Goal: Task Accomplishment & Management: Manage account settings

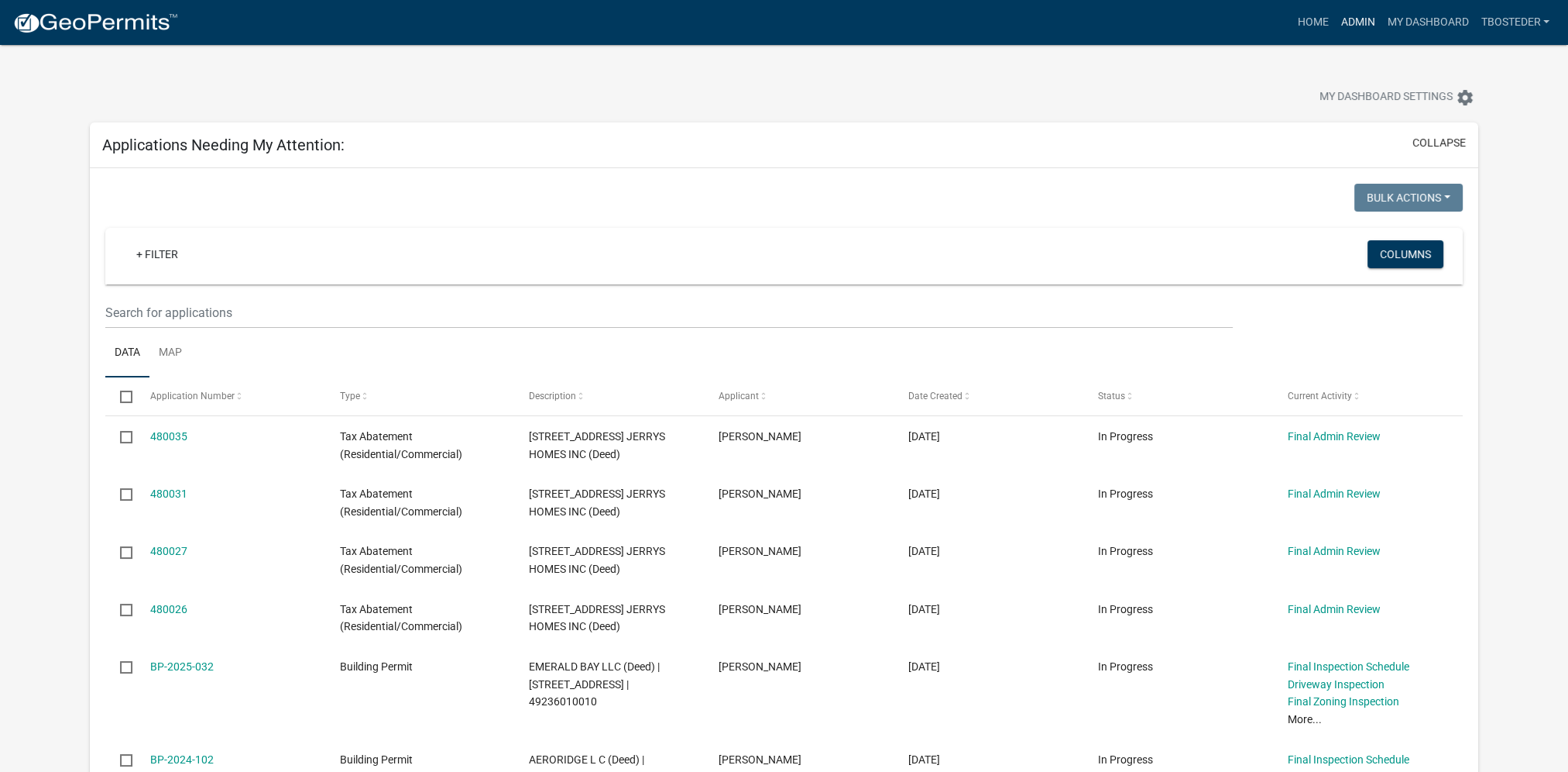
drag, startPoint x: 1344, startPoint y: 19, endPoint x: 1335, endPoint y: 31, distance: 15.0
click at [1344, 19] on link "Admin" at bounding box center [1357, 22] width 46 height 30
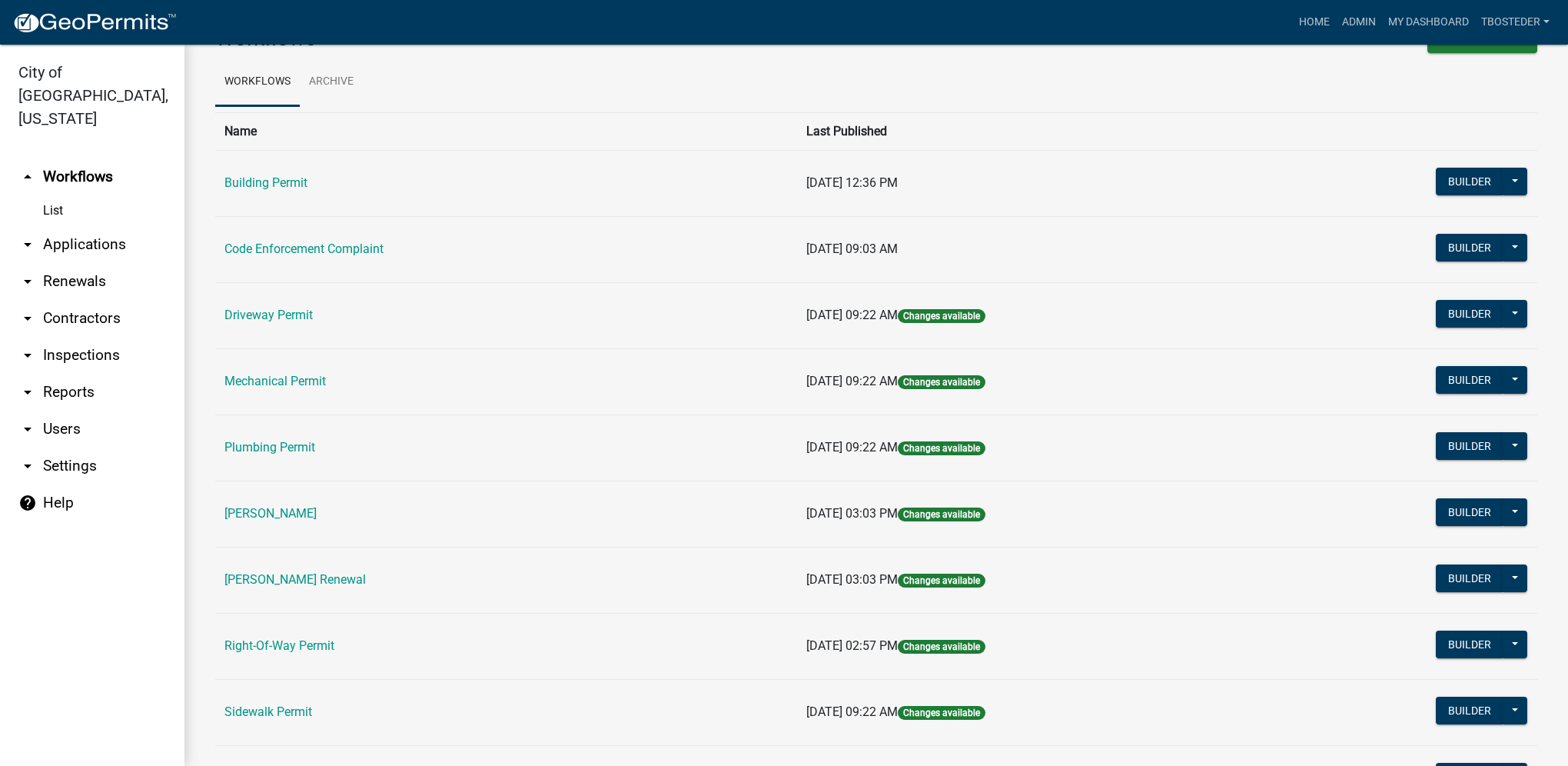
scroll to position [77, 0]
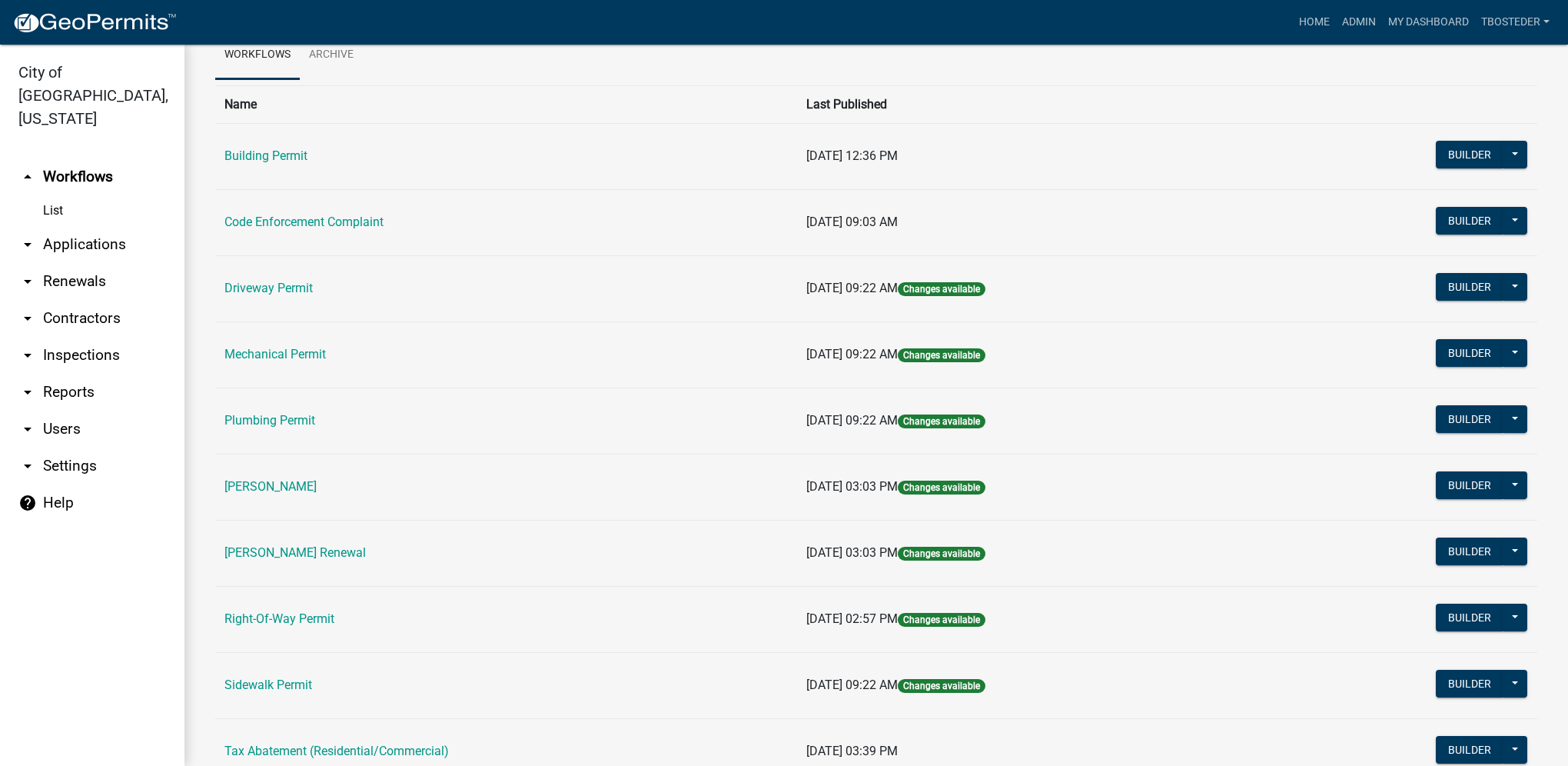
click at [320, 557] on link "[PERSON_NAME] Renewal" at bounding box center [295, 553] width 141 height 15
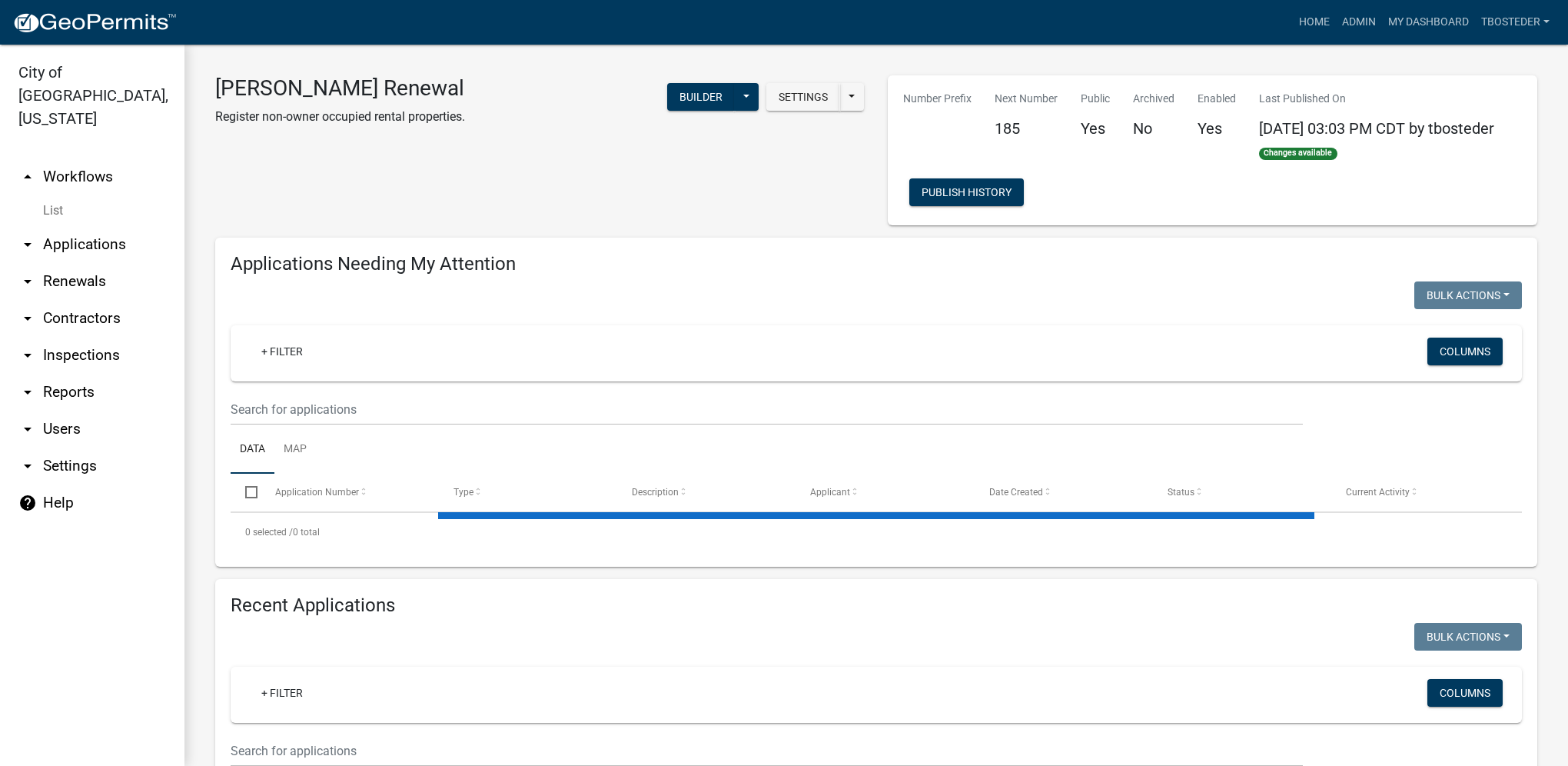
select select "1: 25"
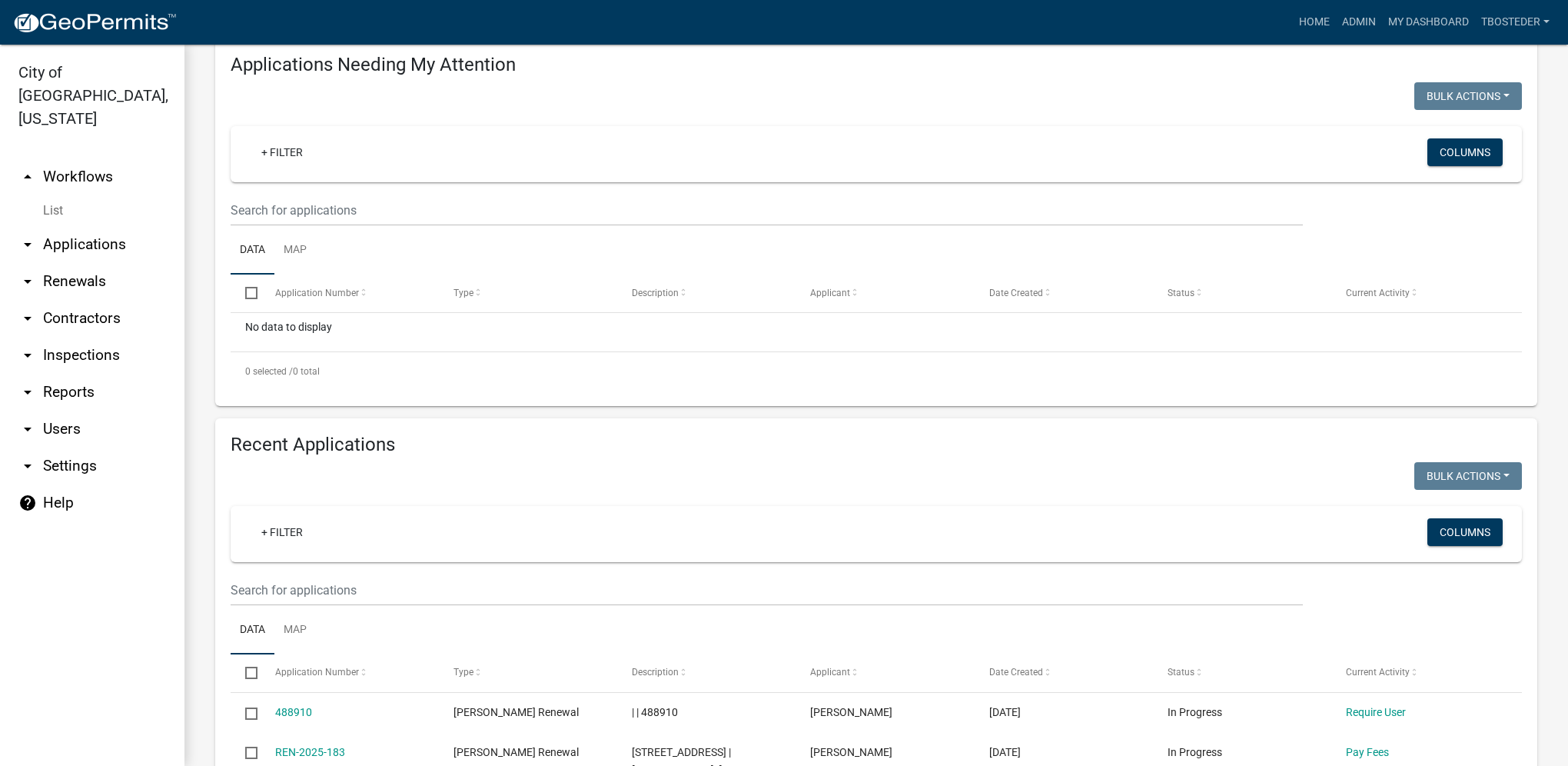
scroll to position [308, 0]
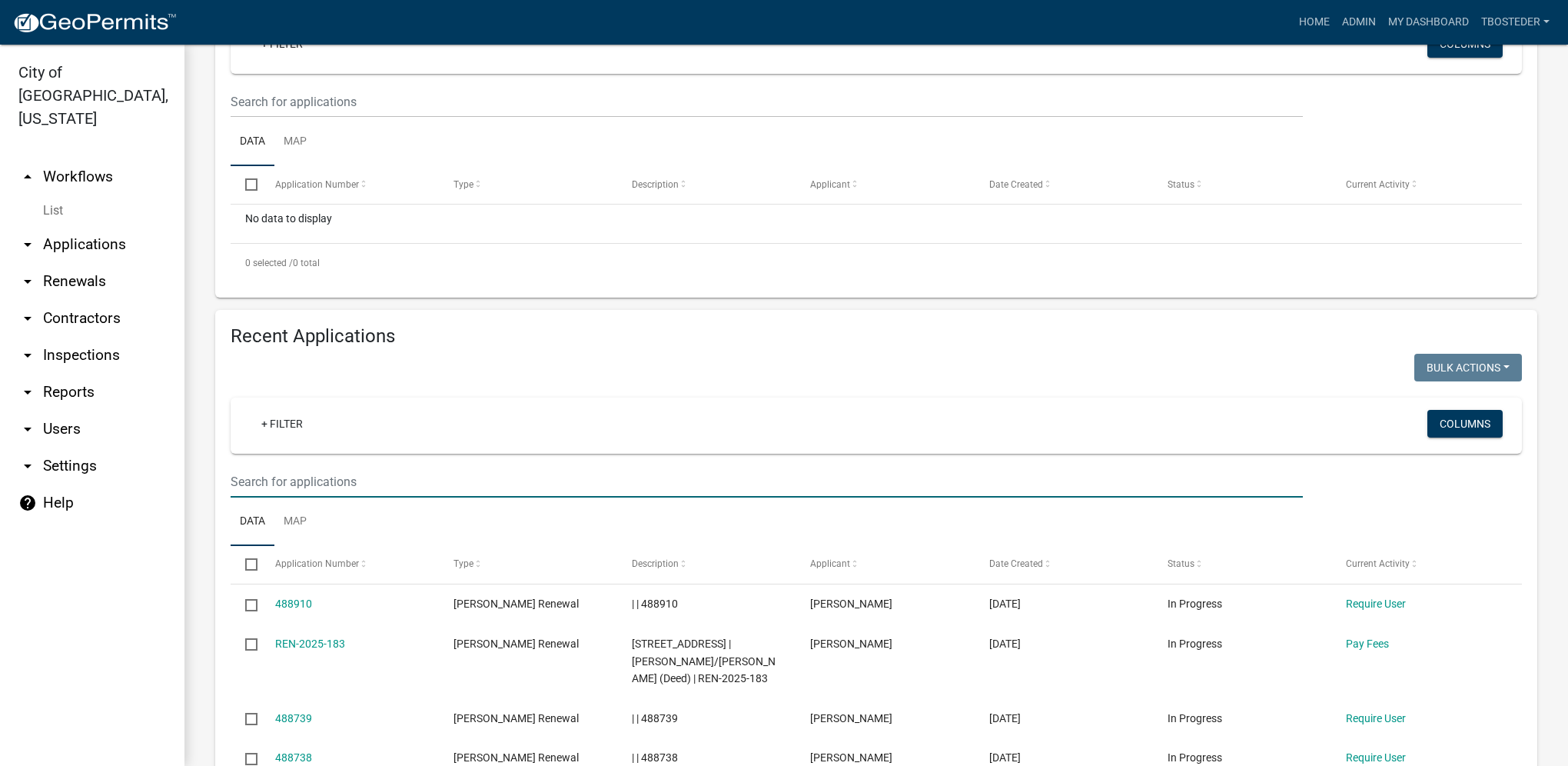
click at [371, 489] on input "text" at bounding box center [767, 481] width 1072 height 31
paste input "[STREET_ADDRESS]"
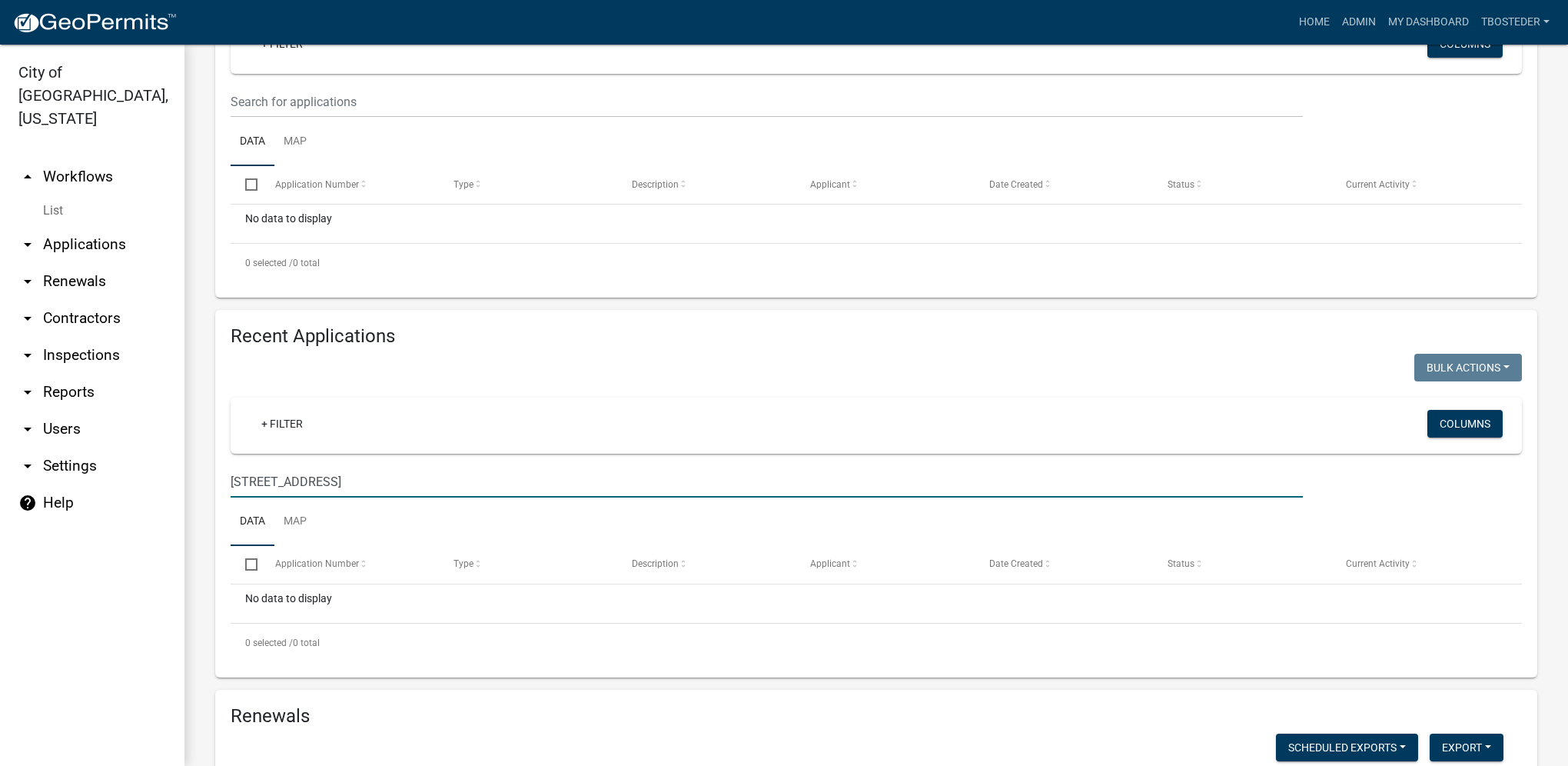
drag, startPoint x: 366, startPoint y: 488, endPoint x: 209, endPoint y: 480, distance: 157.2
click at [209, 480] on div "Recent Applications Bulk Actions Void Expire Lock Withdraw + Filter Columns [ST…" at bounding box center [876, 493] width 1345 height 367
type input "3"
type input "810"
select select "1: 25"
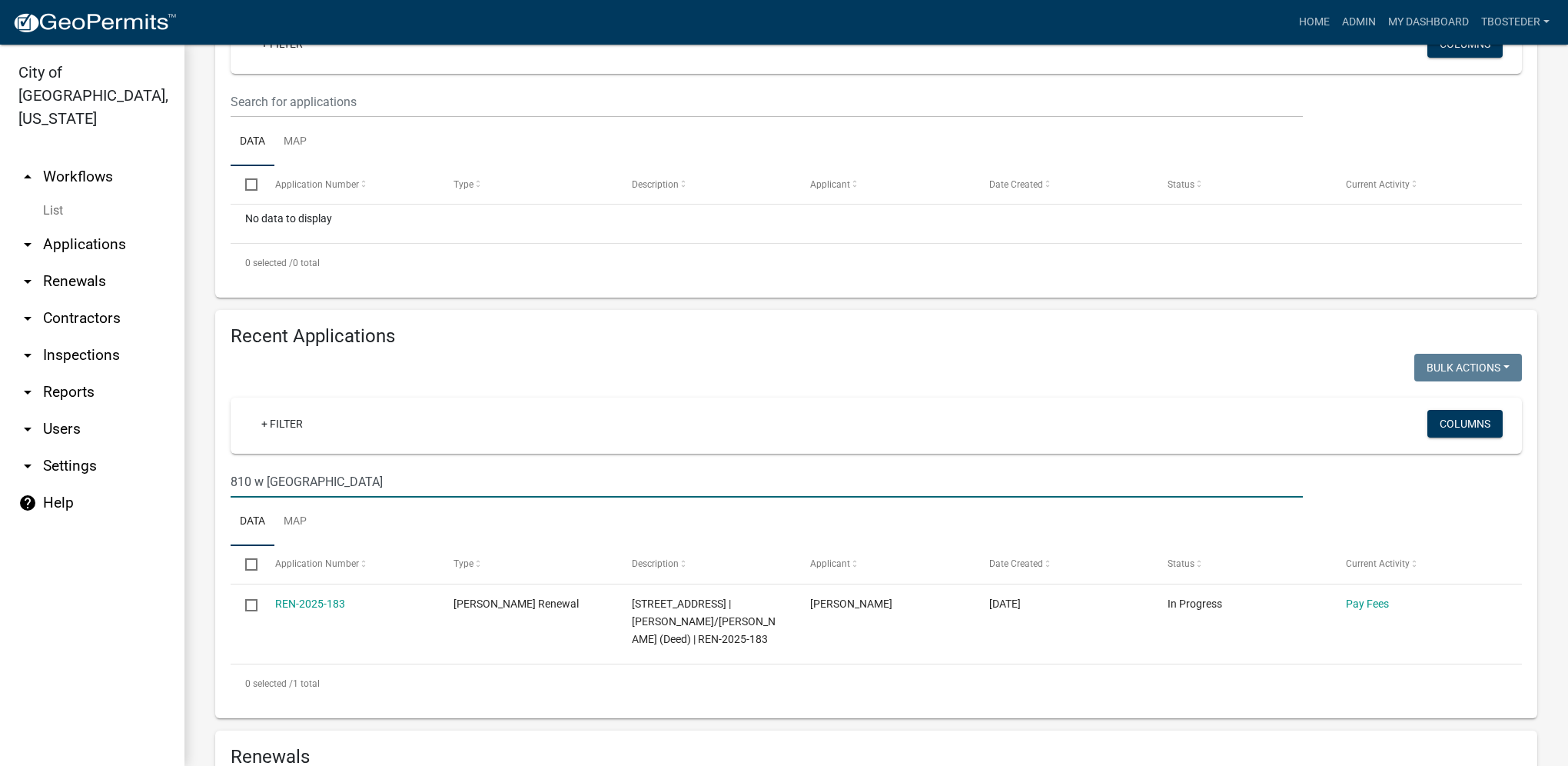
drag, startPoint x: 334, startPoint y: 481, endPoint x: 202, endPoint y: 485, distance: 132.1
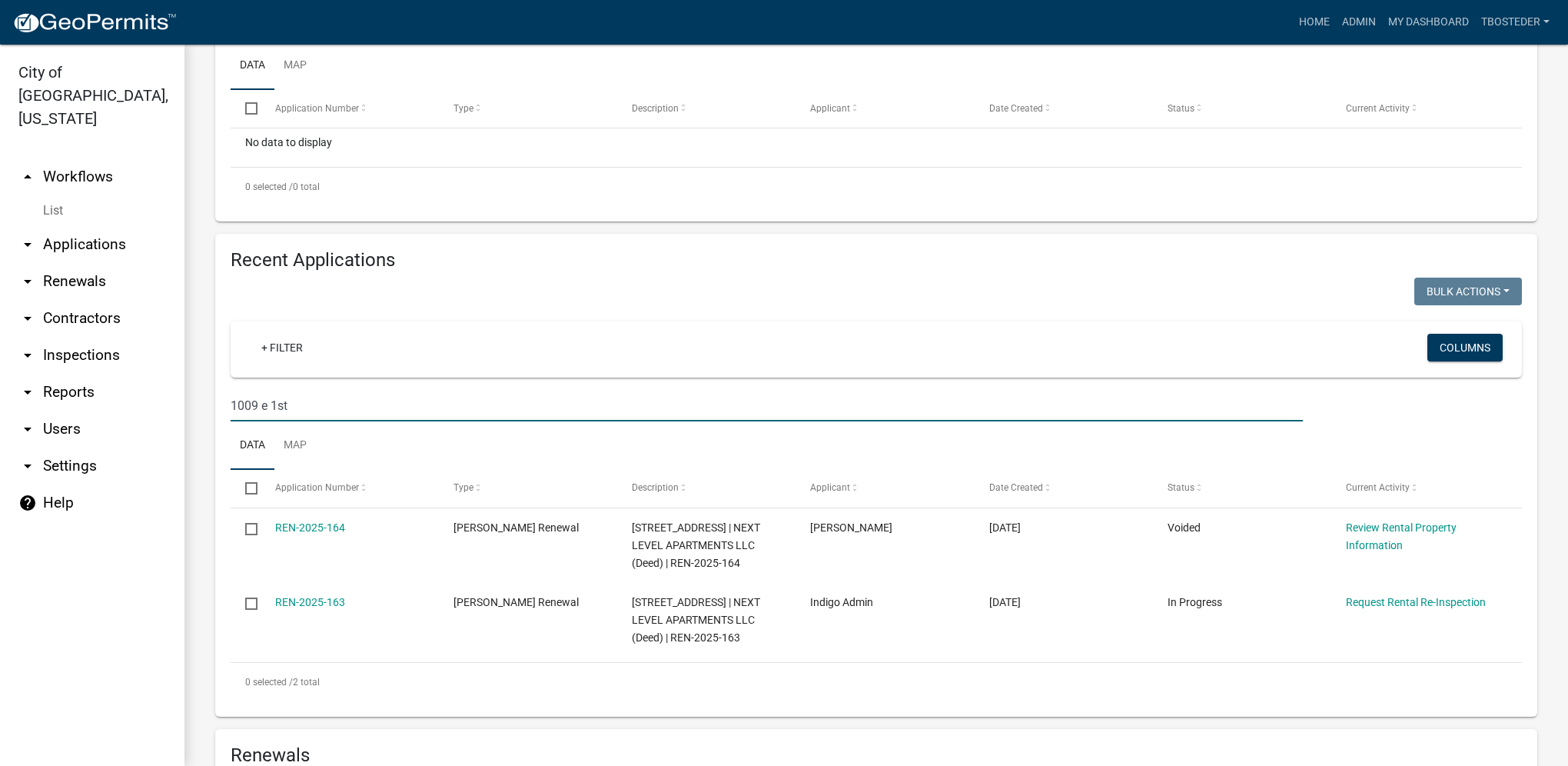
scroll to position [385, 0]
drag, startPoint x: 338, startPoint y: 402, endPoint x: 182, endPoint y: 400, distance: 156.0
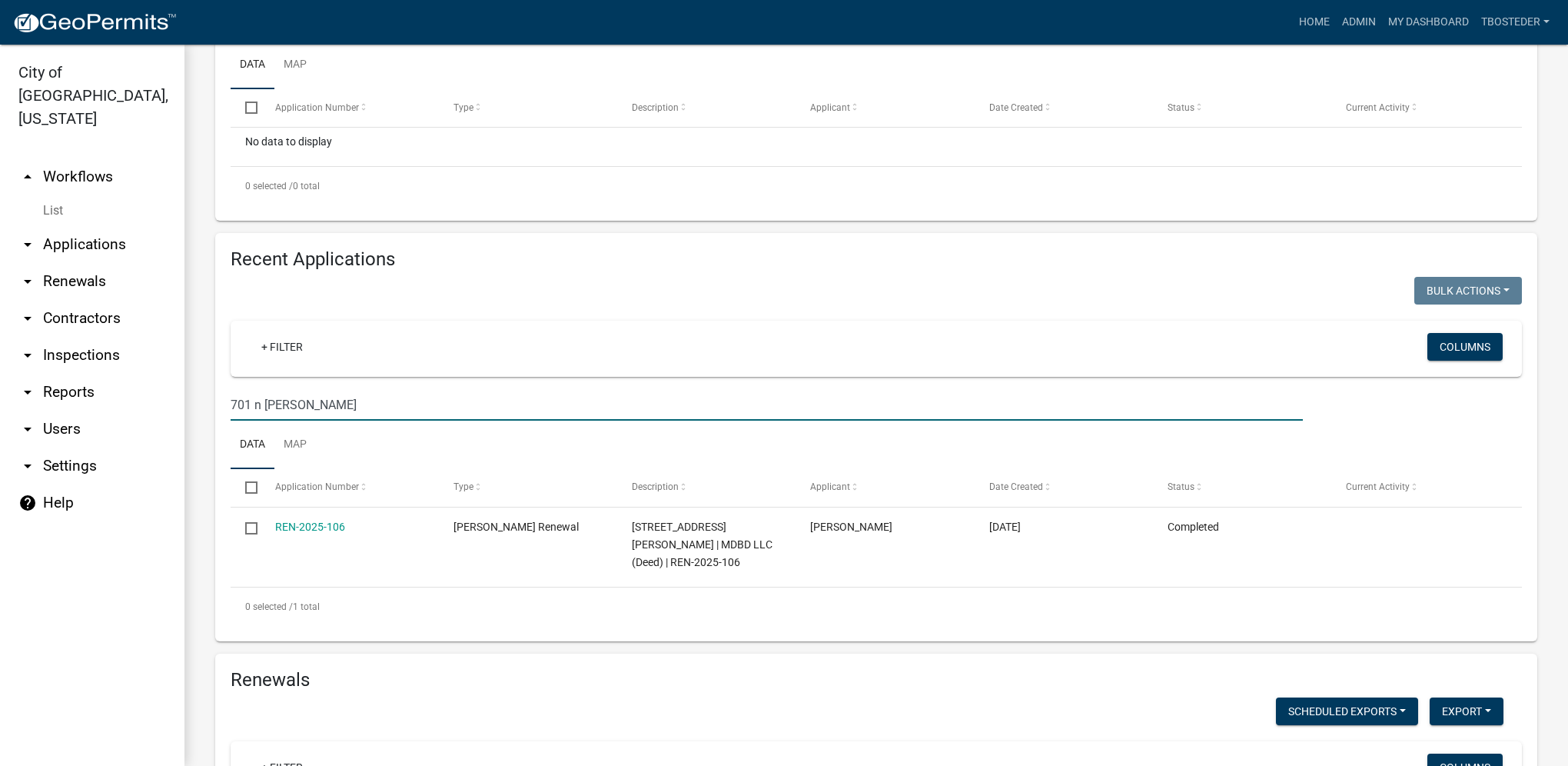
drag, startPoint x: 227, startPoint y: 424, endPoint x: 191, endPoint y: 430, distance: 36.5
click at [191, 430] on div "[PERSON_NAME] Renewal Register non-owner occupied rental properties. Settings S…" at bounding box center [876, 764] width 1383 height 2208
drag, startPoint x: 276, startPoint y: 402, endPoint x: 184, endPoint y: 400, distance: 92.0
click at [184, 401] on div "City of [GEOGRAPHIC_DATA], [US_STATE] arrow_drop_up Workflows List arrow_drop_d…" at bounding box center [784, 405] width 1568 height 721
type input "h"
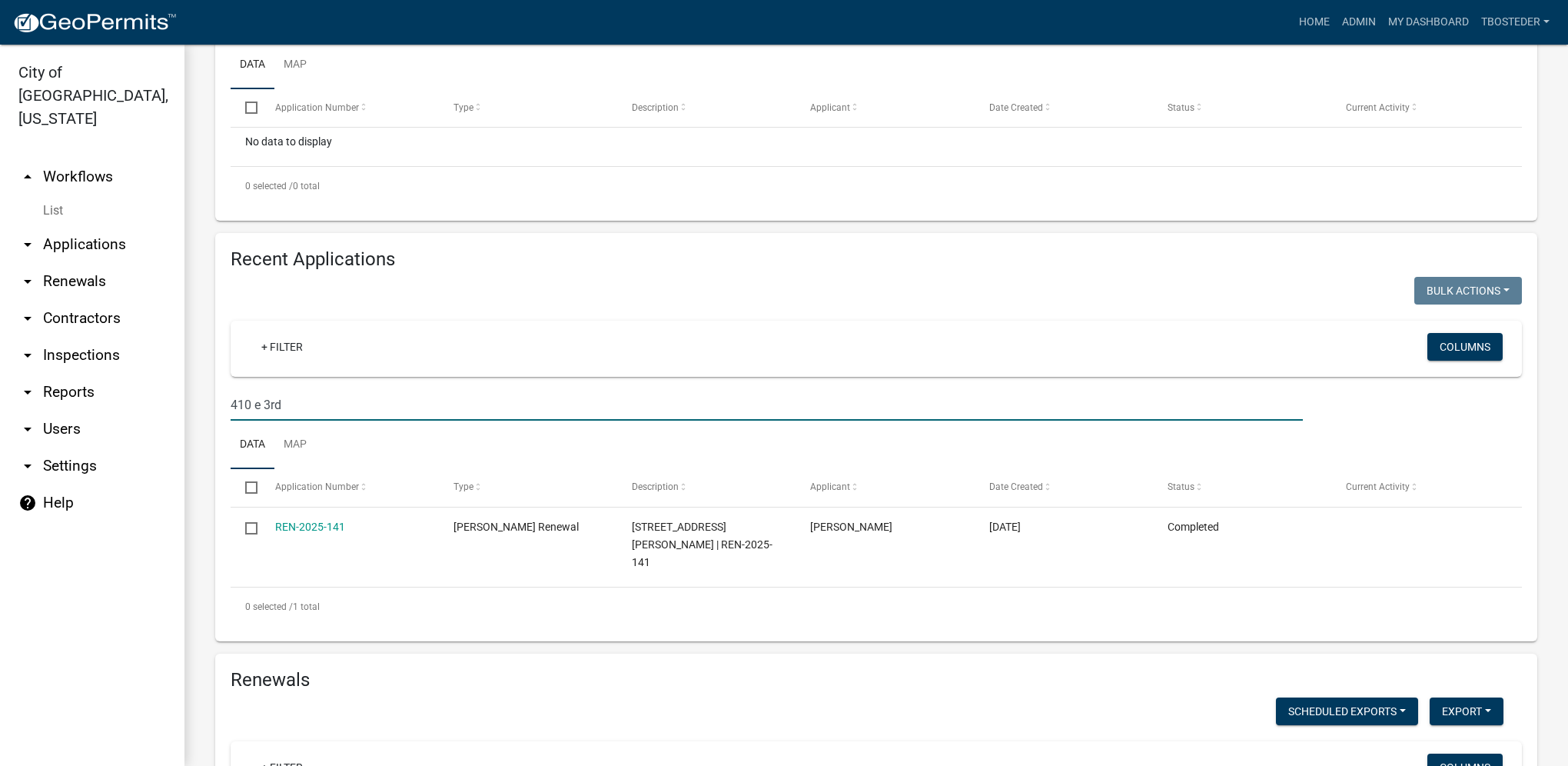
drag, startPoint x: 314, startPoint y: 422, endPoint x: 308, endPoint y: 416, distance: 8.5
click at [312, 421] on input "410 e 3rd" at bounding box center [767, 405] width 1072 height 31
drag, startPoint x: 300, startPoint y: 409, endPoint x: 153, endPoint y: 418, distance: 147.3
click at [153, 418] on div "City of [GEOGRAPHIC_DATA], [US_STATE] arrow_drop_up Workflows List arrow_drop_d…" at bounding box center [784, 405] width 1568 height 721
drag, startPoint x: 270, startPoint y: 402, endPoint x: 205, endPoint y: 405, distance: 65.1
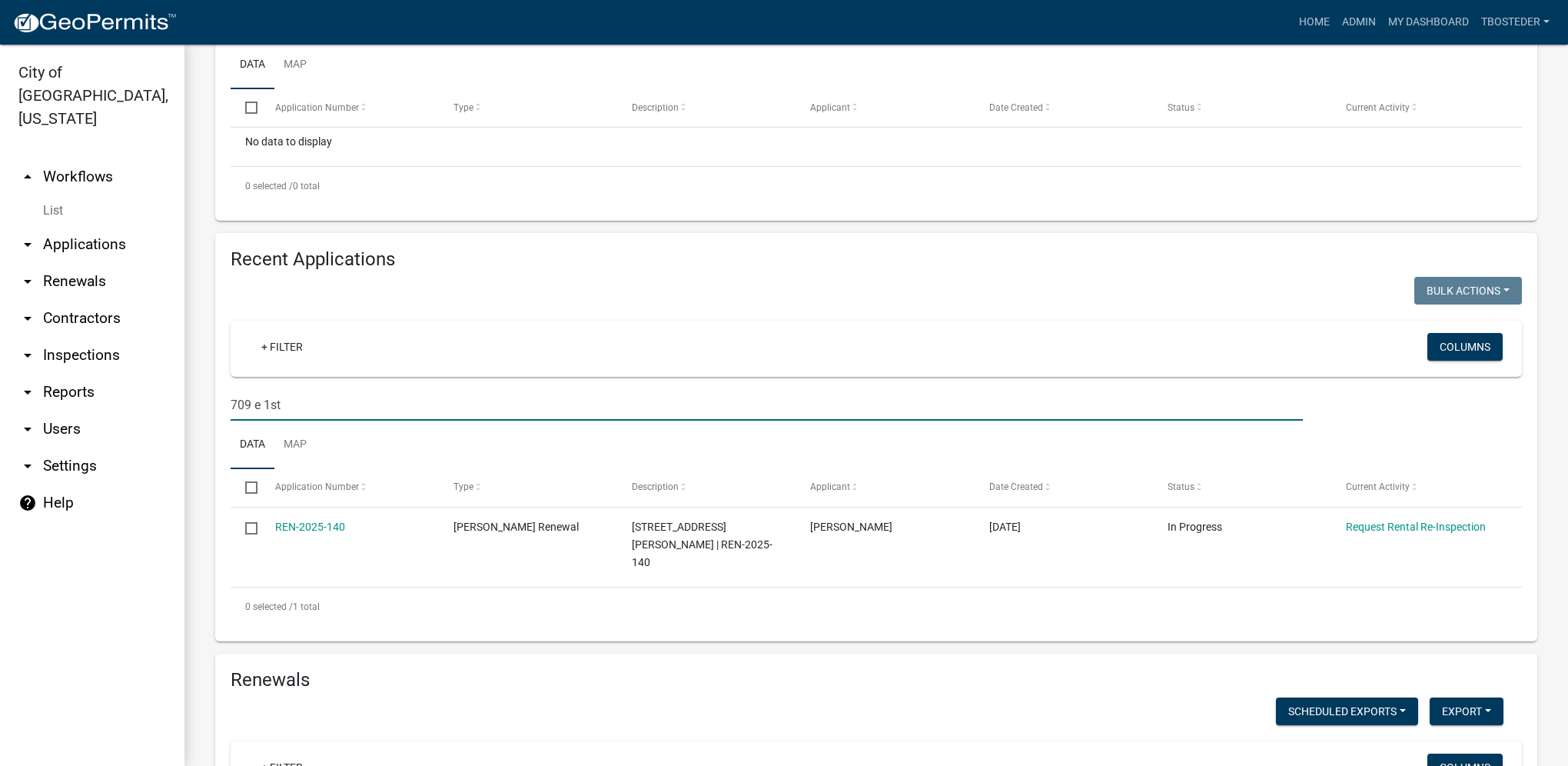
click at [205, 405] on div "Recent Applications Bulk Actions Void Expire Lock Withdraw + Filter Columns 709…" at bounding box center [876, 437] width 1345 height 409
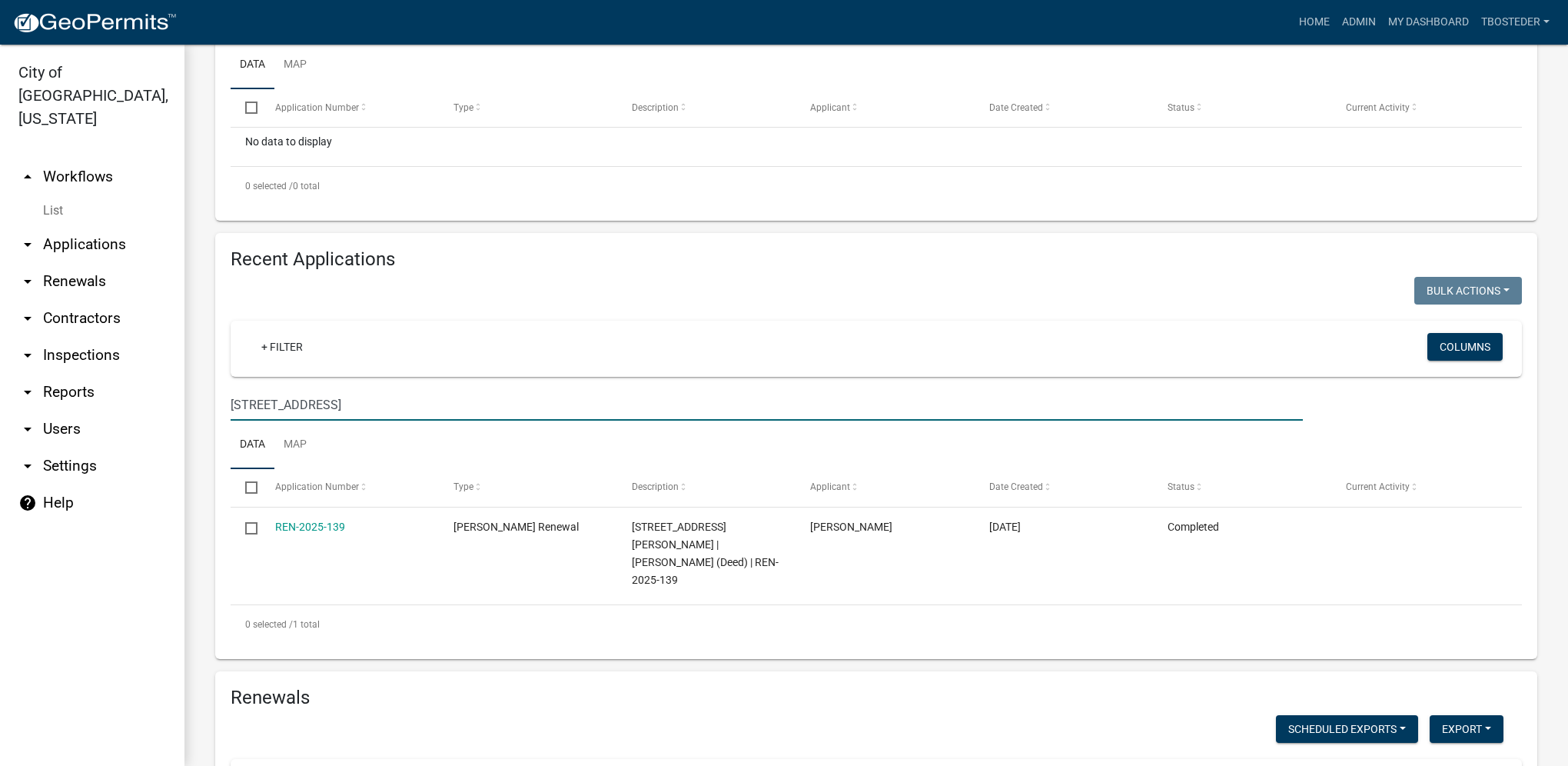
drag, startPoint x: 361, startPoint y: 403, endPoint x: 182, endPoint y: 394, distance: 179.2
click at [182, 394] on div "City of [GEOGRAPHIC_DATA], [US_STATE] arrow_drop_up Workflows List arrow_drop_d…" at bounding box center [784, 405] width 1568 height 721
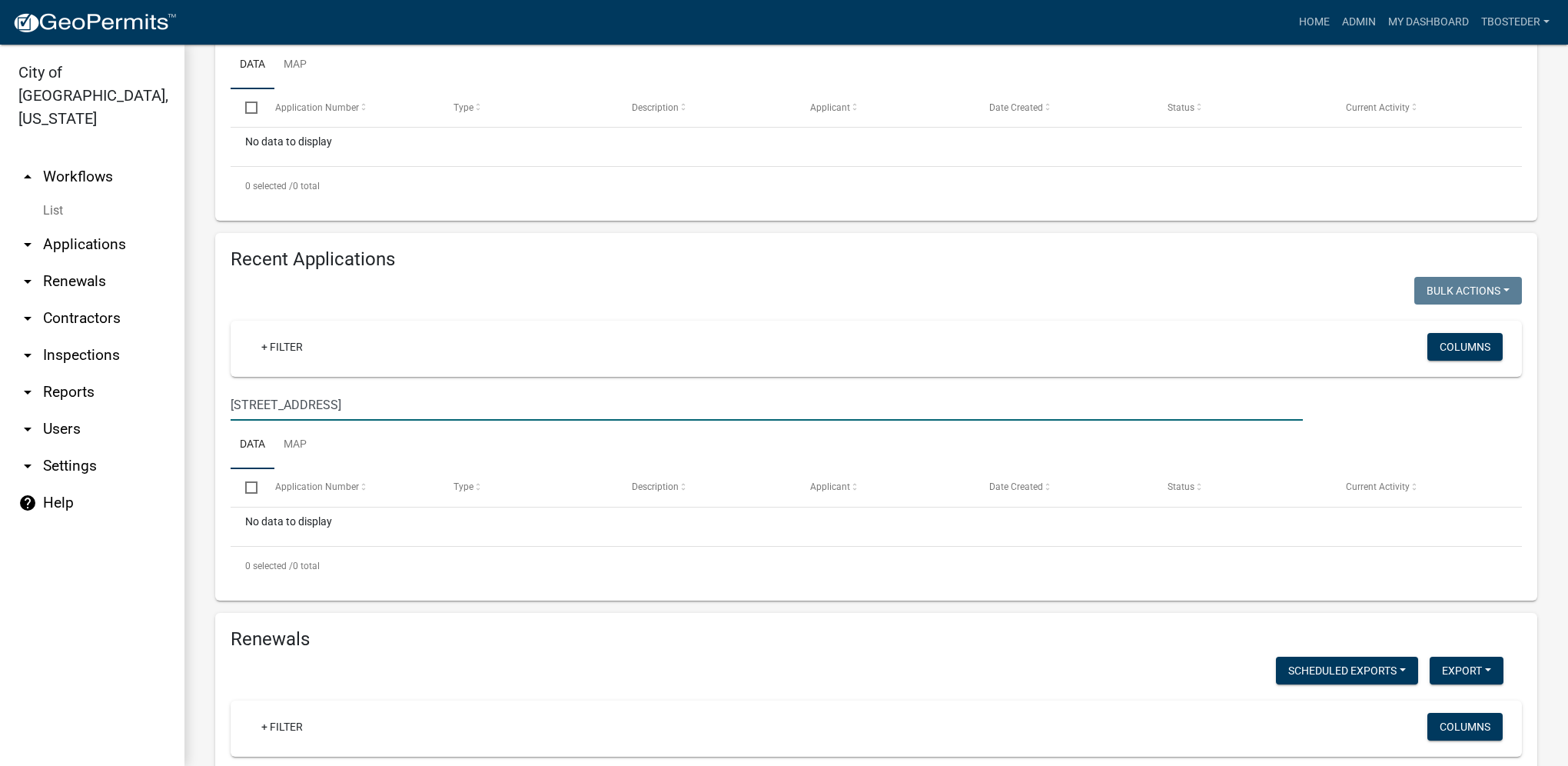
drag, startPoint x: 295, startPoint y: 410, endPoint x: 224, endPoint y: 415, distance: 71.2
click at [224, 415] on div "[STREET_ADDRESS]" at bounding box center [767, 405] width 1095 height 31
drag, startPoint x: 243, startPoint y: 404, endPoint x: 191, endPoint y: 405, distance: 52.0
click at [191, 405] on div "[PERSON_NAME] Renewal Register non-owner occupied rental properties. Settings S…" at bounding box center [876, 743] width 1383 height 2167
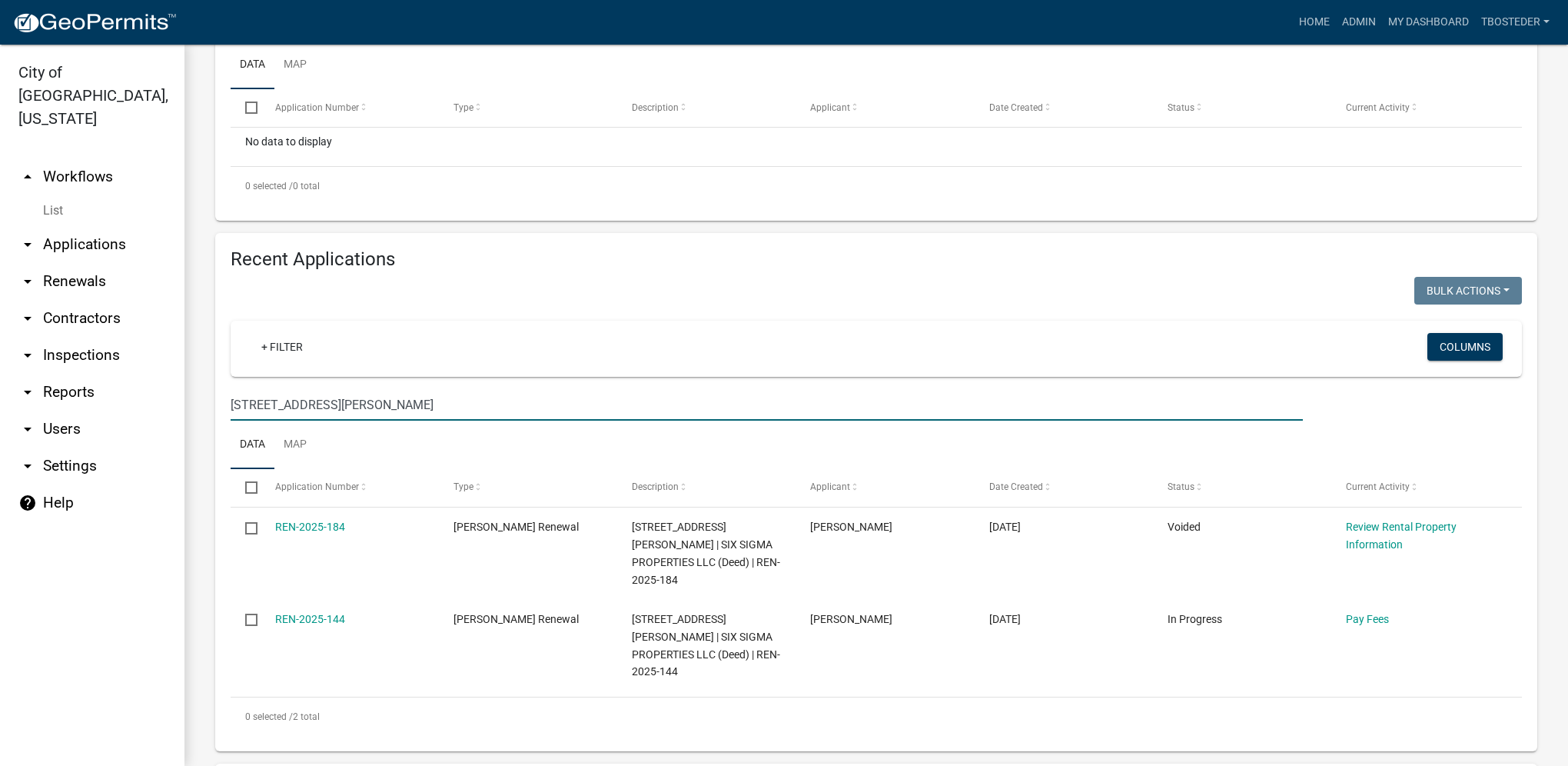
drag, startPoint x: 271, startPoint y: 418, endPoint x: 224, endPoint y: 421, distance: 47.1
click at [224, 421] on div "[STREET_ADDRESS][PERSON_NAME]" at bounding box center [767, 405] width 1095 height 31
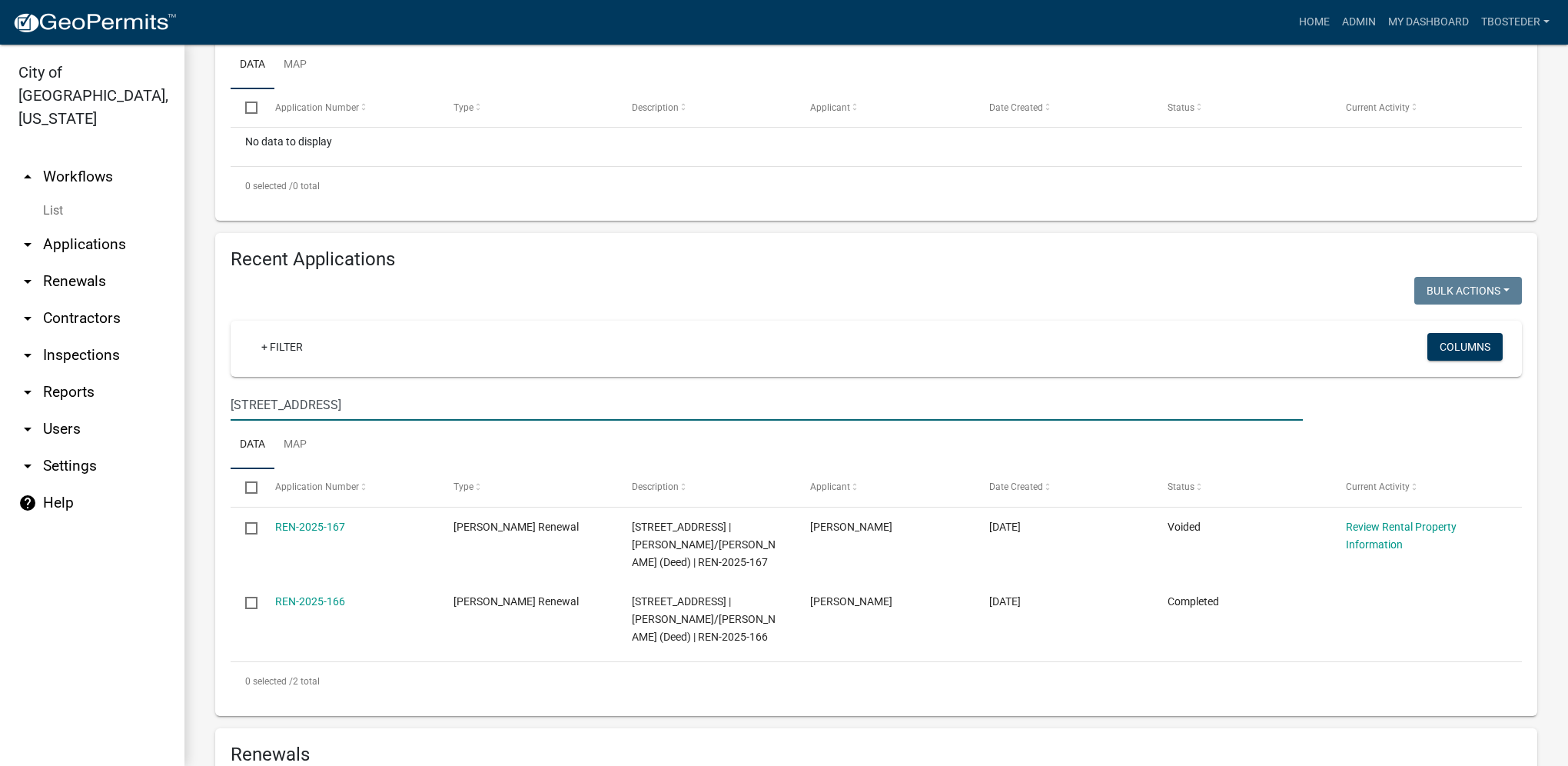
drag, startPoint x: 327, startPoint y: 400, endPoint x: 176, endPoint y: 401, distance: 151.0
click at [176, 401] on div "City of [GEOGRAPHIC_DATA], [US_STATE] arrow_drop_up Workflows List arrow_drop_d…" at bounding box center [784, 405] width 1568 height 721
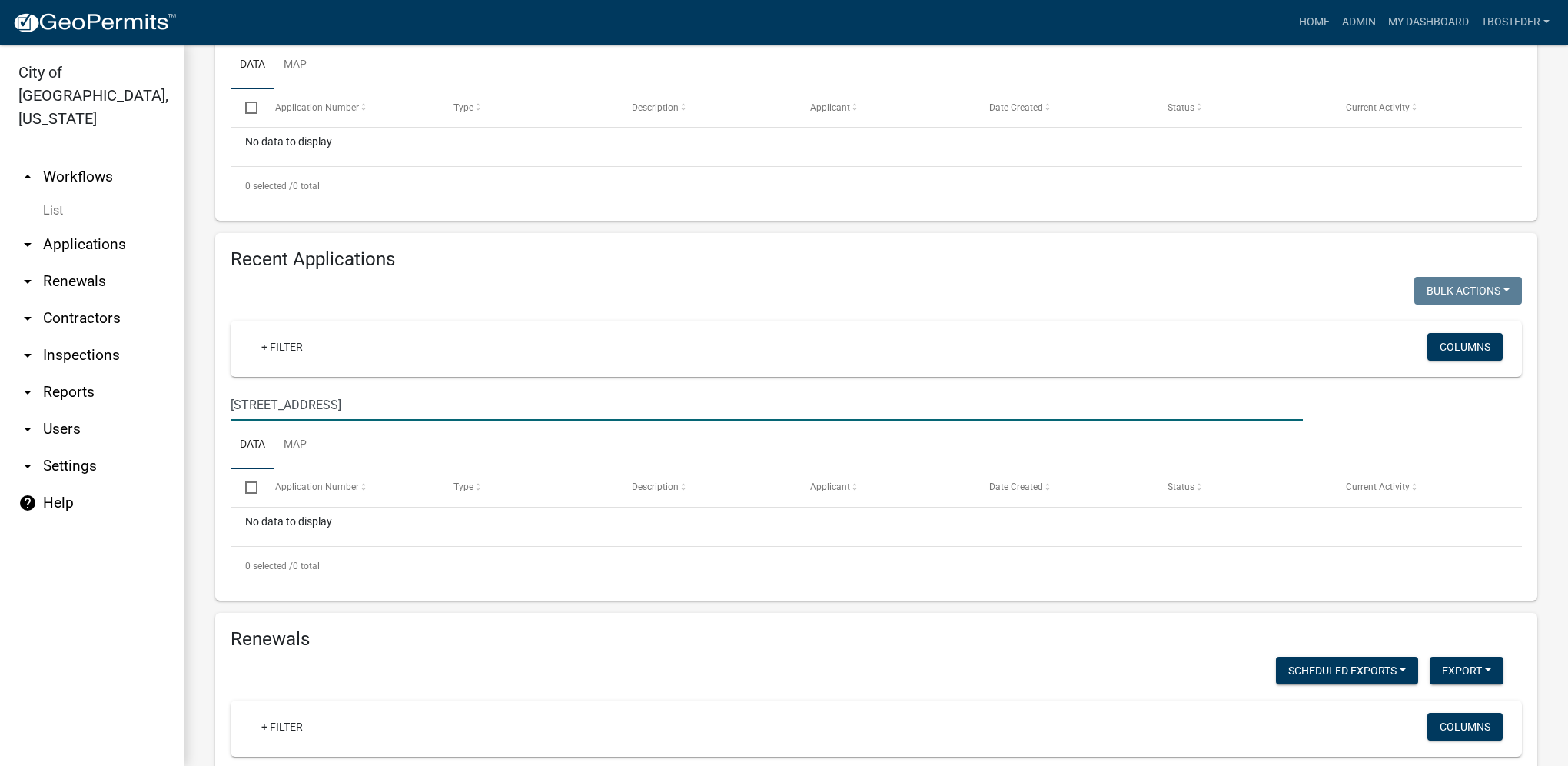
click at [252, 406] on input "[STREET_ADDRESS]" at bounding box center [767, 405] width 1072 height 31
drag, startPoint x: 309, startPoint y: 416, endPoint x: 177, endPoint y: 416, distance: 132.0
click at [177, 416] on div "City of [GEOGRAPHIC_DATA], [US_STATE] arrow_drop_up Workflows List arrow_drop_d…" at bounding box center [784, 405] width 1568 height 721
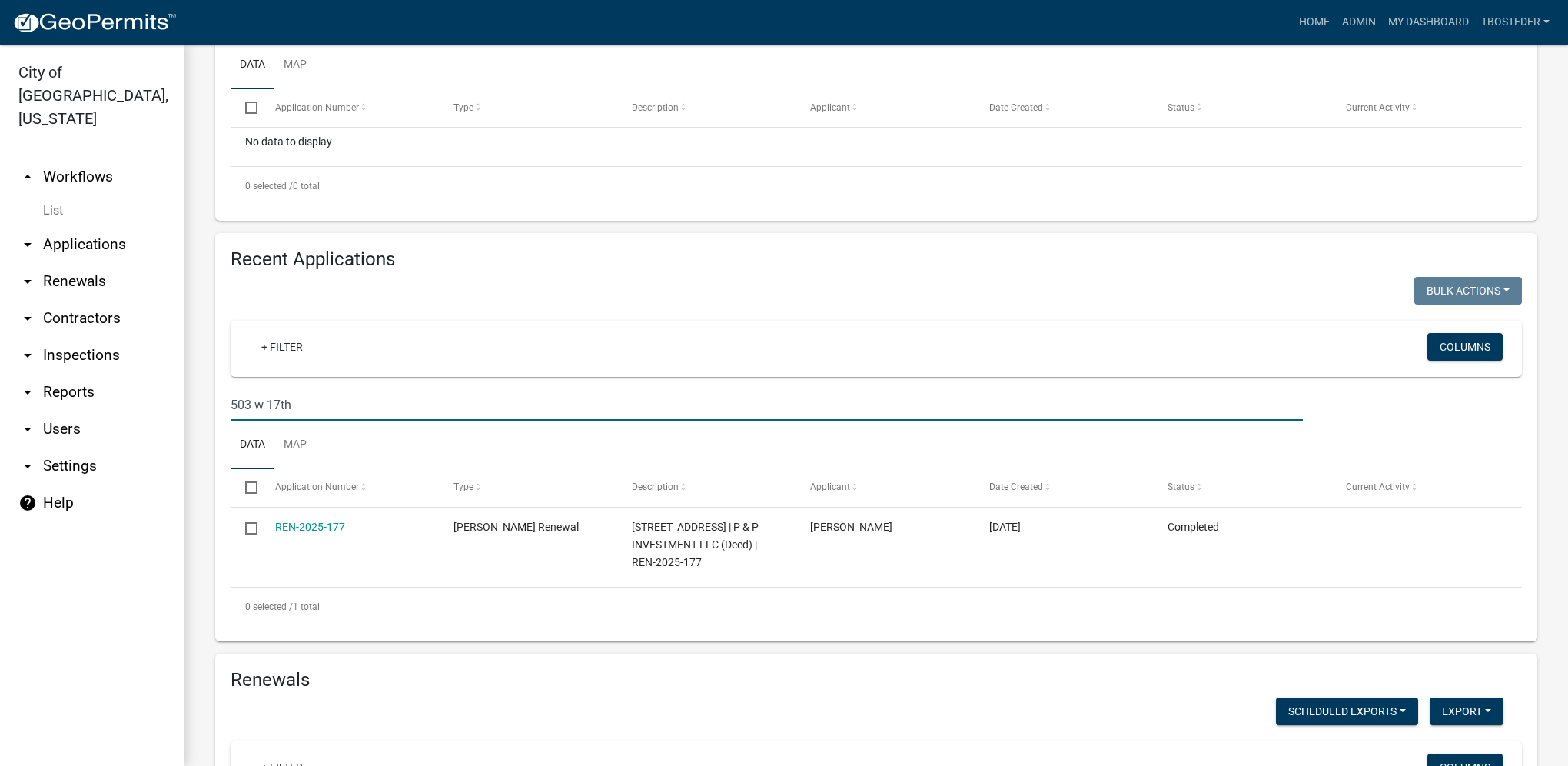
drag, startPoint x: 305, startPoint y: 403, endPoint x: 159, endPoint y: 404, distance: 146.0
click at [159, 404] on div "City of [GEOGRAPHIC_DATA], [US_STATE] arrow_drop_up Workflows List arrow_drop_d…" at bounding box center [784, 405] width 1568 height 721
drag, startPoint x: 319, startPoint y: 413, endPoint x: 175, endPoint y: 417, distance: 144.1
click at [175, 418] on div "City of [GEOGRAPHIC_DATA], [US_STATE] arrow_drop_up Workflows List arrow_drop_d…" at bounding box center [784, 405] width 1568 height 721
type input "[STREET_ADDRESS]"
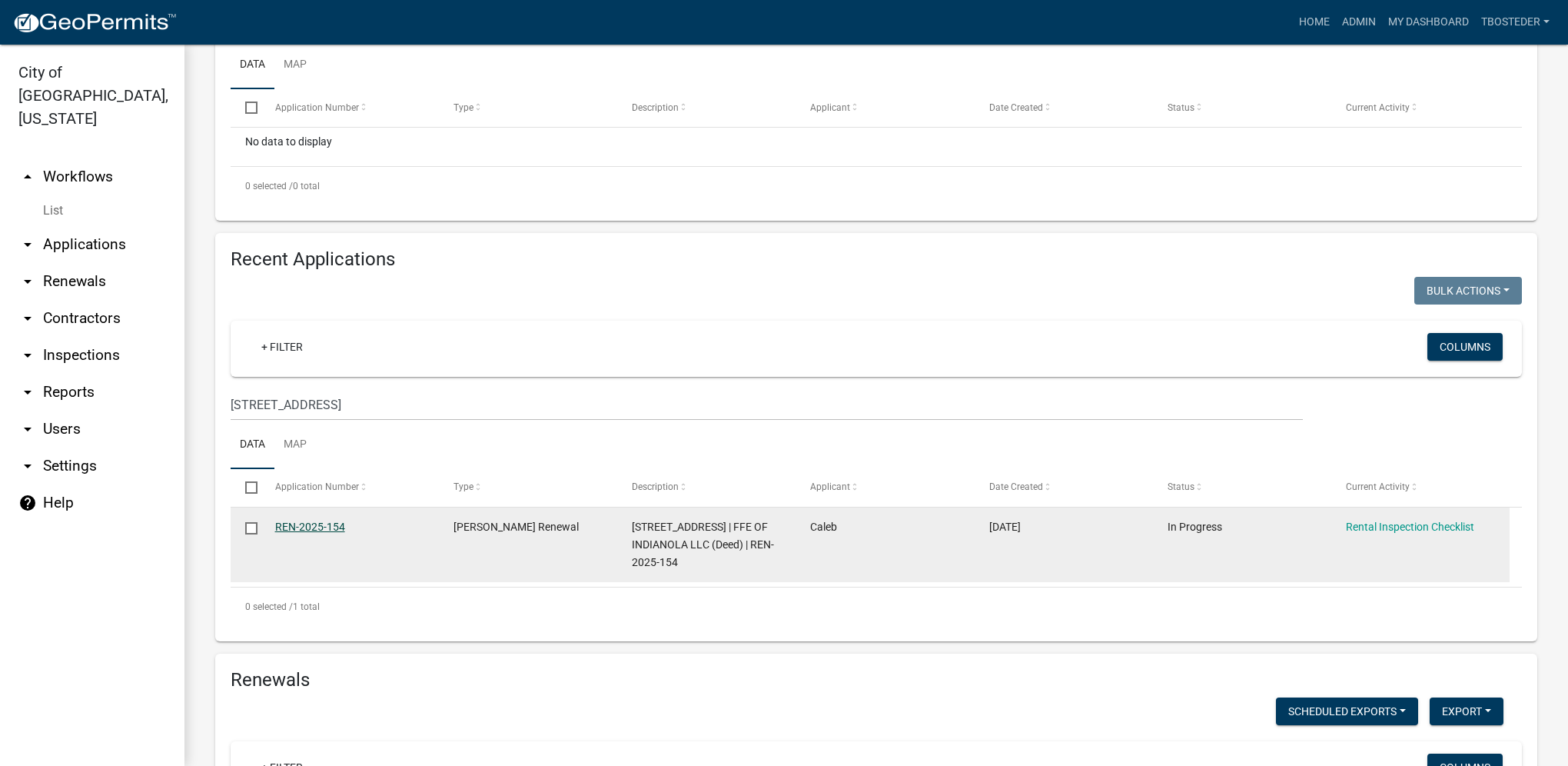
click at [318, 529] on link "REN-2025-154" at bounding box center [310, 526] width 70 height 12
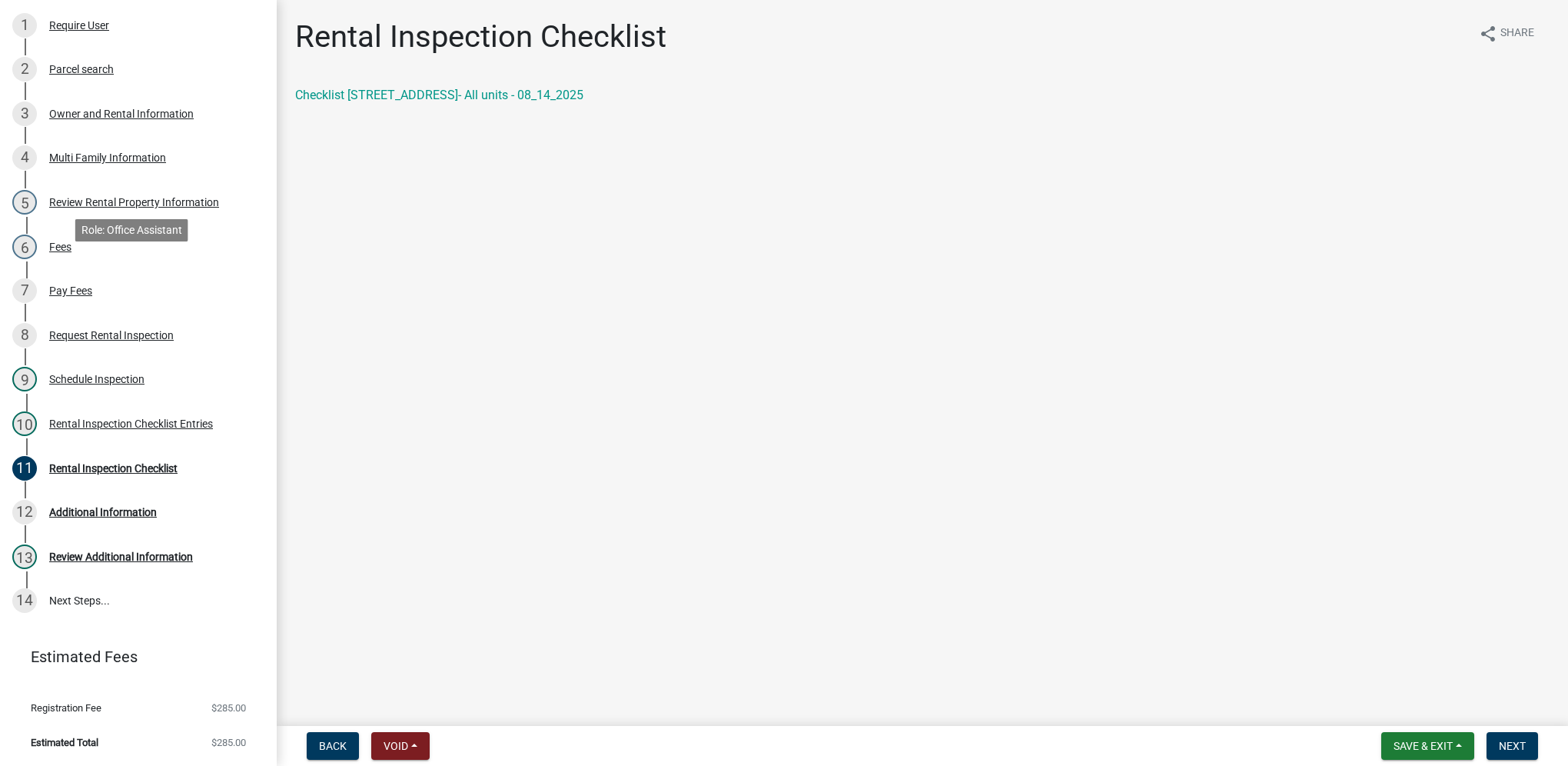
scroll to position [292, 0]
click at [199, 376] on div "9 Schedule Inspection" at bounding box center [131, 378] width 240 height 25
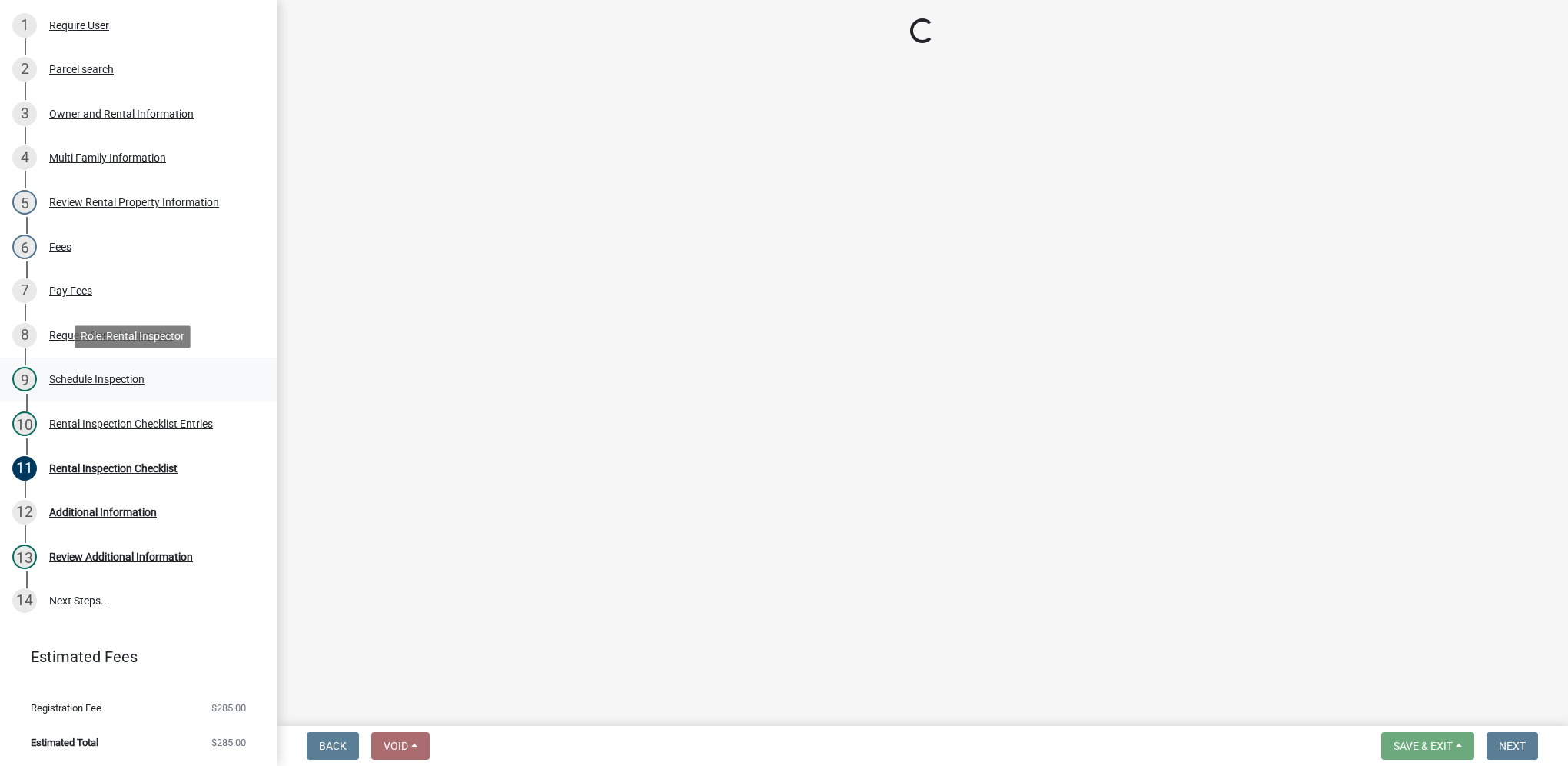
select select "252c9b68-f941-49e4-9705-8f6b19d23831"
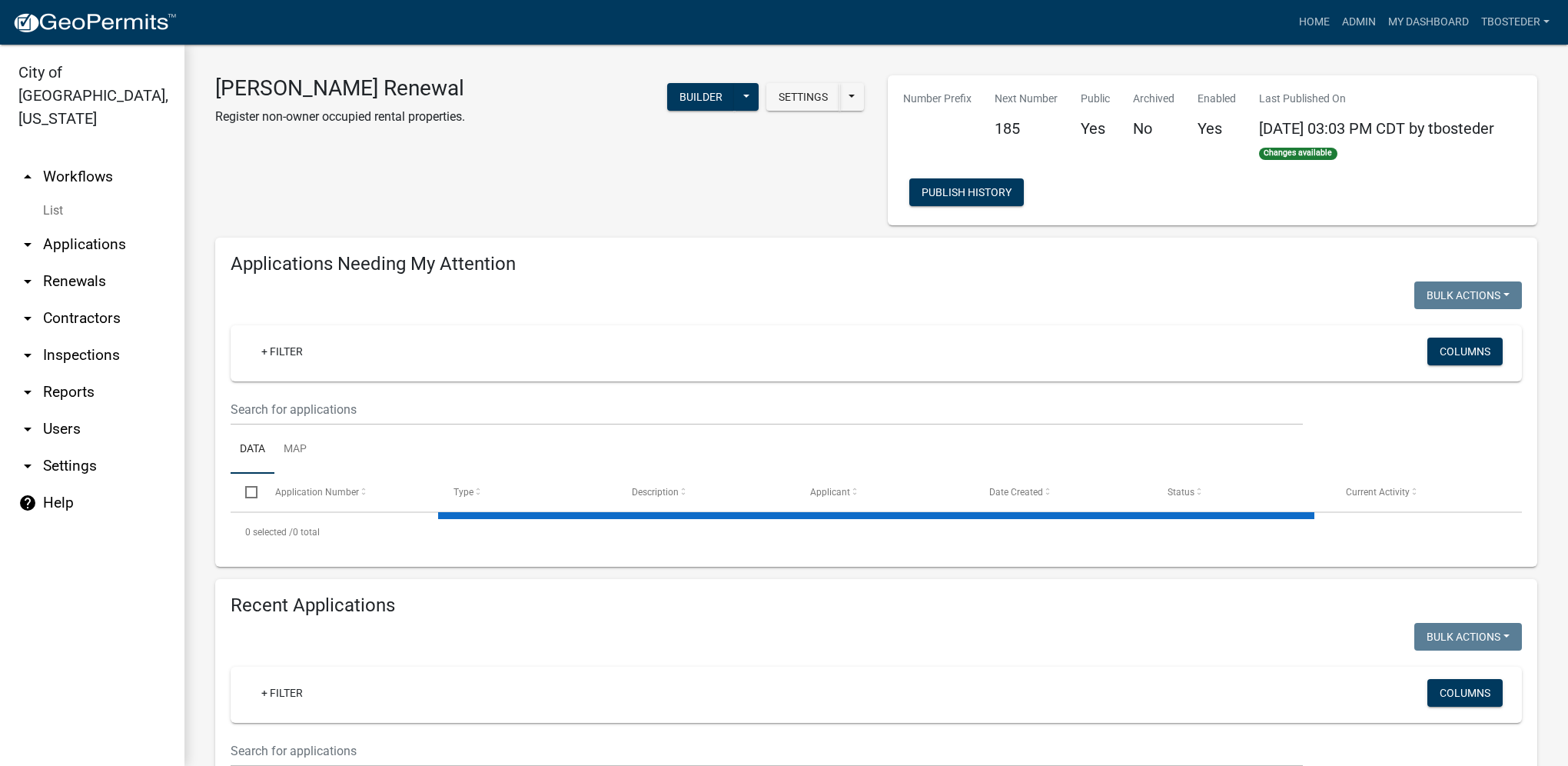
select select "1: 25"
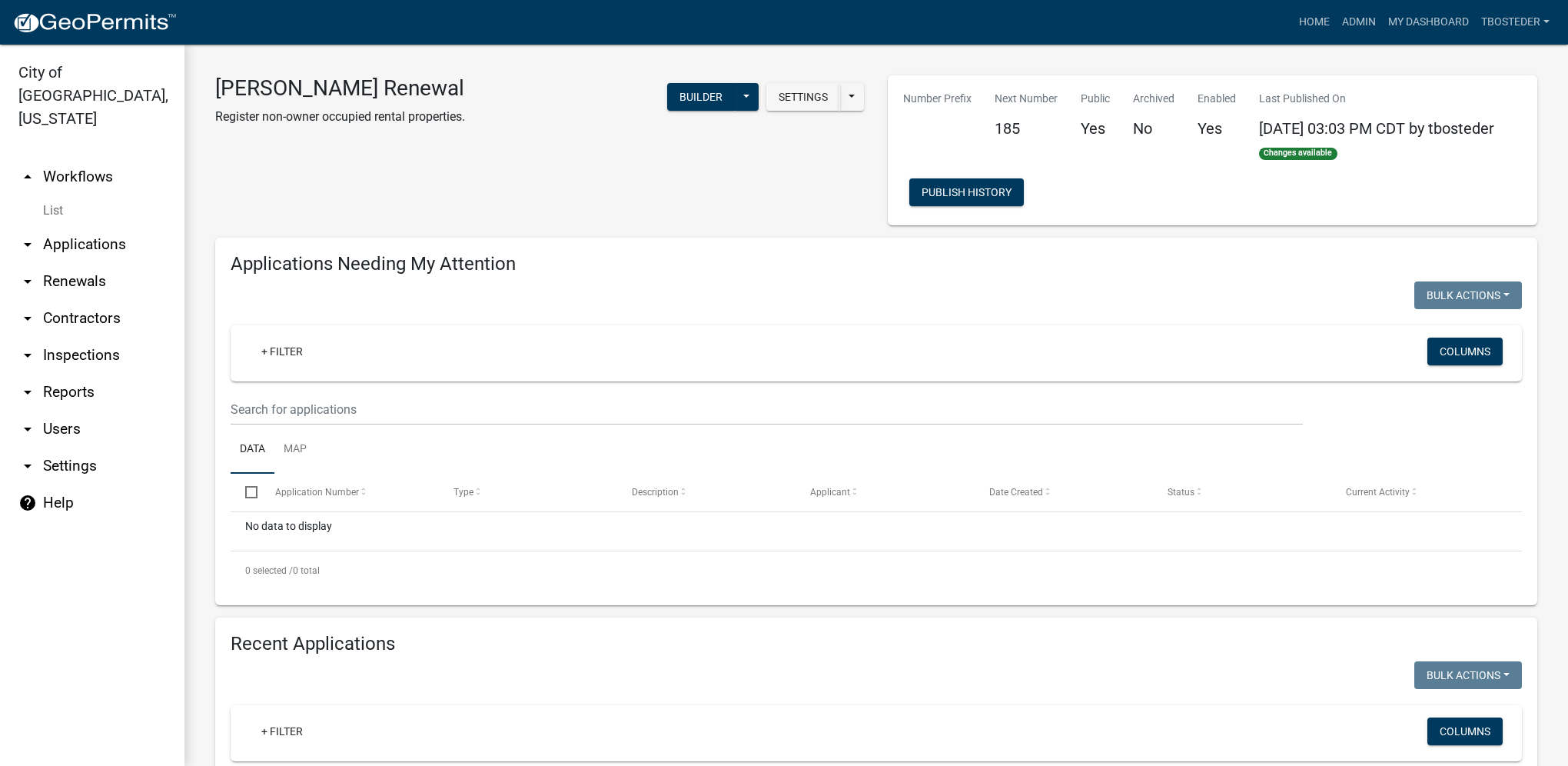
scroll to position [308, 0]
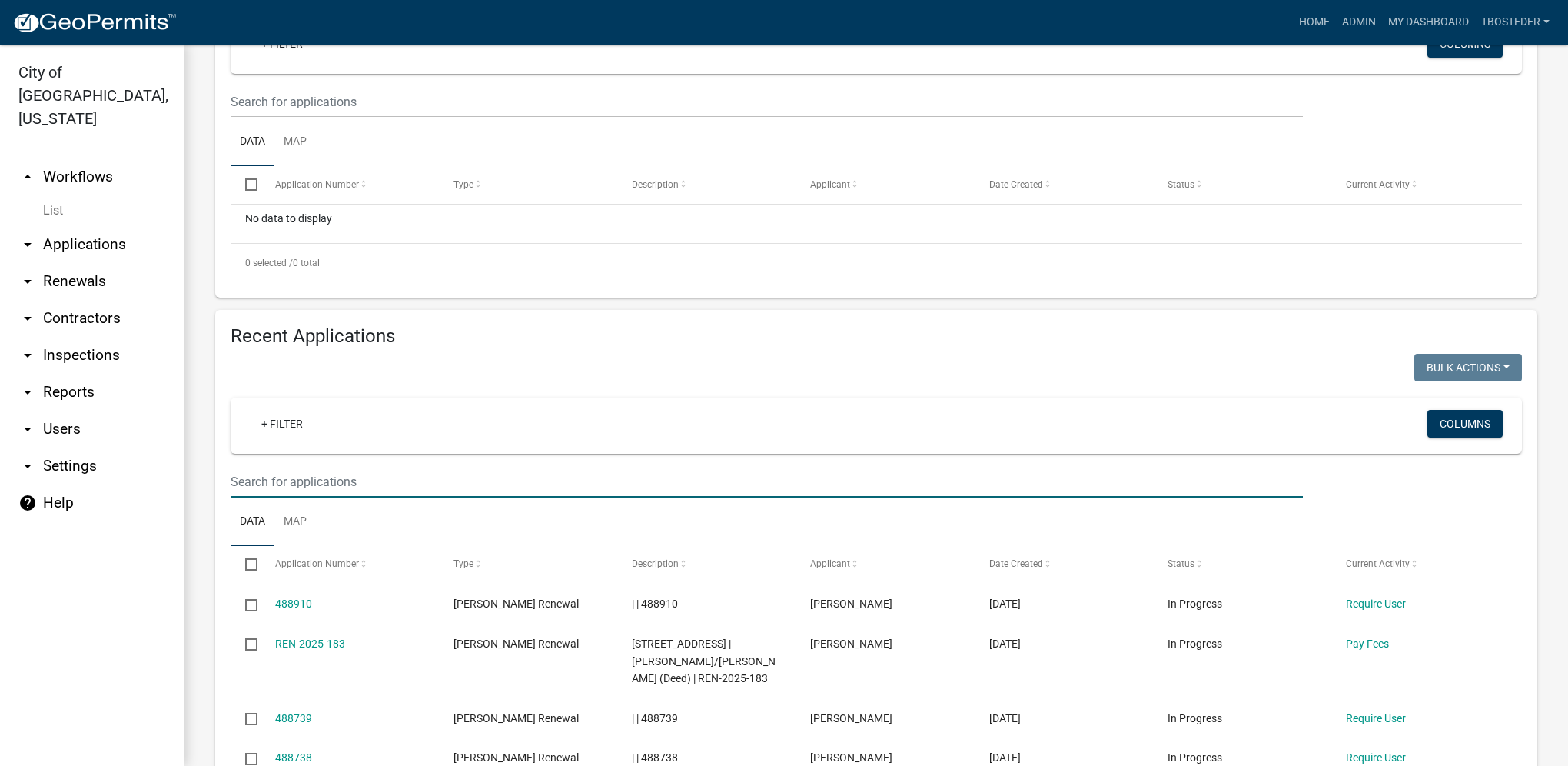
click at [295, 479] on input "text" at bounding box center [767, 481] width 1072 height 31
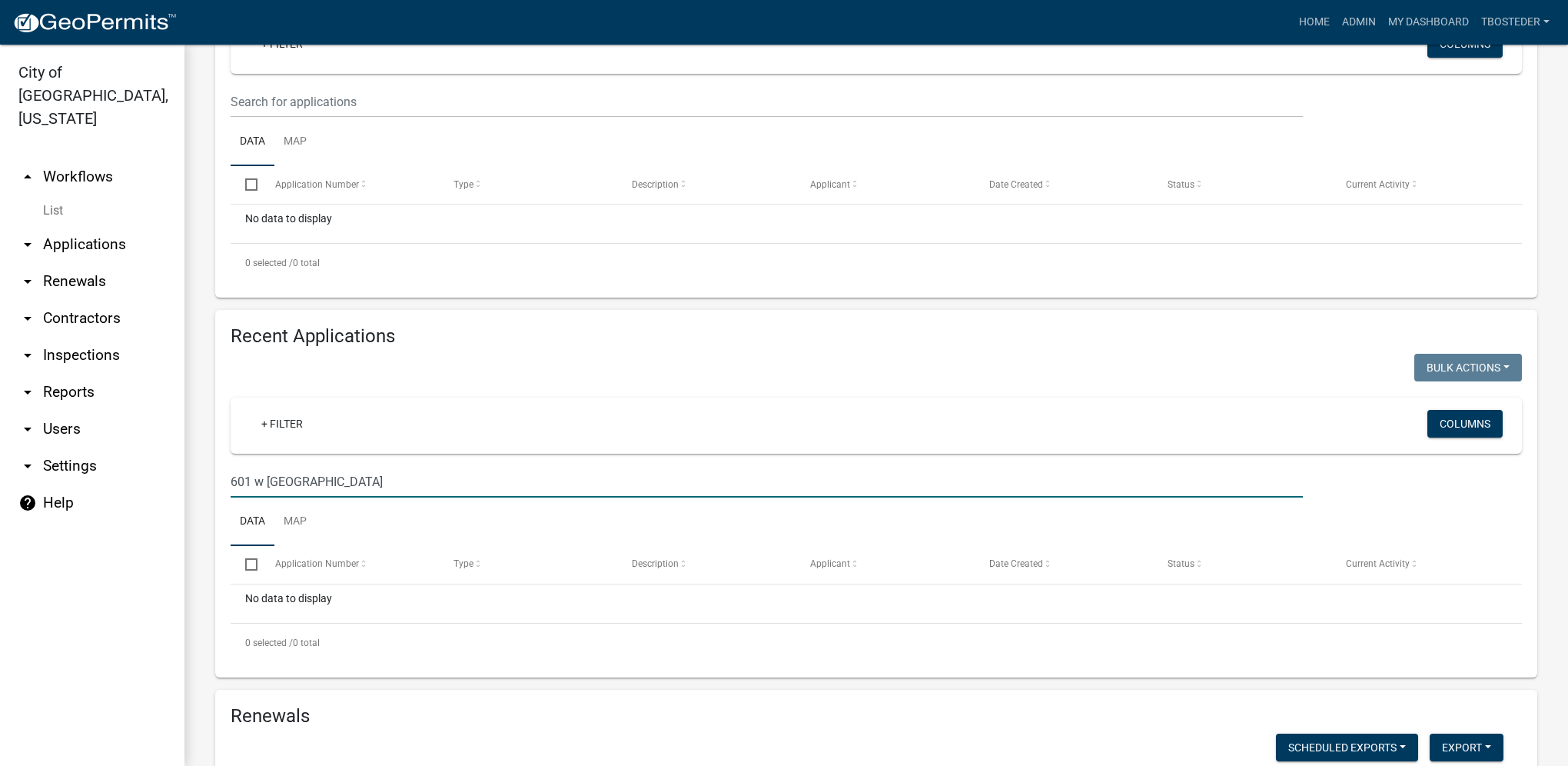
drag, startPoint x: 333, startPoint y: 477, endPoint x: 199, endPoint y: 484, distance: 134.2
click at [248, 481] on input "[STREET_ADDRESS]" at bounding box center [767, 481] width 1072 height 31
drag, startPoint x: 353, startPoint y: 488, endPoint x: 87, endPoint y: 490, distance: 266.0
click at [87, 490] on div "City of [GEOGRAPHIC_DATA], [US_STATE] arrow_drop_up Workflows List arrow_drop_d…" at bounding box center [784, 405] width 1568 height 721
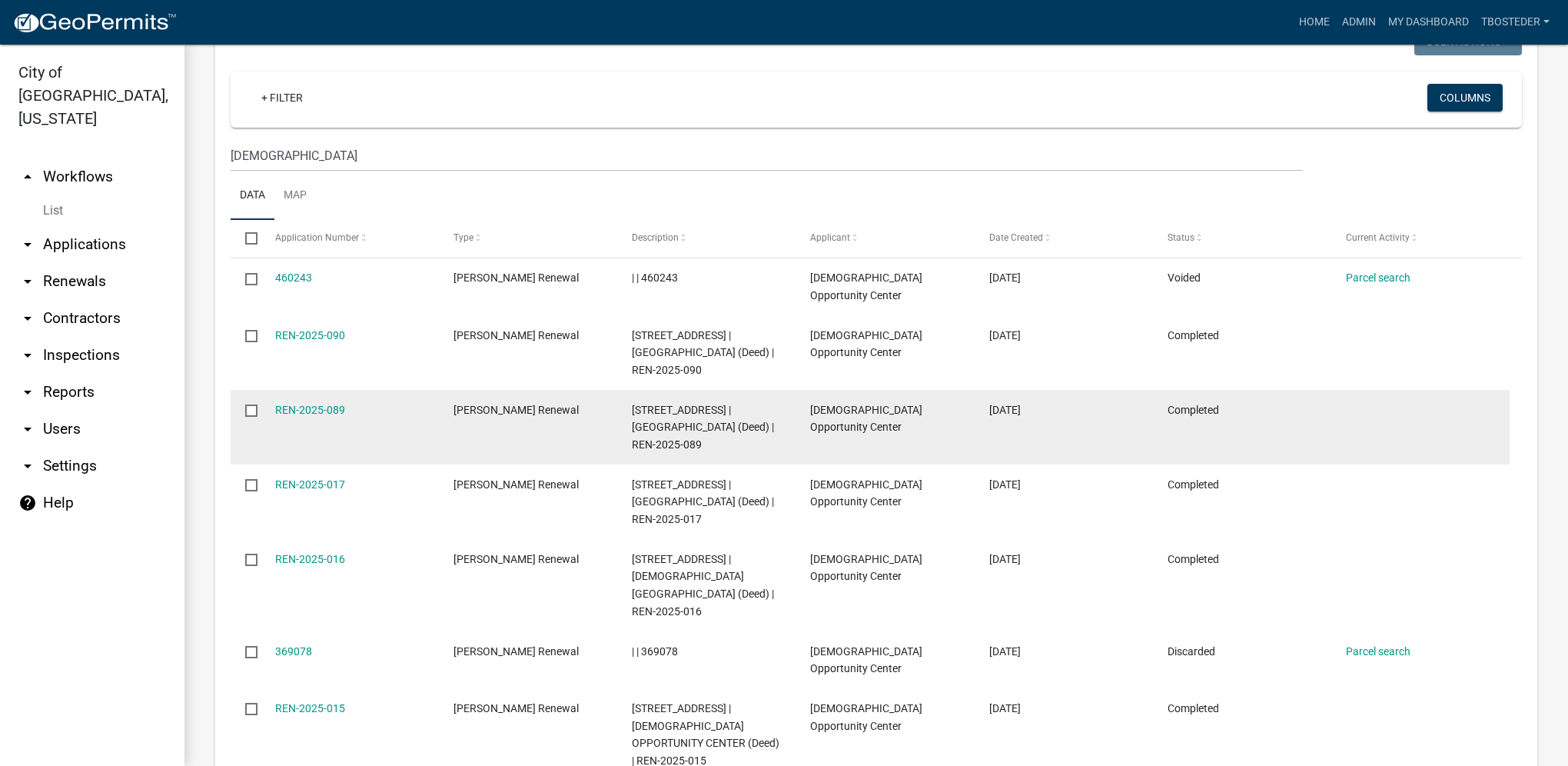
scroll to position [615, 0]
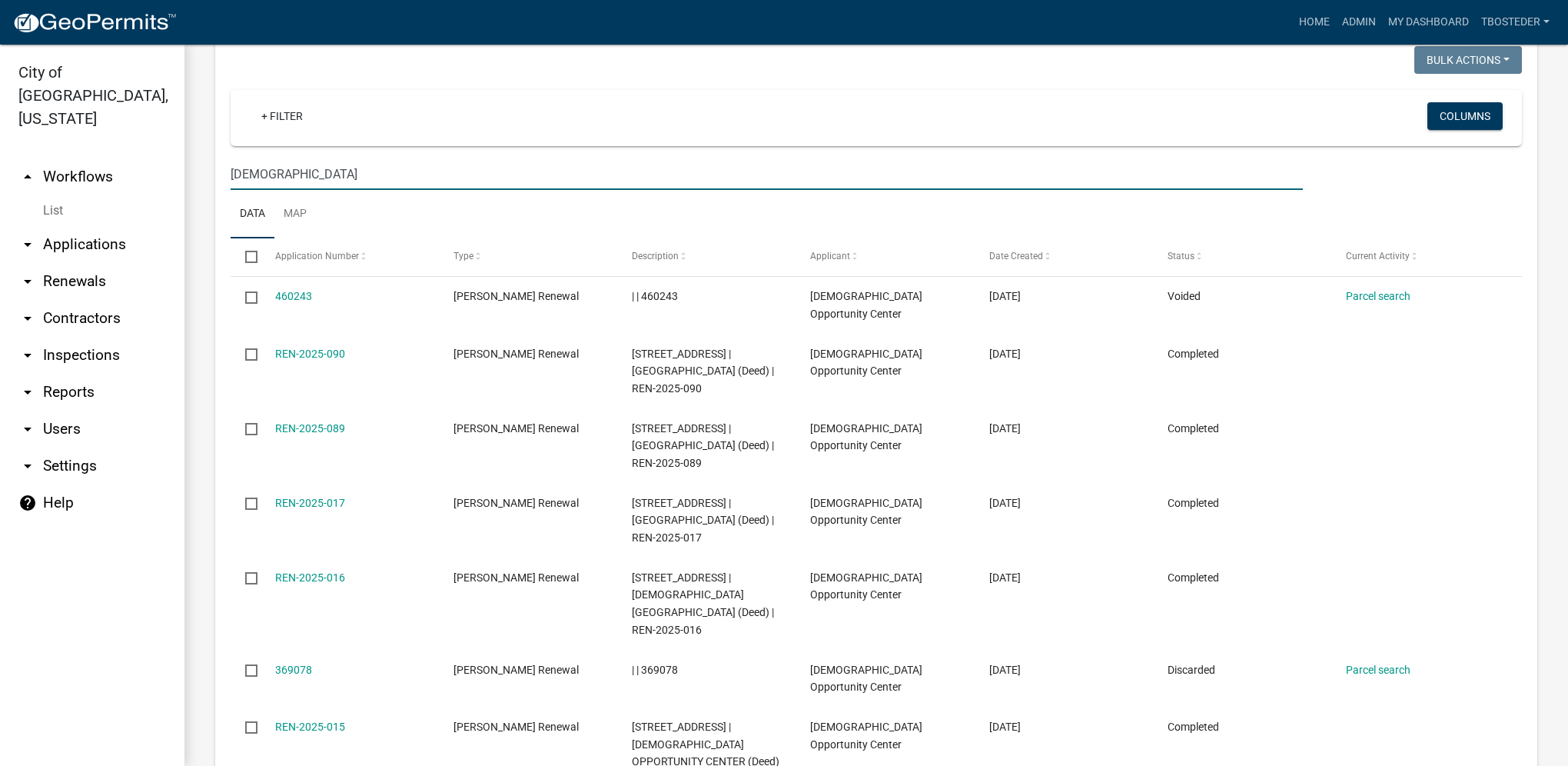
drag, startPoint x: 314, startPoint y: 183, endPoint x: 198, endPoint y: 187, distance: 116.1
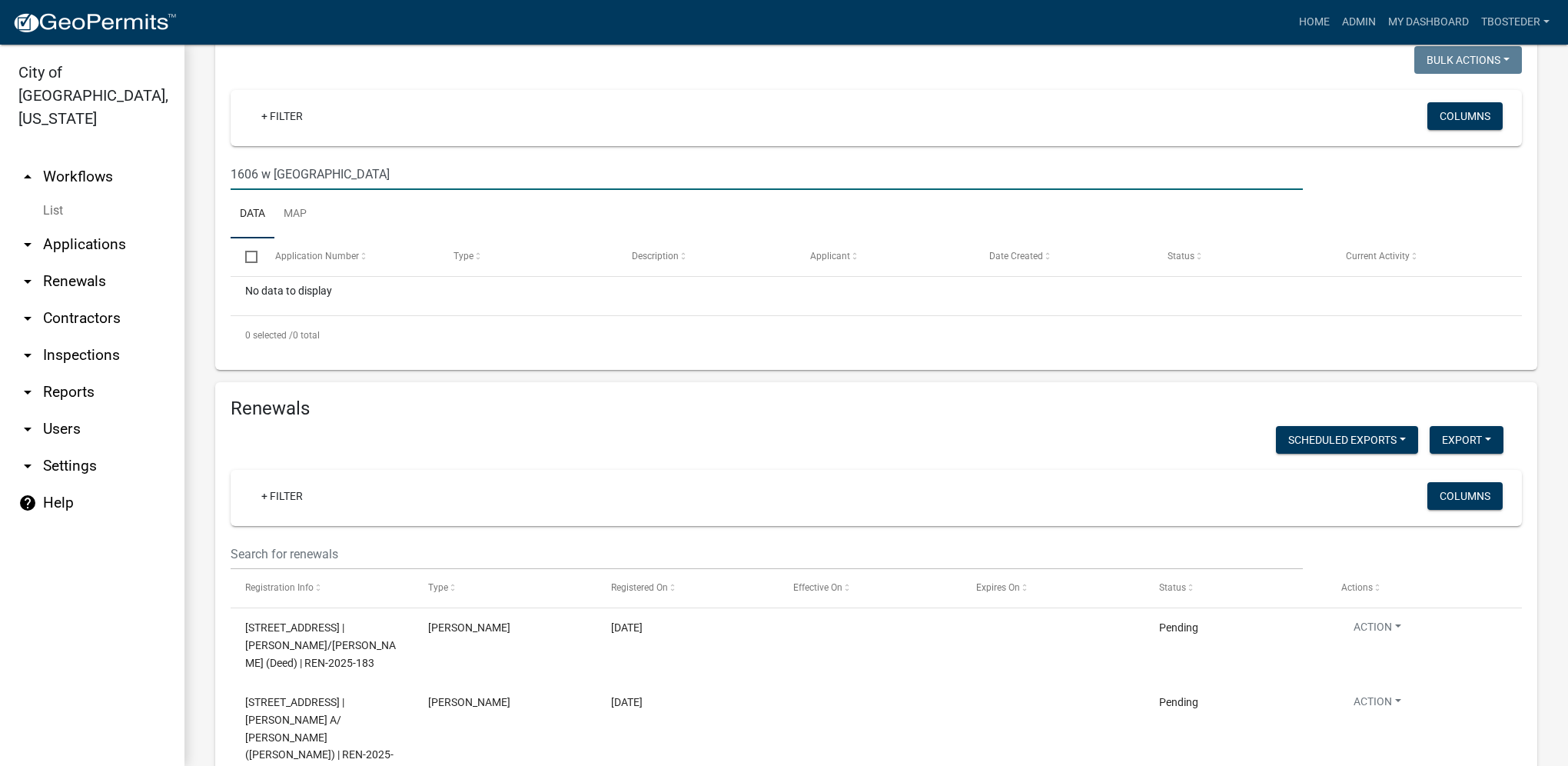
drag, startPoint x: 324, startPoint y: 166, endPoint x: 219, endPoint y: 175, distance: 105.4
click at [219, 175] on div "1606 w [GEOGRAPHIC_DATA]" at bounding box center [767, 174] width 1095 height 31
type input "2"
type input "406"
select select "1: 25"
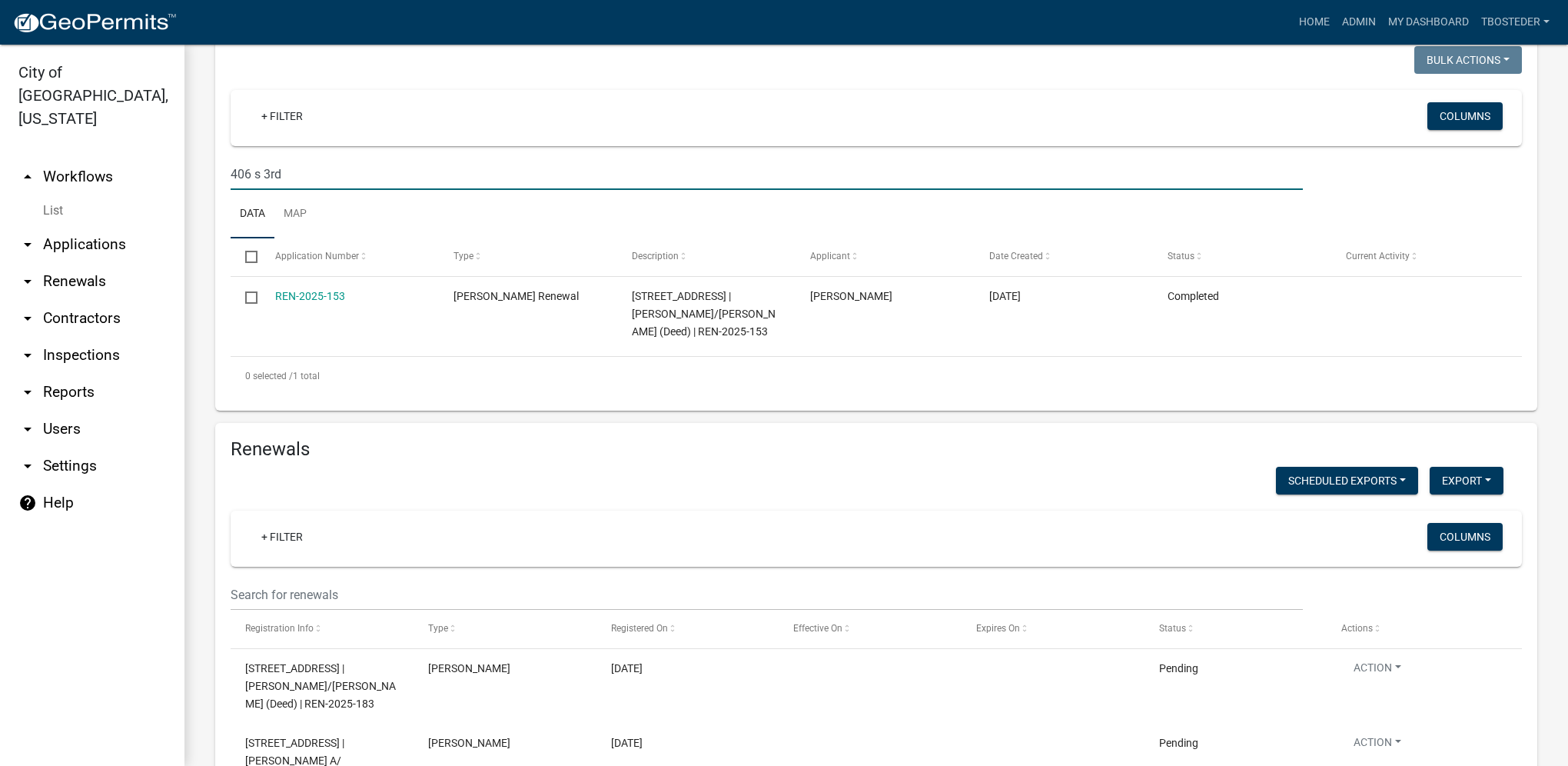
drag, startPoint x: 281, startPoint y: 174, endPoint x: 182, endPoint y: 172, distance: 99.0
click at [182, 173] on div "City of [GEOGRAPHIC_DATA], [US_STATE] arrow_drop_up Workflows List arrow_drop_d…" at bounding box center [784, 405] width 1568 height 721
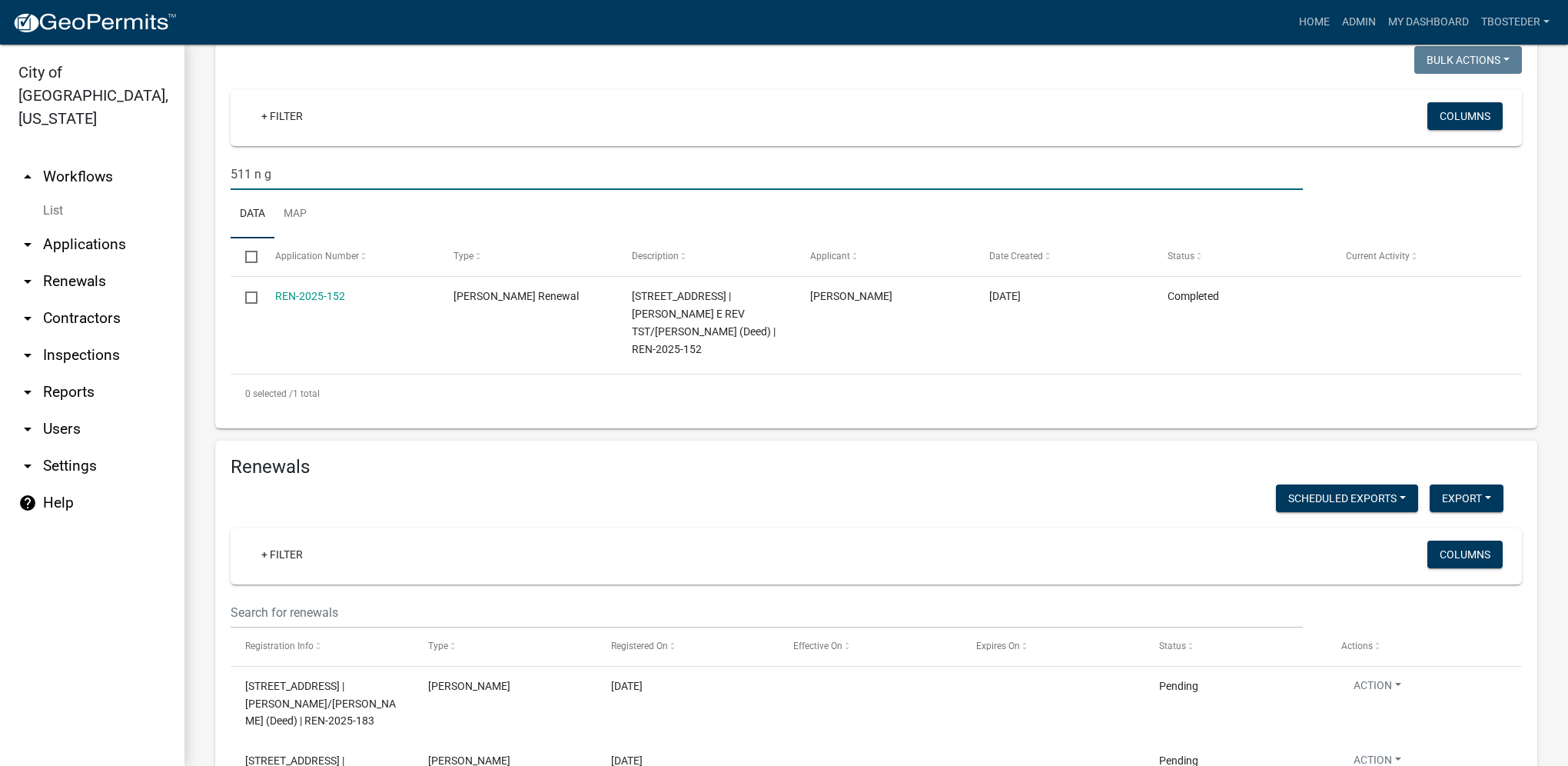
drag, startPoint x: 335, startPoint y: 176, endPoint x: 209, endPoint y: 183, distance: 126.2
click at [209, 183] on div "Recent Applications Bulk Actions Void Expire Lock Withdraw + Filter Columns 511…" at bounding box center [876, 216] width 1345 height 426
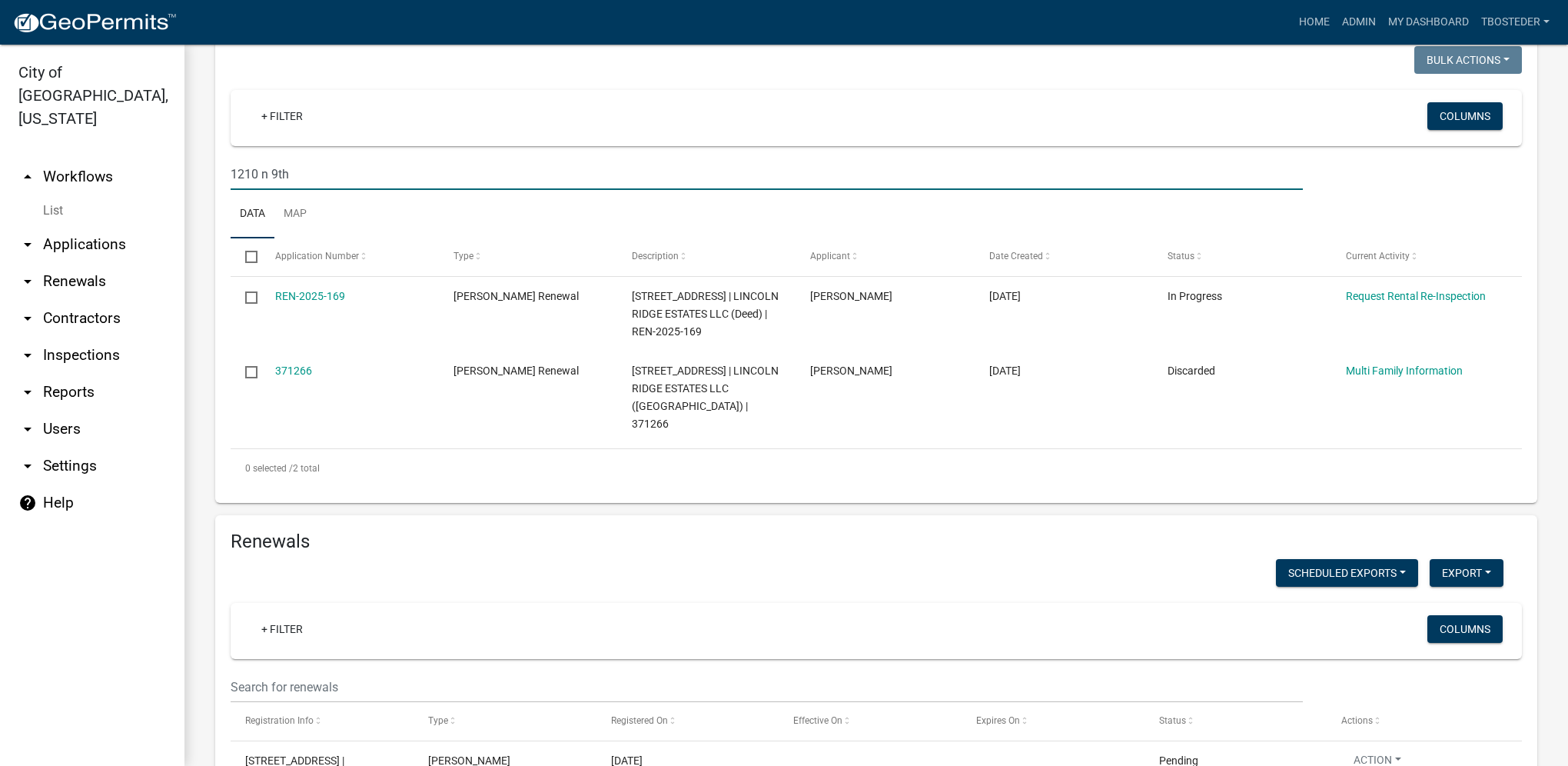
drag, startPoint x: 314, startPoint y: 178, endPoint x: 222, endPoint y: 182, distance: 92.1
click at [222, 182] on div "1210 n 9th" at bounding box center [767, 174] width 1095 height 31
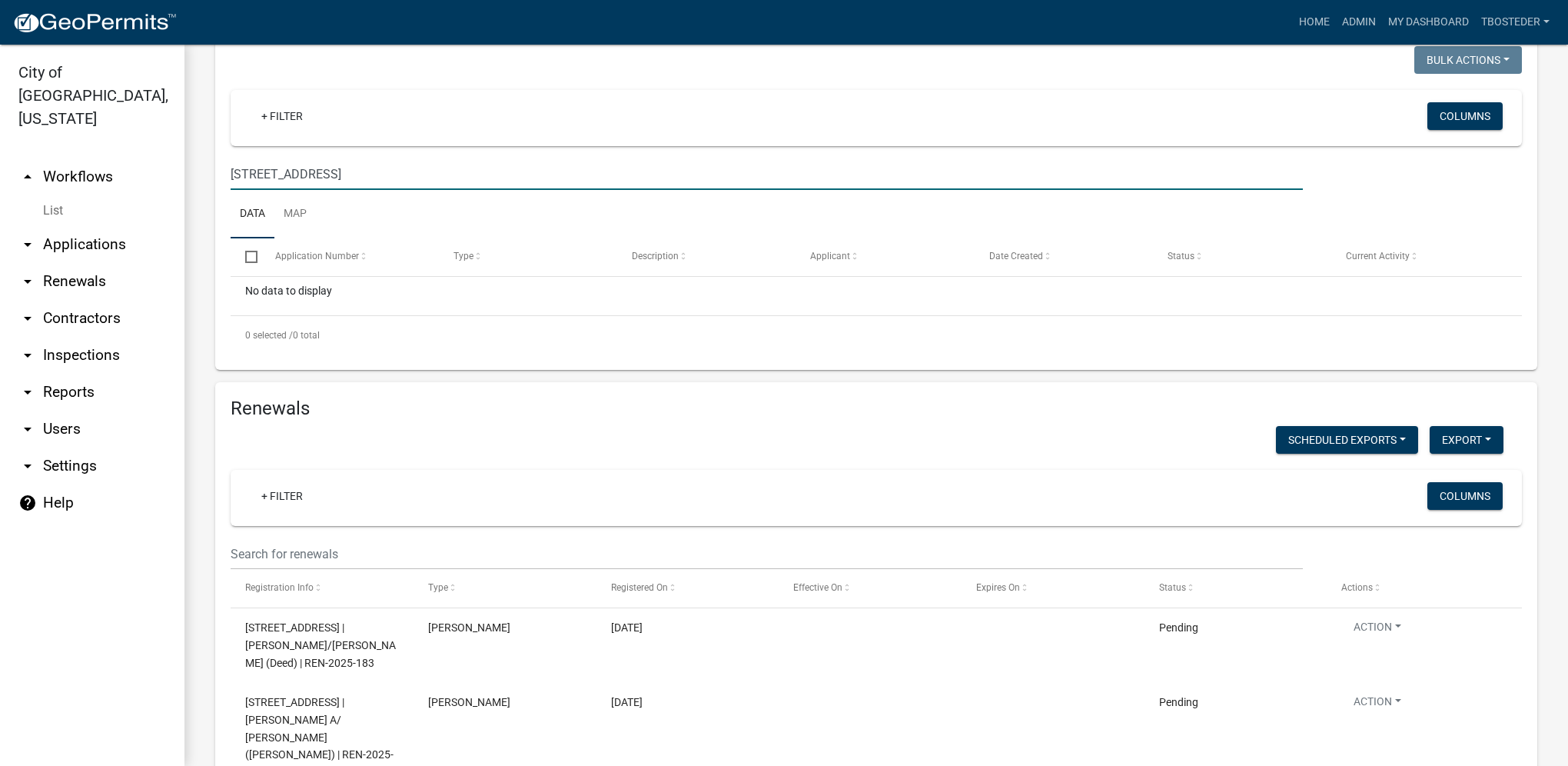
drag, startPoint x: 295, startPoint y: 178, endPoint x: 191, endPoint y: 144, distance: 109.4
click at [190, 148] on div "[PERSON_NAME] Renewal Register non-owner occupied rental properties. Settings S…" at bounding box center [876, 513] width 1383 height 2167
drag, startPoint x: 294, startPoint y: 179, endPoint x: 209, endPoint y: 177, distance: 85.0
click at [209, 177] on div "Recent Applications Bulk Actions Void Expire Lock Withdraw + Filter Columns 109…" at bounding box center [876, 186] width 1345 height 367
type input "609 n [PERSON_NAME]"
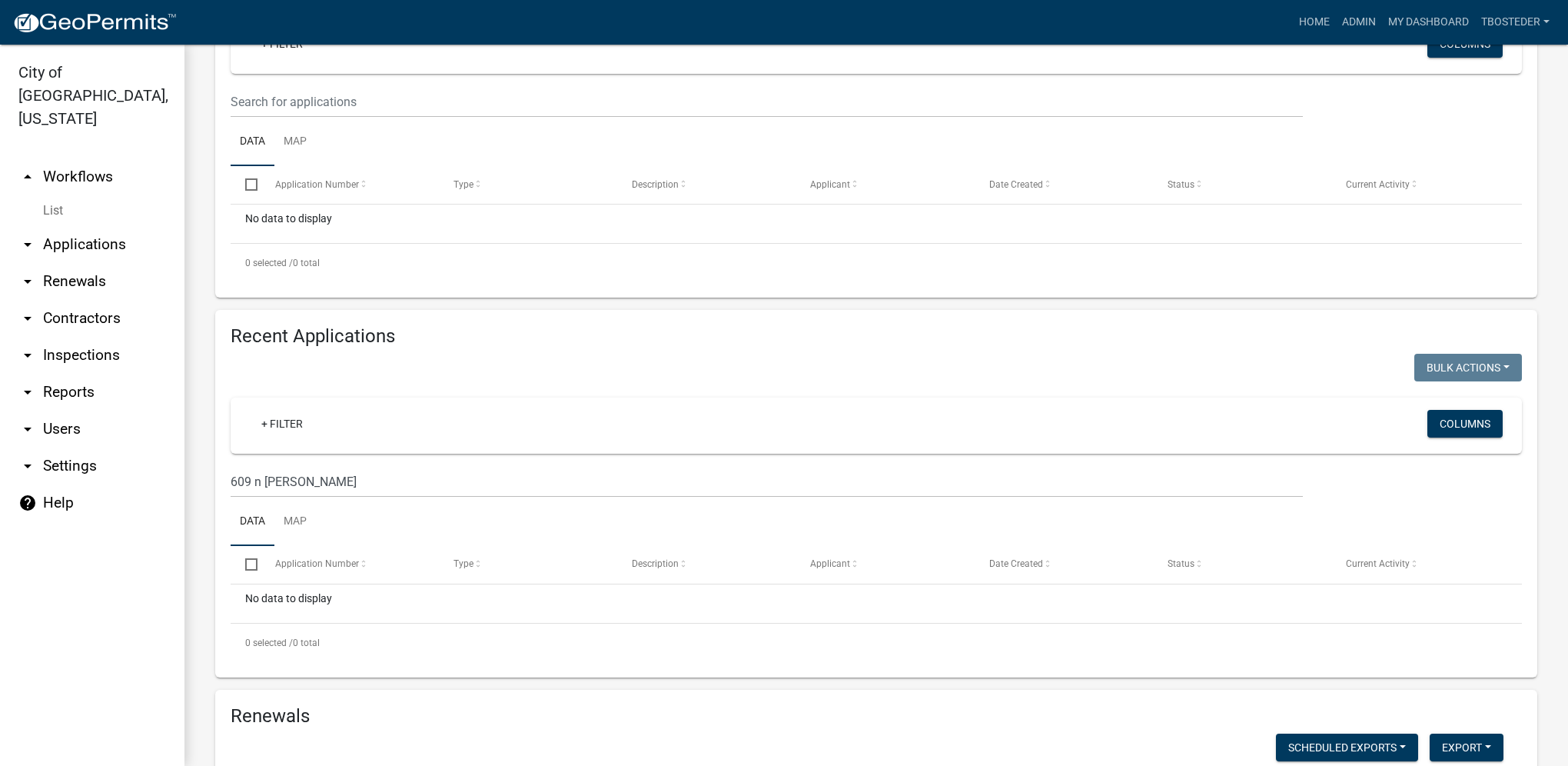
scroll to position [0, 0]
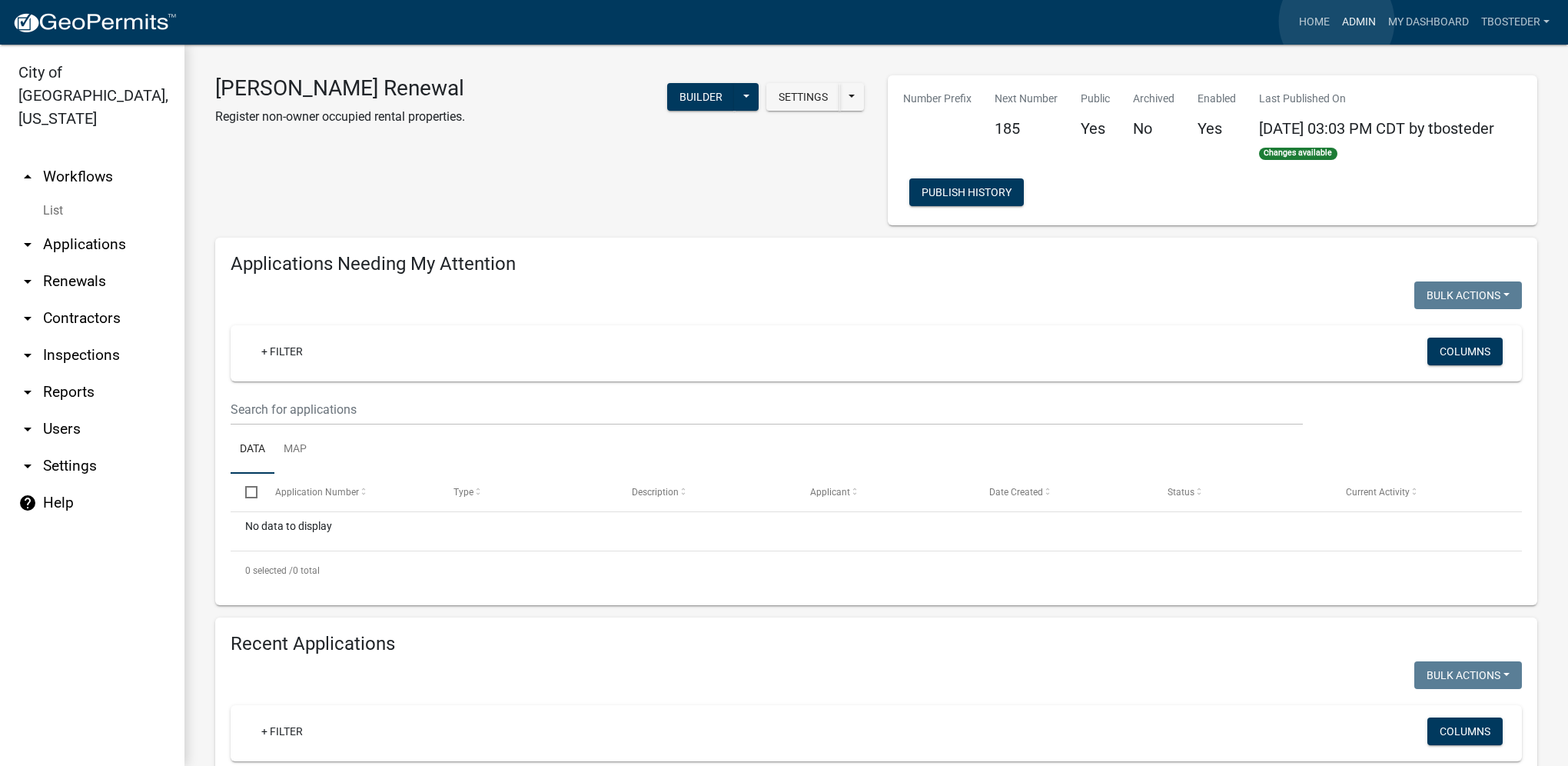
click at [1337, 21] on link "Admin" at bounding box center [1359, 22] width 46 height 29
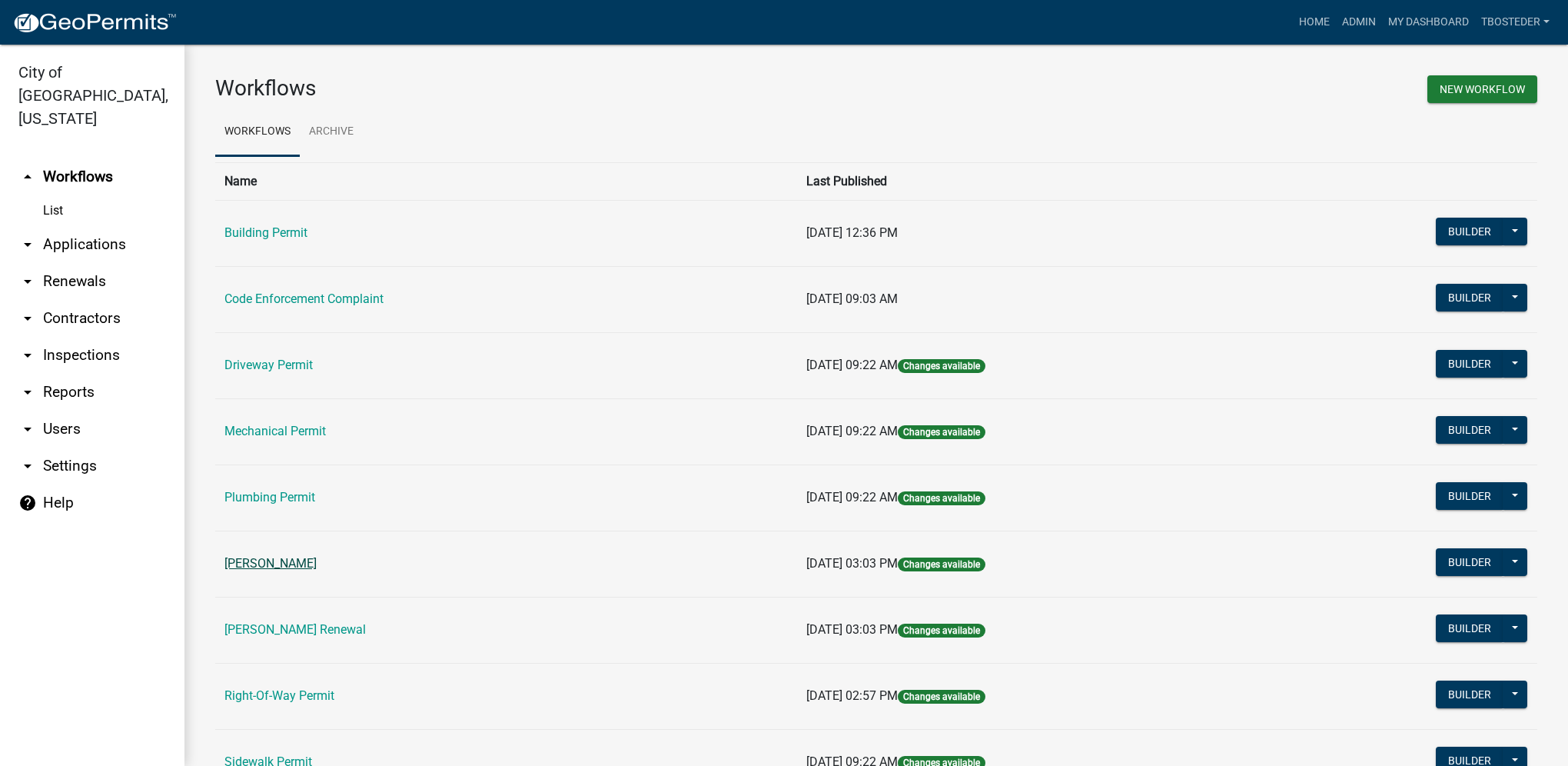
click at [308, 559] on link "[PERSON_NAME]" at bounding box center [270, 563] width 92 height 15
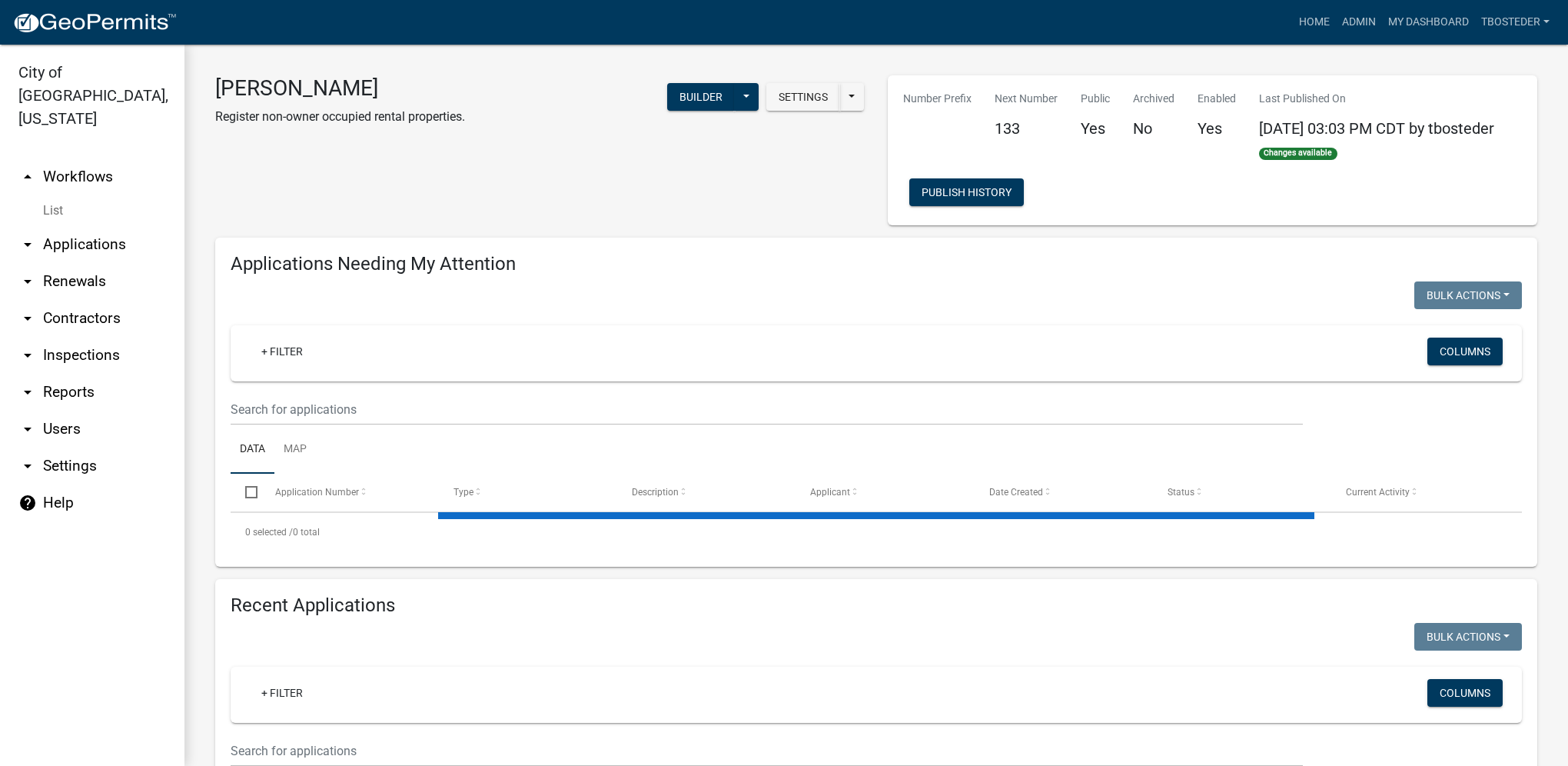
select select "1: 25"
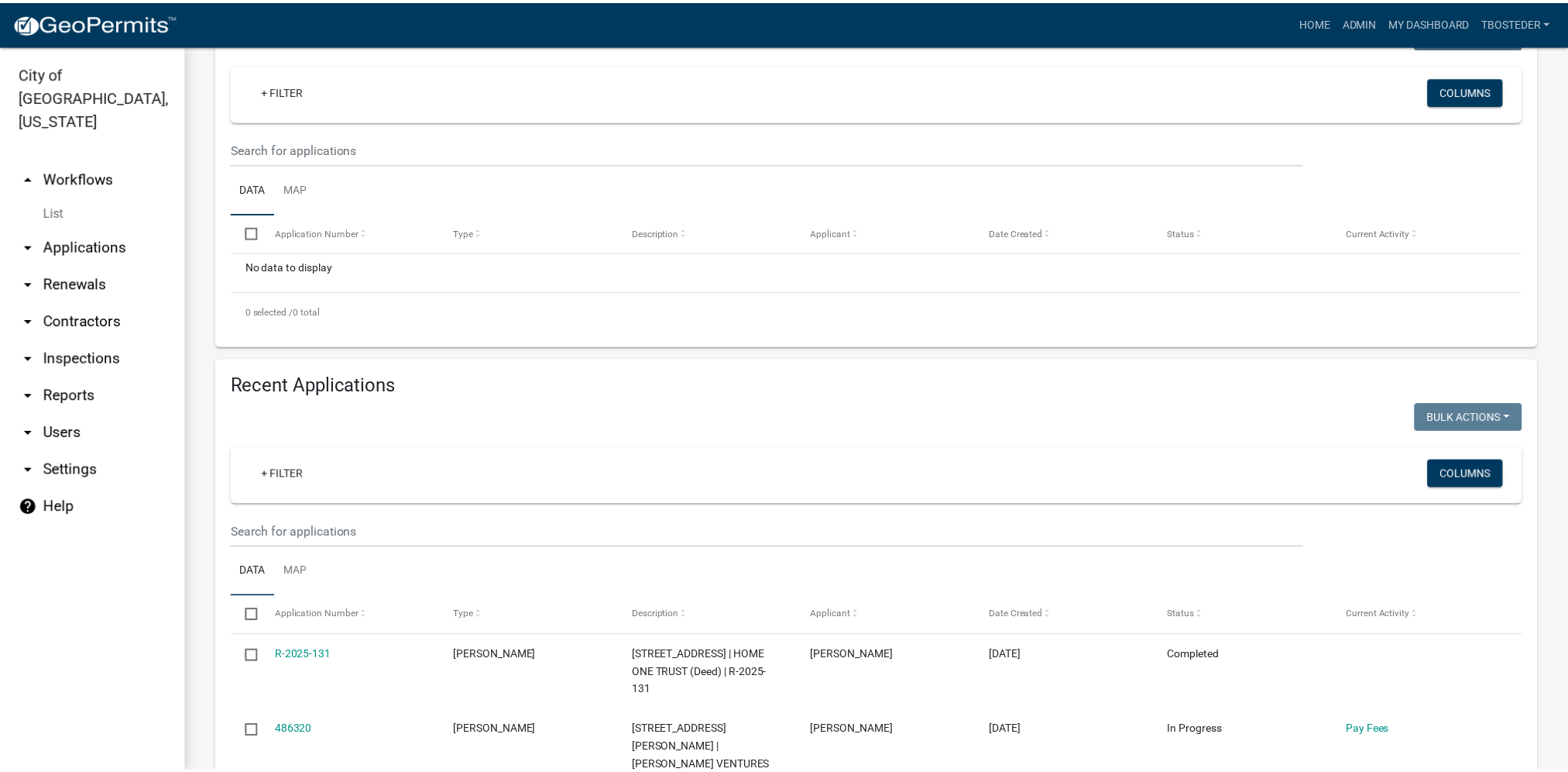
scroll to position [310, 0]
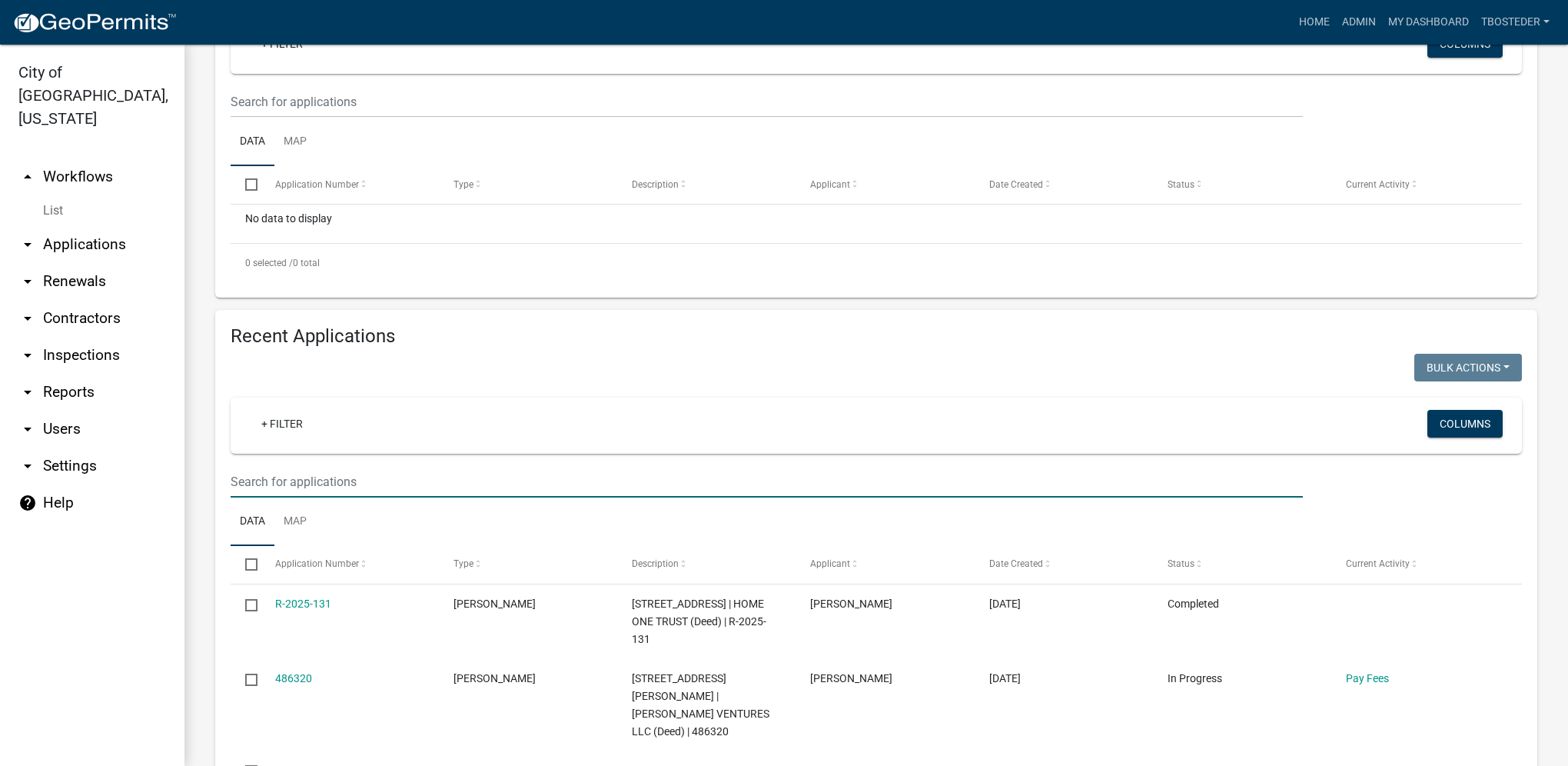
click at [429, 488] on input "text" at bounding box center [767, 481] width 1072 height 31
click at [312, 488] on input "text" at bounding box center [767, 481] width 1072 height 31
paste input "[STREET_ADDRESS]"
type input "[STREET_ADDRESS]"
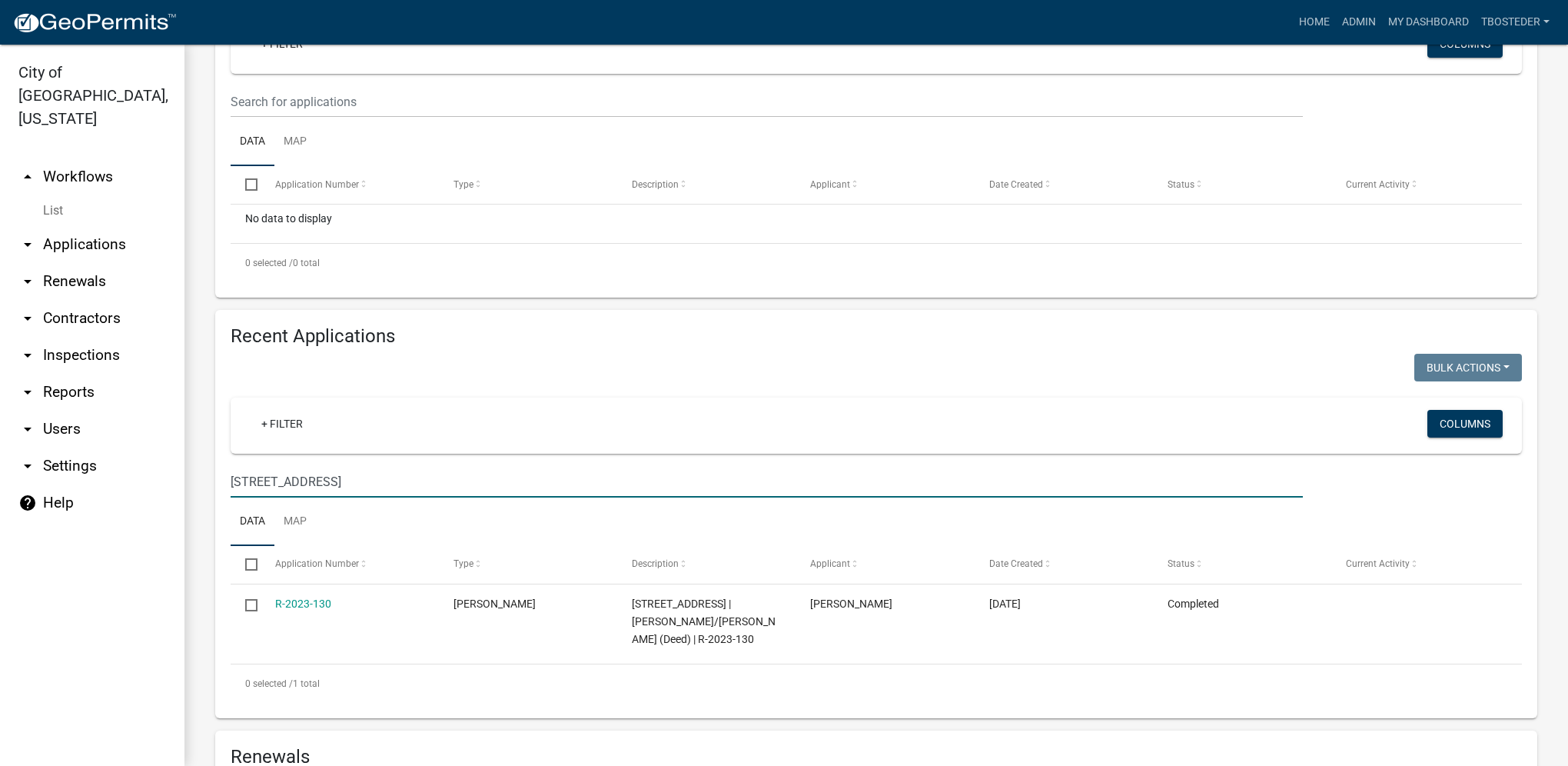
click at [323, 607] on link "R-2023-130" at bounding box center [303, 603] width 56 height 12
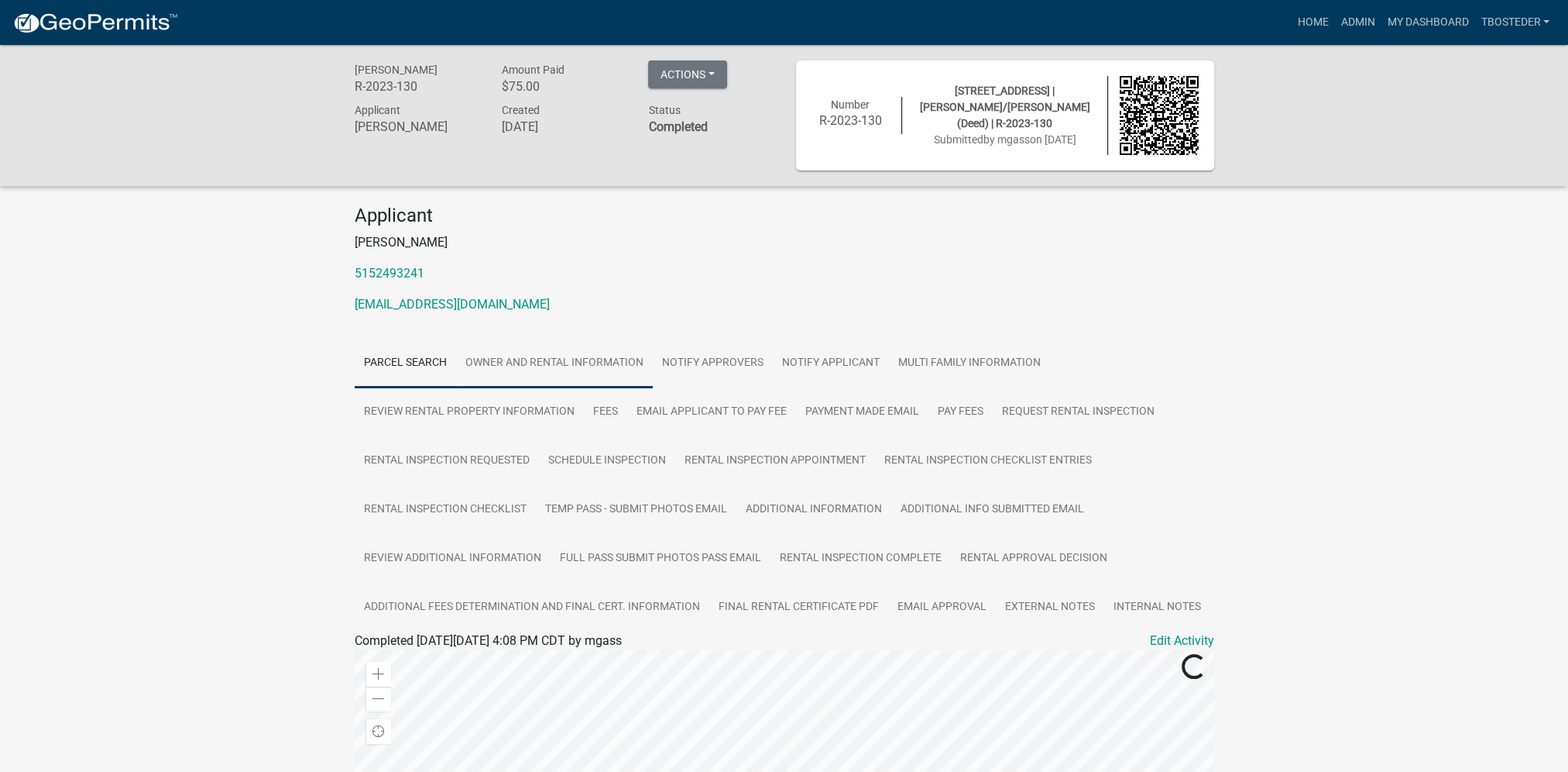
click at [635, 376] on link "Owner and Rental Information" at bounding box center [554, 364] width 197 height 50
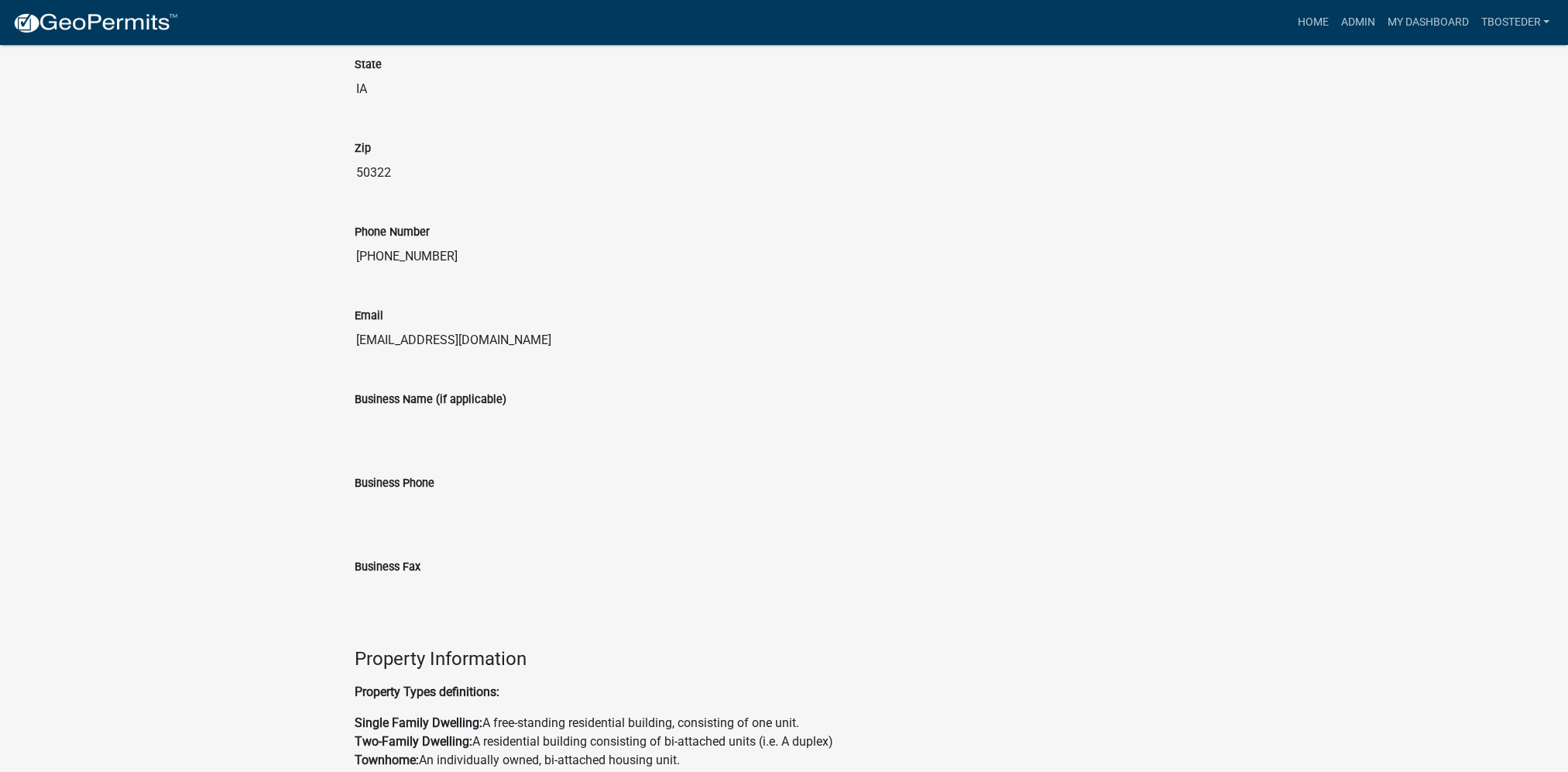
scroll to position [887, 0]
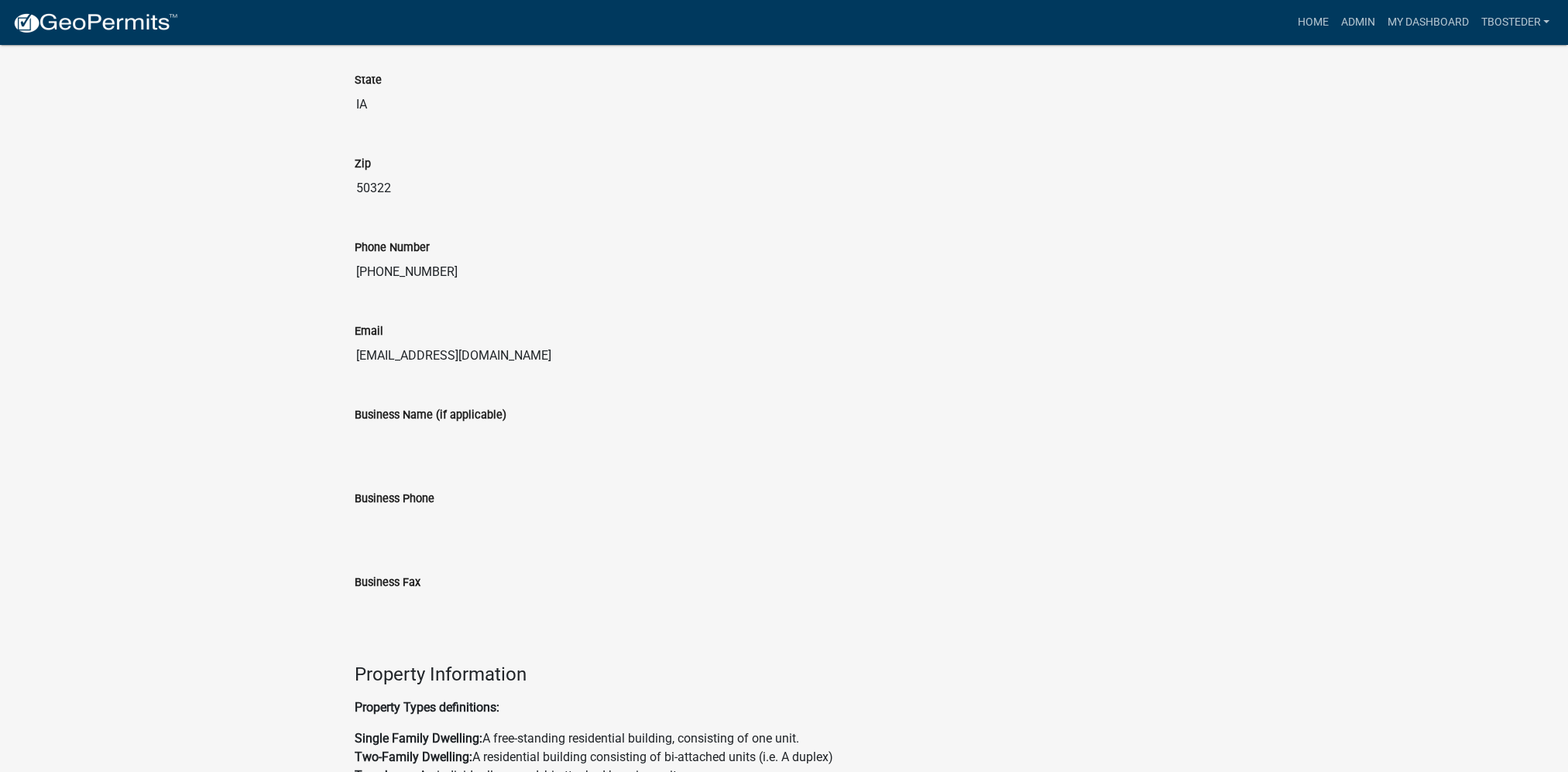
click at [561, 352] on input "[EMAIL_ADDRESS][DOMAIN_NAME]" at bounding box center [784, 355] width 859 height 31
drag, startPoint x: 542, startPoint y: 355, endPoint x: 328, endPoint y: 338, distance: 214.7
click at [328, 338] on div "[PERSON_NAME] R-2023-130 Amount Paid $75.00 Actions View receipt Printer Friend…" at bounding box center [784, 423] width 1568 height 2530
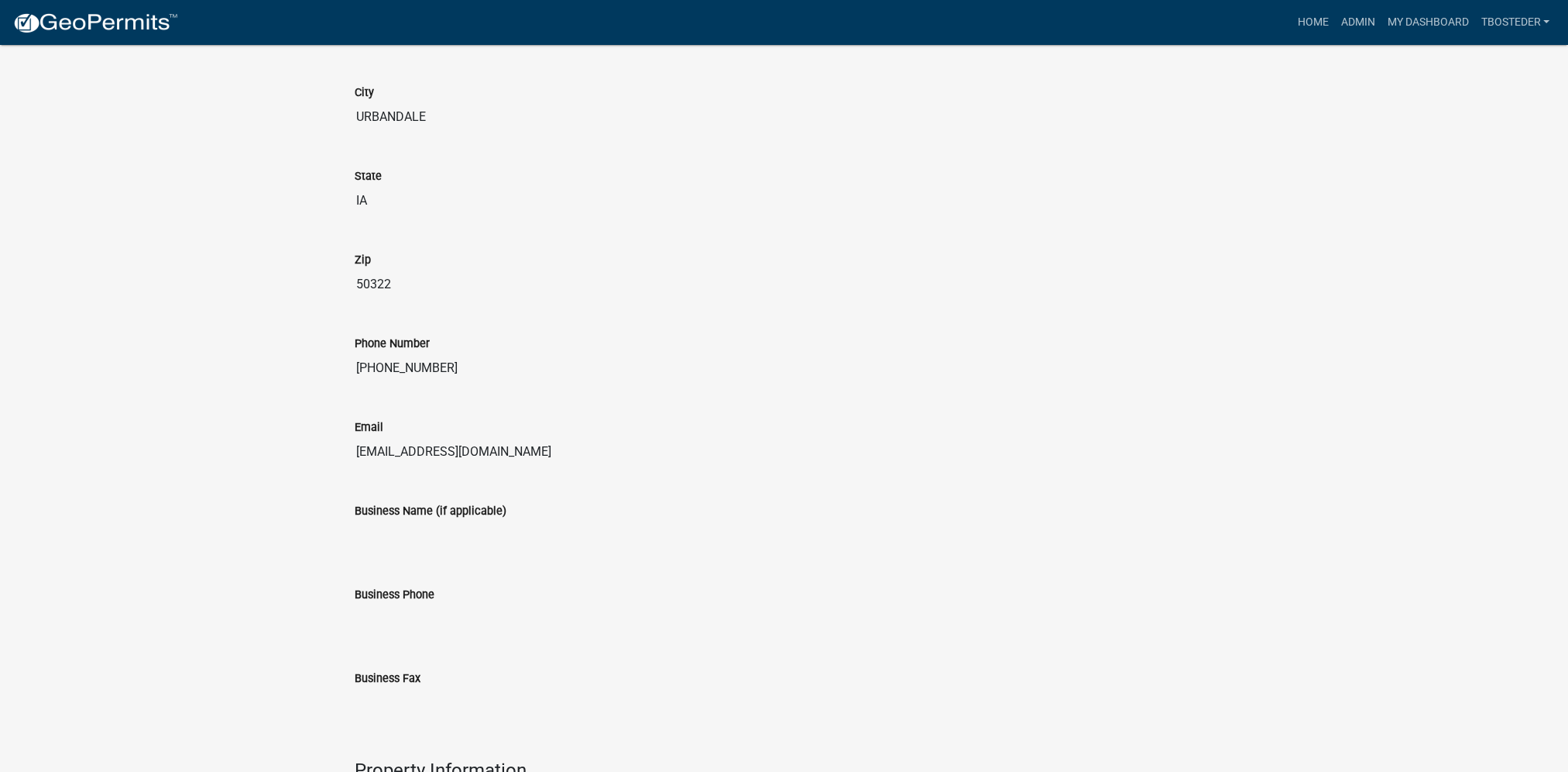
scroll to position [577, 0]
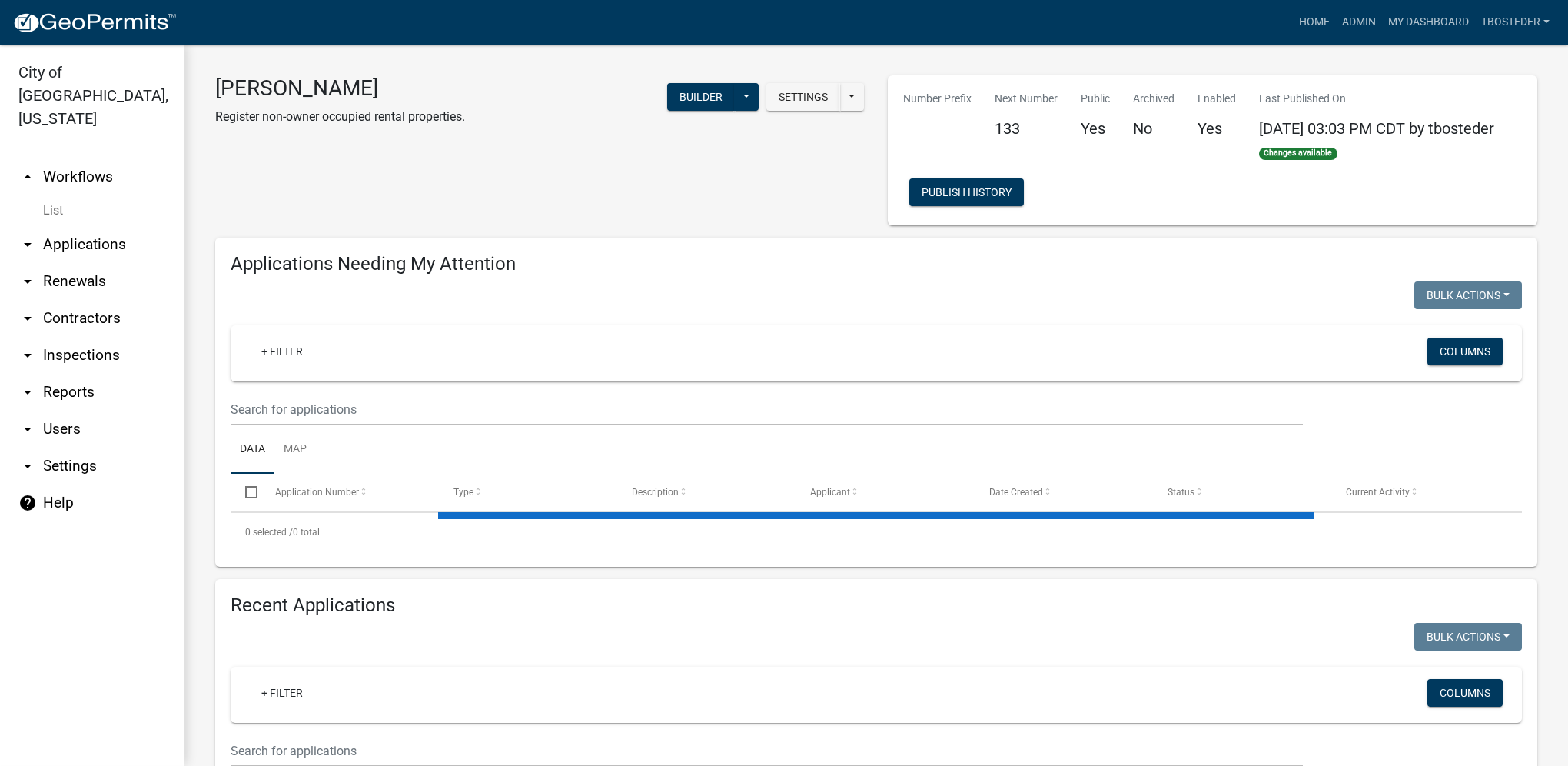
select select "1: 25"
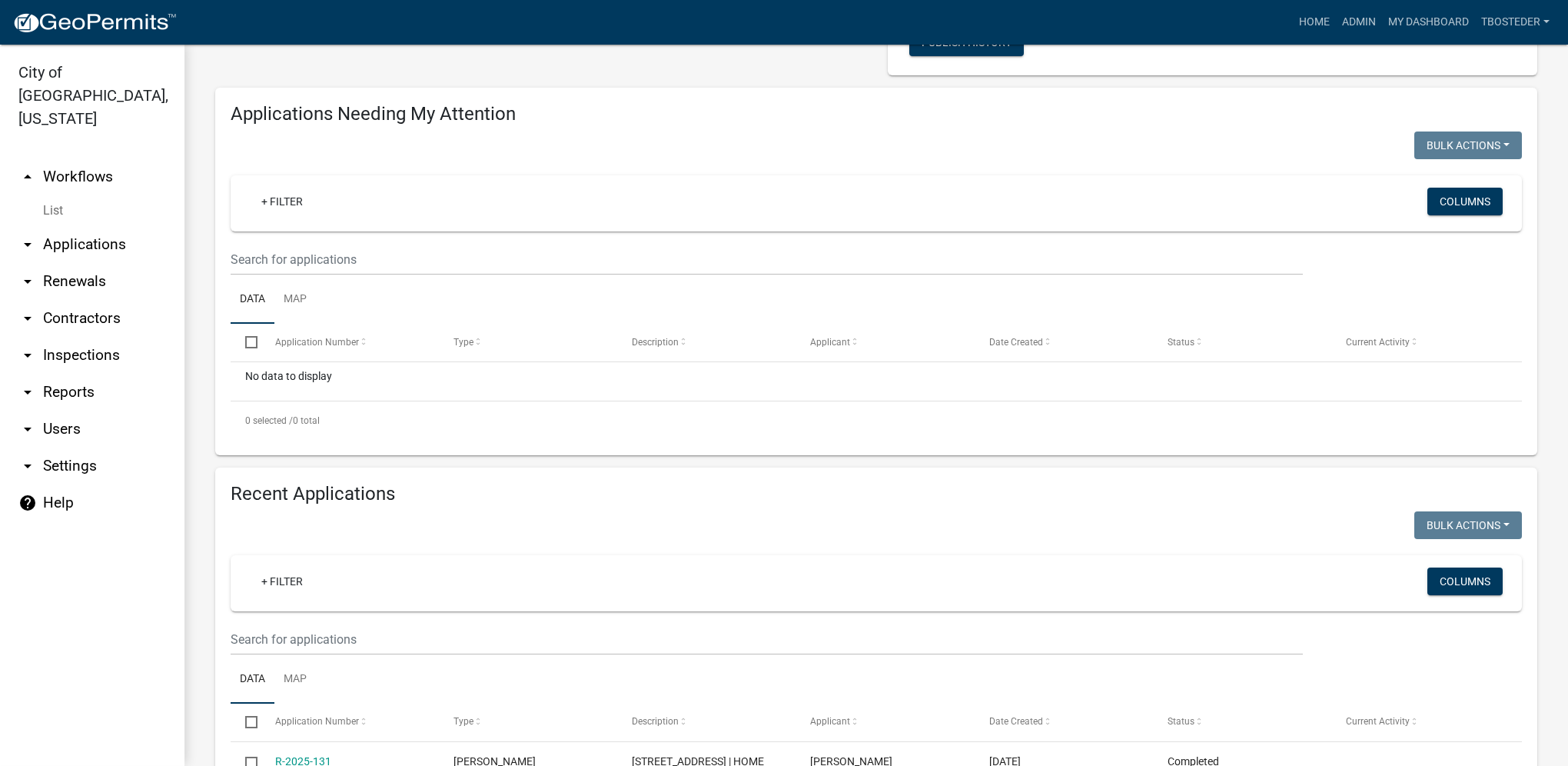
scroll to position [153, 0]
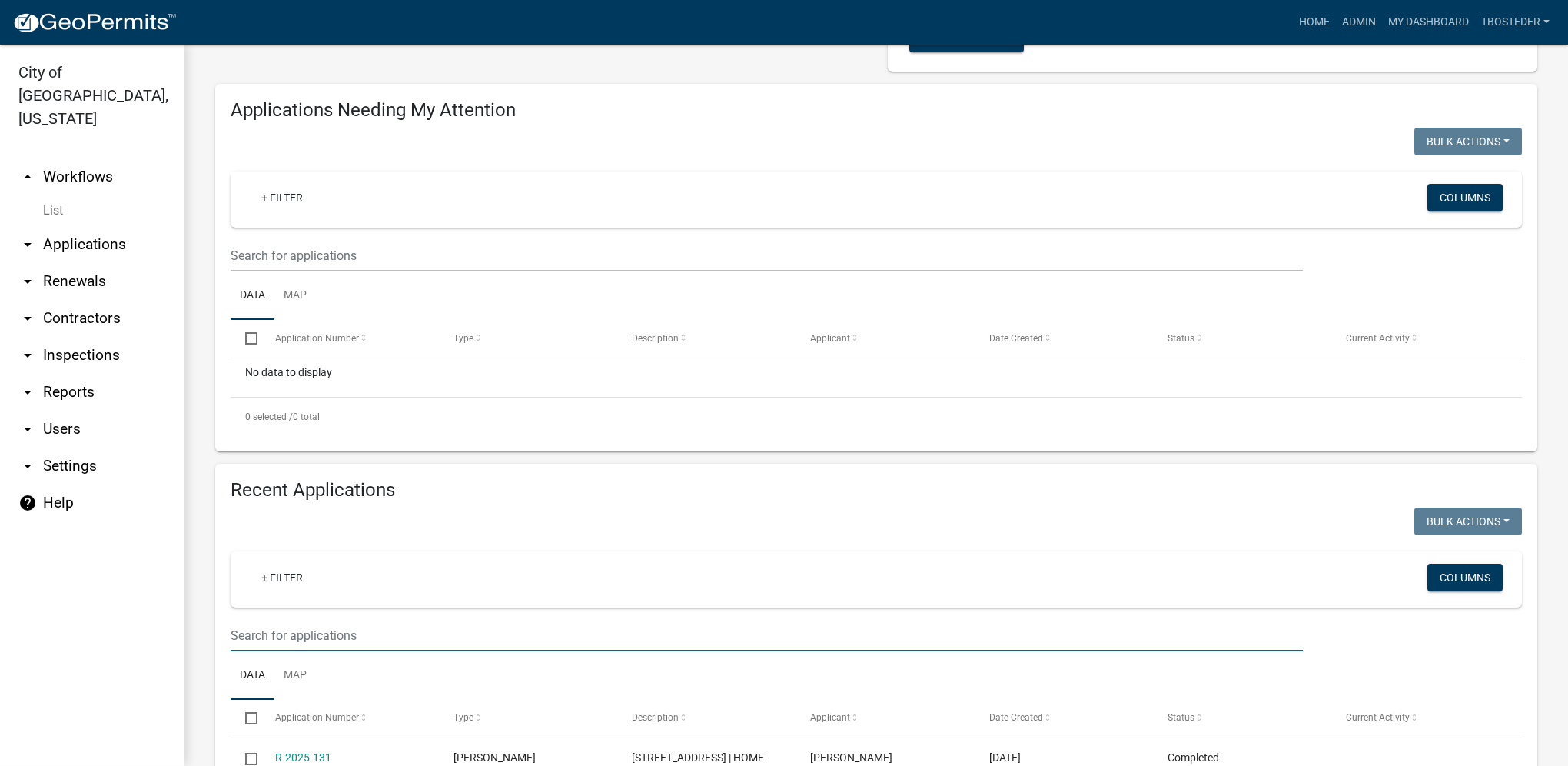
click at [356, 634] on input "text" at bounding box center [767, 636] width 1072 height 31
type input "305 s kenwood"
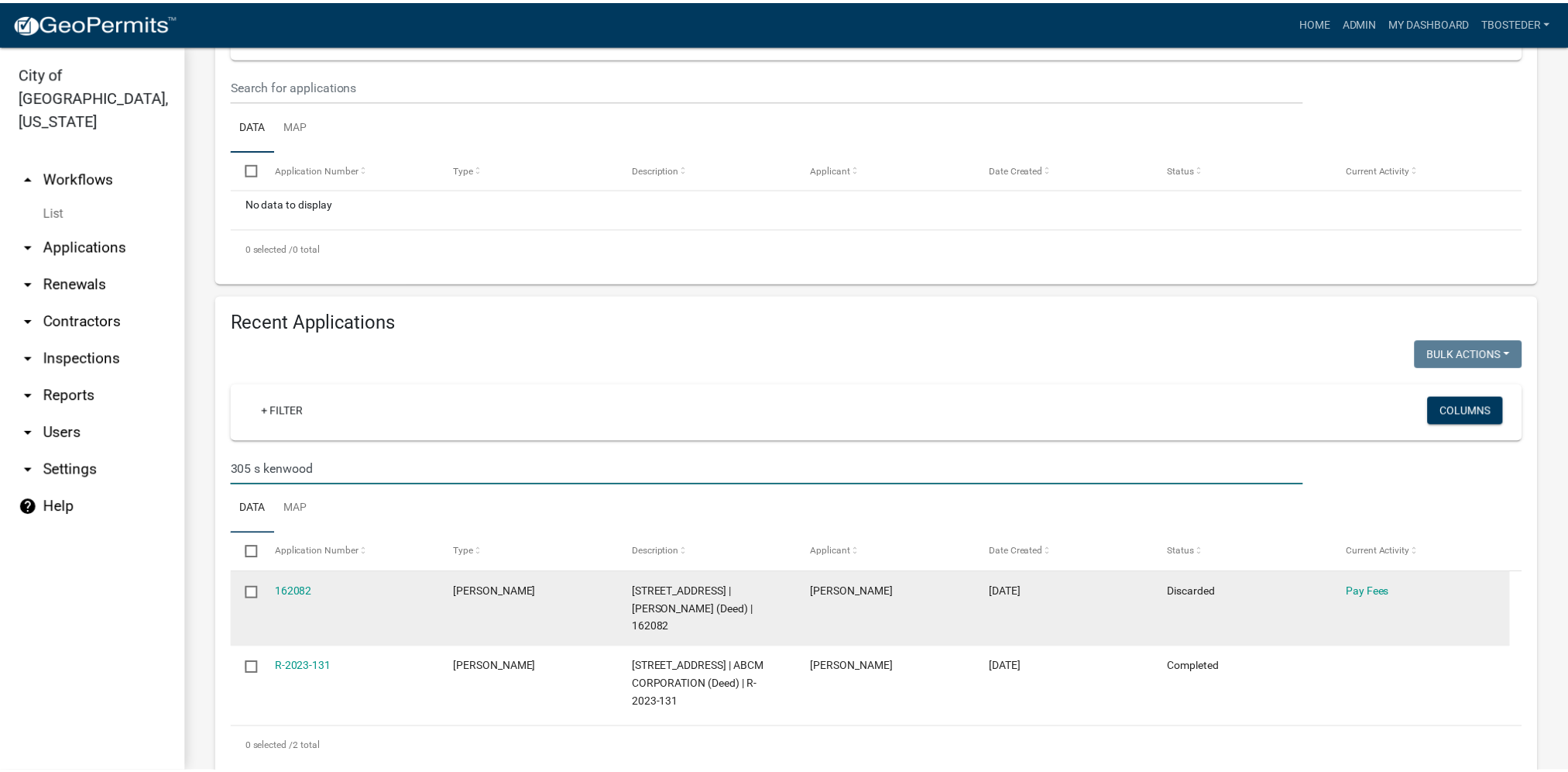
scroll to position [388, 0]
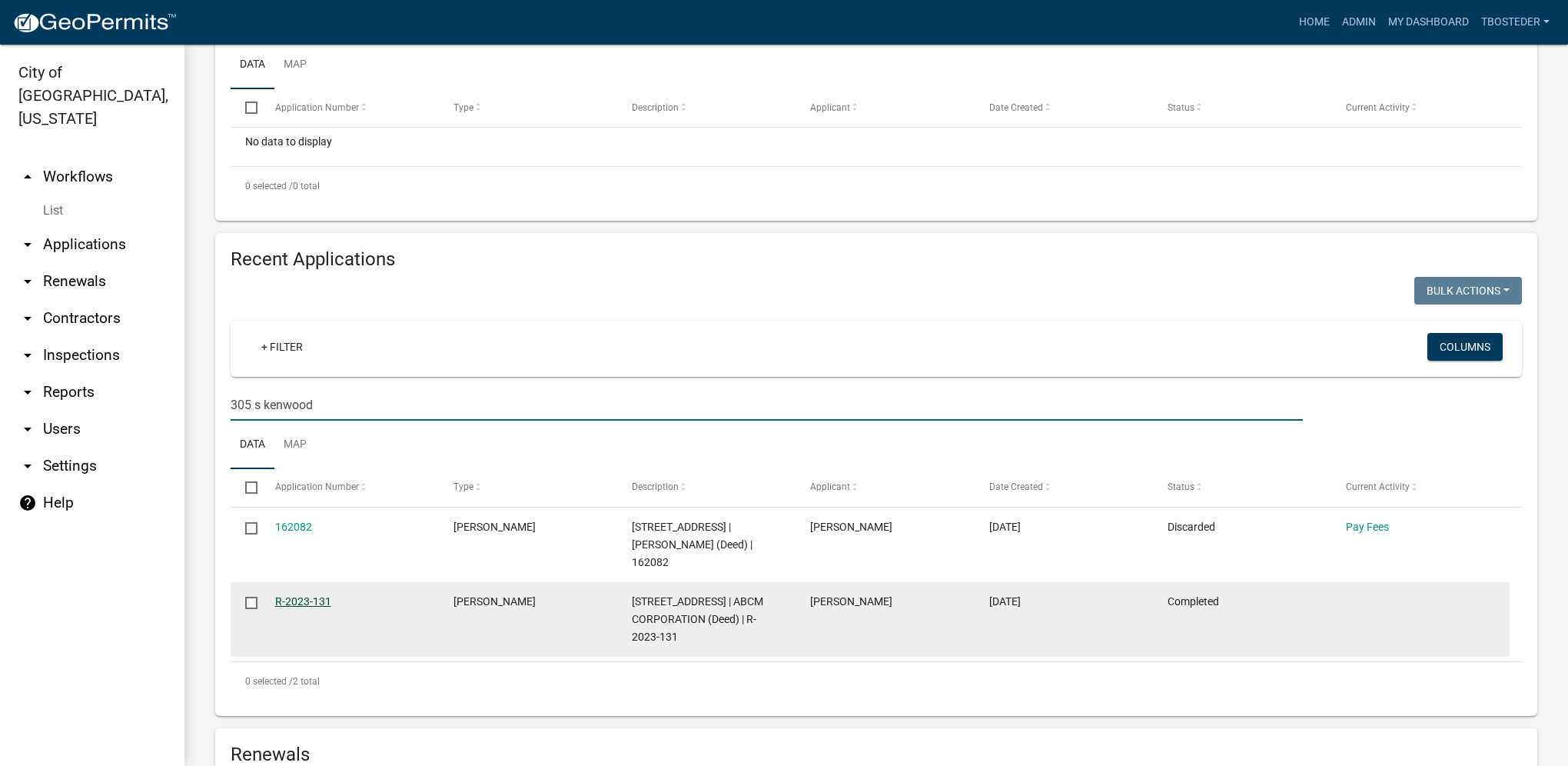
click at [310, 605] on link "R-2023-131" at bounding box center [303, 601] width 56 height 12
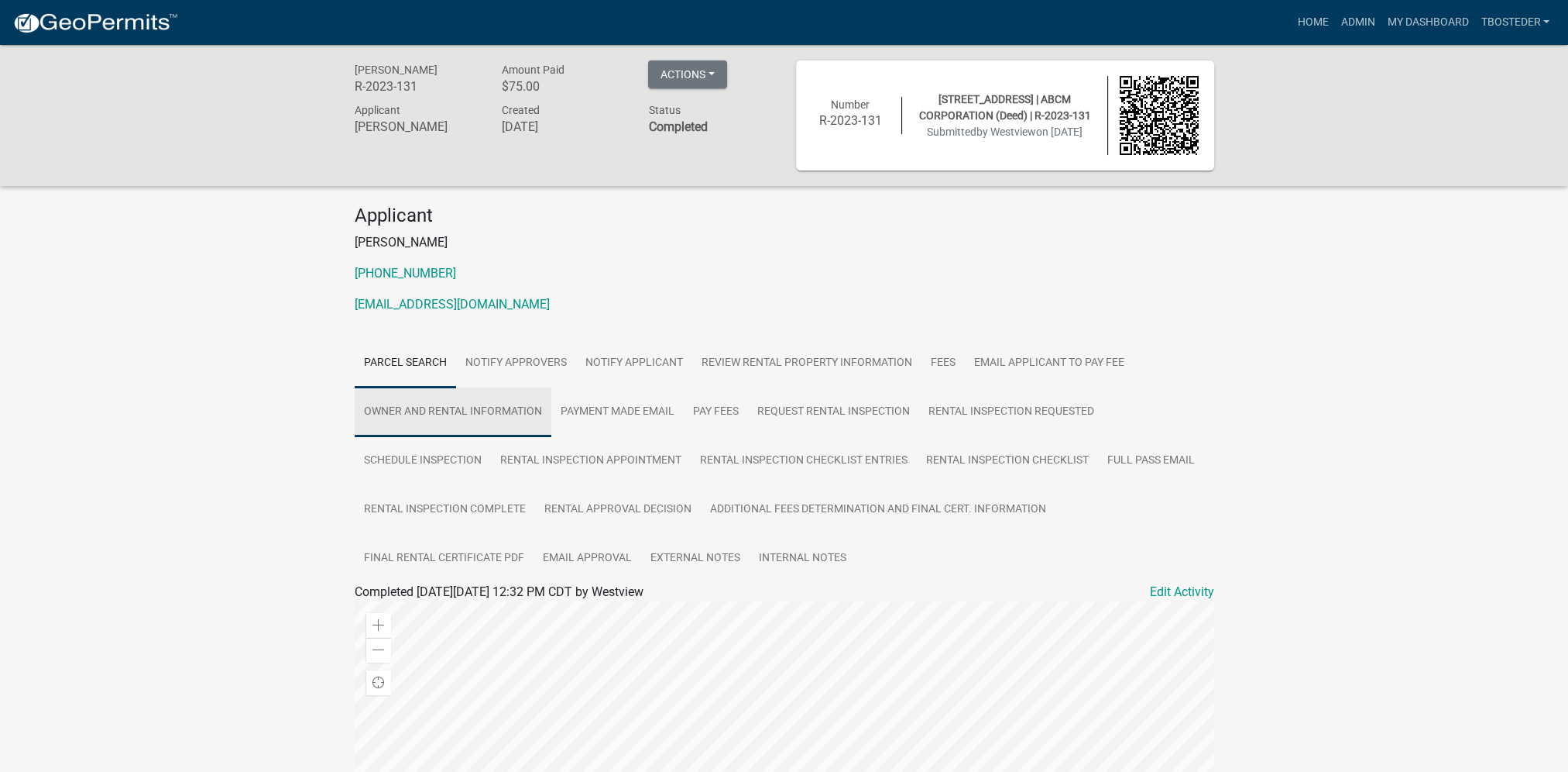
click at [470, 406] on link "Owner and Rental Information" at bounding box center [452, 413] width 197 height 50
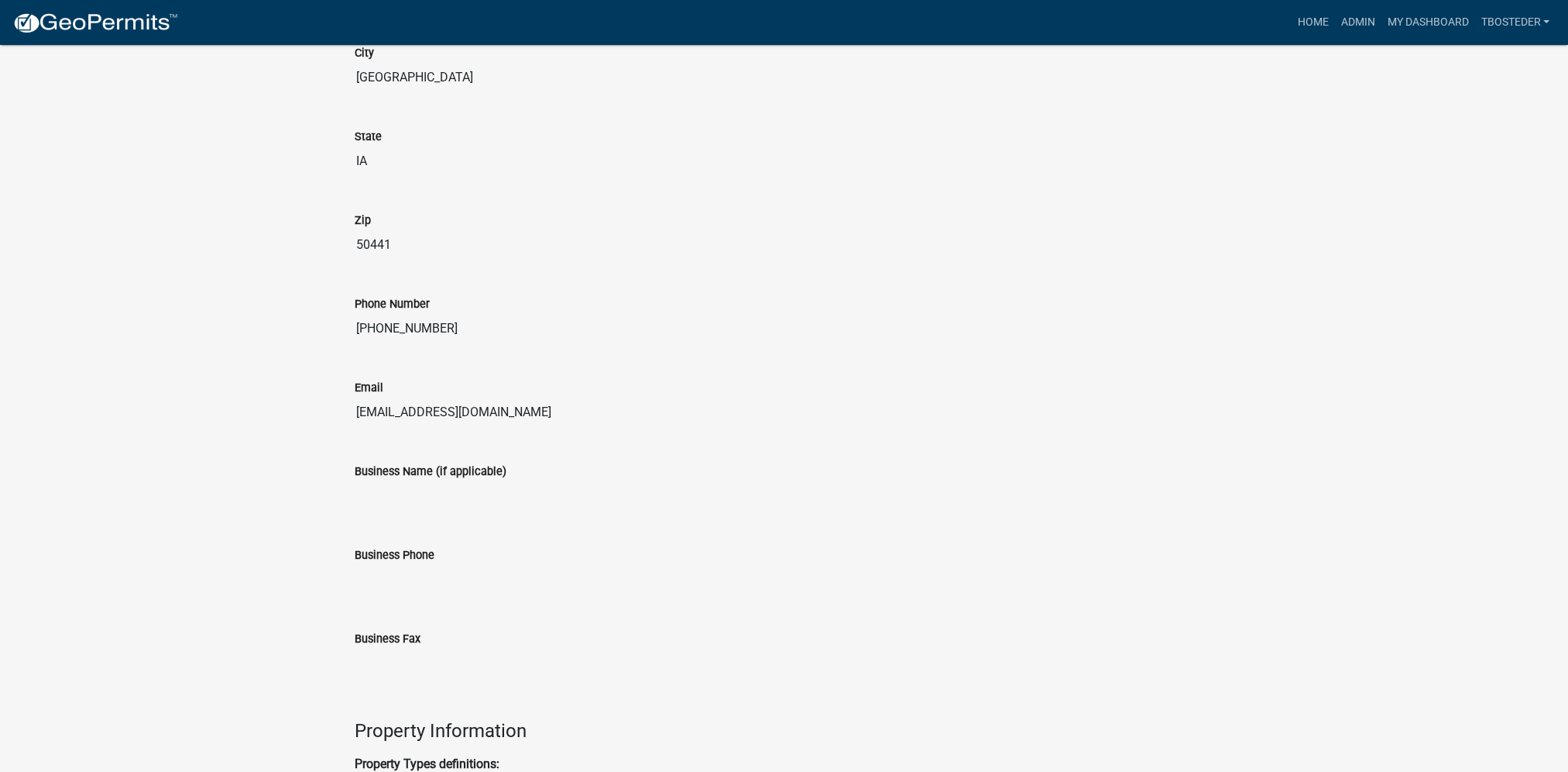
scroll to position [760, 0]
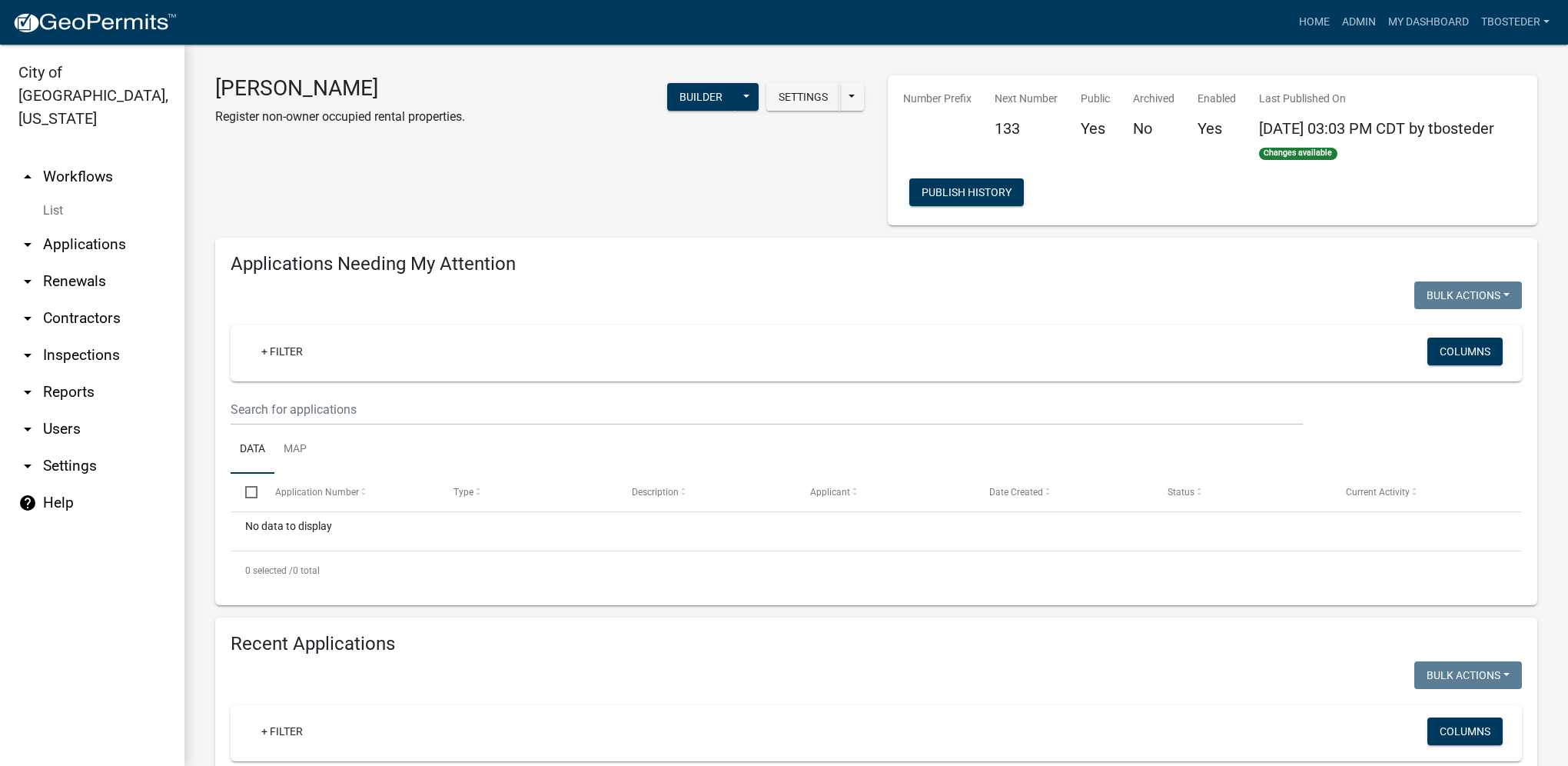
select select "1: 25"
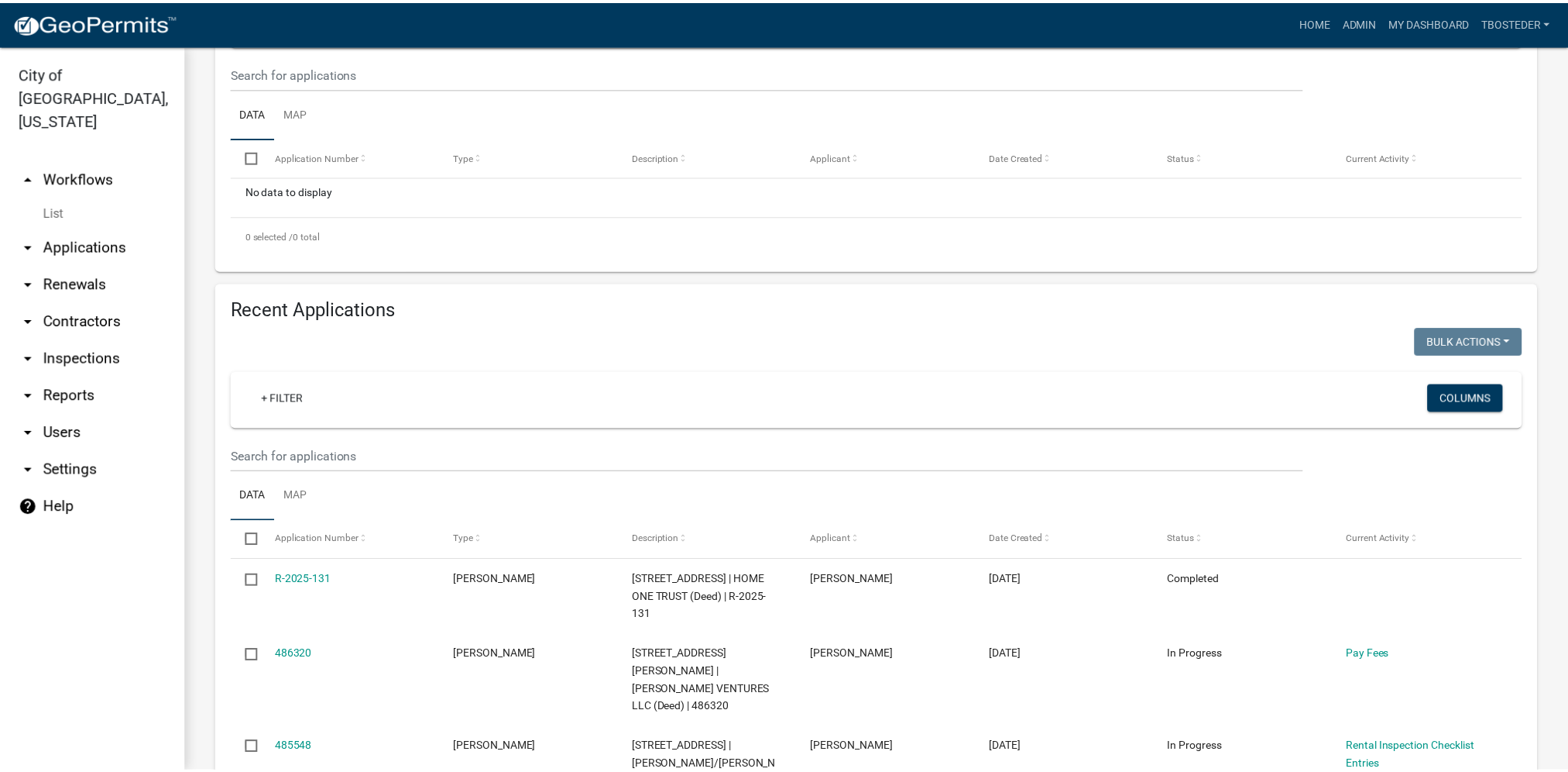
scroll to position [388, 0]
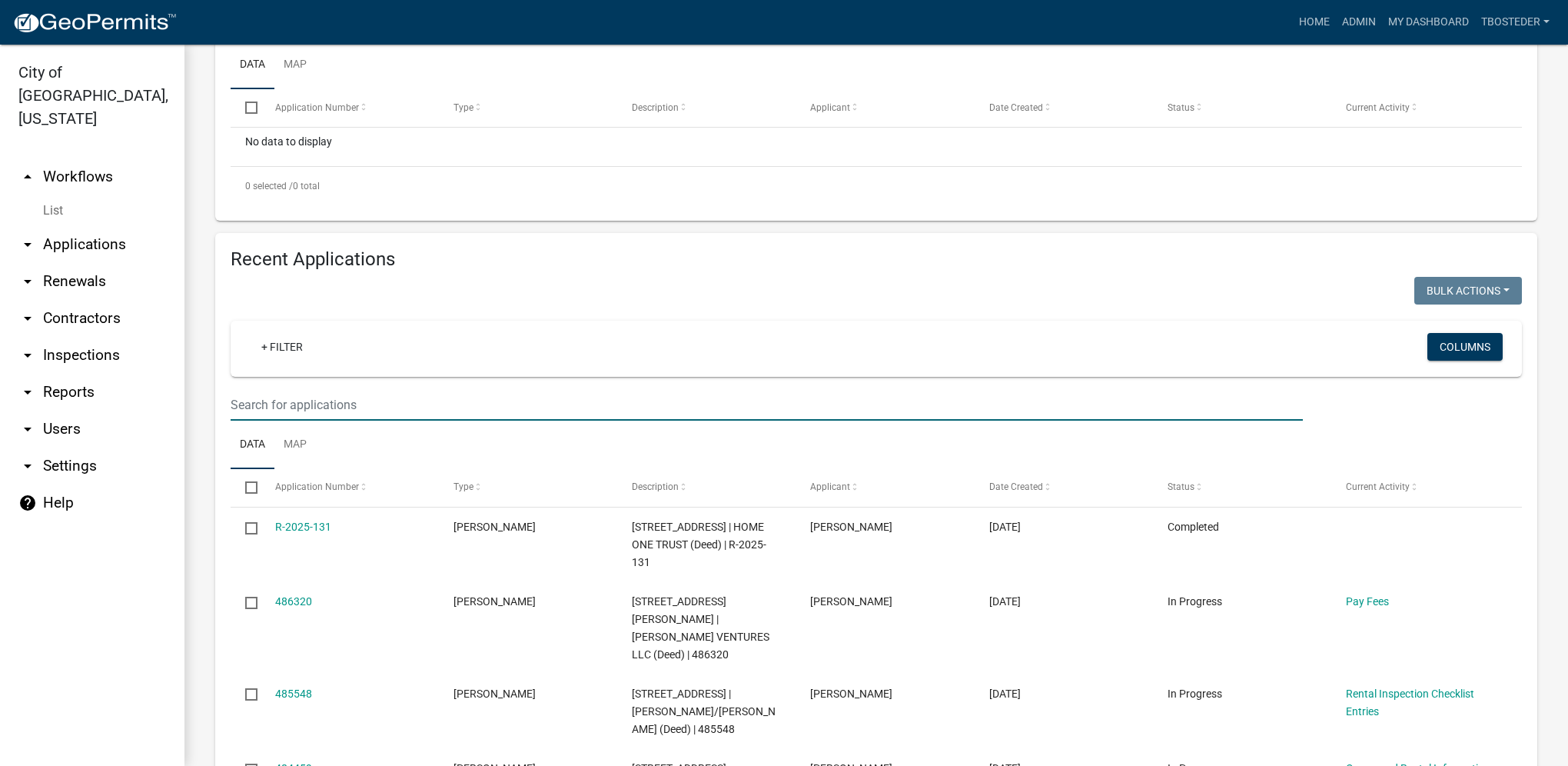
click at [345, 412] on input "text" at bounding box center [767, 405] width 1072 height 31
type input "810 w [GEOGRAPHIC_DATA]"
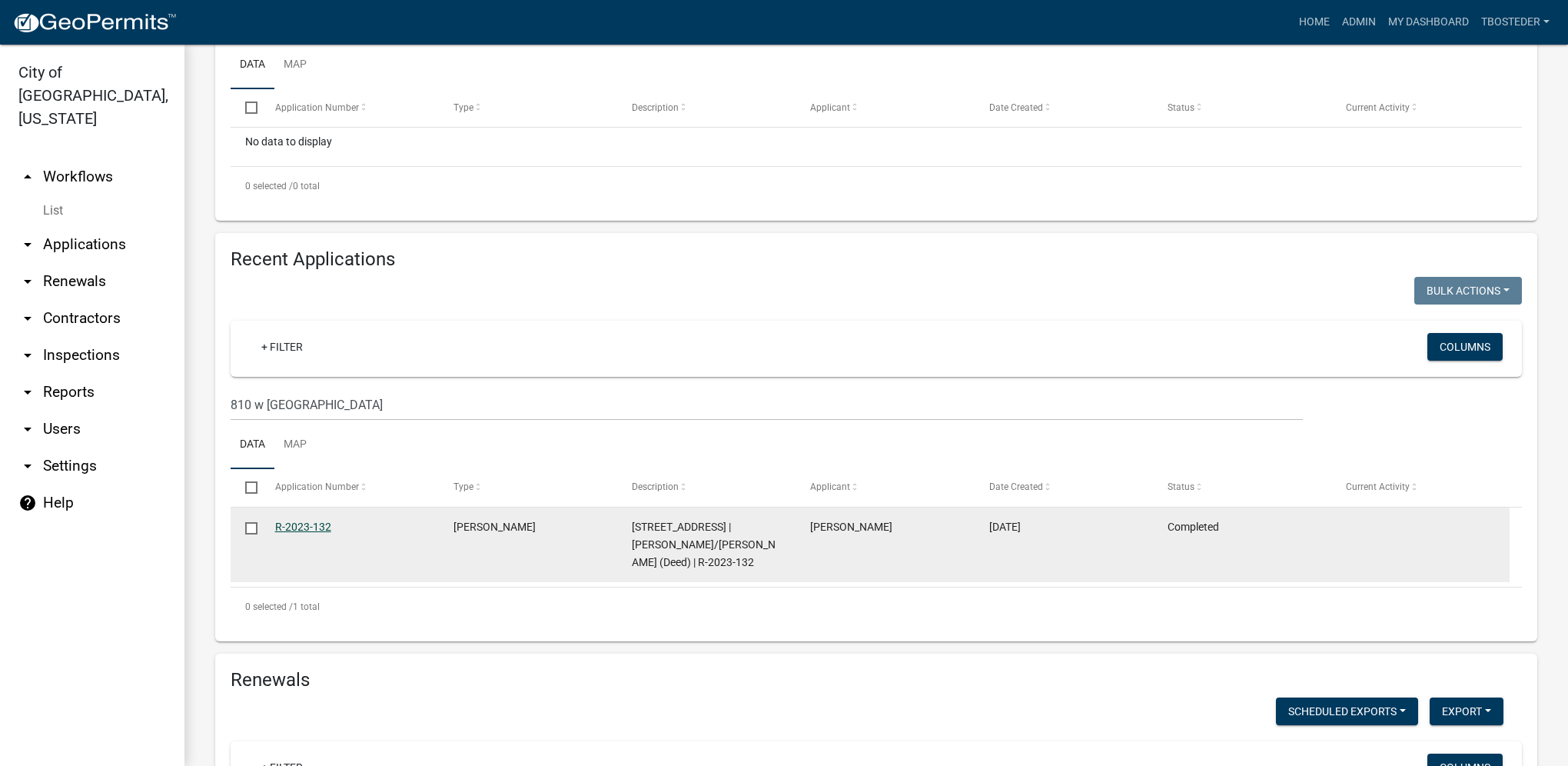
click at [324, 530] on link "R-2023-132" at bounding box center [303, 526] width 56 height 12
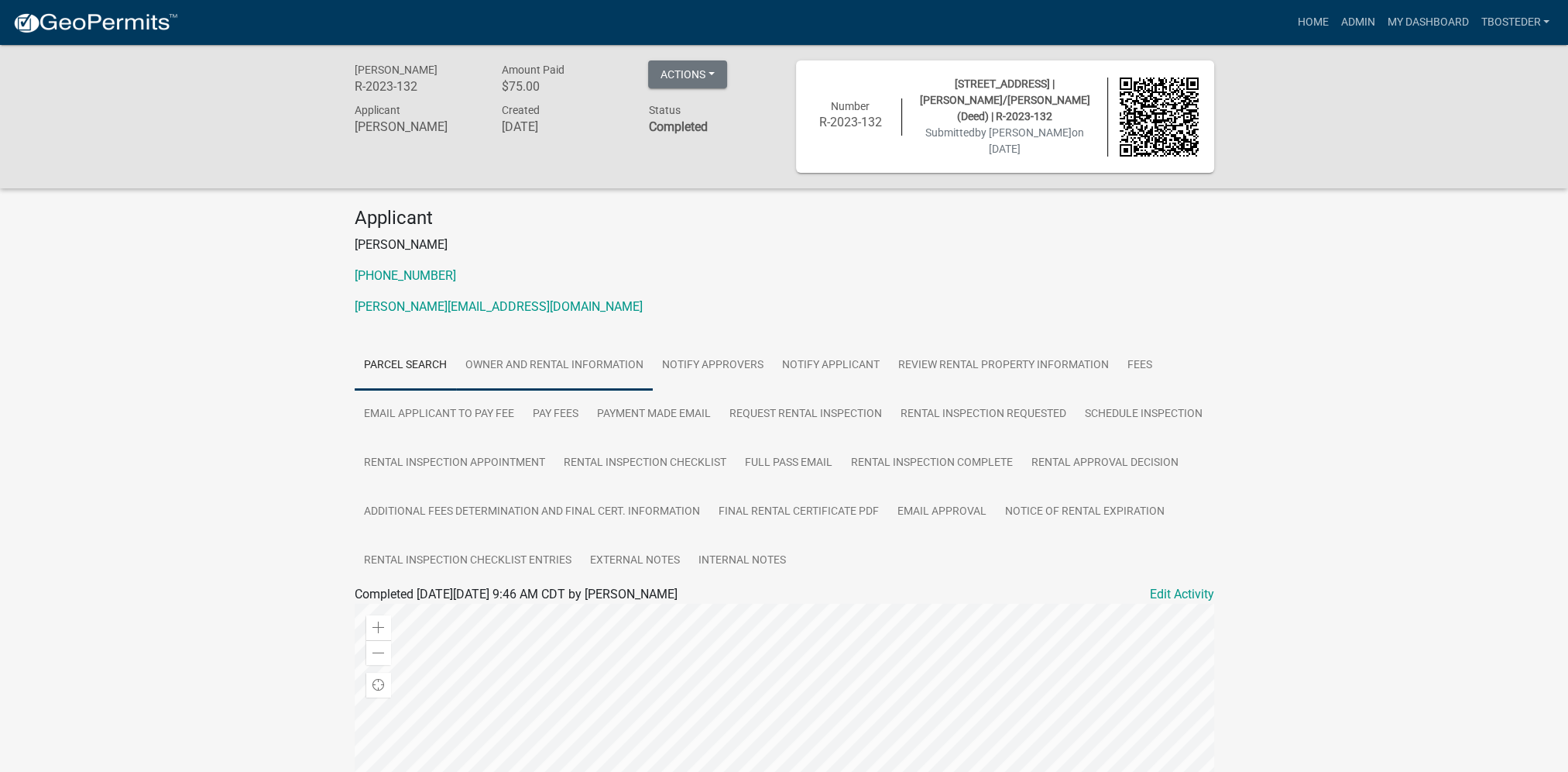
click at [525, 375] on link "Owner and Rental Information" at bounding box center [554, 366] width 197 height 50
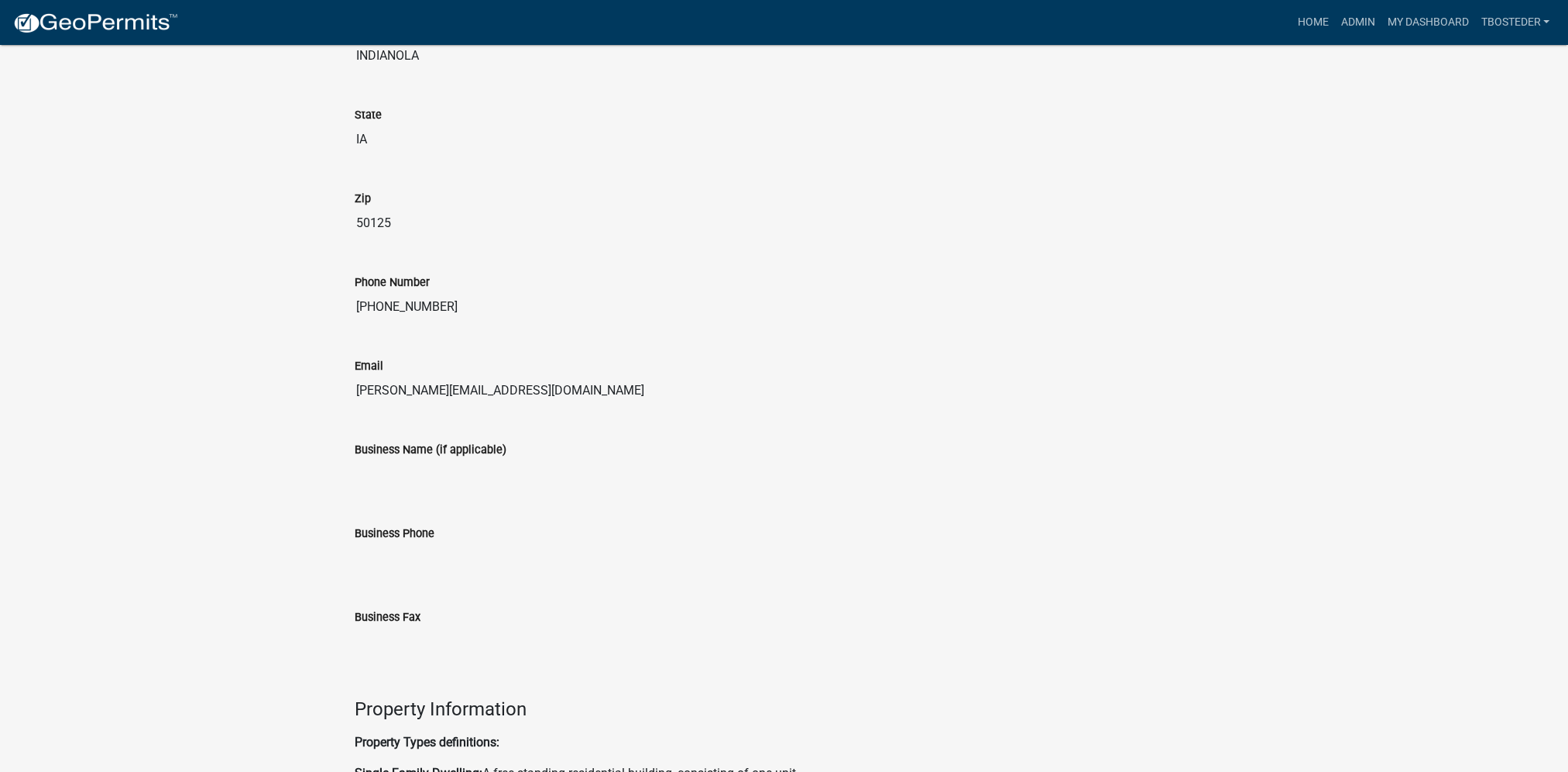
scroll to position [760, 0]
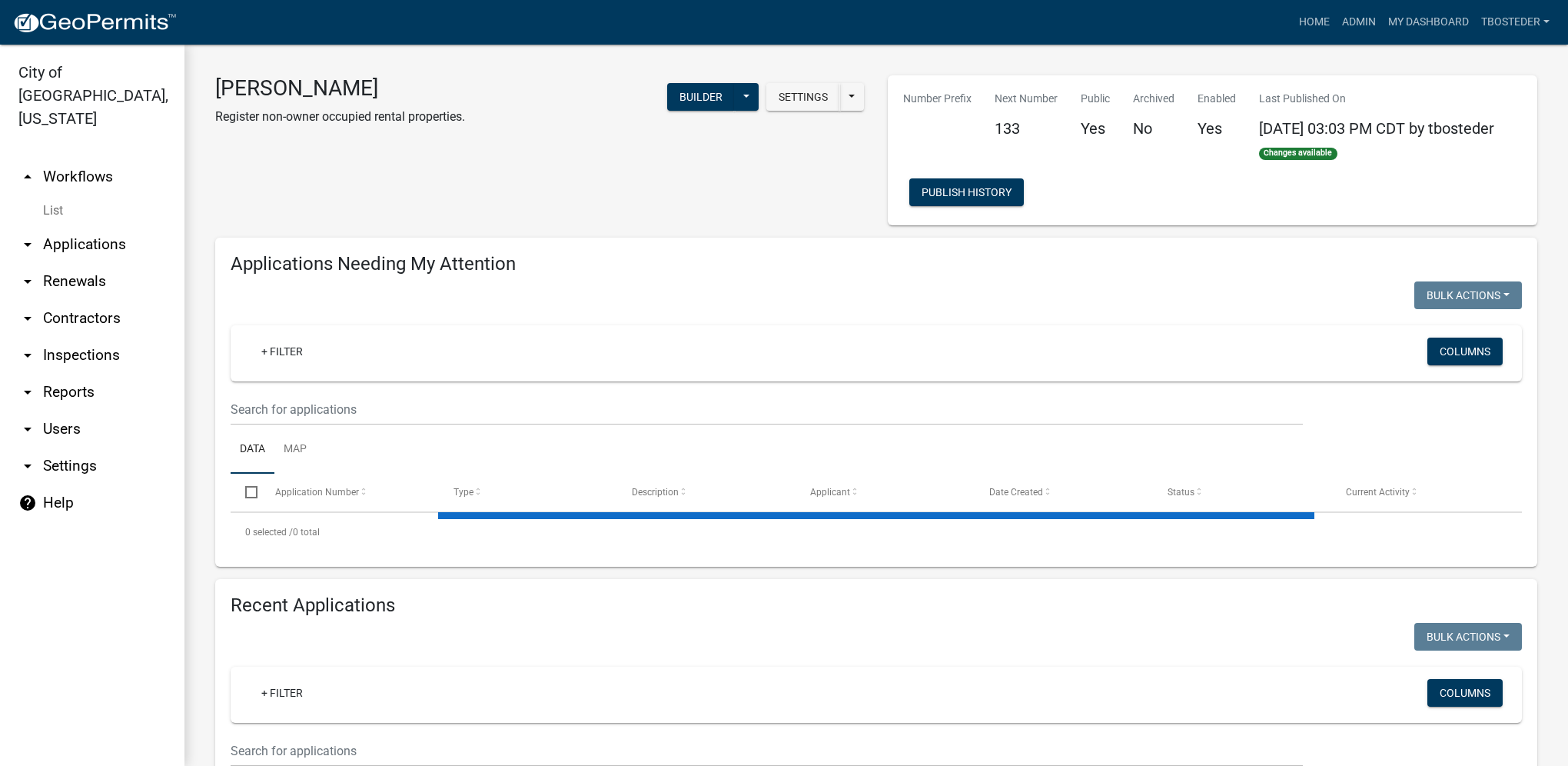
select select "1: 25"
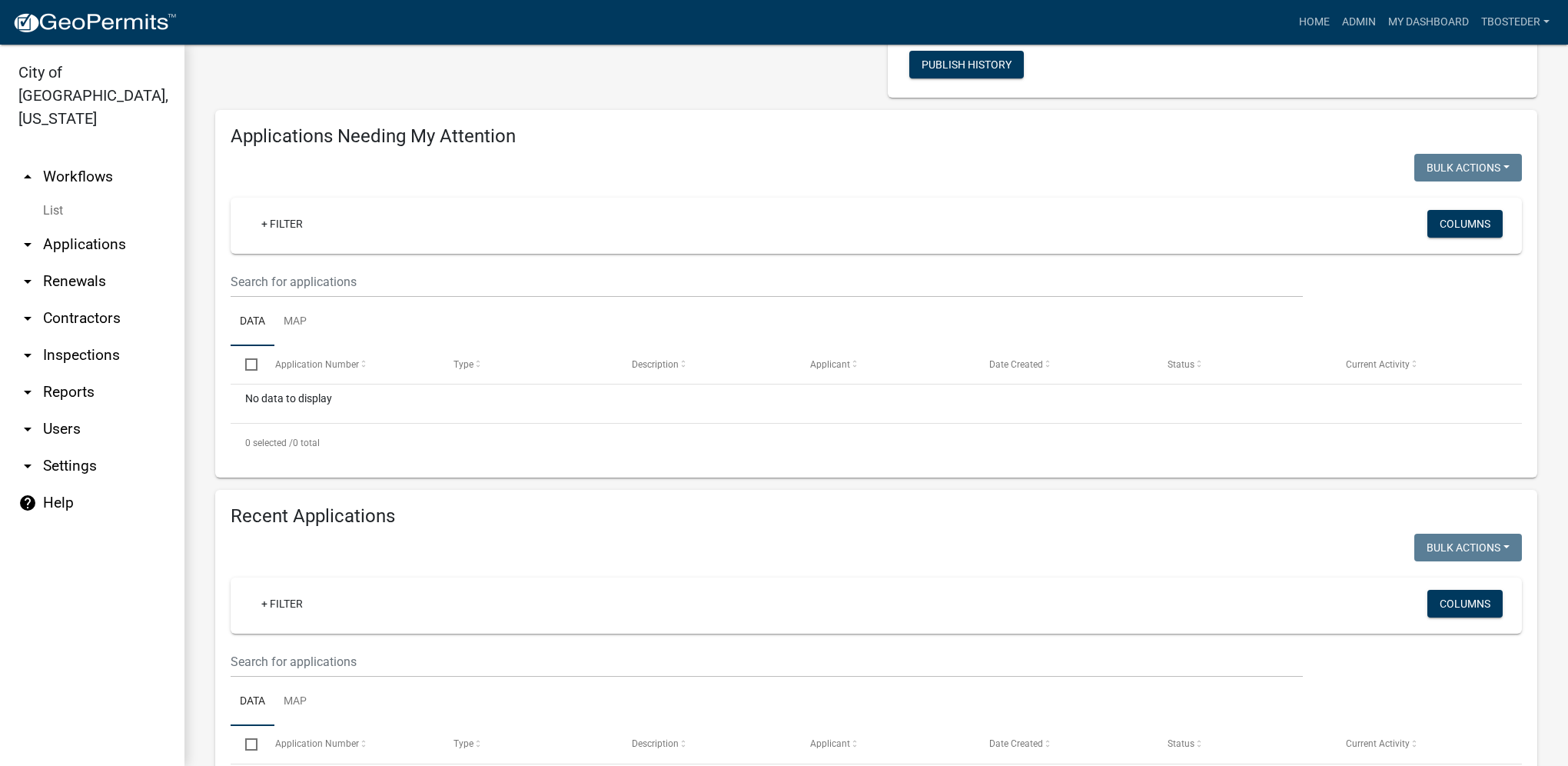
scroll to position [308, 0]
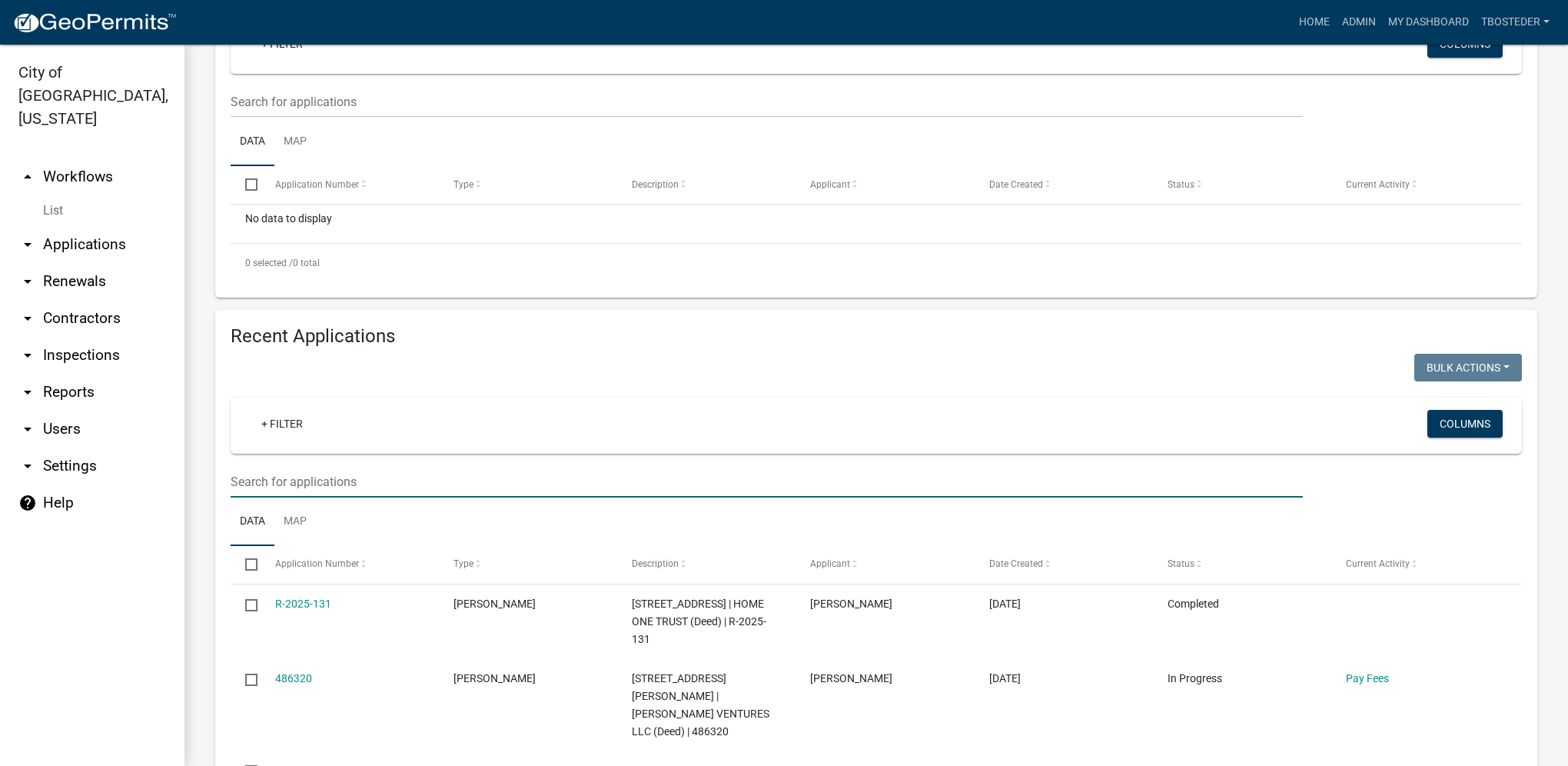
click at [393, 481] on input "text" at bounding box center [767, 481] width 1072 height 31
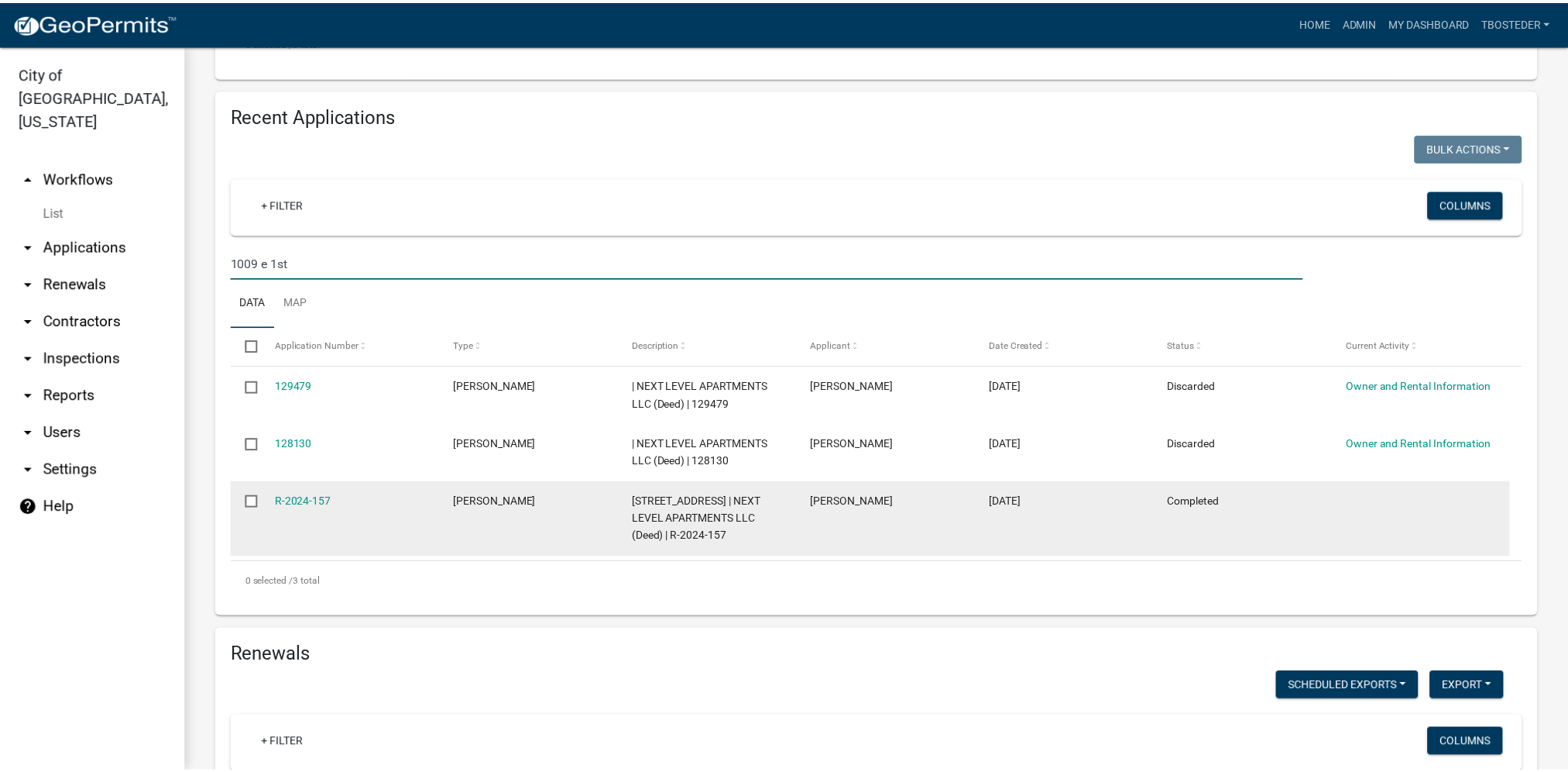
scroll to position [465, 0]
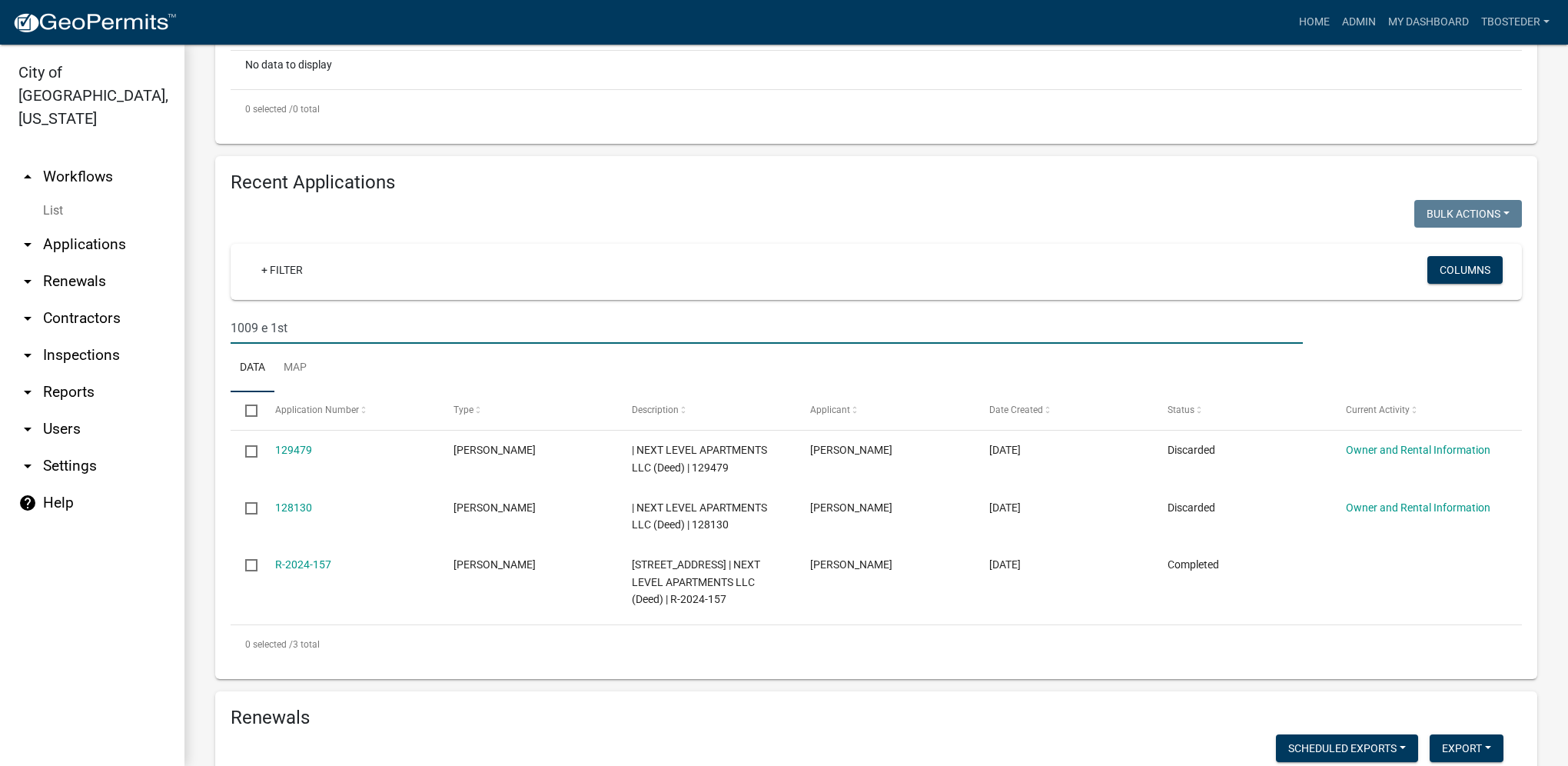
drag, startPoint x: 328, startPoint y: 343, endPoint x: 125, endPoint y: 344, distance: 203.0
click at [125, 344] on div "City of [GEOGRAPHIC_DATA], [US_STATE] arrow_drop_up Workflows List arrow_drop_d…" at bounding box center [784, 405] width 1568 height 721
type input "[STREET_ADDRESS]"
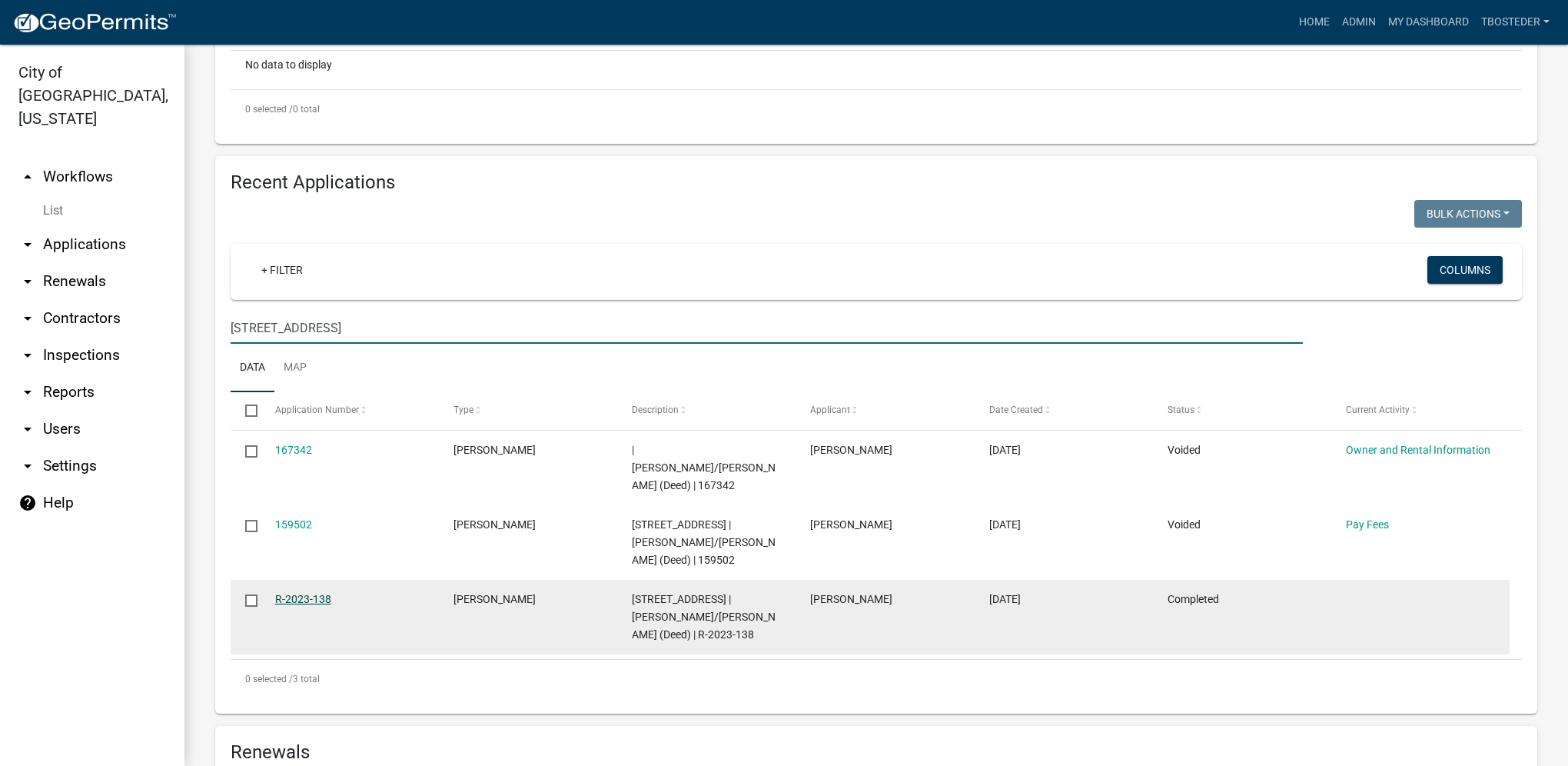
click at [315, 592] on link "R-2023-138" at bounding box center [303, 598] width 56 height 12
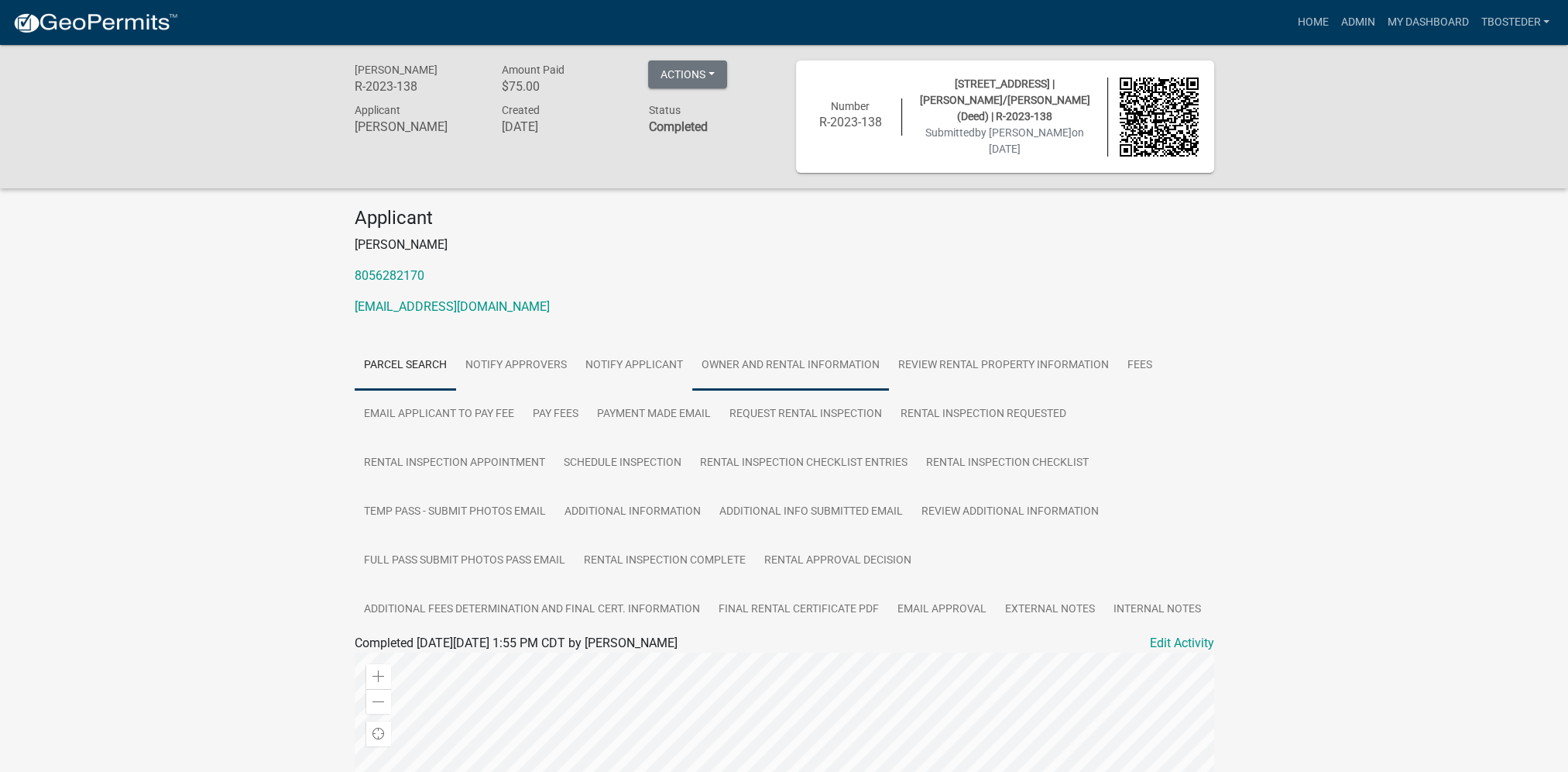
click at [775, 372] on link "Owner and Rental Information" at bounding box center [790, 366] width 197 height 50
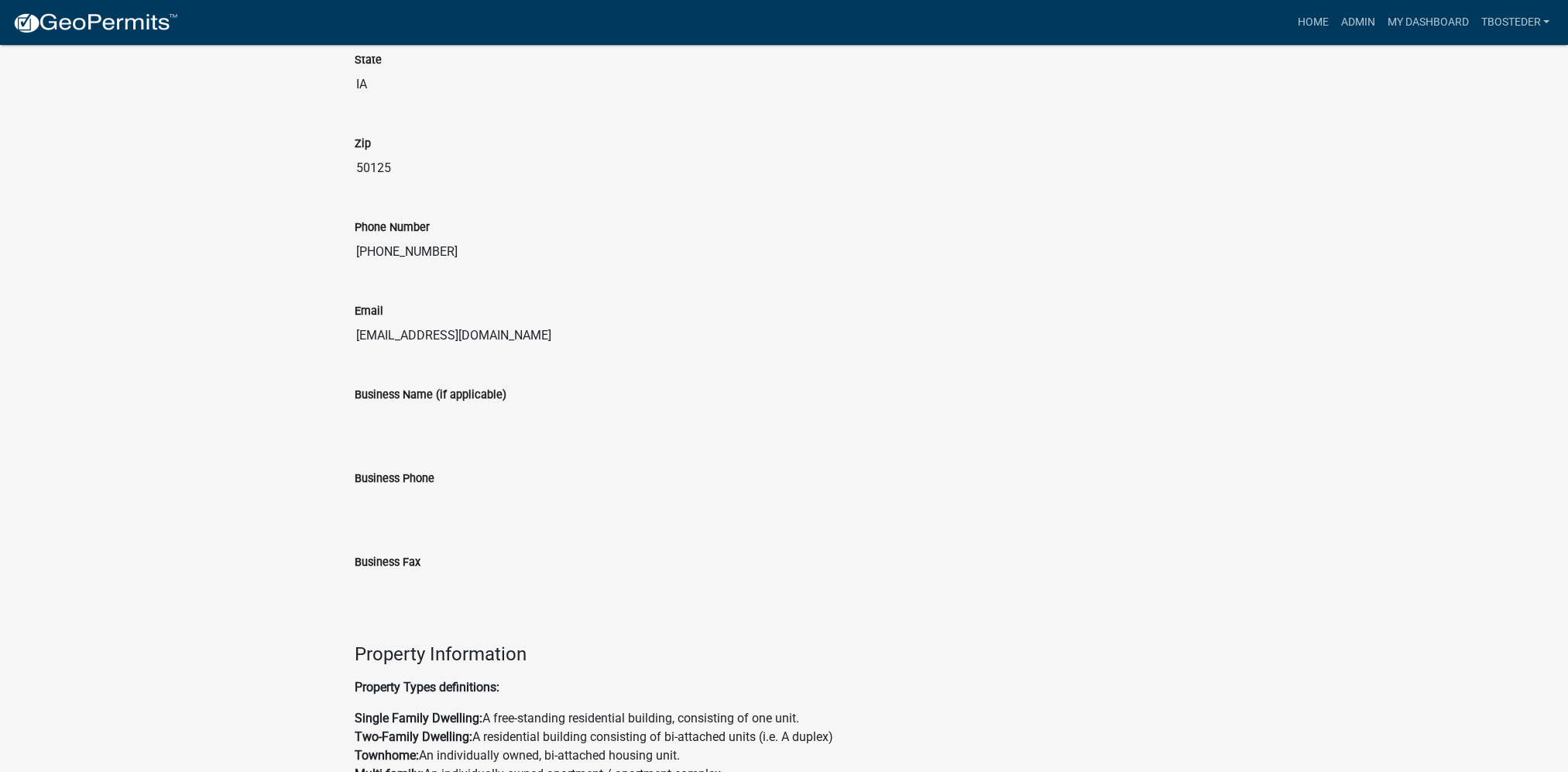
scroll to position [887, 0]
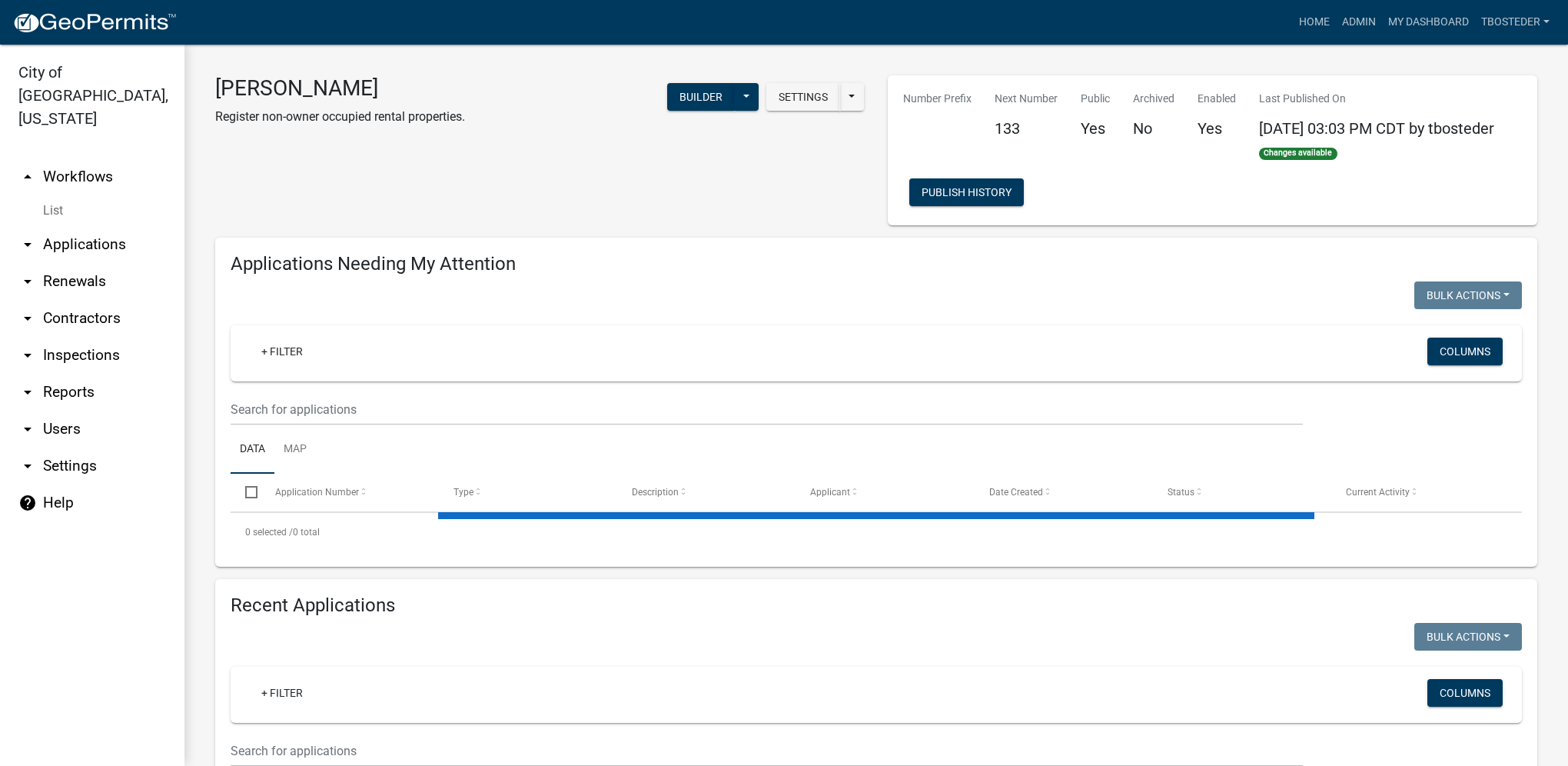
select select "1: 25"
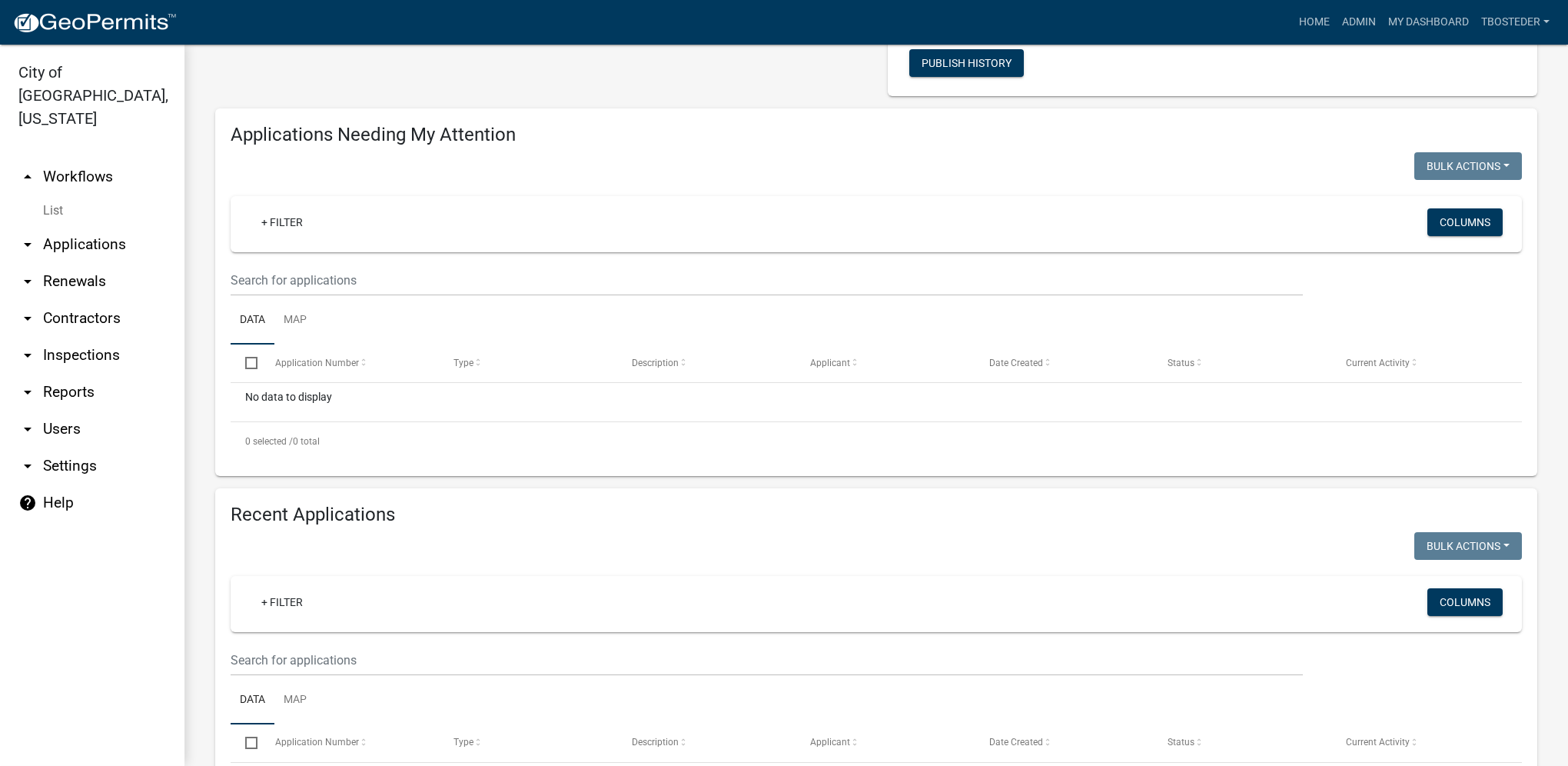
scroll to position [231, 0]
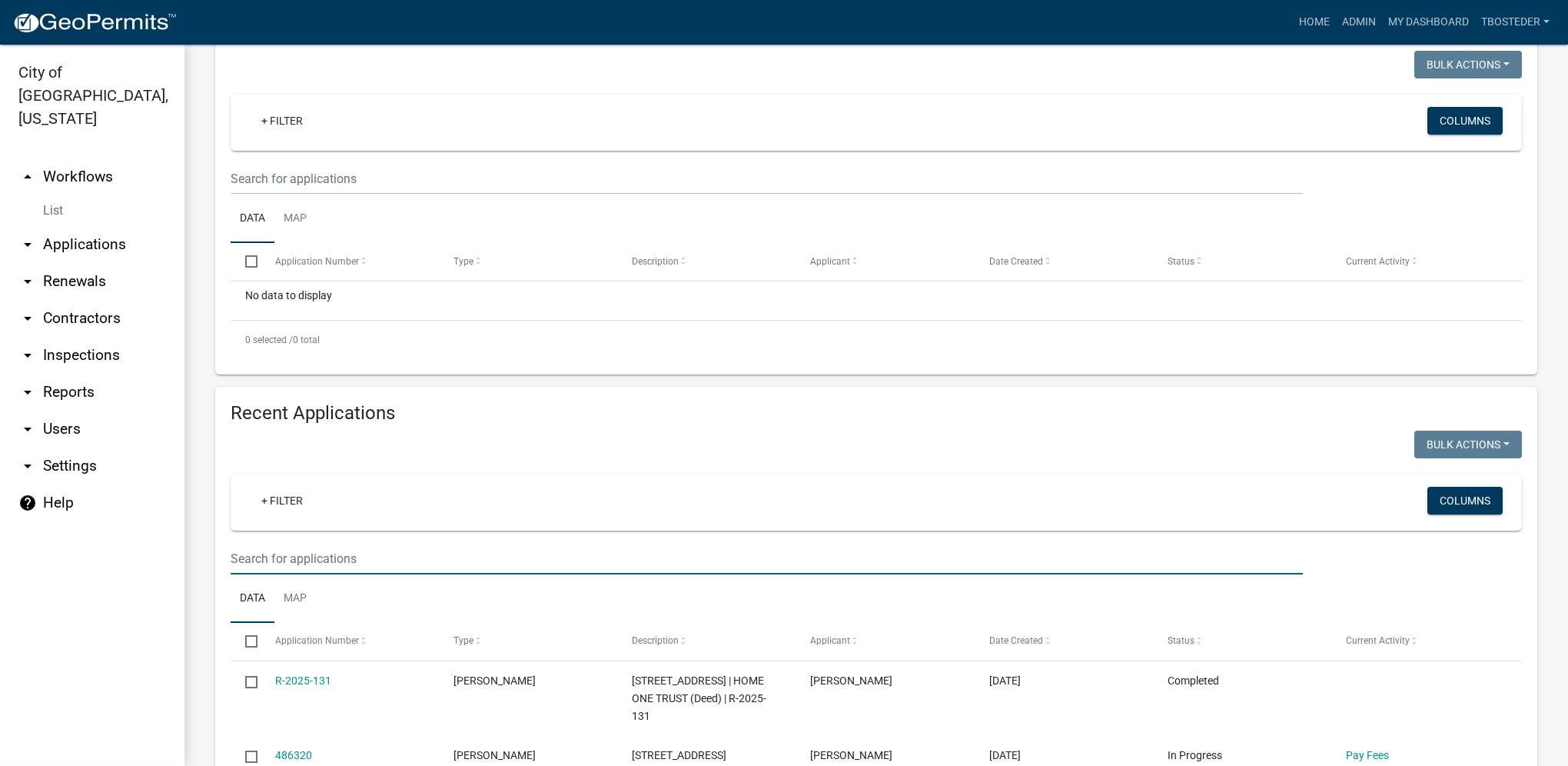
click at [310, 554] on input "text" at bounding box center [767, 558] width 1072 height 31
type input "1001 w [GEOGRAPHIC_DATA]"
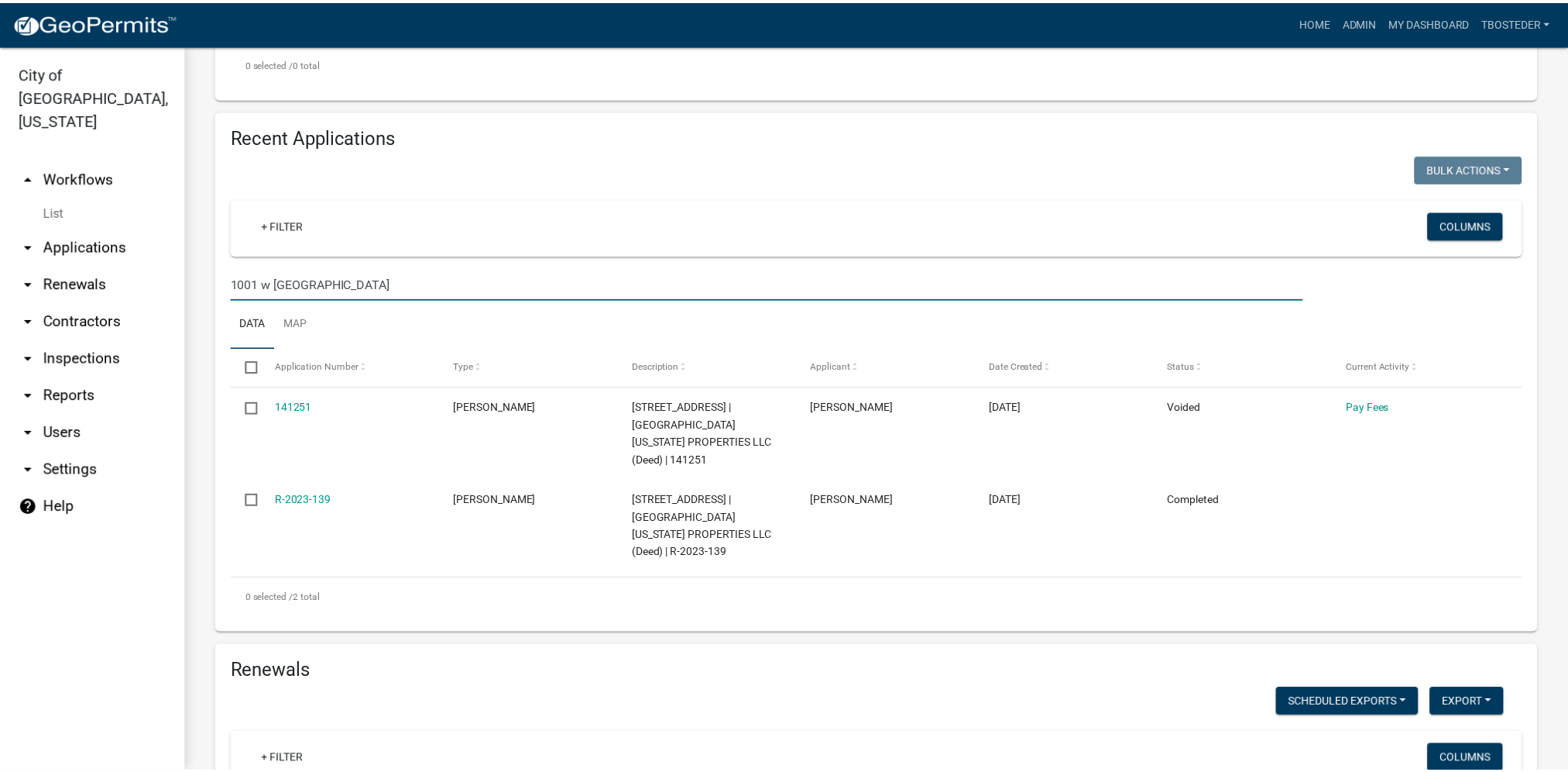
scroll to position [542, 0]
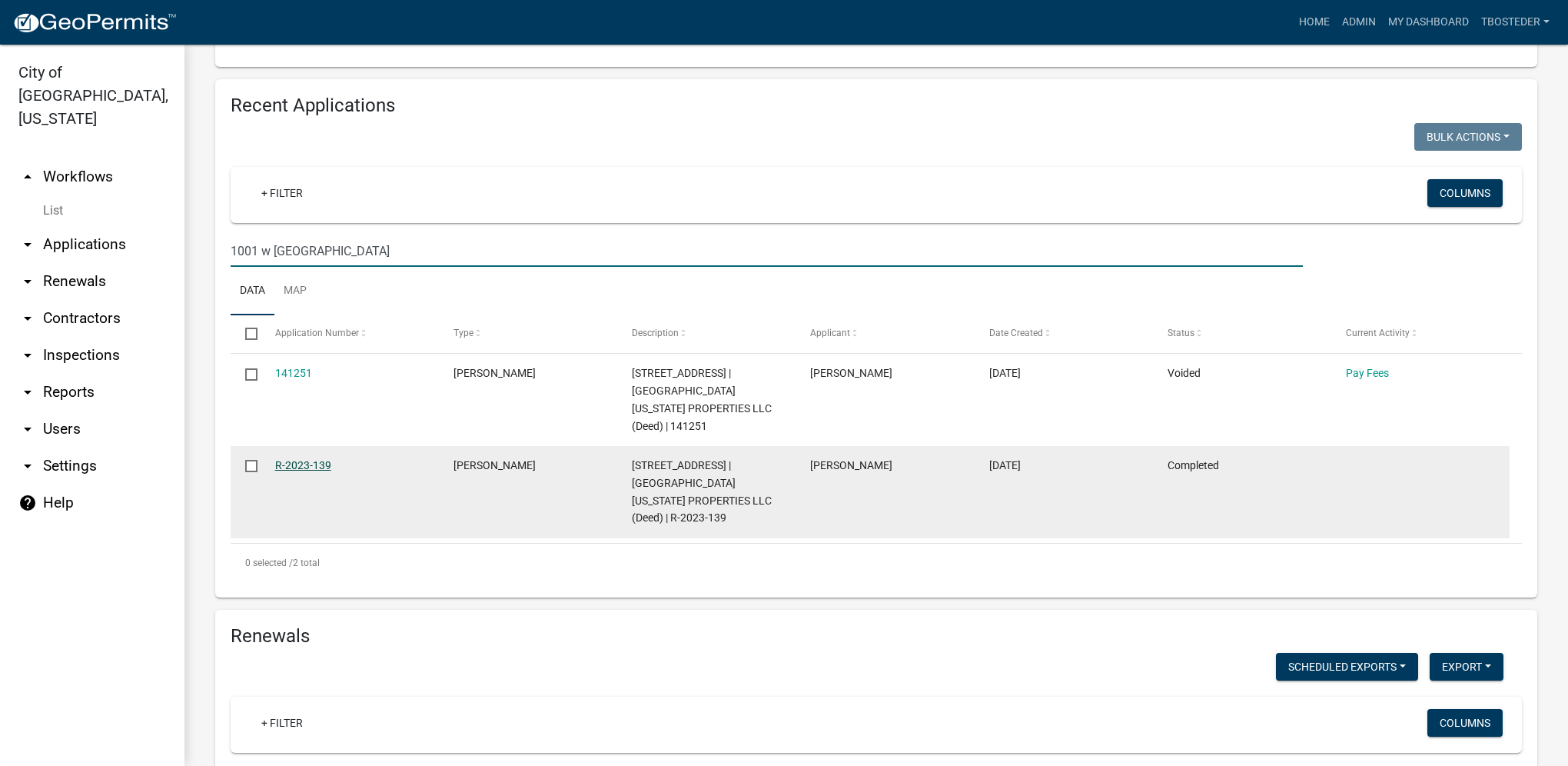
click at [311, 459] on link "R-2023-139" at bounding box center [303, 465] width 56 height 12
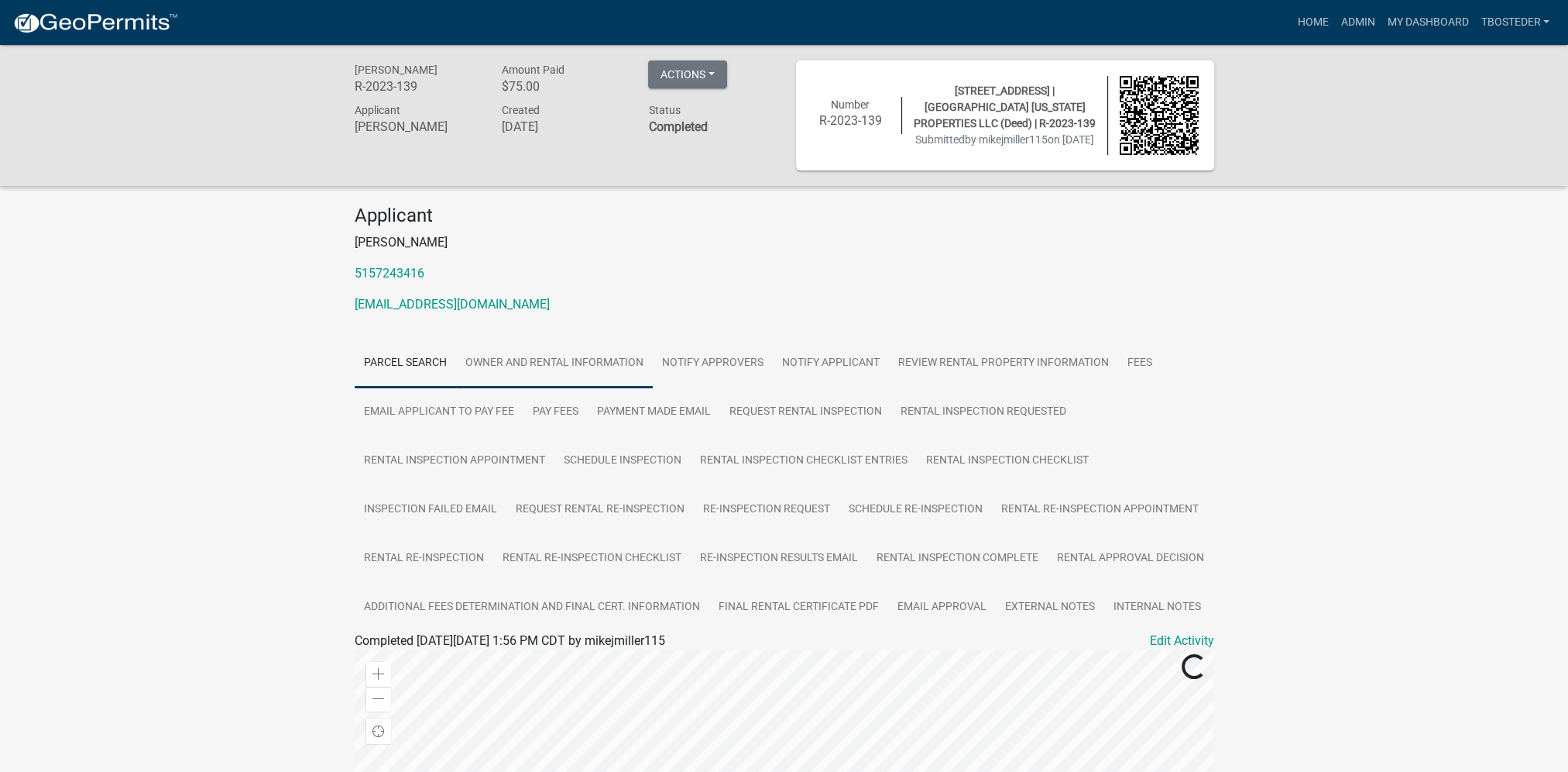
click at [598, 367] on link "Owner and Rental Information" at bounding box center [554, 364] width 197 height 50
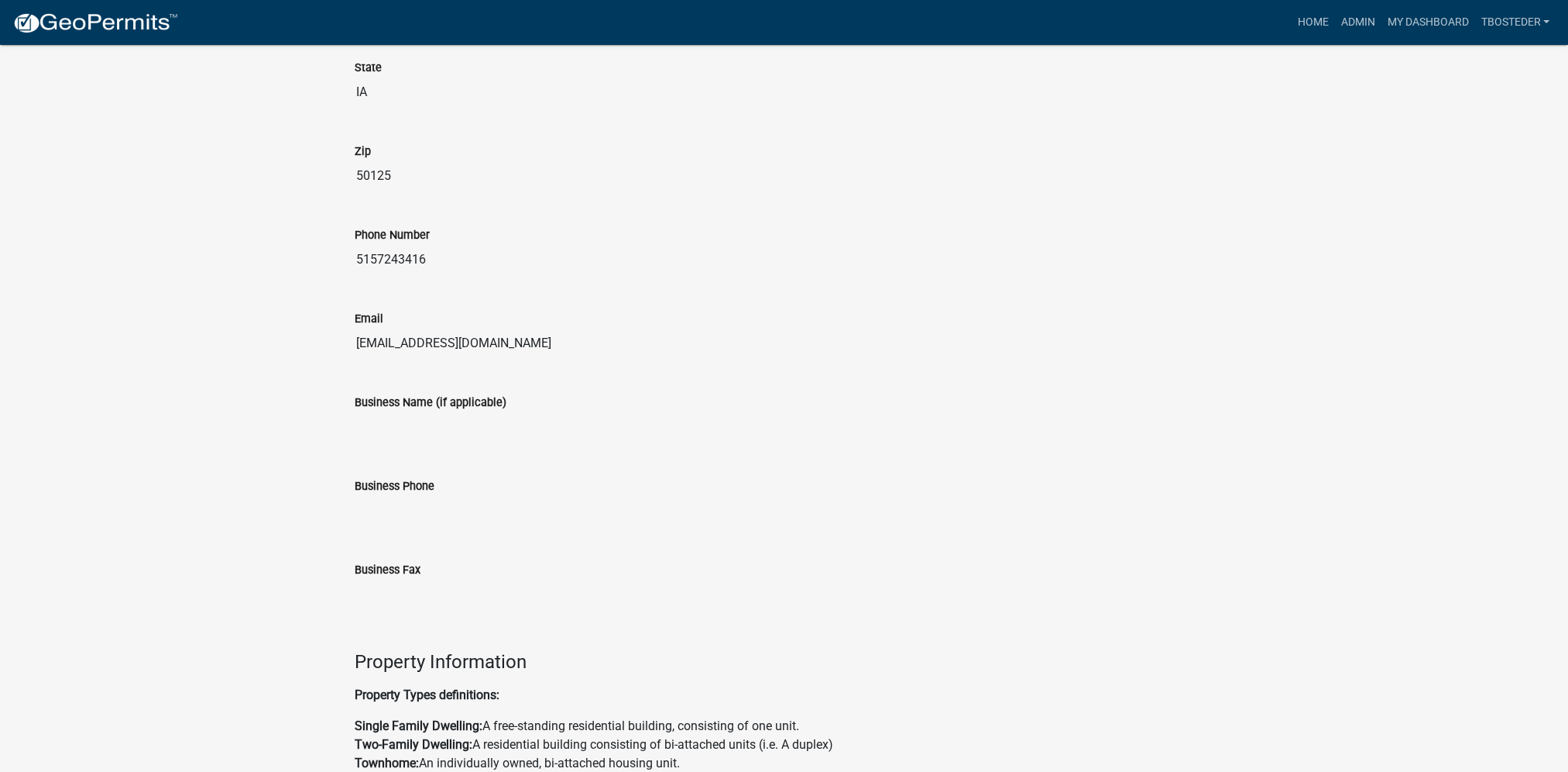
scroll to position [890, 0]
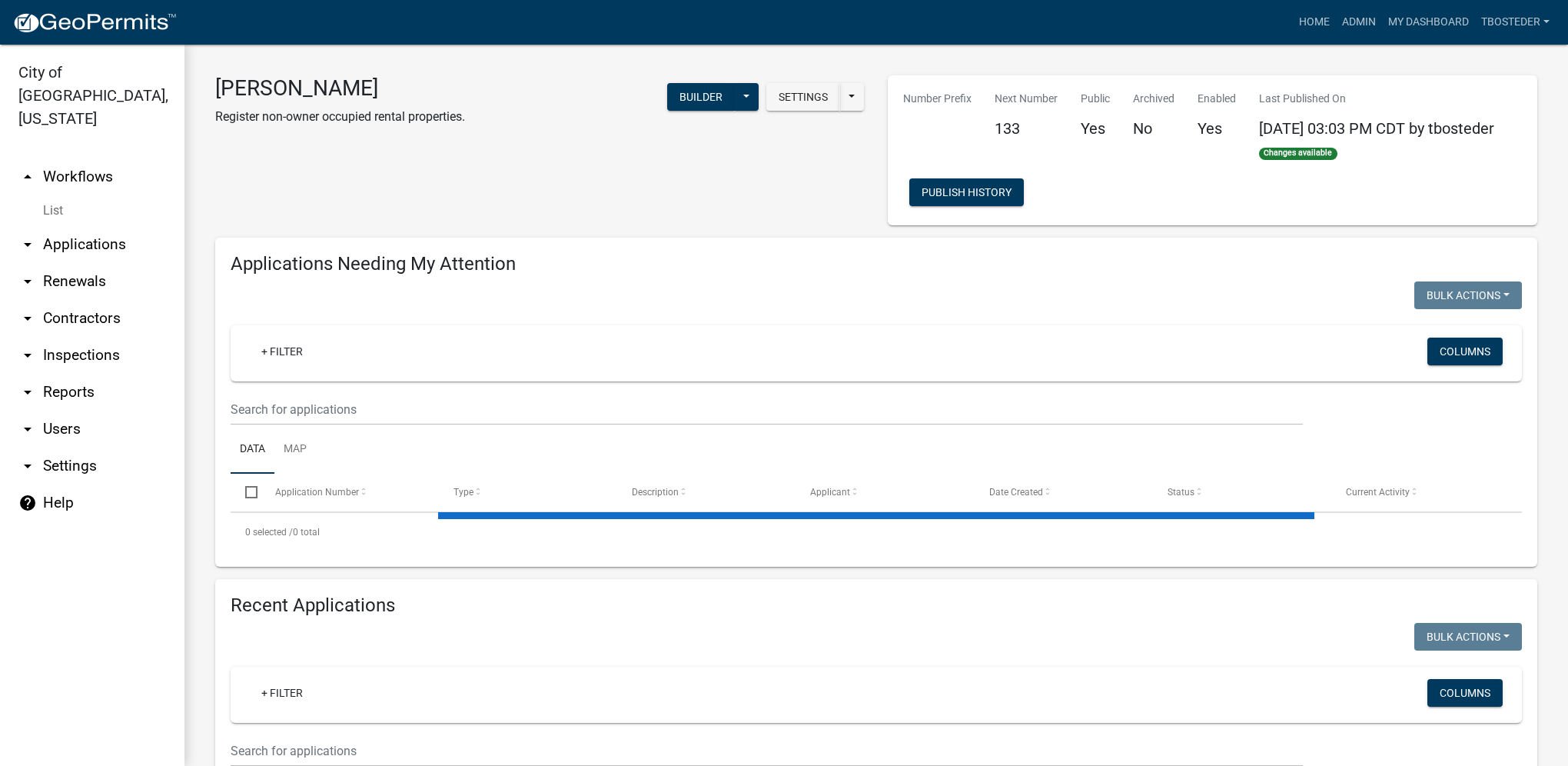
select select "1: 25"
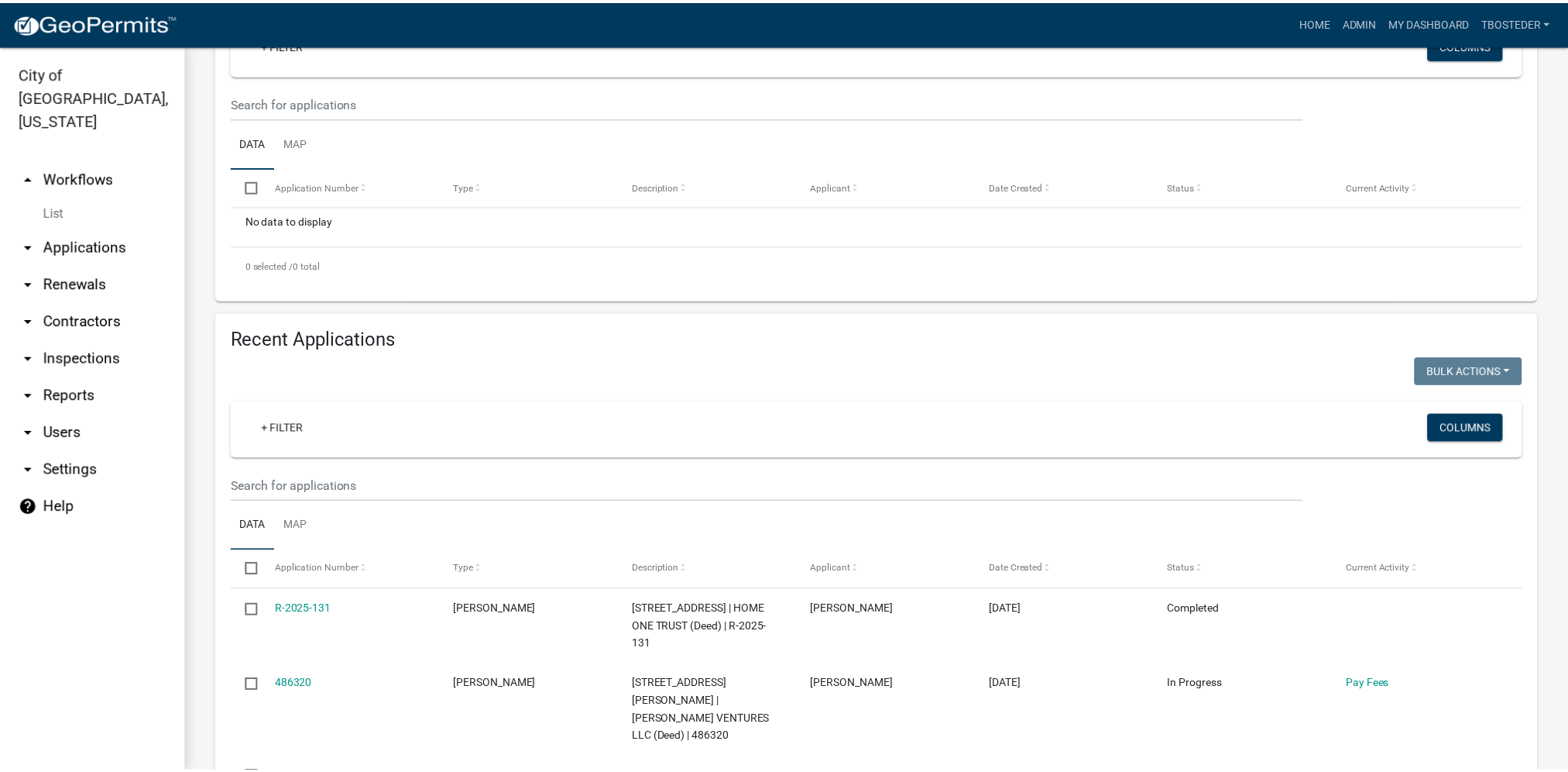
scroll to position [388, 0]
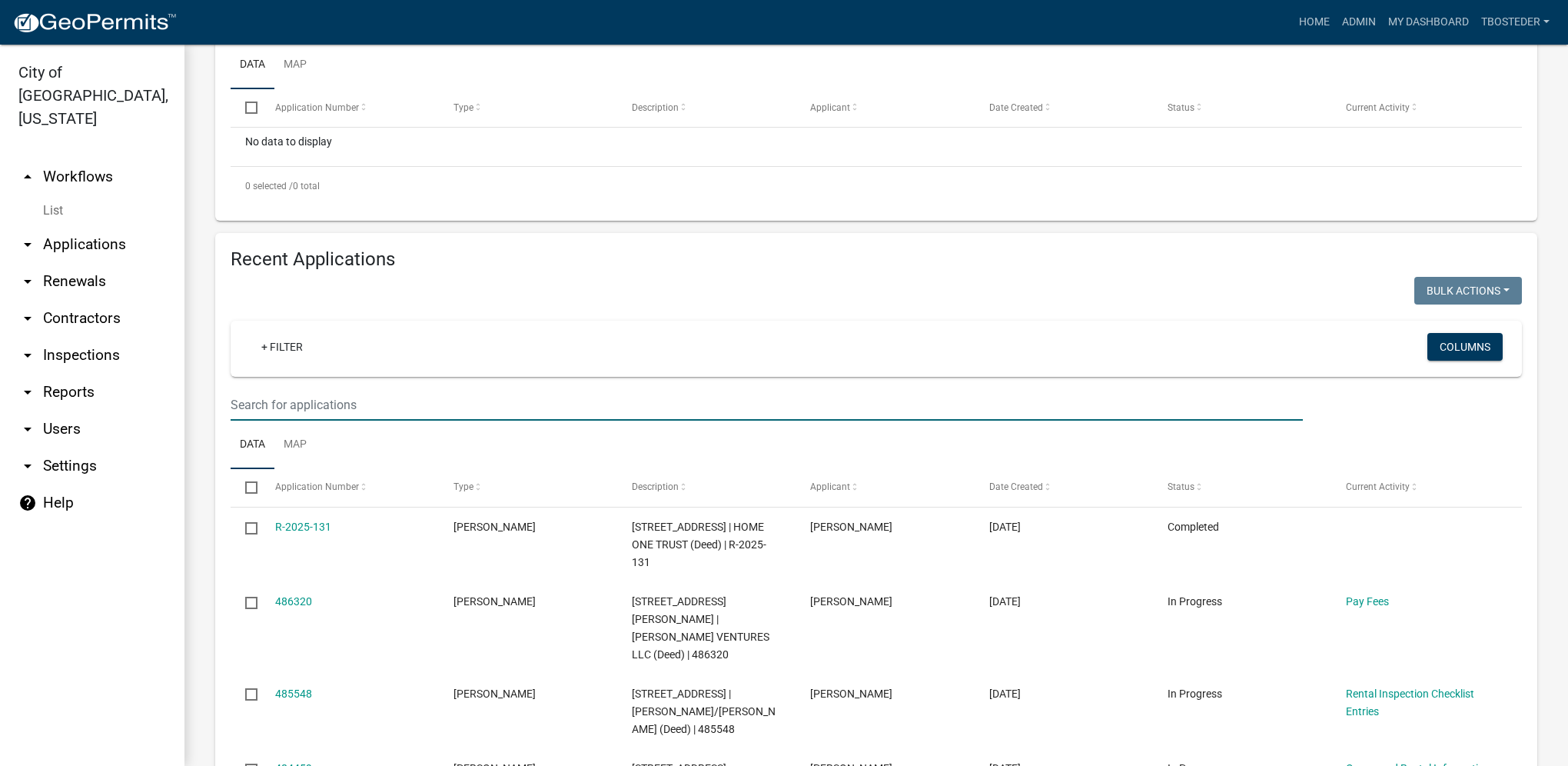
click at [310, 413] on input "text" at bounding box center [767, 405] width 1072 height 31
type input "[STREET_ADDRESS]"
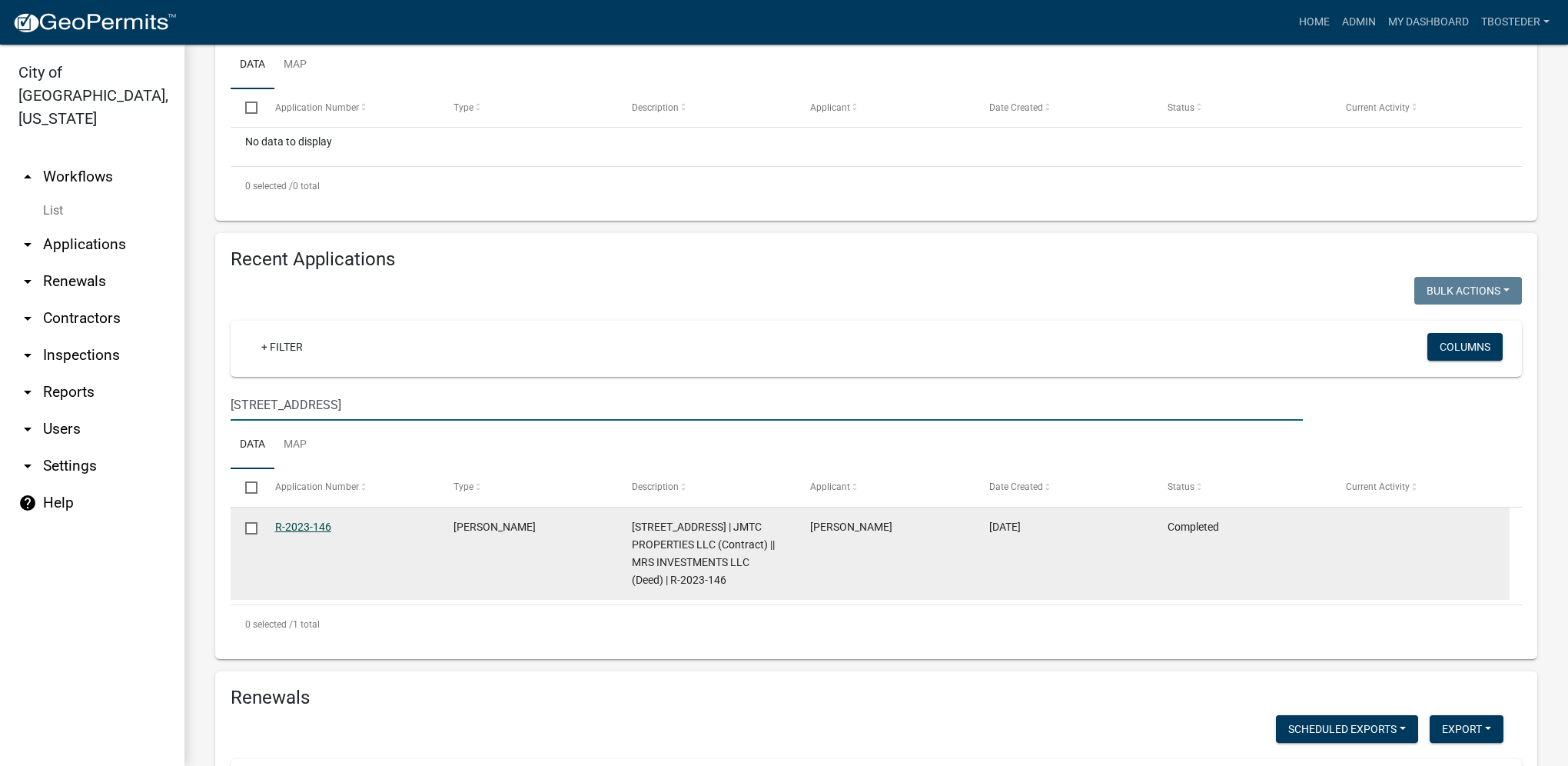
click at [324, 529] on link "R-2023-146" at bounding box center [303, 526] width 56 height 12
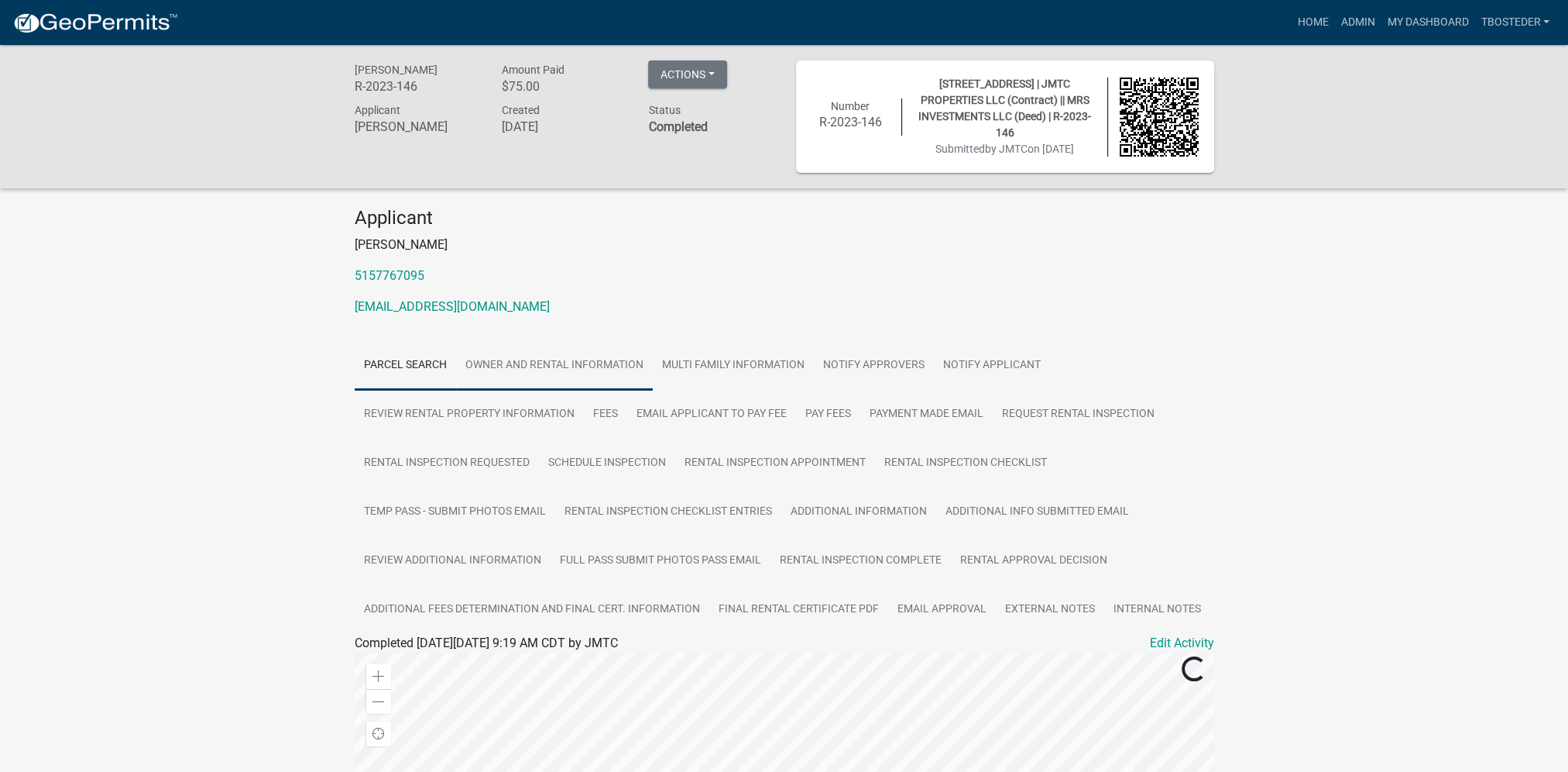
click at [474, 369] on link "Owner and Rental Information" at bounding box center [554, 366] width 197 height 50
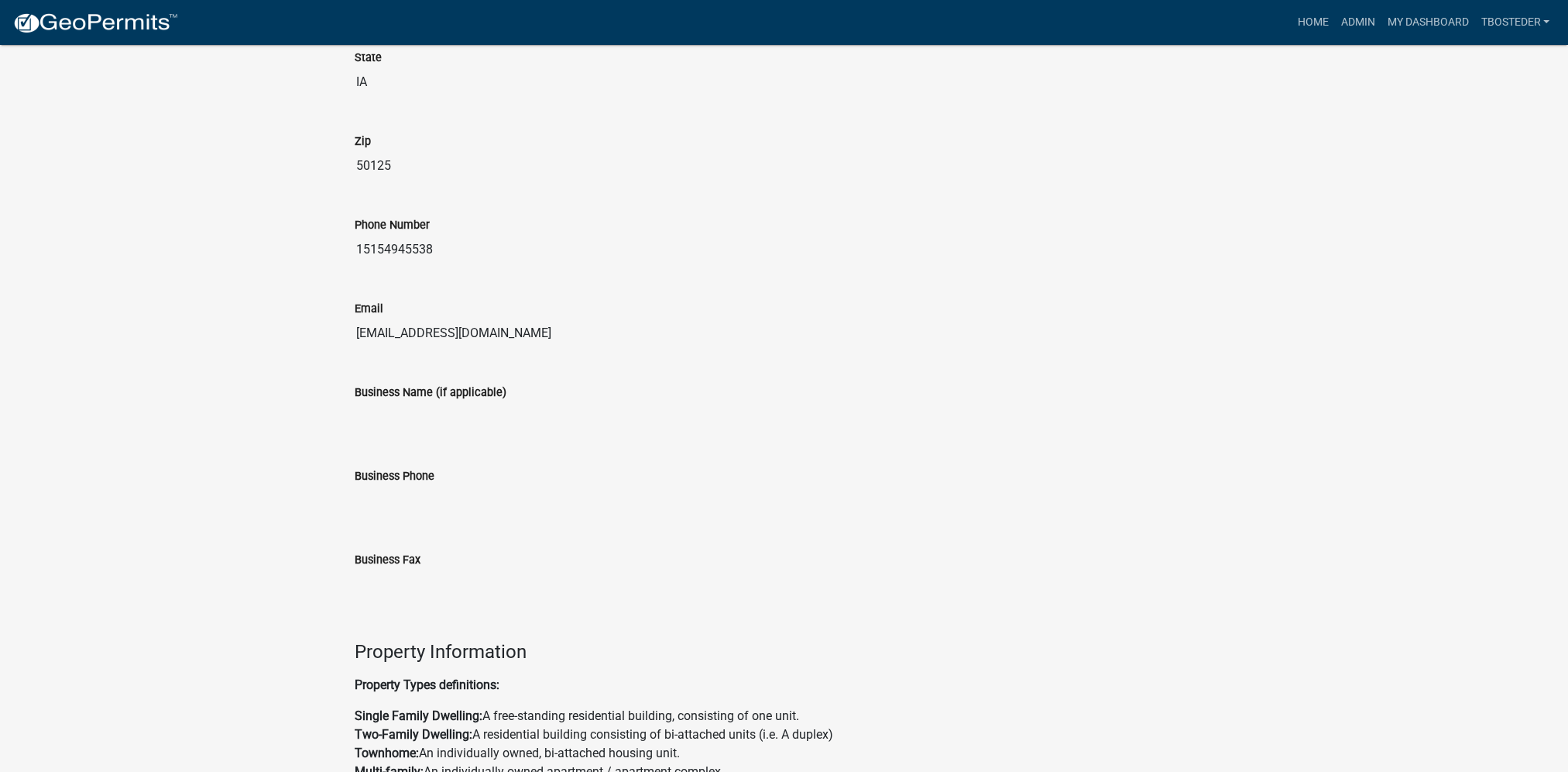
scroll to position [887, 0]
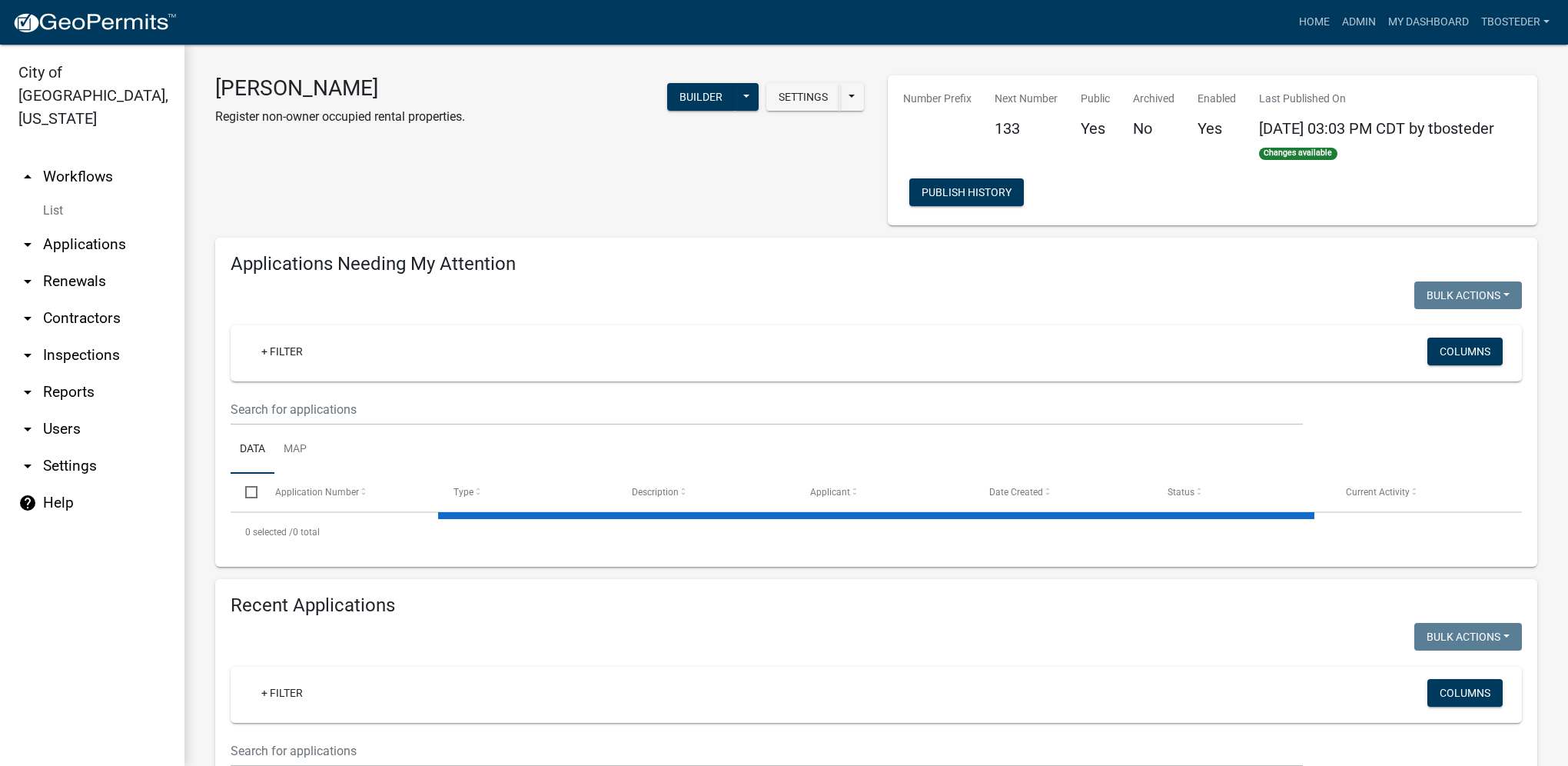
select select "1: 25"
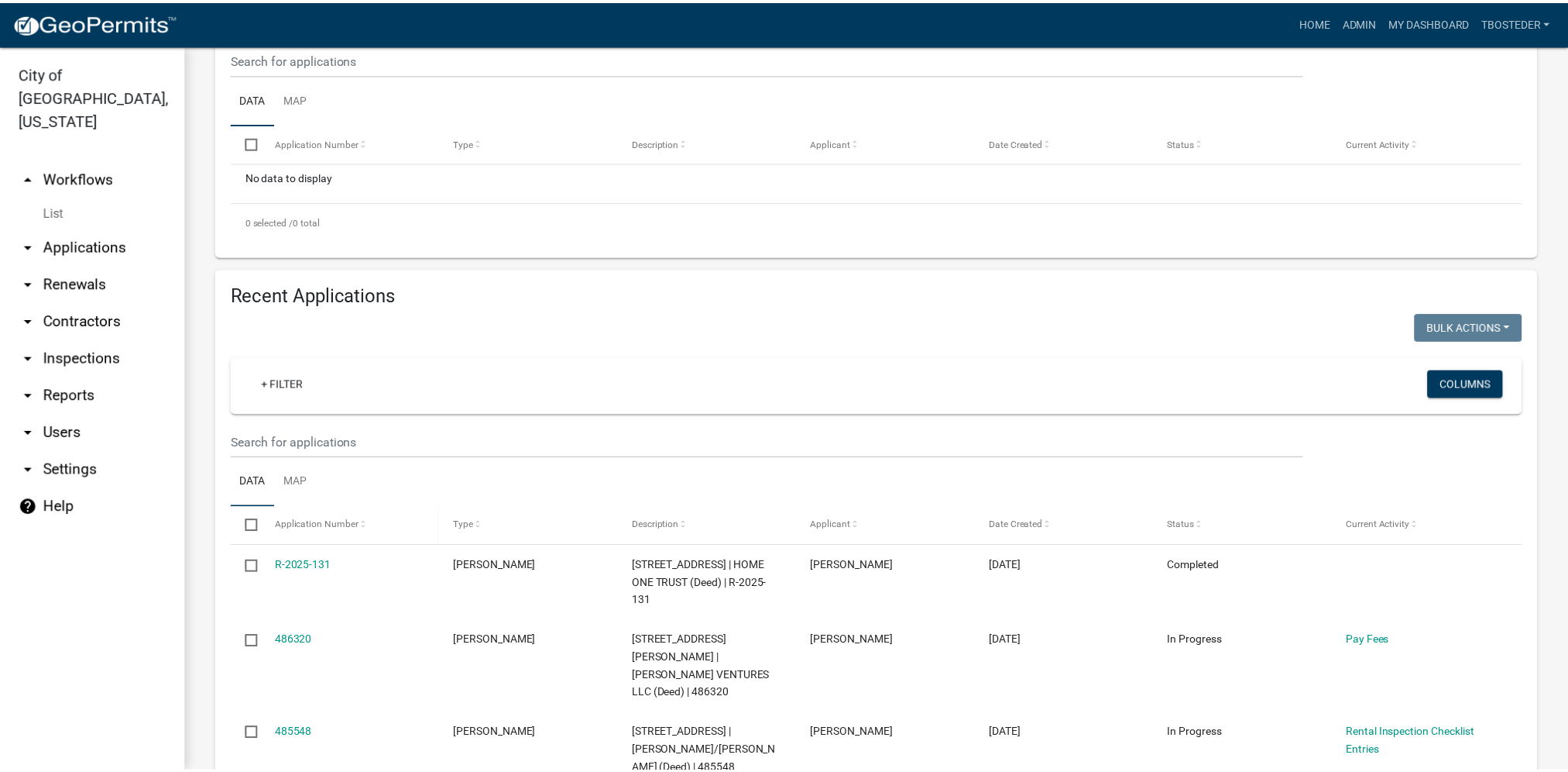
scroll to position [388, 0]
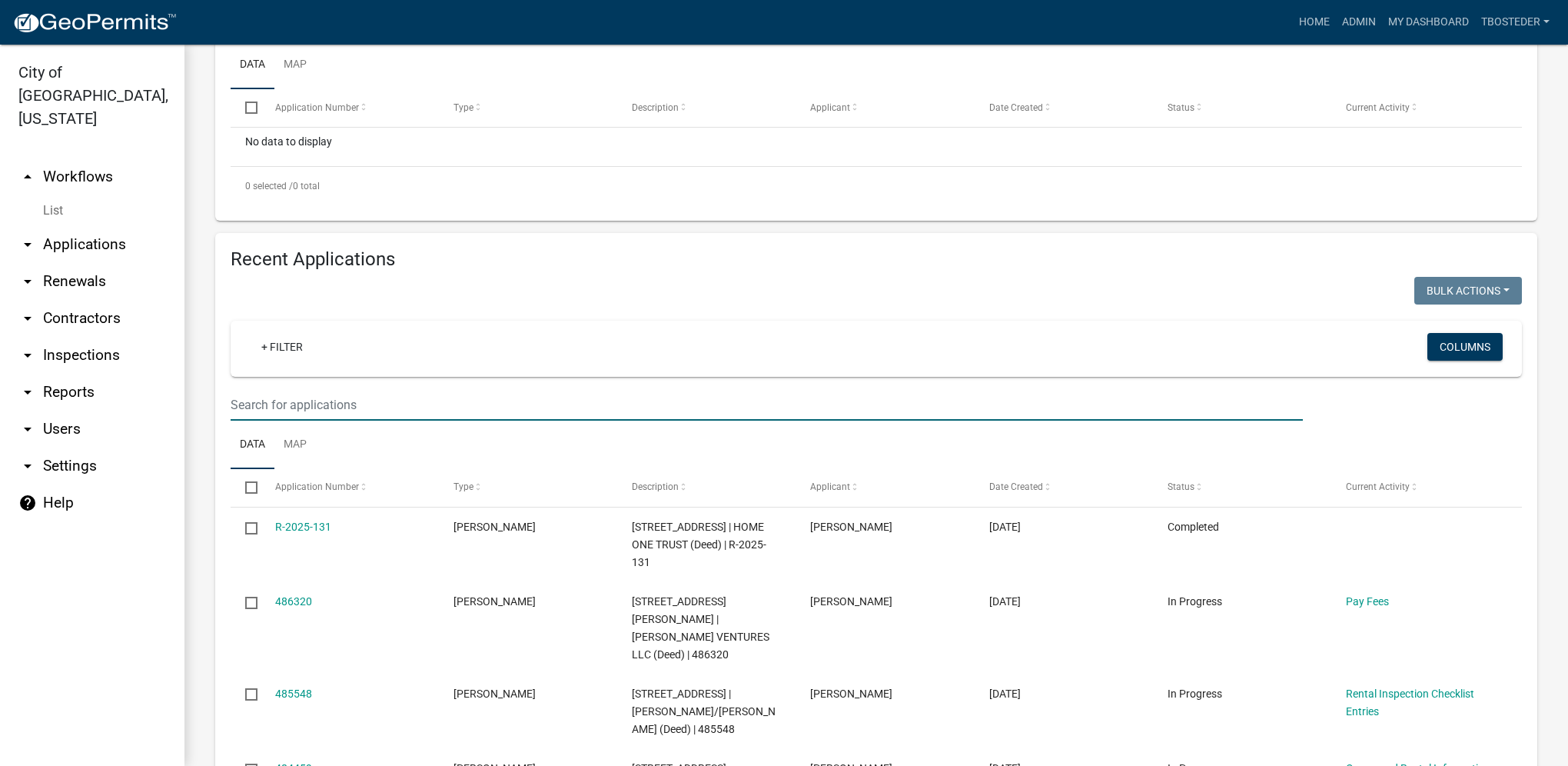
click at [356, 409] on input "text" at bounding box center [767, 405] width 1072 height 31
type input "601 w [GEOGRAPHIC_DATA]"
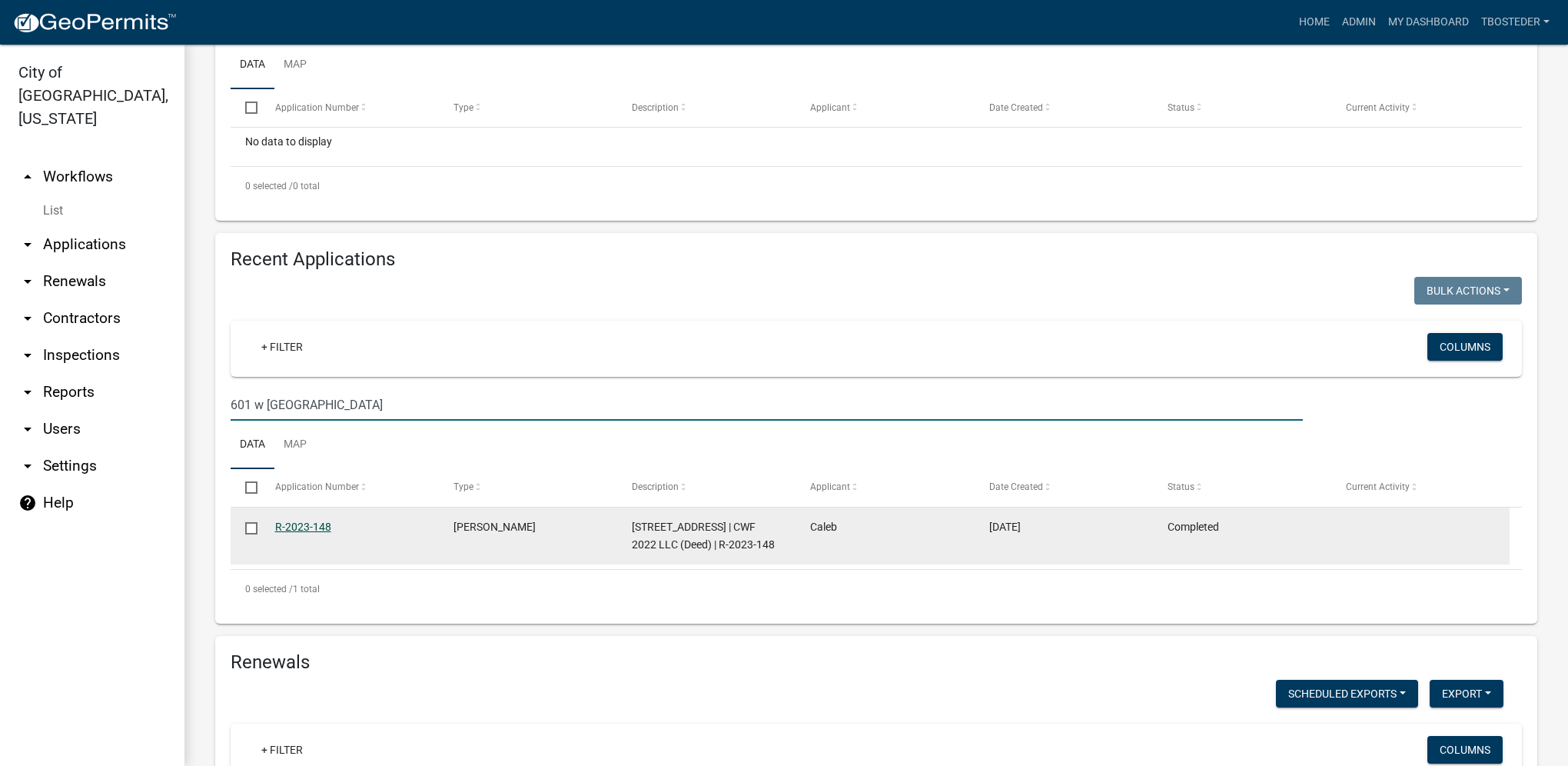
click at [295, 529] on link "R-2023-148" at bounding box center [303, 526] width 56 height 12
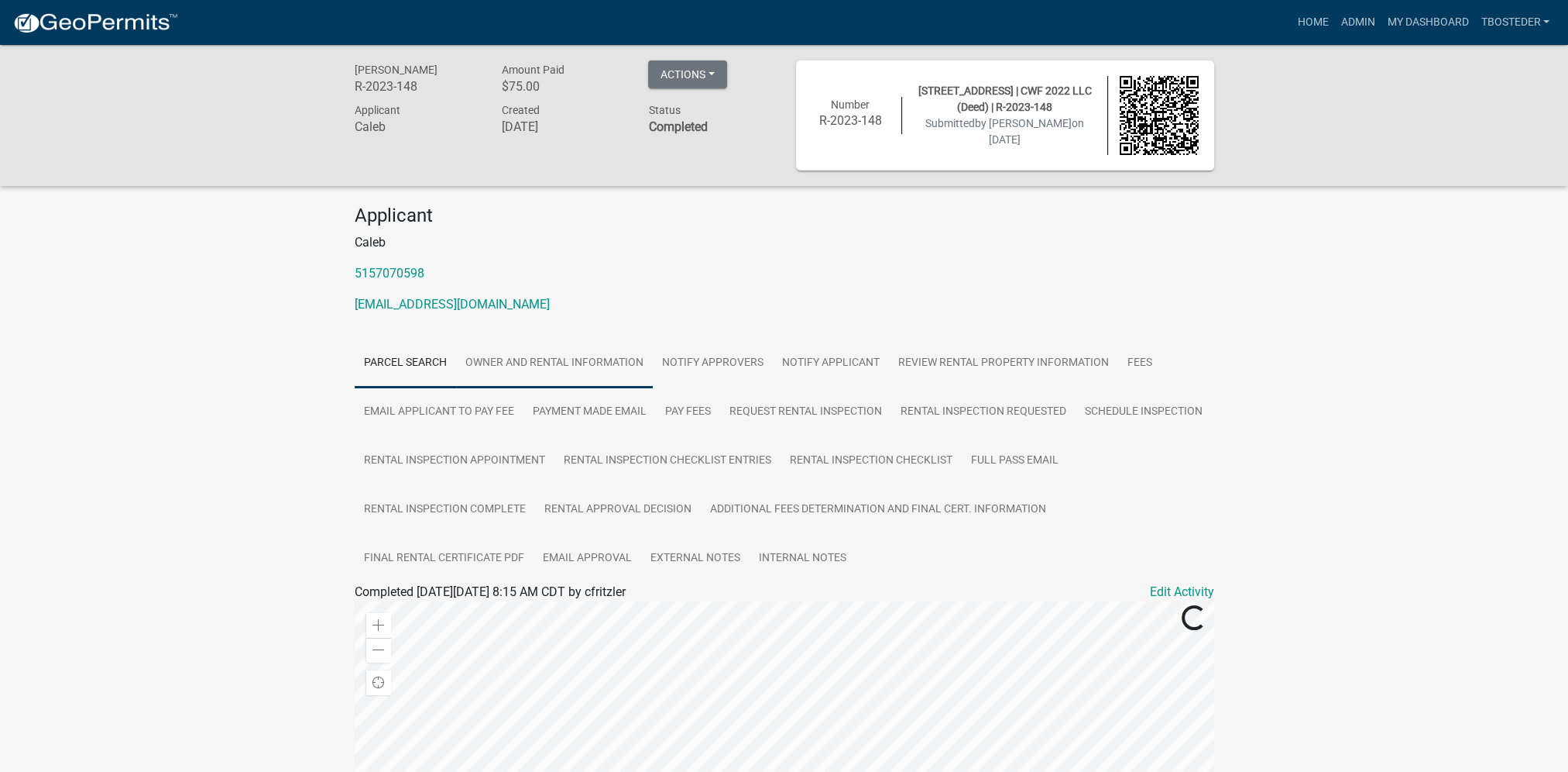
click at [501, 350] on link "Owner and Rental Information" at bounding box center [554, 364] width 197 height 50
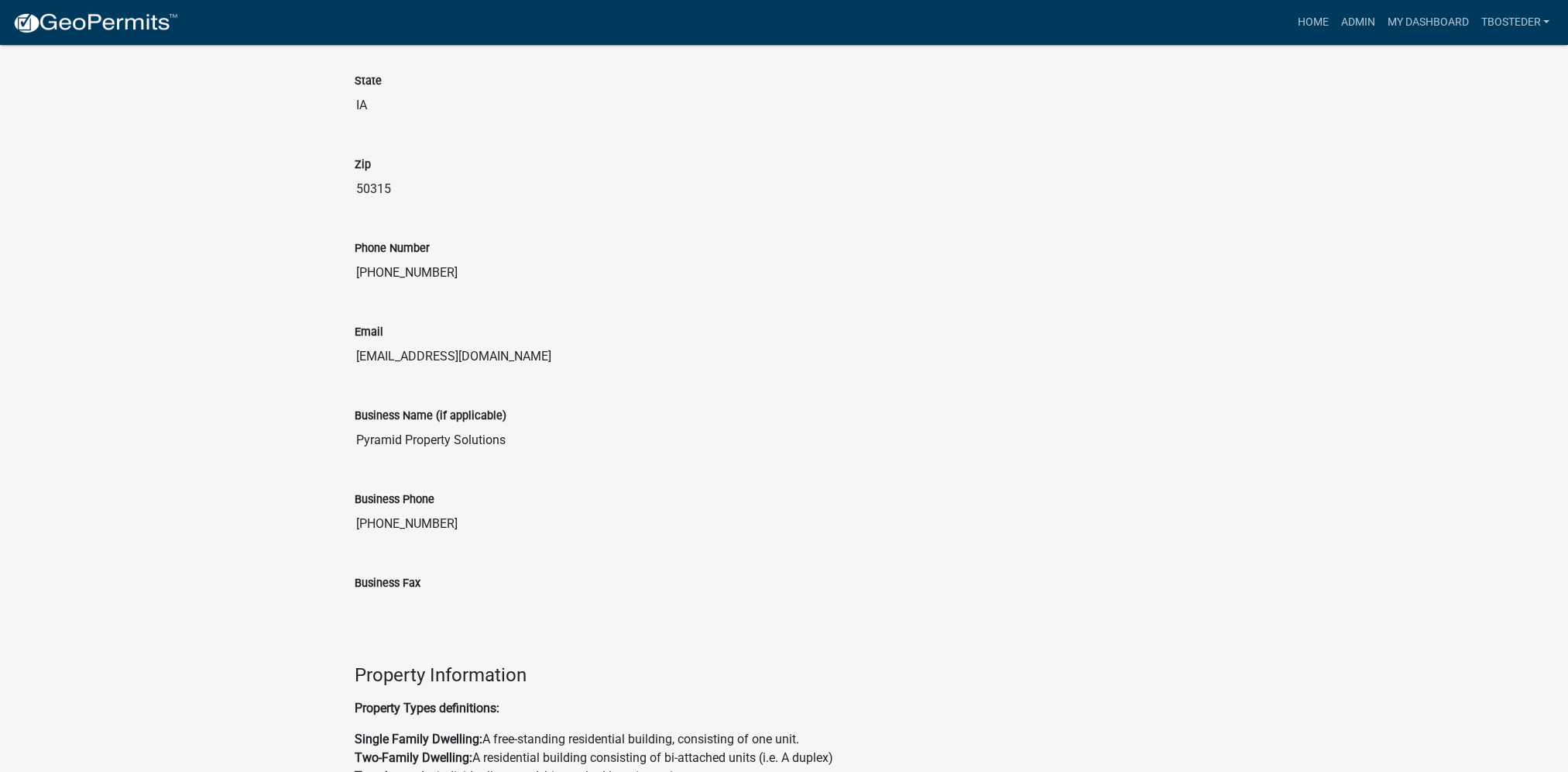
scroll to position [683, 0]
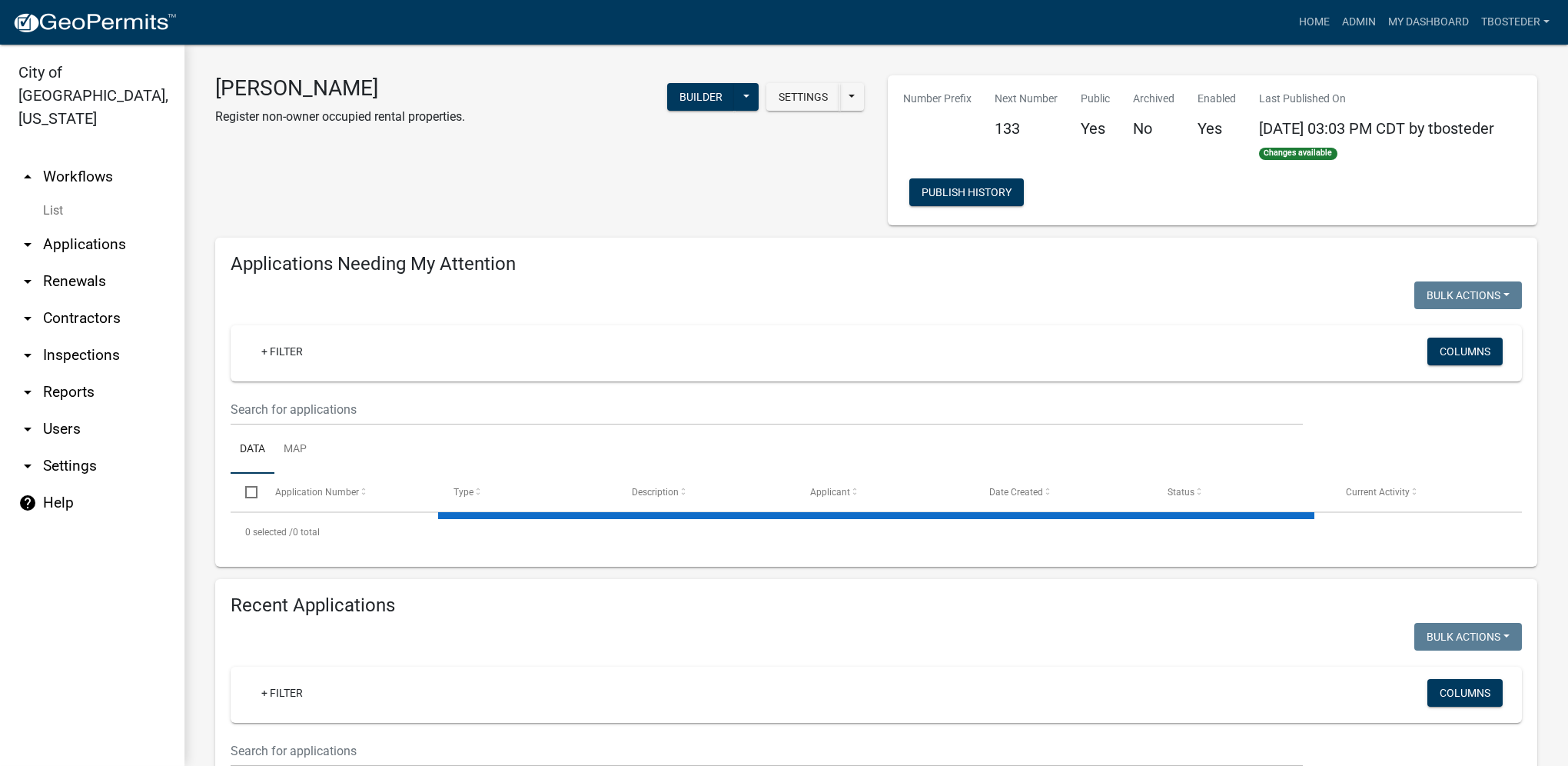
select select "1: 25"
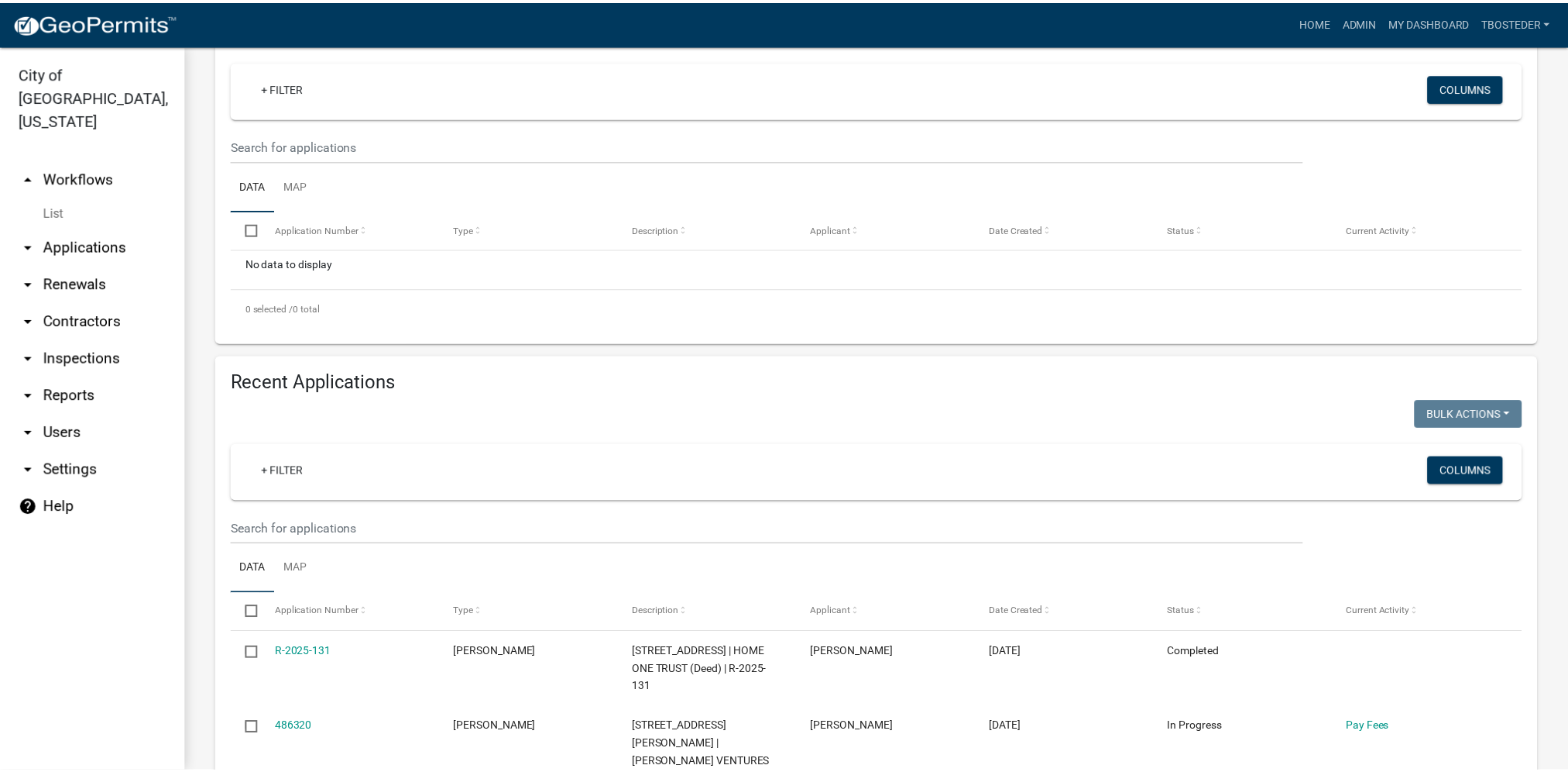
scroll to position [310, 0]
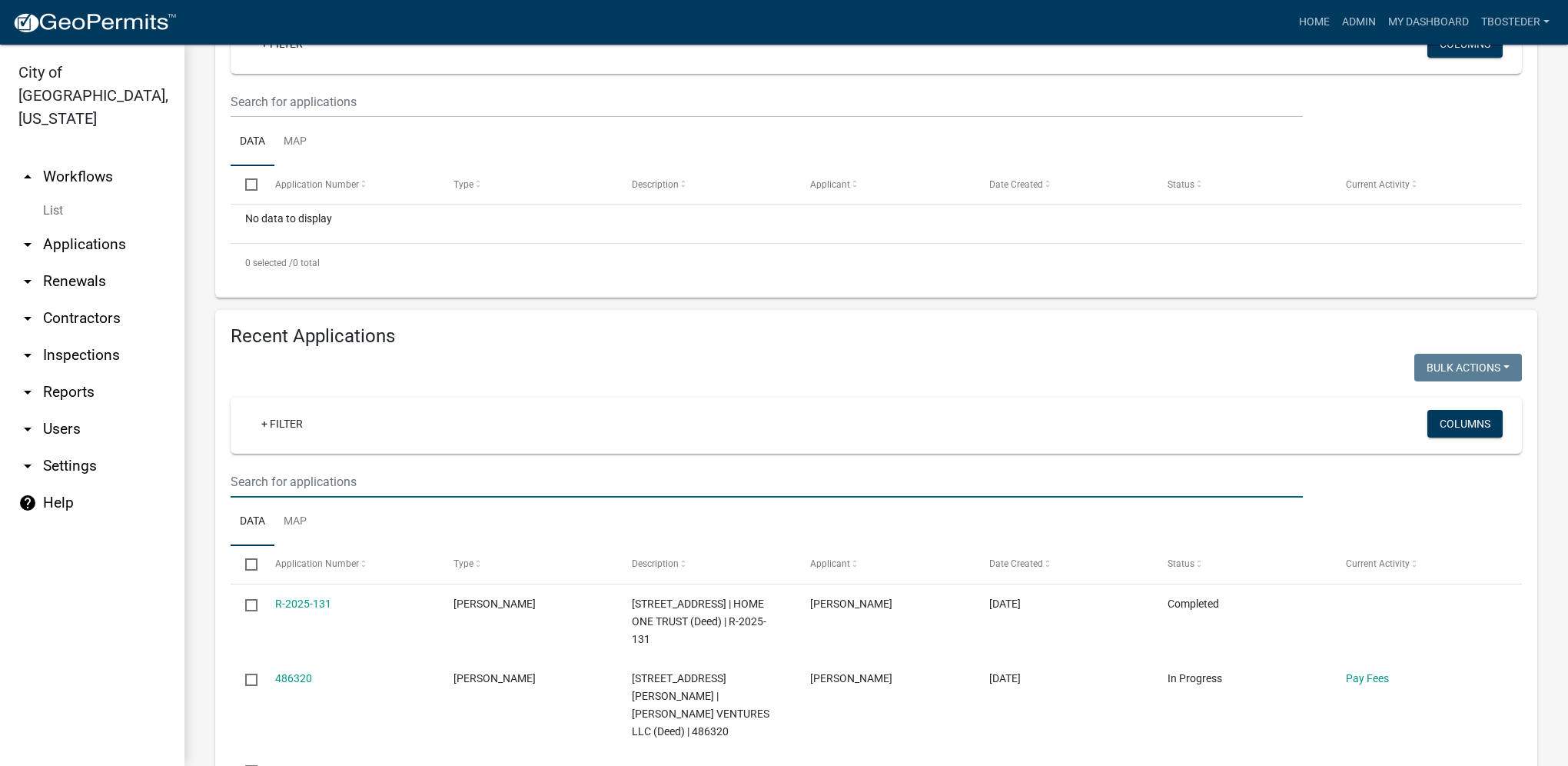
click at [318, 488] on input "text" at bounding box center [767, 481] width 1072 height 31
type input "103 e 4th"
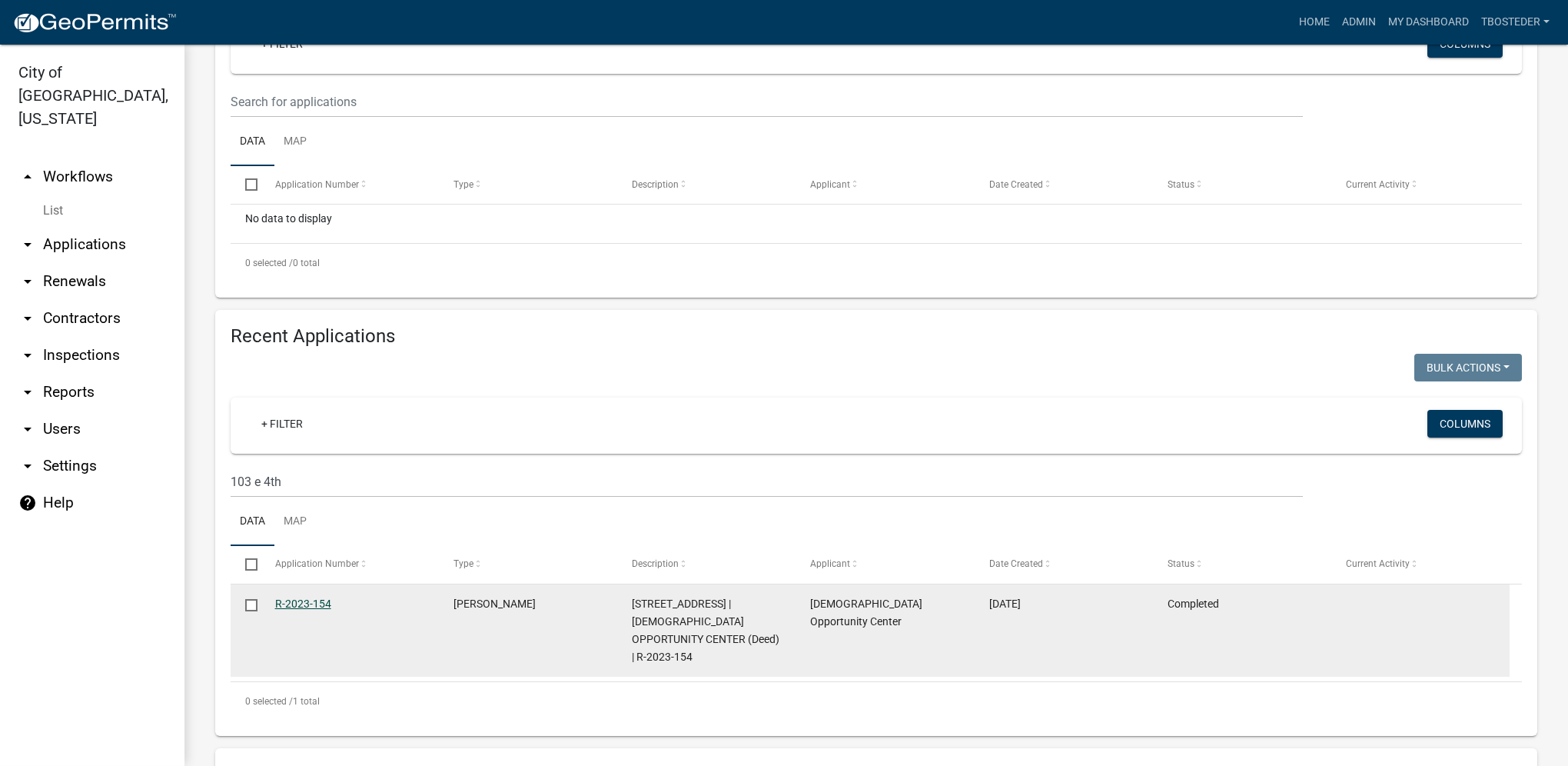
click at [321, 609] on link "R-2023-154" at bounding box center [303, 603] width 56 height 12
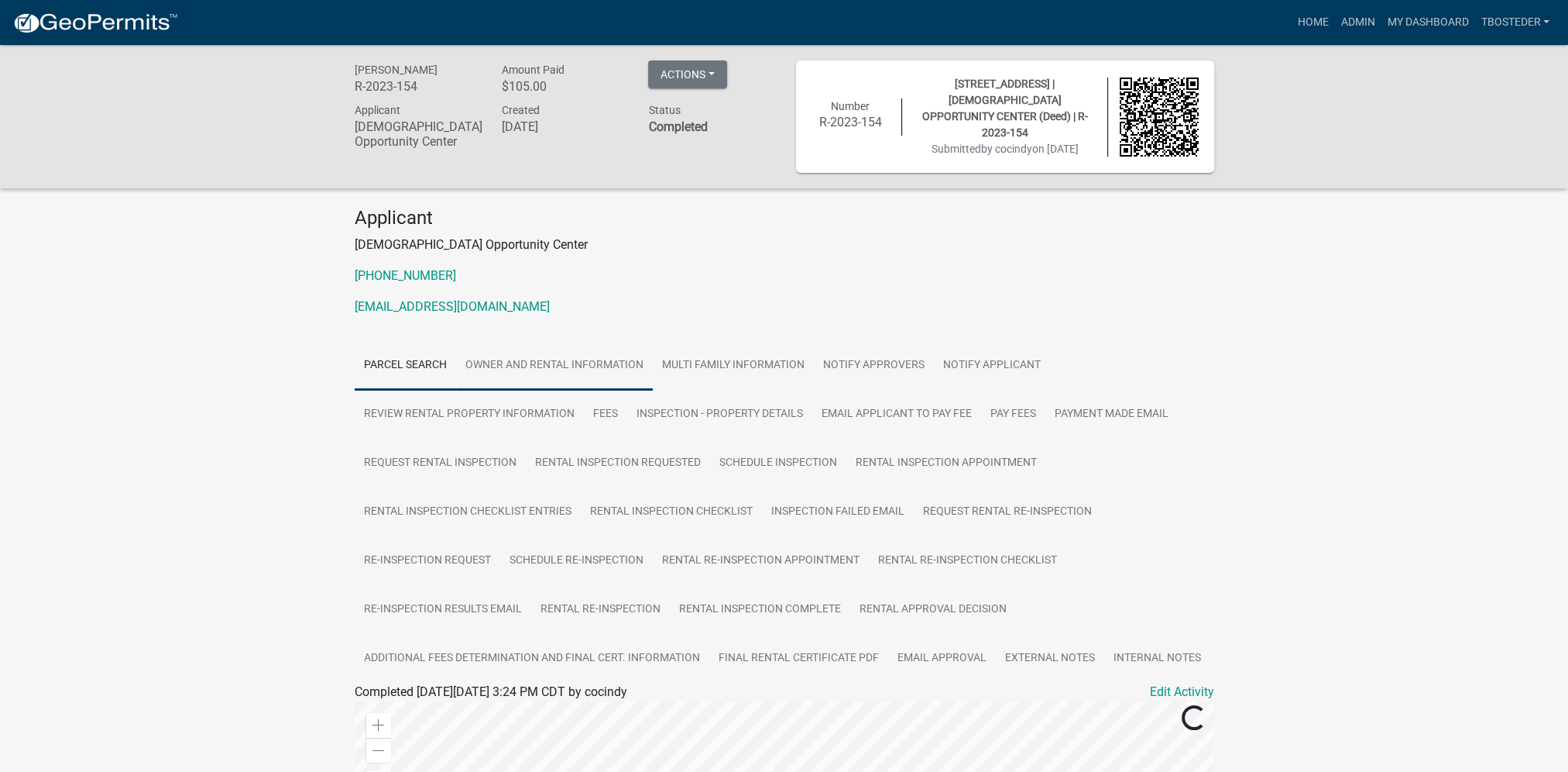
click at [593, 362] on link "Owner and Rental Information" at bounding box center [554, 366] width 197 height 50
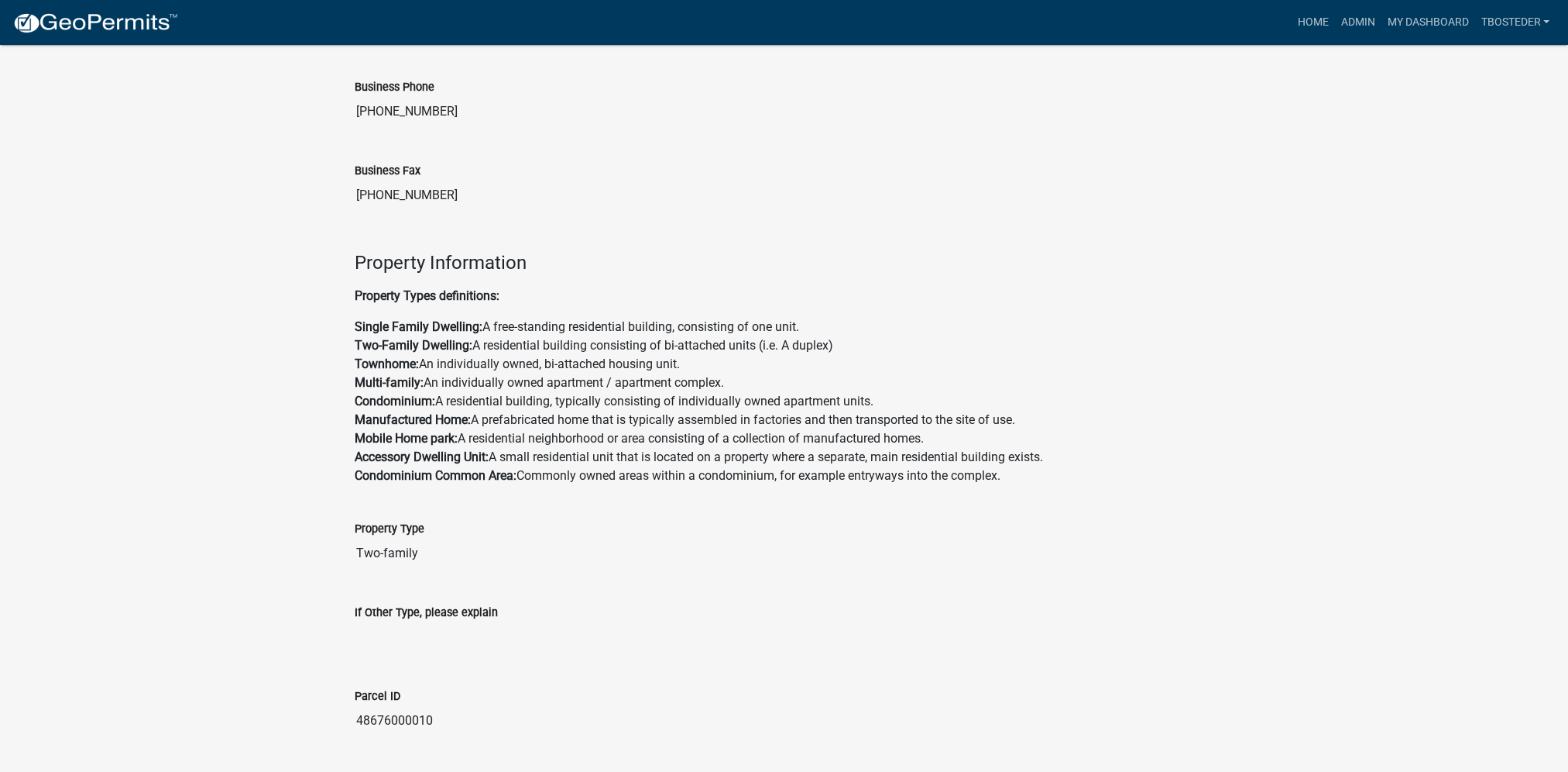
scroll to position [1866, 0]
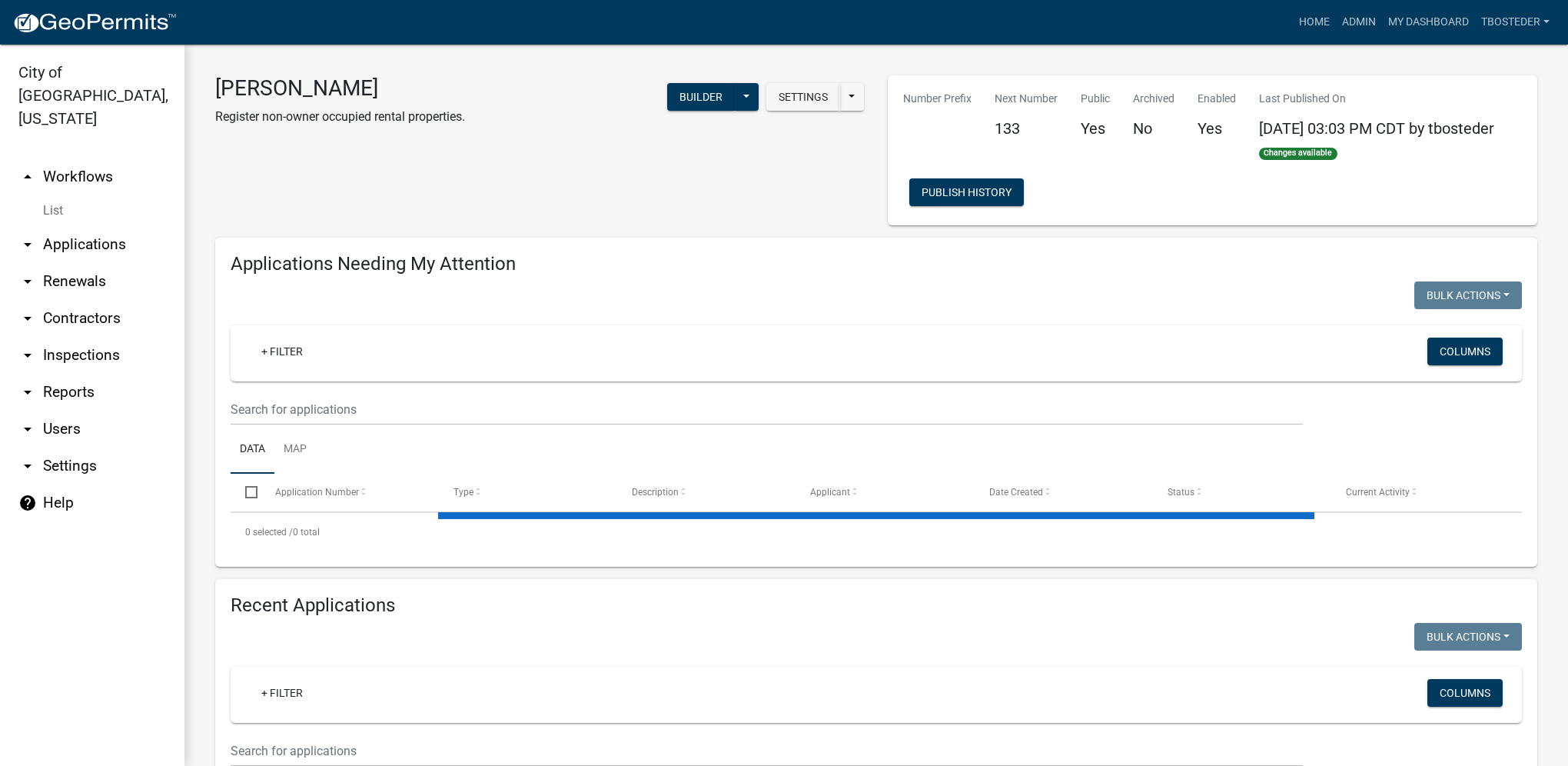
select select "1: 25"
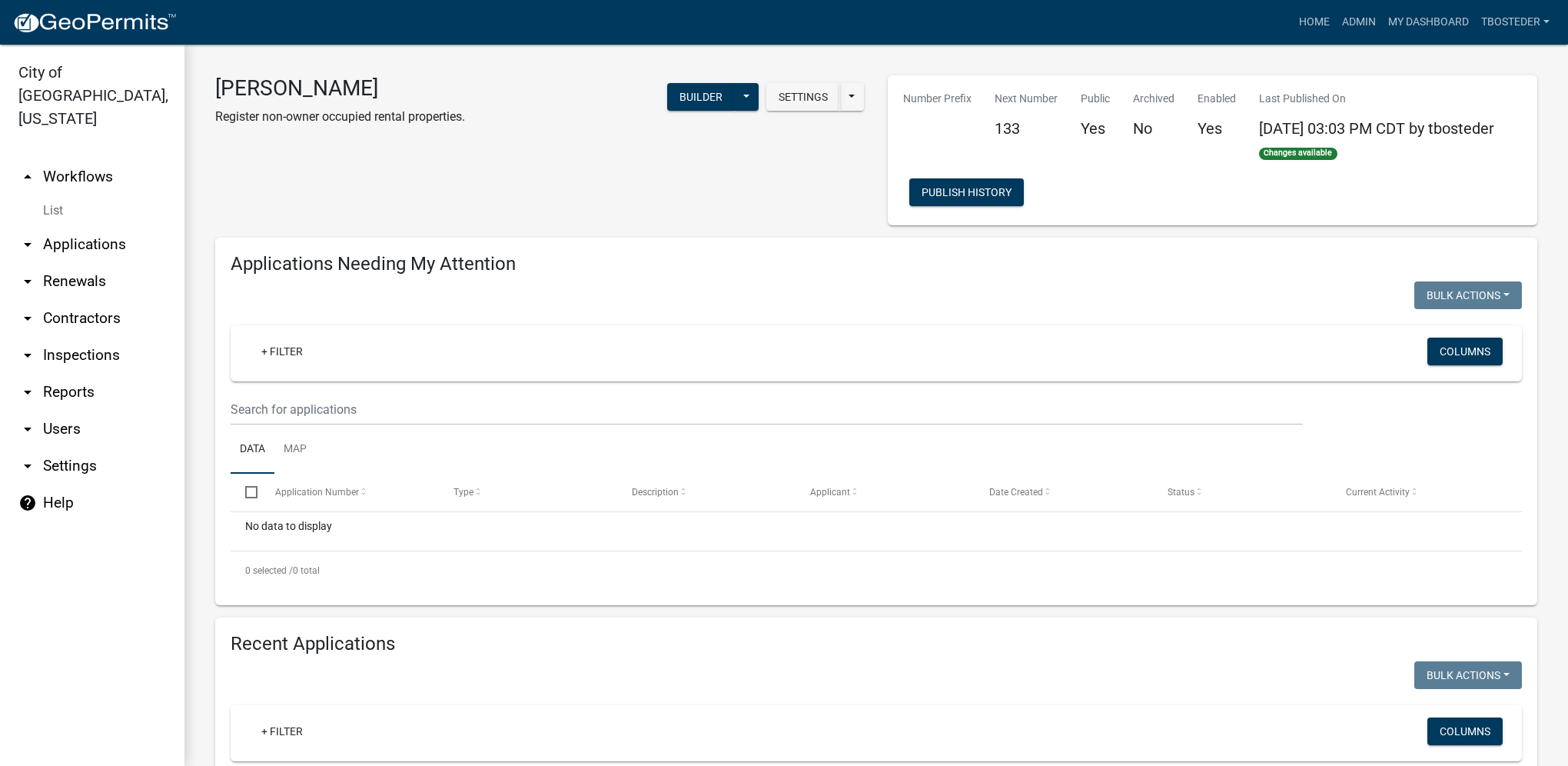
scroll to position [231, 0]
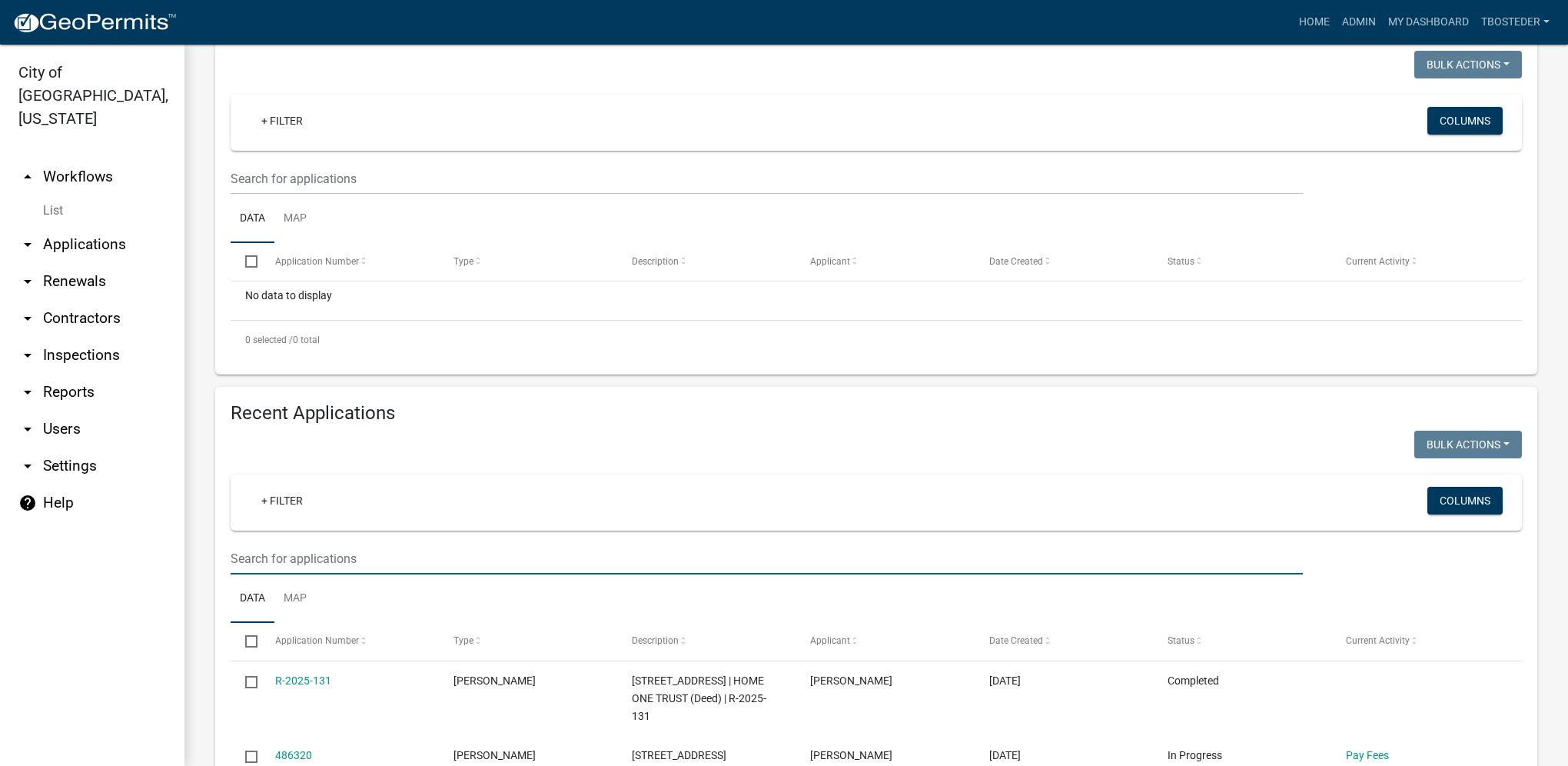
click at [356, 566] on input "text" at bounding box center [767, 558] width 1072 height 31
type input "1606 w [GEOGRAPHIC_DATA]"
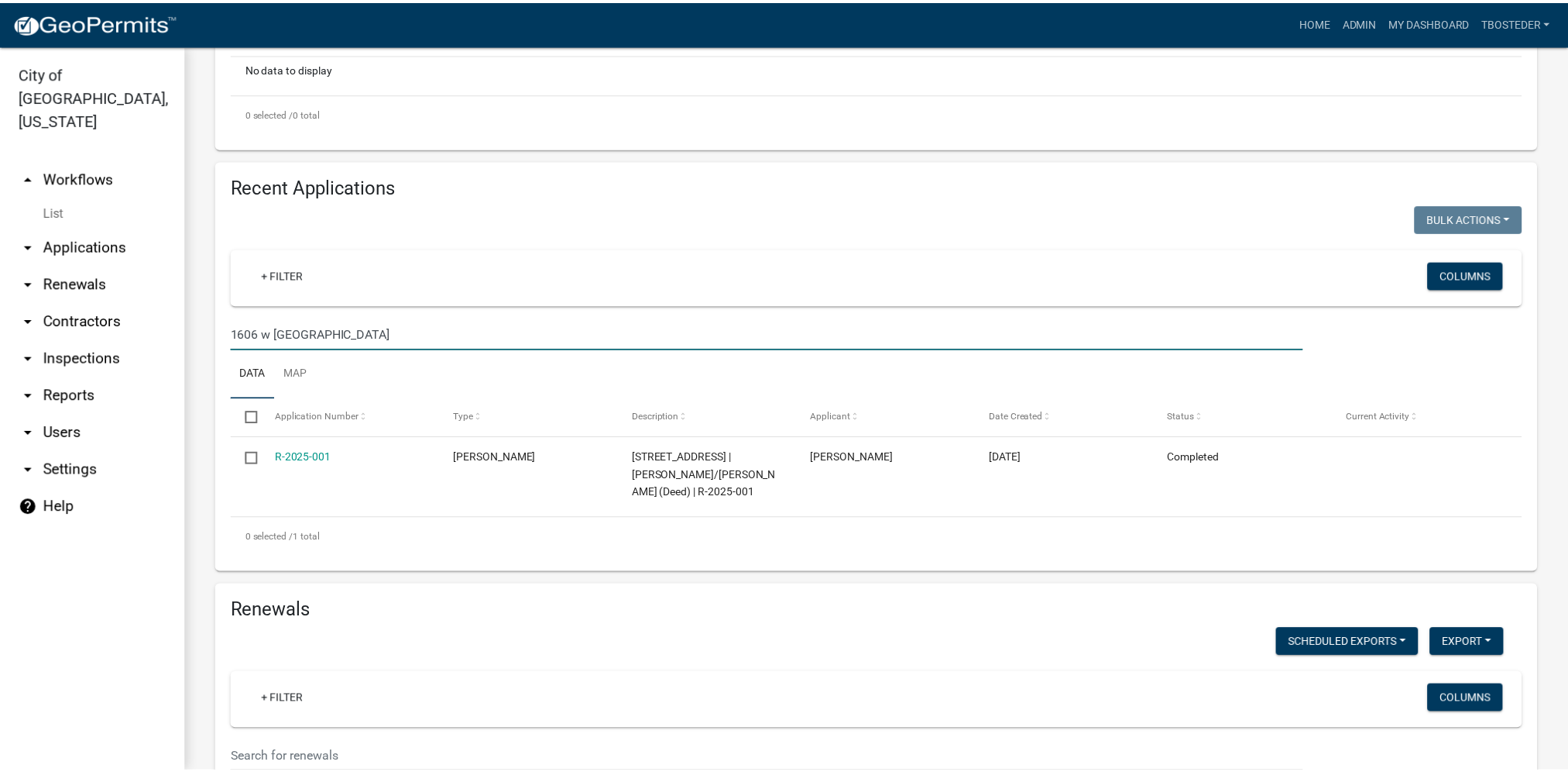
scroll to position [465, 0]
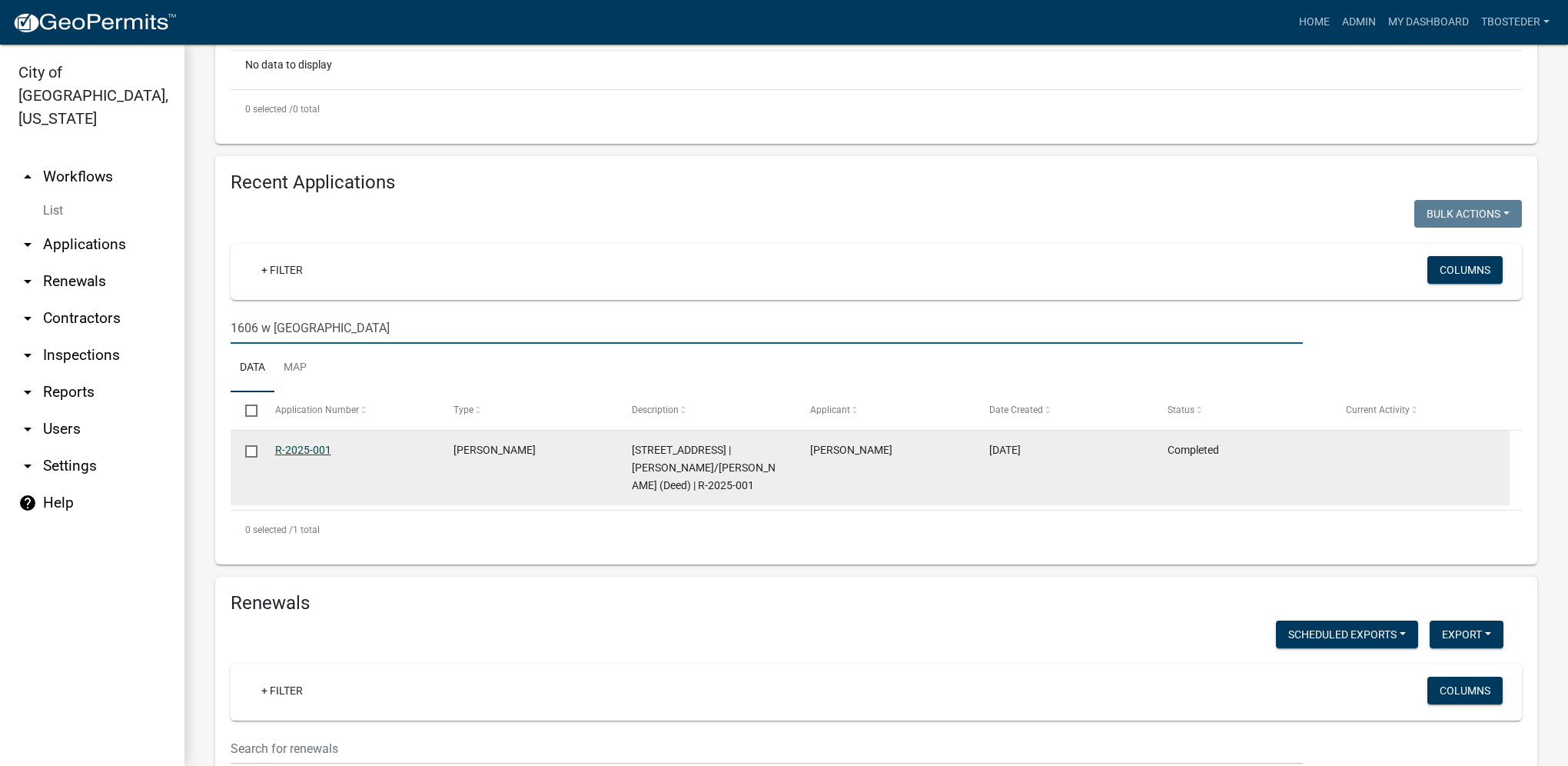
click at [301, 451] on link "R-2025-001" at bounding box center [303, 449] width 56 height 12
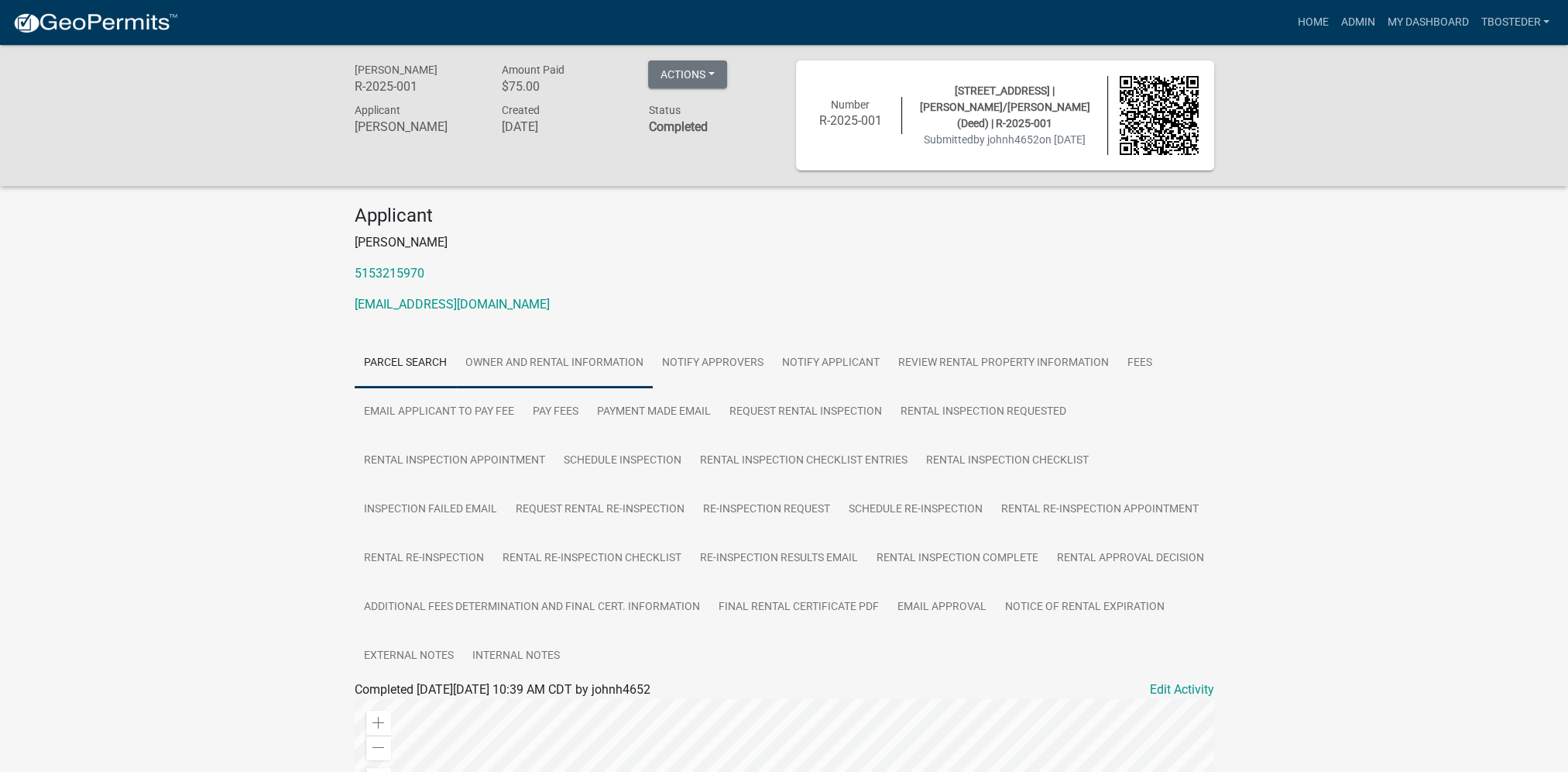
click at [588, 372] on link "Owner and Rental Information" at bounding box center [554, 364] width 197 height 50
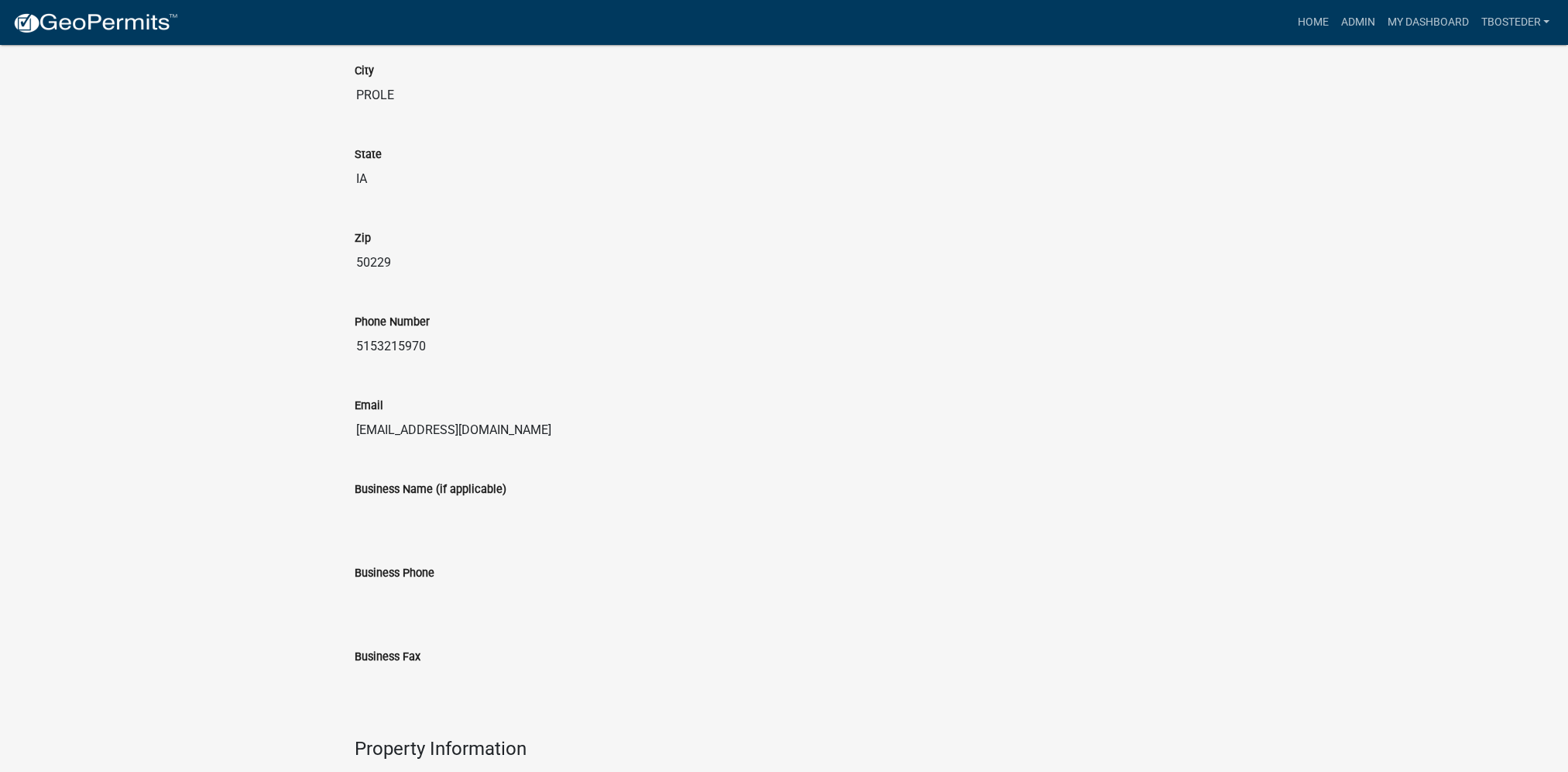
scroll to position [783, 0]
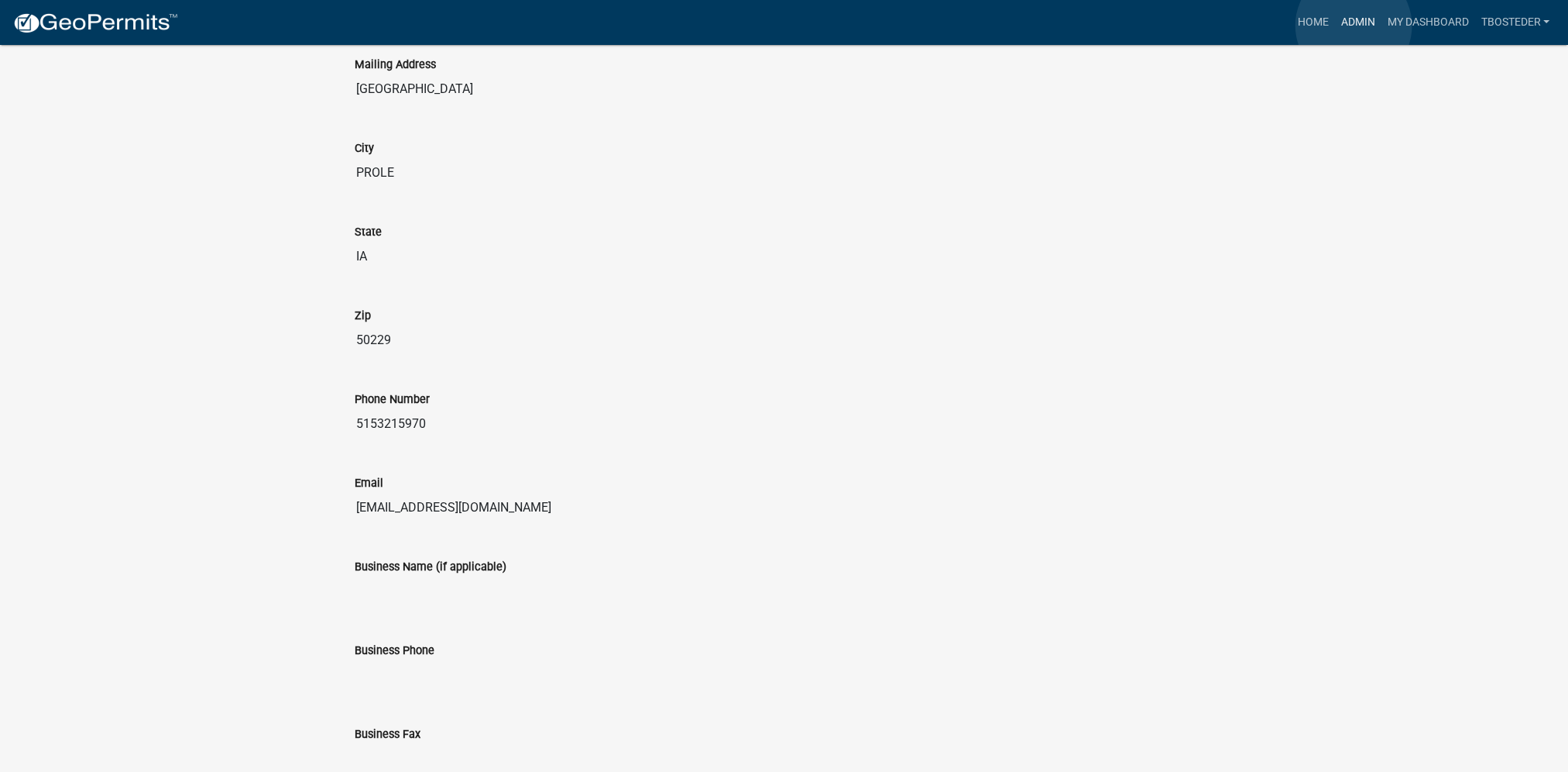
click at [1353, 26] on link "Admin" at bounding box center [1357, 22] width 46 height 30
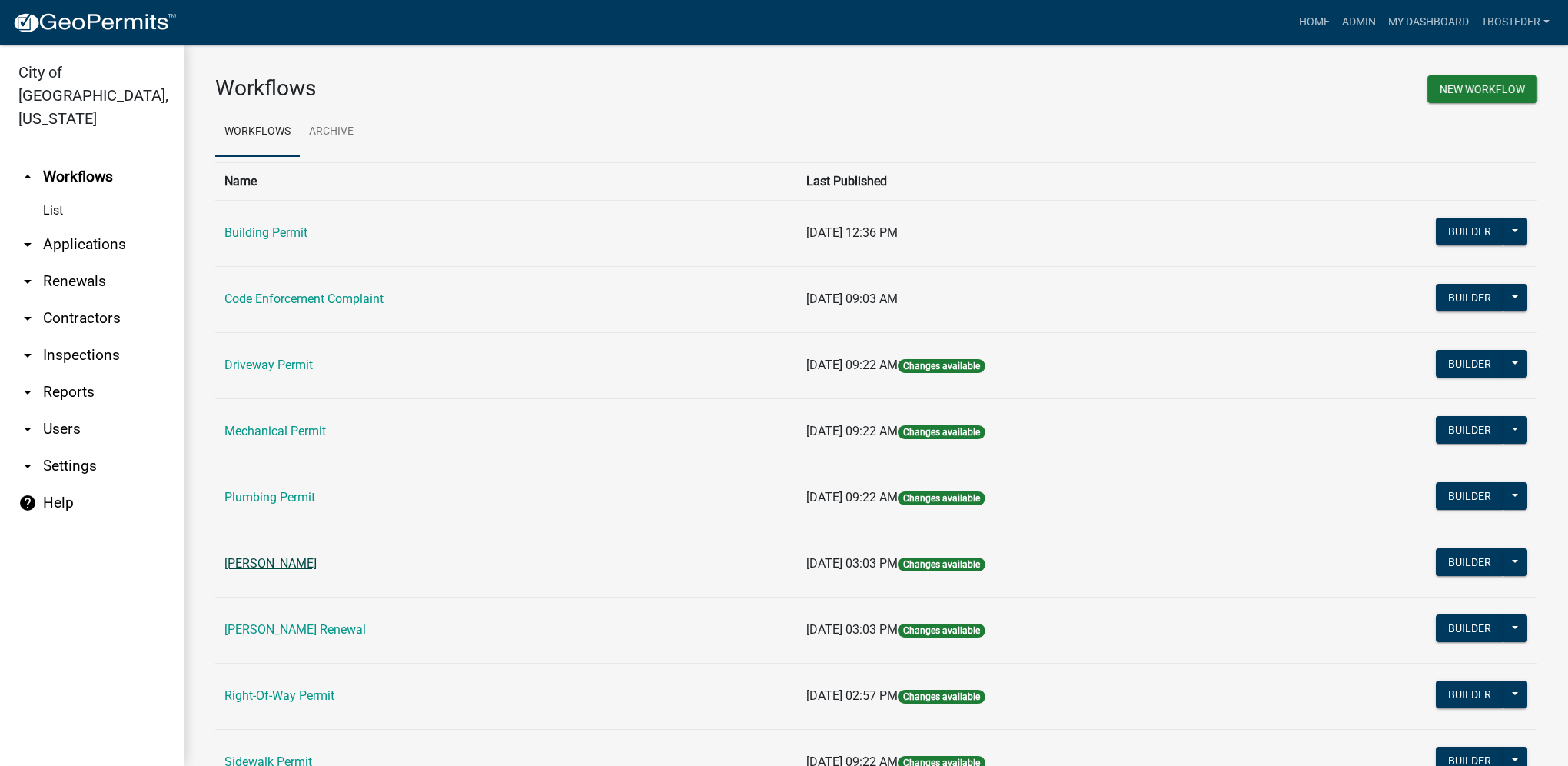
click at [290, 558] on link "[PERSON_NAME]" at bounding box center [270, 563] width 92 height 15
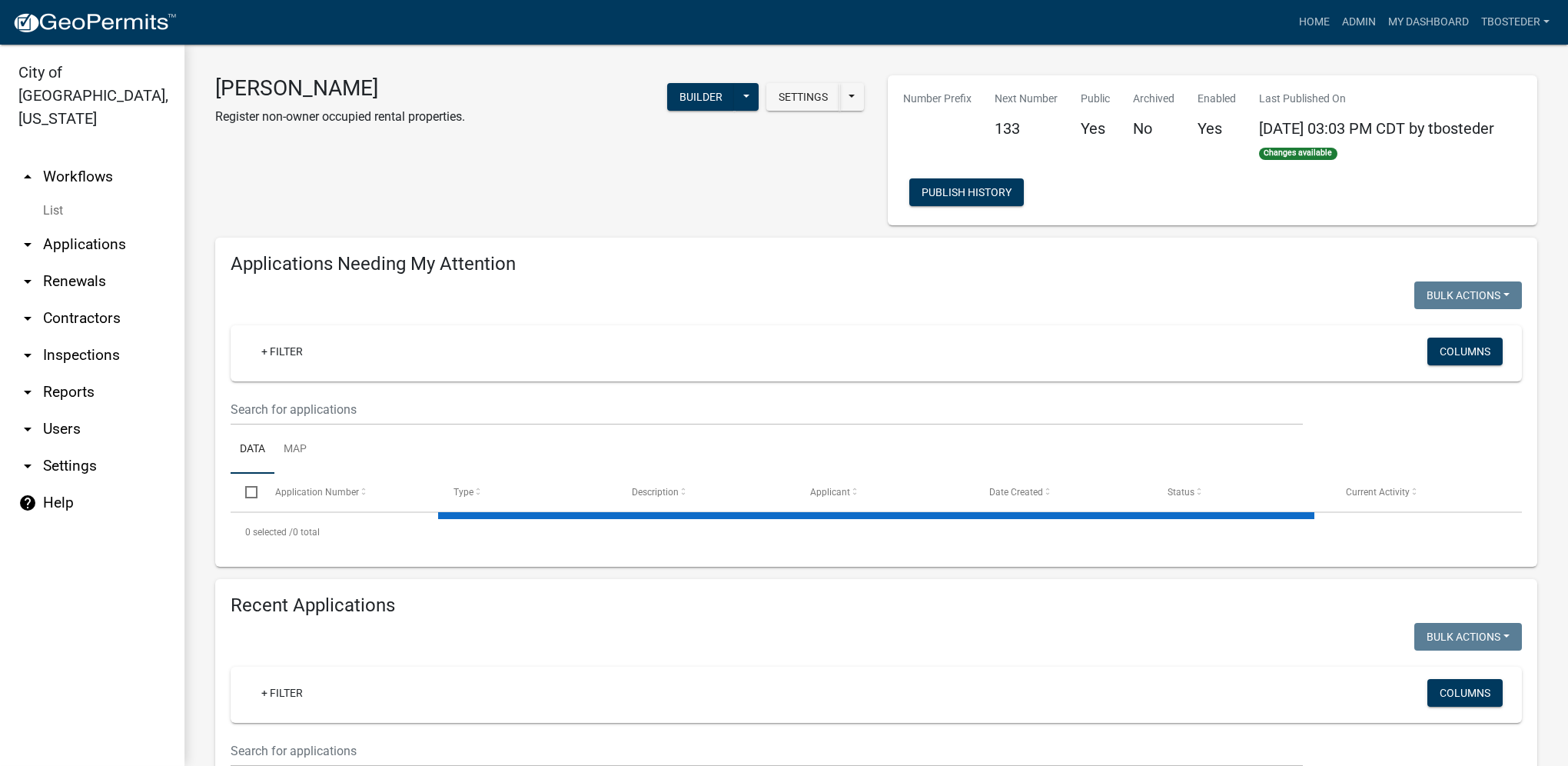
select select "1: 25"
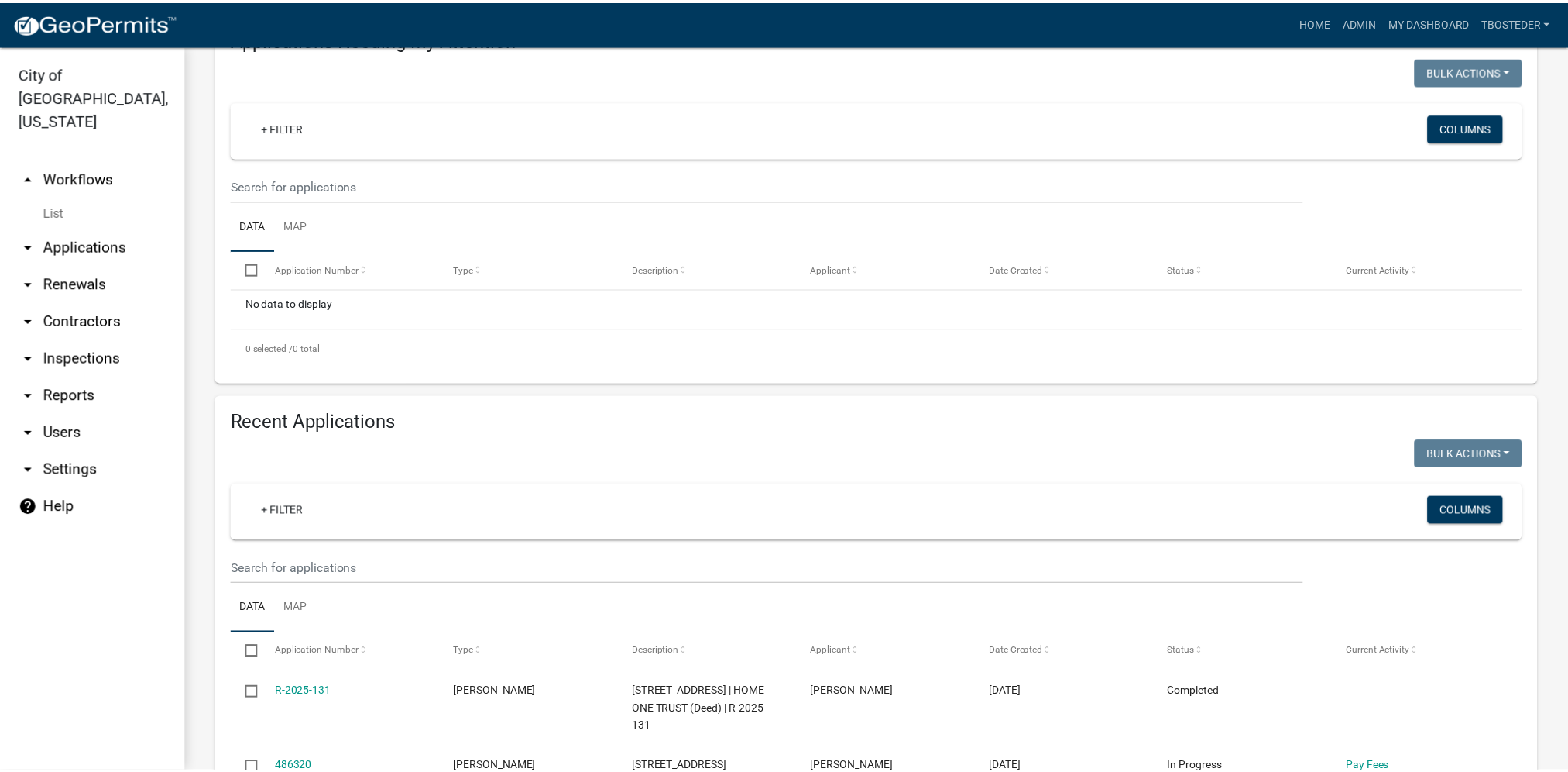
scroll to position [310, 0]
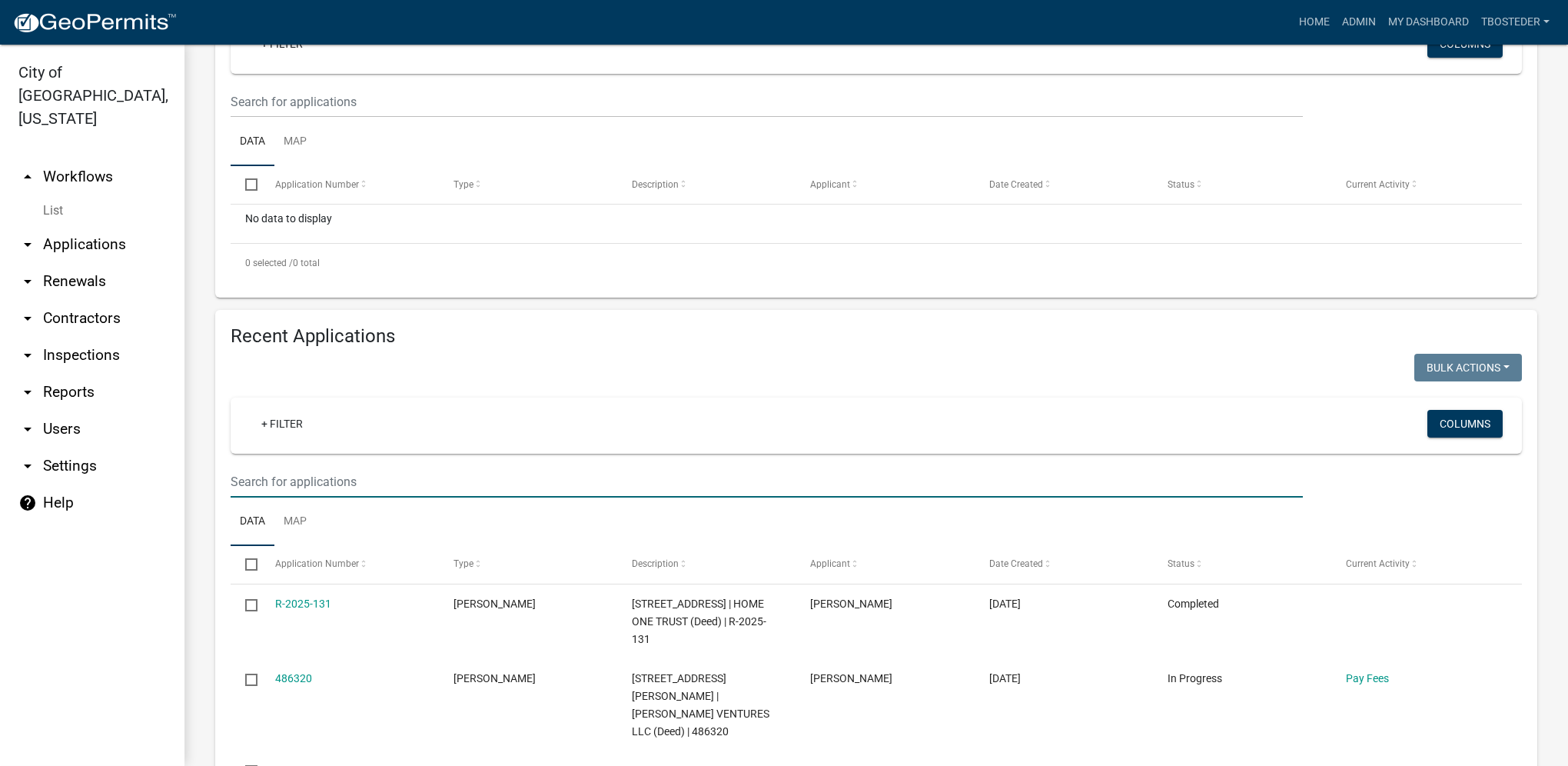
click at [255, 481] on input "text" at bounding box center [767, 481] width 1072 height 31
type input "[STREET_ADDRESS]"
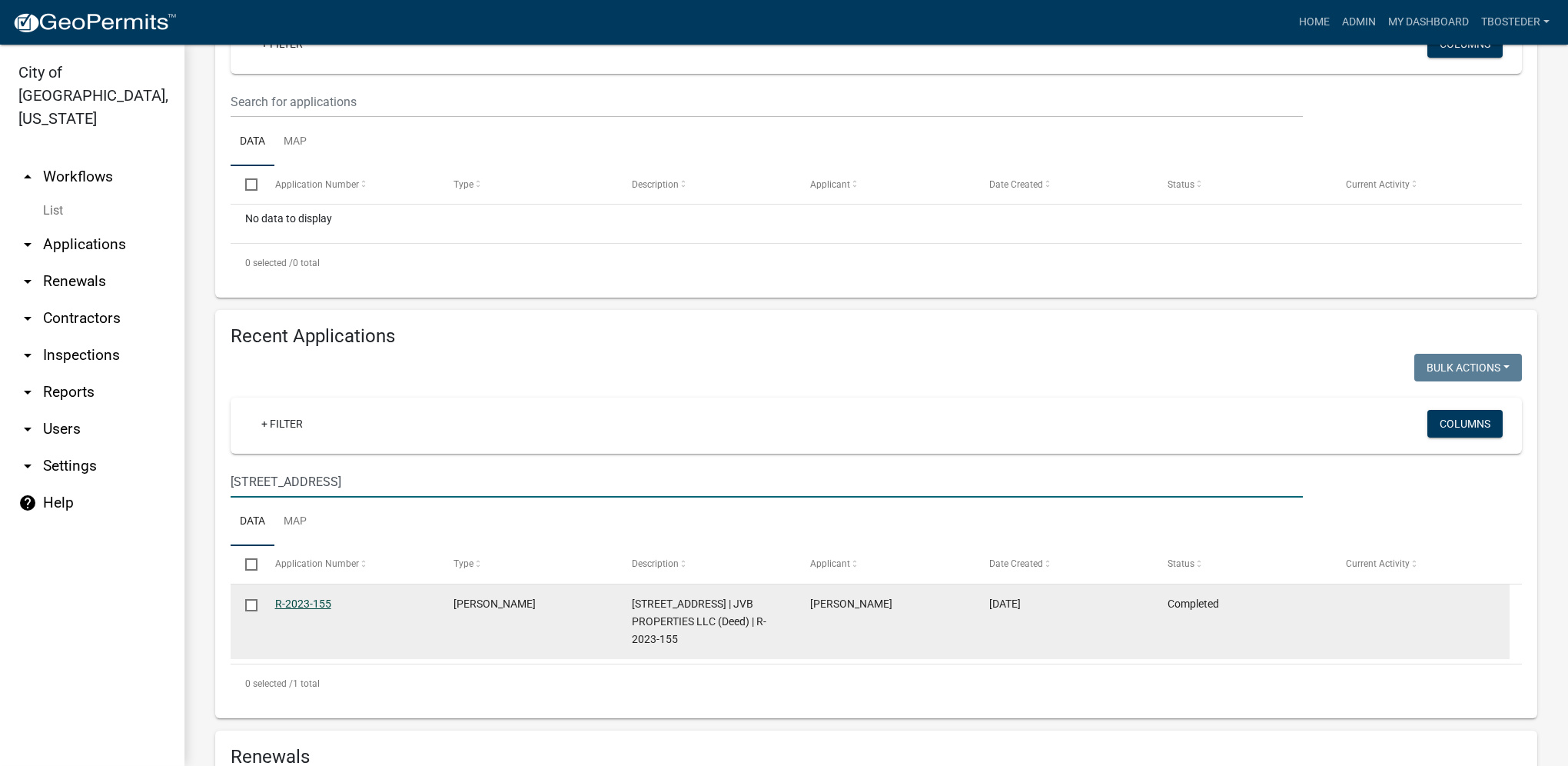
click at [321, 603] on link "R-2023-155" at bounding box center [303, 603] width 56 height 12
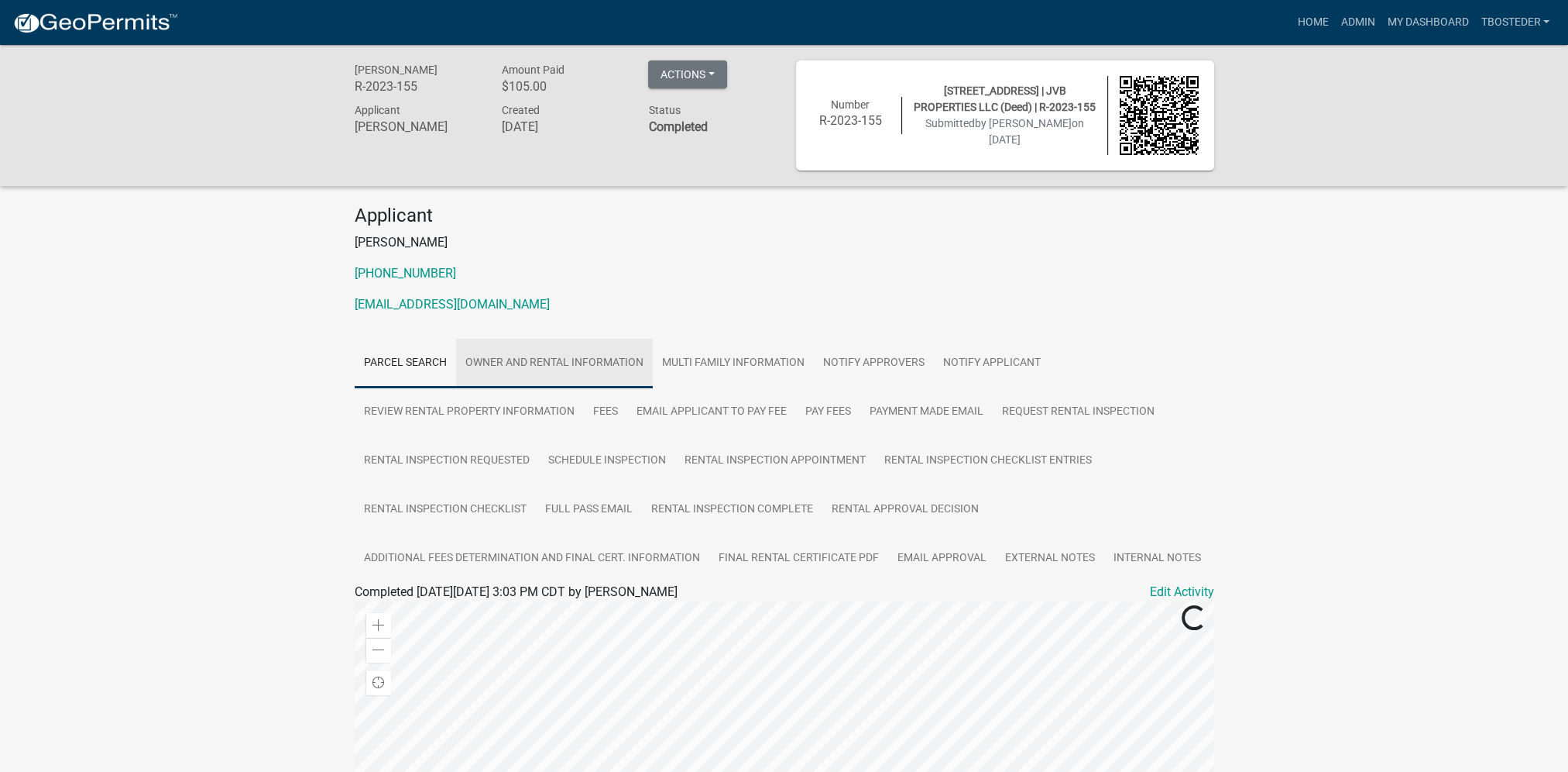
click at [592, 370] on link "Owner and Rental Information" at bounding box center [554, 364] width 197 height 50
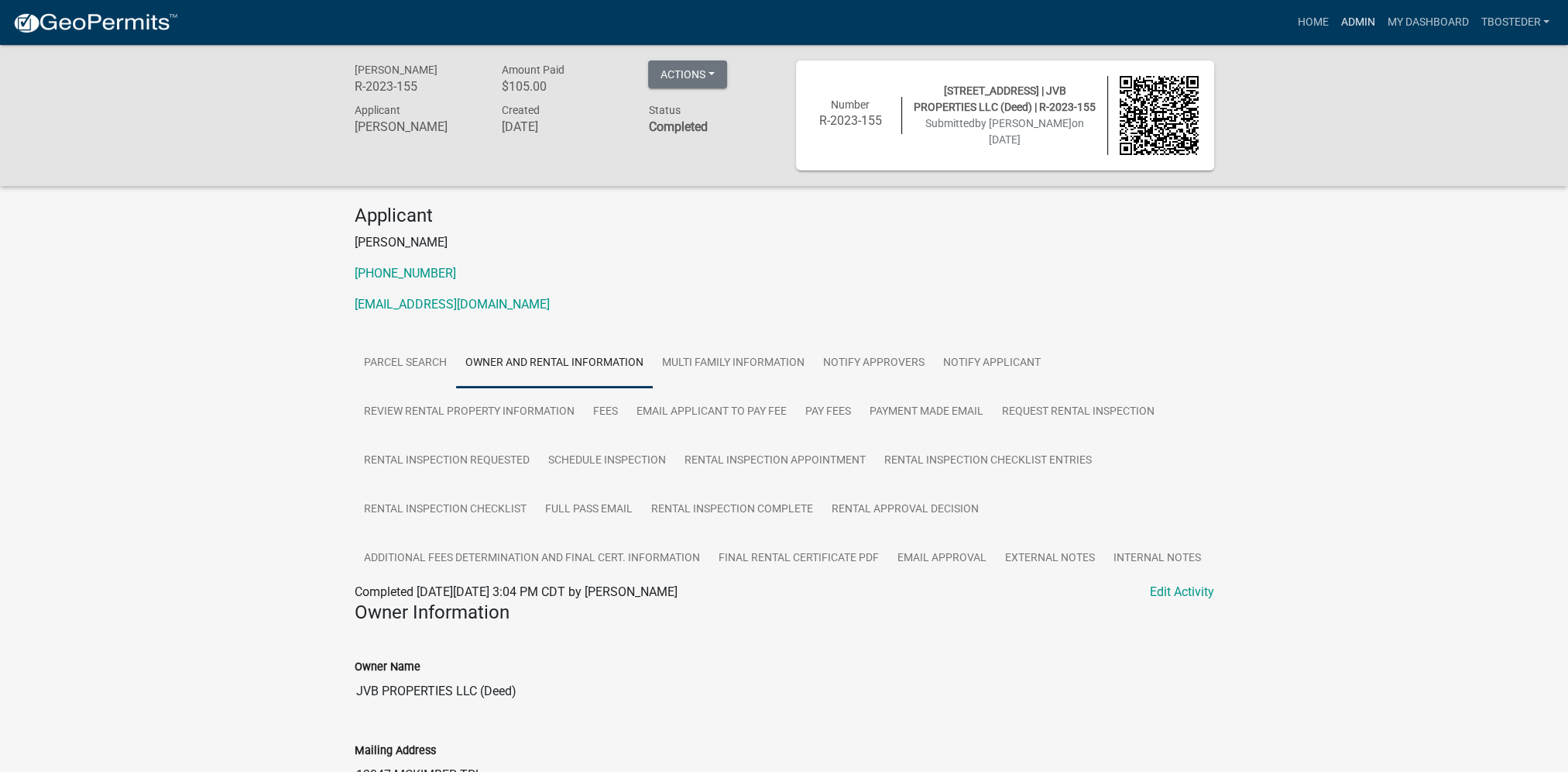
click at [1339, 17] on link "Admin" at bounding box center [1357, 22] width 46 height 30
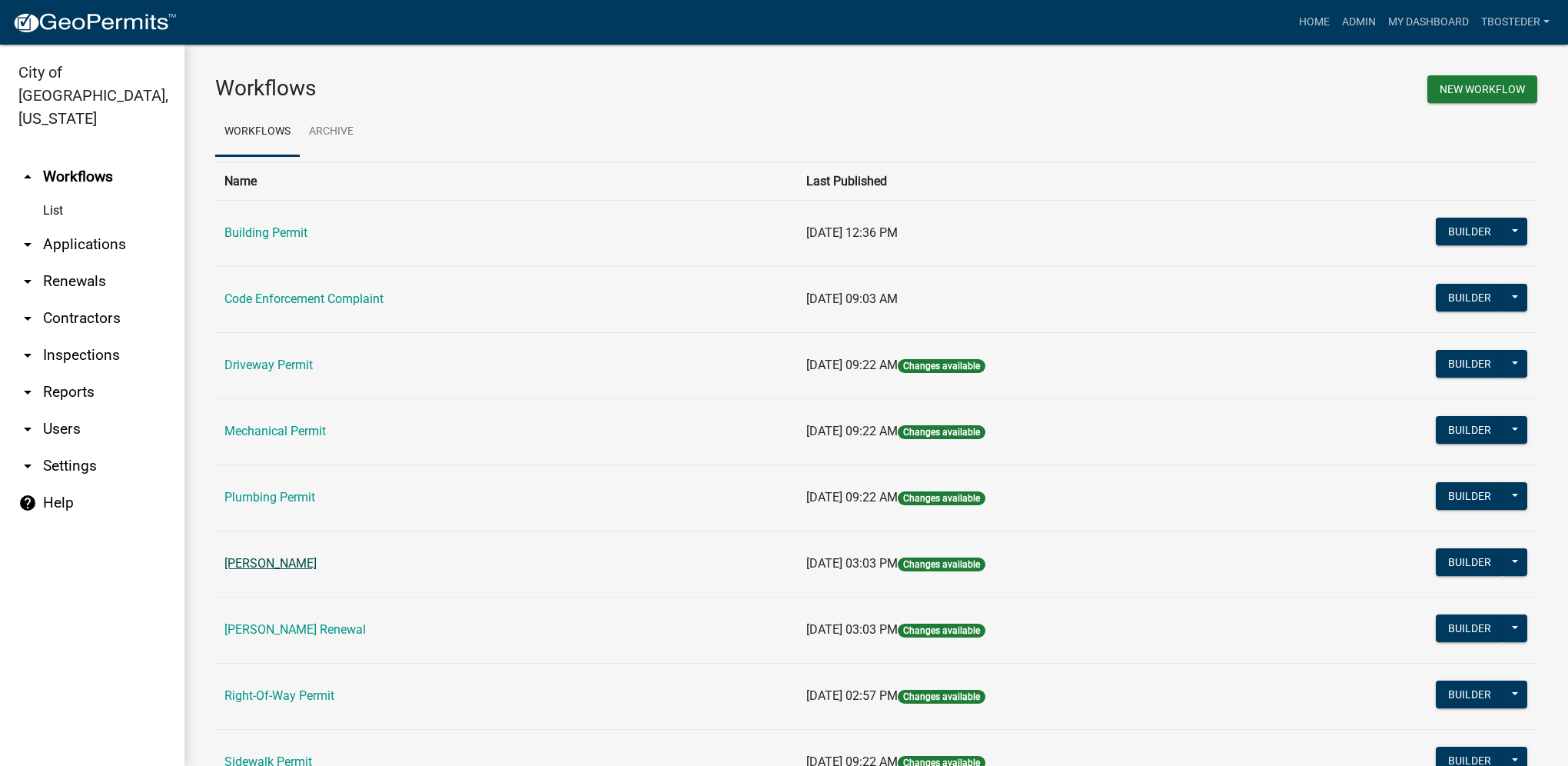
click at [300, 567] on link "[PERSON_NAME]" at bounding box center [270, 563] width 92 height 15
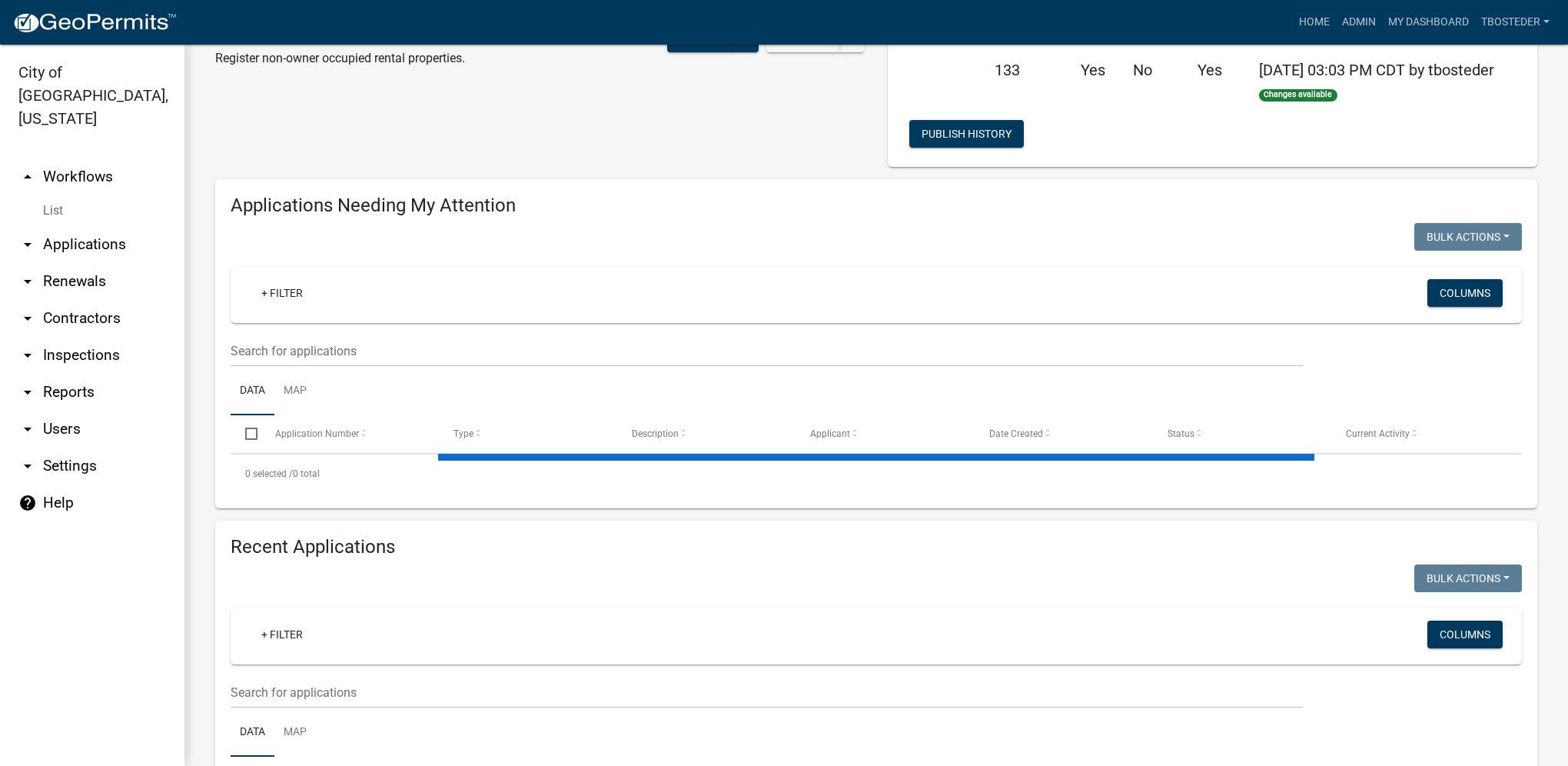
select select "1: 25"
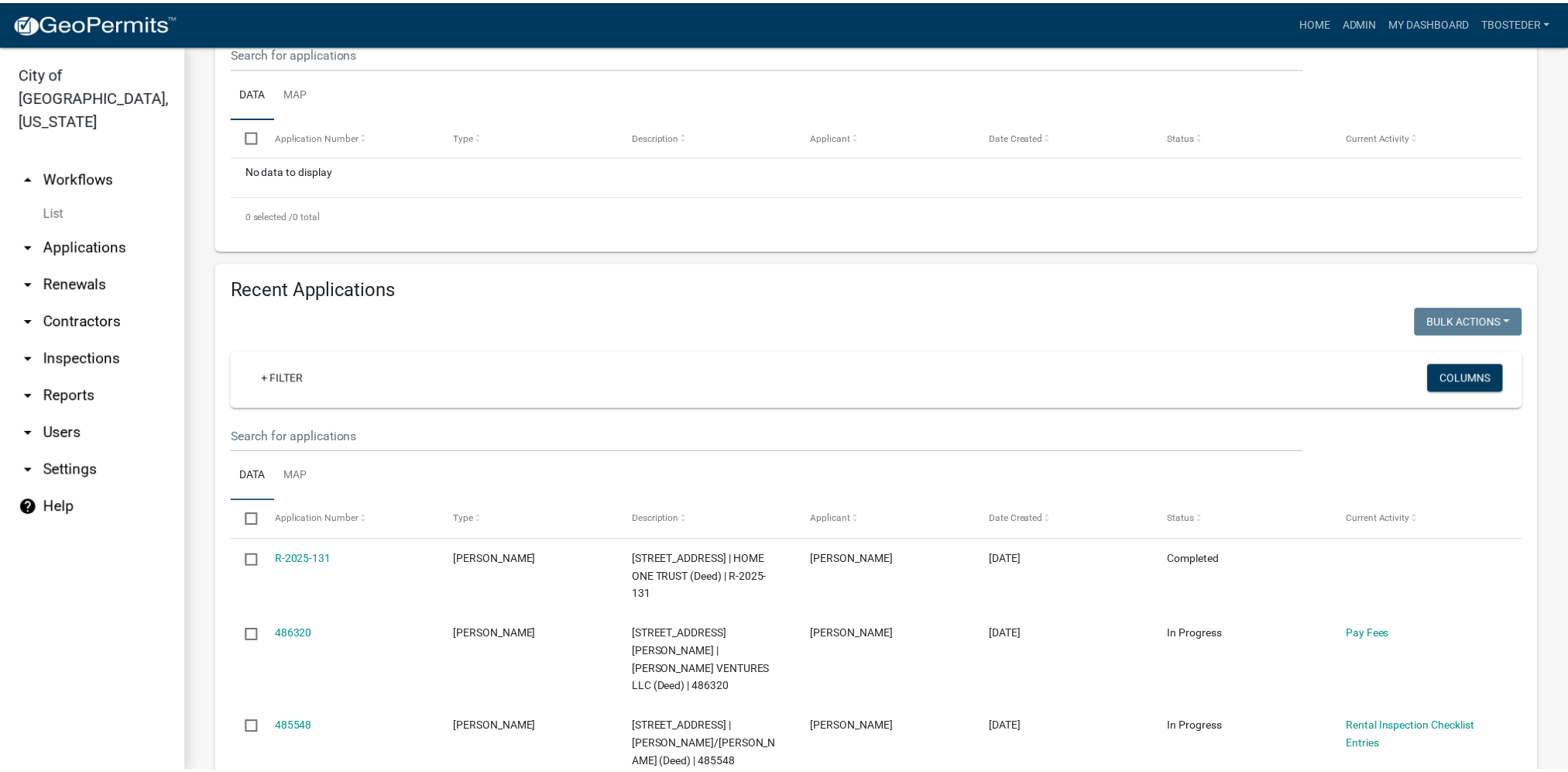
scroll to position [388, 0]
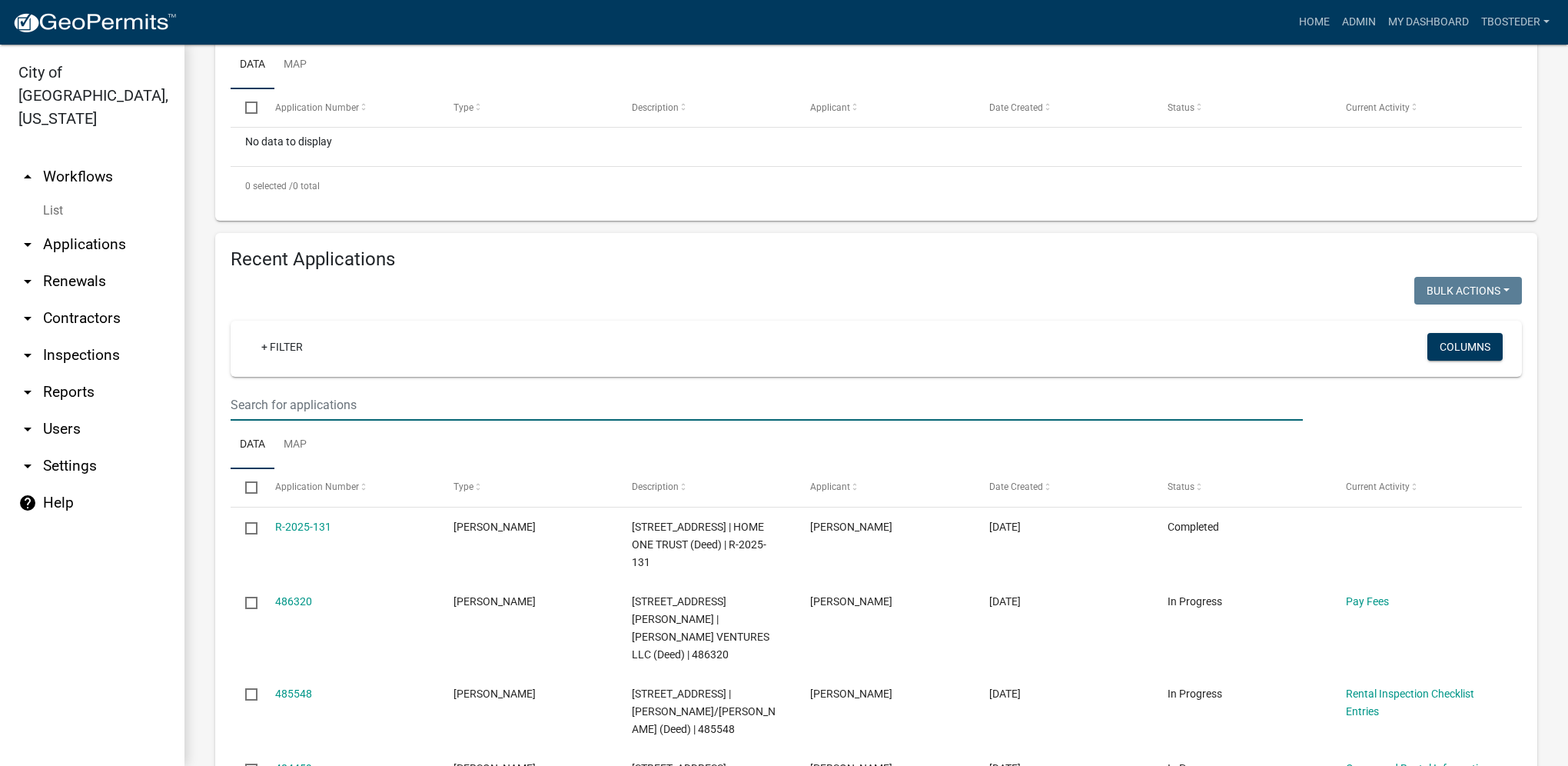
click at [356, 403] on input "text" at bounding box center [767, 405] width 1072 height 31
type input "1210 n 9th"
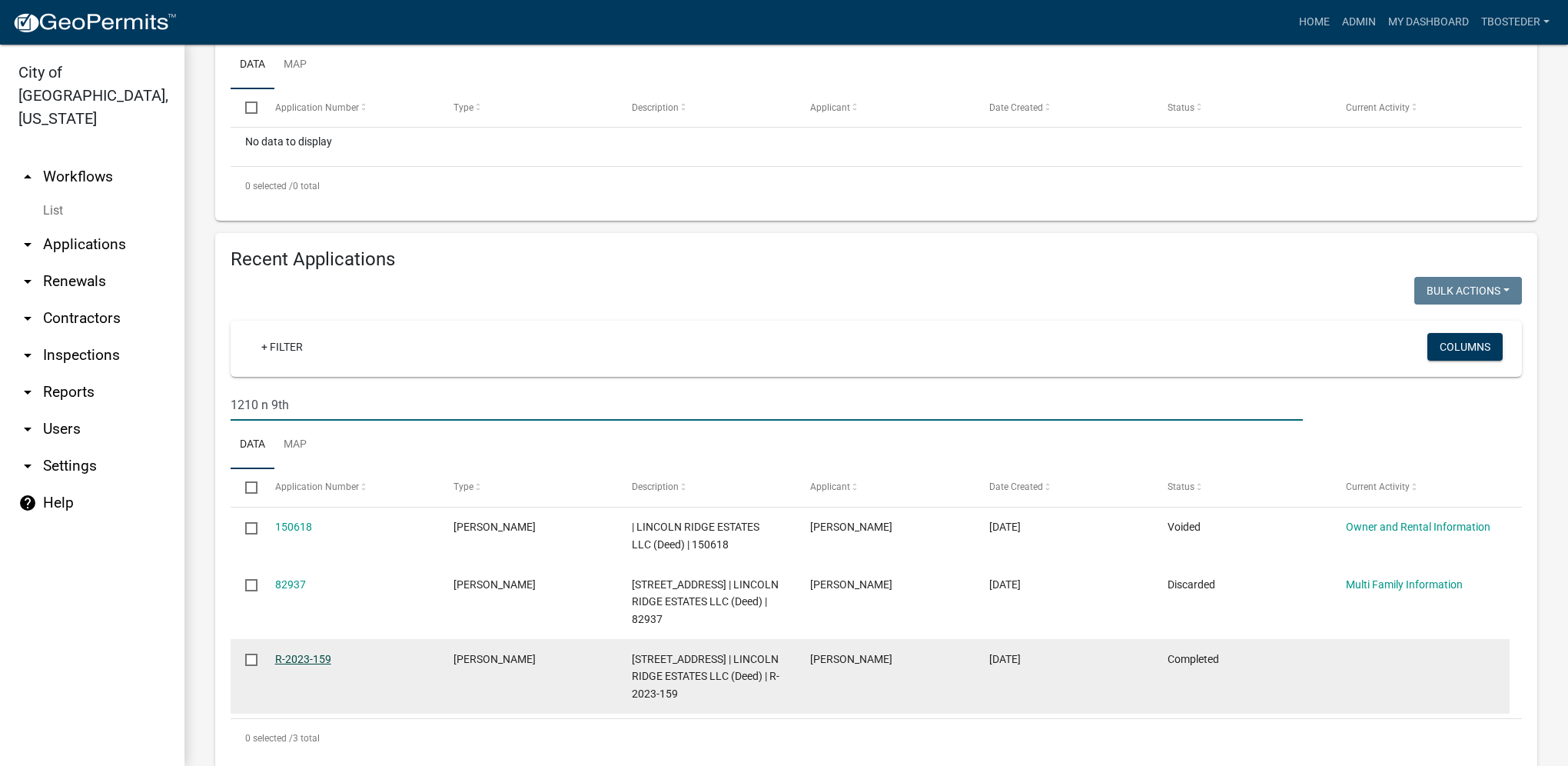
click at [289, 656] on link "R-2023-159" at bounding box center [303, 659] width 56 height 12
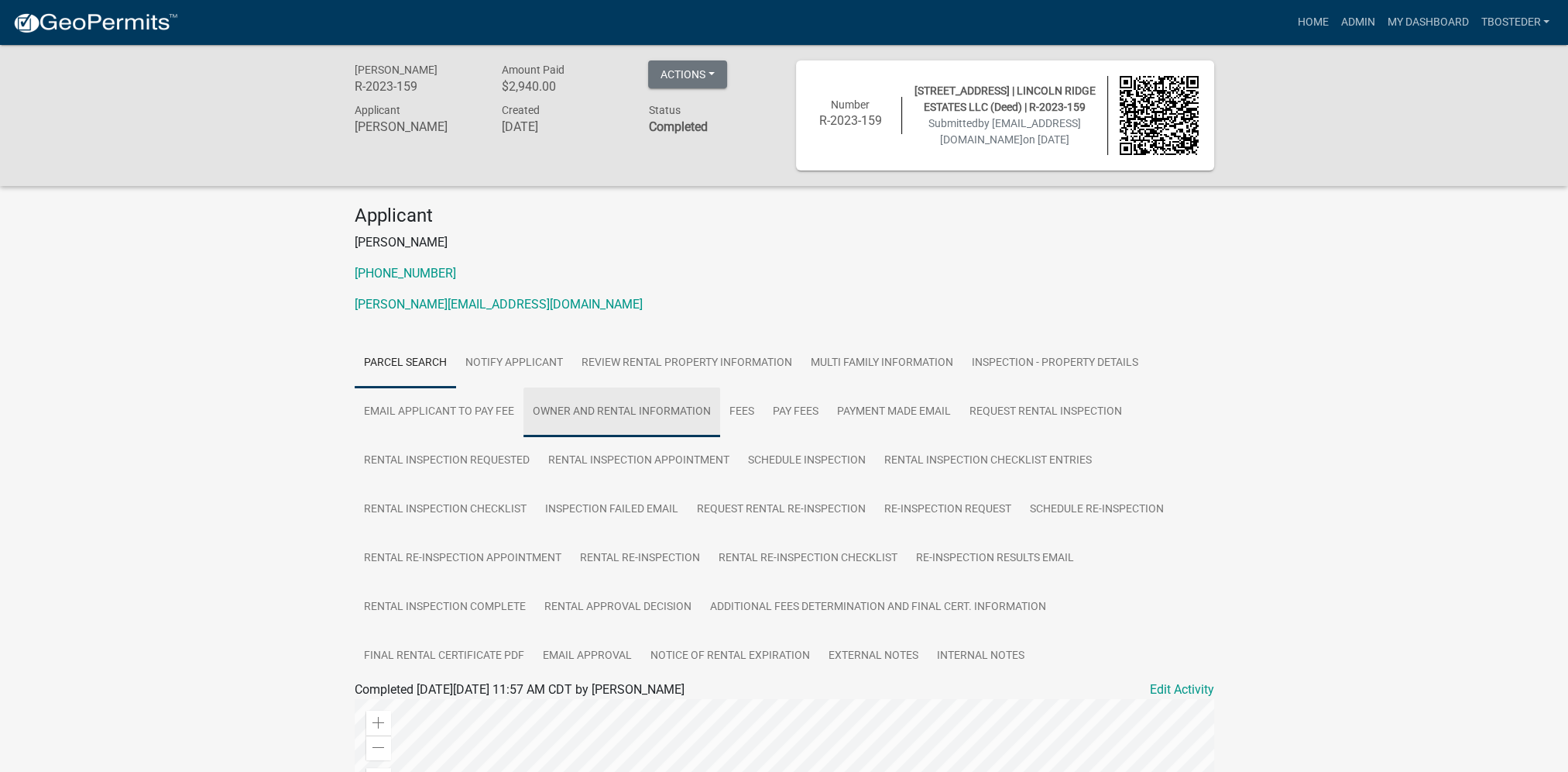
click at [615, 394] on link "Owner and Rental Information" at bounding box center [622, 413] width 197 height 50
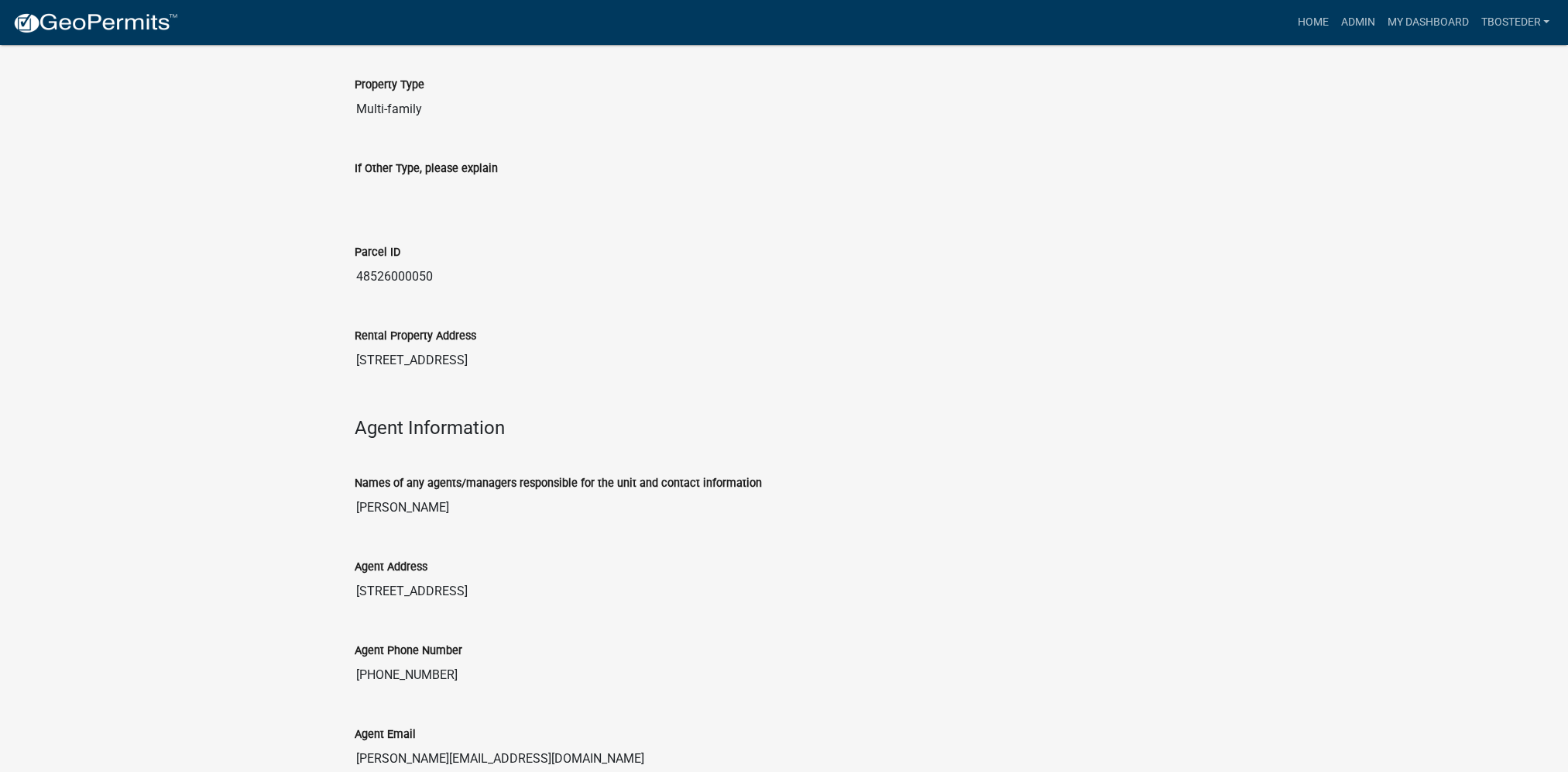
scroll to position [1868, 0]
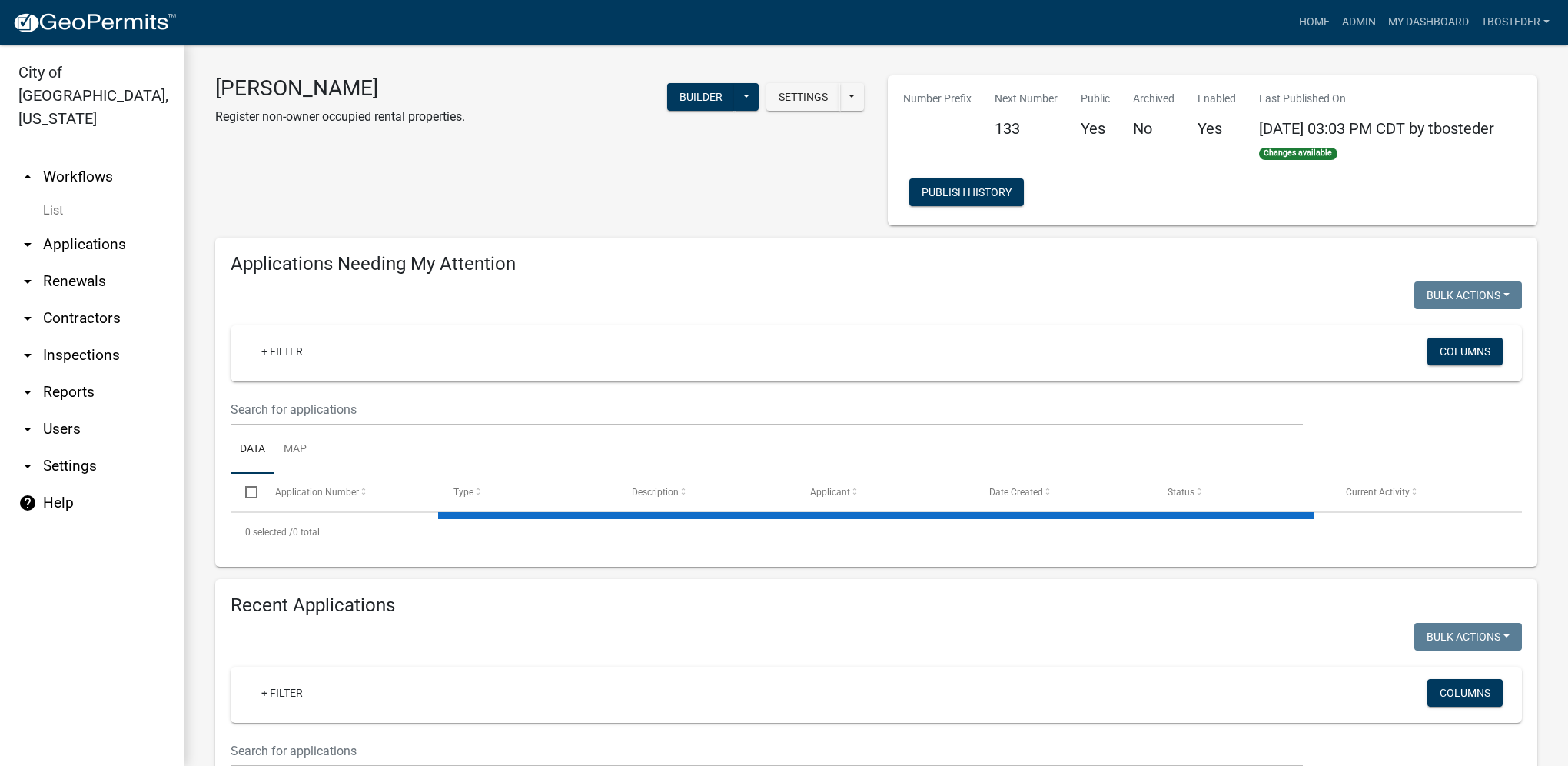
select select "1: 25"
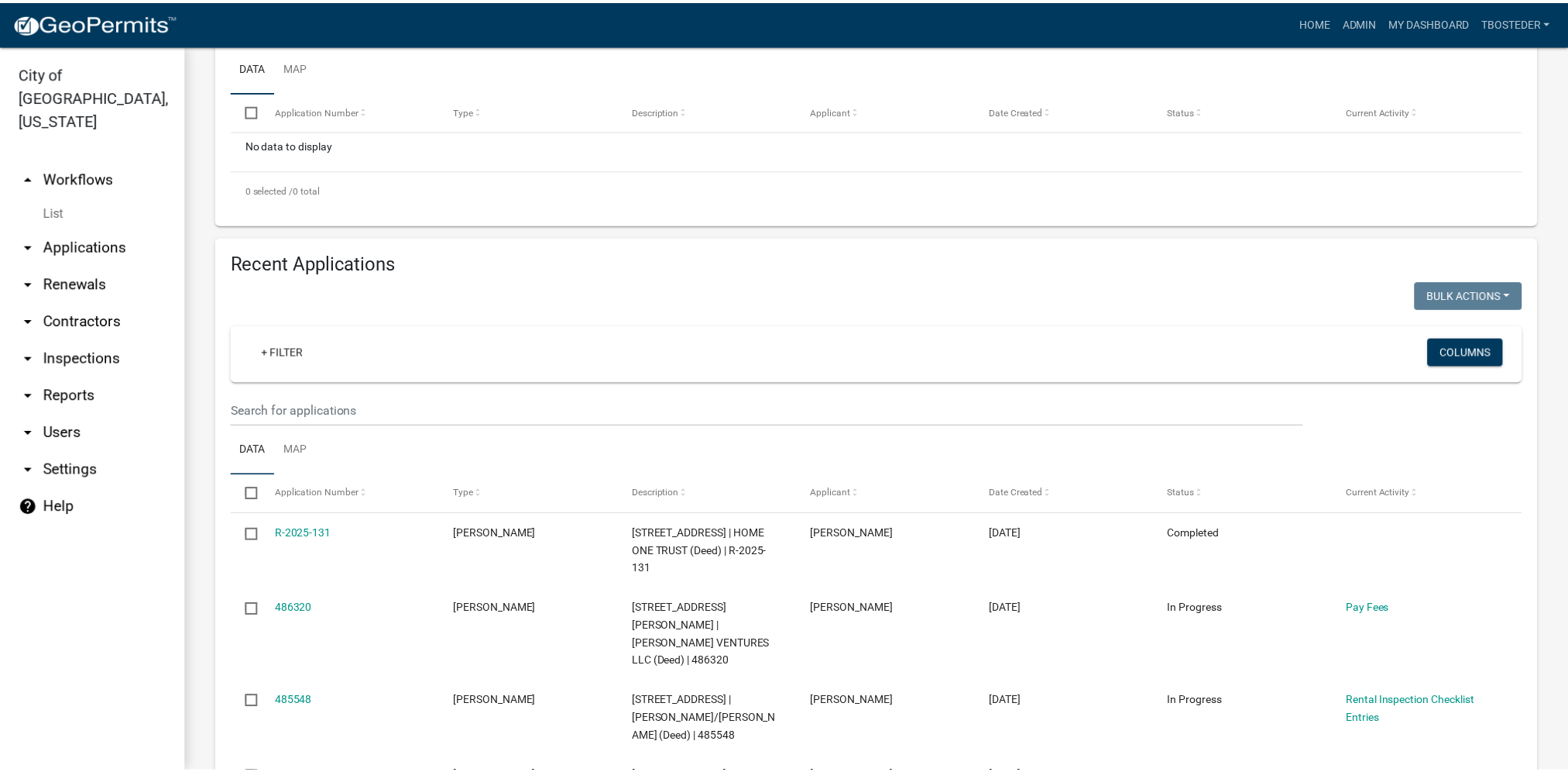
scroll to position [388, 0]
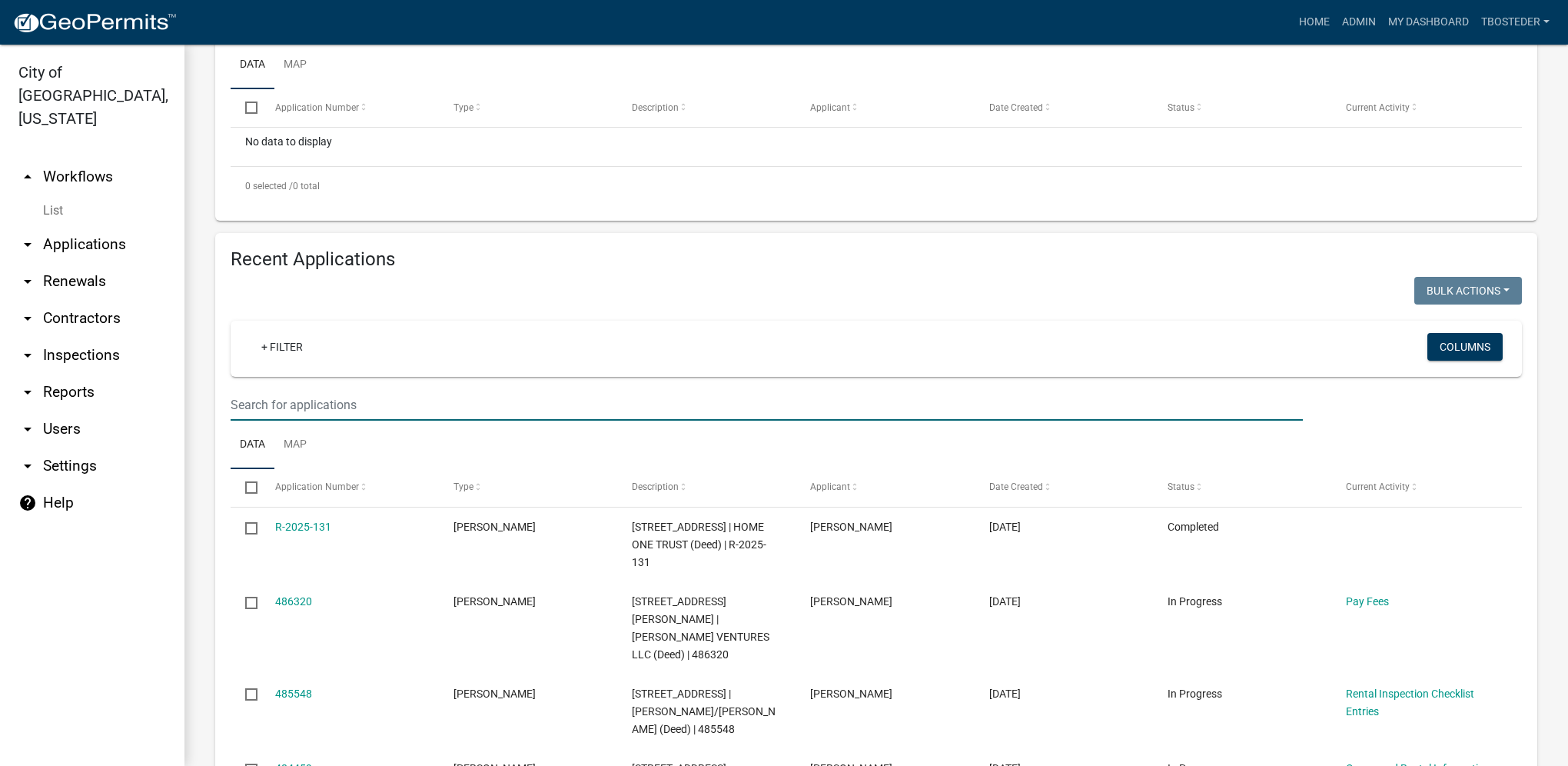
click at [334, 406] on input "text" at bounding box center [767, 405] width 1072 height 31
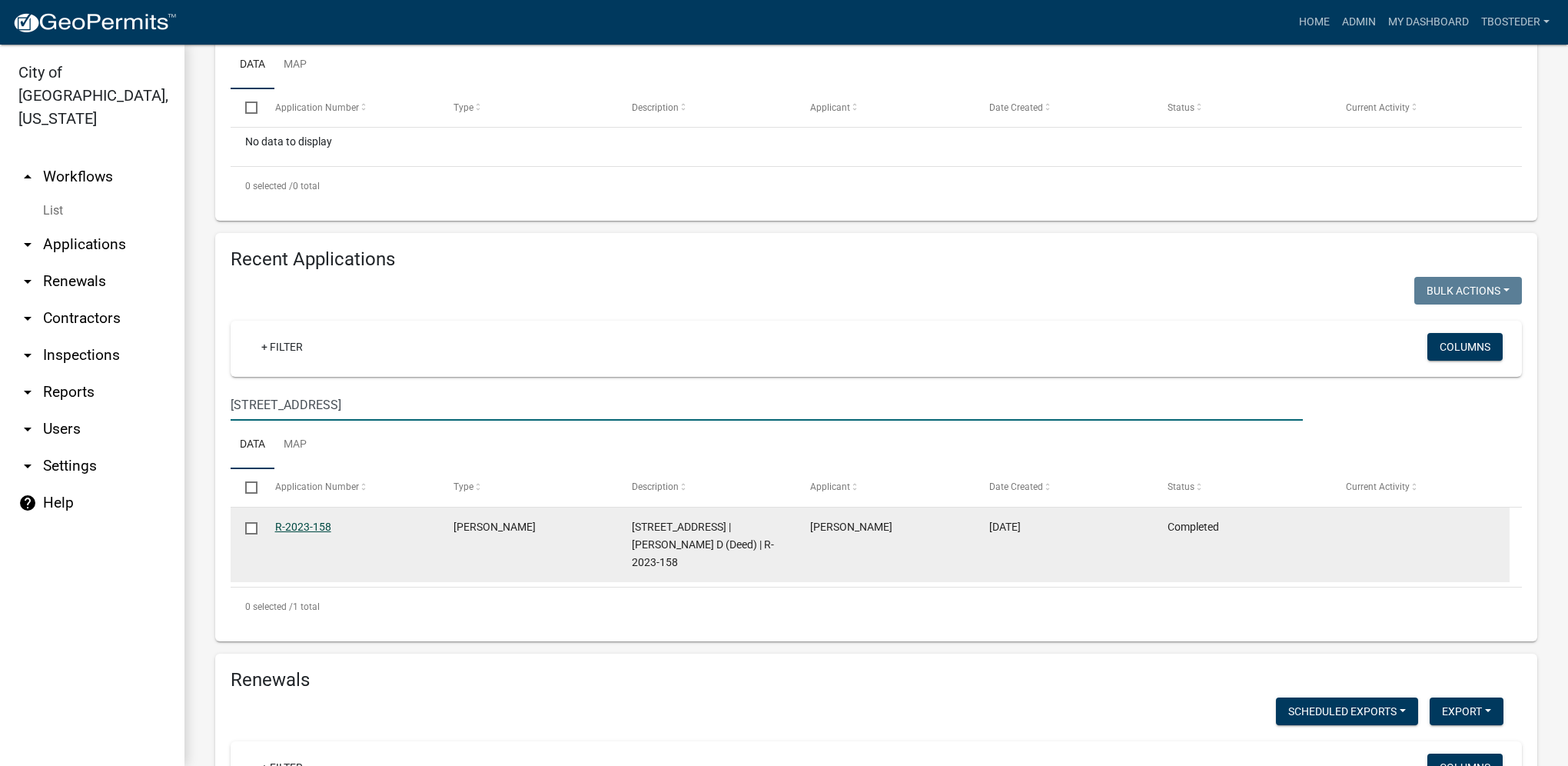
type input "[STREET_ADDRESS]"
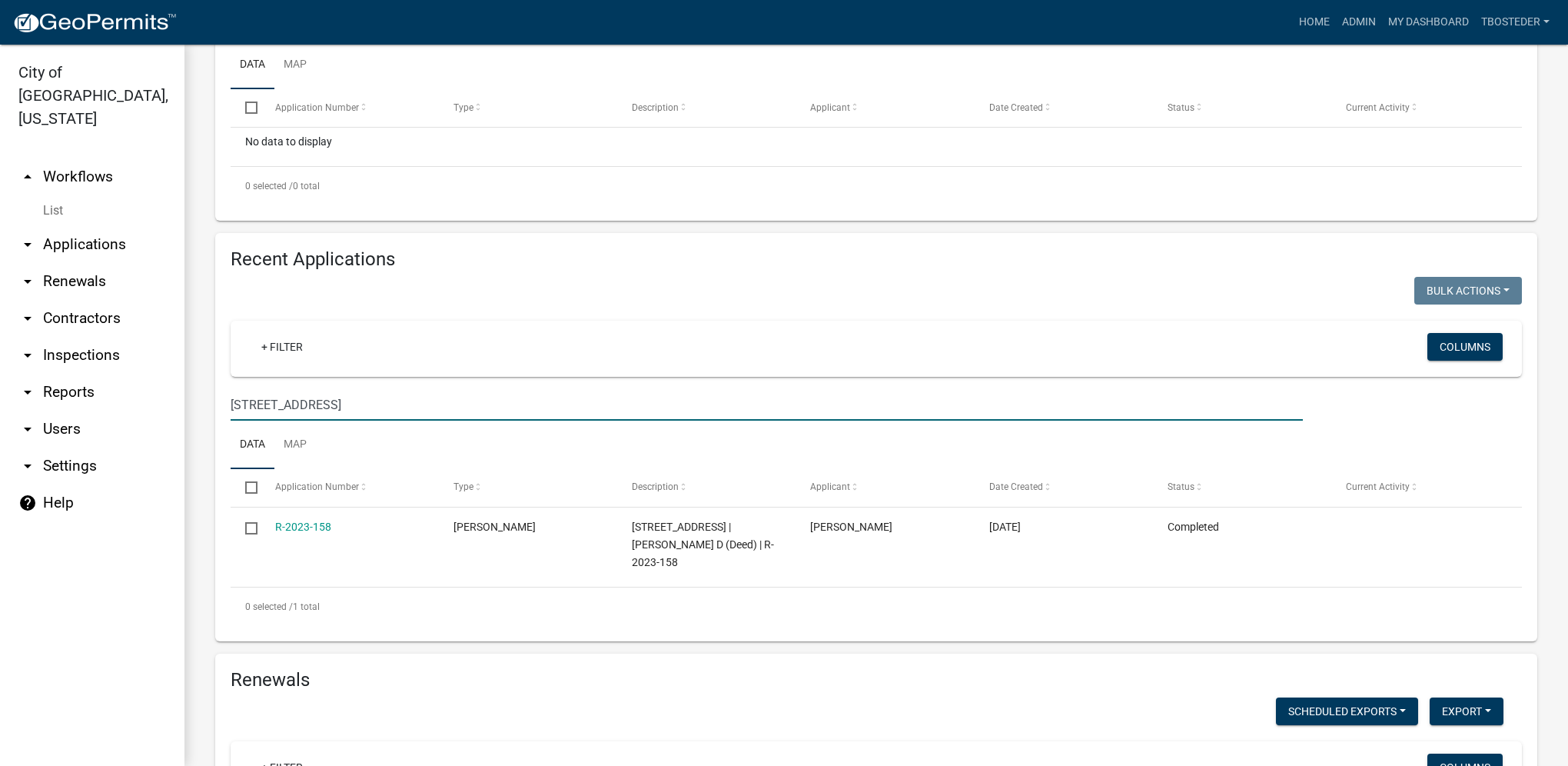
click at [309, 531] on link "R-2023-158" at bounding box center [303, 526] width 56 height 12
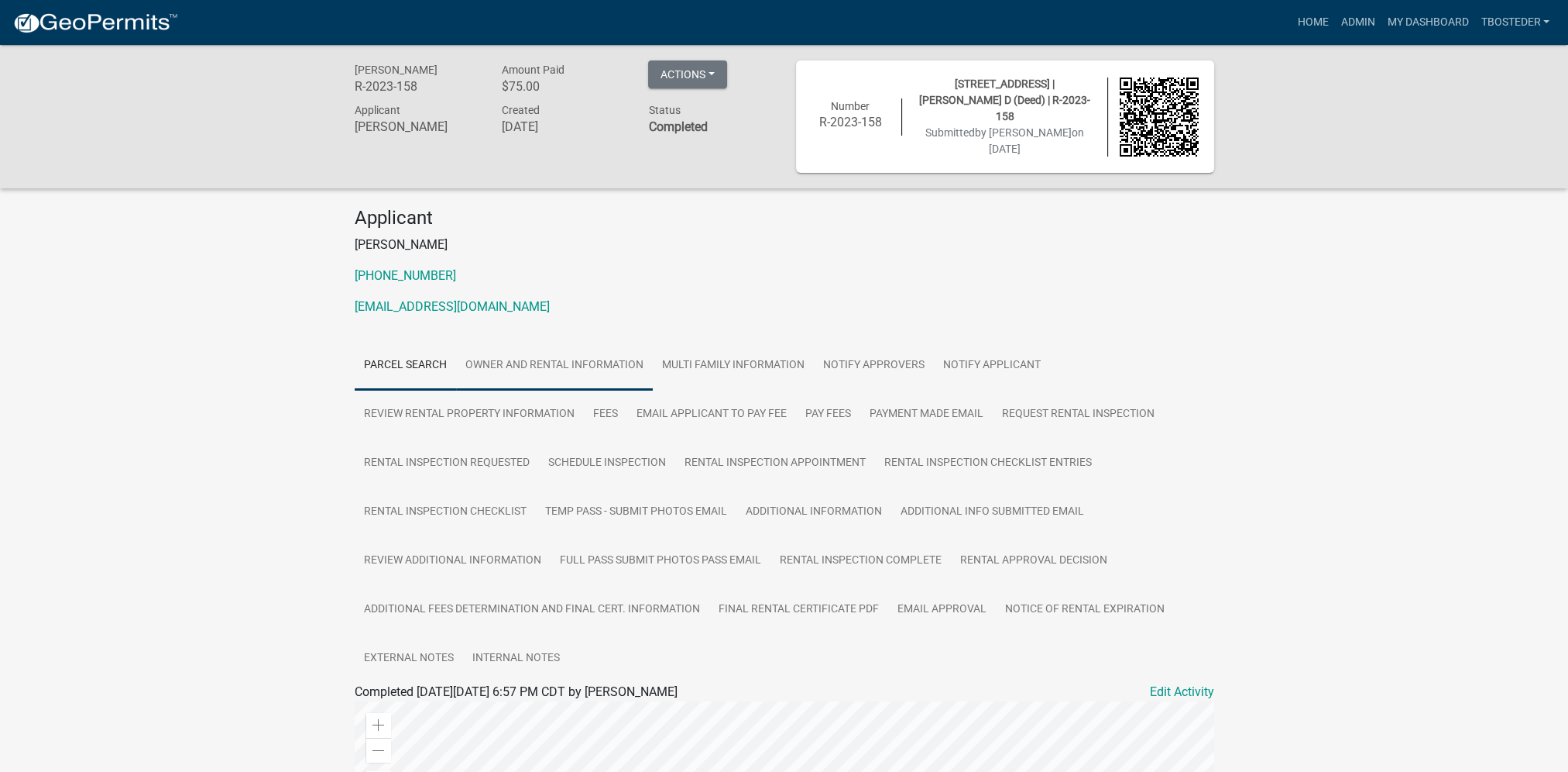
click at [635, 355] on link "Owner and Rental Information" at bounding box center [554, 366] width 197 height 50
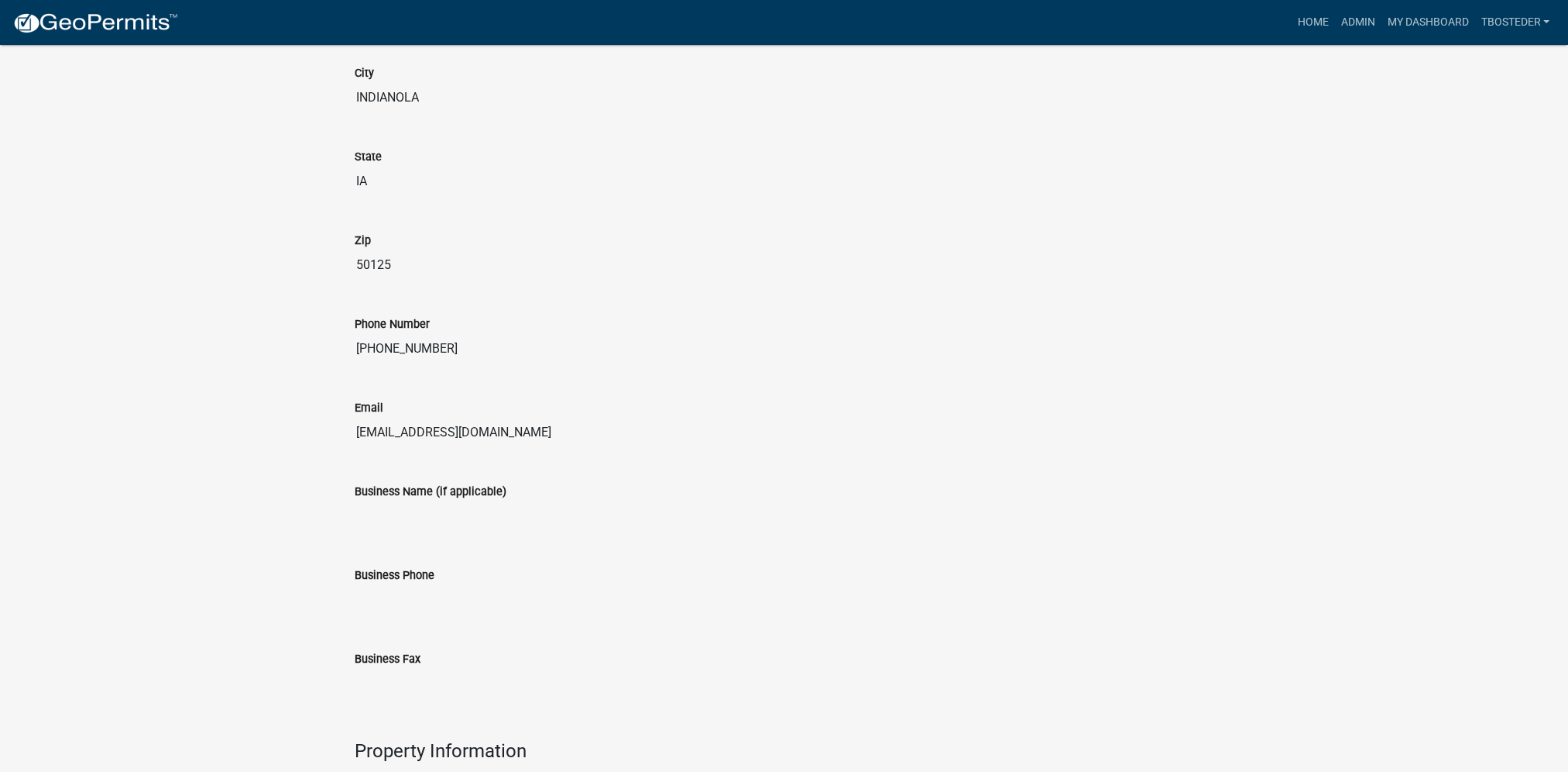
scroll to position [859, 0]
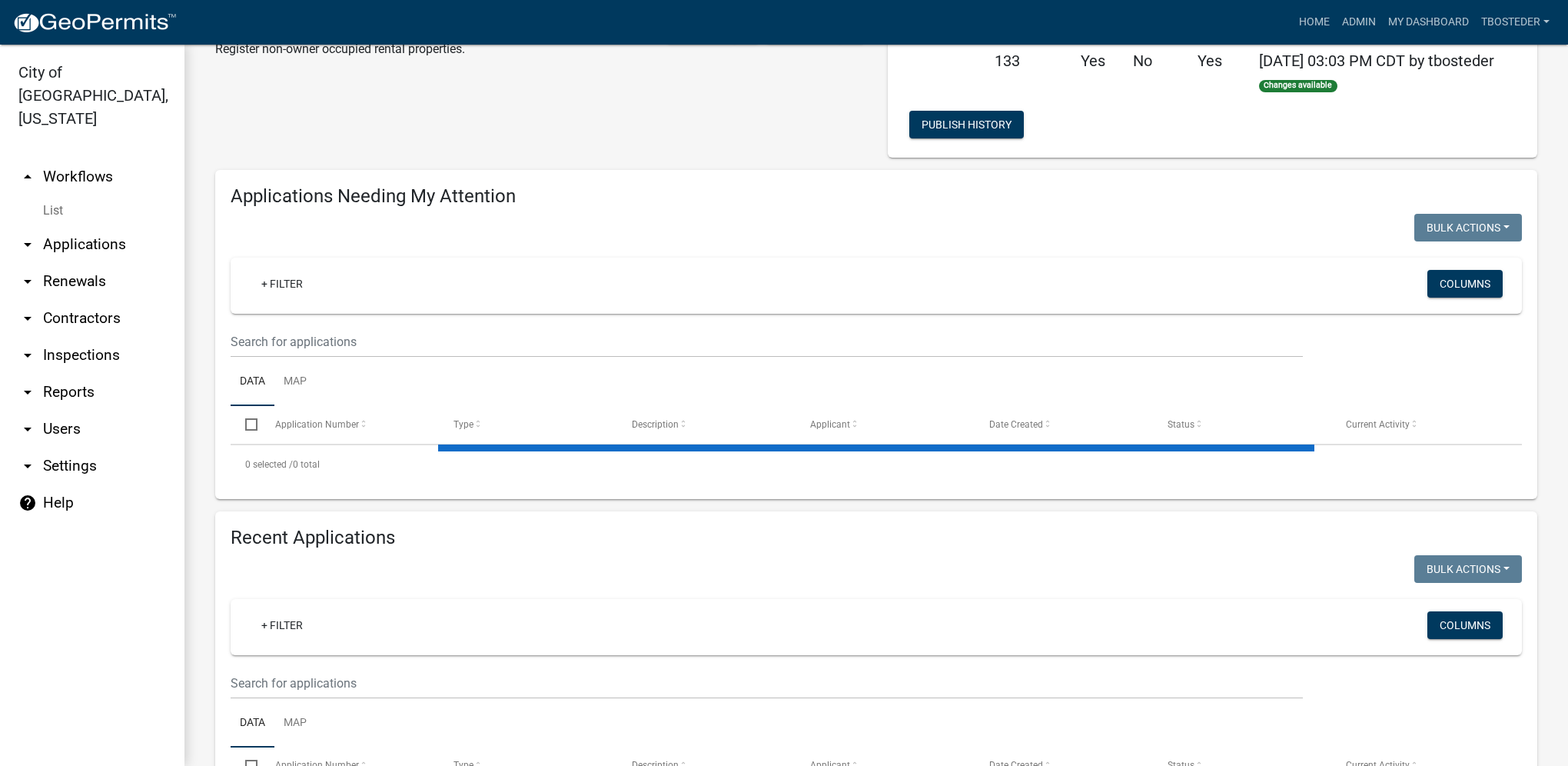
select select "1: 25"
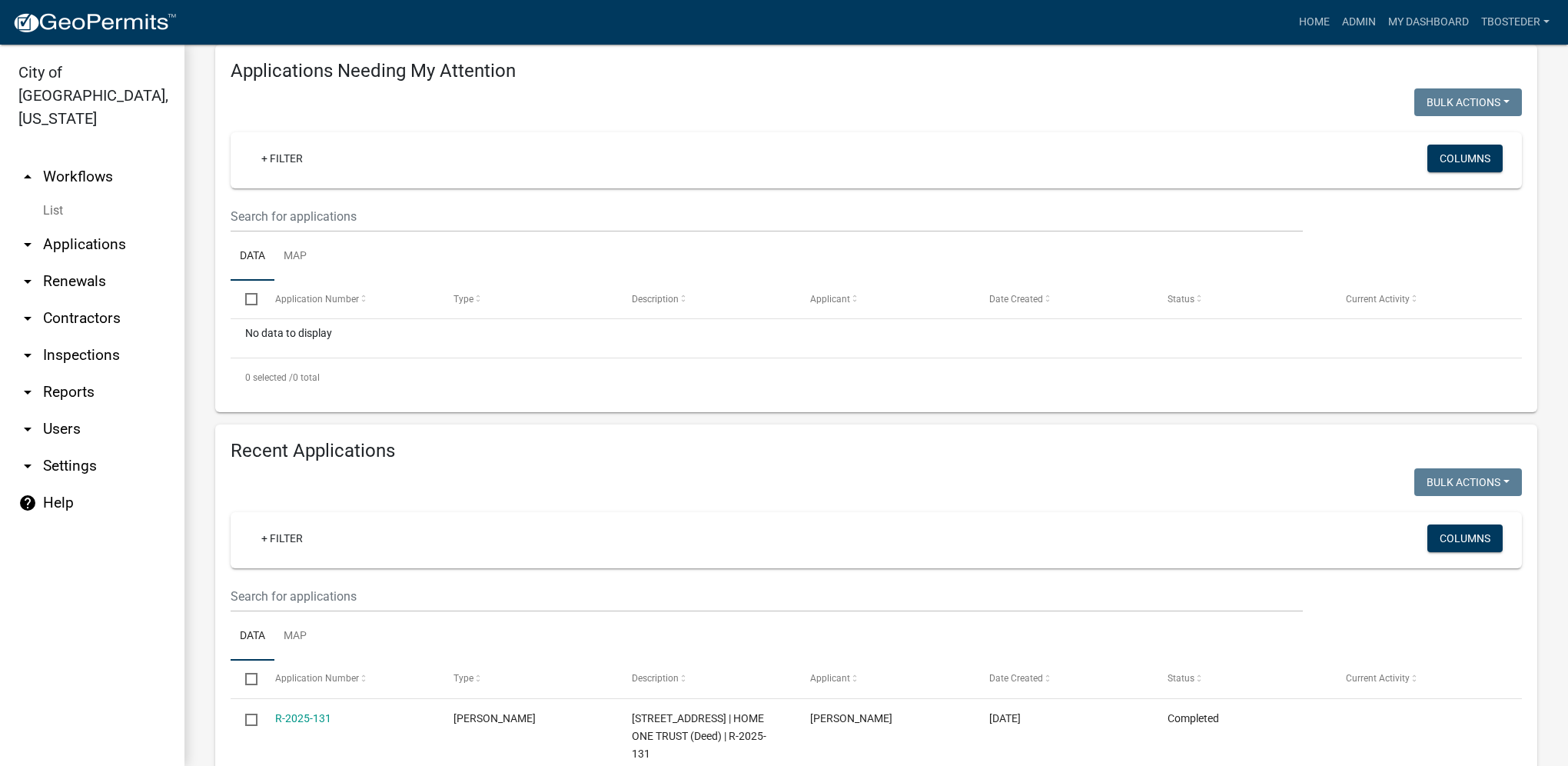
scroll to position [231, 0]
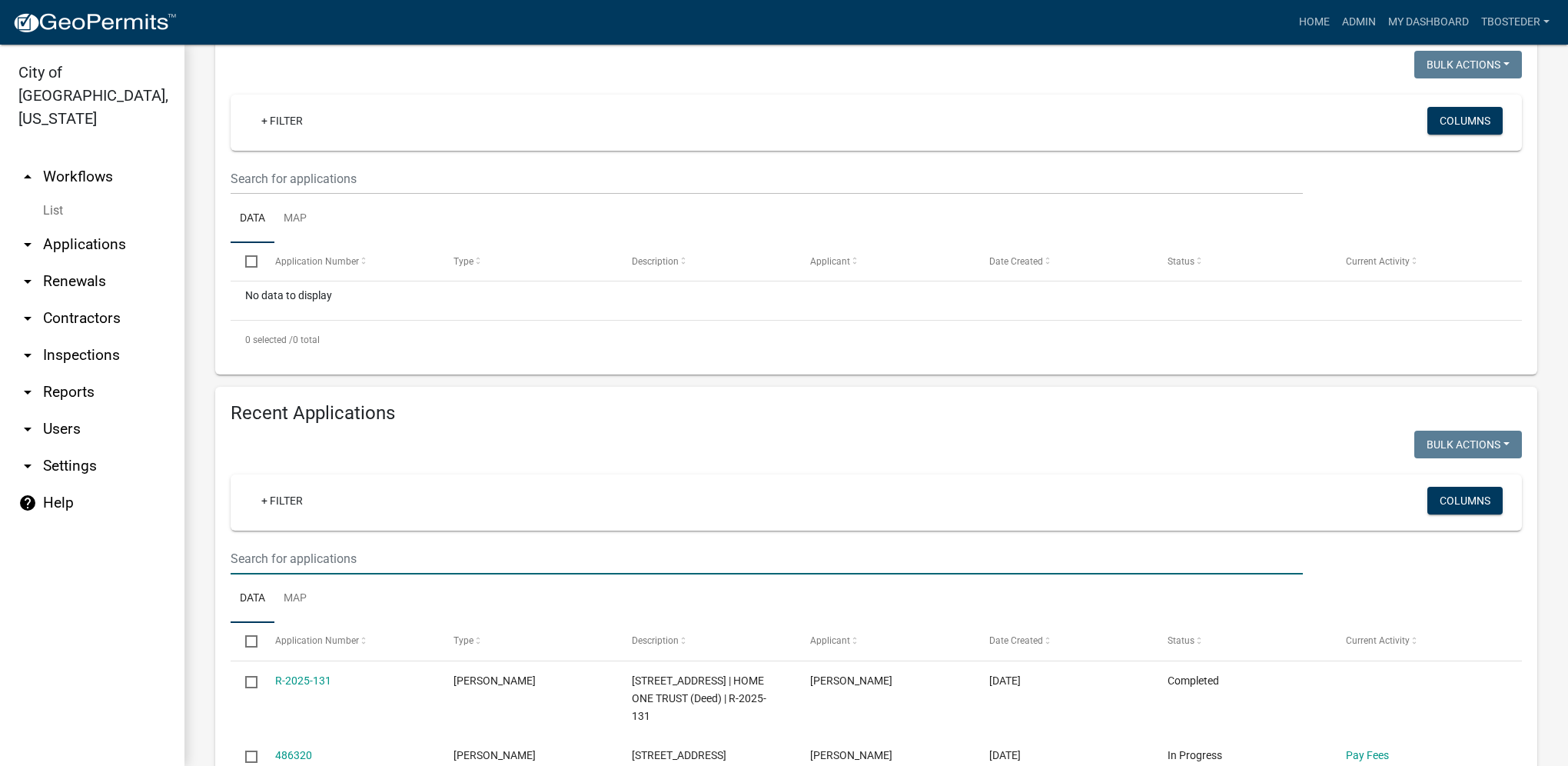
click at [328, 561] on input "text" at bounding box center [767, 558] width 1072 height 31
type input "[STREET_ADDRESS]"
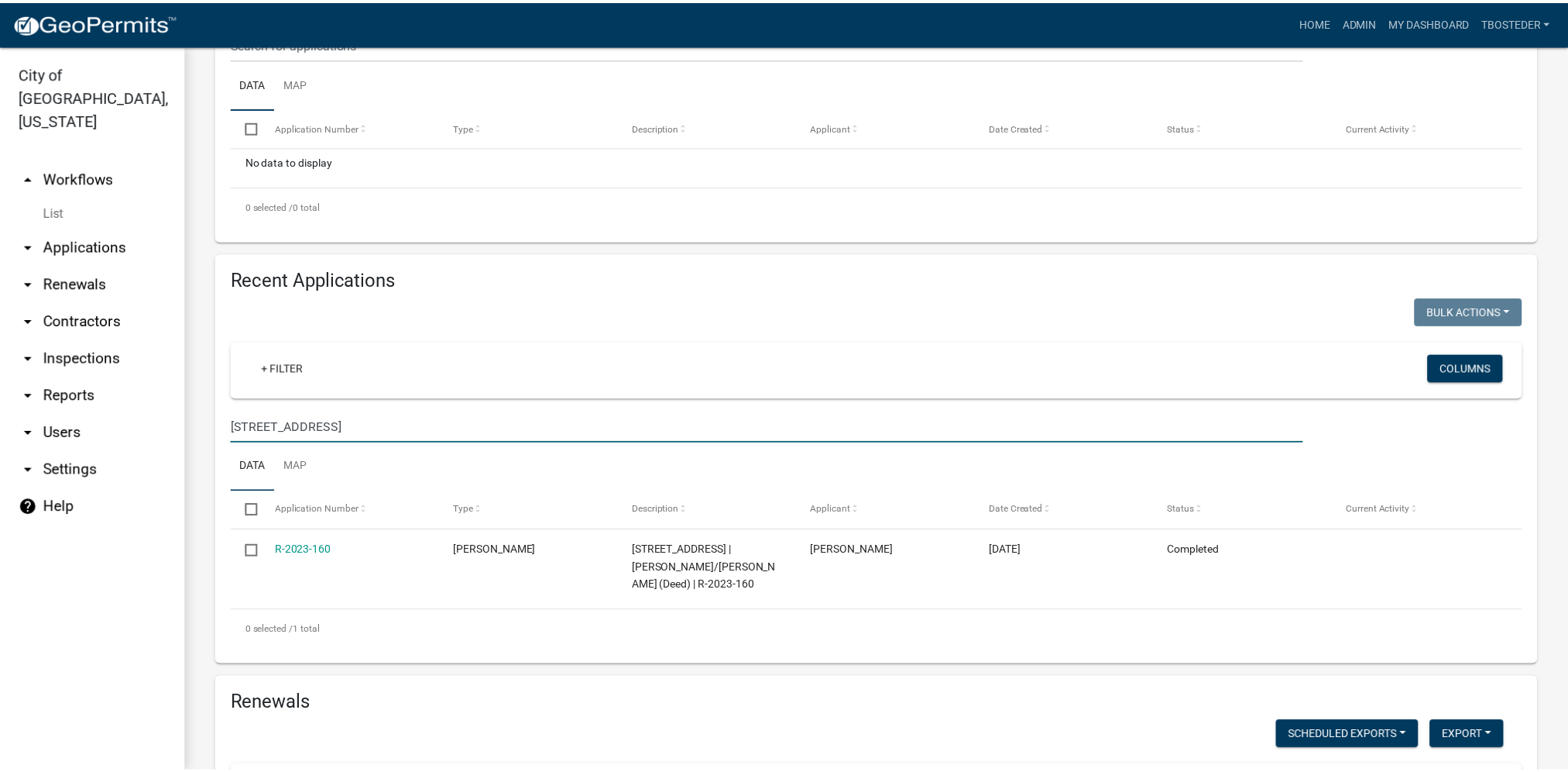
scroll to position [388, 0]
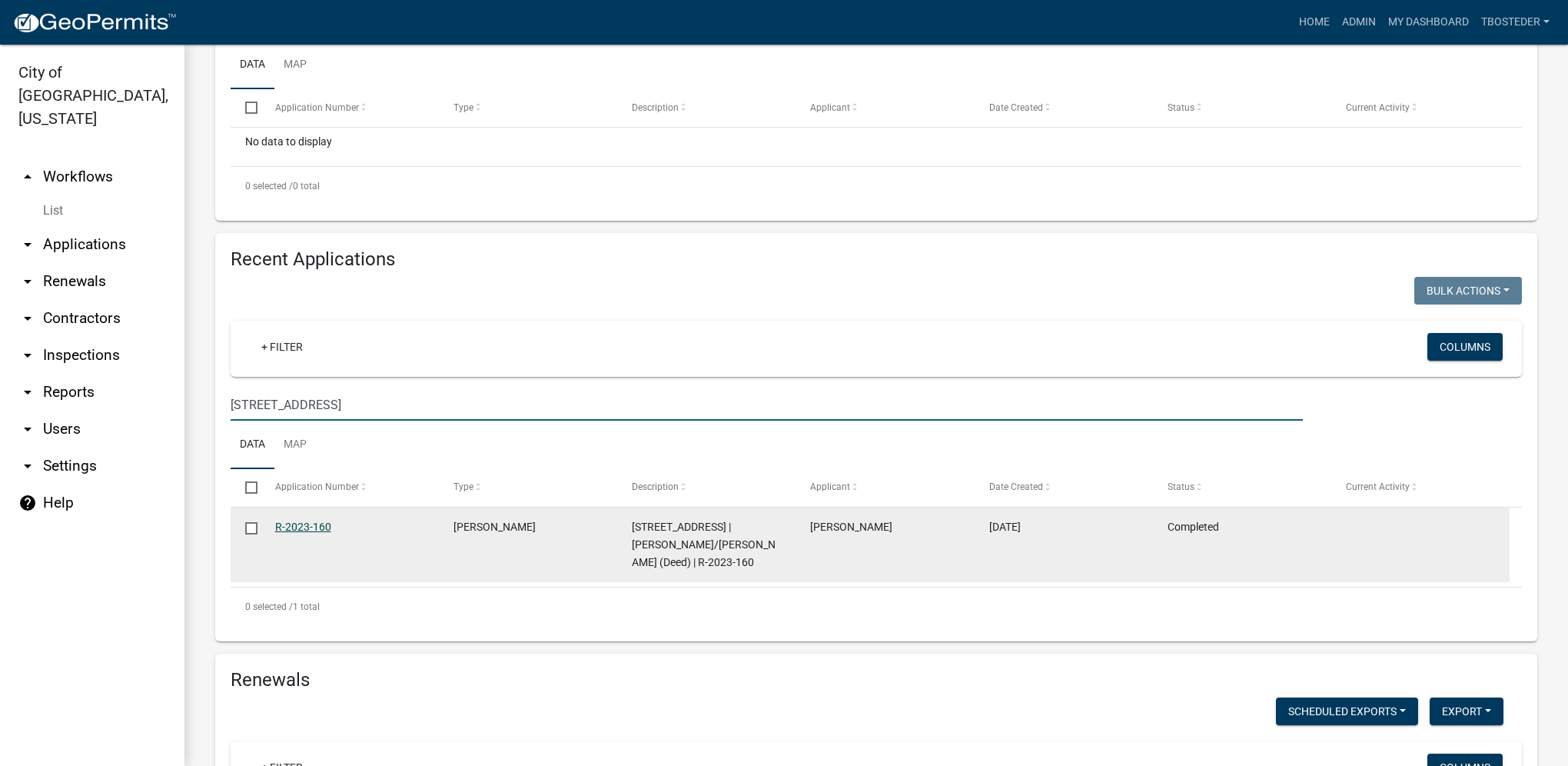
click at [286, 532] on link "R-2023-160" at bounding box center [303, 526] width 56 height 12
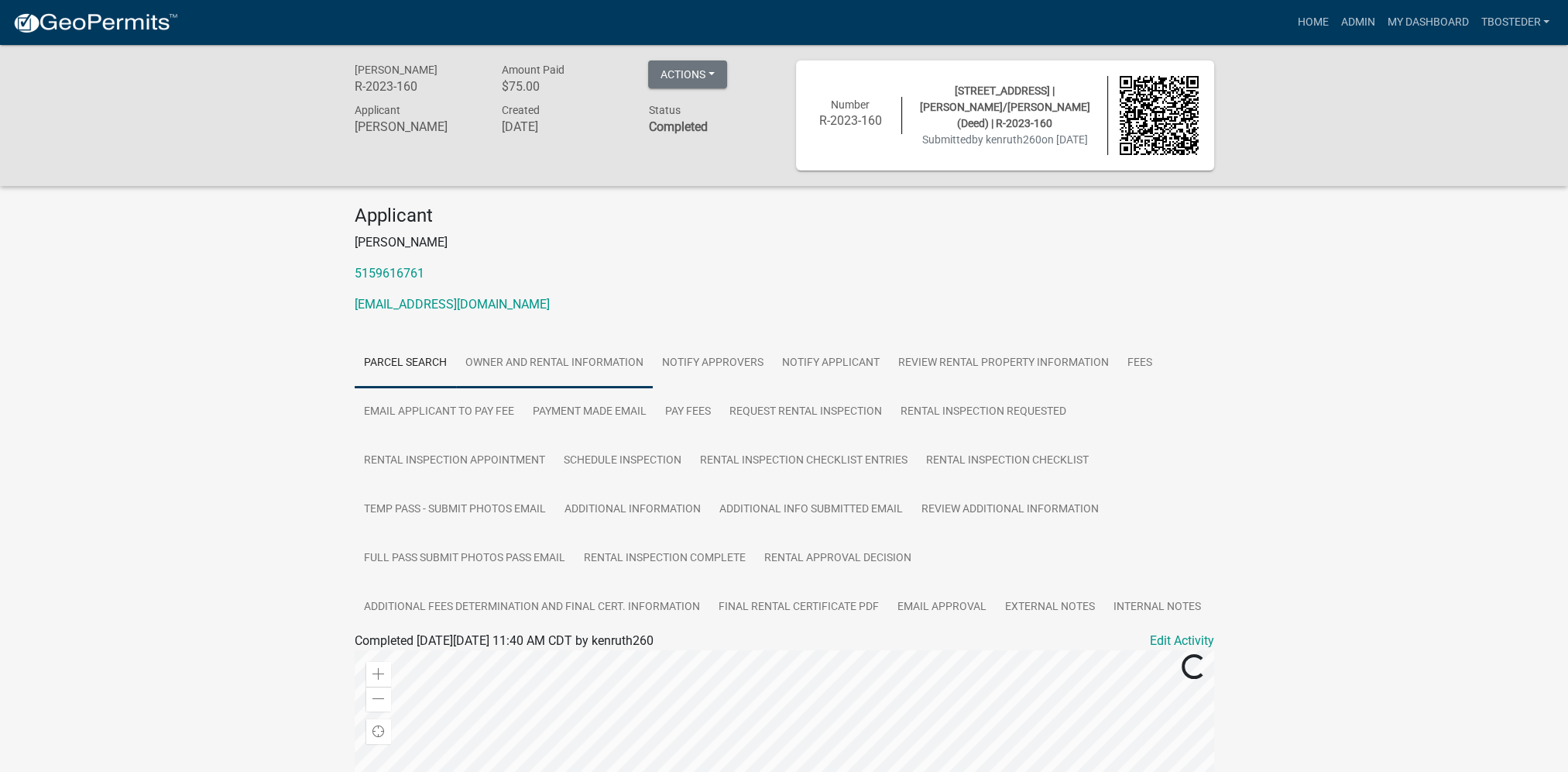
click at [503, 373] on link "Owner and Rental Information" at bounding box center [554, 364] width 197 height 50
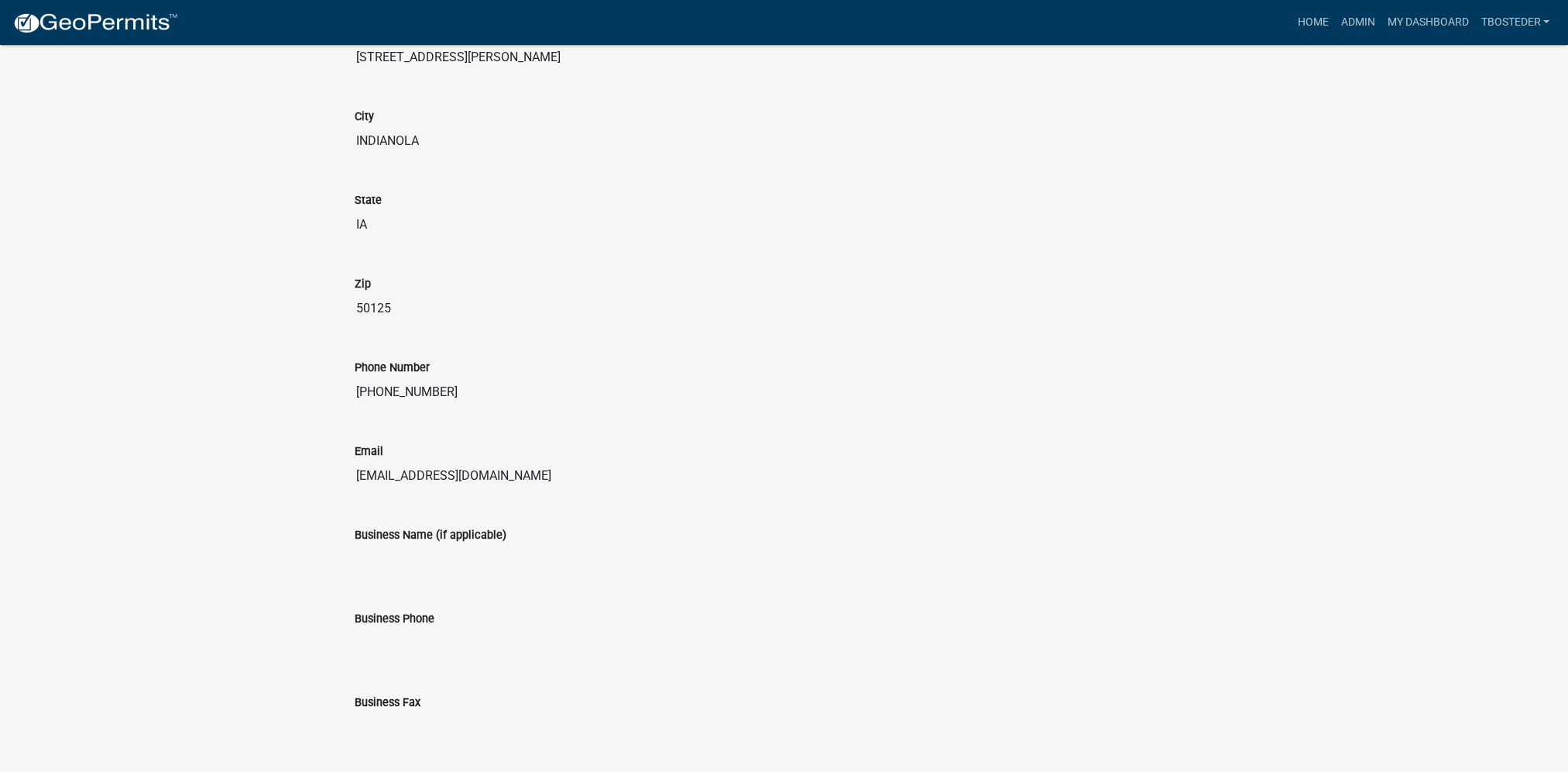
scroll to position [731, 0]
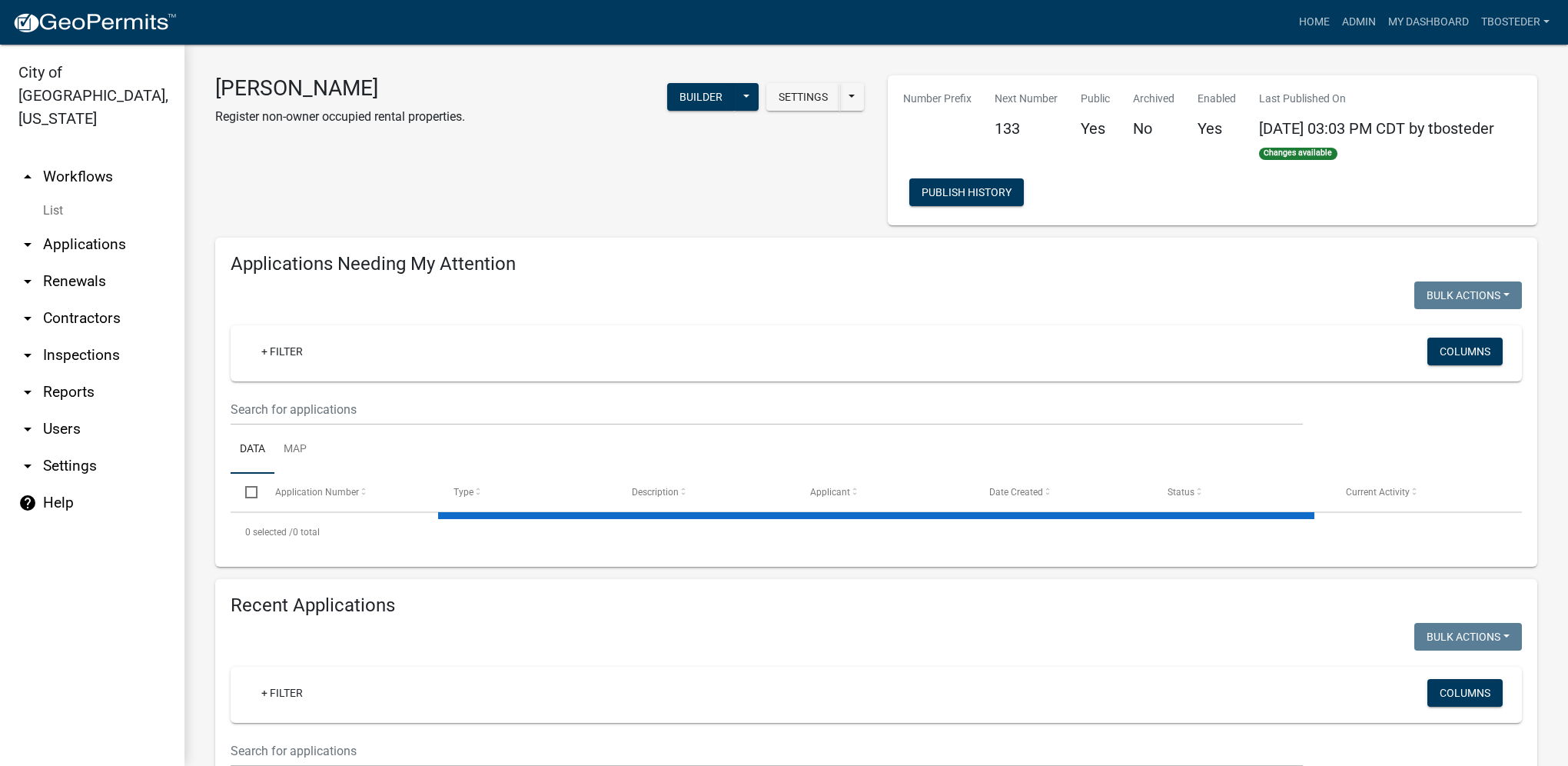
select select "1: 25"
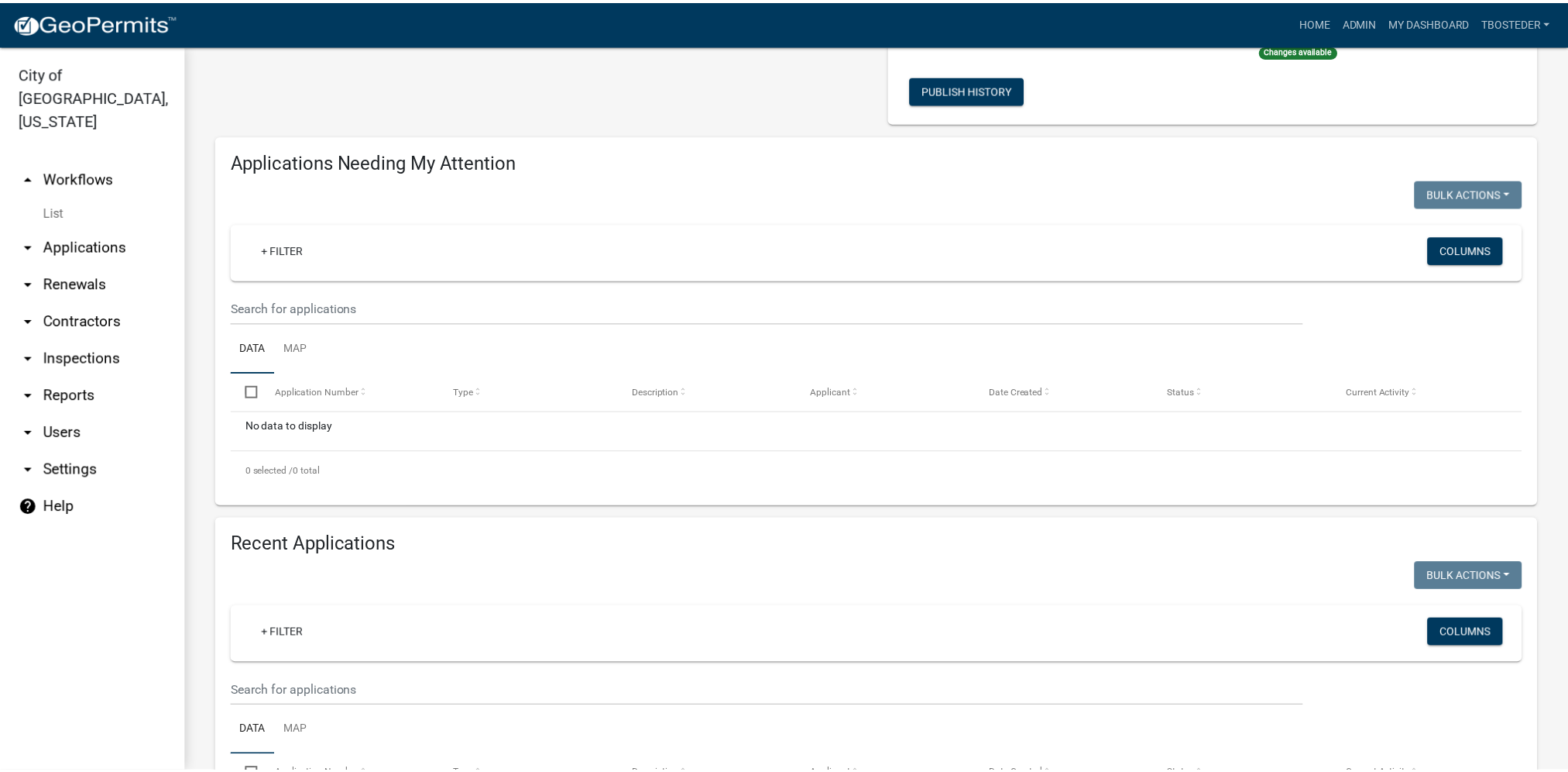
scroll to position [310, 0]
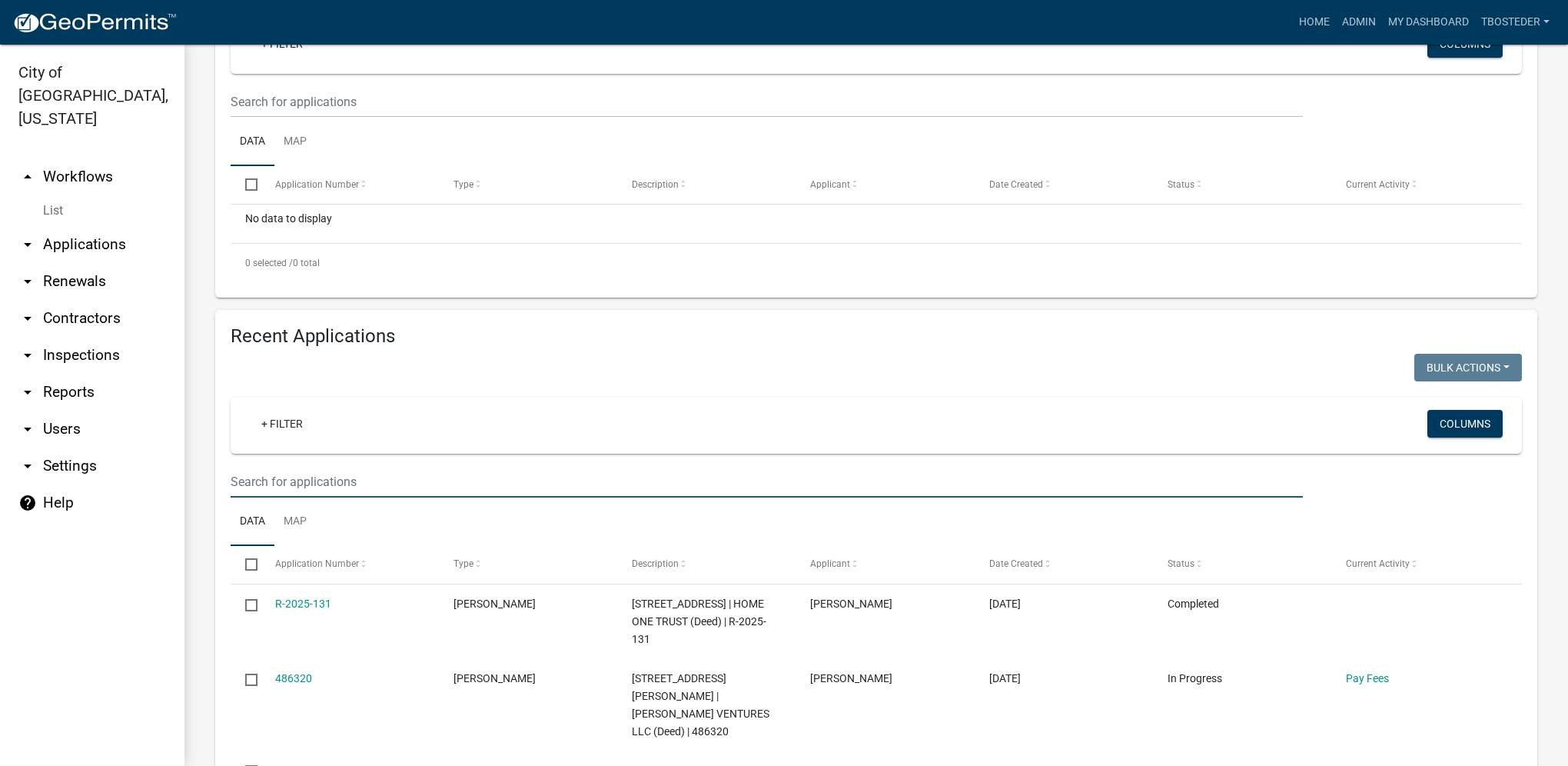
click at [332, 475] on input "text" at bounding box center [767, 481] width 1072 height 31
type input "609 n [PERSON_NAME]"
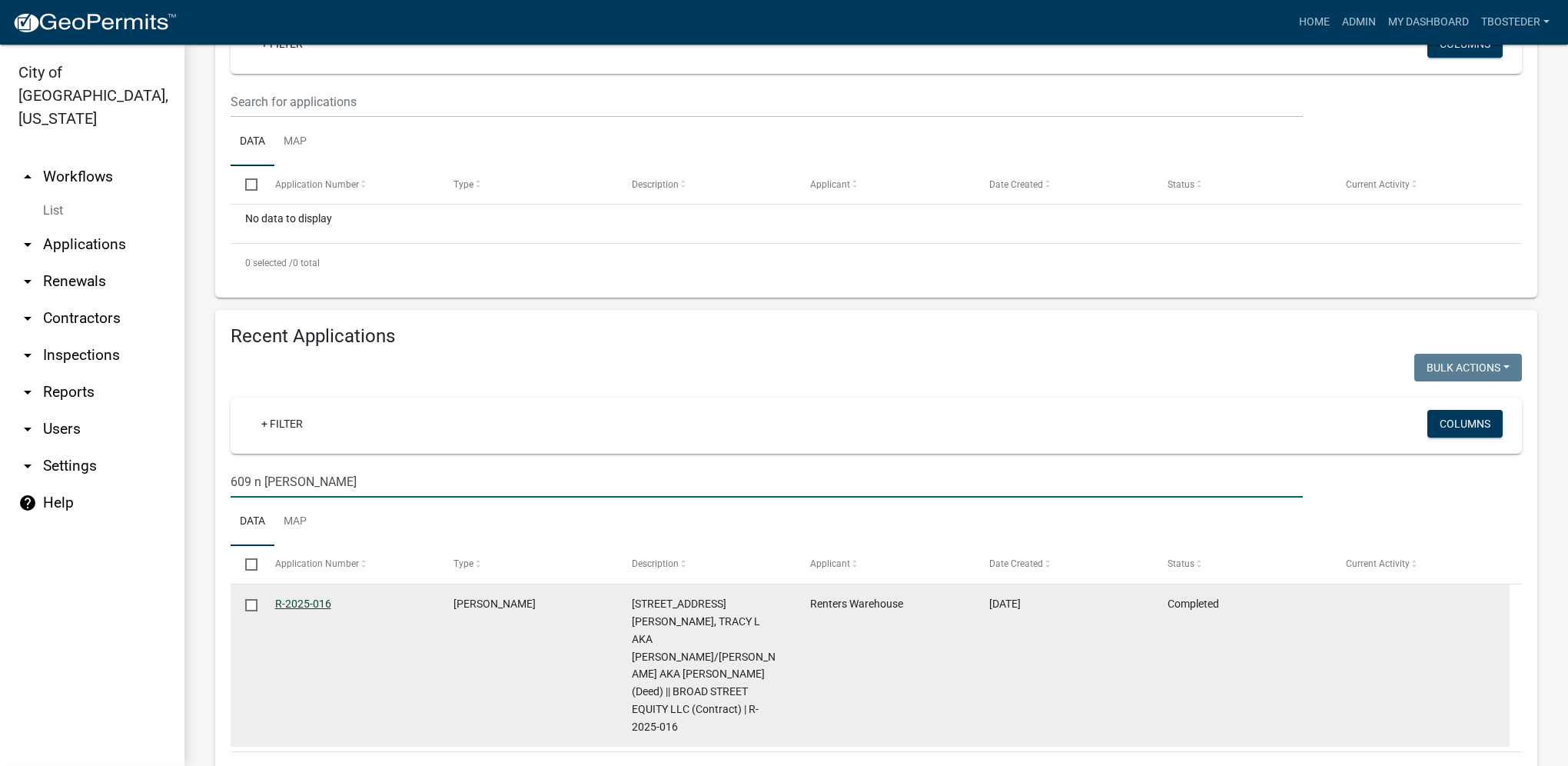
click at [316, 607] on link "R-2025-016" at bounding box center [303, 603] width 56 height 12
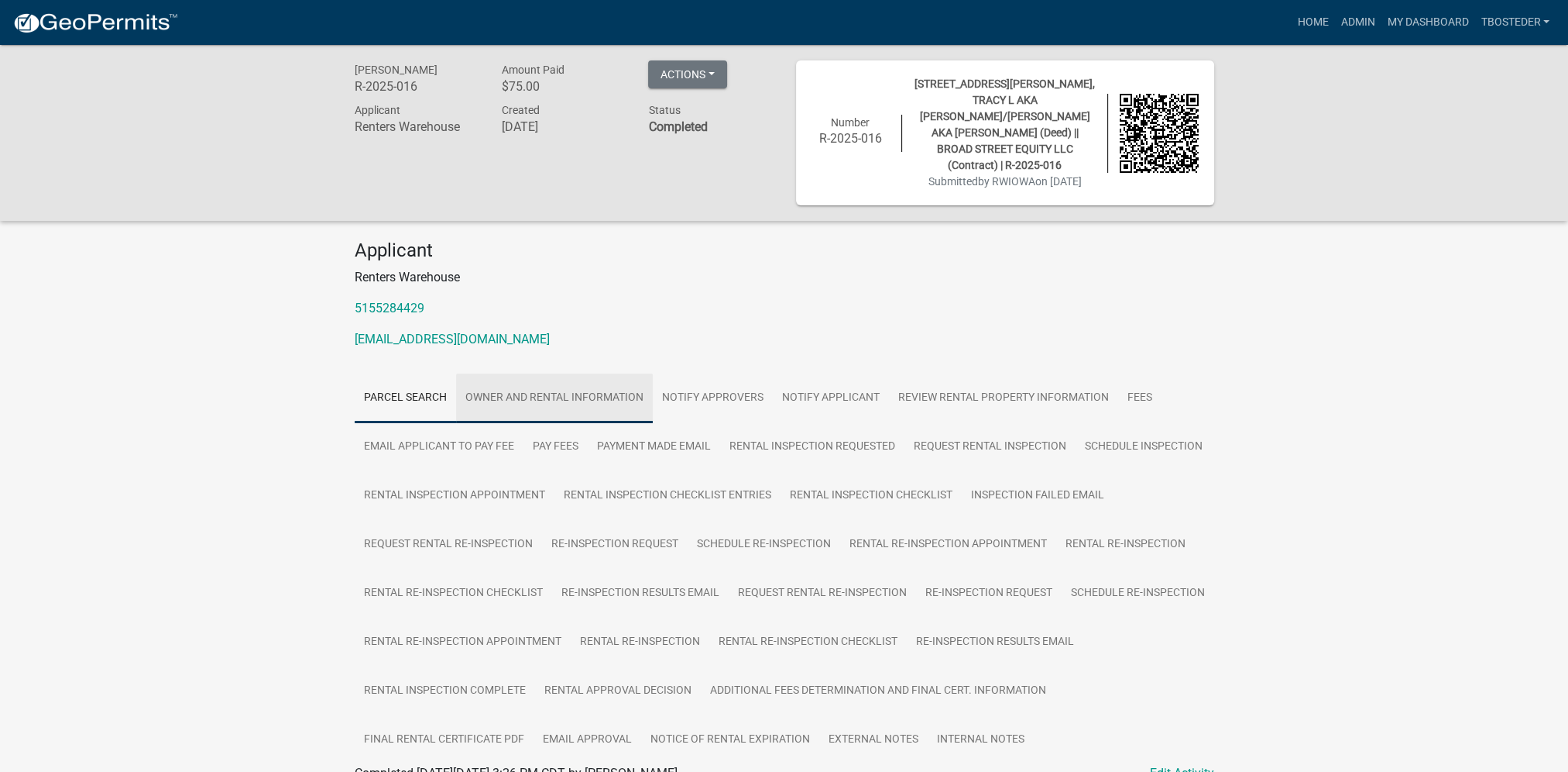
click at [591, 374] on link "Owner and Rental Information" at bounding box center [554, 399] width 197 height 50
click at [1354, 26] on link "Admin" at bounding box center [1357, 22] width 46 height 30
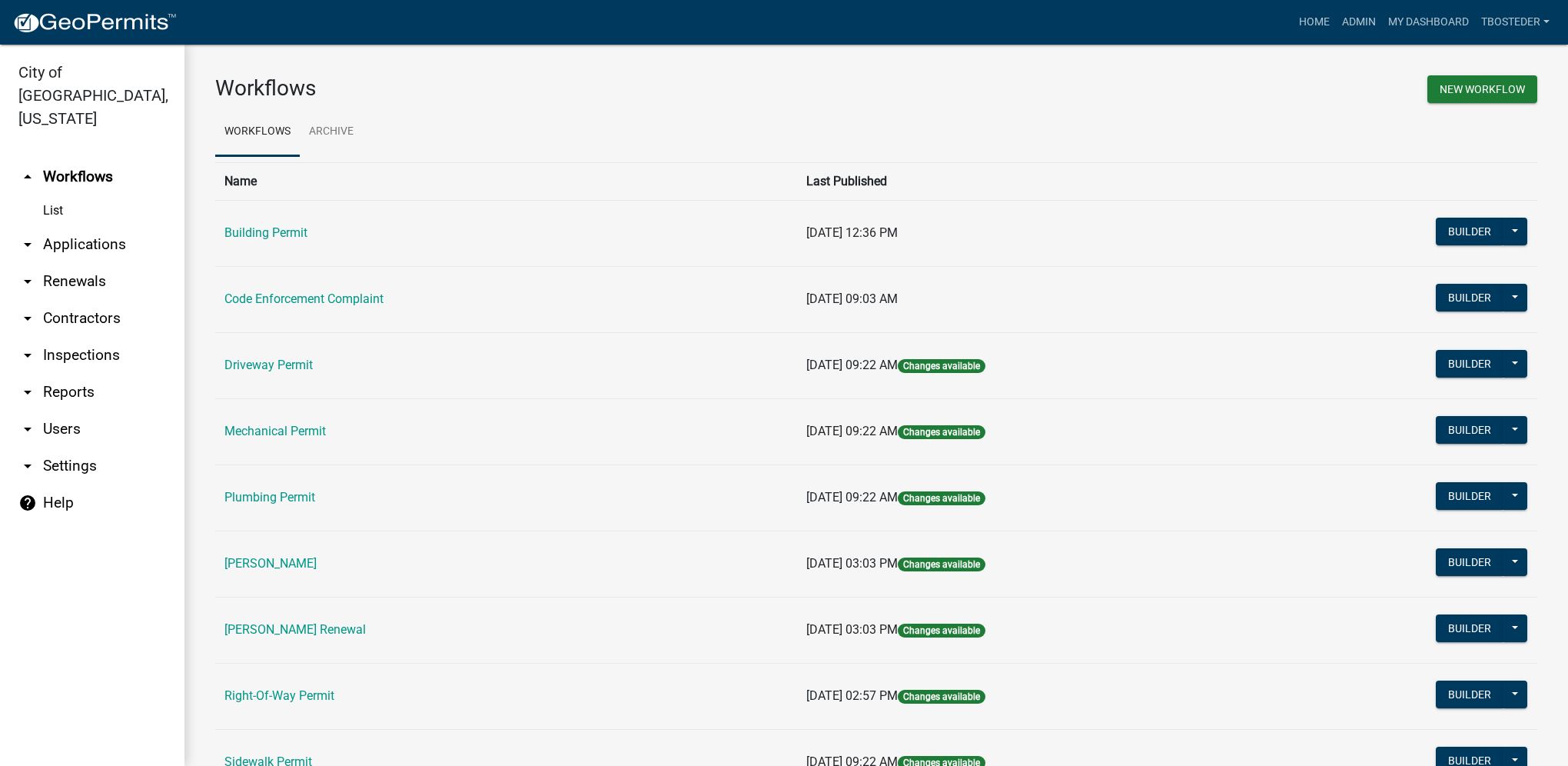
click at [353, 632] on link "[PERSON_NAME] Renewal" at bounding box center [295, 629] width 141 height 15
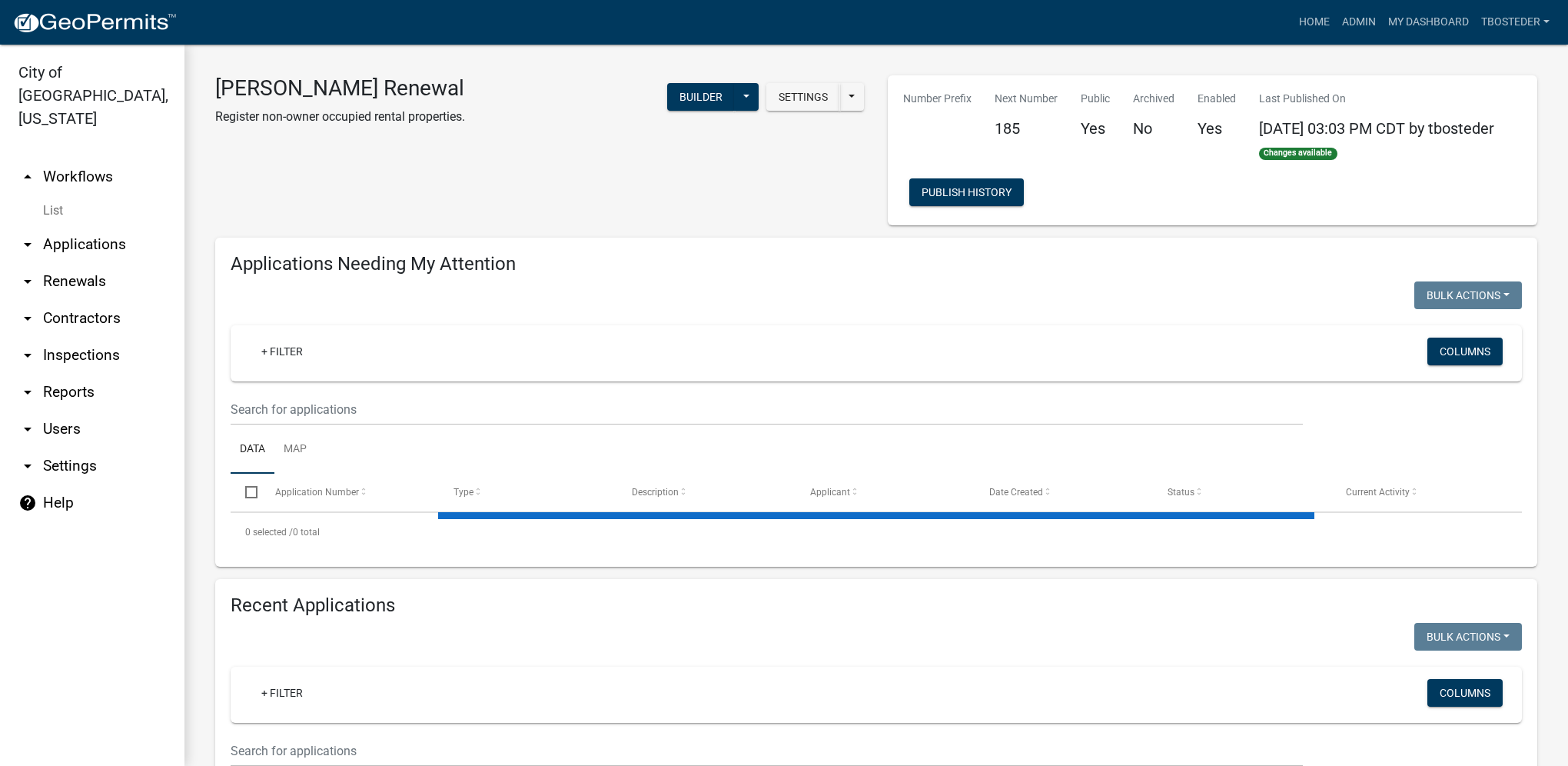
select select "1: 25"
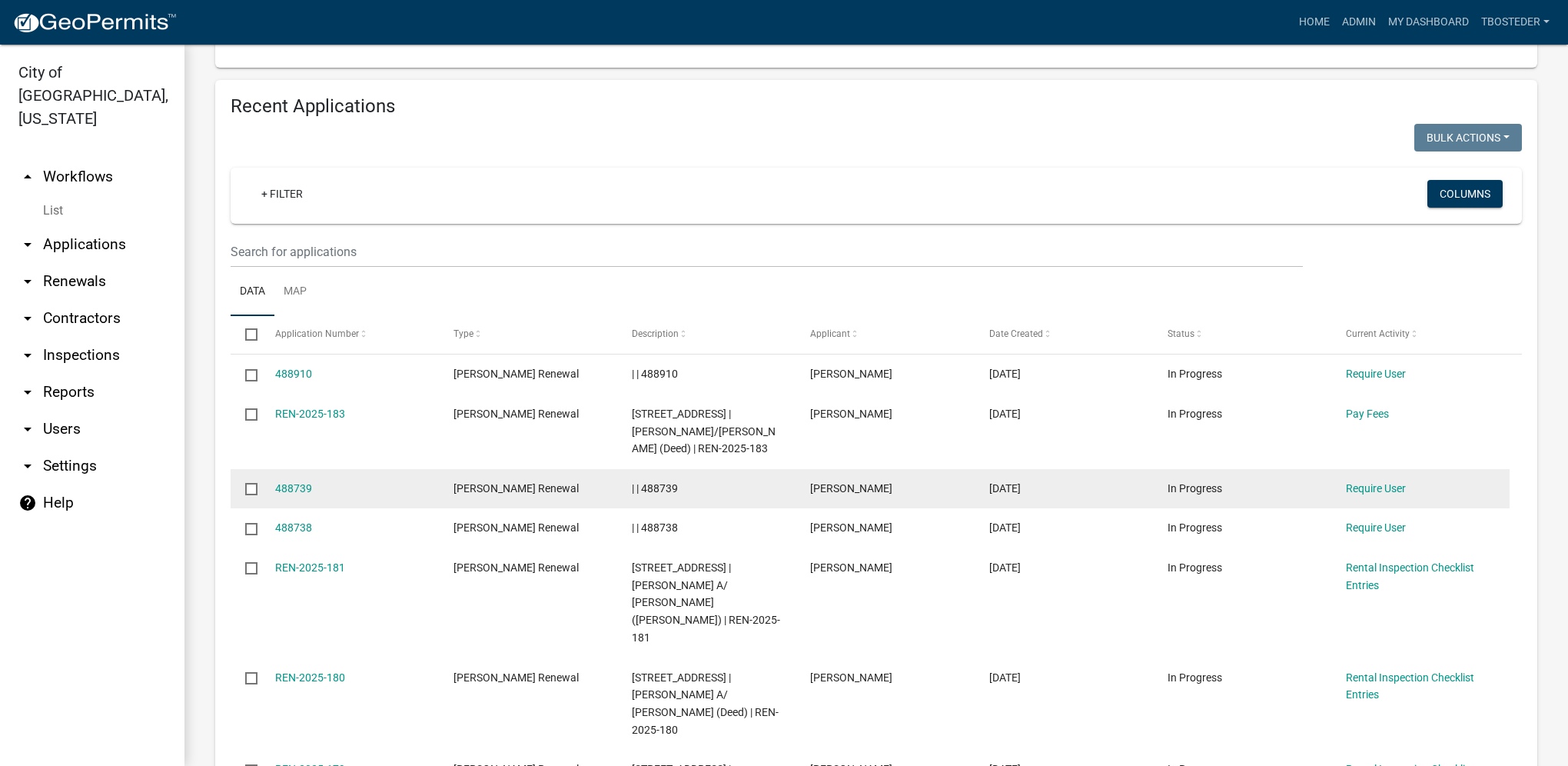
scroll to position [538, 0]
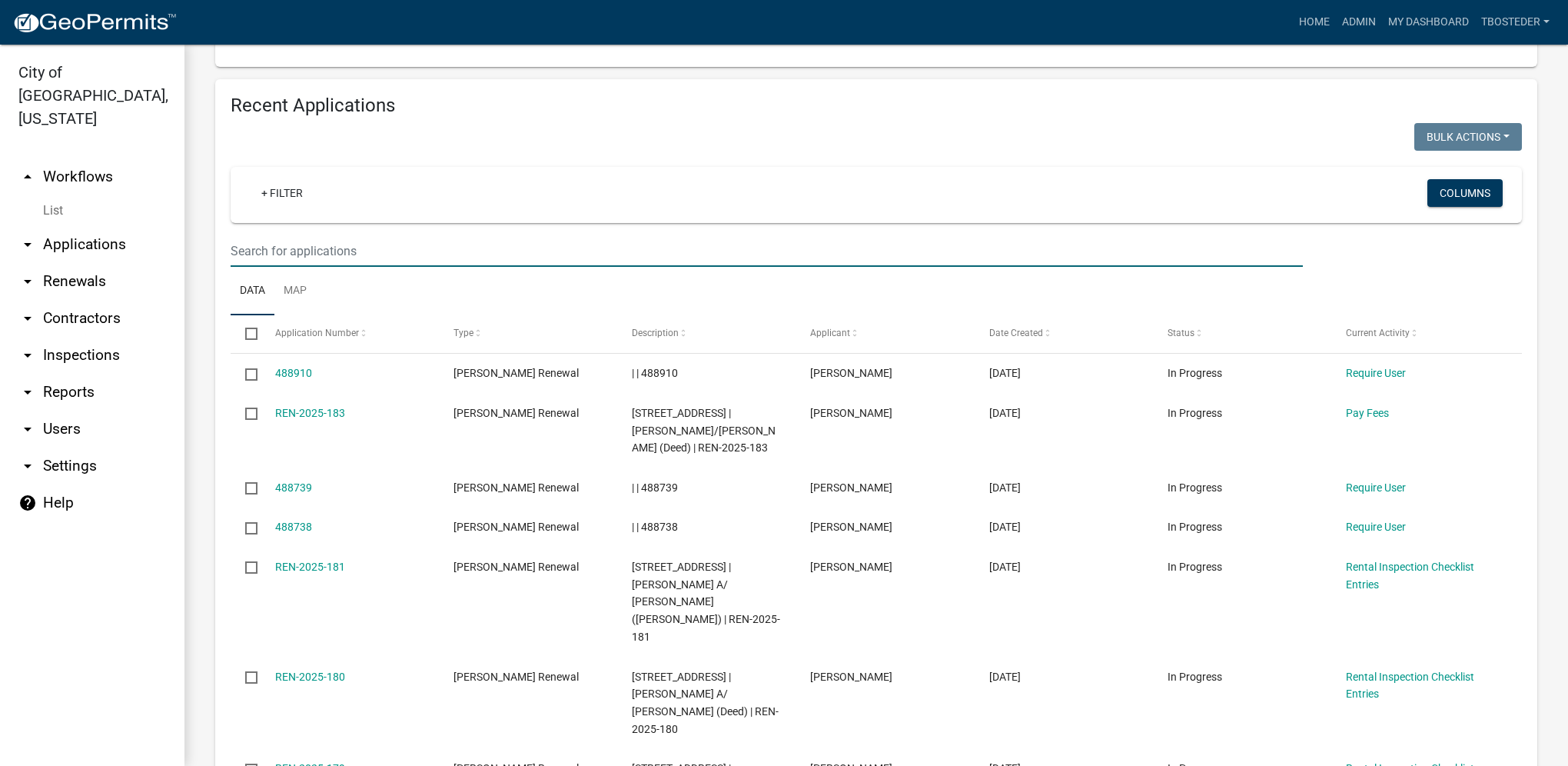
click at [312, 254] on input "text" at bounding box center [767, 251] width 1072 height 31
click at [262, 242] on input "text" at bounding box center [767, 251] width 1072 height 31
type input "1009 E 1ST"
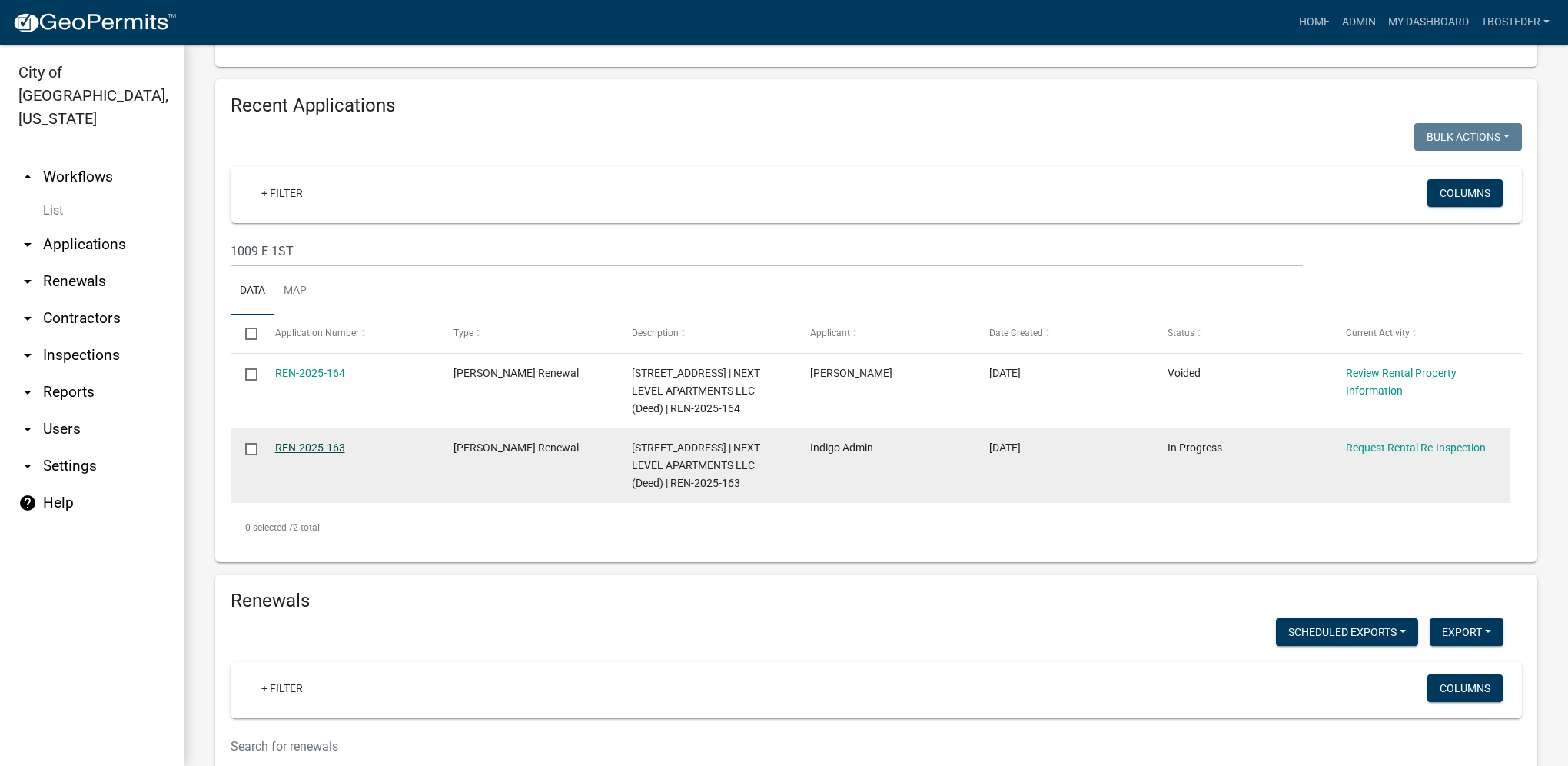
click at [333, 454] on link "REN-2025-163" at bounding box center [310, 447] width 70 height 12
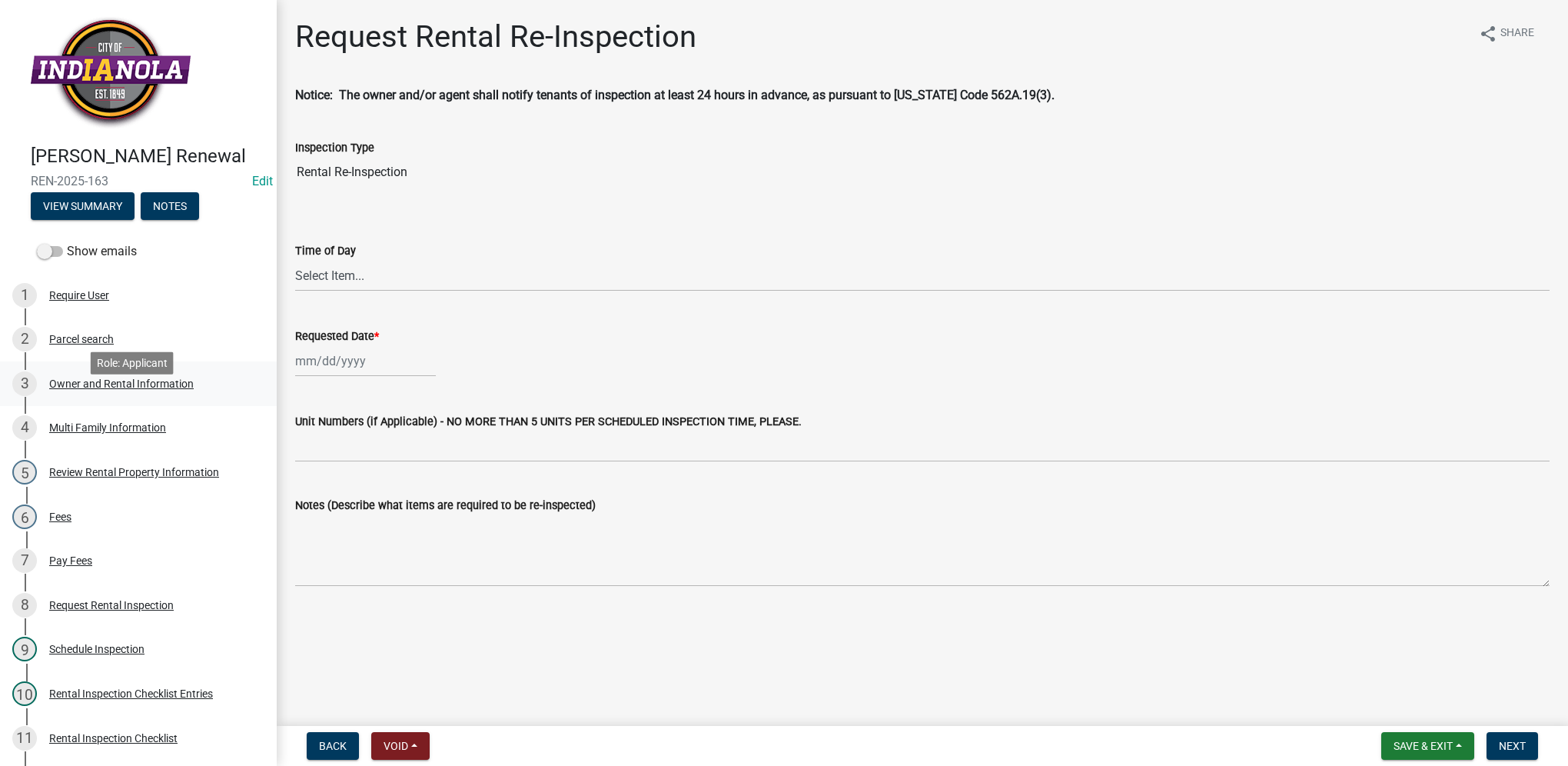
click at [117, 389] on div "Owner and Rental Information" at bounding box center [121, 384] width 144 height 11
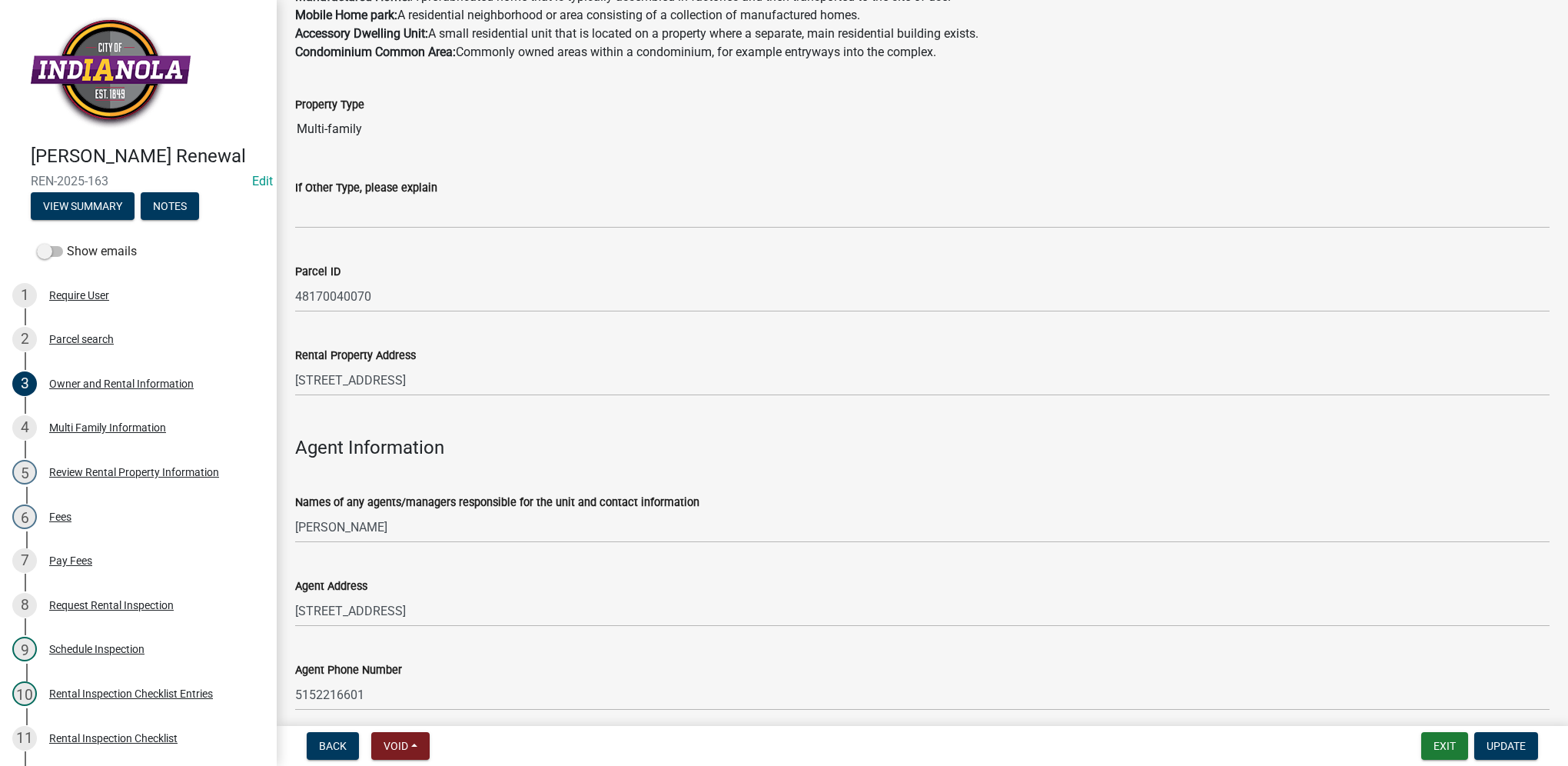
scroll to position [1327, 0]
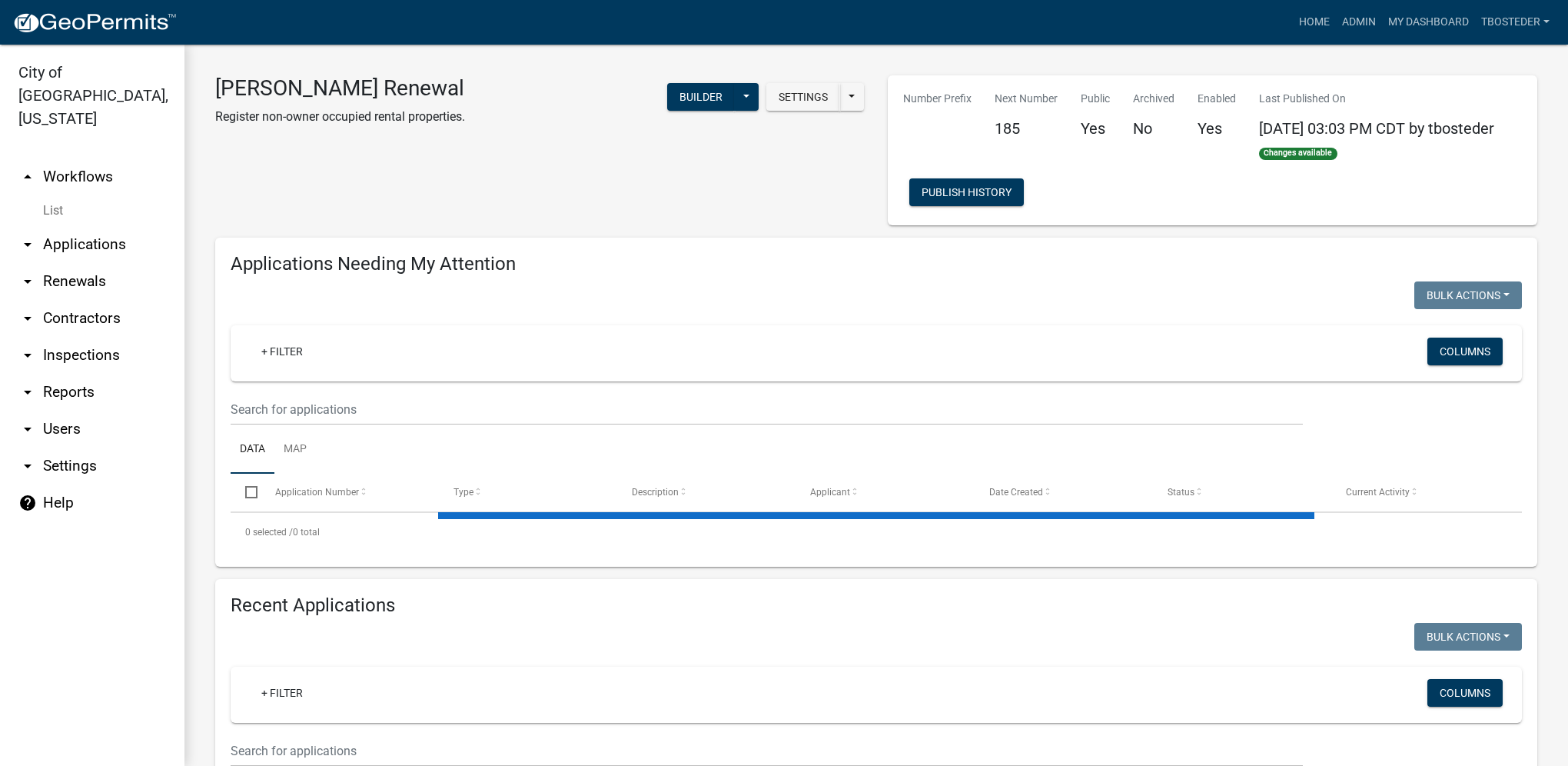
select select "1: 25"
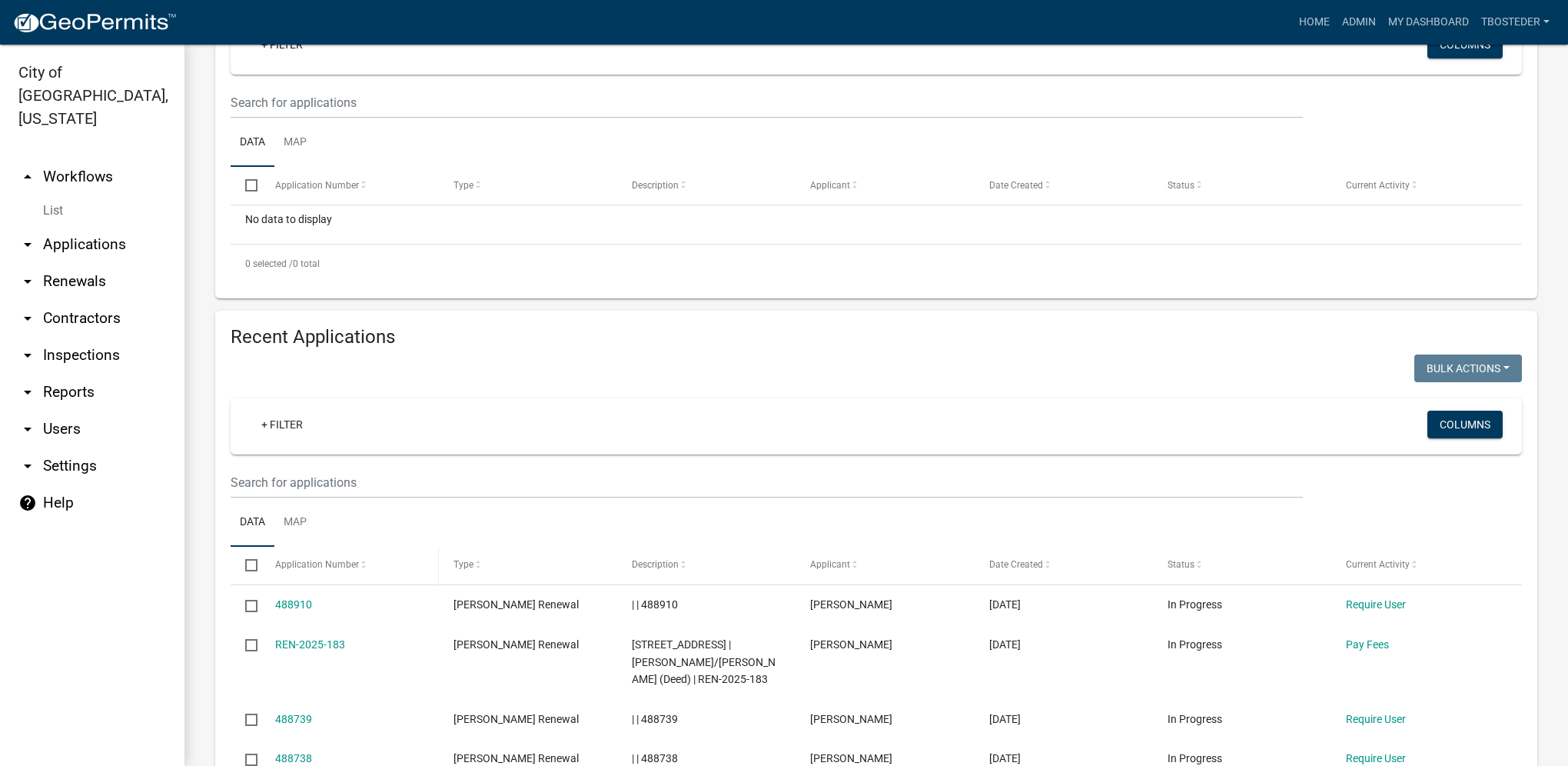
scroll to position [308, 0]
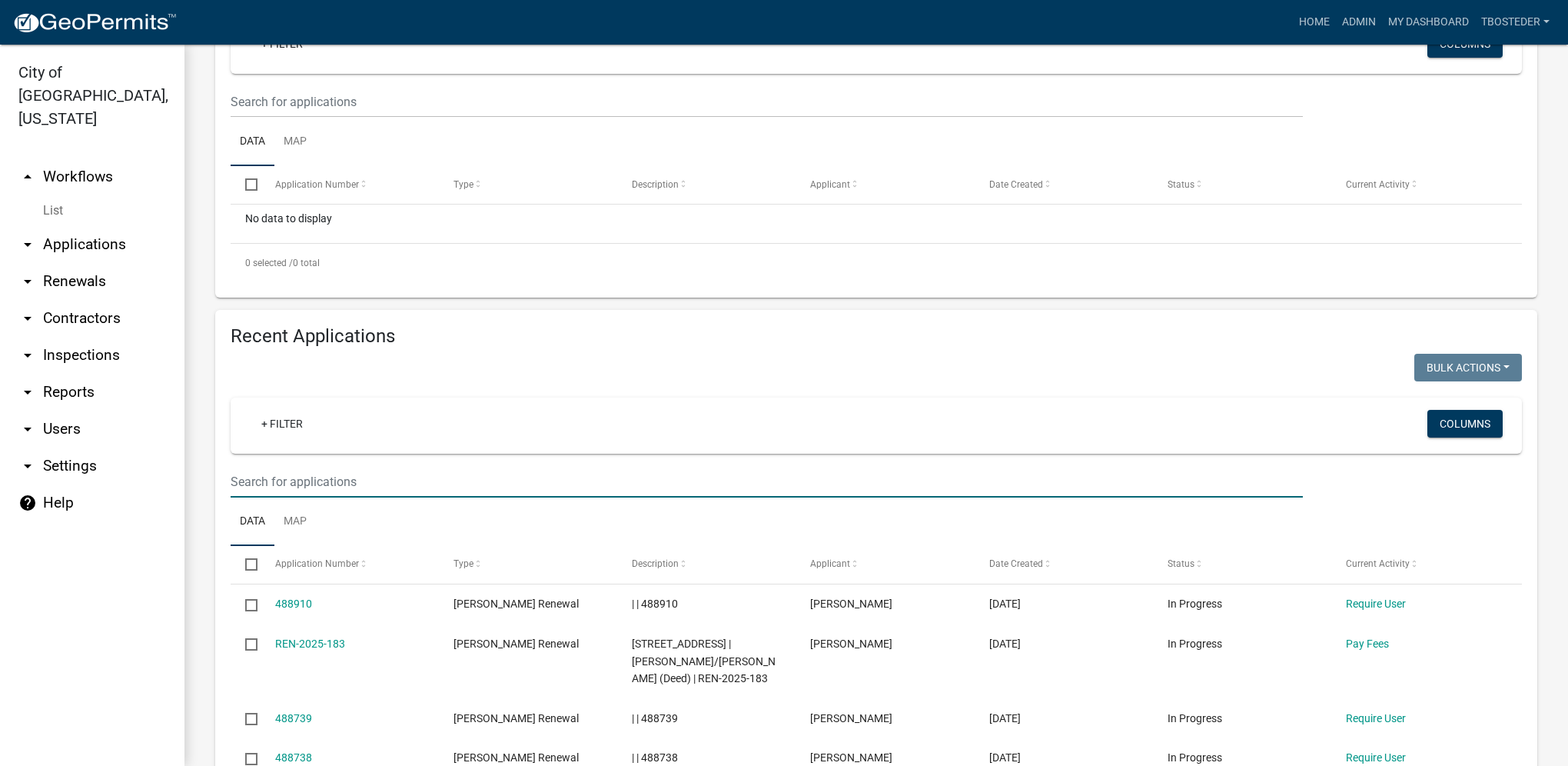
click at [319, 479] on input "text" at bounding box center [767, 481] width 1072 height 31
type input "302 s 4th"
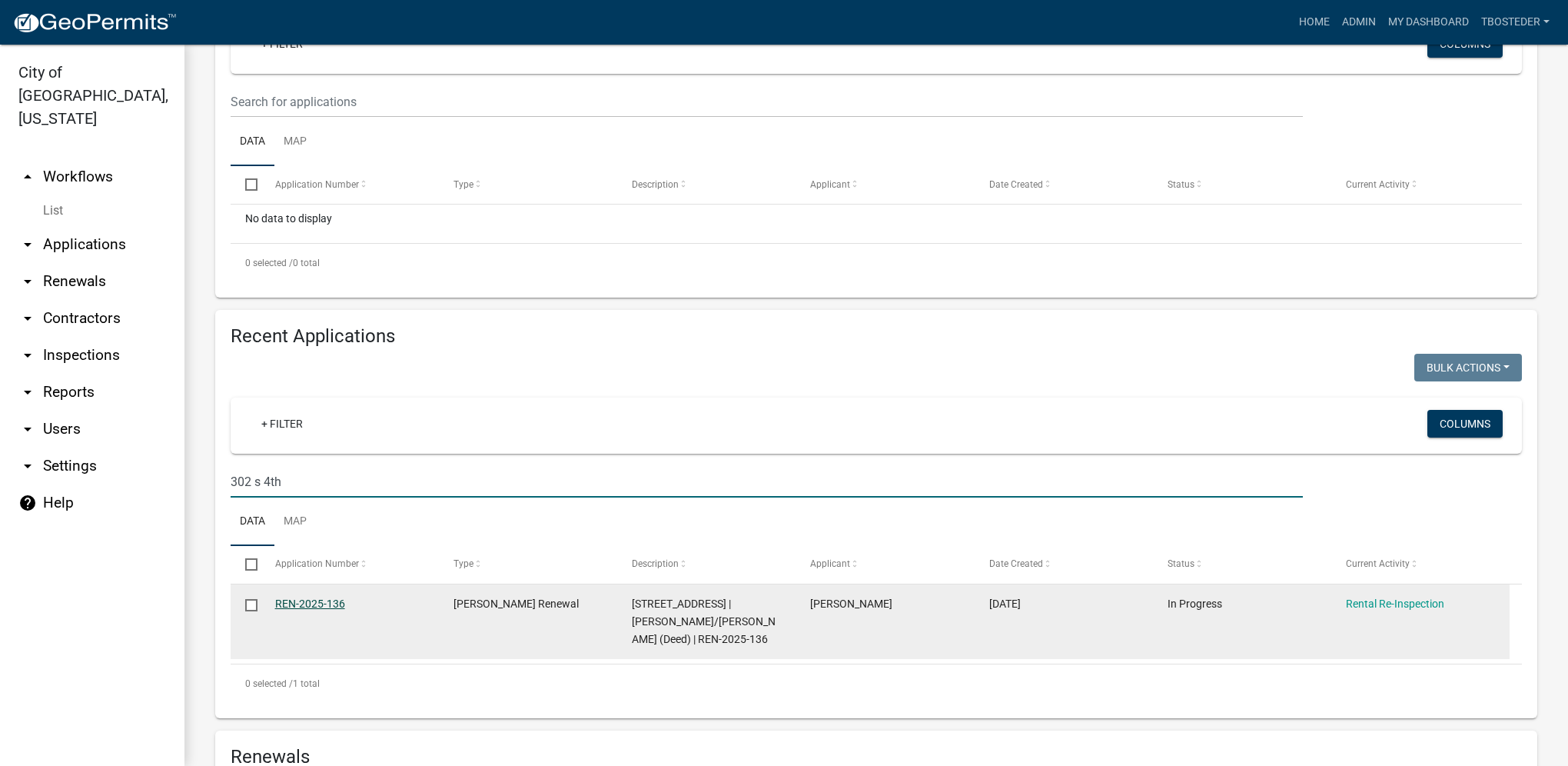
click at [337, 608] on link "REN-2025-136" at bounding box center [310, 603] width 70 height 12
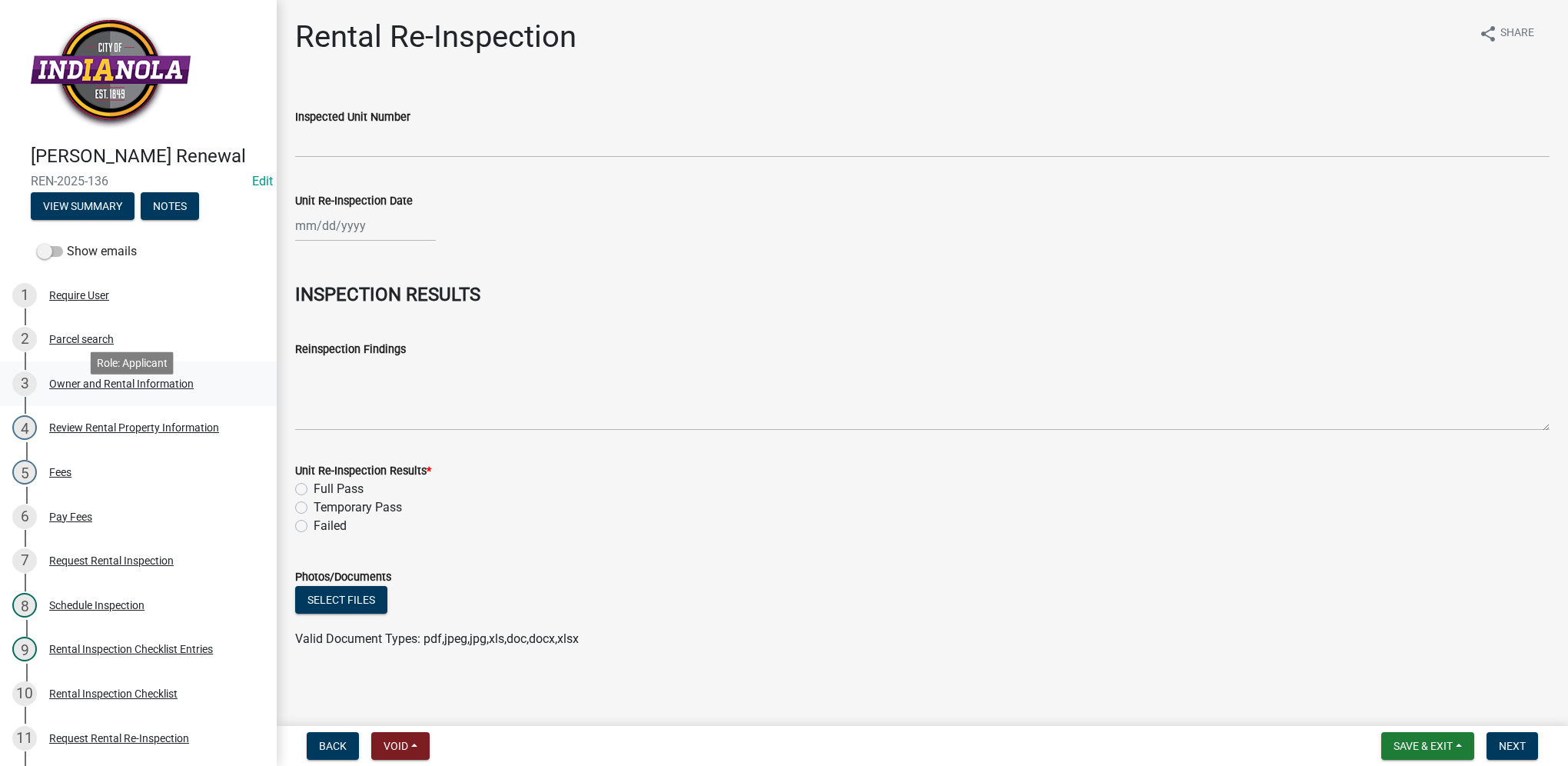
click at [194, 406] on link "3 Owner and Rental Information" at bounding box center [138, 383] width 276 height 45
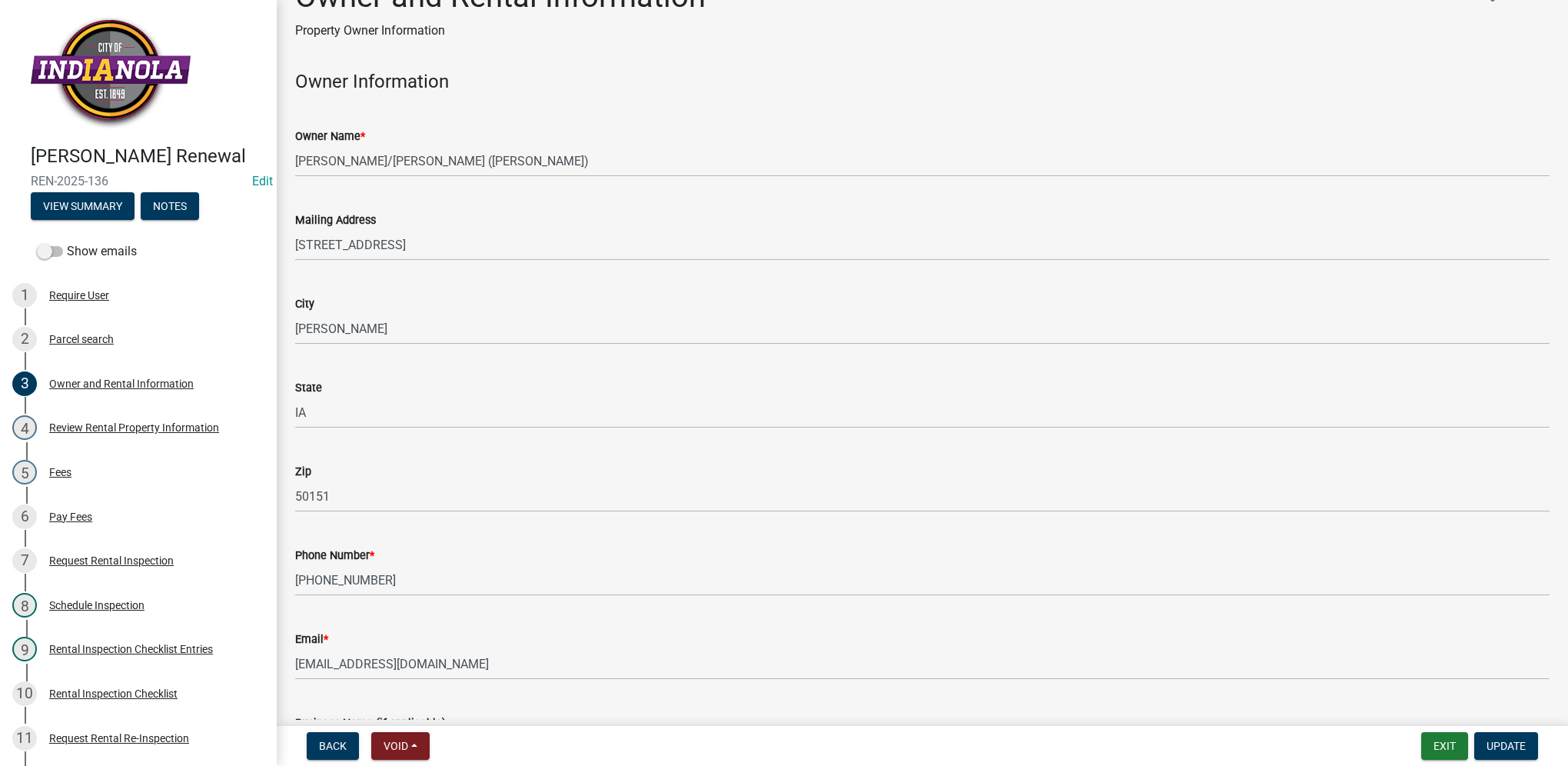
scroll to position [77, 0]
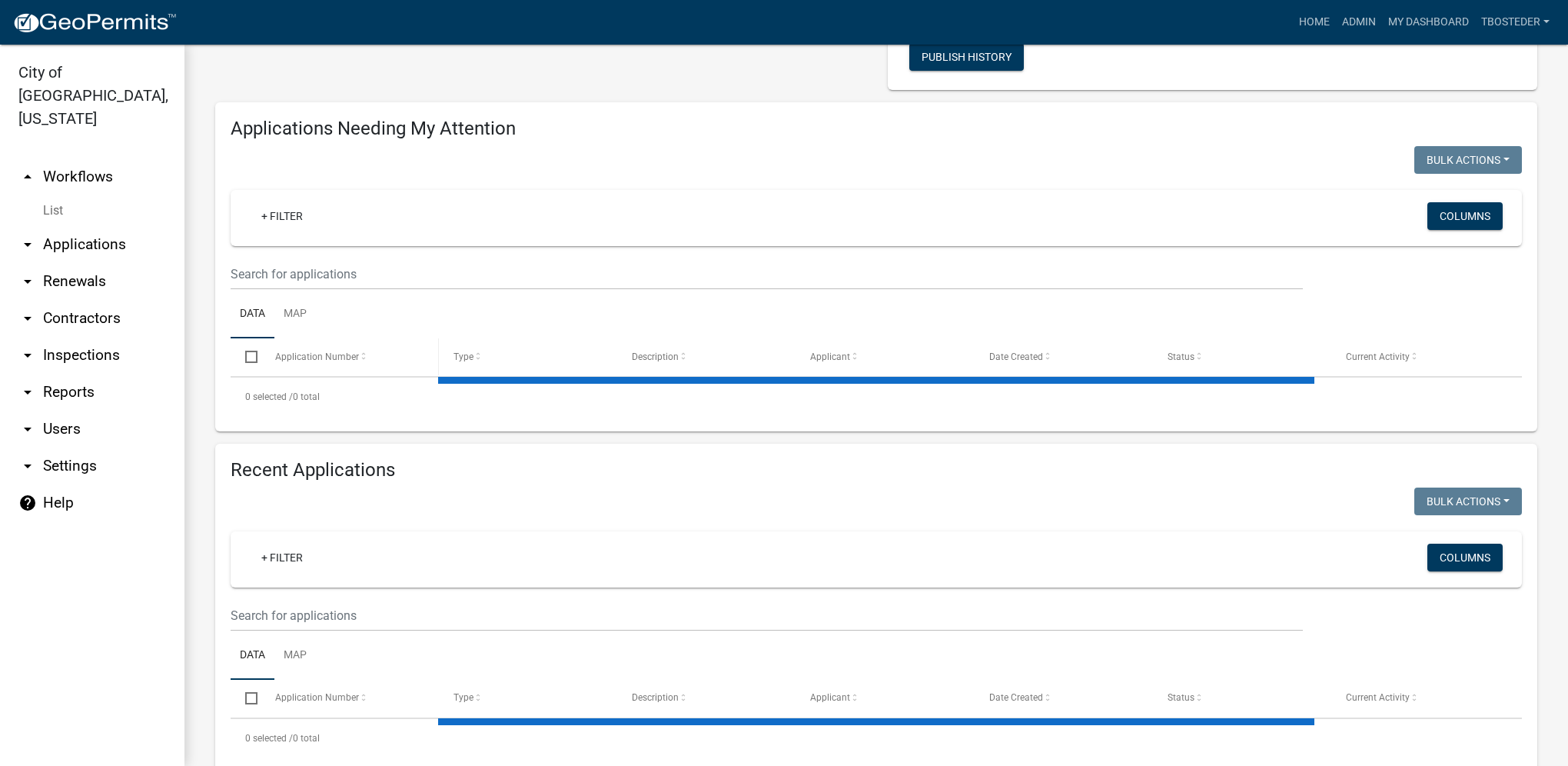
select select "1: 25"
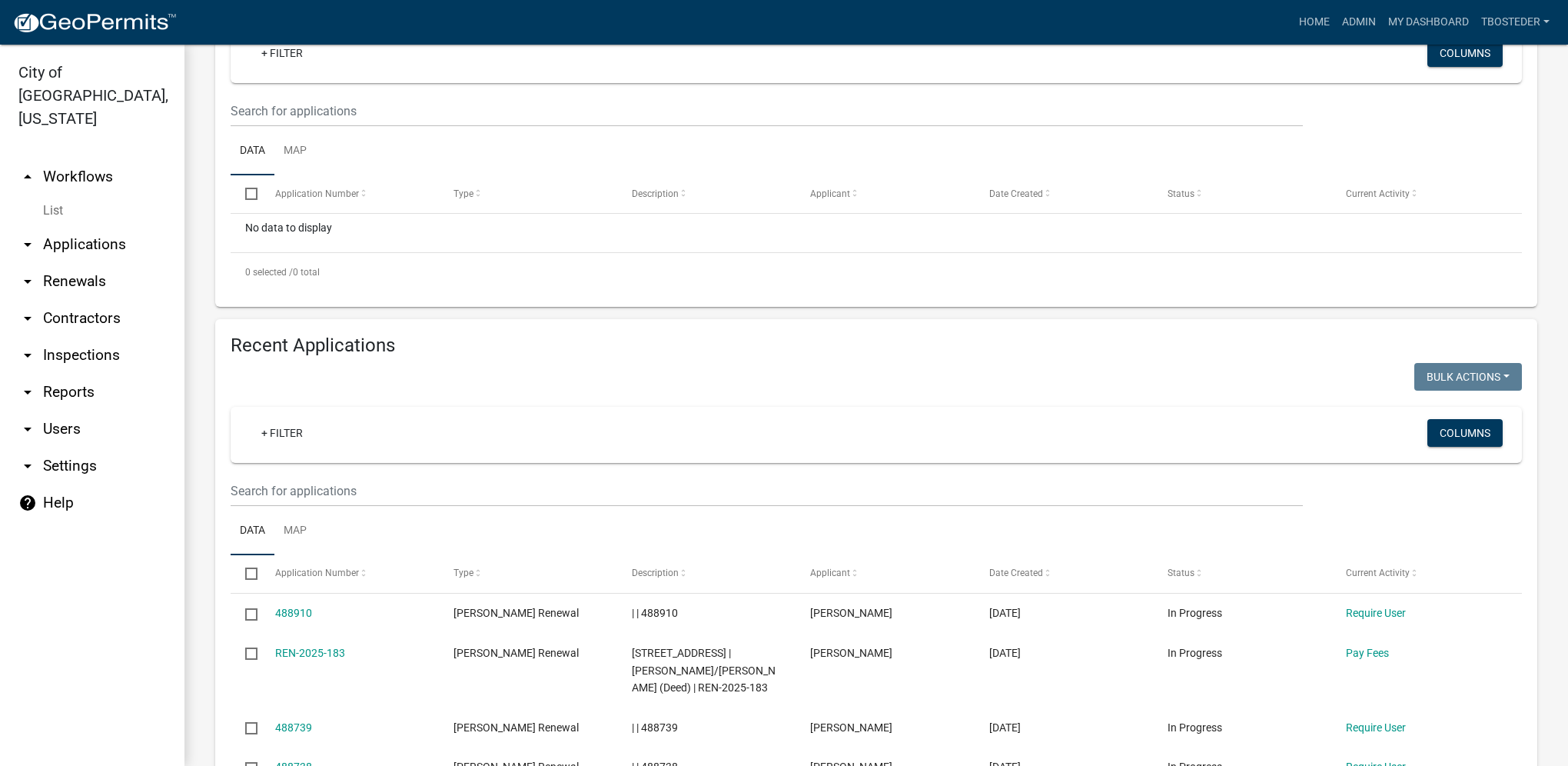
scroll to position [308, 0]
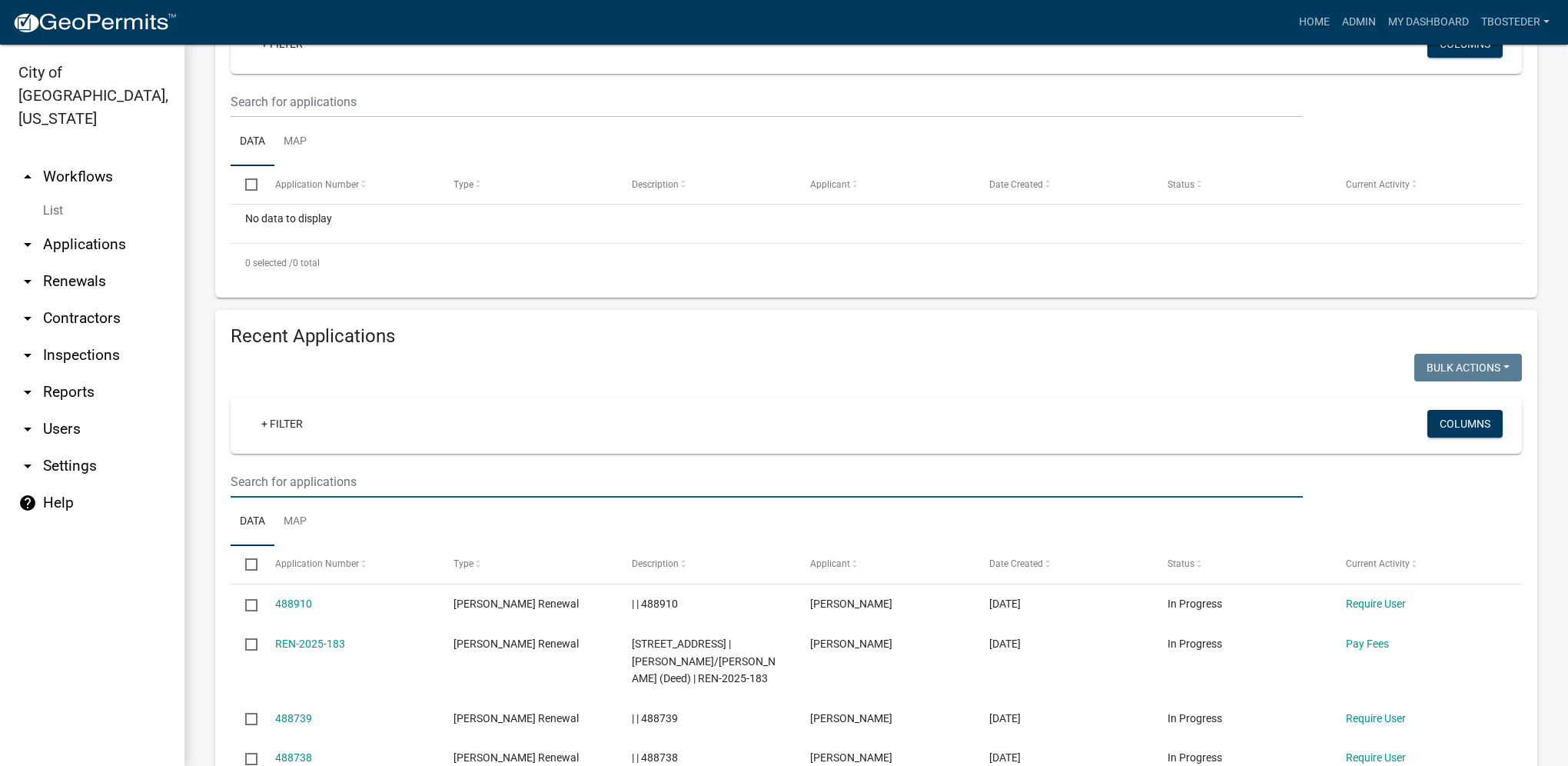
click at [323, 474] on input "text" at bounding box center [767, 481] width 1072 height 31
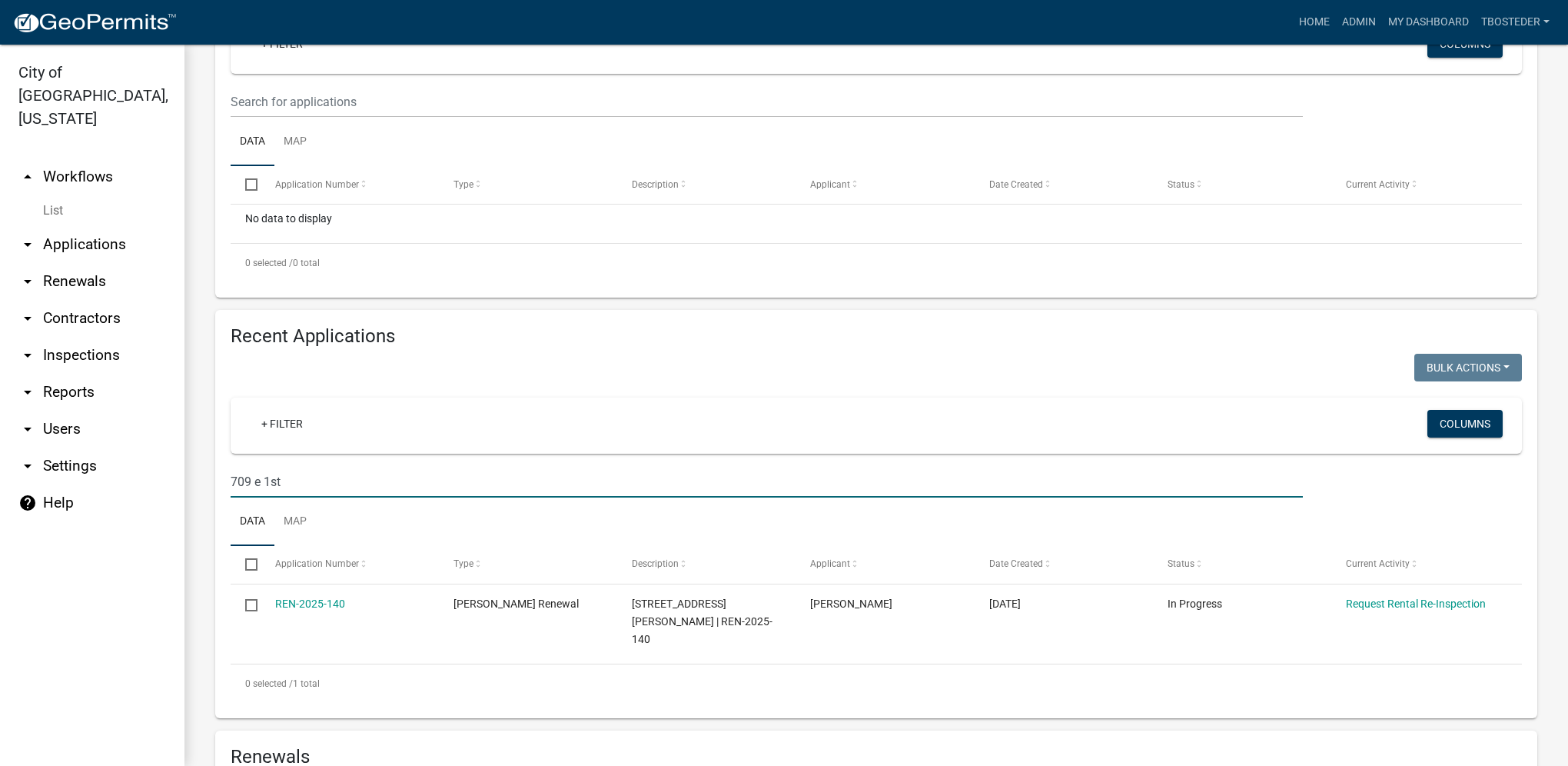
drag, startPoint x: 362, startPoint y: 483, endPoint x: 148, endPoint y: 476, distance: 214.1
click at [149, 478] on div "City of [GEOGRAPHIC_DATA], [US_STATE] arrow_drop_up Workflows List arrow_drop_d…" at bounding box center [784, 405] width 1568 height 721
type input "1215 e [PERSON_NAME]"
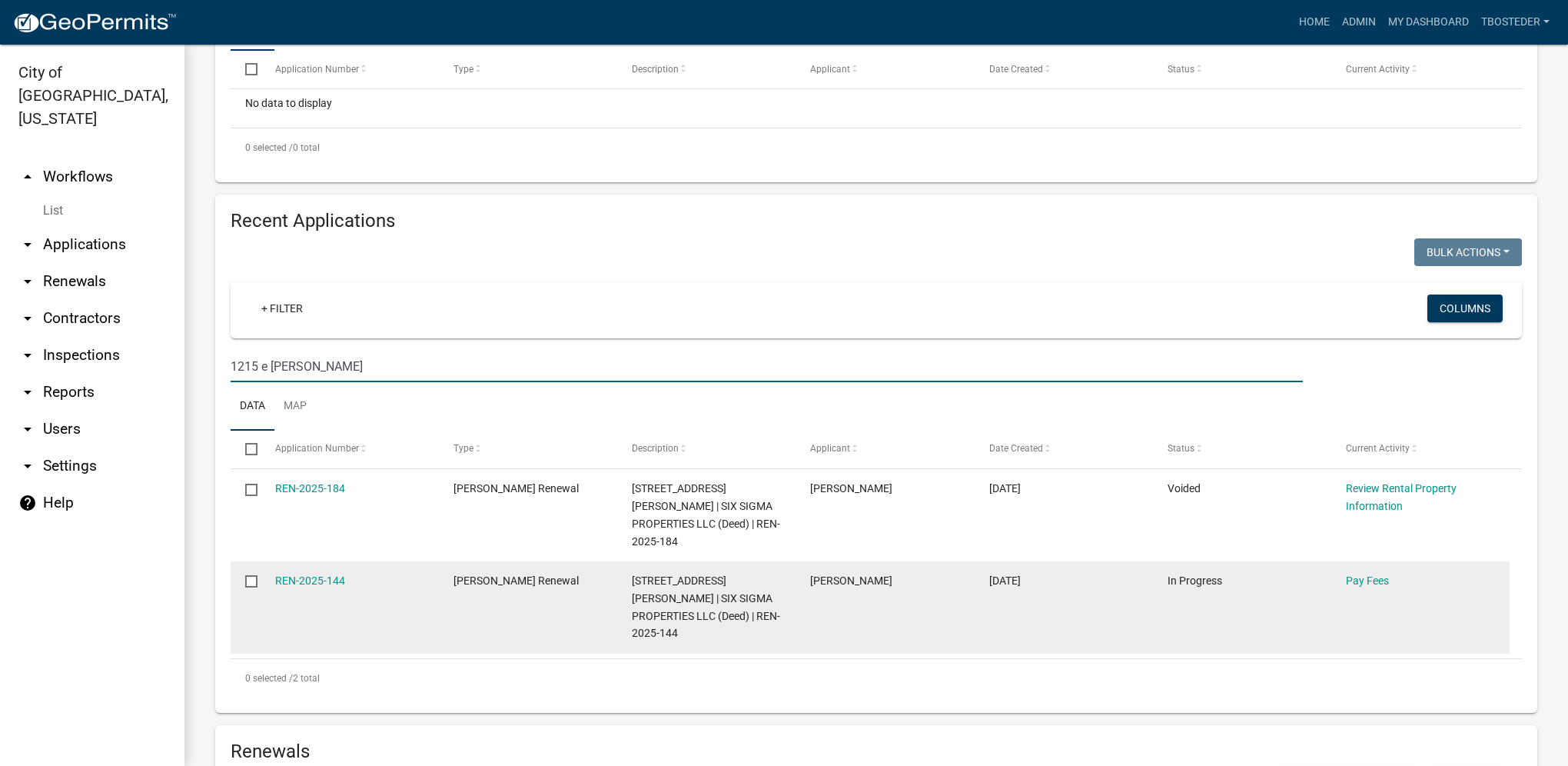
scroll to position [461, 0]
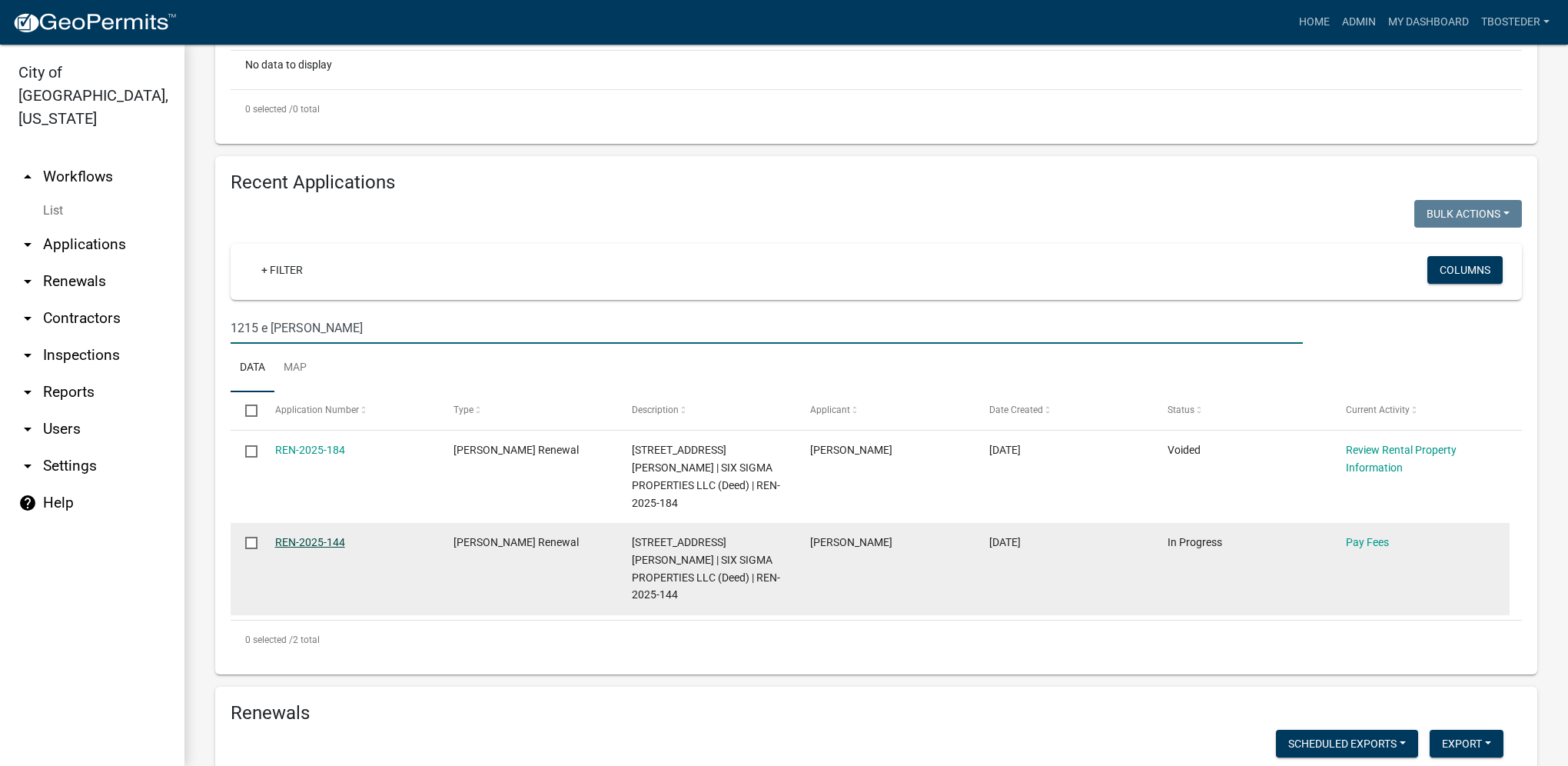
click at [323, 536] on link "REN-2025-144" at bounding box center [310, 542] width 70 height 12
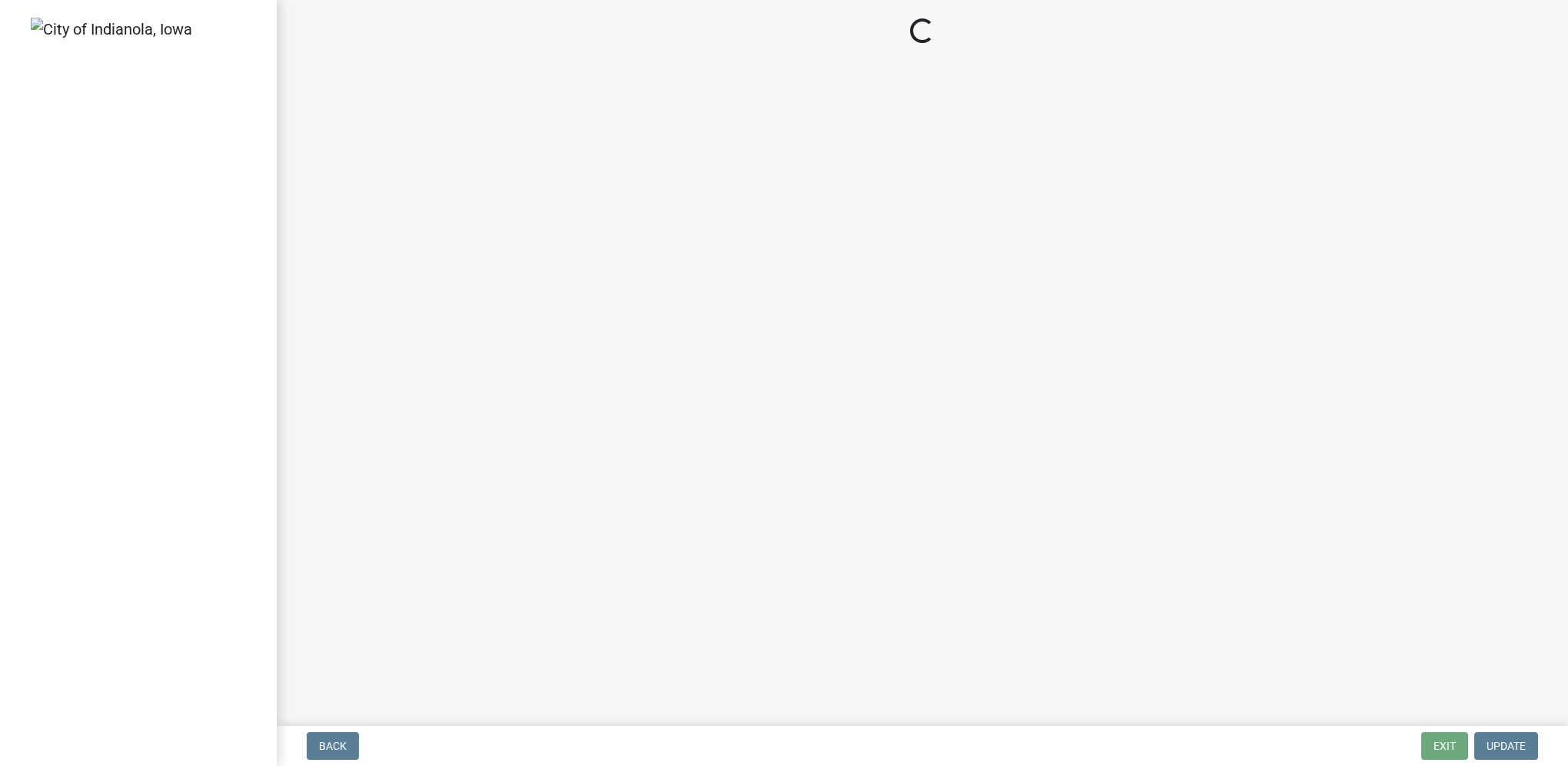
select select "3: 3"
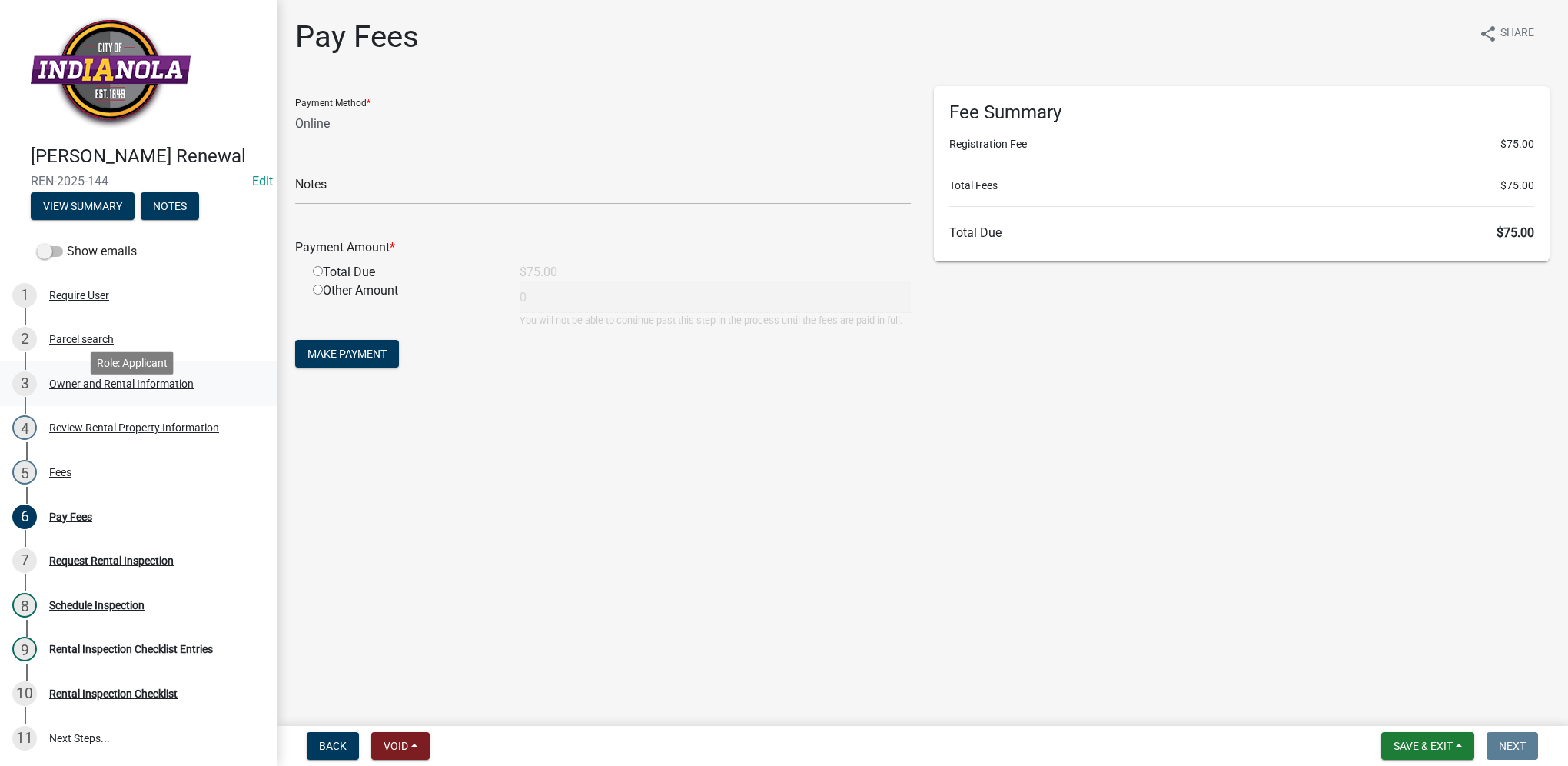
click at [153, 389] on div "Owner and Rental Information" at bounding box center [121, 384] width 144 height 11
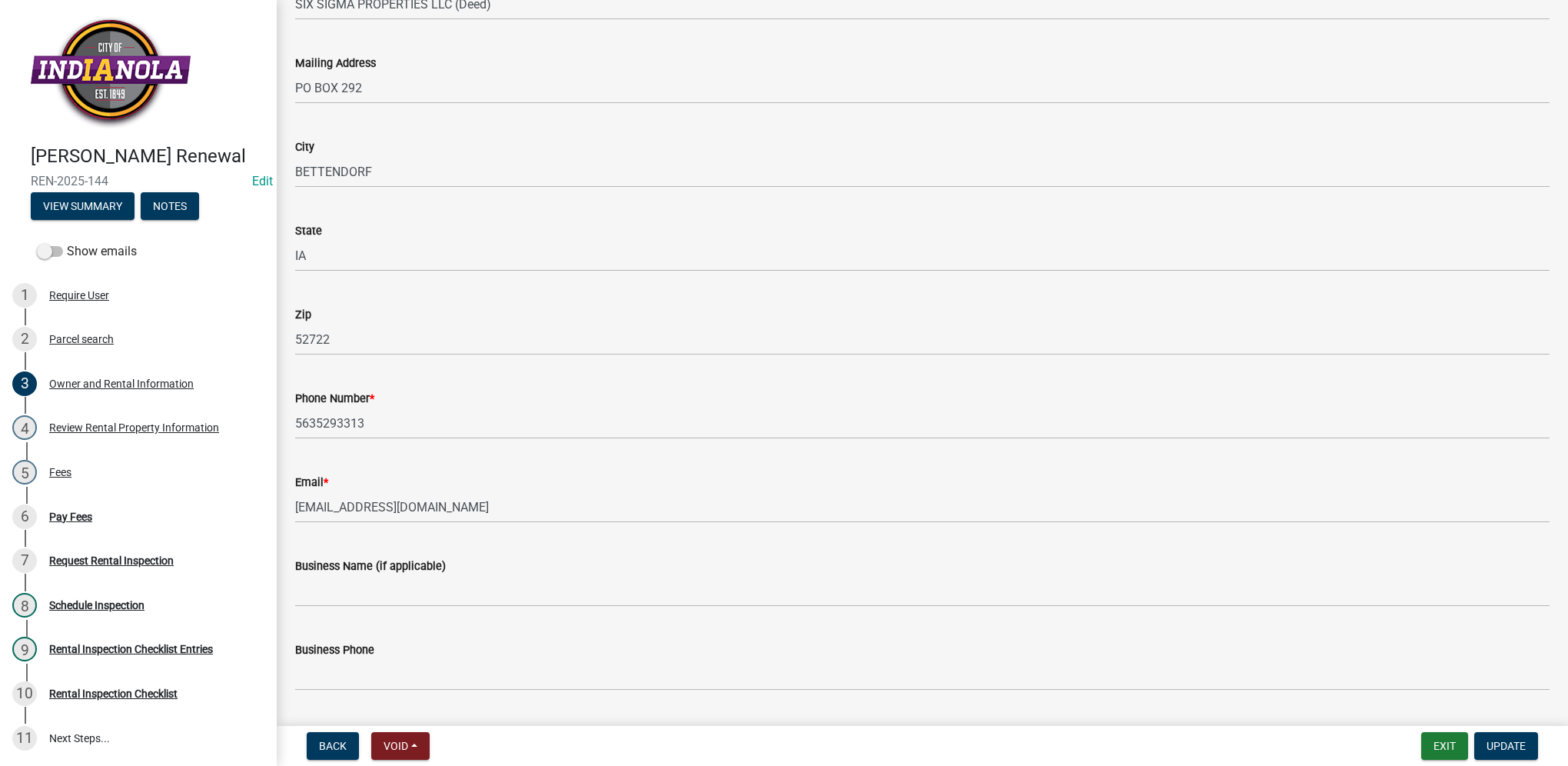
scroll to position [231, 0]
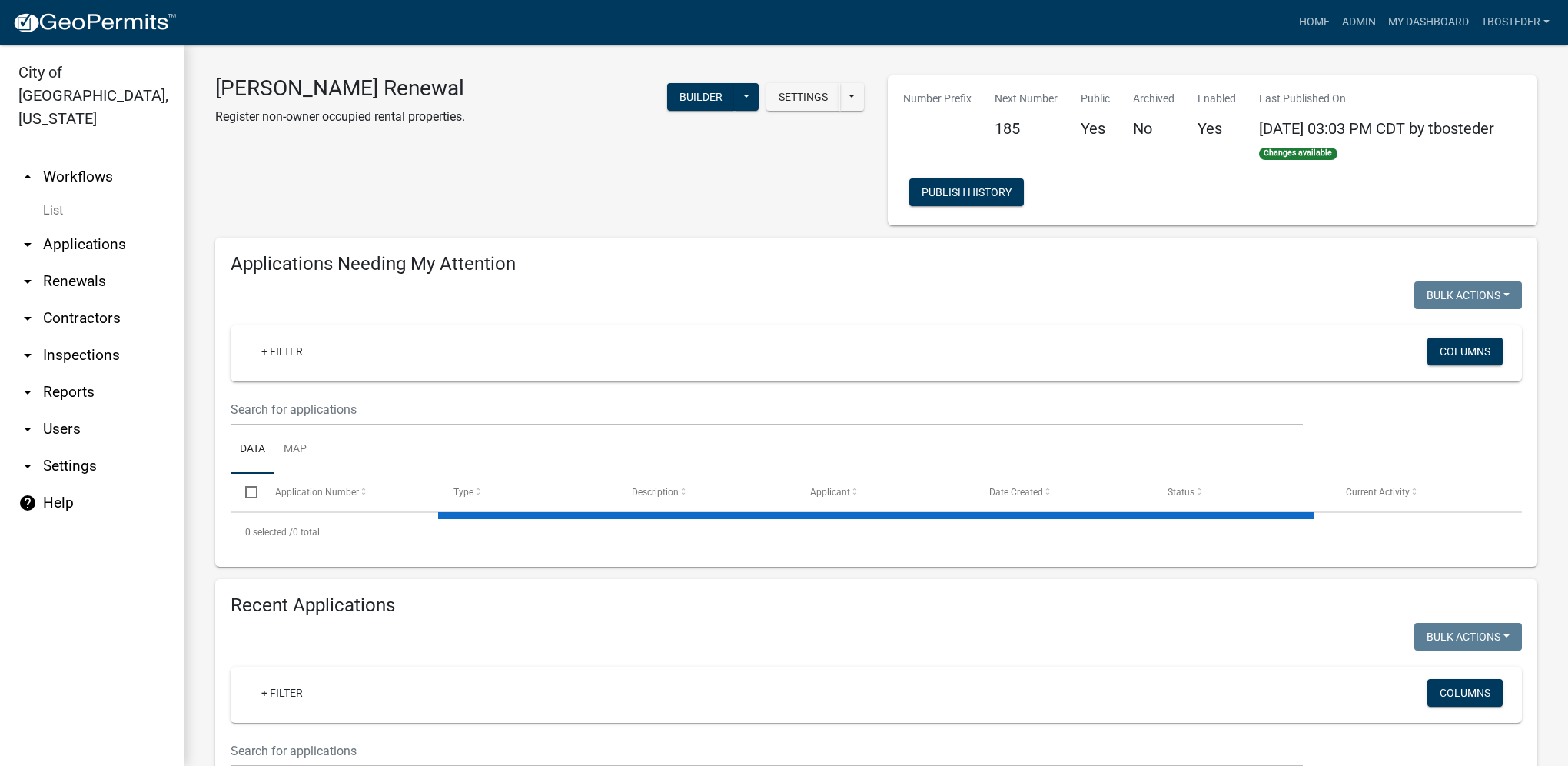
select select "1: 25"
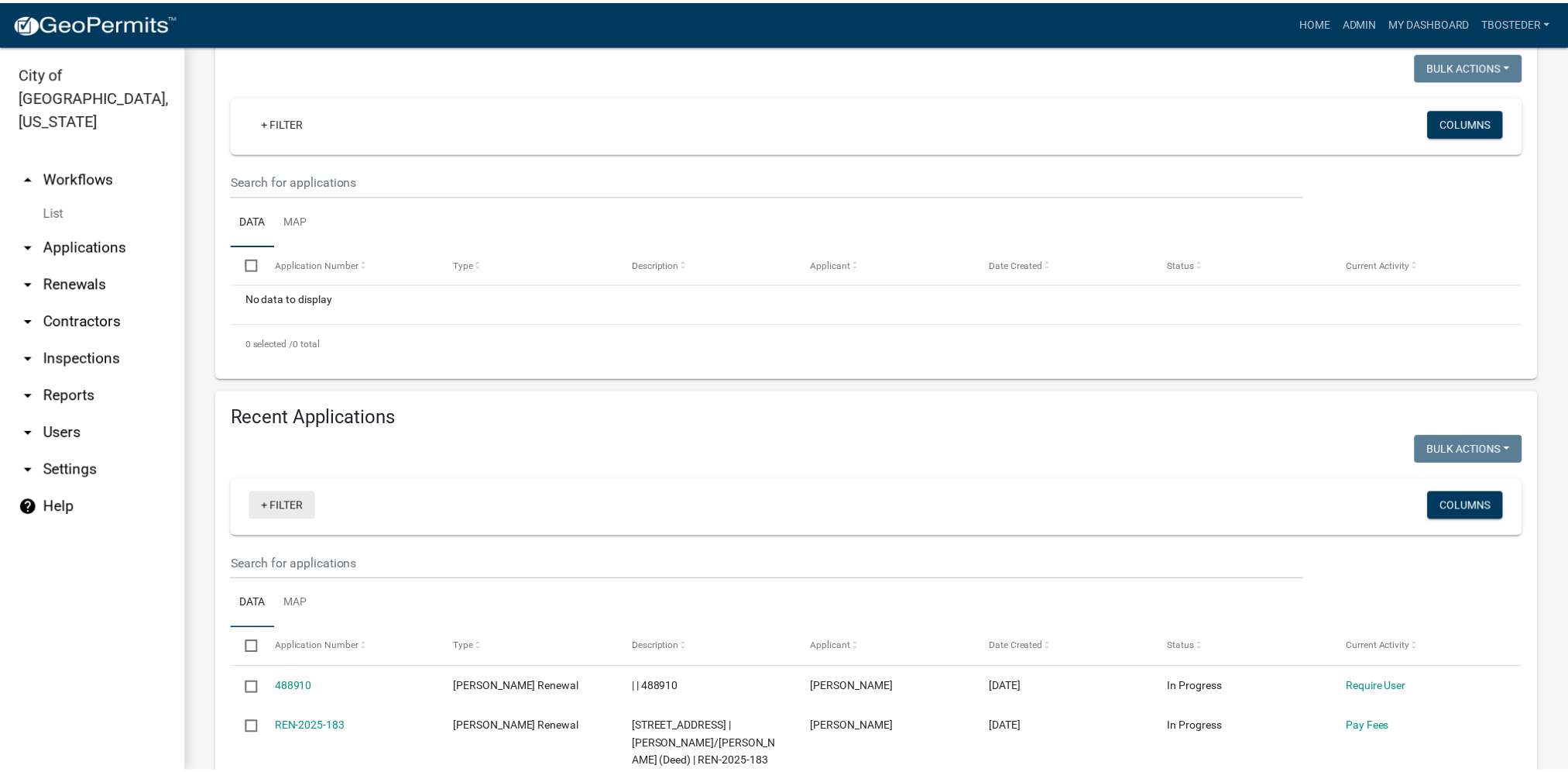
scroll to position [232, 0]
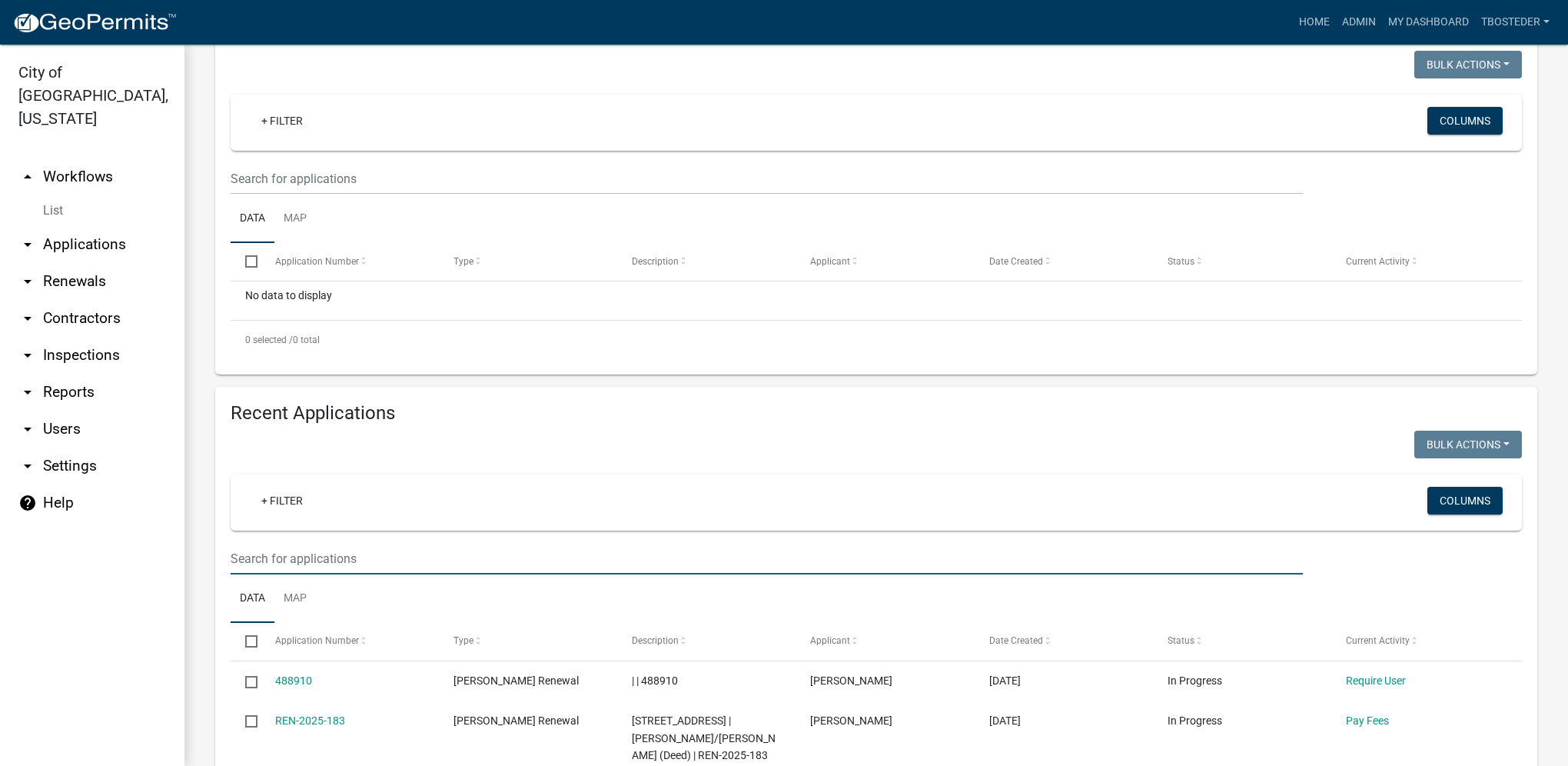
click at [276, 569] on input "text" at bounding box center [767, 558] width 1072 height 31
type input "204 e 5th"
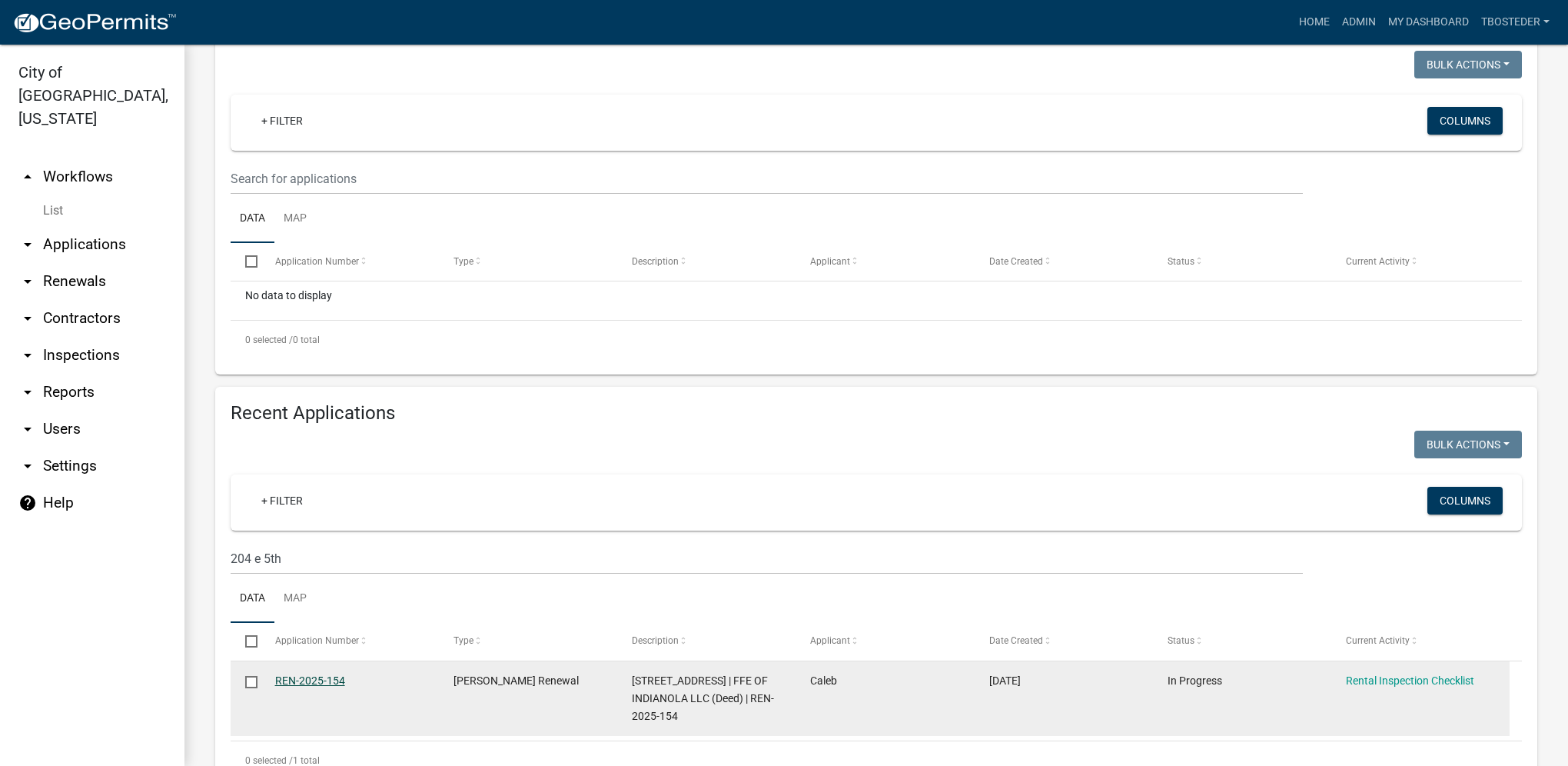
click at [329, 681] on link "REN-2025-154" at bounding box center [310, 680] width 70 height 12
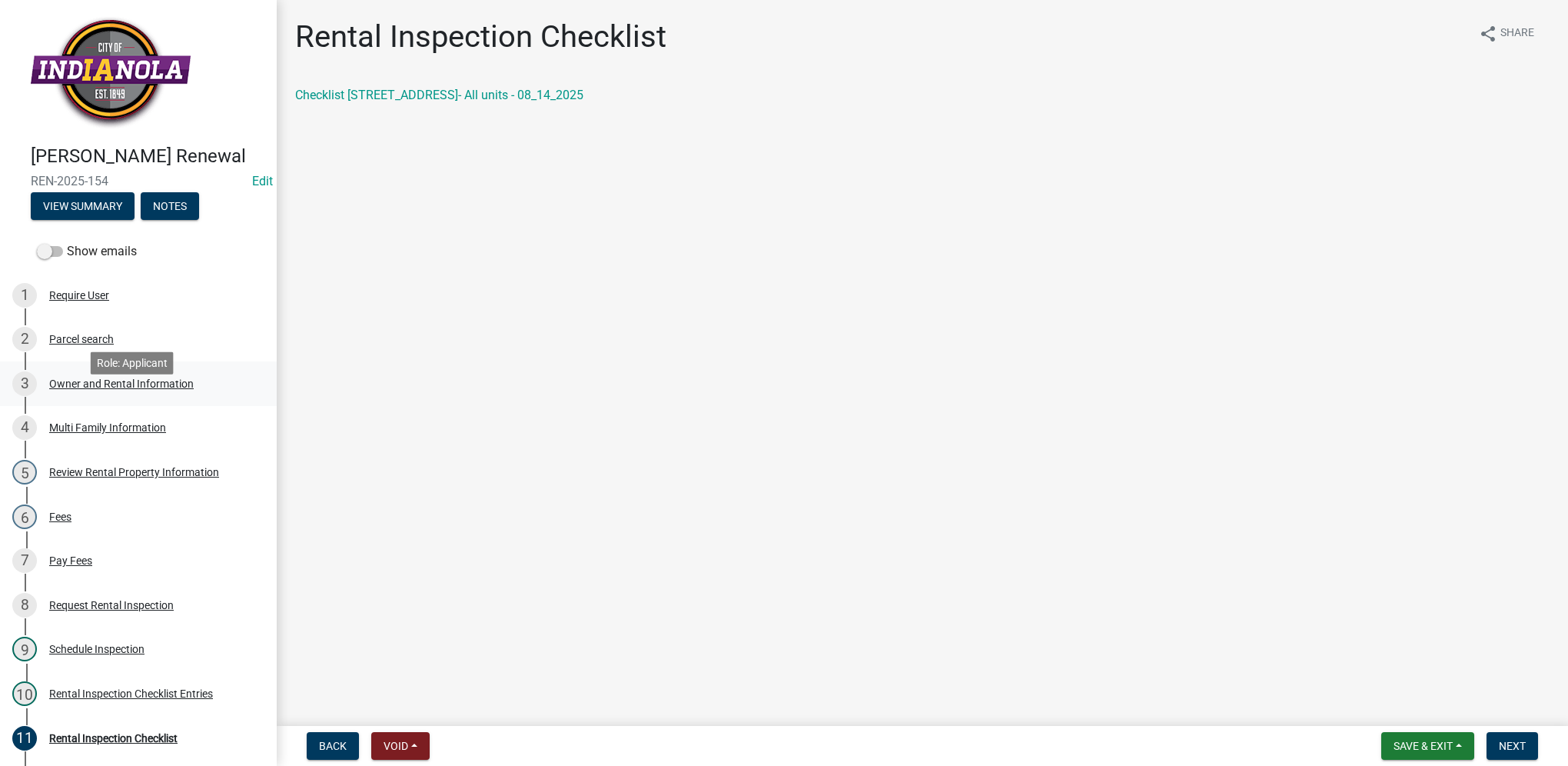
click at [158, 395] on div "3 Owner and Rental Information" at bounding box center [131, 383] width 240 height 25
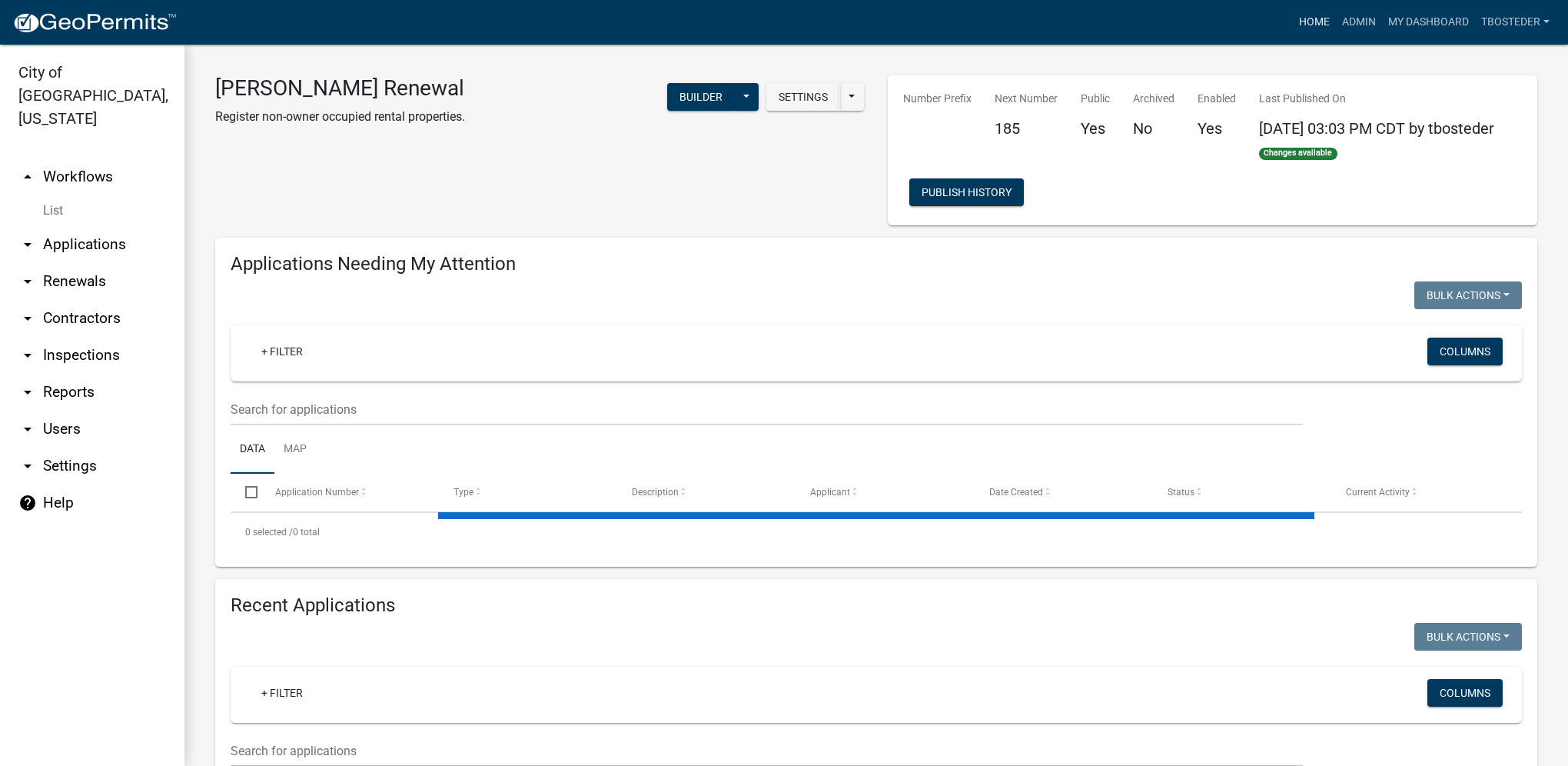
select select "1: 25"
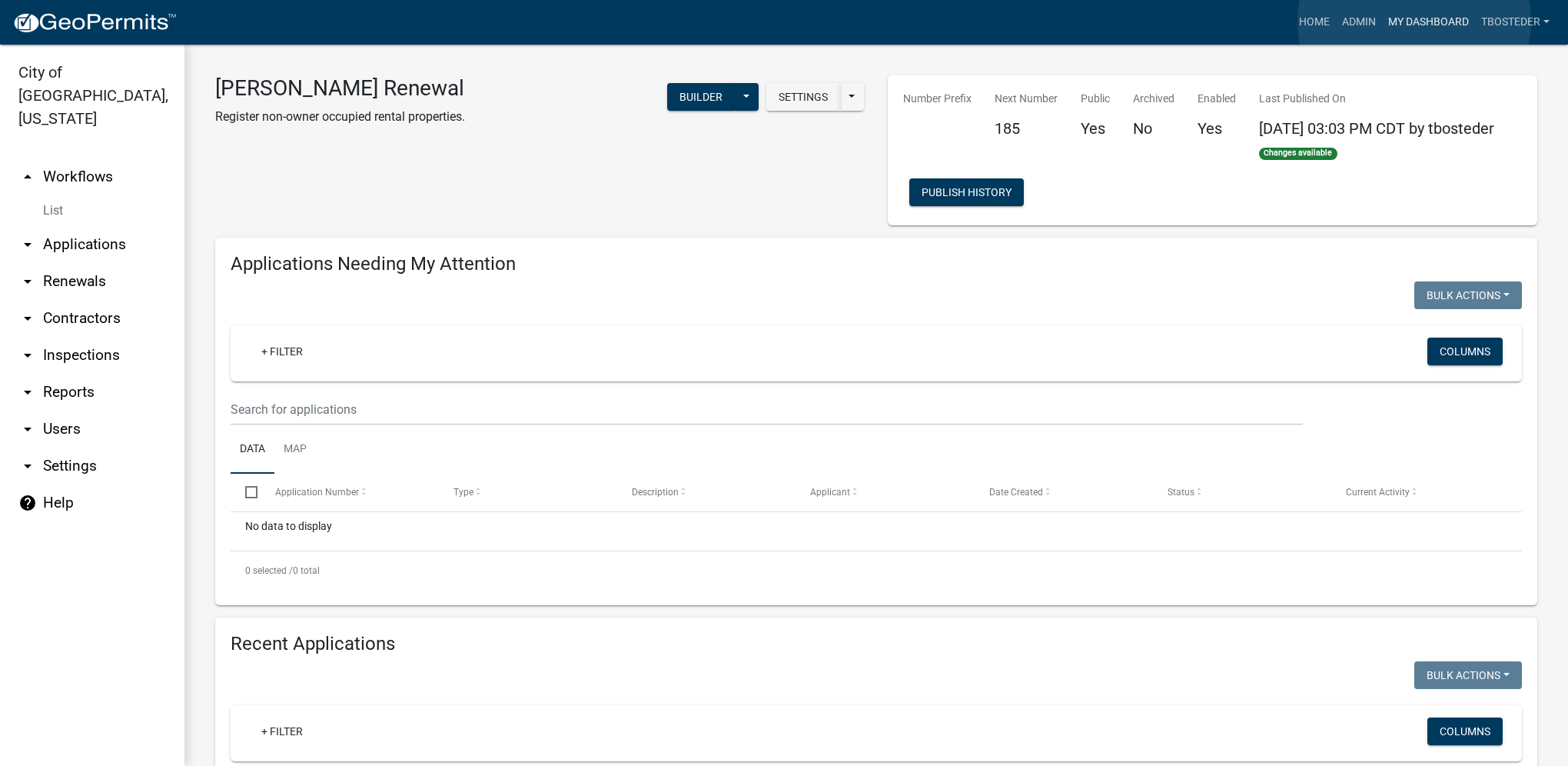
click at [1414, 21] on link "My Dashboard" at bounding box center [1428, 22] width 93 height 29
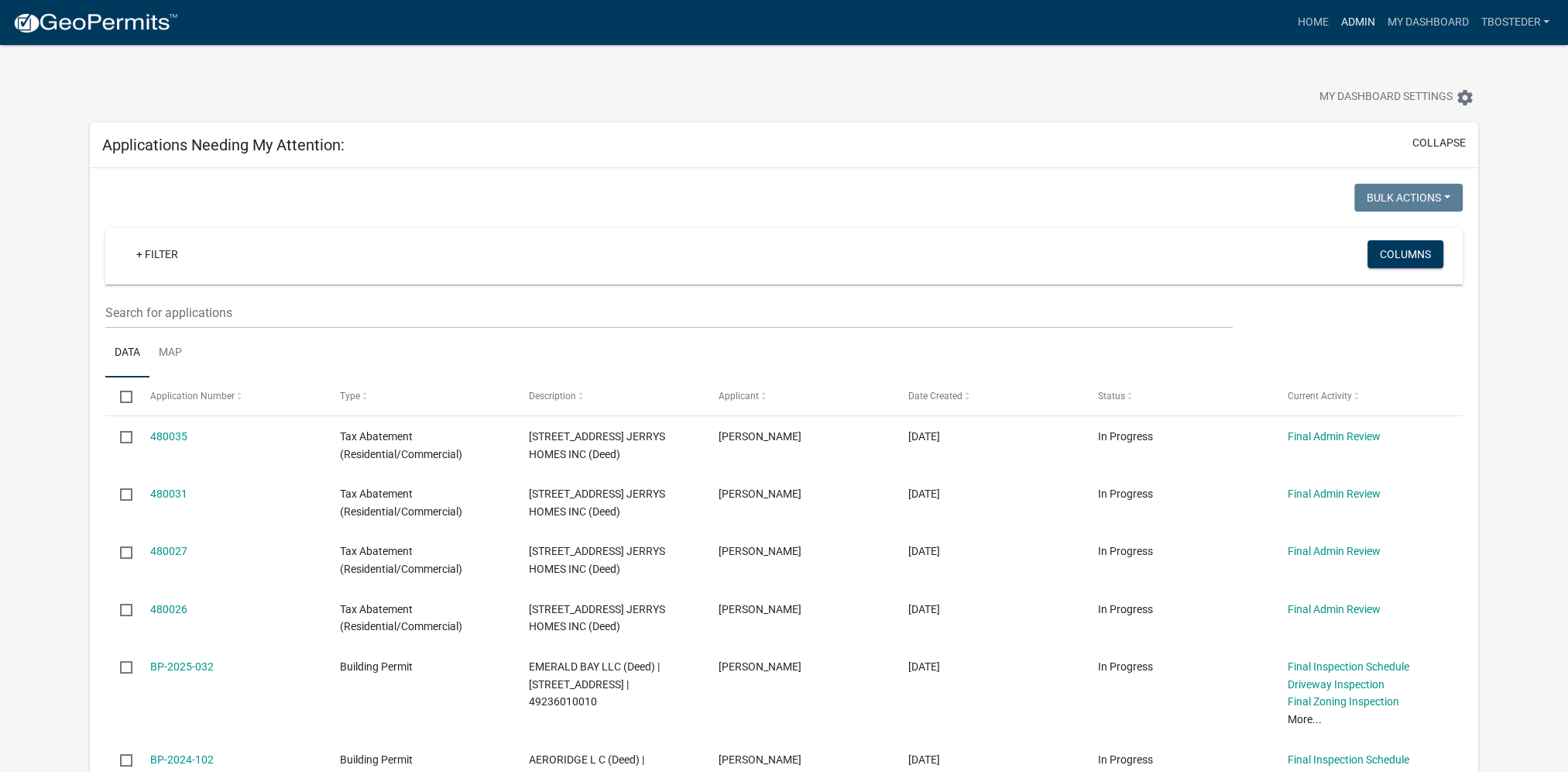
click at [1344, 21] on link "Admin" at bounding box center [1357, 22] width 46 height 30
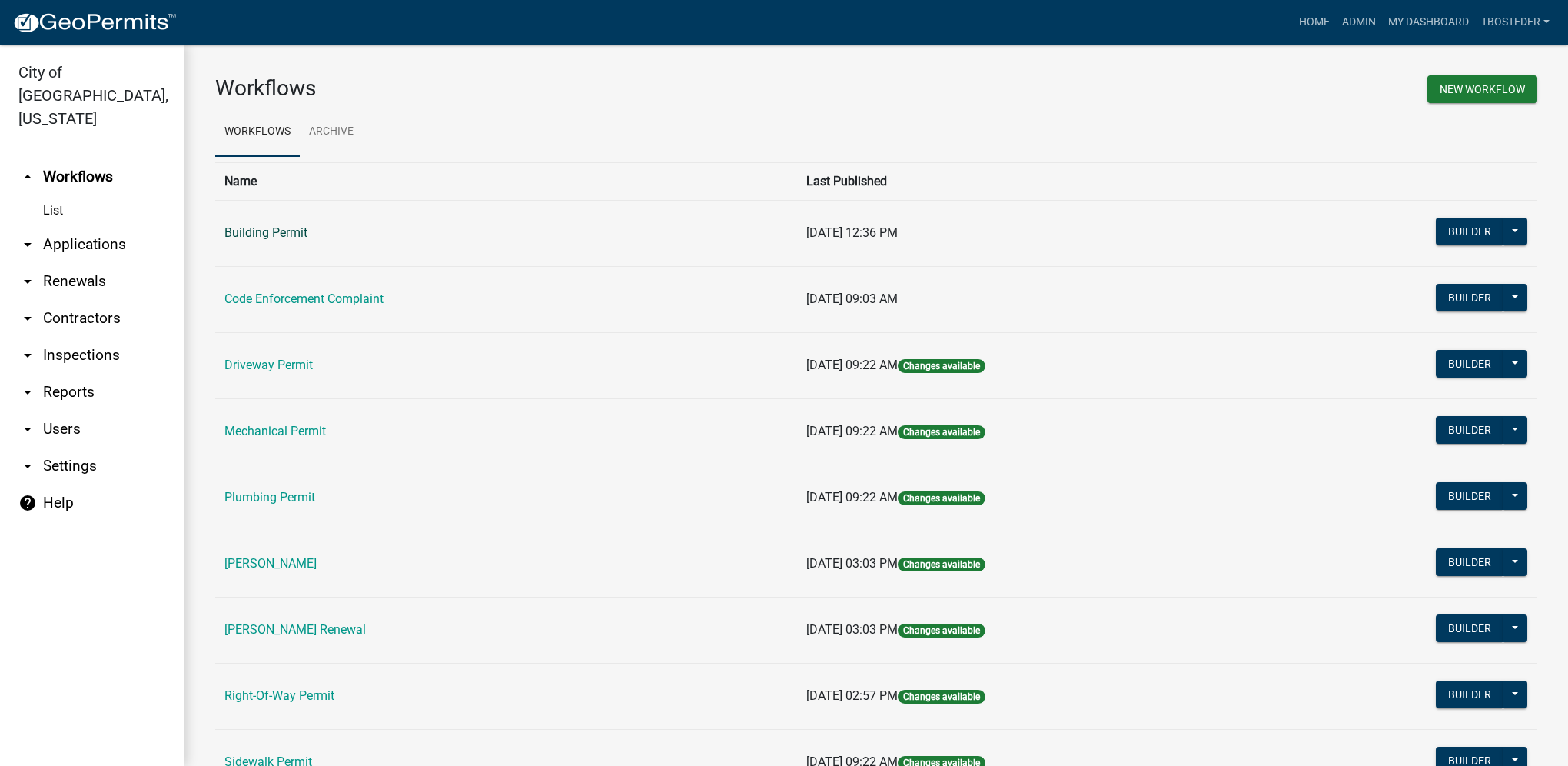
click at [296, 232] on link "Building Permit" at bounding box center [265, 232] width 83 height 15
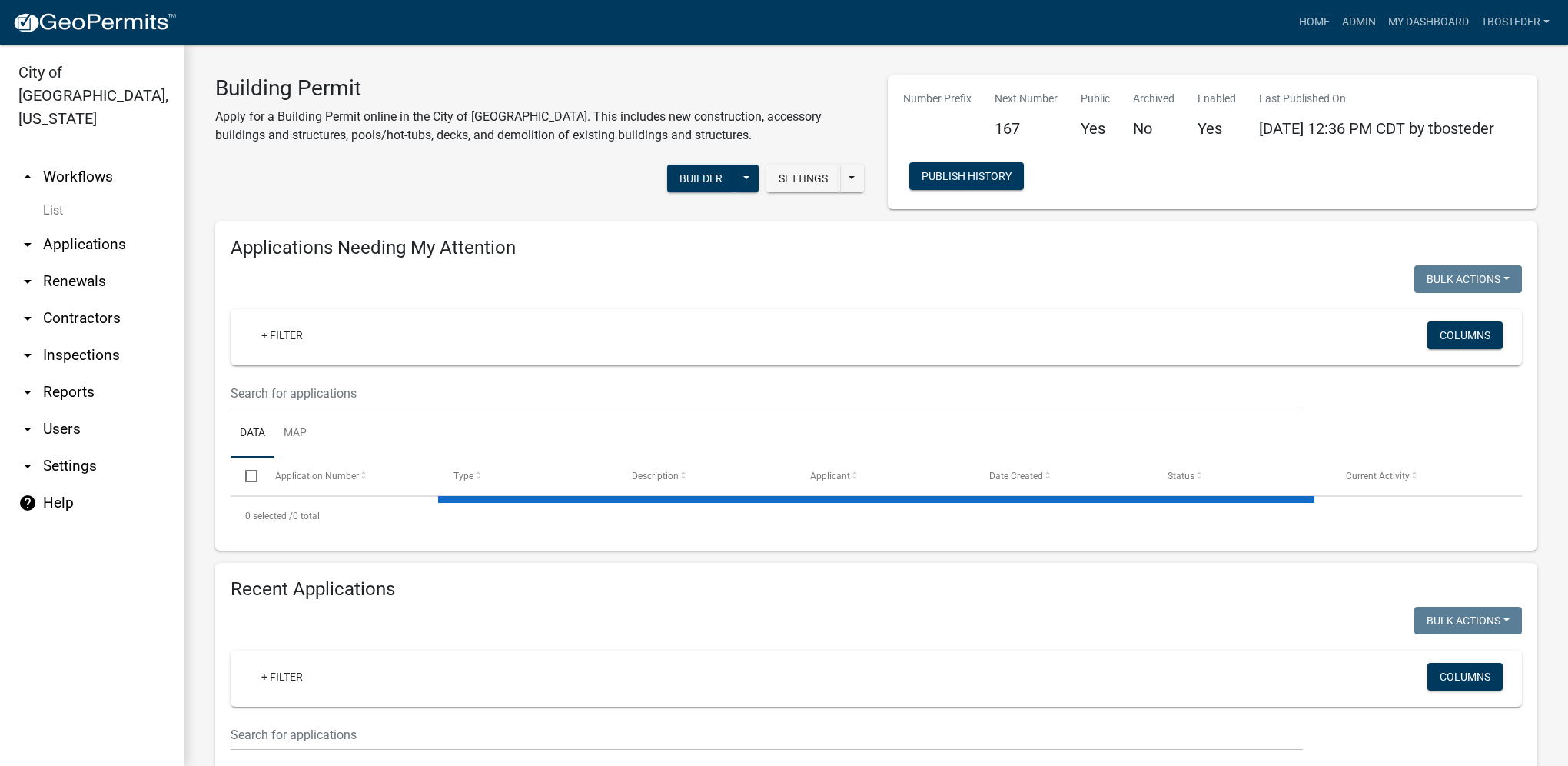
select select "1: 25"
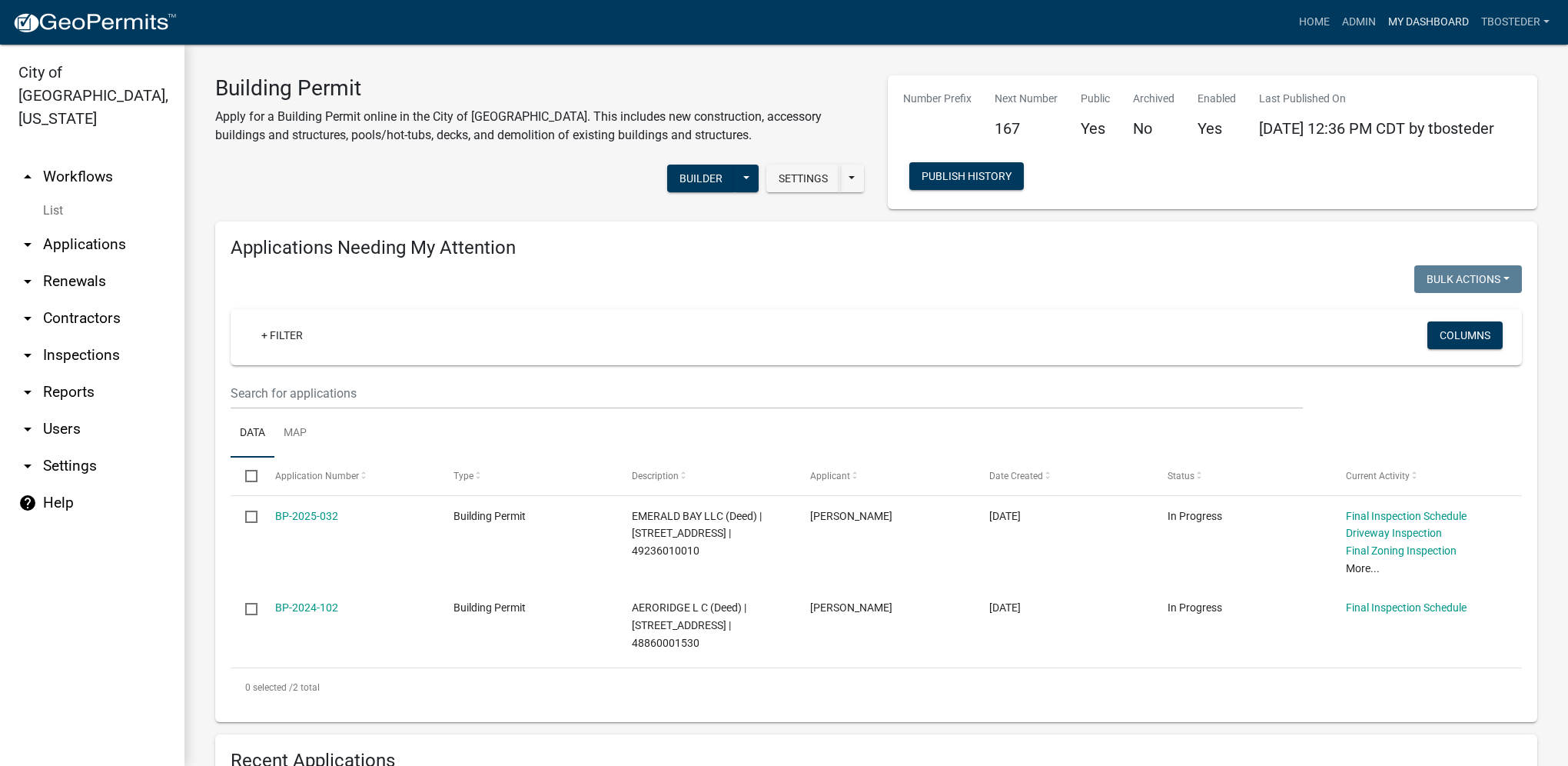
click at [1452, 21] on link "My Dashboard" at bounding box center [1428, 22] width 93 height 29
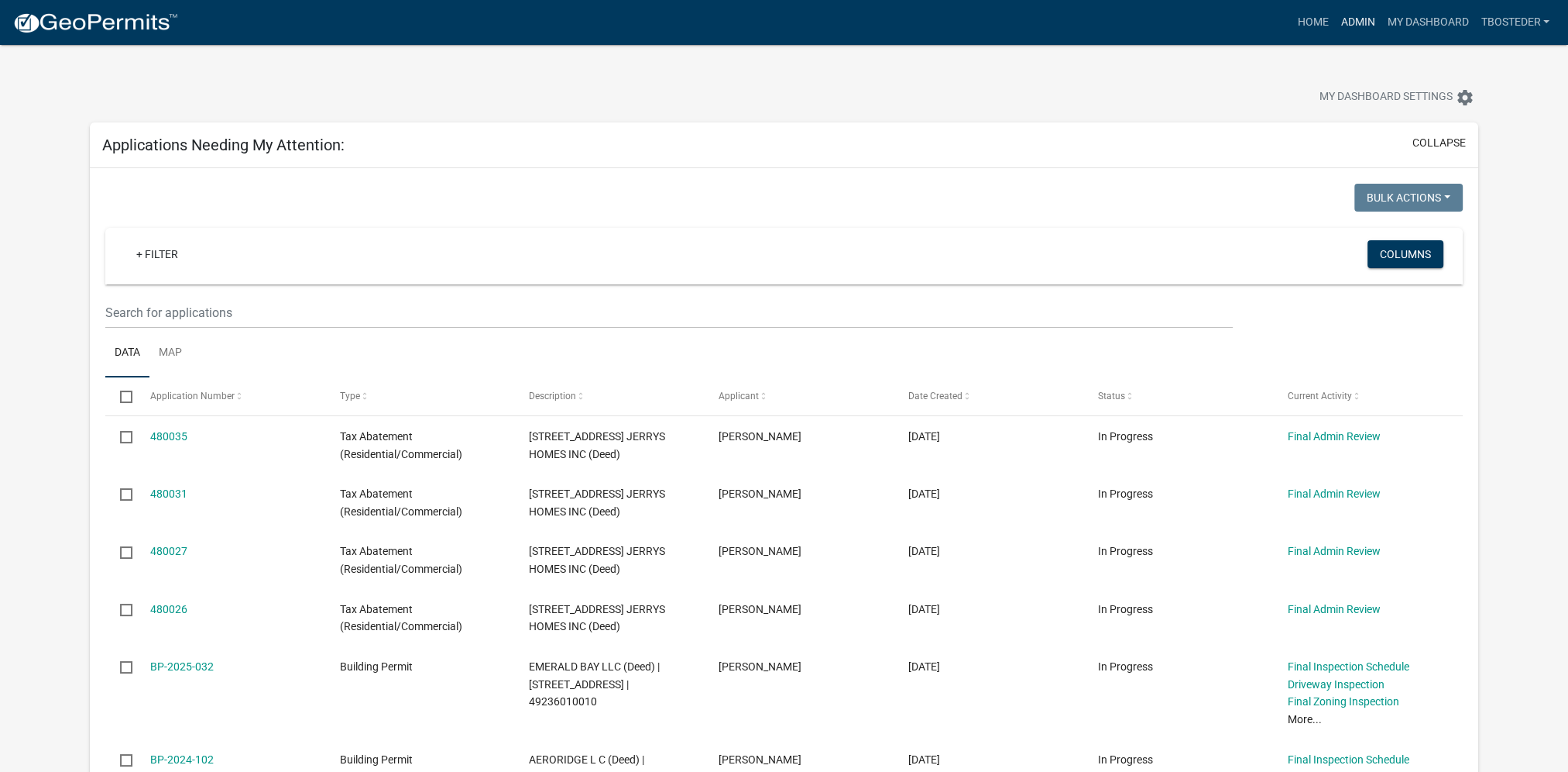
click at [1344, 12] on link "Admin" at bounding box center [1357, 22] width 46 height 30
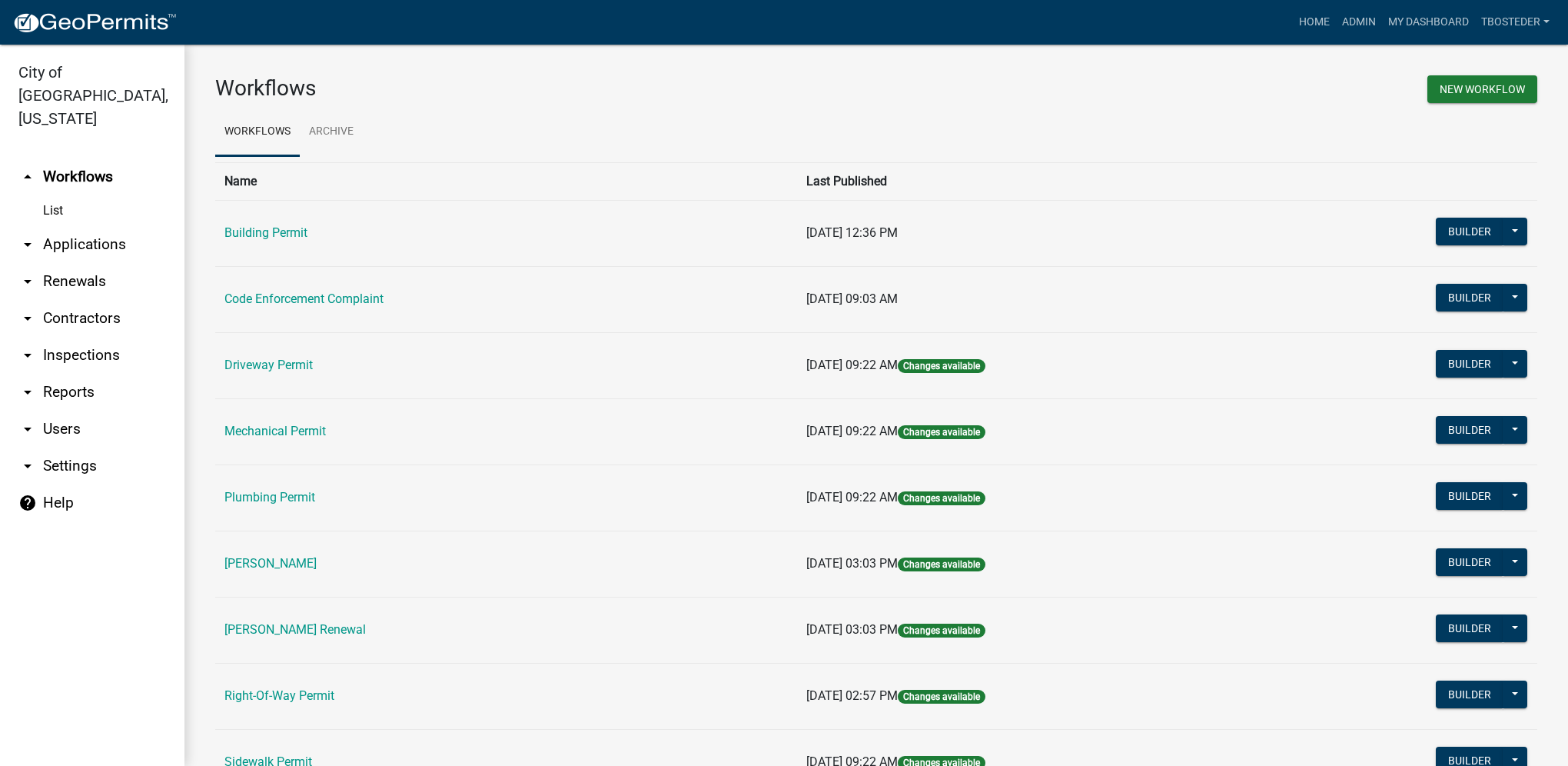
click at [312, 290] on td "Code Enforcement Complaint" at bounding box center [506, 299] width 582 height 66
click at [312, 295] on link "Code Enforcement Complaint" at bounding box center [303, 299] width 159 height 15
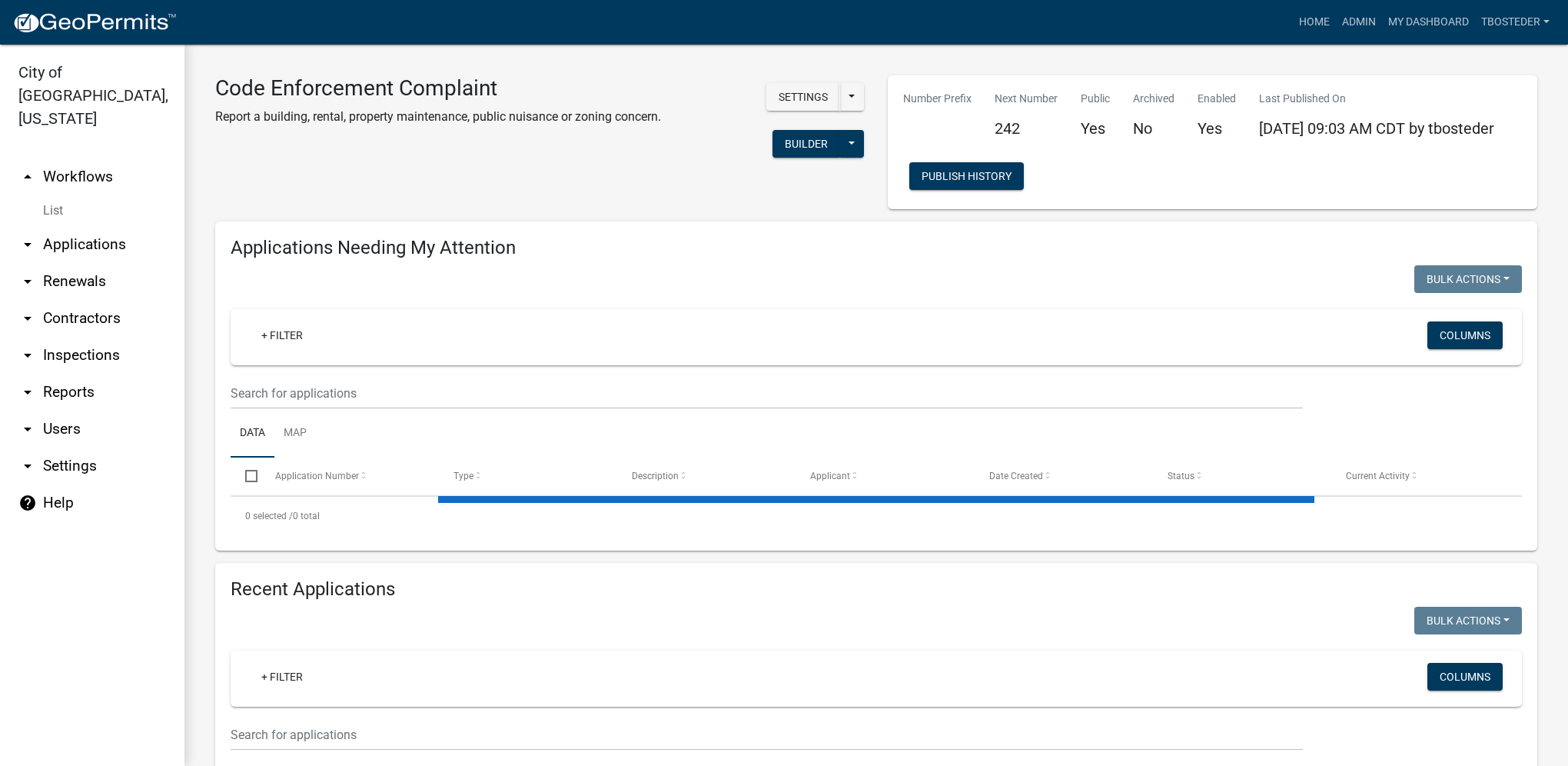
select select "1: 25"
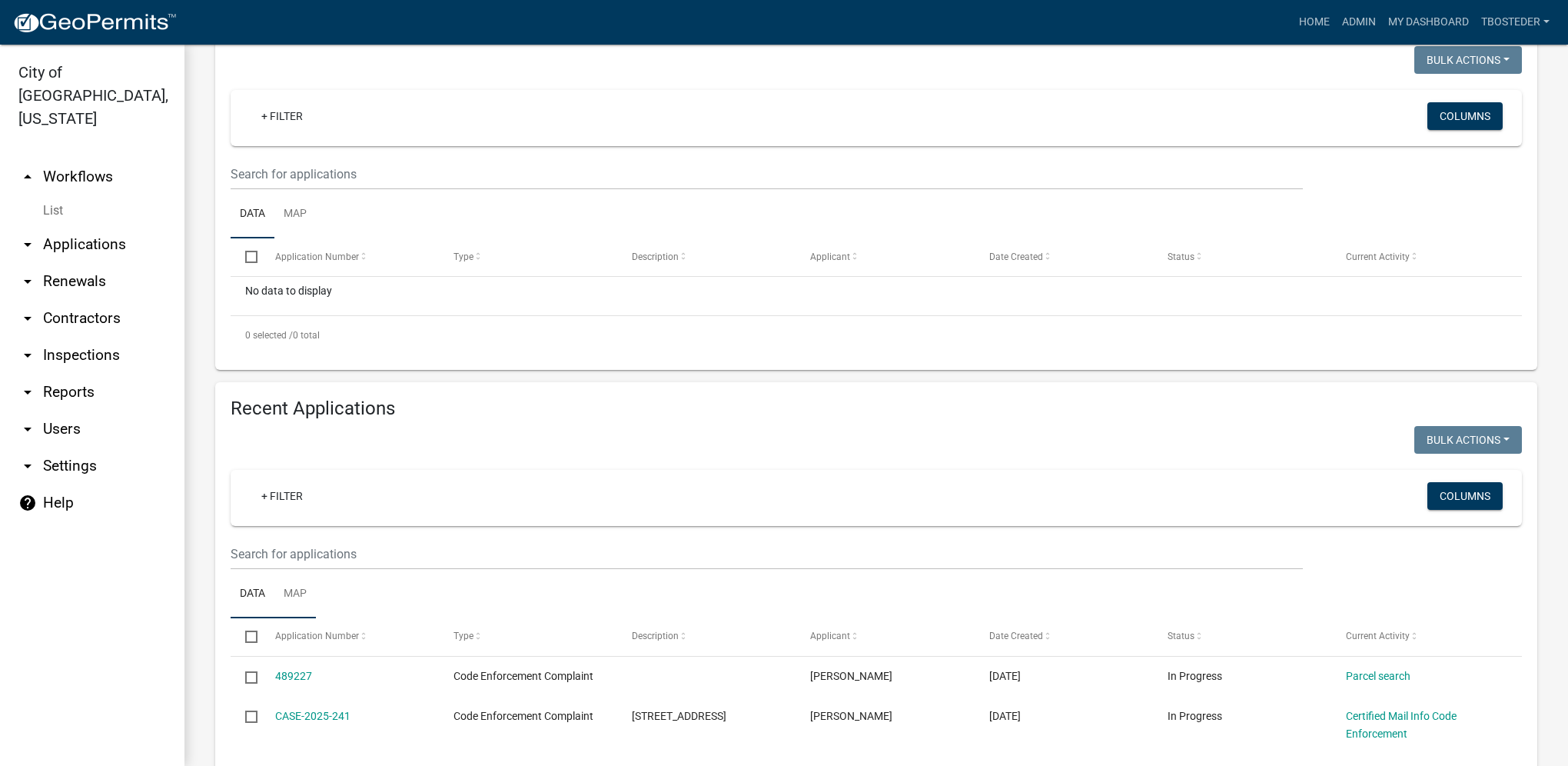
scroll to position [231, 0]
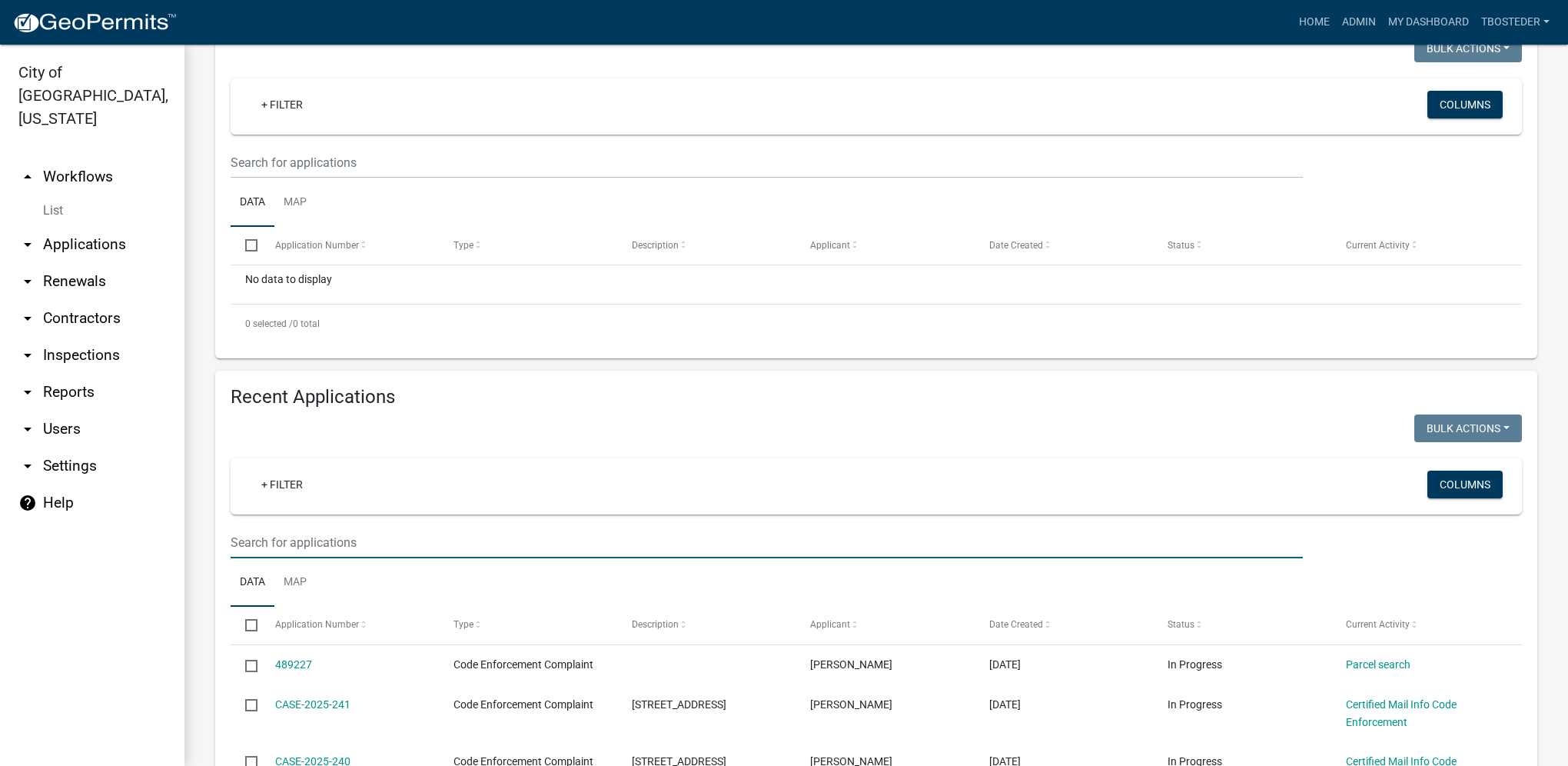
click at [308, 548] on input "text" at bounding box center [767, 542] width 1072 height 31
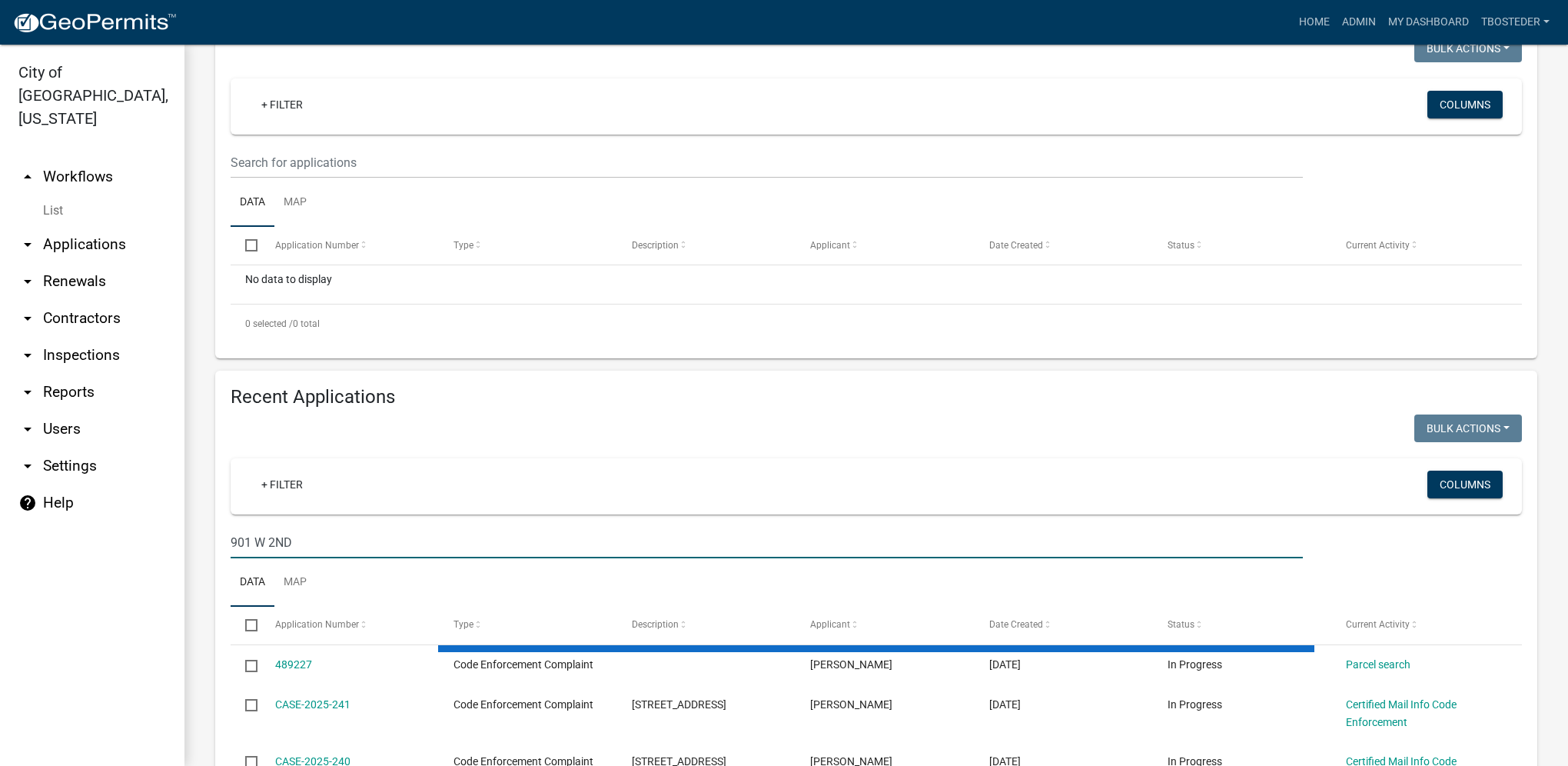
type input "901 W 2ND"
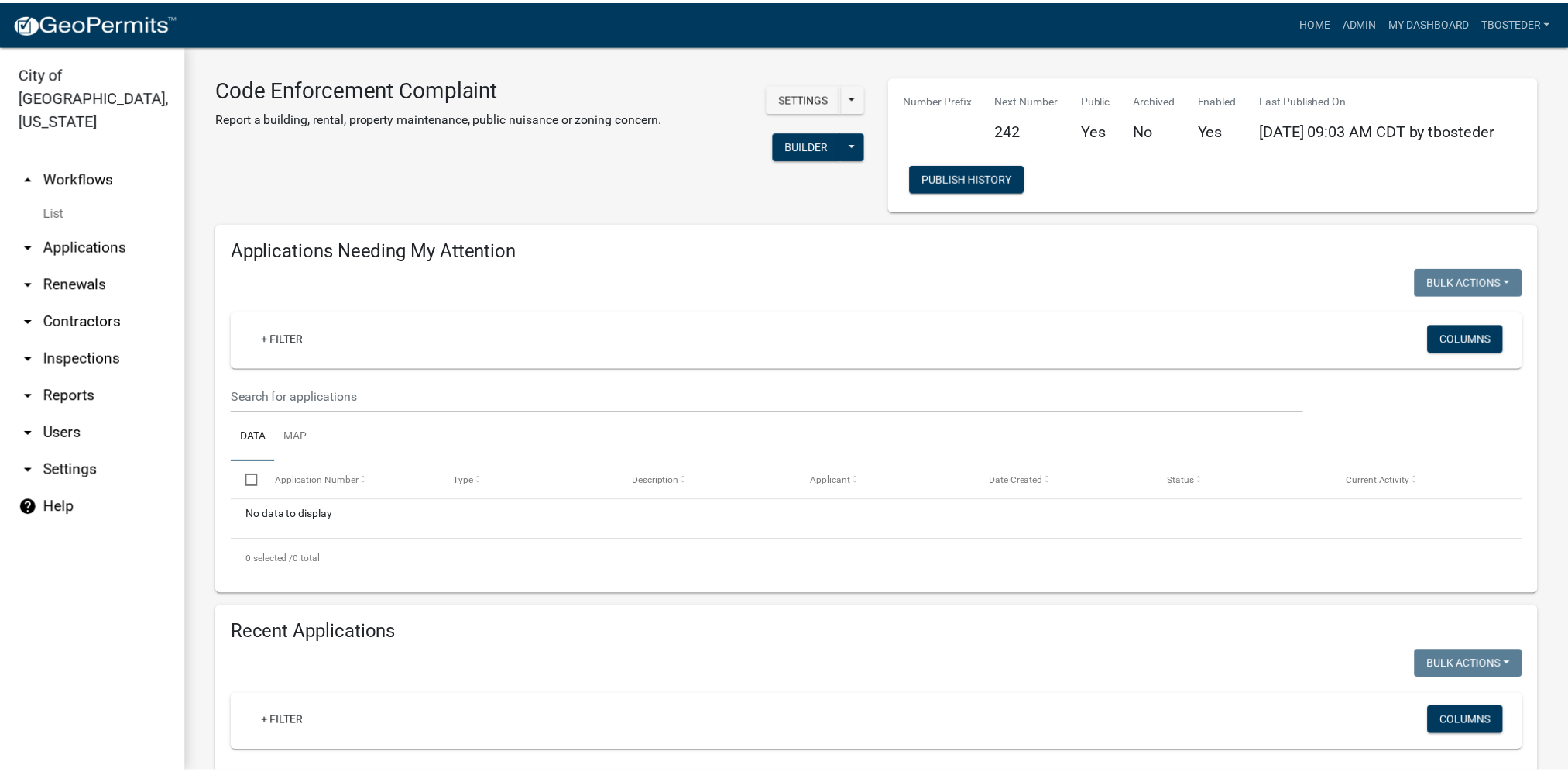
scroll to position [284, 0]
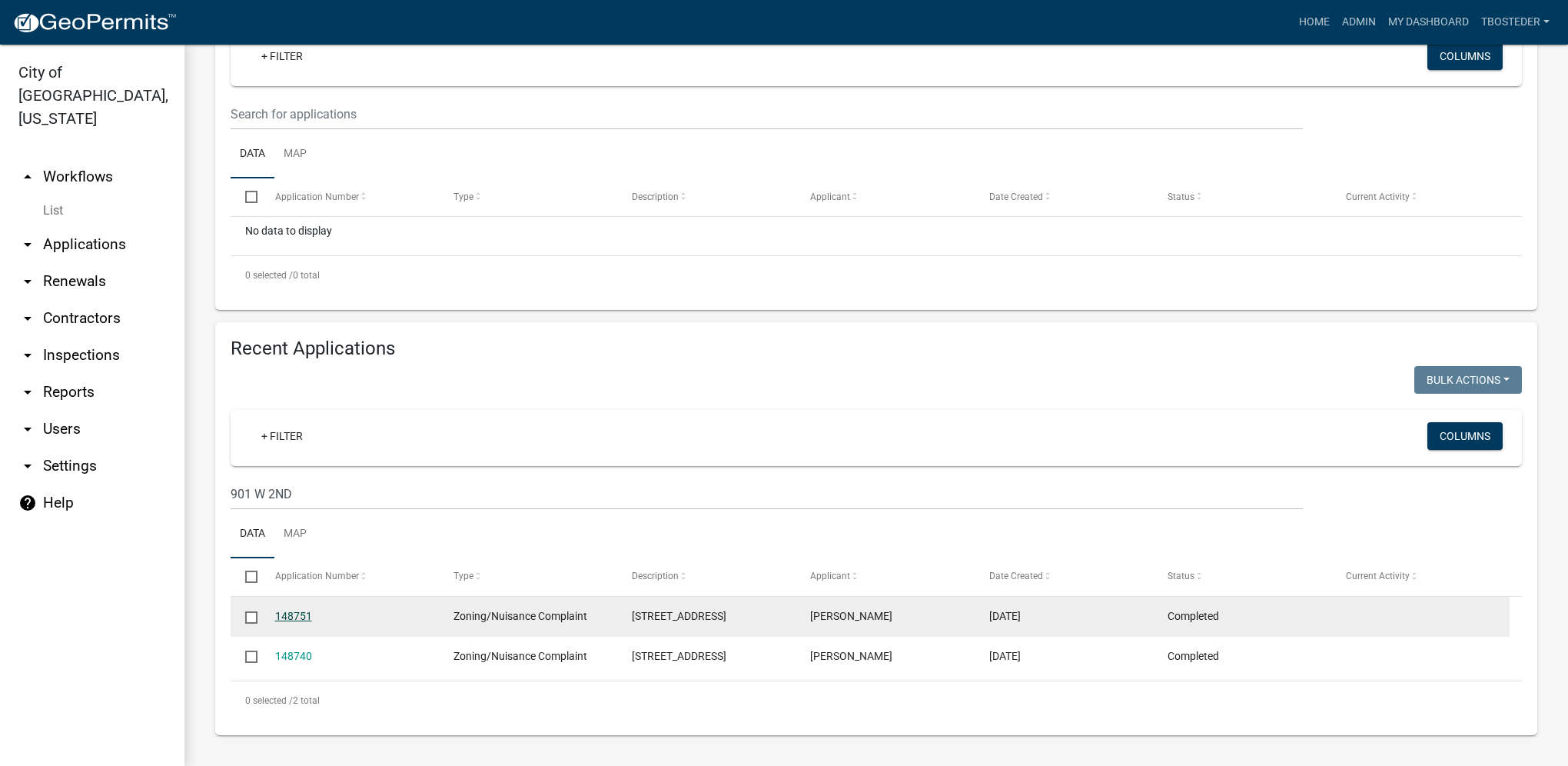
click at [301, 615] on link "148751" at bounding box center [294, 615] width 37 height 12
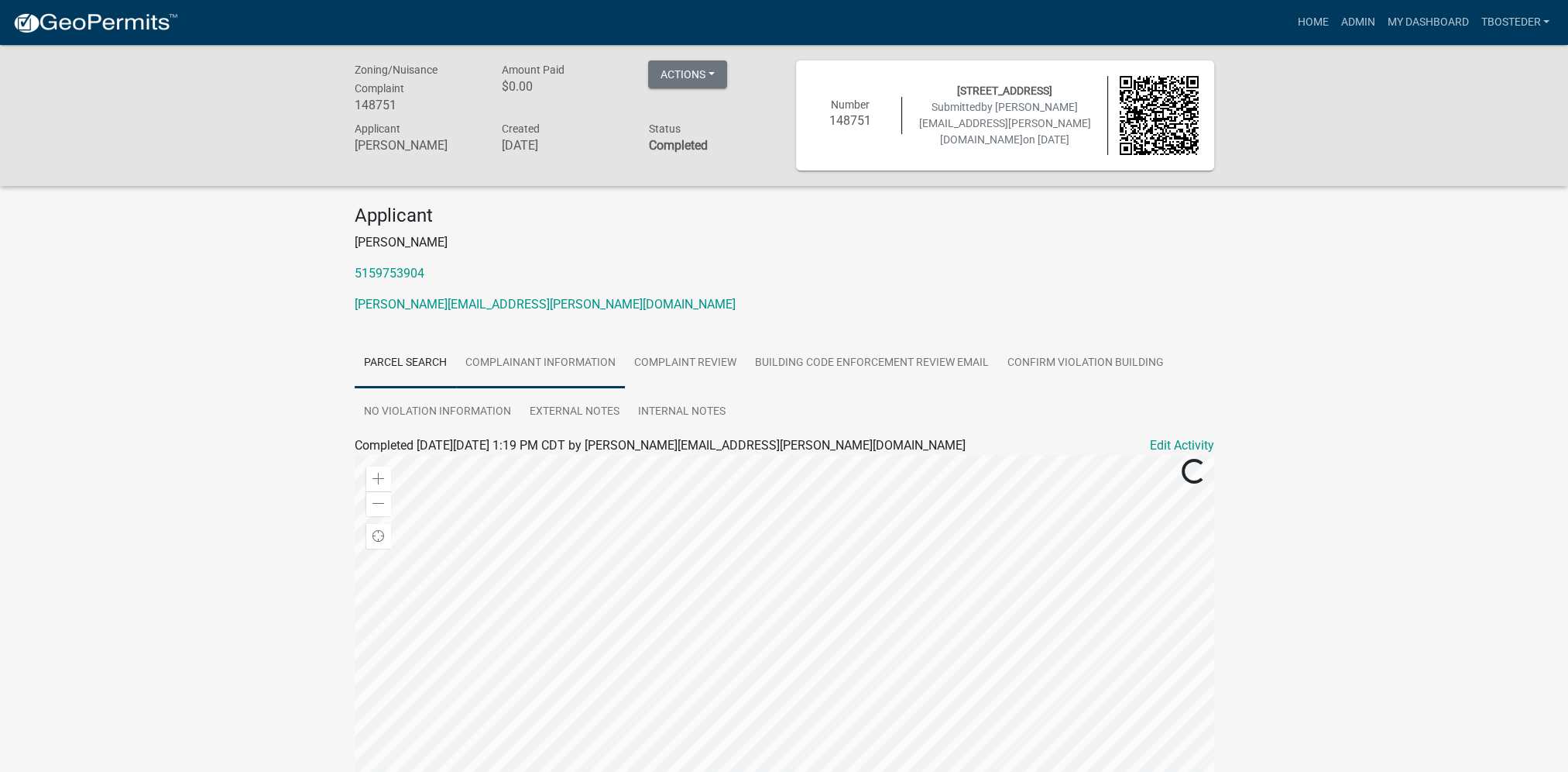
click at [587, 351] on link "Complainant Information" at bounding box center [540, 364] width 169 height 50
click at [1320, 20] on link "Home" at bounding box center [1313, 22] width 43 height 30
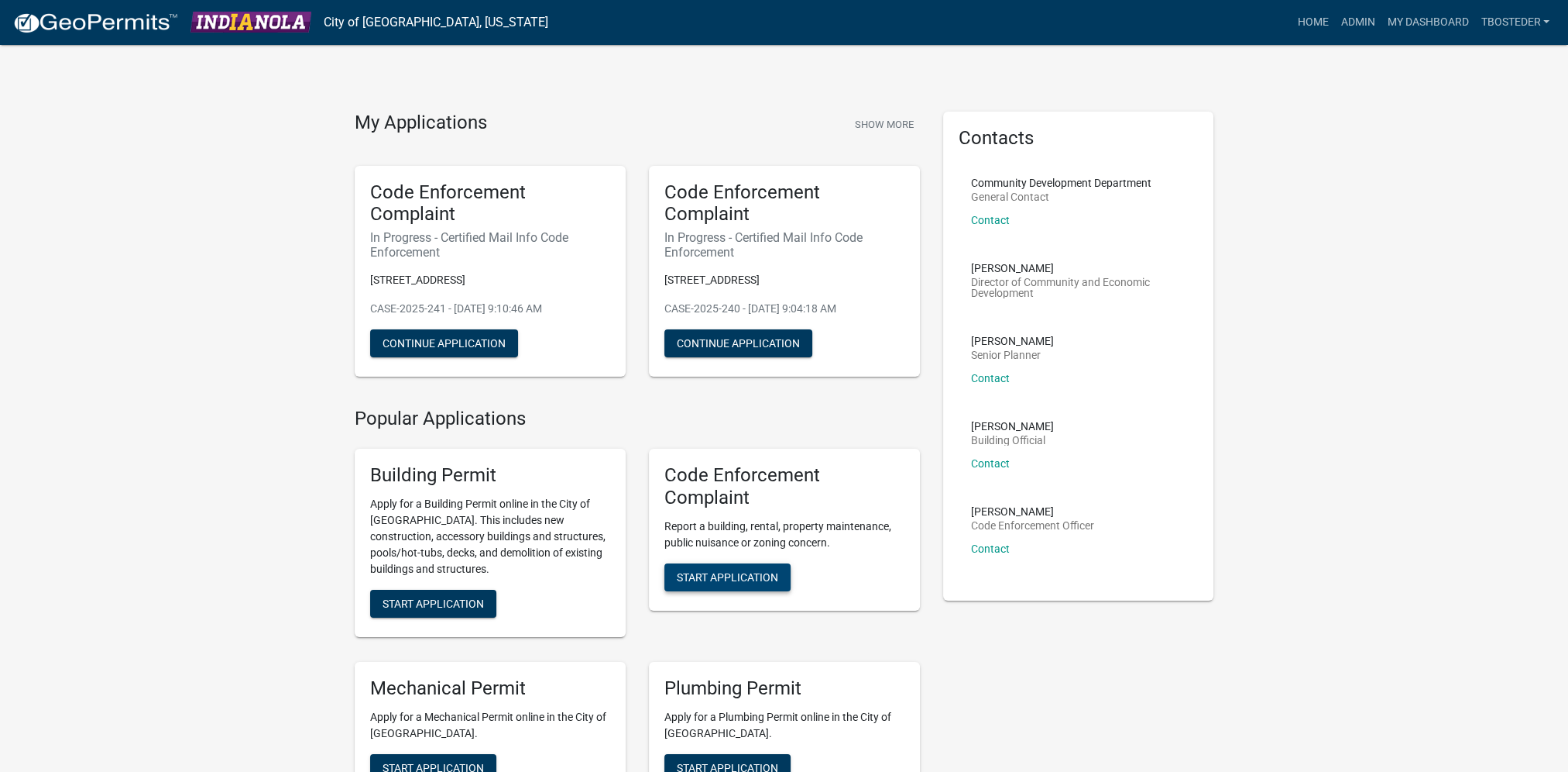
click at [772, 583] on span "Start Application" at bounding box center [728, 576] width 102 height 12
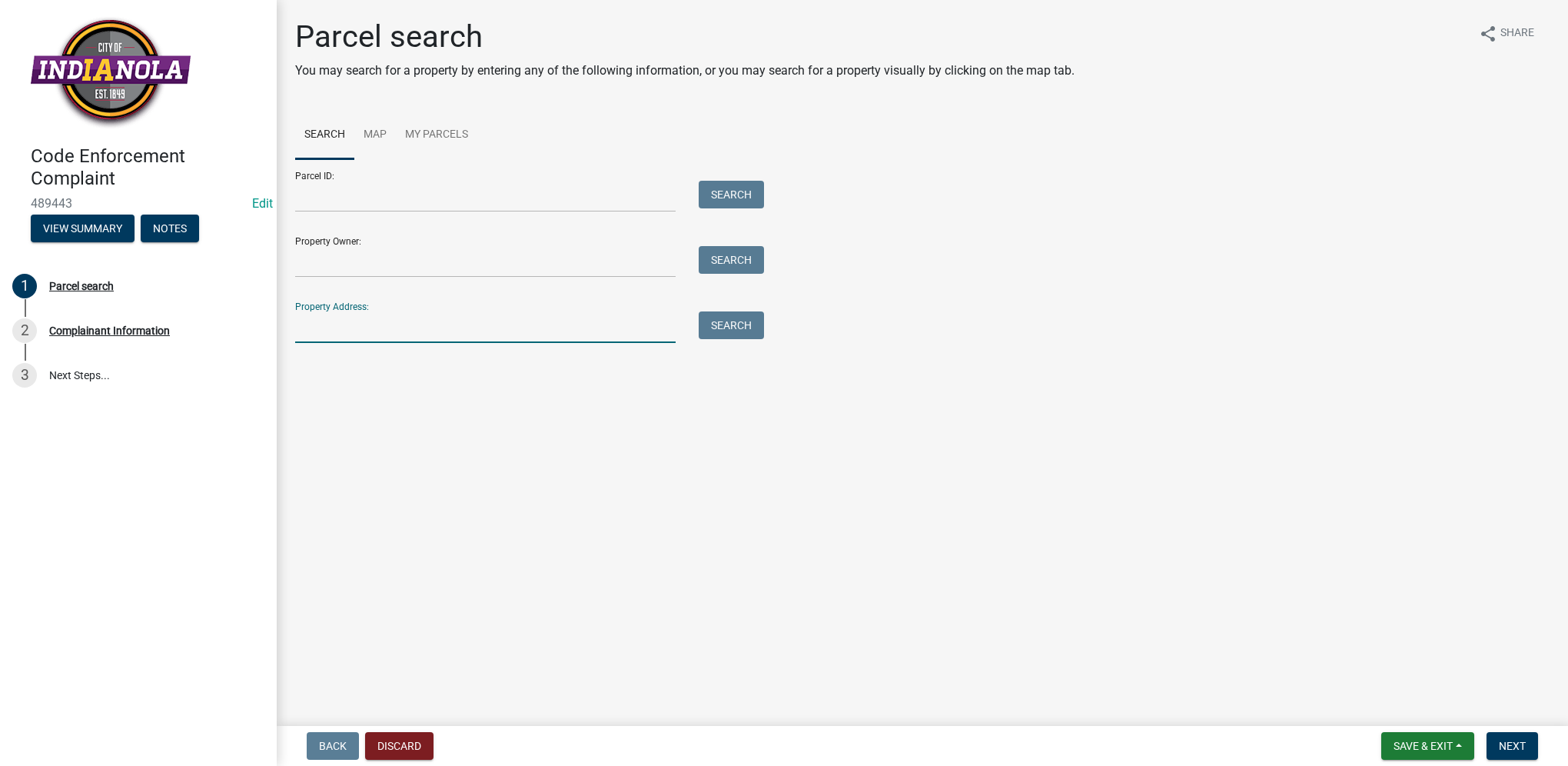
drag, startPoint x: 370, startPoint y: 330, endPoint x: 349, endPoint y: 173, distance: 158.4
click at [370, 330] on input "Property Address:" at bounding box center [485, 327] width 380 height 31
type input "[STREET_ADDRESS]"
click at [715, 326] on button "Search" at bounding box center [731, 325] width 65 height 28
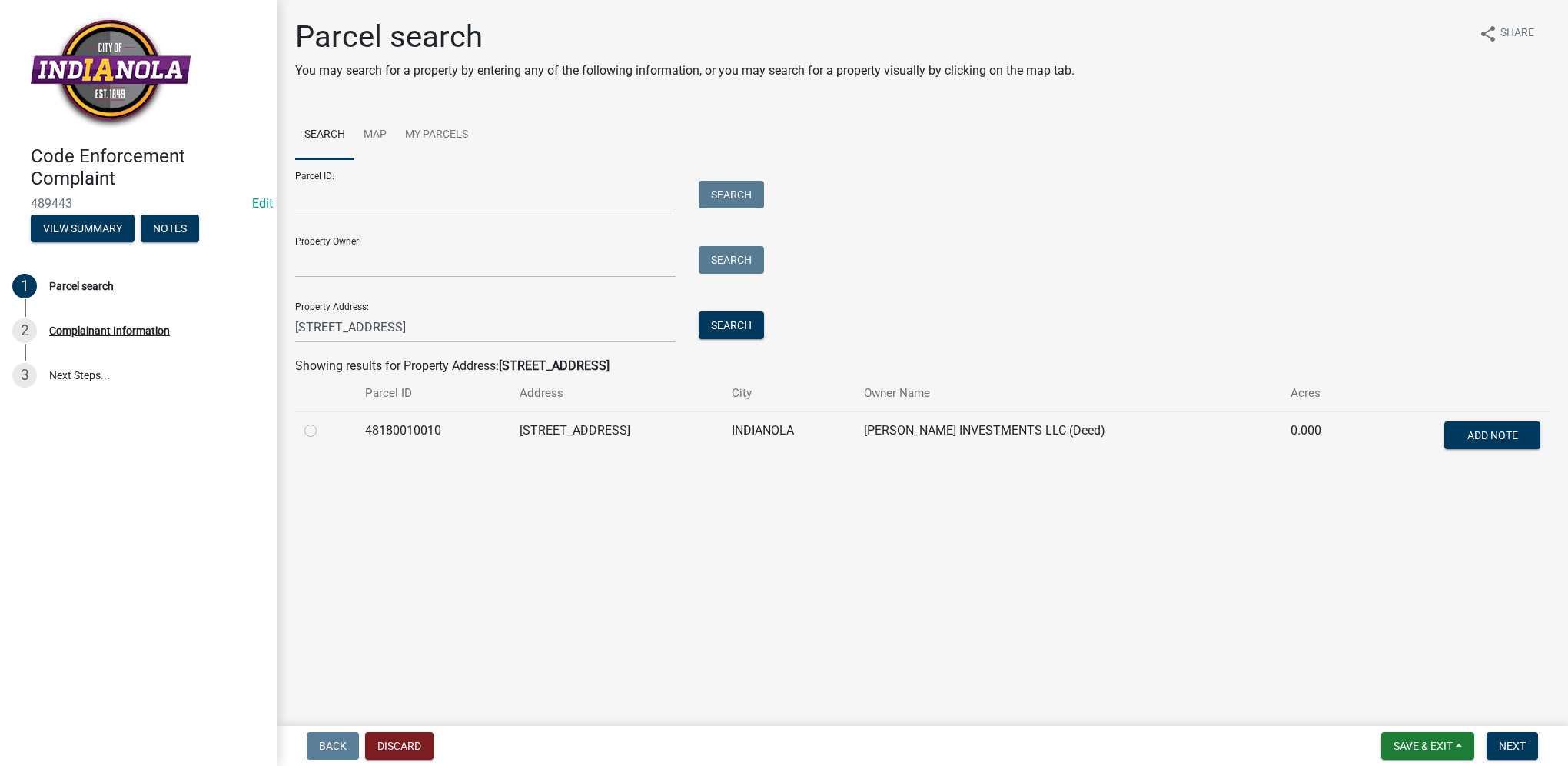
click at [323, 422] on label at bounding box center [323, 422] width 0 height 0
click at [323, 432] on input "radio" at bounding box center [328, 426] width 10 height 10
radio input "true"
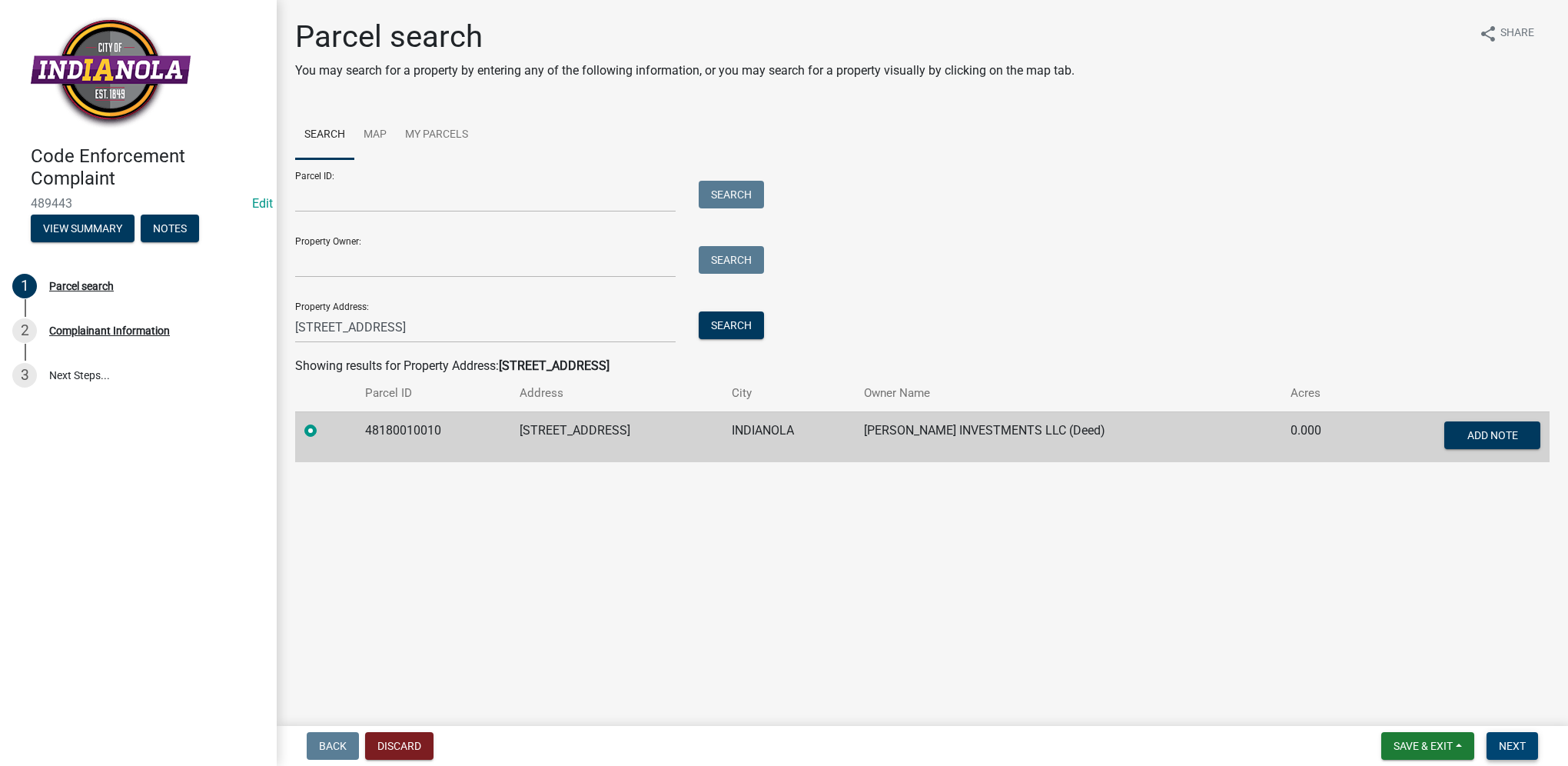
click at [1521, 749] on span "Next" at bounding box center [1512, 745] width 27 height 12
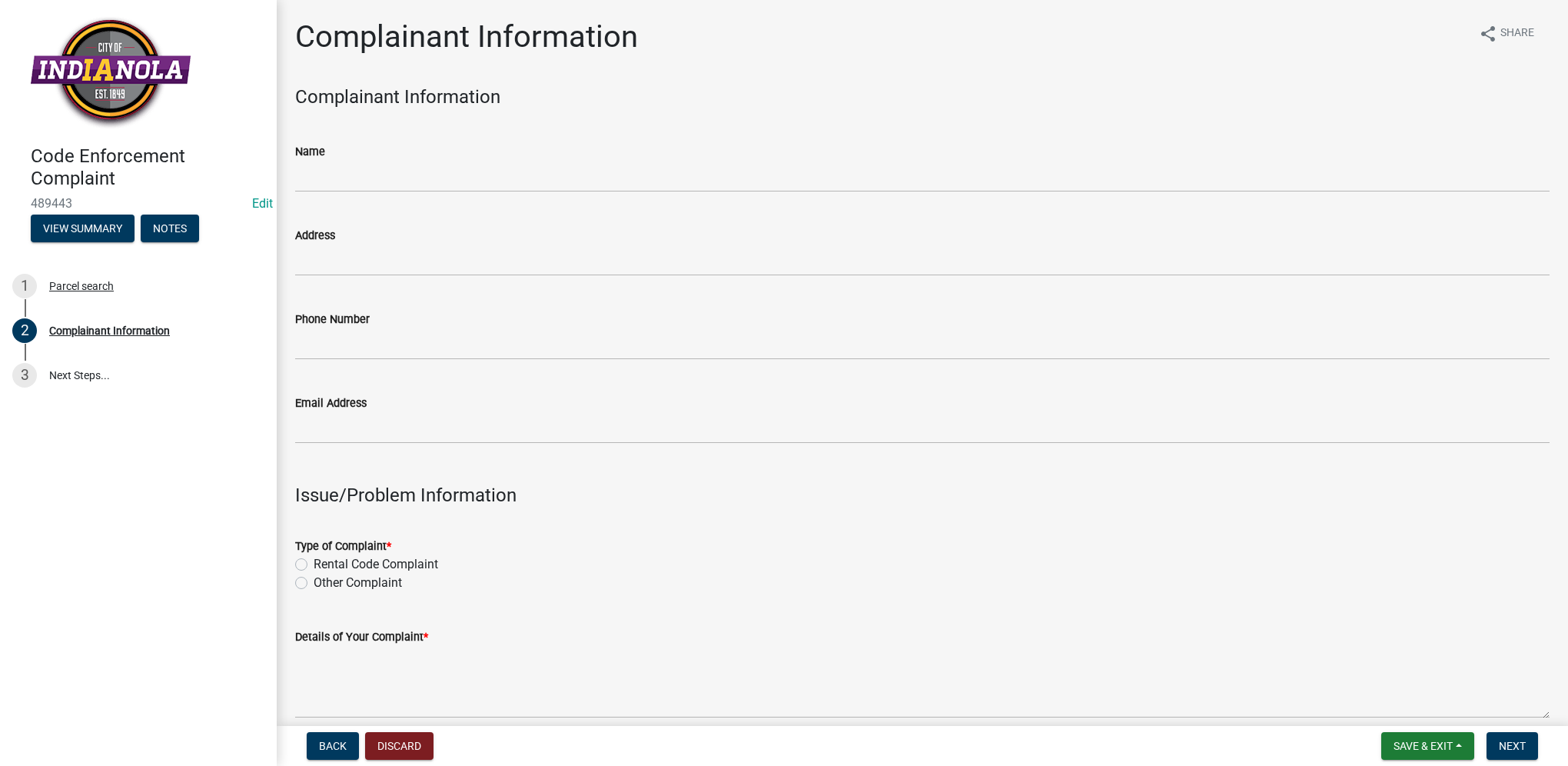
click at [314, 586] on label "Other Complaint" at bounding box center [358, 583] width 88 height 18
click at [314, 583] on input "Other Complaint" at bounding box center [319, 579] width 10 height 10
radio input "true"
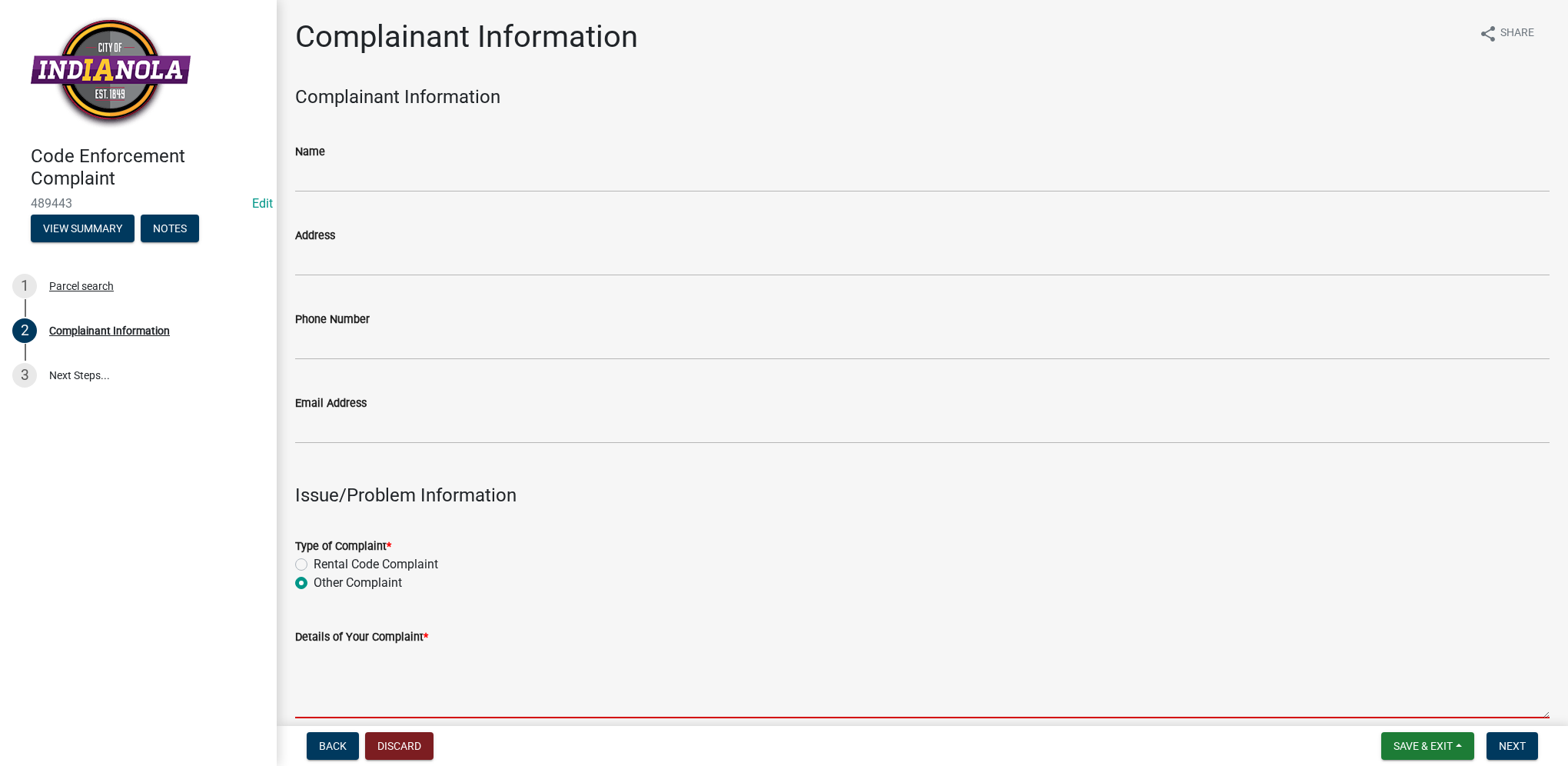
click at [350, 670] on textarea "Details of Your Complaint *" at bounding box center [922, 682] width 1254 height 73
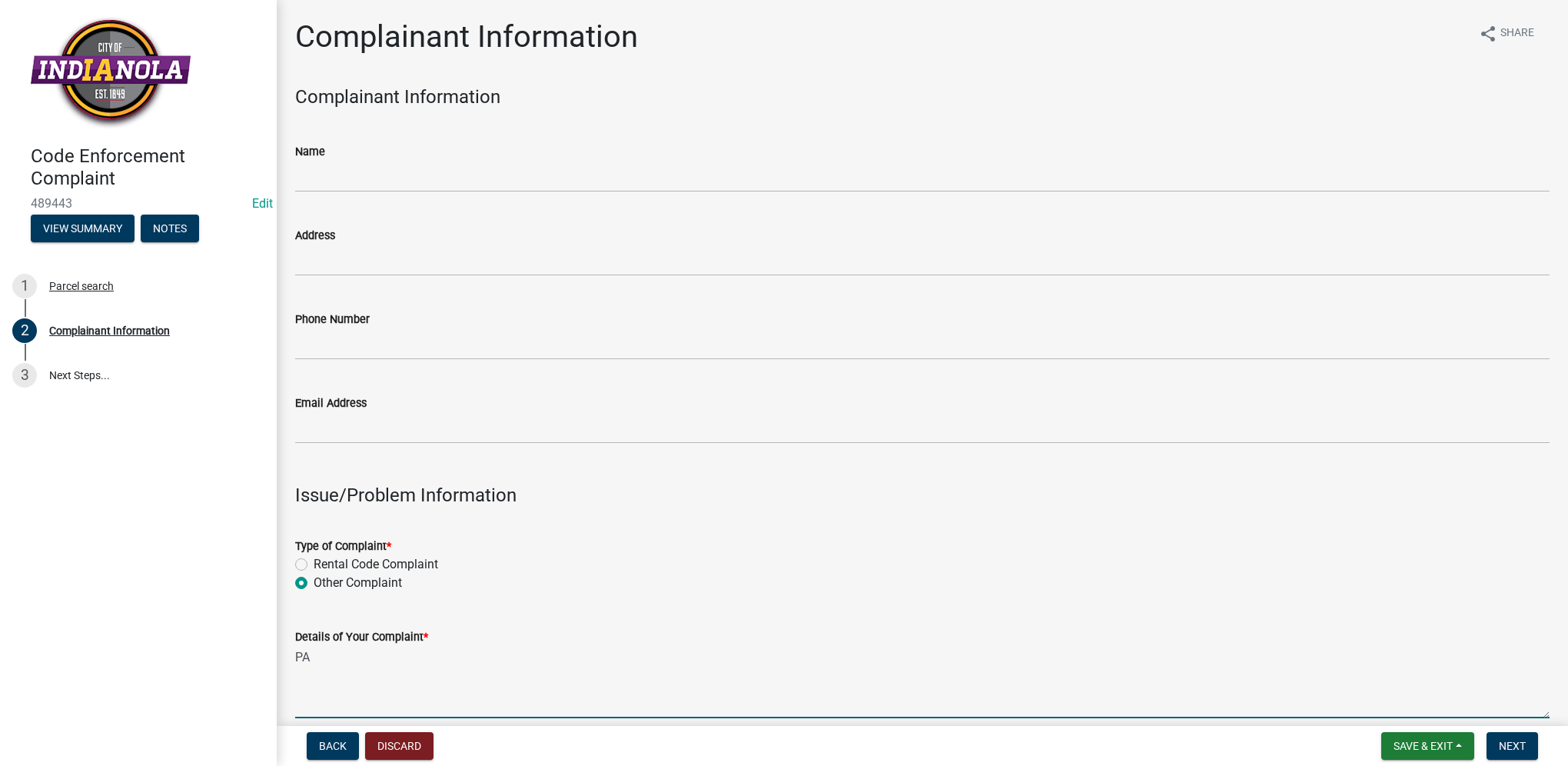
type textarea "P"
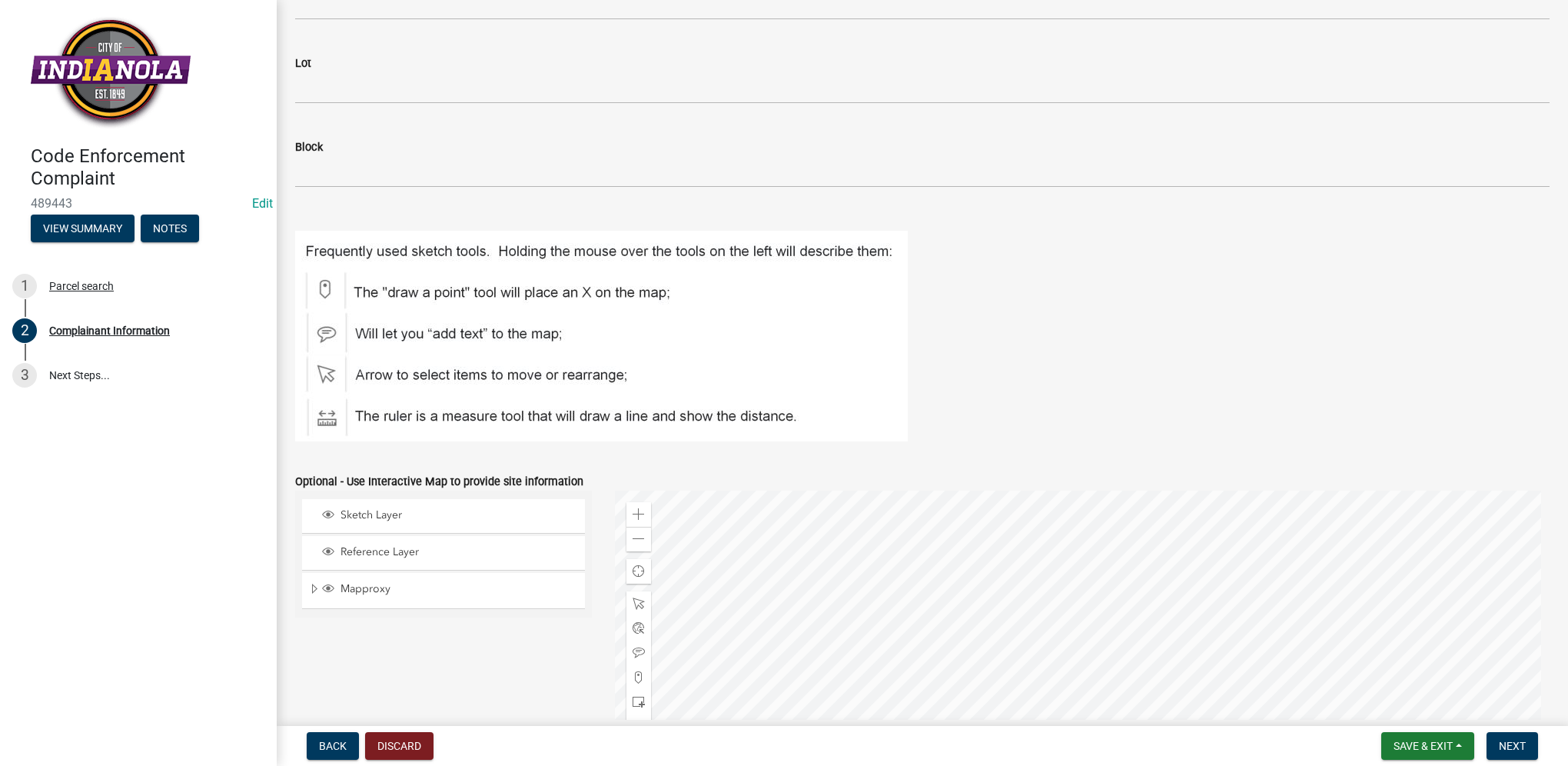
scroll to position [1752, 0]
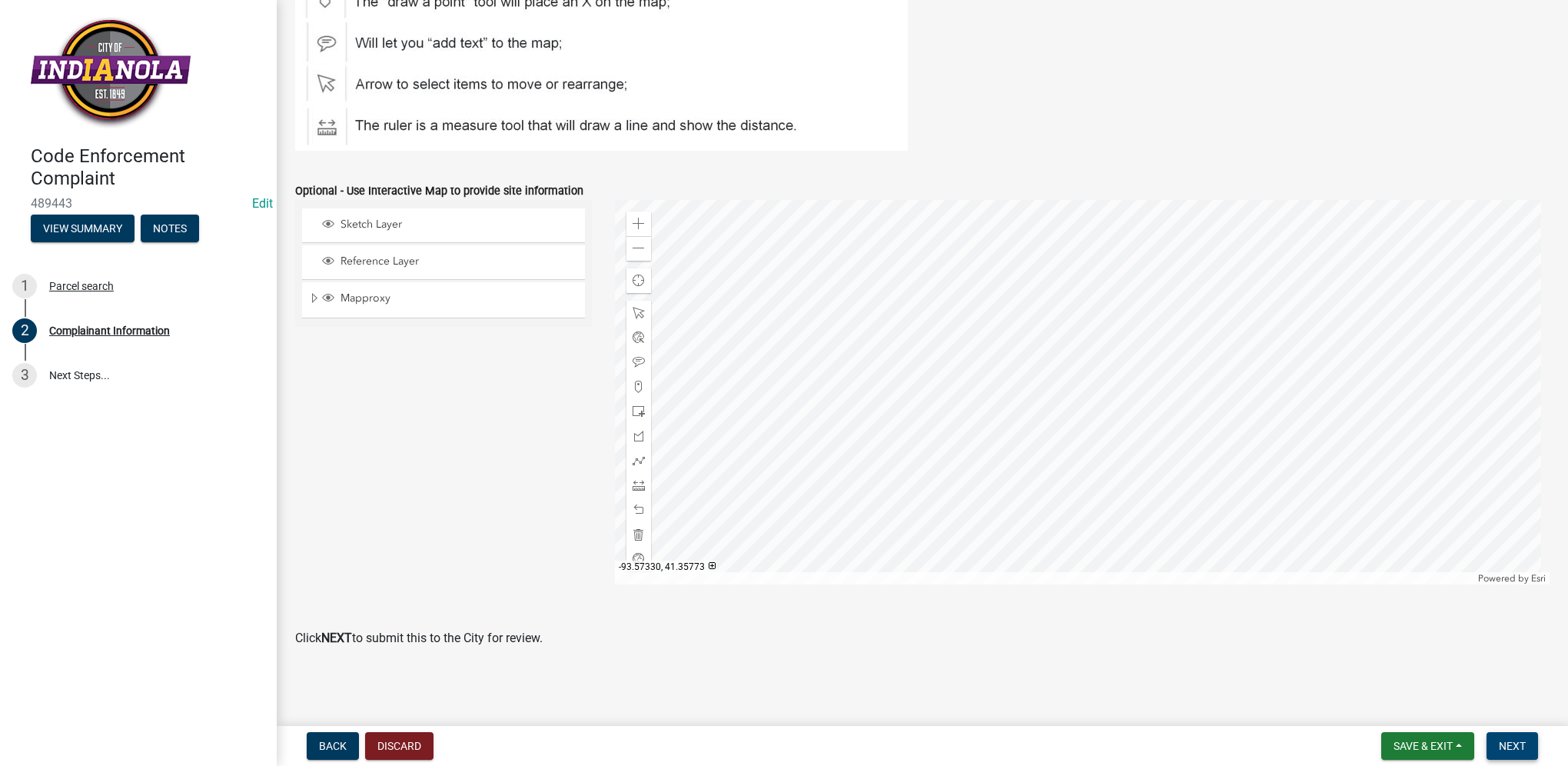
type textarea "parking in right of way, visual obstruction"
click at [1522, 744] on span "Next" at bounding box center [1512, 745] width 27 height 12
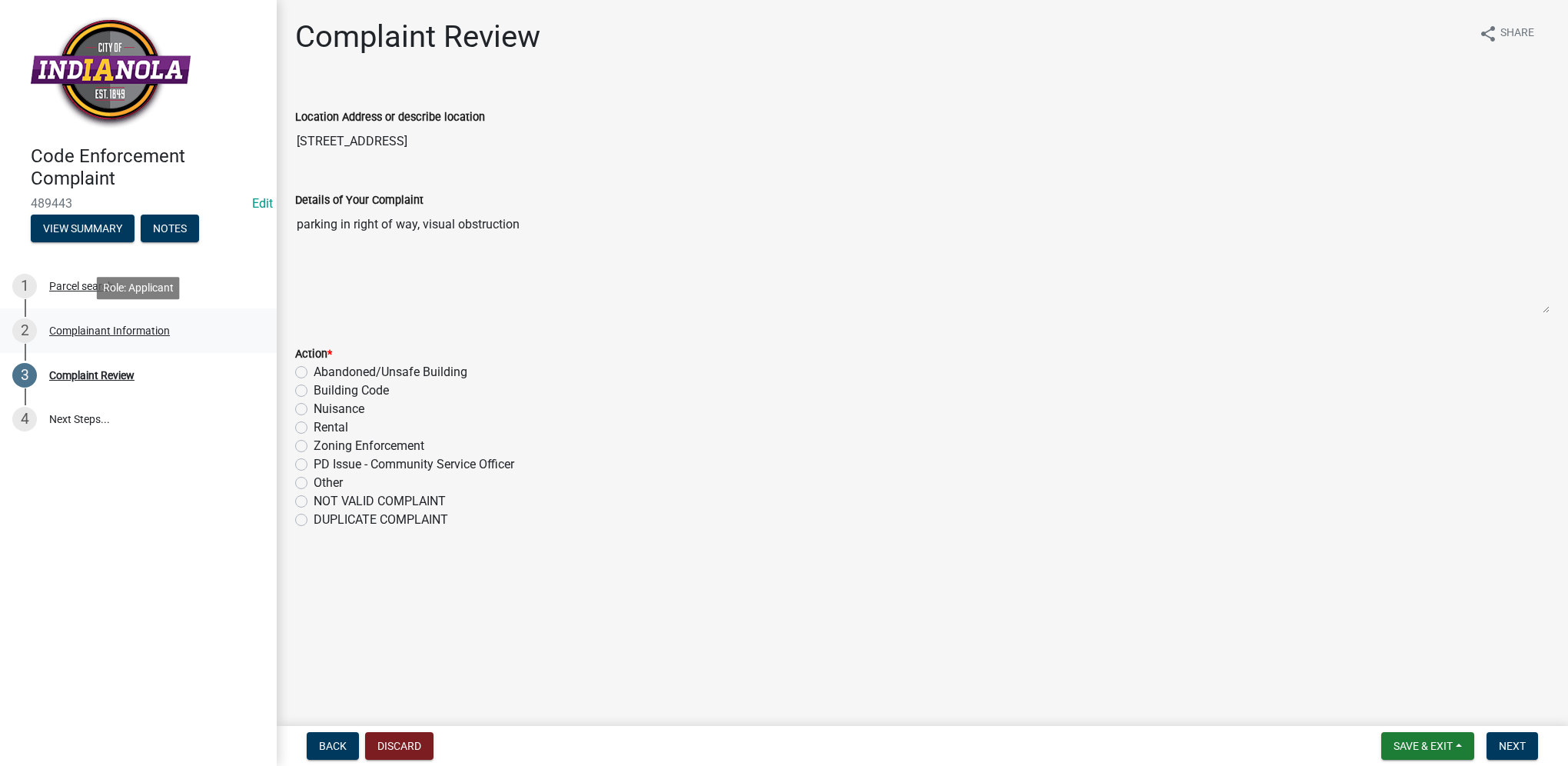
click at [141, 326] on div "Complainant Information" at bounding box center [109, 331] width 120 height 11
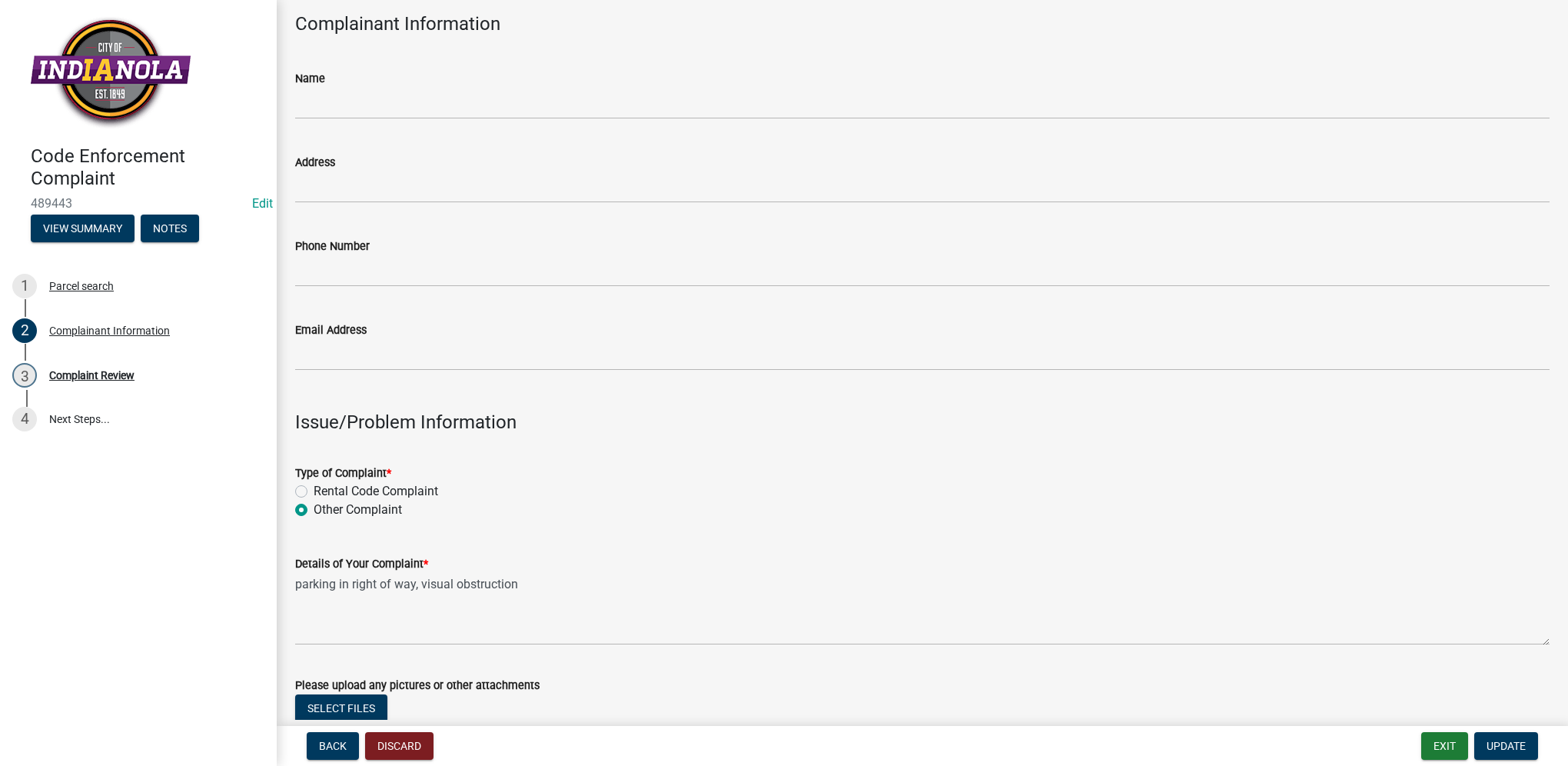
scroll to position [77, 0]
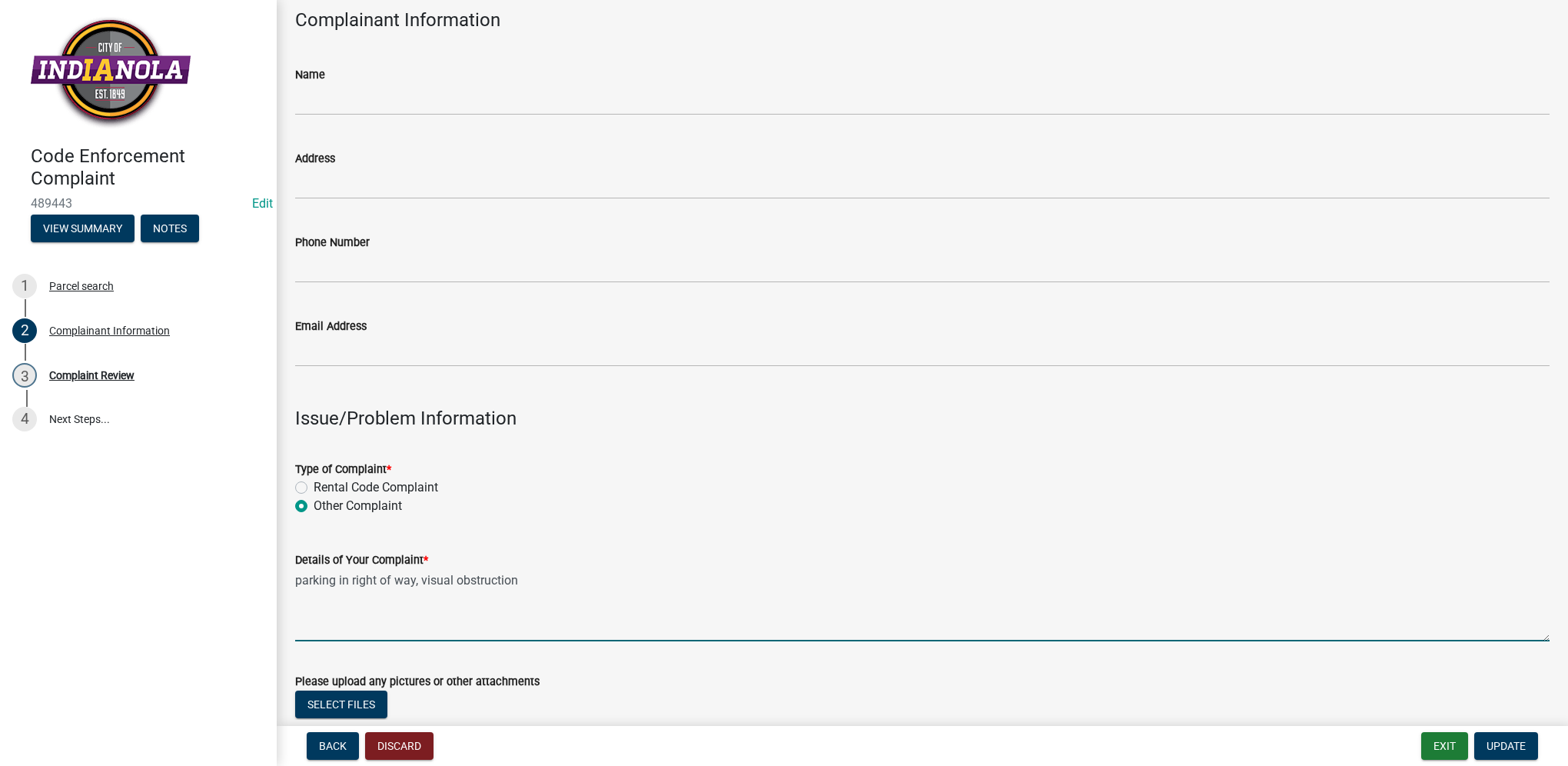
click at [420, 583] on textarea "parking in right of way, visual obstruction" at bounding box center [922, 605] width 1254 height 73
type textarea "parking in right of way, on grass, visual obstruction"
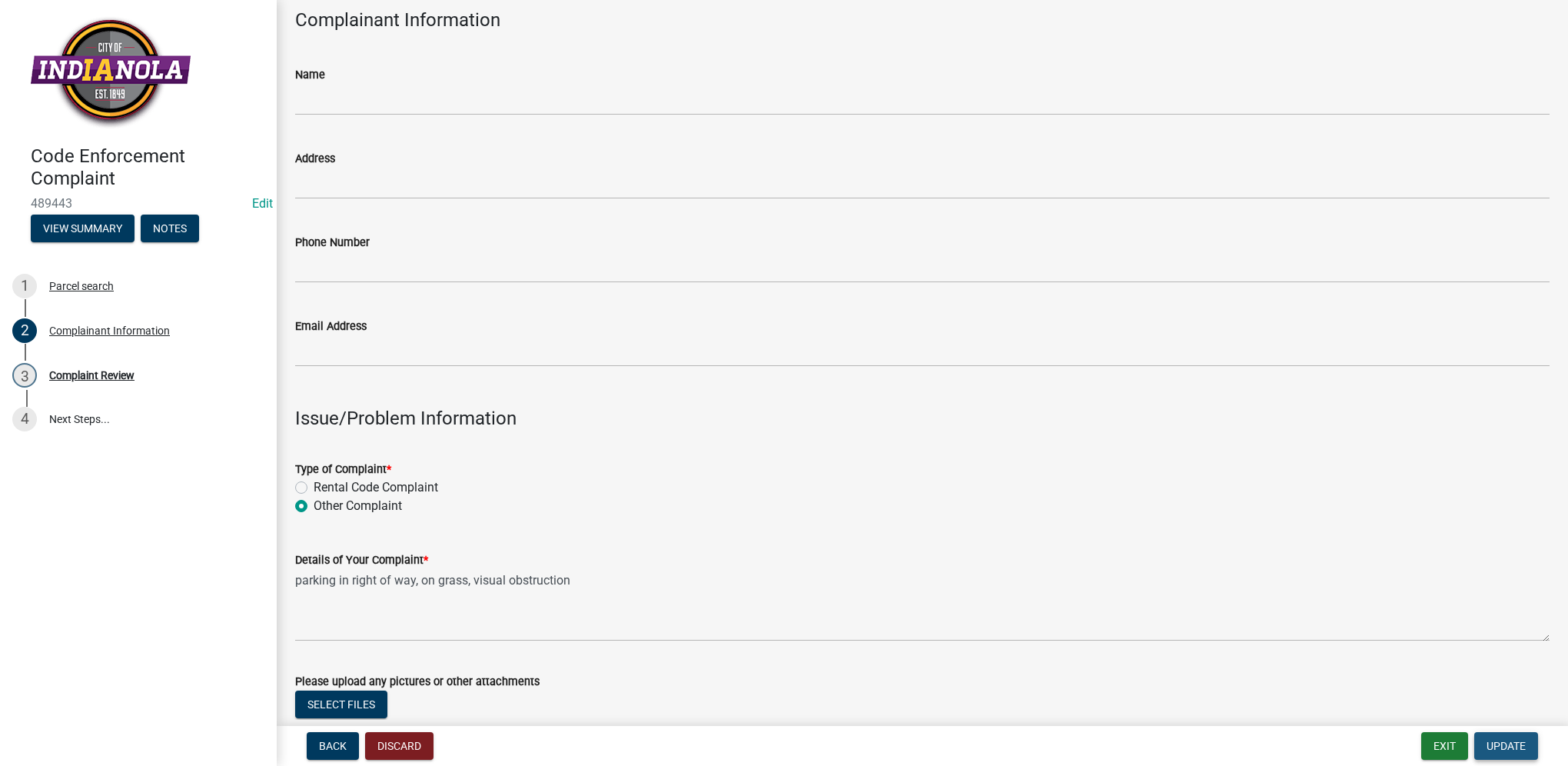
click at [1494, 751] on span "Update" at bounding box center [1506, 745] width 39 height 12
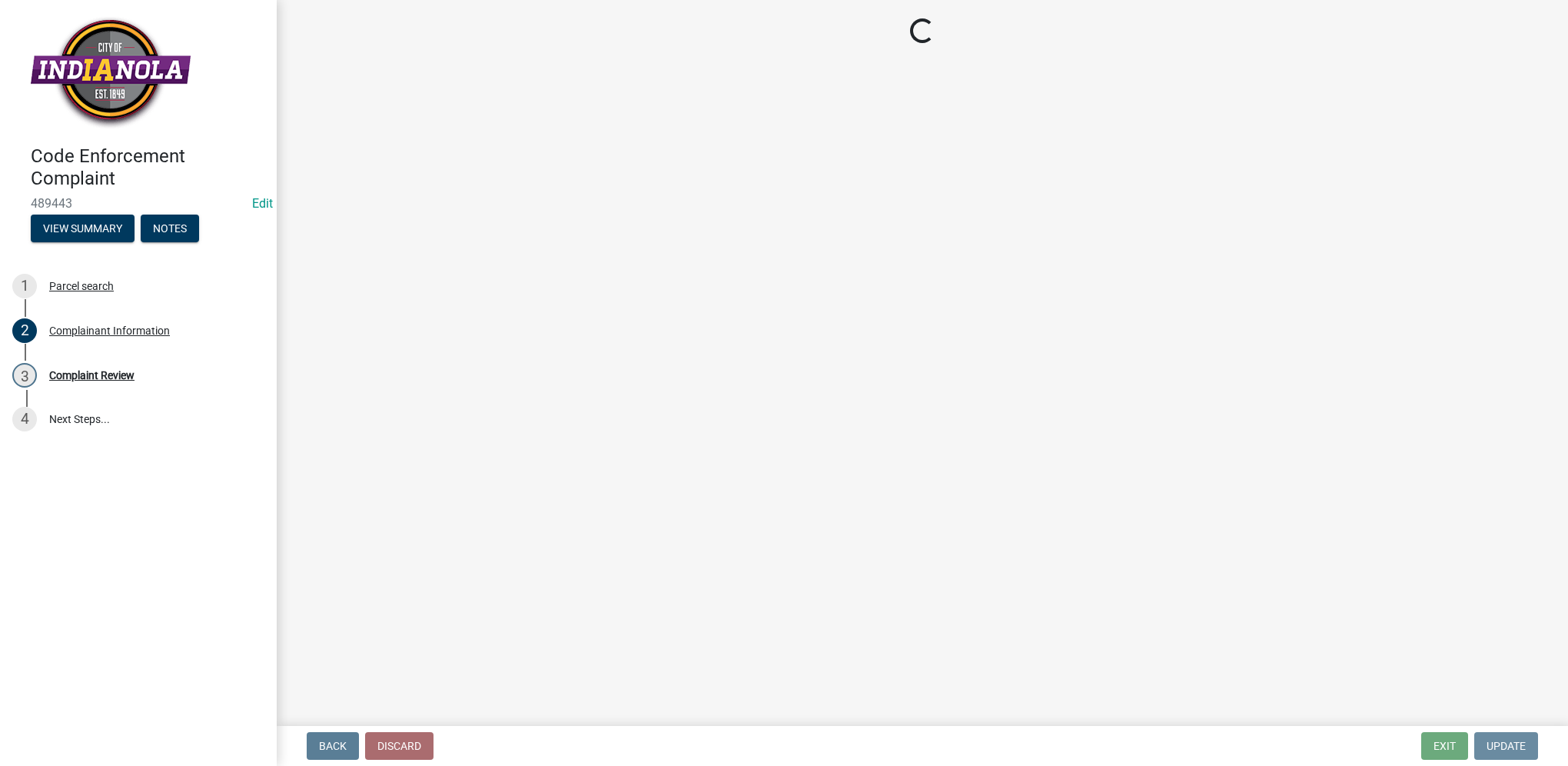
scroll to position [0, 0]
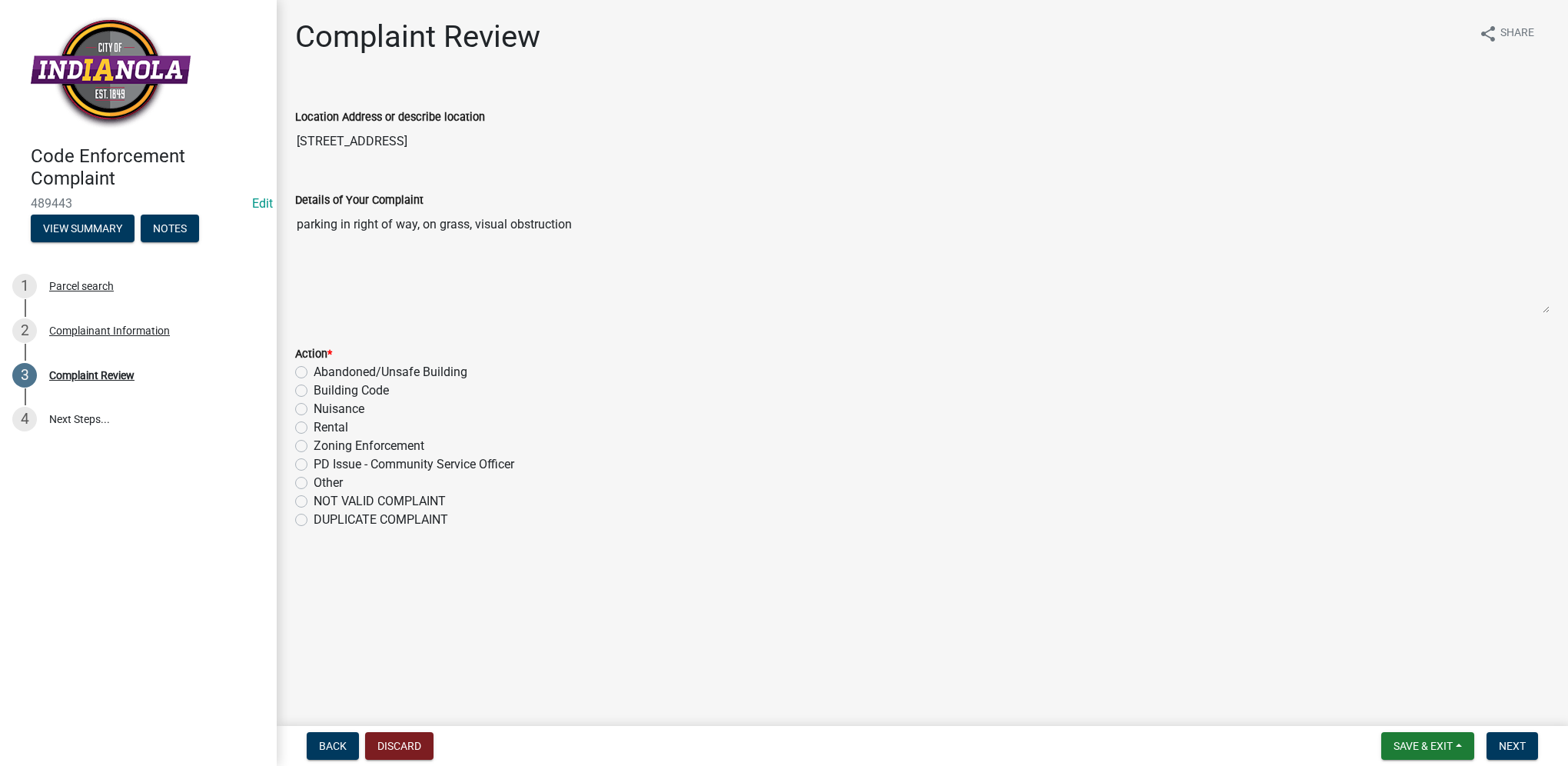
click at [314, 411] on label "Nuisance" at bounding box center [339, 409] width 50 height 18
click at [314, 410] on input "Nuisance" at bounding box center [319, 404] width 10 height 10
radio input "true"
click at [1497, 749] on button "Next" at bounding box center [1512, 746] width 51 height 28
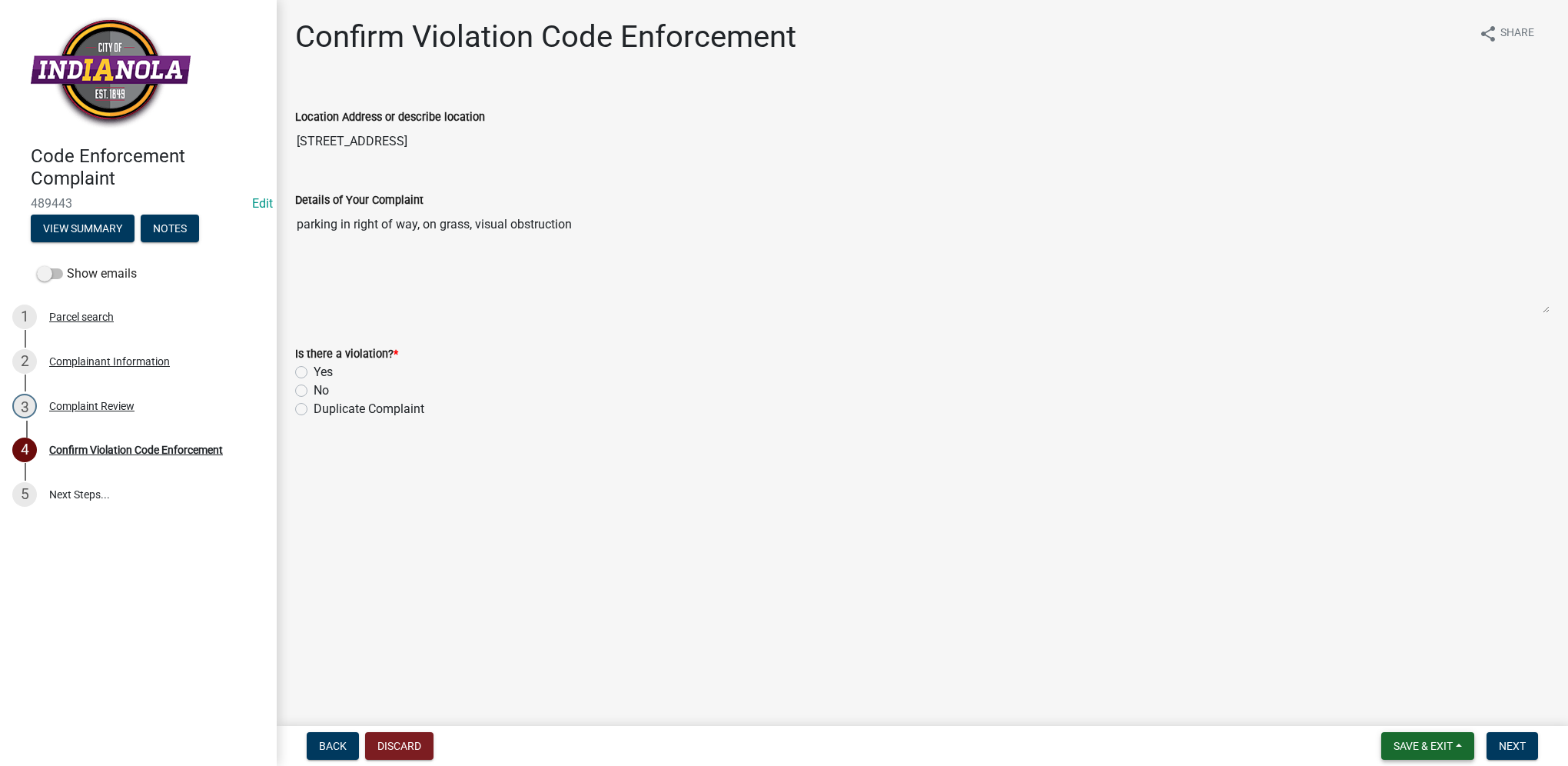
click at [1424, 753] on button "Save & Exit" at bounding box center [1427, 746] width 93 height 28
click at [1420, 718] on button "Save & Exit" at bounding box center [1413, 705] width 123 height 37
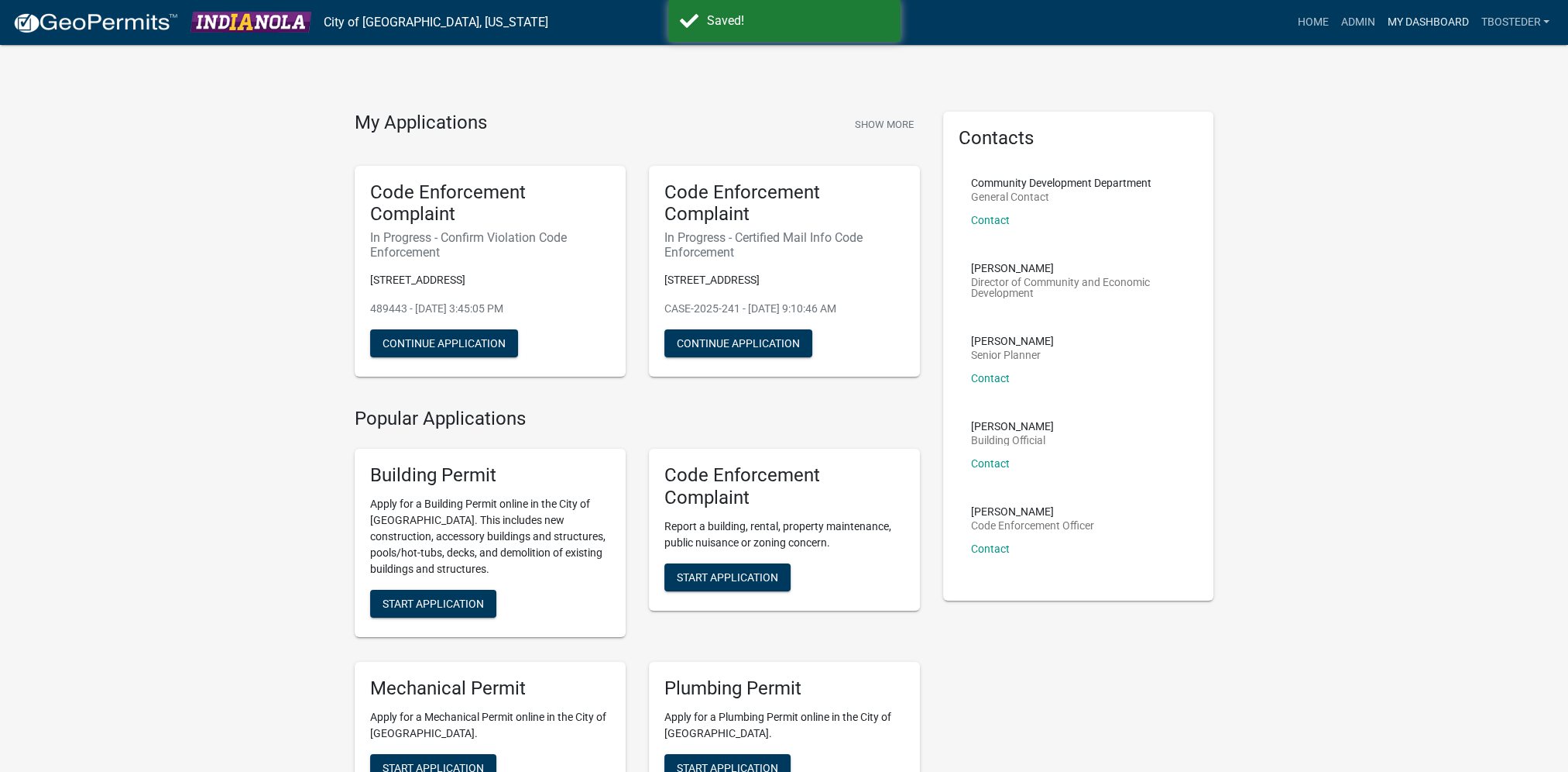
click at [1416, 24] on link "My Dashboard" at bounding box center [1427, 22] width 93 height 30
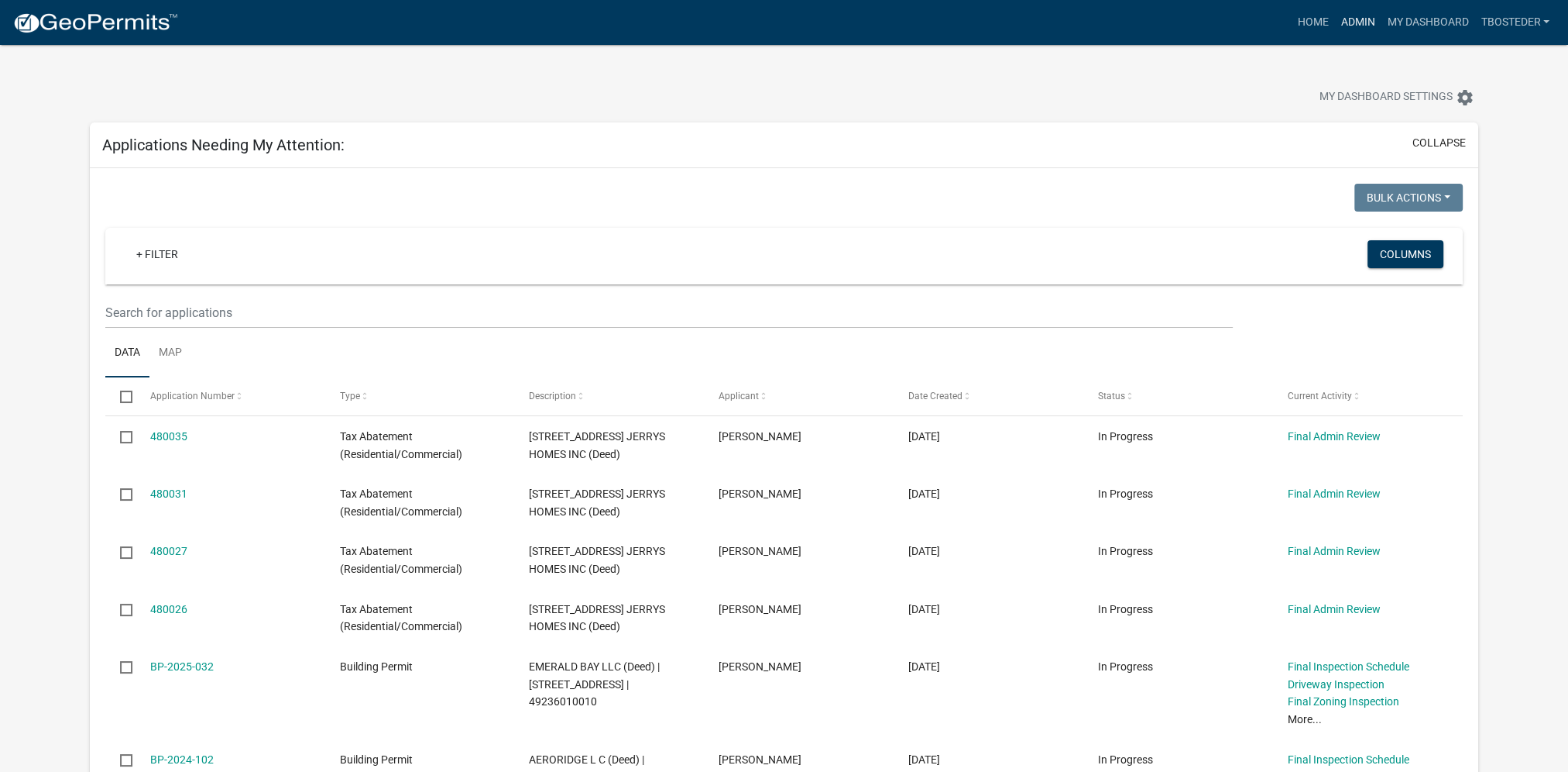
click at [1368, 26] on link "Admin" at bounding box center [1357, 22] width 46 height 30
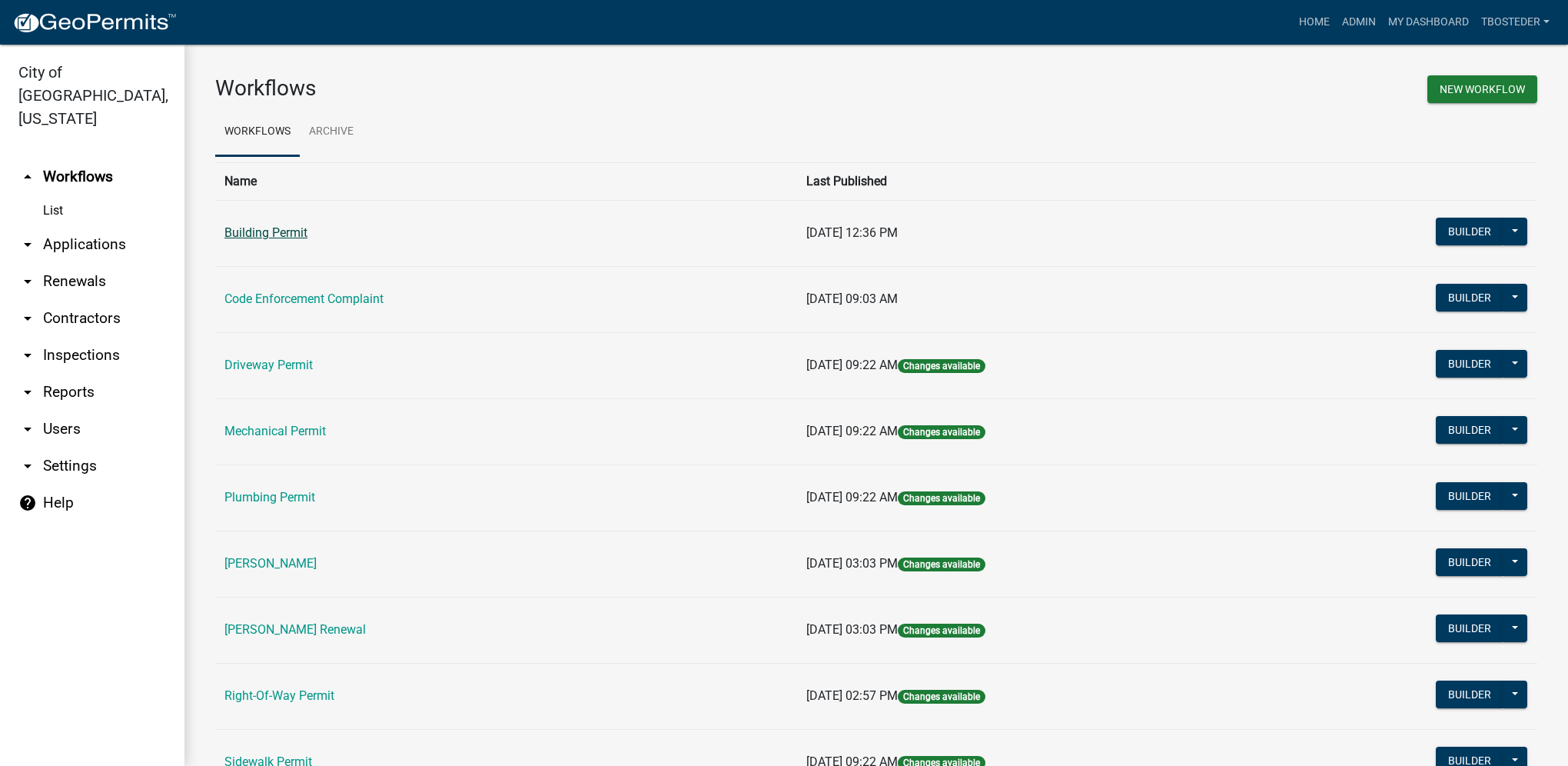
click at [275, 238] on link "Building Permit" at bounding box center [265, 232] width 83 height 15
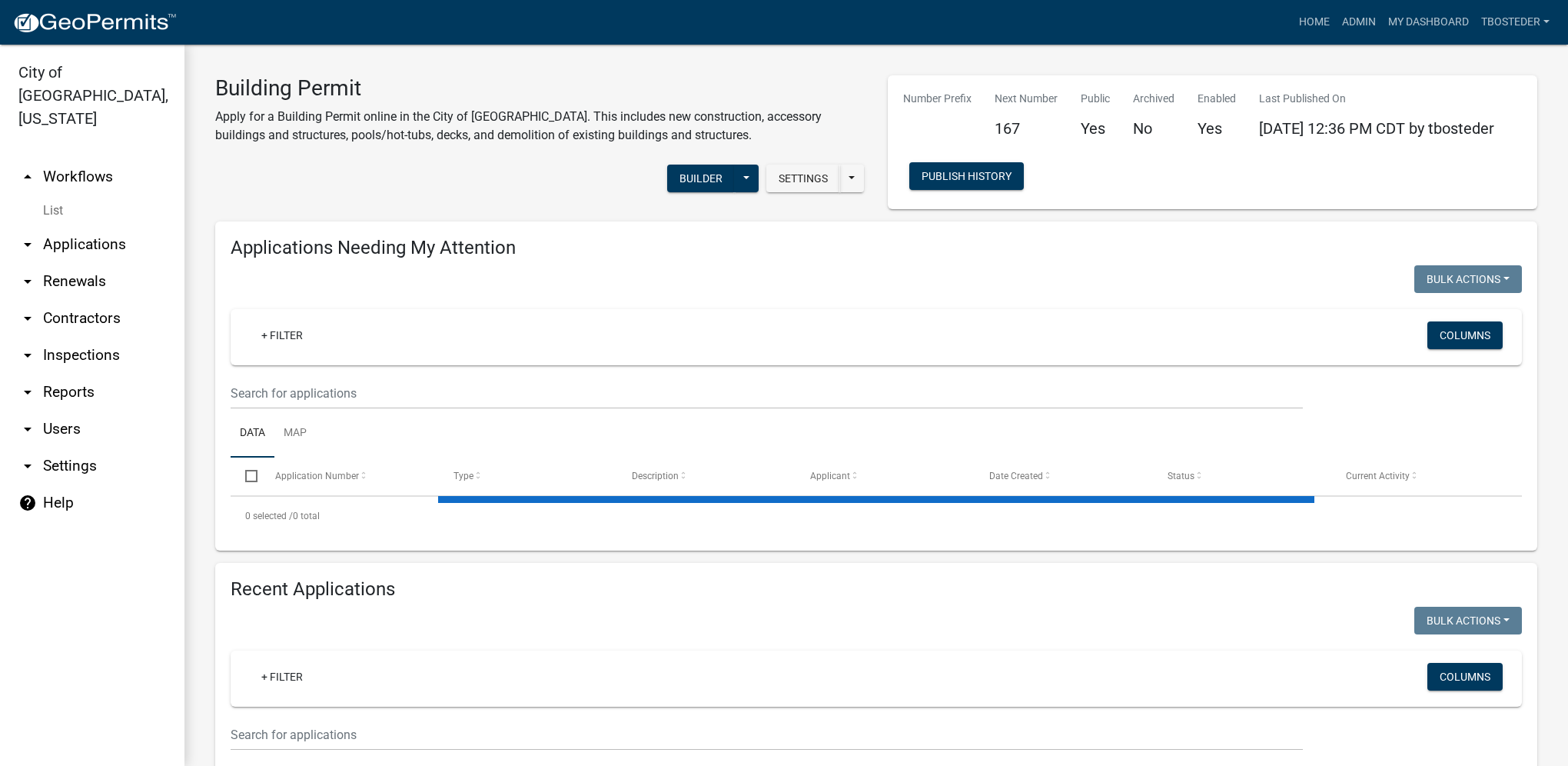
select select "1: 25"
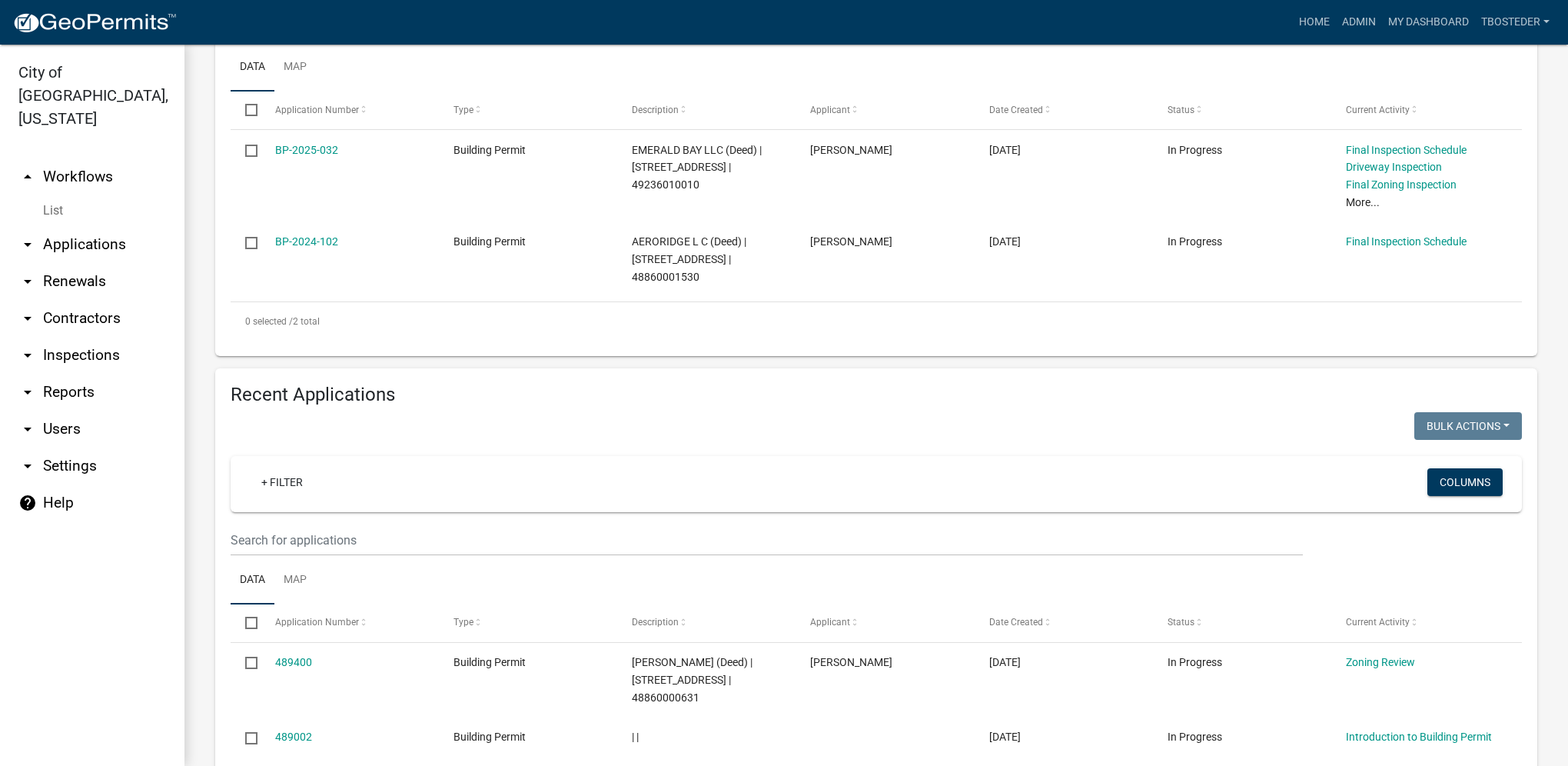
scroll to position [385, 0]
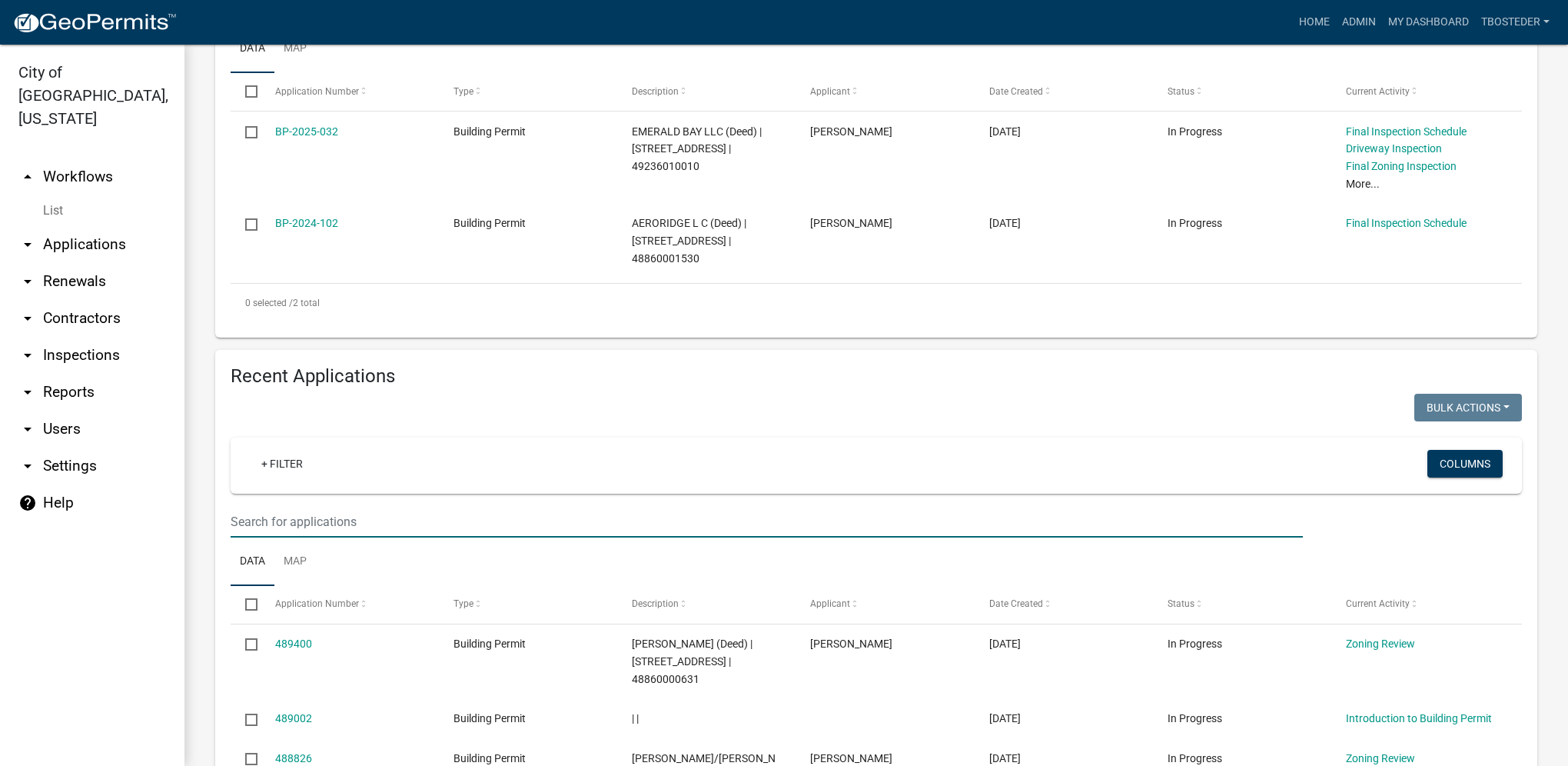
click at [353, 512] on input "text" at bounding box center [767, 522] width 1072 height 31
type input "308 n 20th"
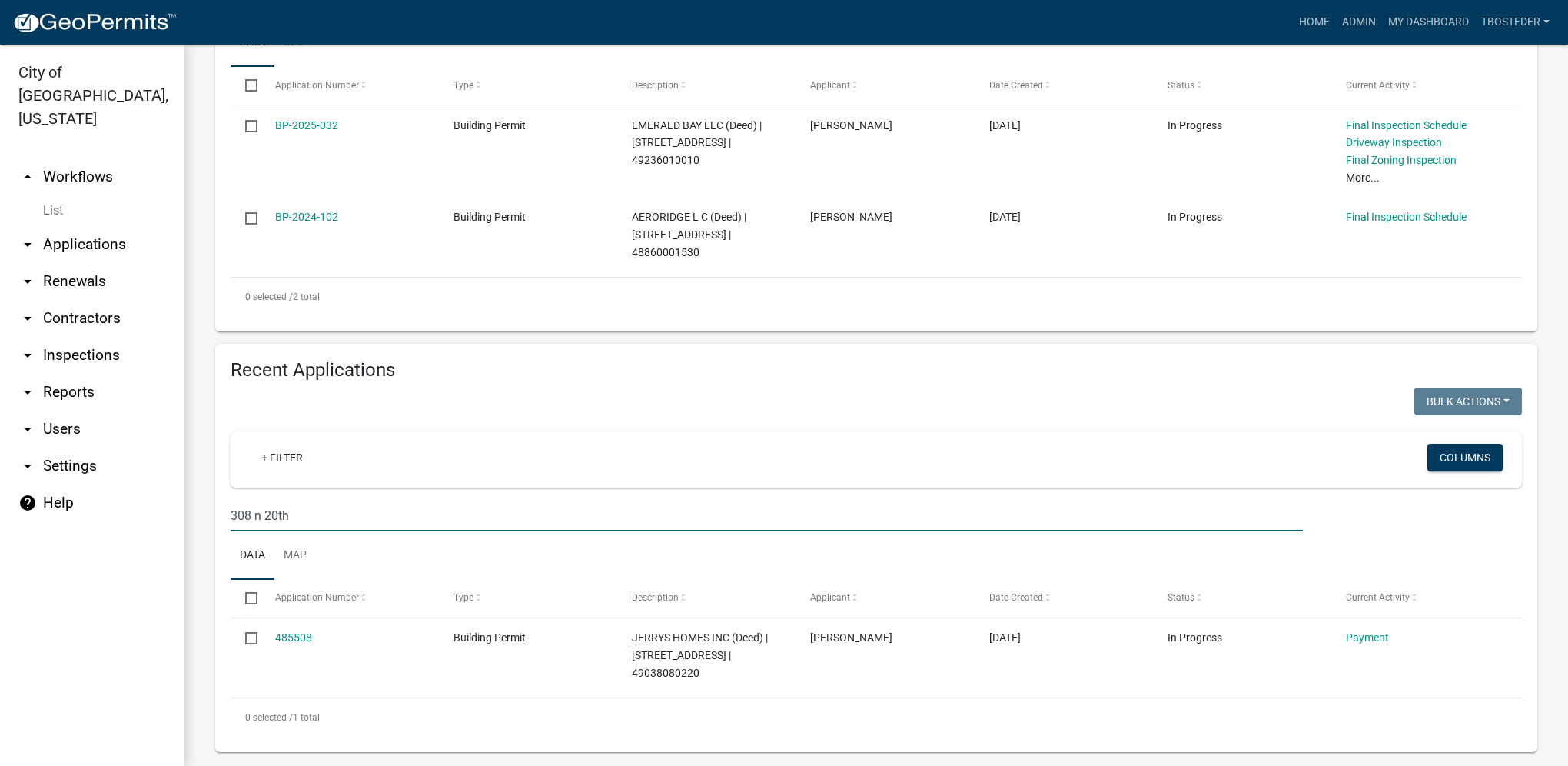
scroll to position [392, 0]
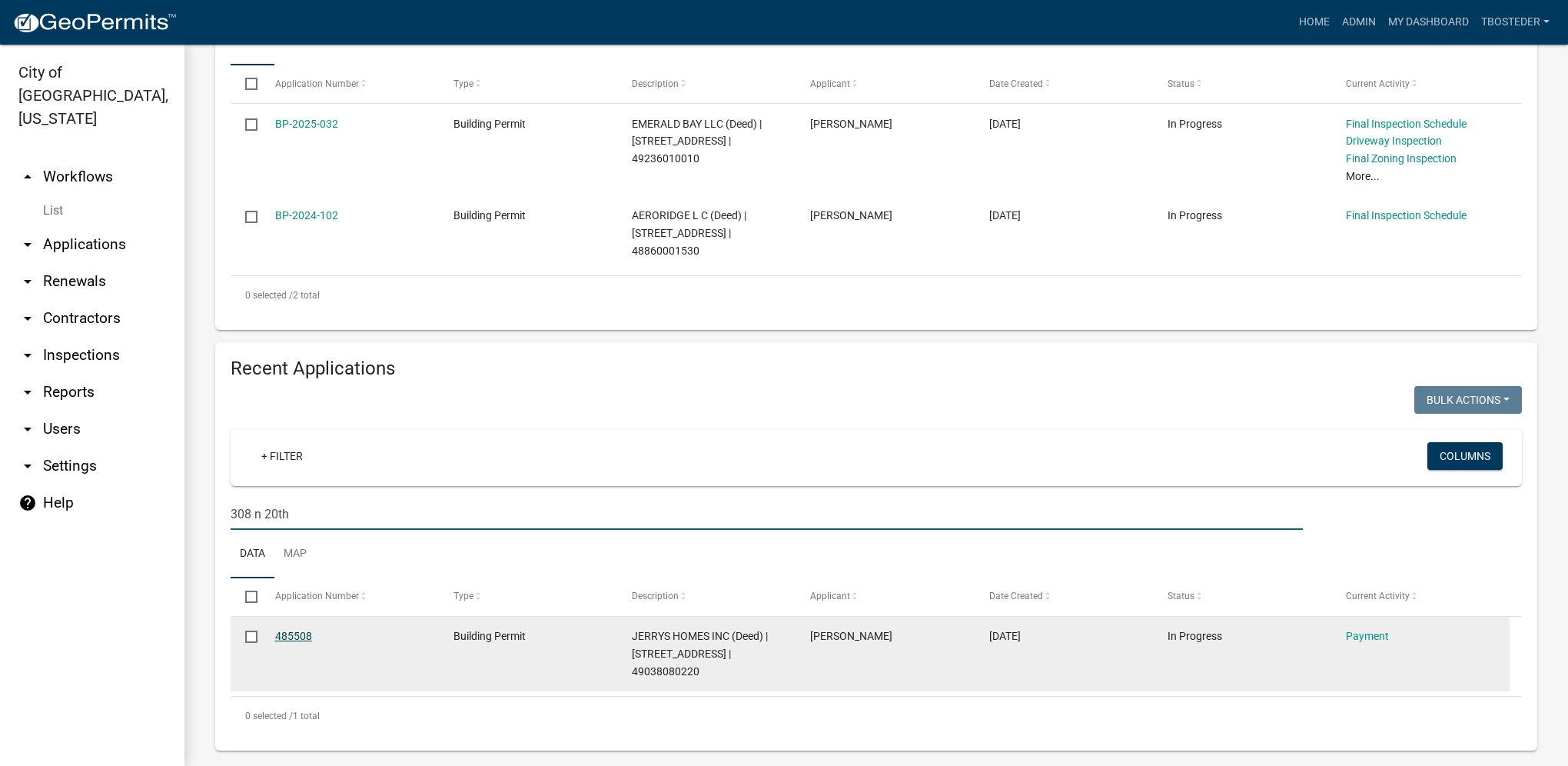
click at [305, 634] on link "485508" at bounding box center [294, 636] width 37 height 12
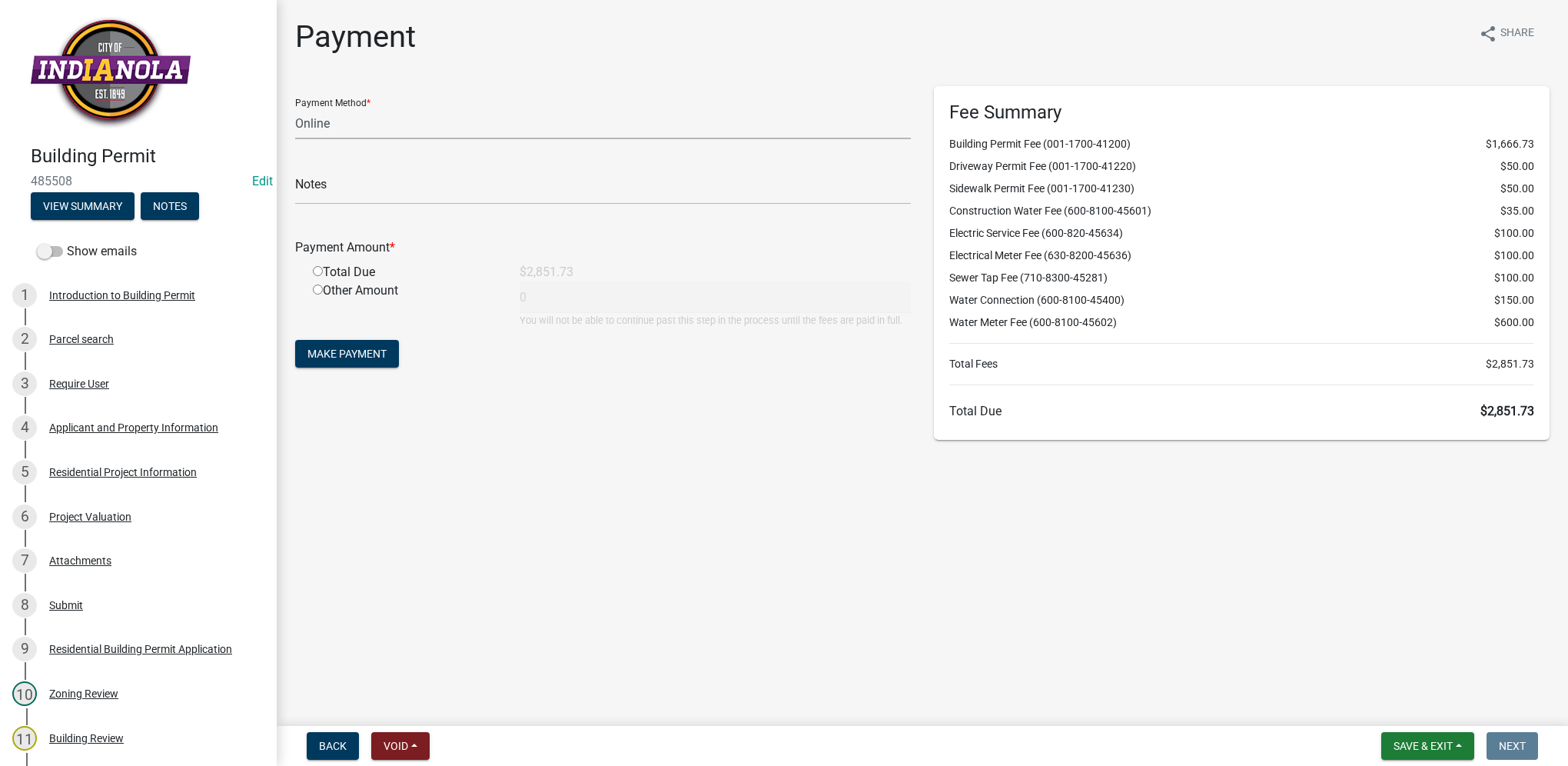
click at [332, 127] on select "Credit Card POS Check Cash Online" at bounding box center [602, 123] width 616 height 31
select select "1: 0"
click at [295, 107] on select "Credit Card POS Check Cash Online" at bounding box center [602, 123] width 616 height 31
click at [338, 185] on input "text" at bounding box center [602, 188] width 616 height 31
type input "9699"
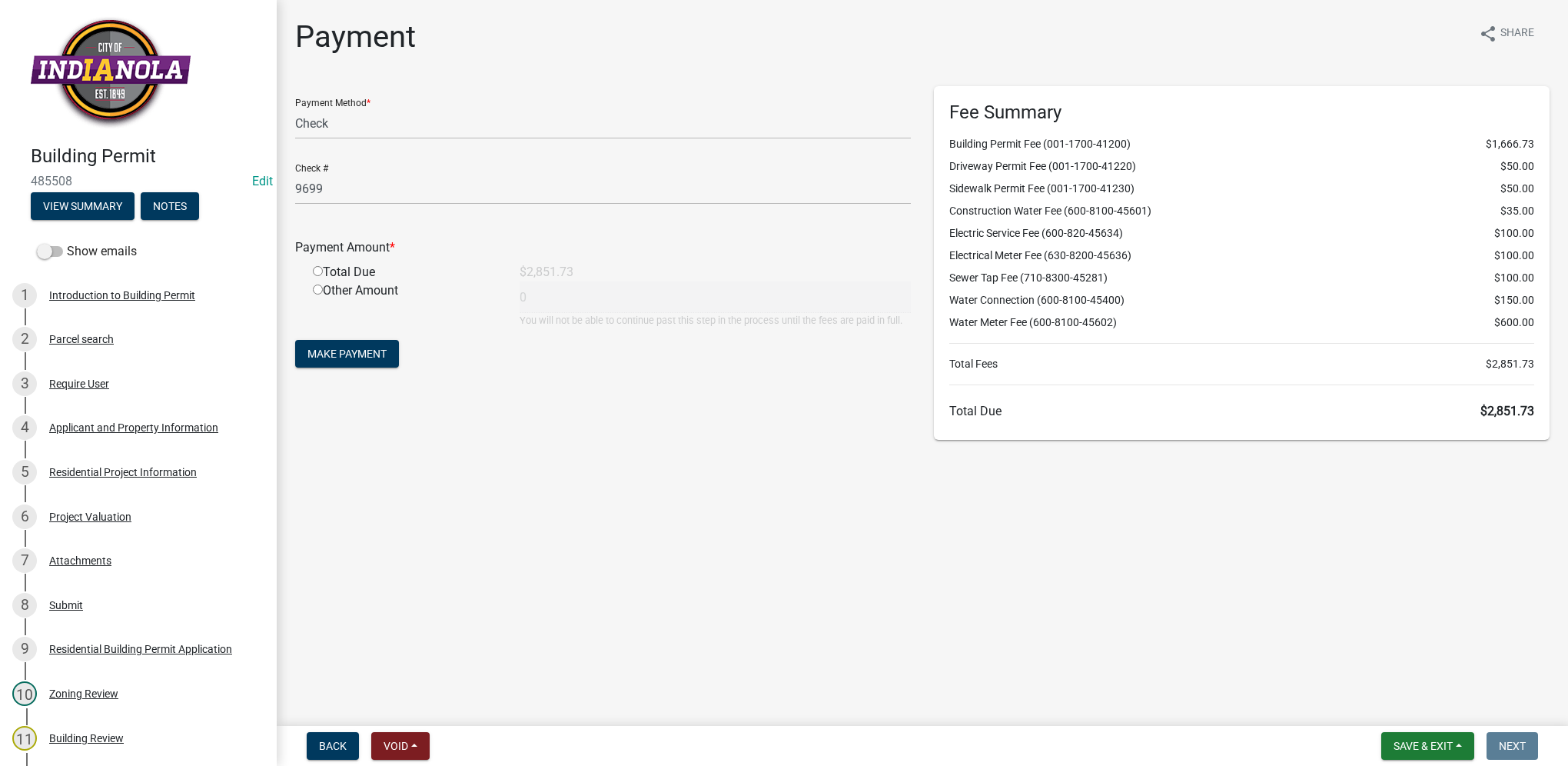
click at [317, 271] on input "radio" at bounding box center [318, 271] width 10 height 10
radio input "true"
type input "2851.73"
click at [386, 357] on span "Make Payment" at bounding box center [347, 353] width 79 height 12
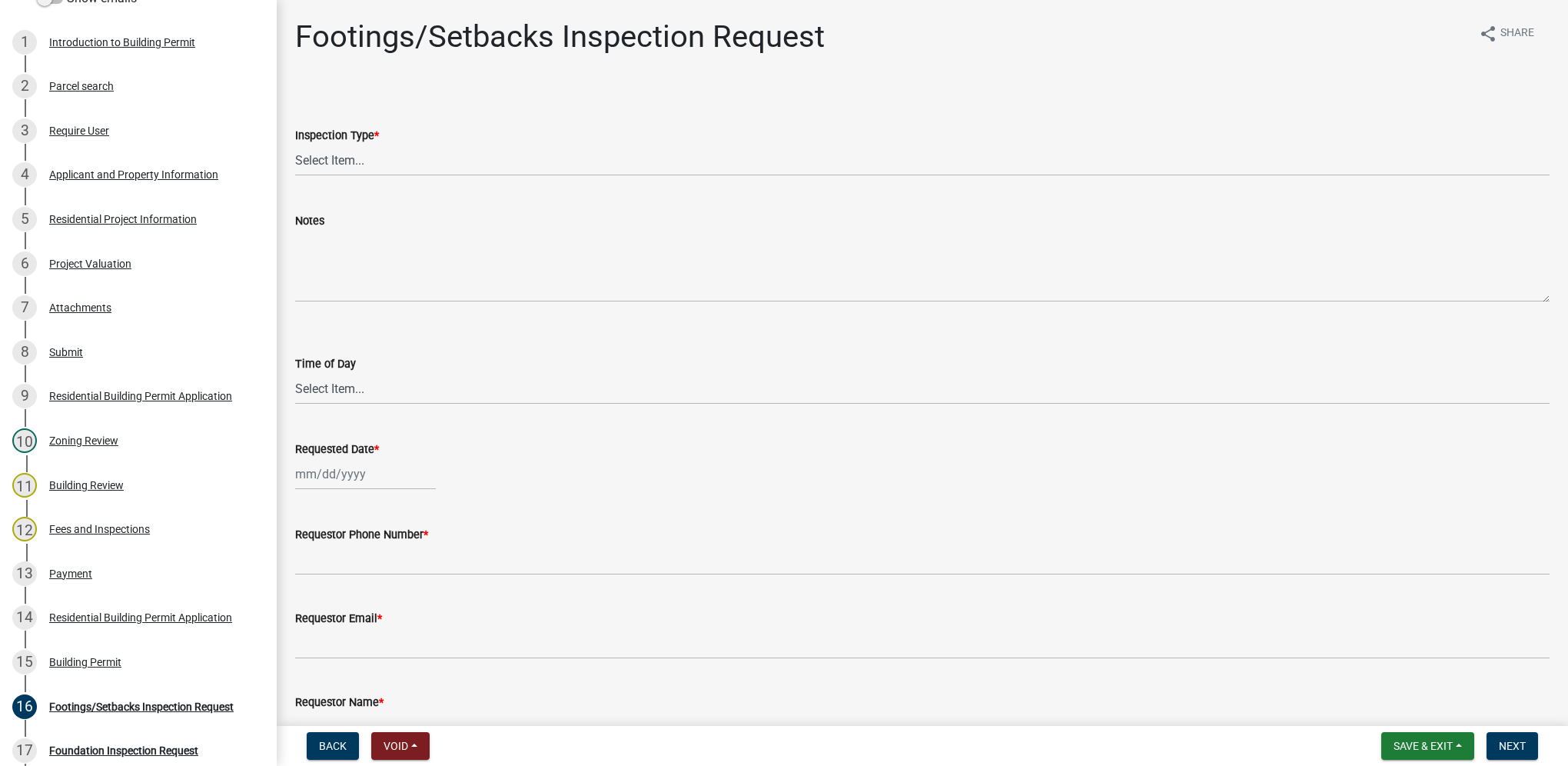
scroll to position [51, 0]
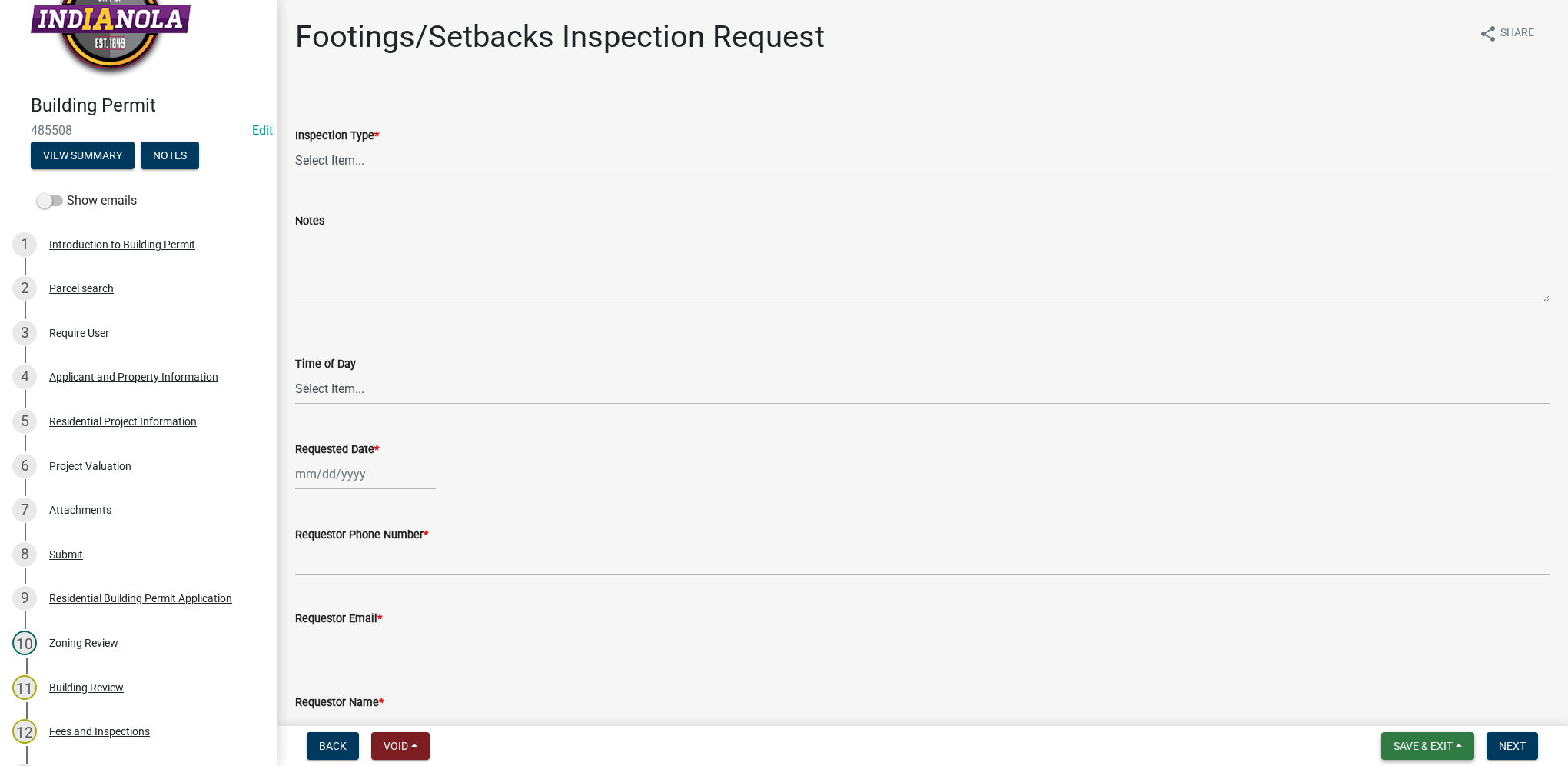
click at [1453, 755] on button "Save & Exit" at bounding box center [1427, 746] width 93 height 28
click at [1447, 711] on button "Save & Exit" at bounding box center [1413, 705] width 123 height 37
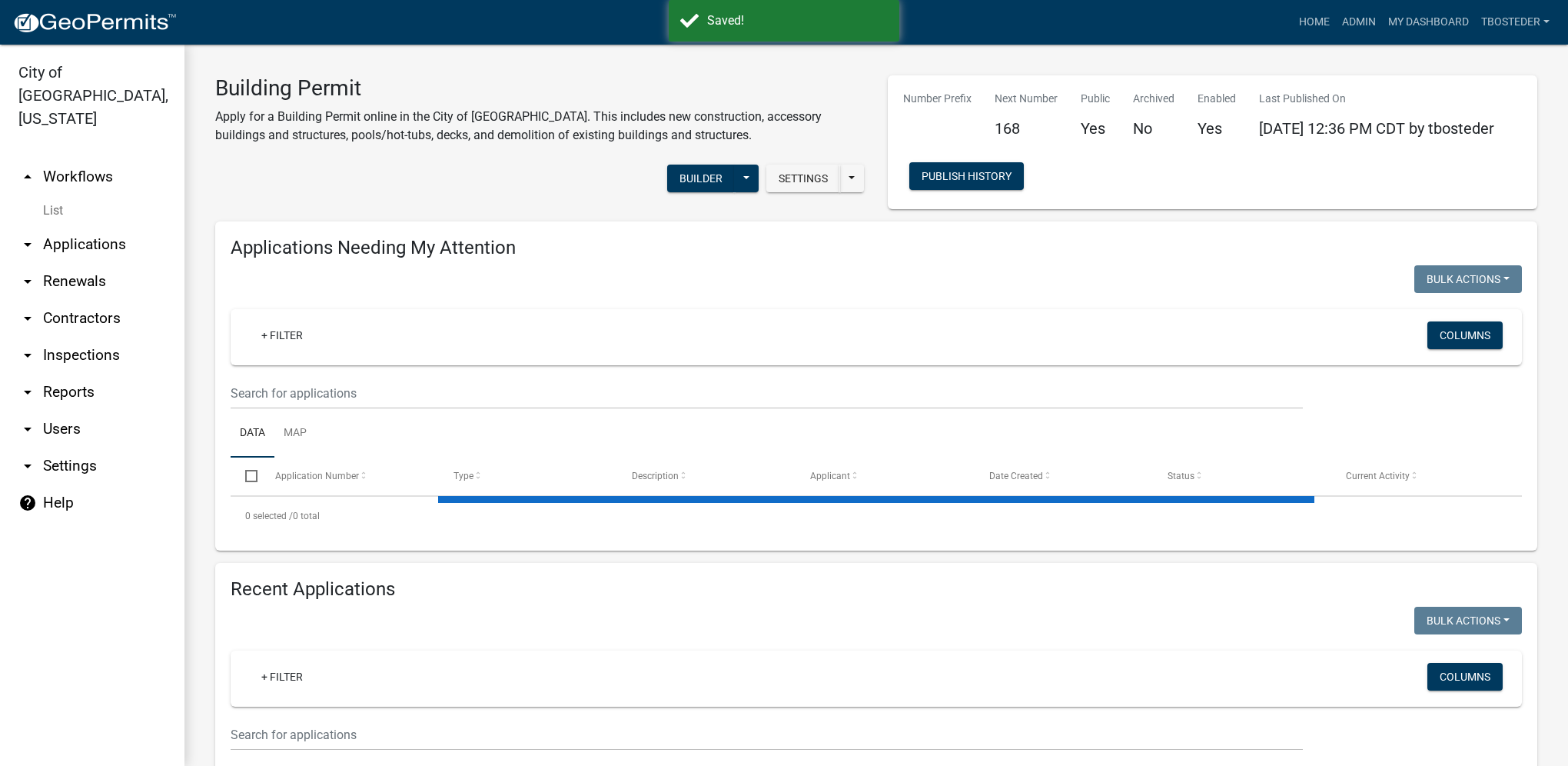
select select "1: 25"
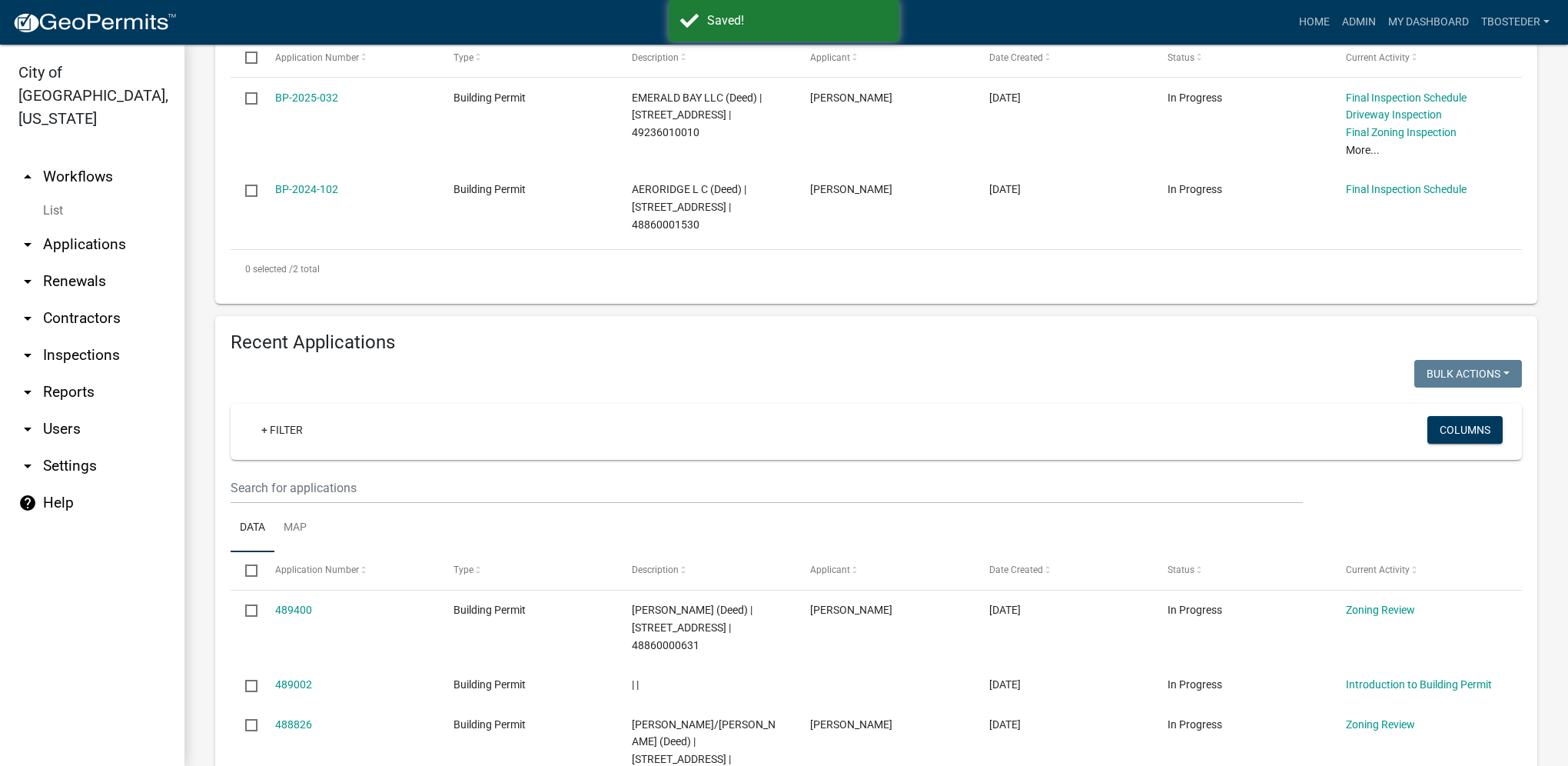
scroll to position [461, 0]
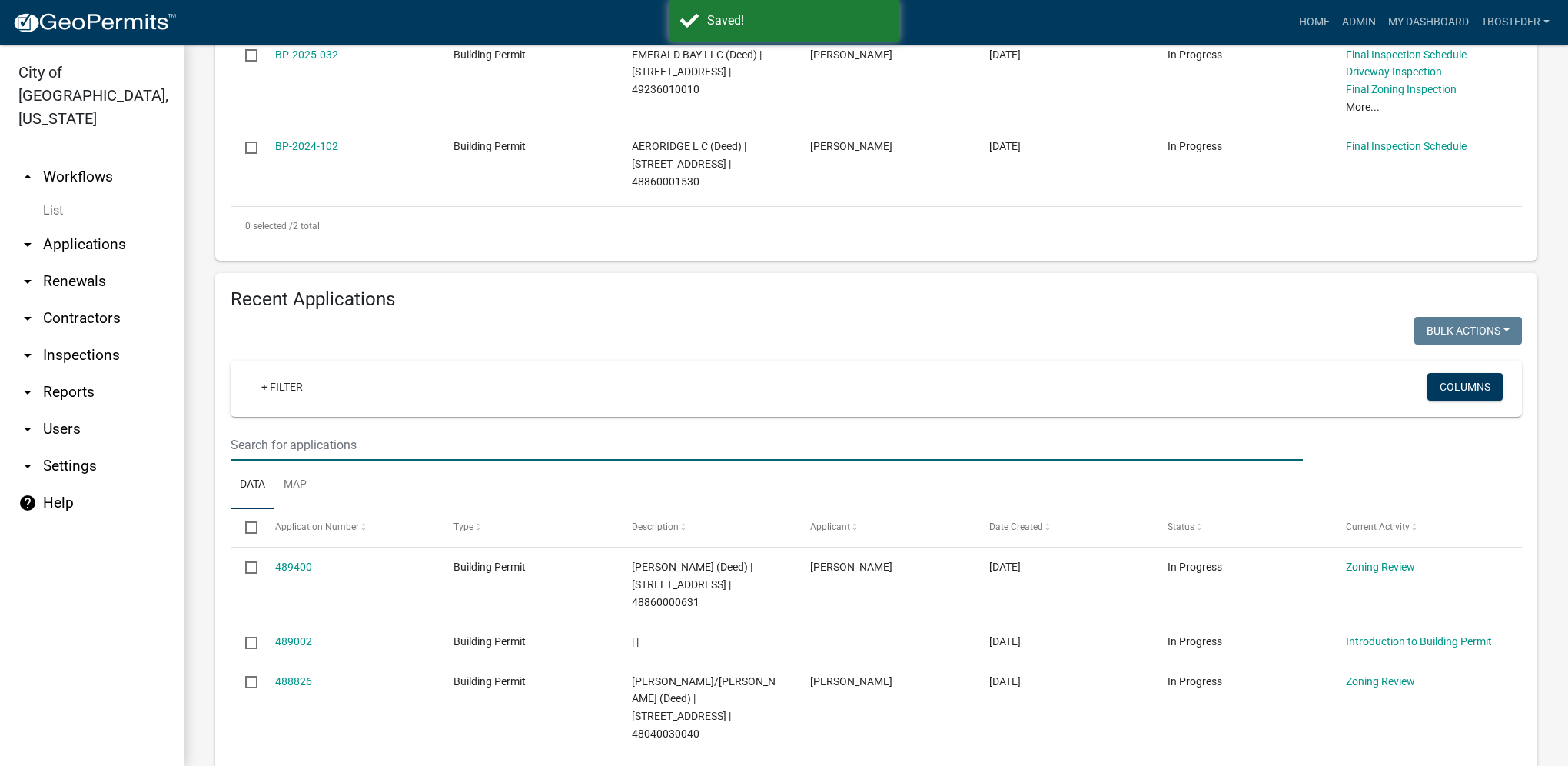
click at [385, 440] on input "text" at bounding box center [767, 445] width 1072 height 31
type input "308 n 20th"
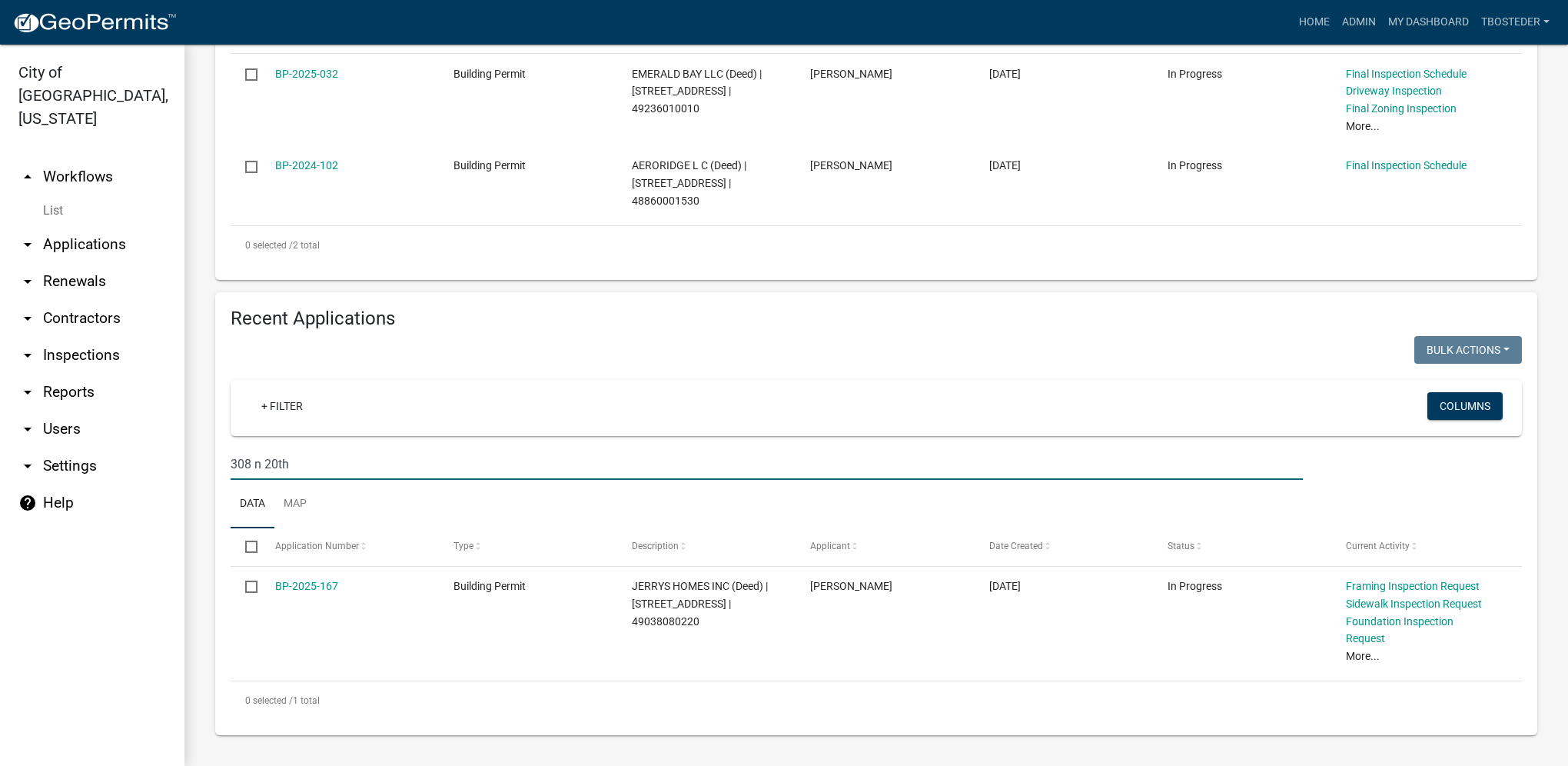
scroll to position [427, 0]
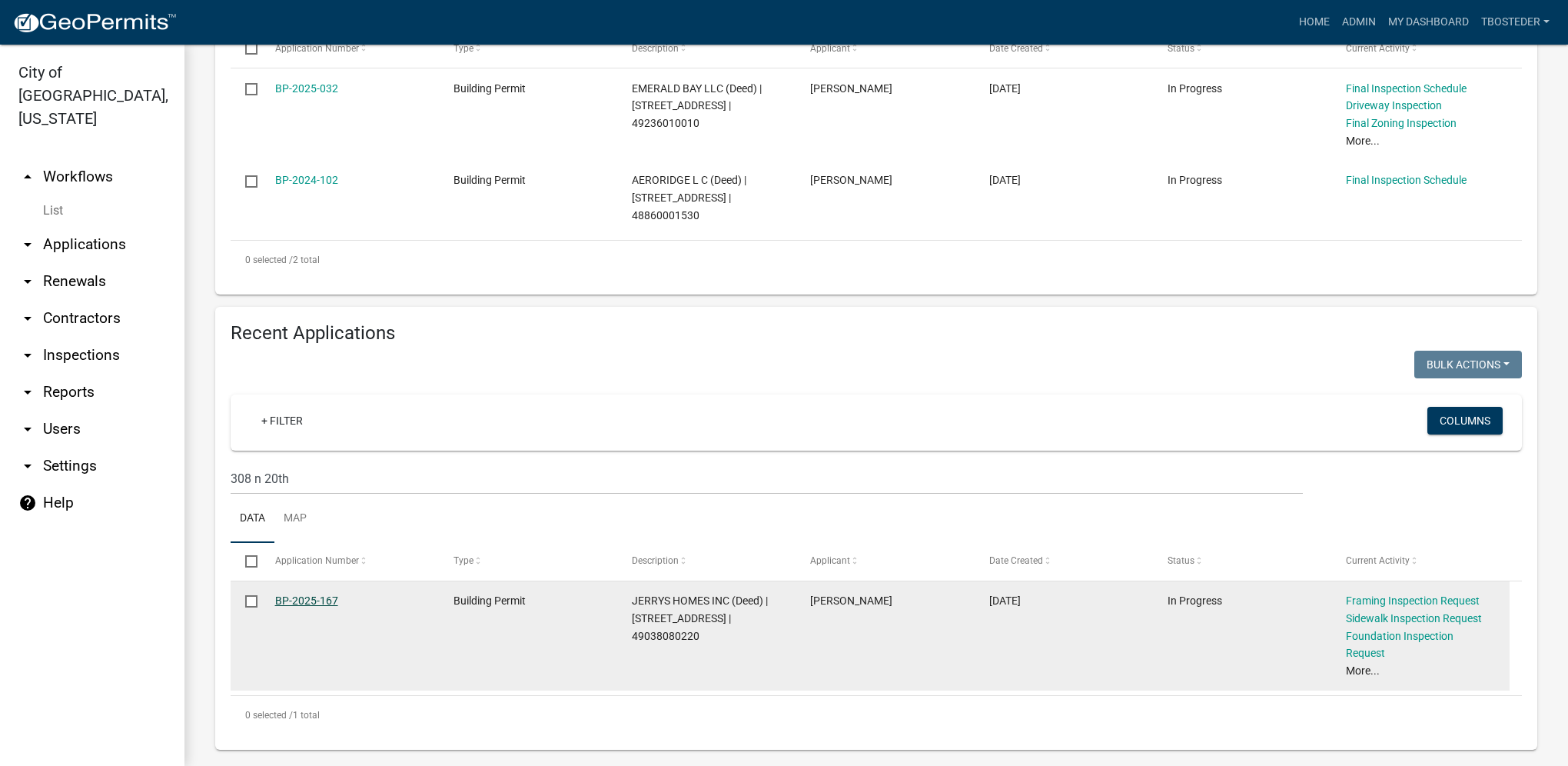
click at [320, 601] on link "BP-2025-167" at bounding box center [307, 600] width 63 height 12
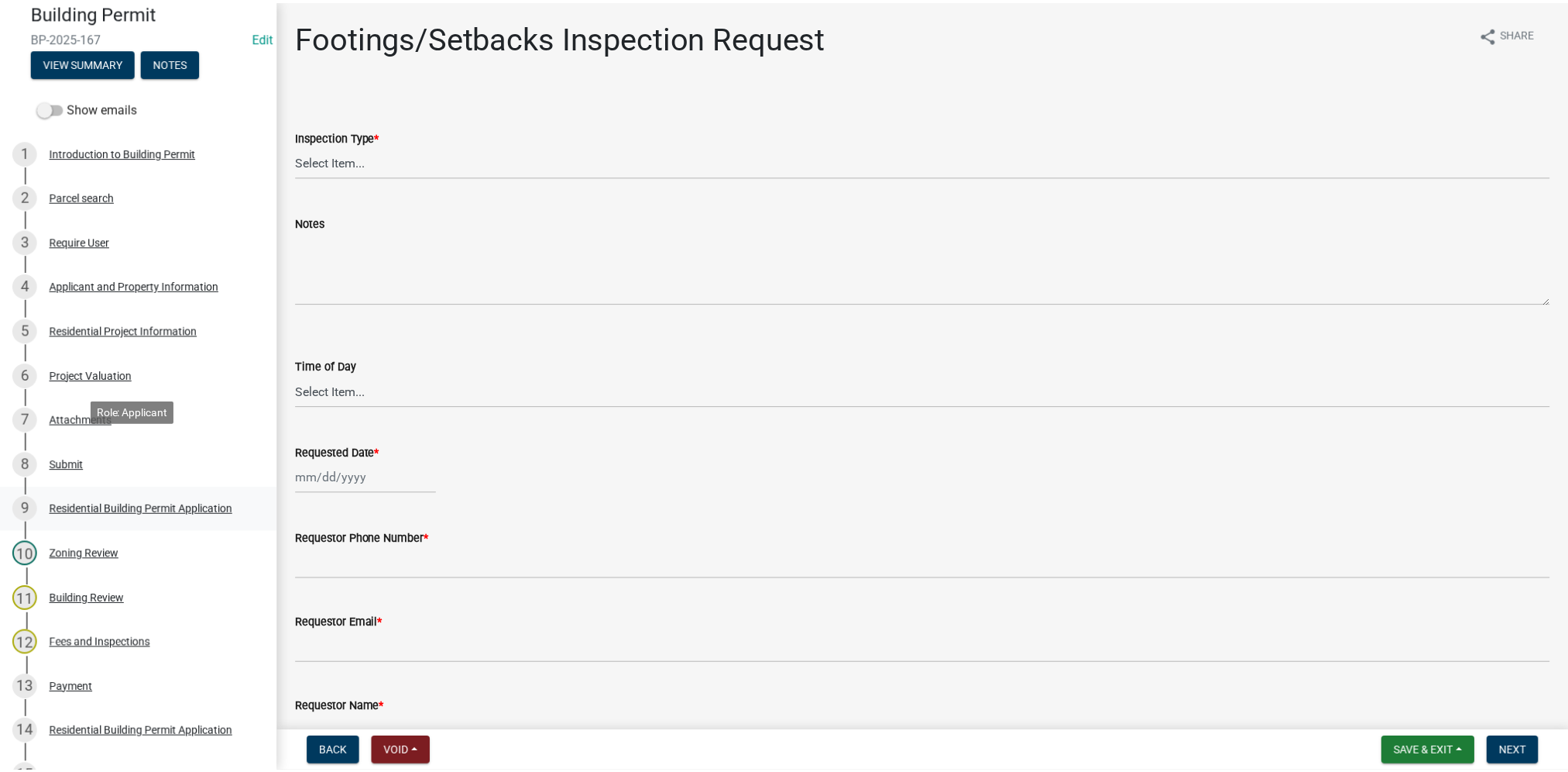
scroll to position [155, 0]
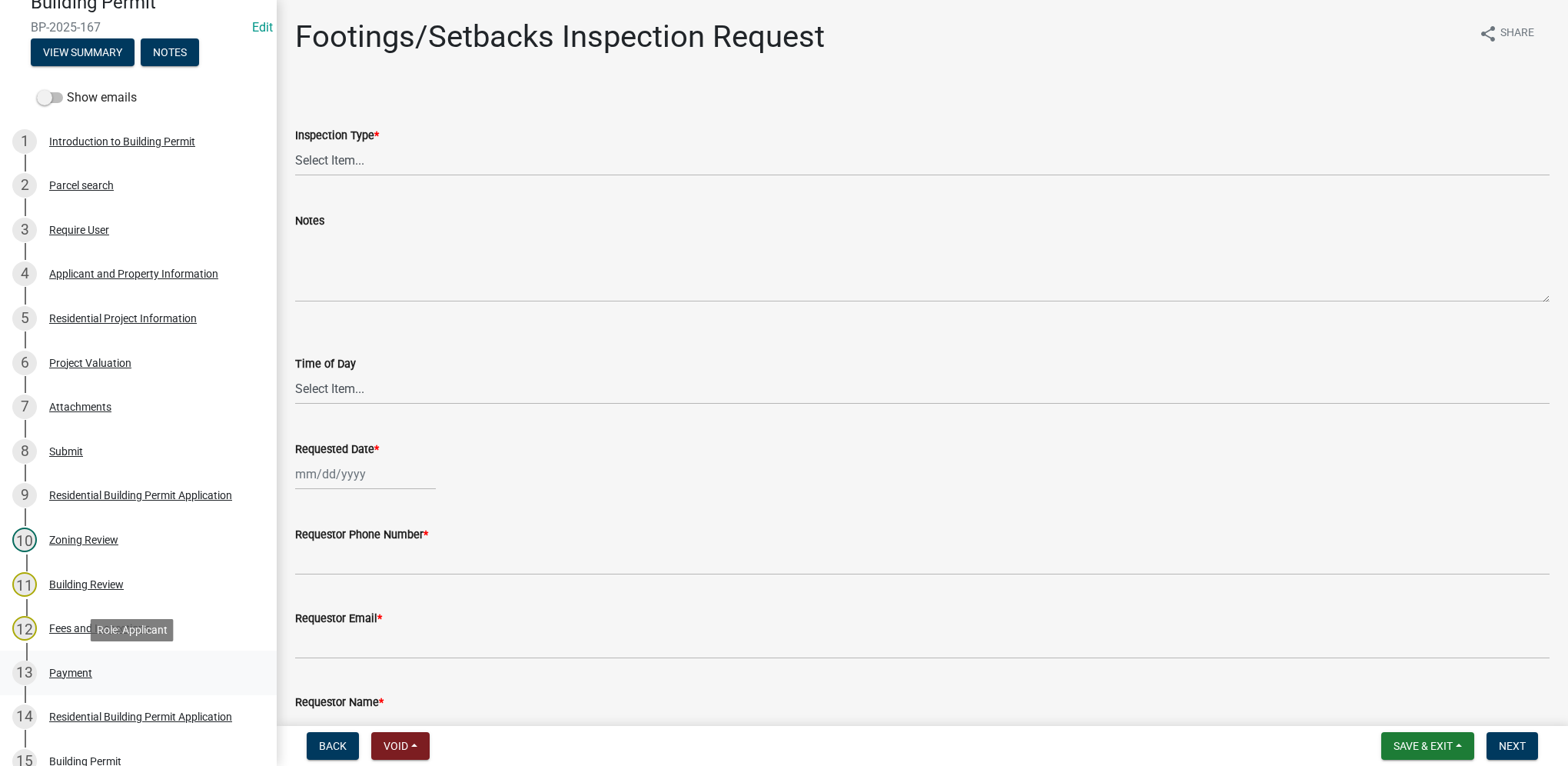
click at [63, 664] on div "13 Payment" at bounding box center [131, 672] width 240 height 25
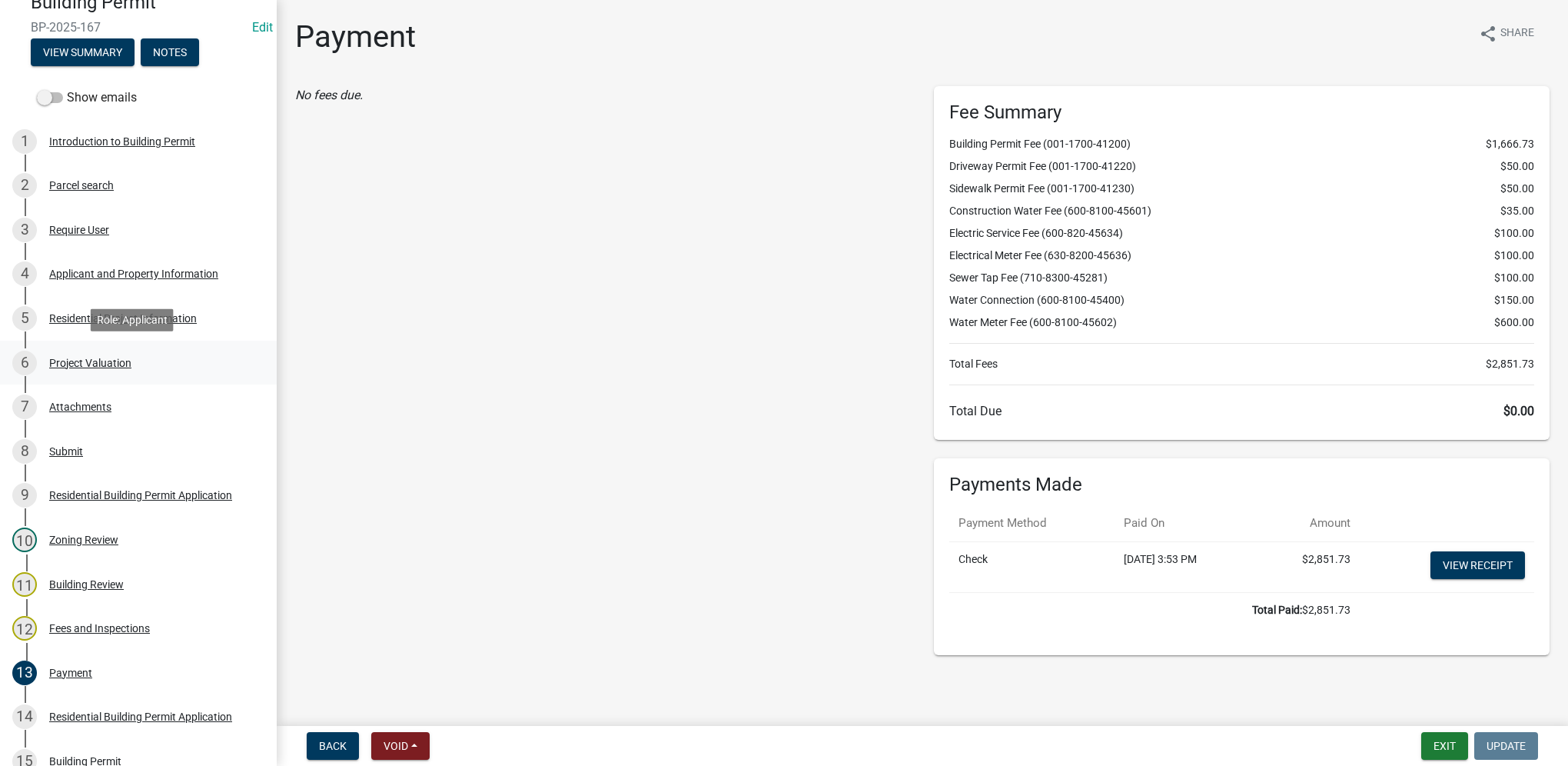
click at [121, 358] on div "Project Valuation" at bounding box center [91, 363] width 83 height 11
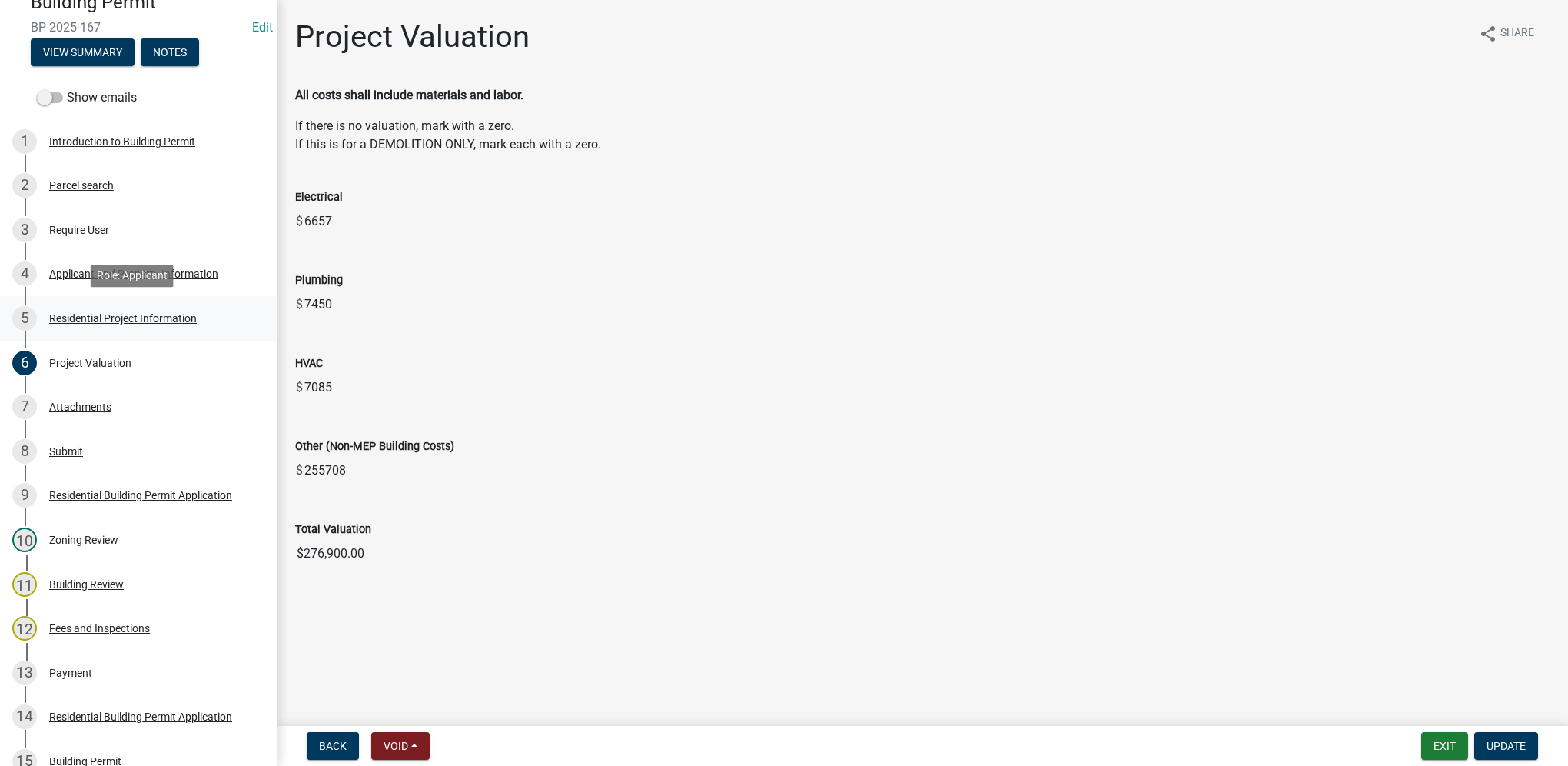
drag, startPoint x: 162, startPoint y: 319, endPoint x: 182, endPoint y: 301, distance: 26.9
click at [162, 319] on div "Residential Project Information" at bounding box center [123, 319] width 148 height 11
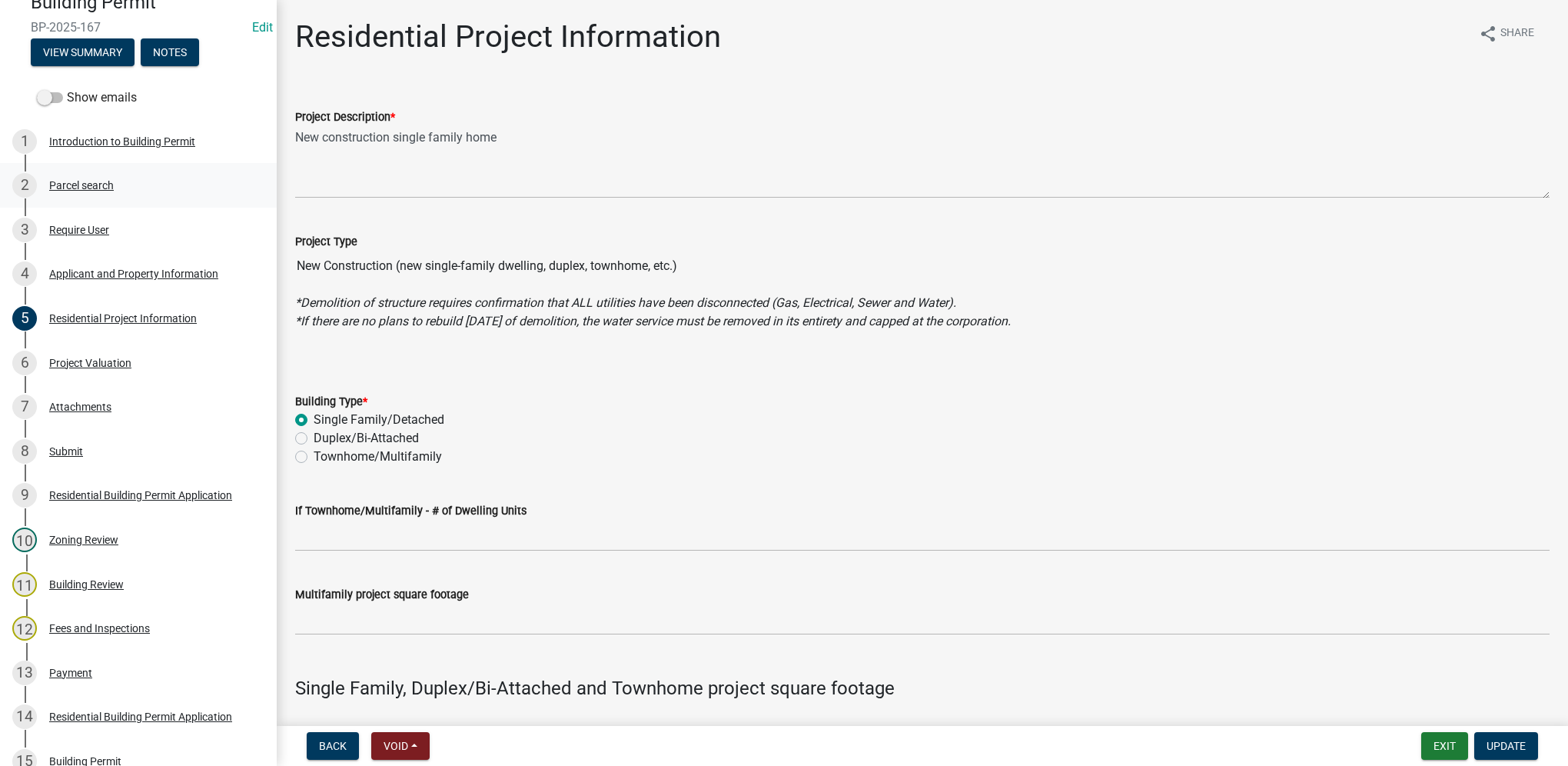
click at [102, 183] on div "Parcel search" at bounding box center [82, 186] width 64 height 11
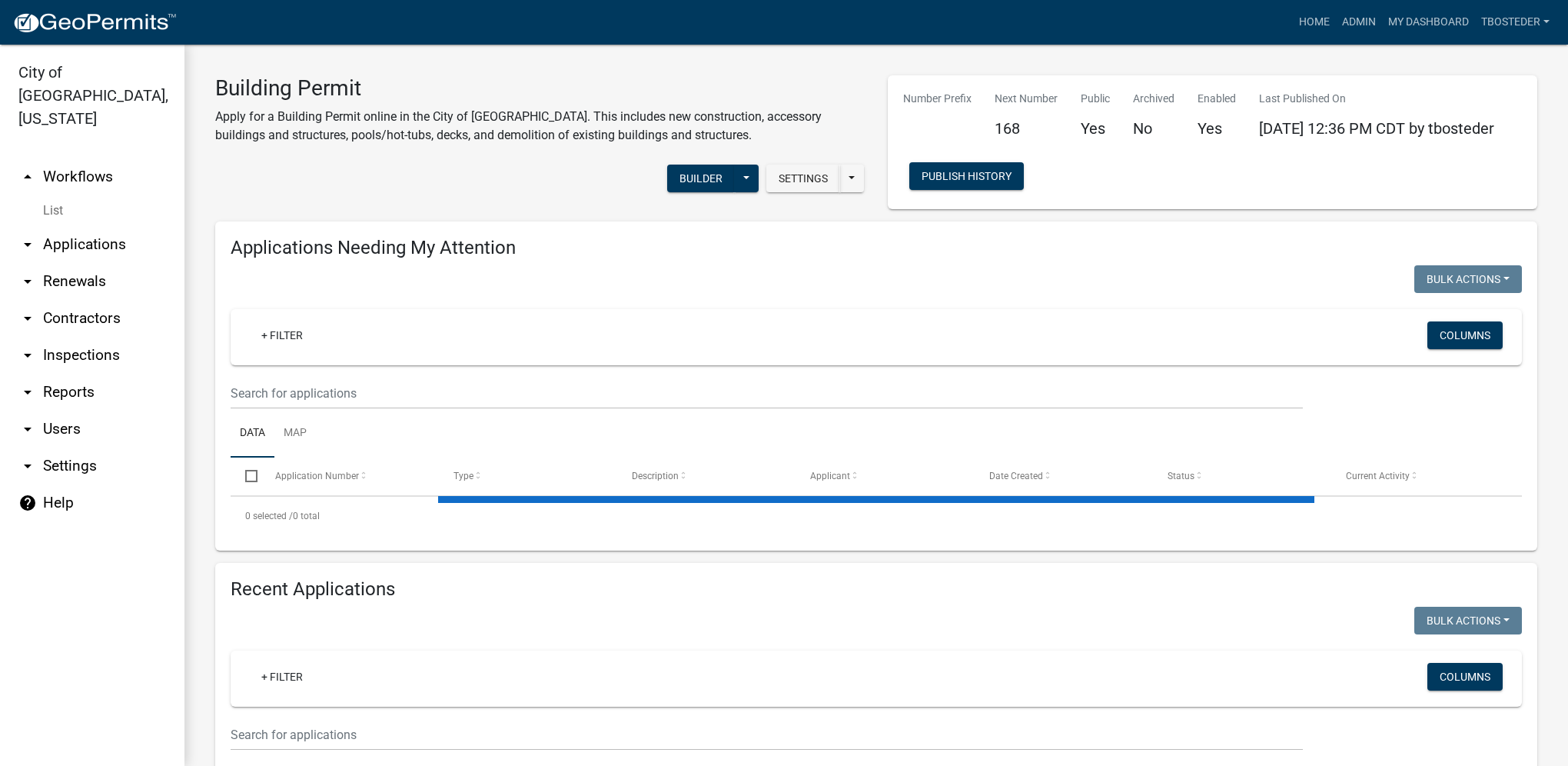
select select "1: 25"
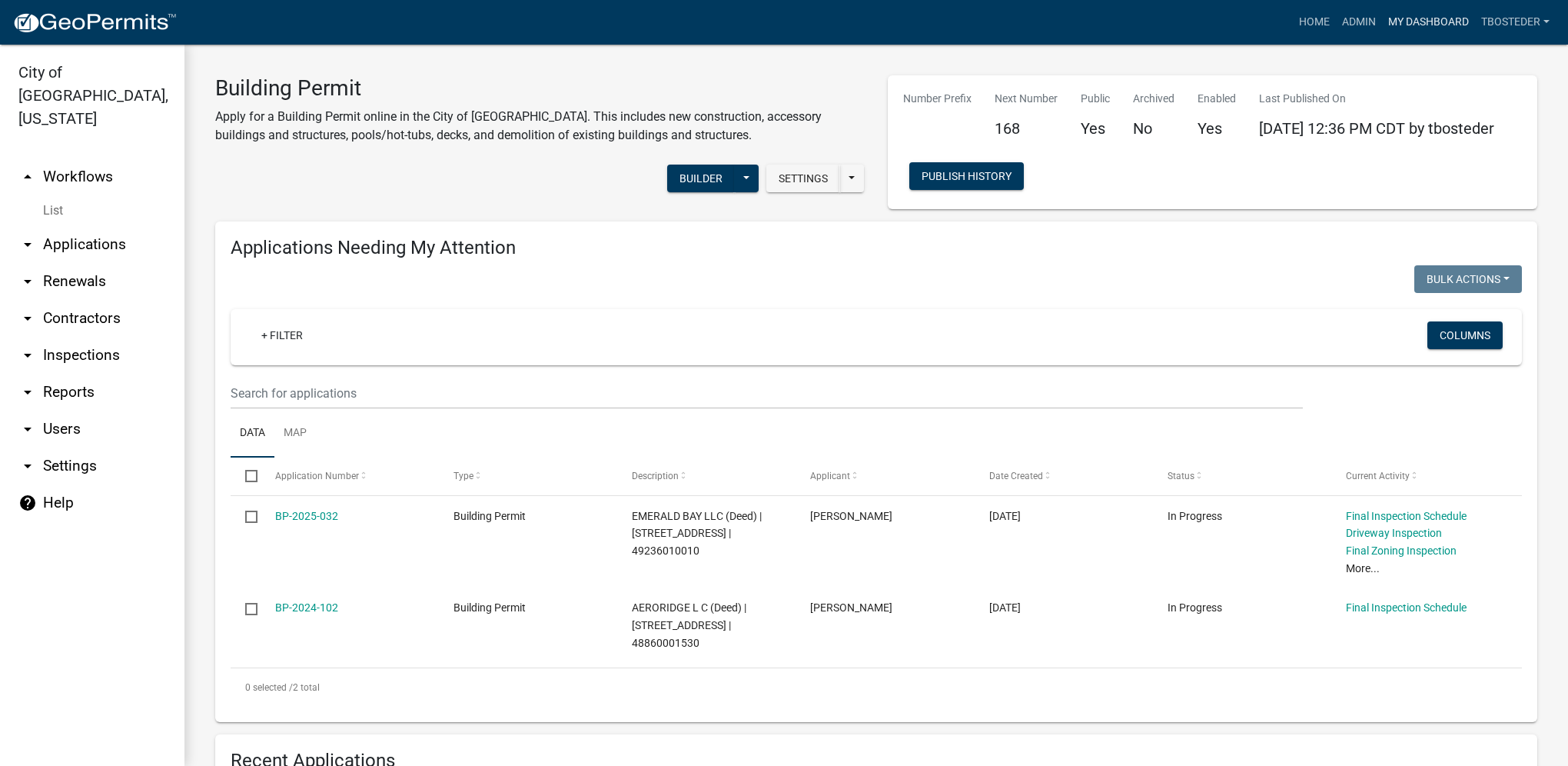
click at [1399, 25] on link "My Dashboard" at bounding box center [1428, 22] width 93 height 29
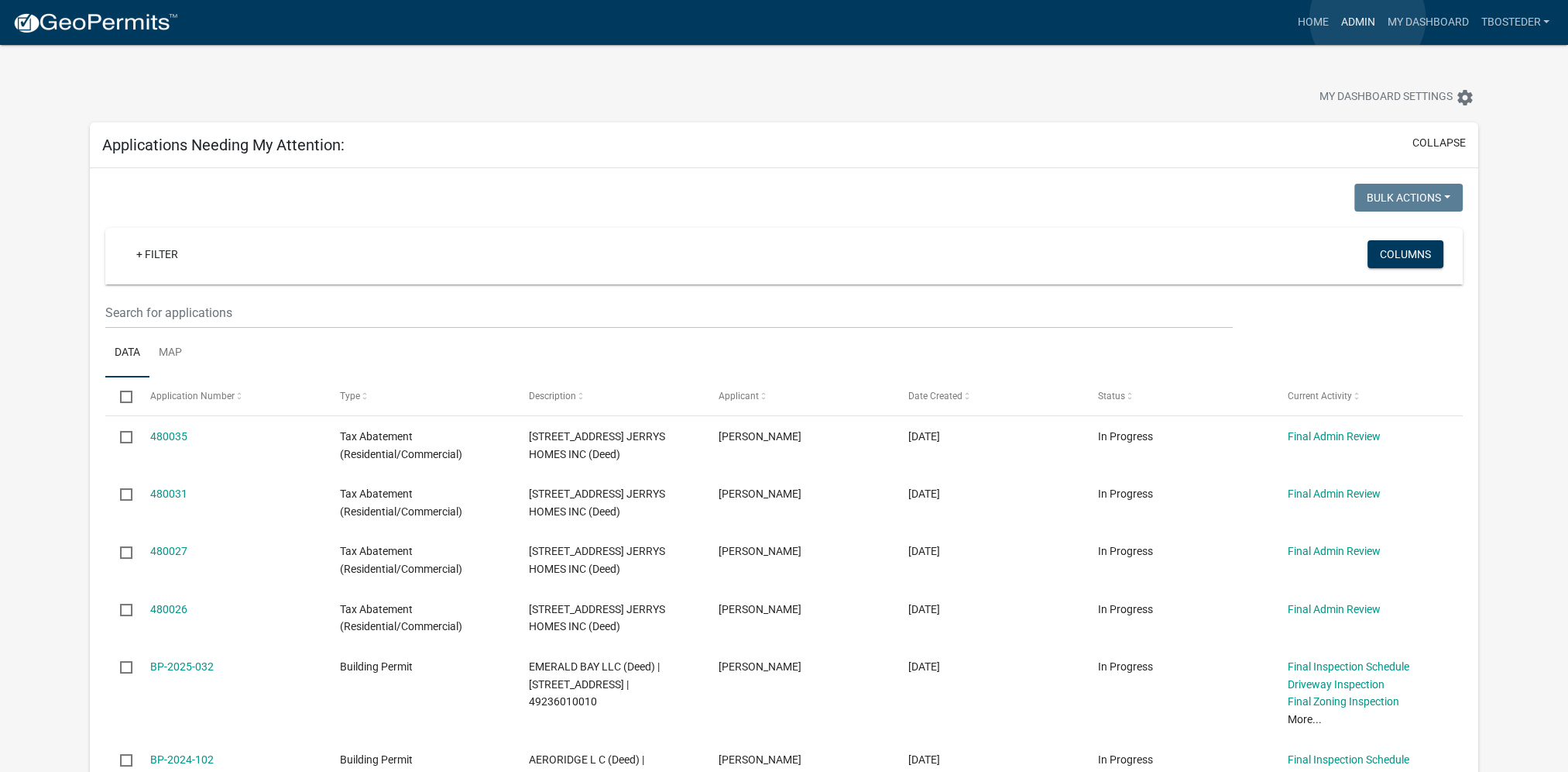
click at [1367, 19] on link "Admin" at bounding box center [1357, 22] width 46 height 30
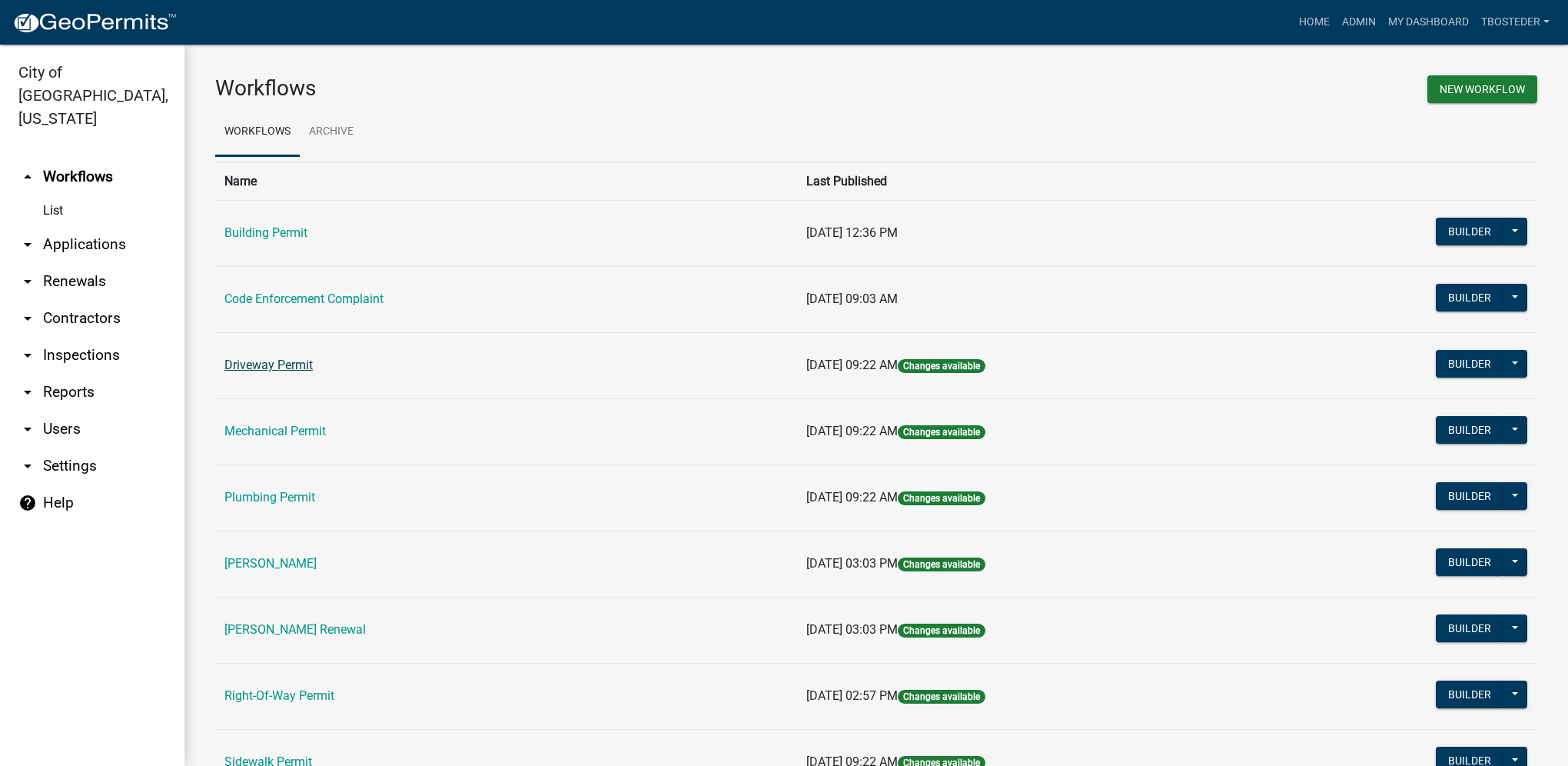
click at [255, 361] on link "Driveway Permit" at bounding box center [268, 365] width 88 height 15
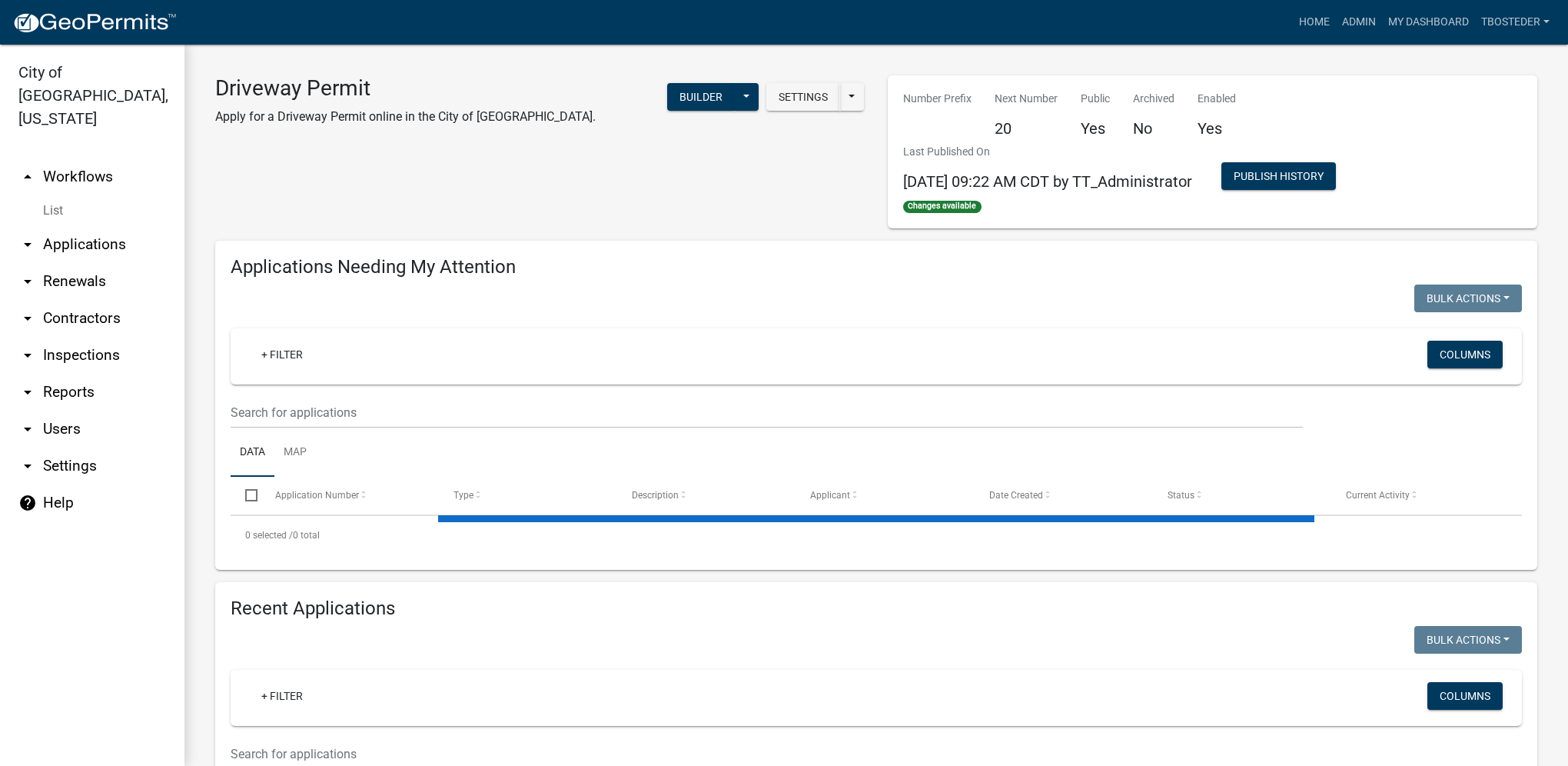
select select "1: 25"
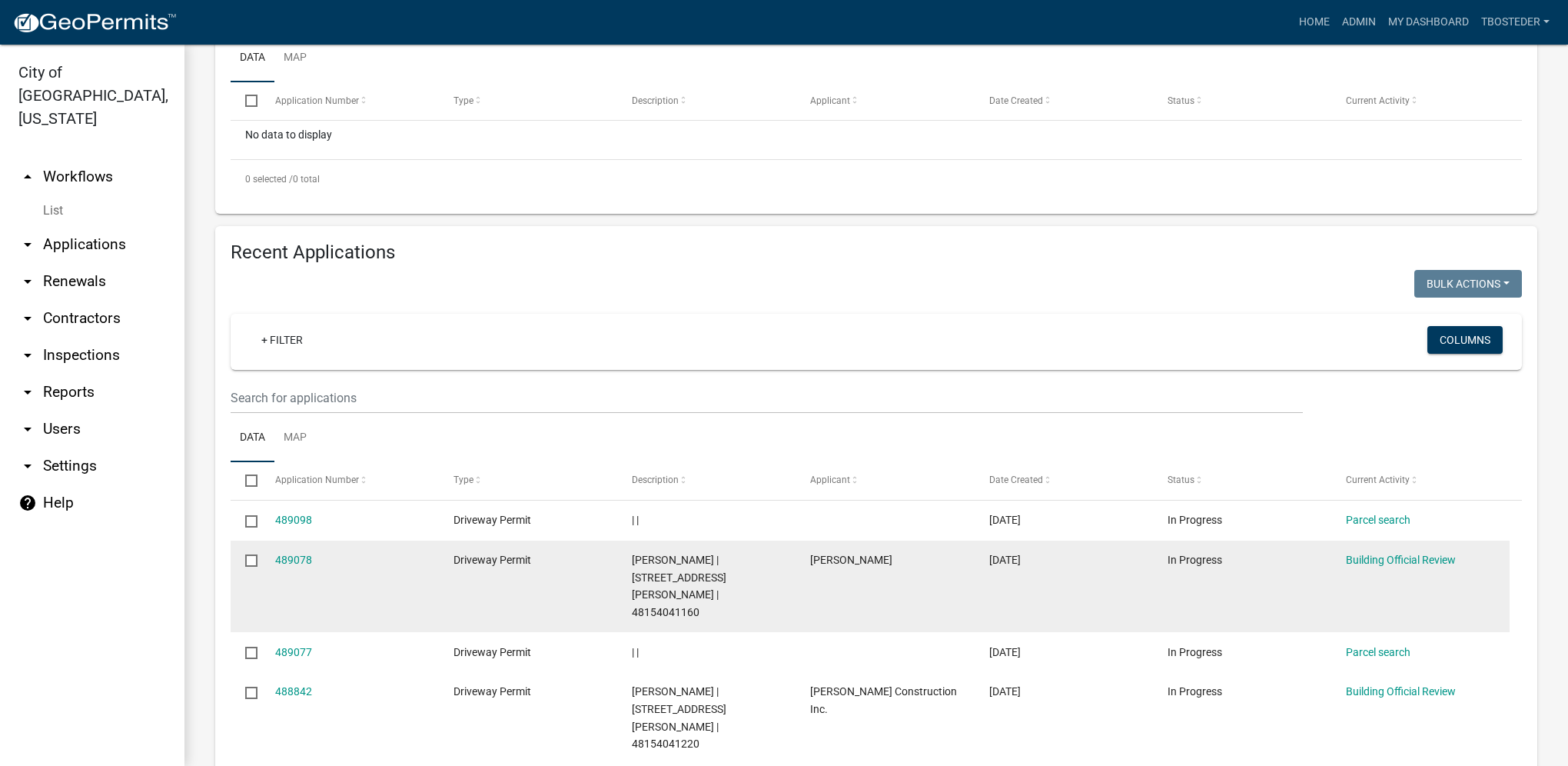
scroll to position [461, 0]
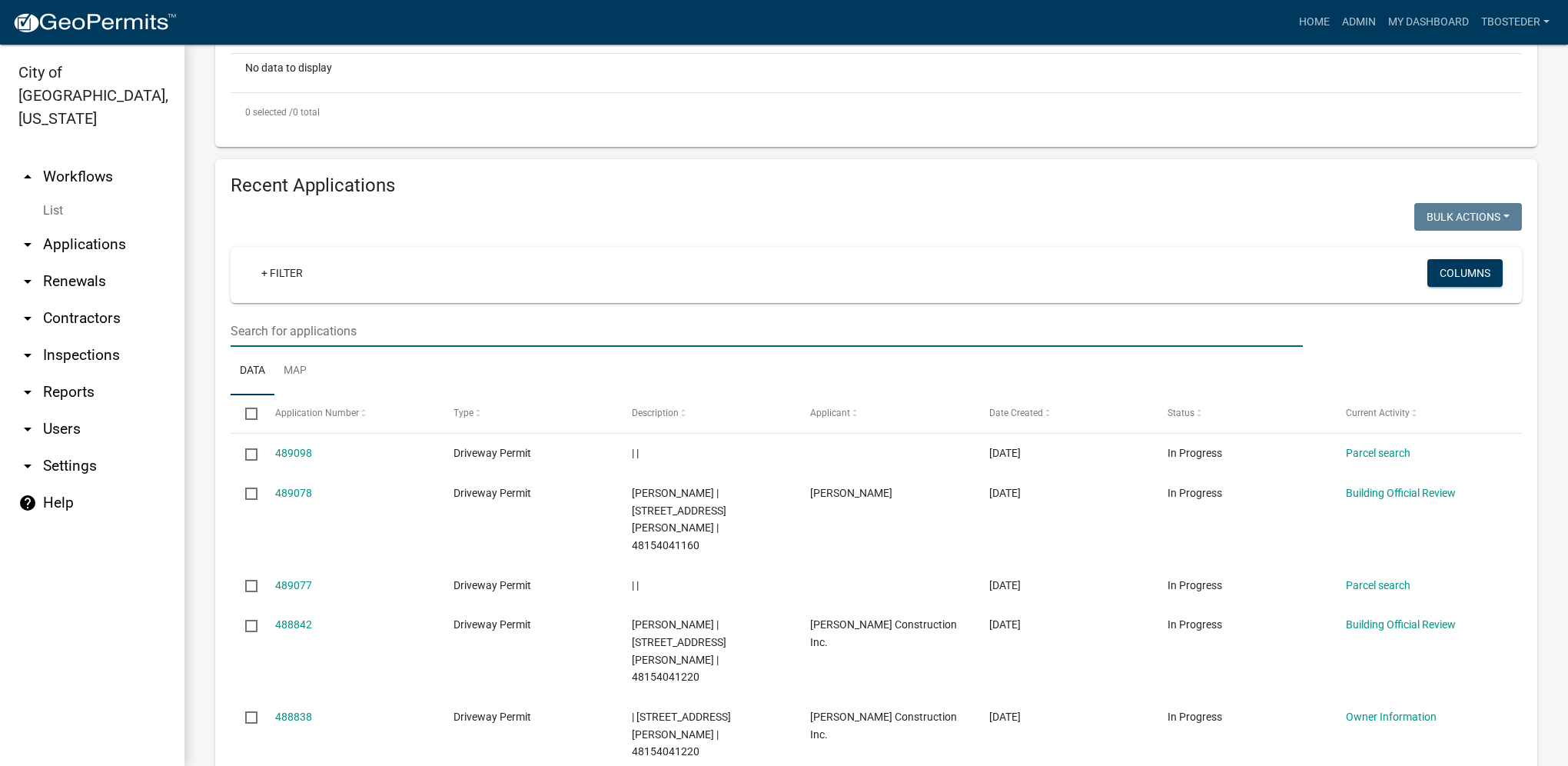
click at [310, 323] on input "text" at bounding box center [767, 331] width 1072 height 31
type input "488252"
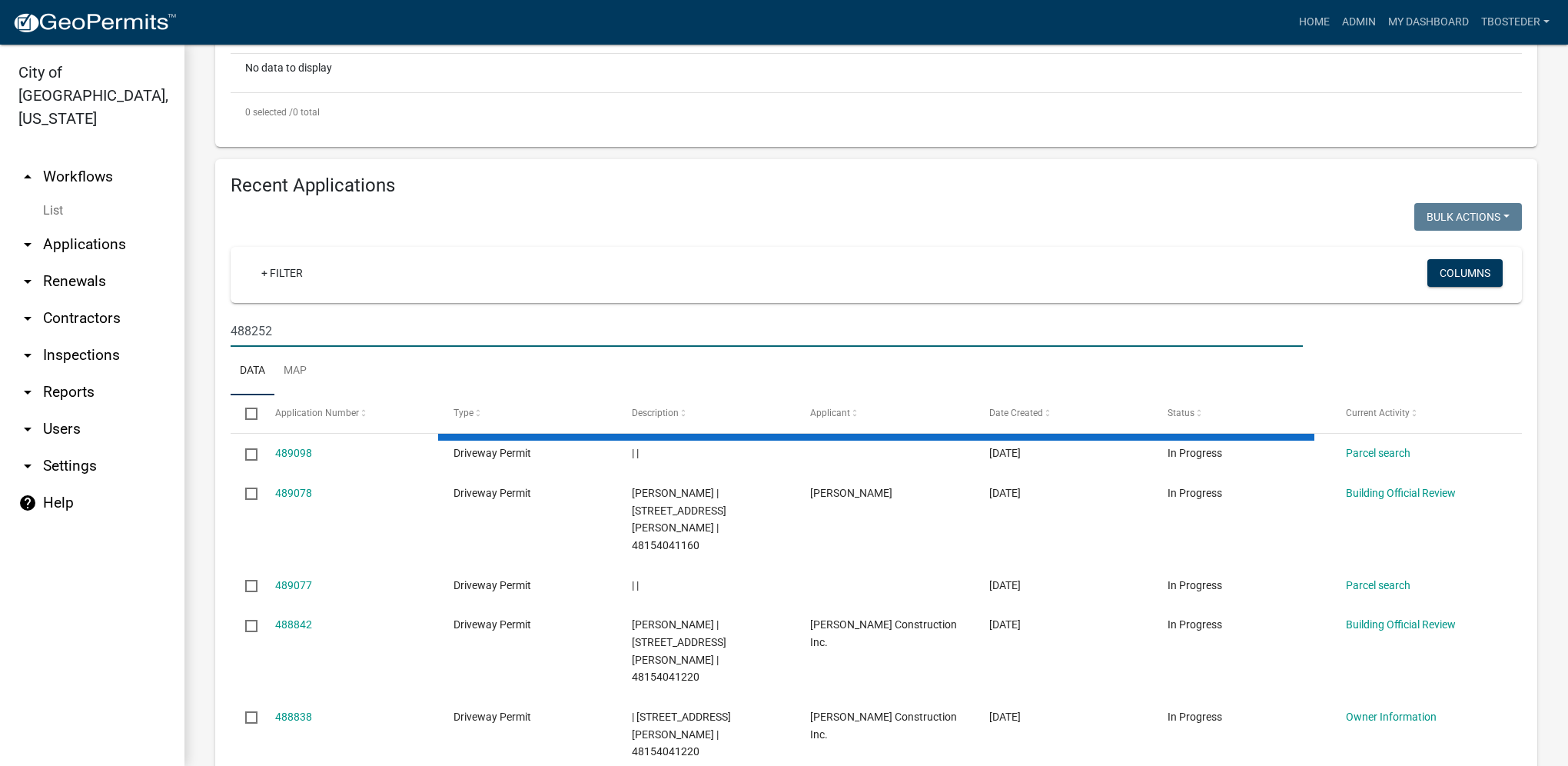
scroll to position [276, 0]
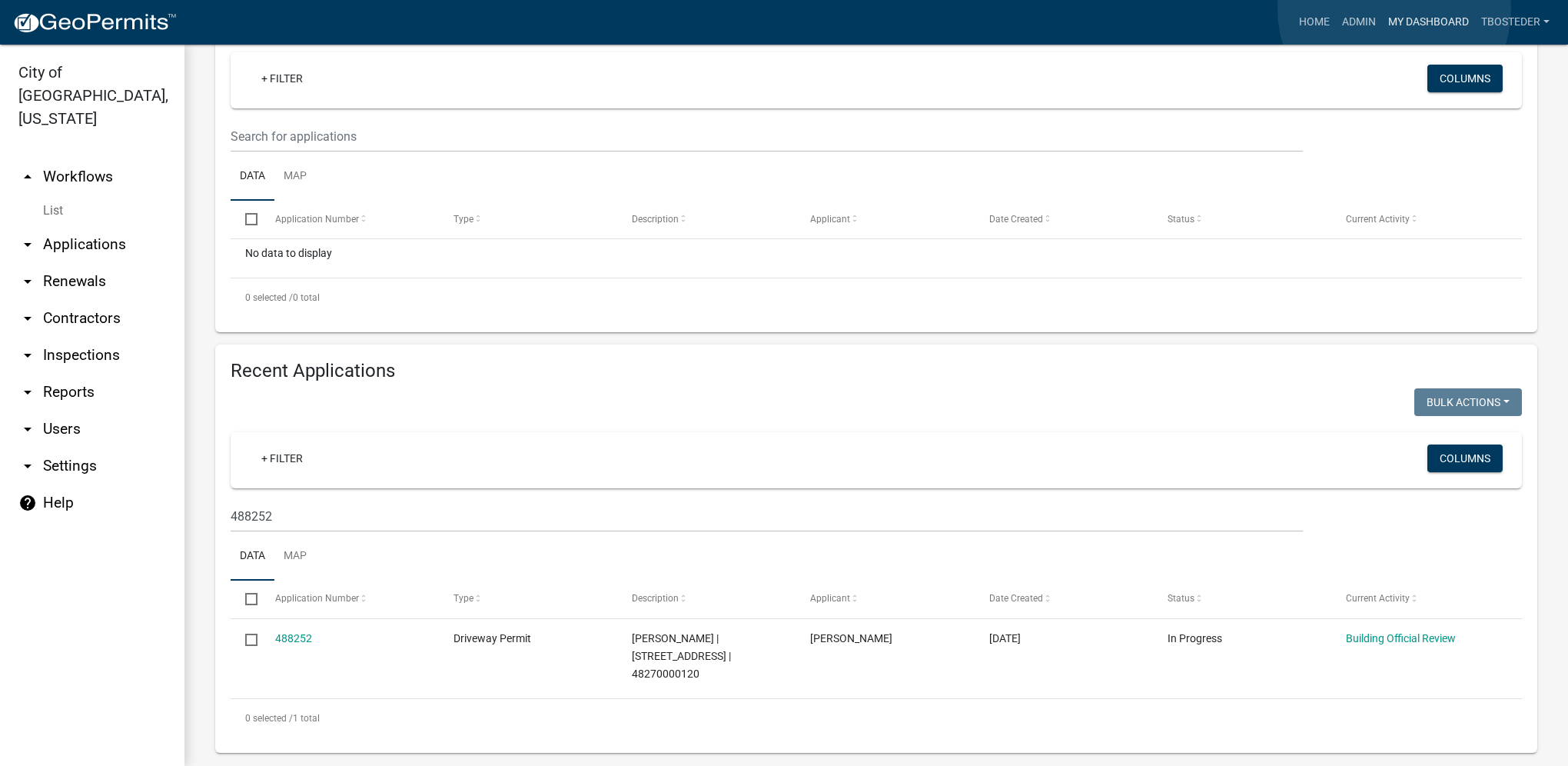
click at [1394, 9] on link "My Dashboard" at bounding box center [1428, 22] width 93 height 29
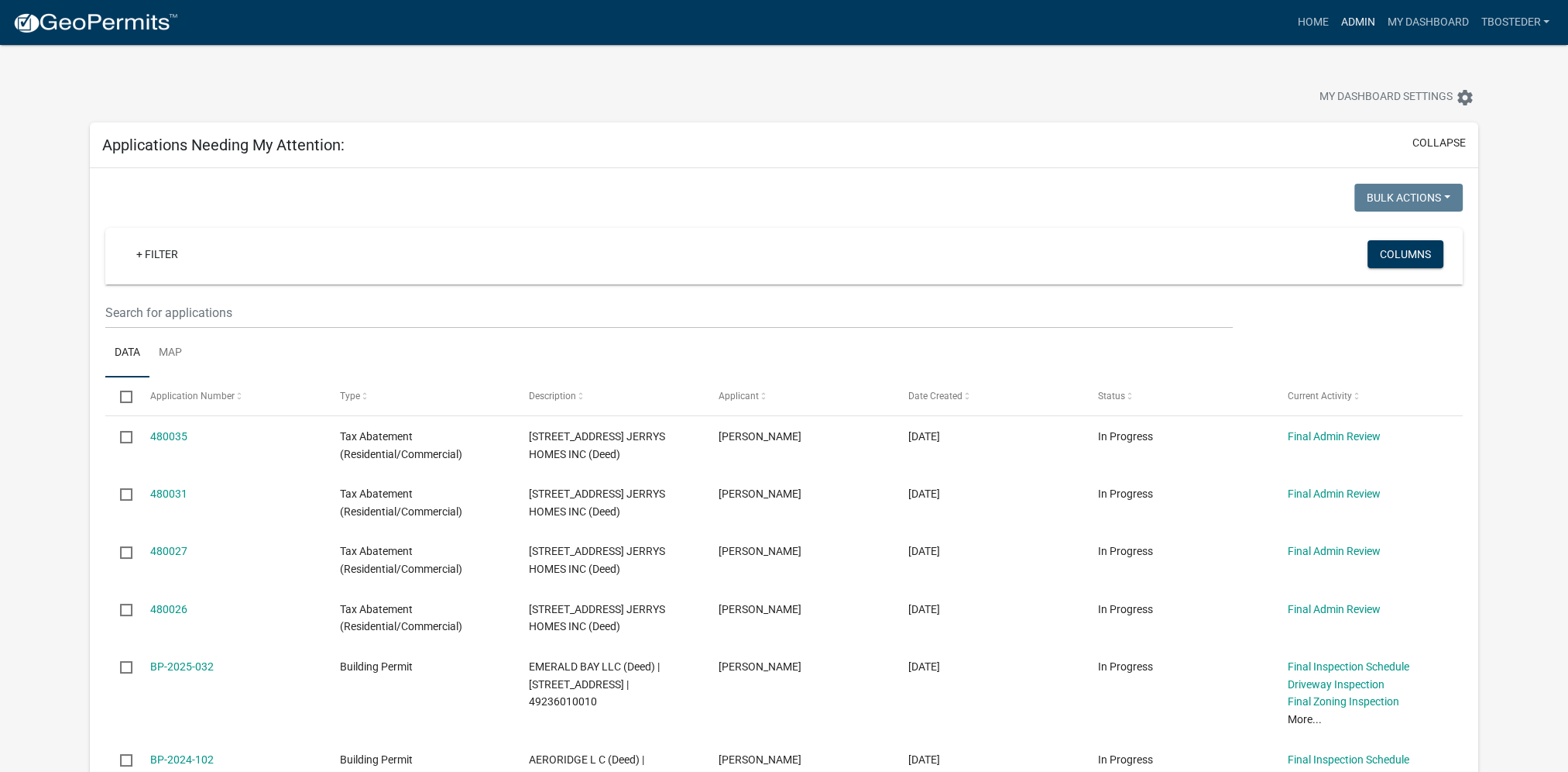
click at [1346, 26] on link "Admin" at bounding box center [1357, 22] width 46 height 30
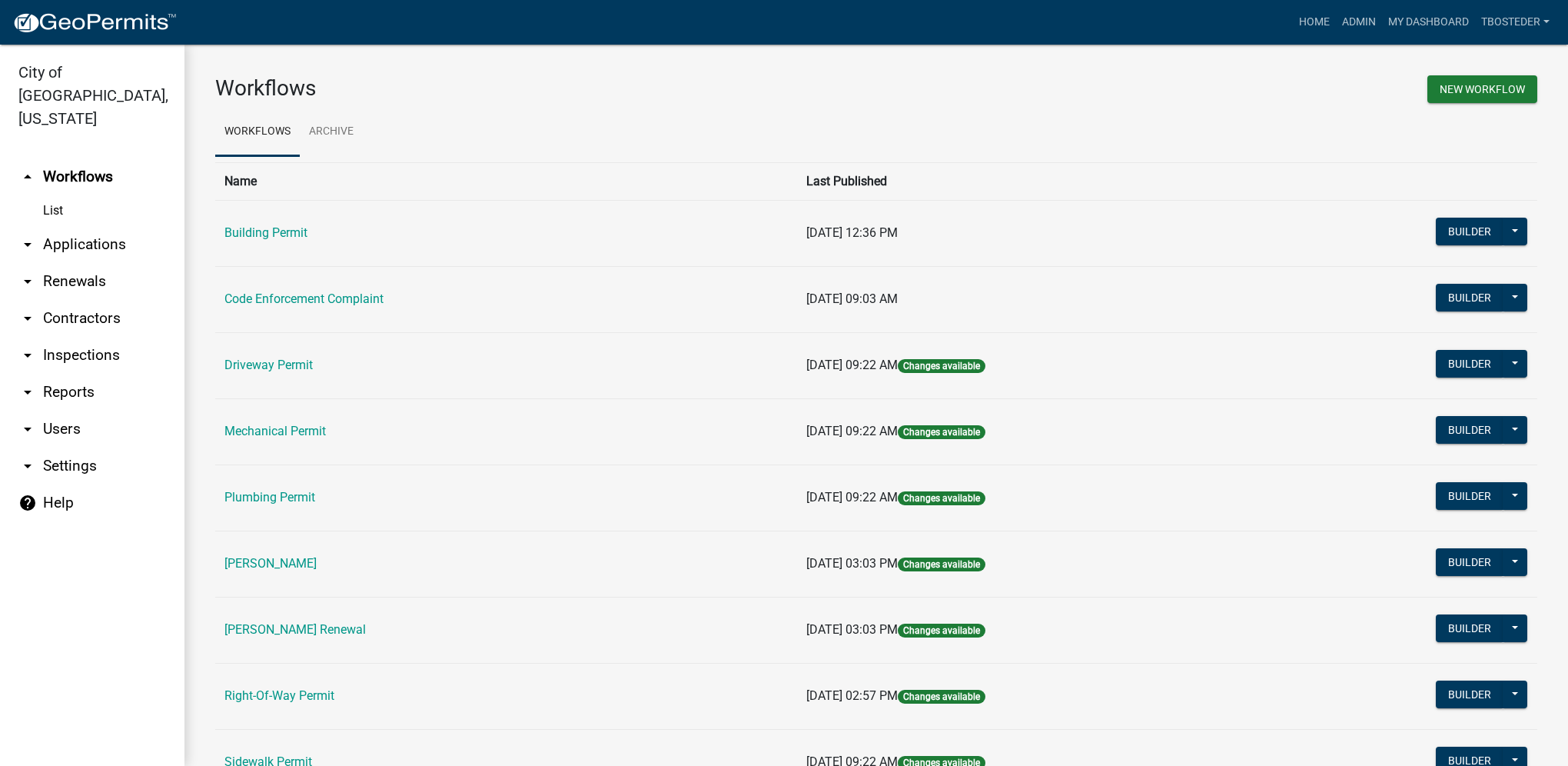
click at [288, 372] on link "Driveway Permit" at bounding box center [268, 365] width 88 height 15
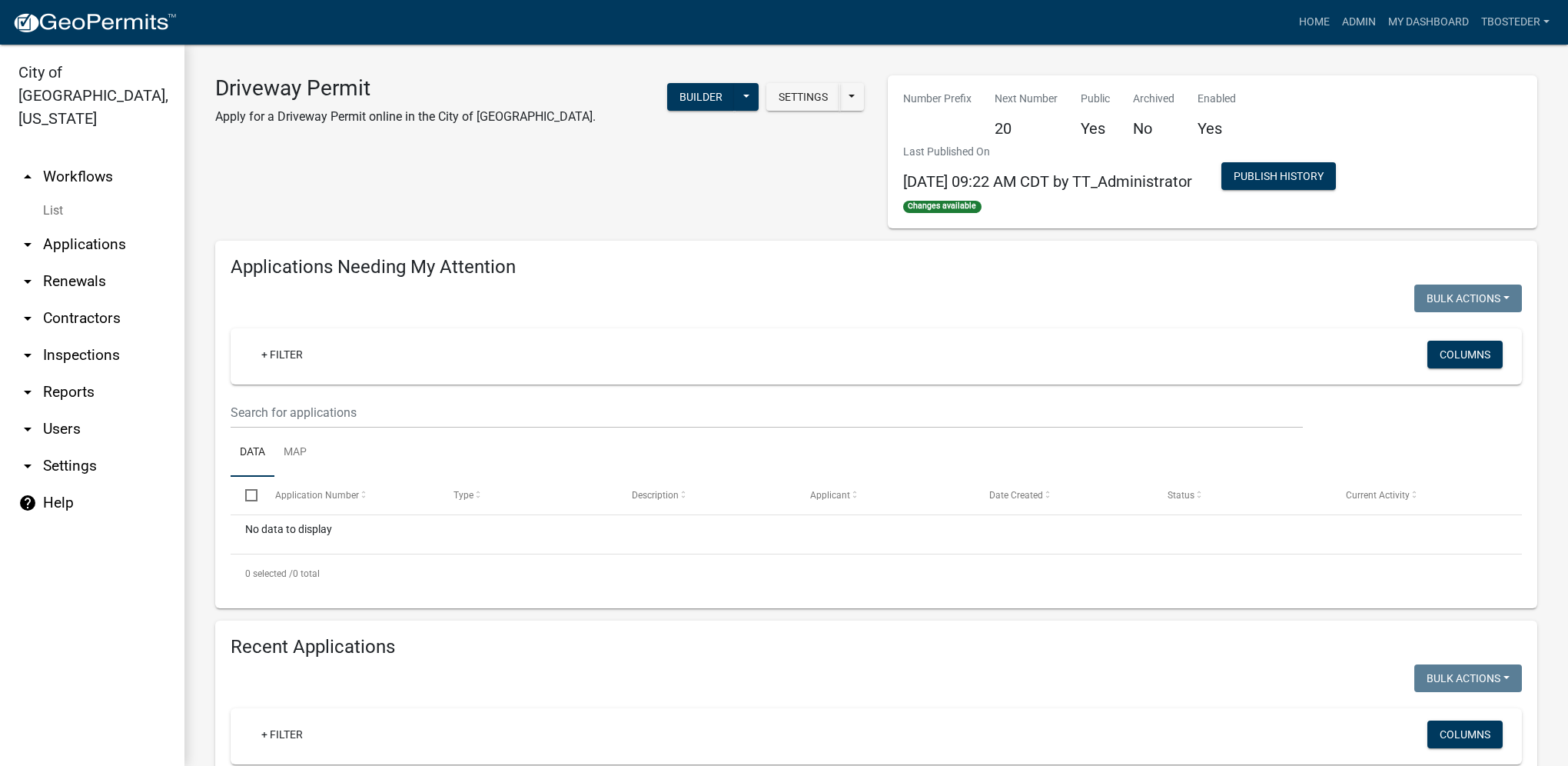
select select "1: 25"
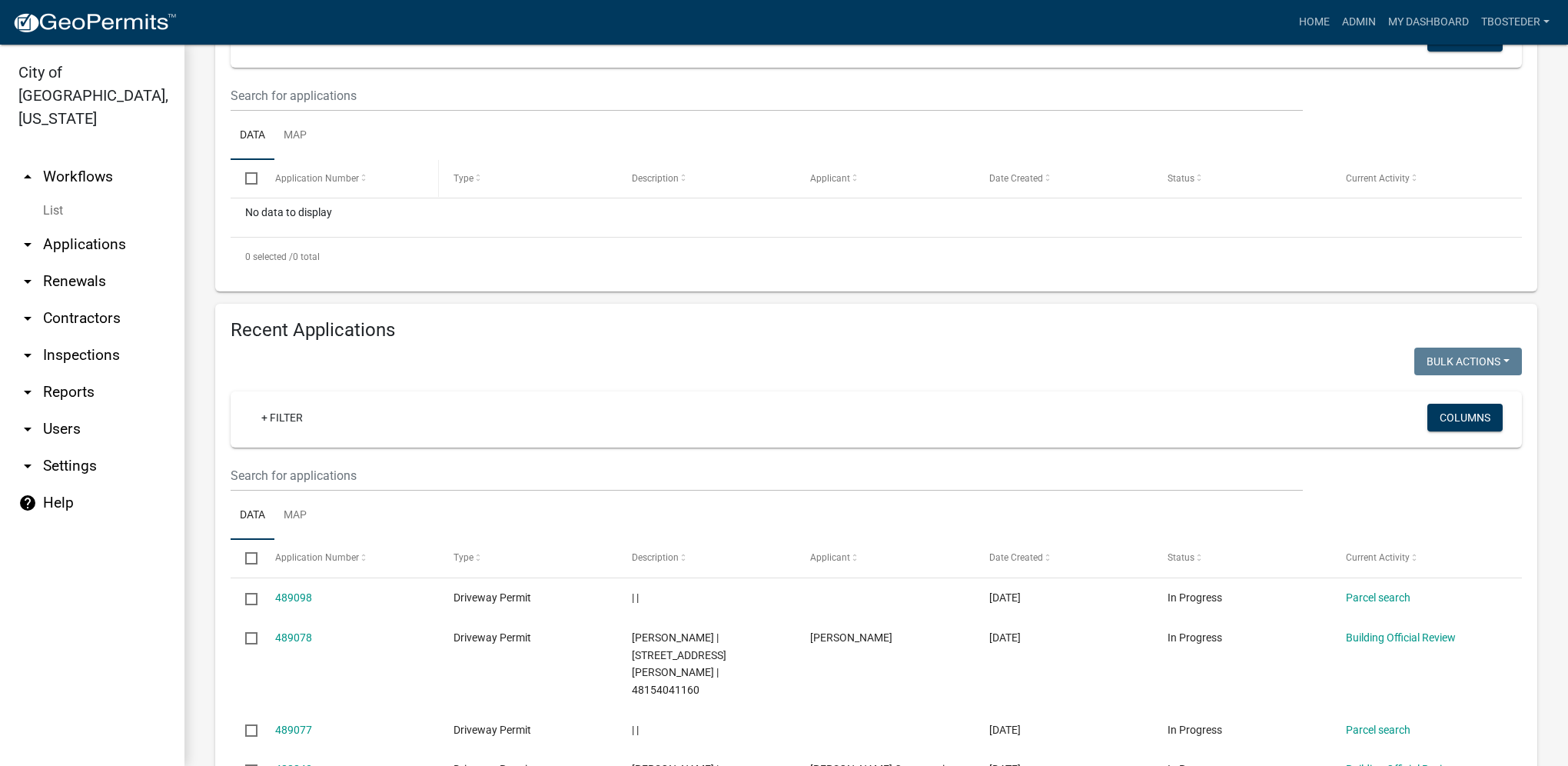
scroll to position [385, 0]
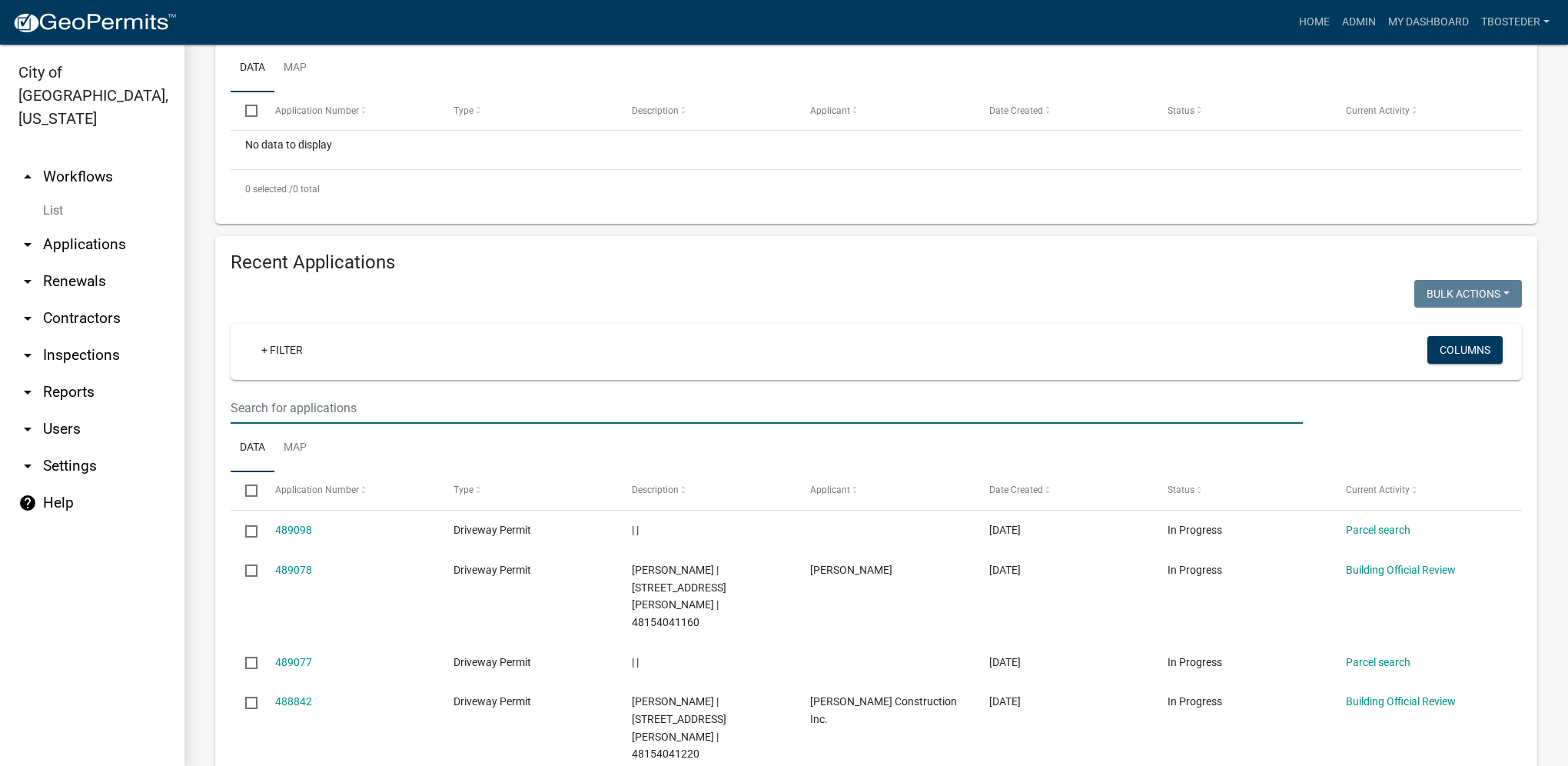
click at [412, 397] on input "text" at bounding box center [767, 408] width 1072 height 31
type input "[PERSON_NAME]"
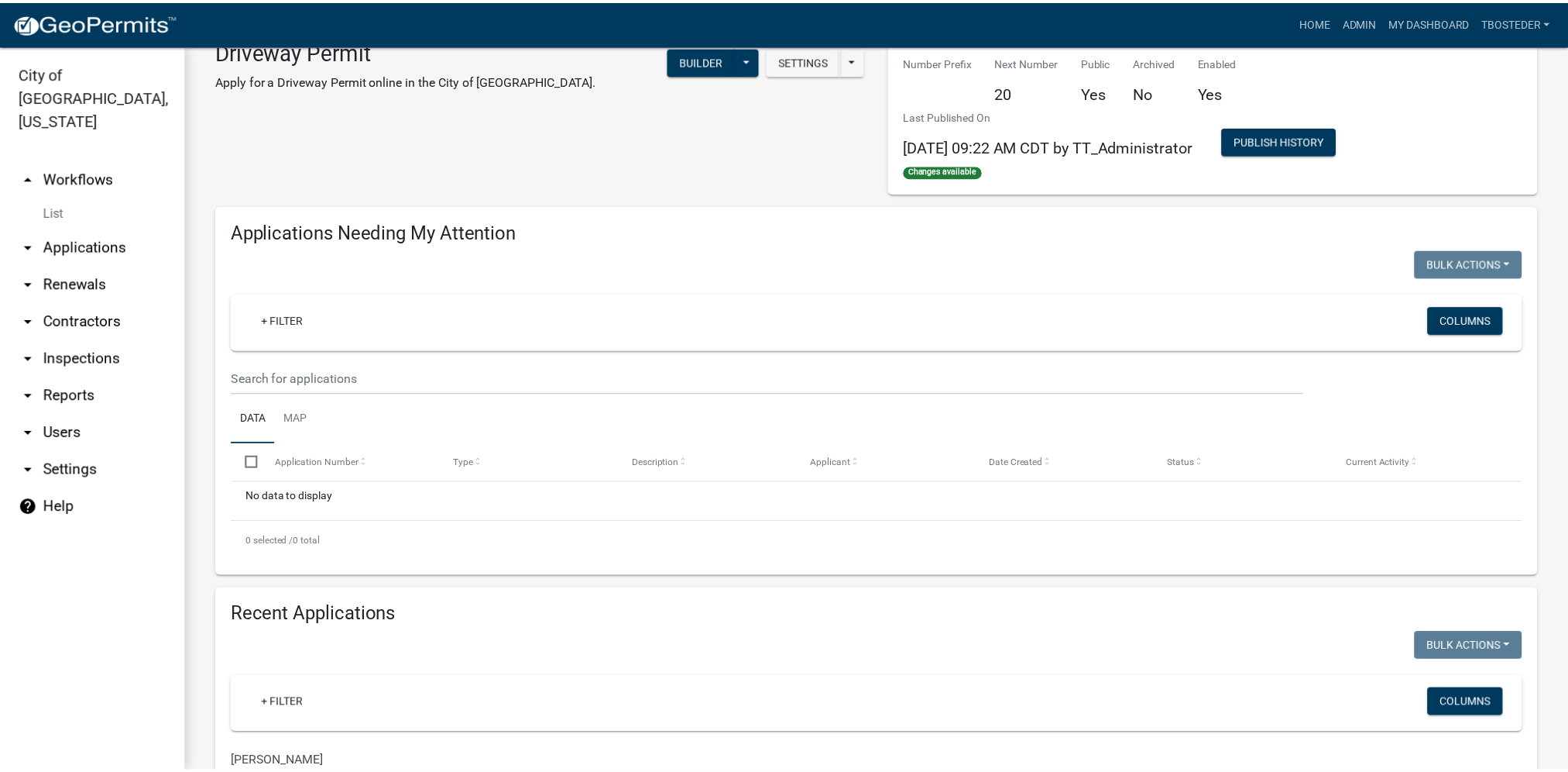
scroll to position [0, 0]
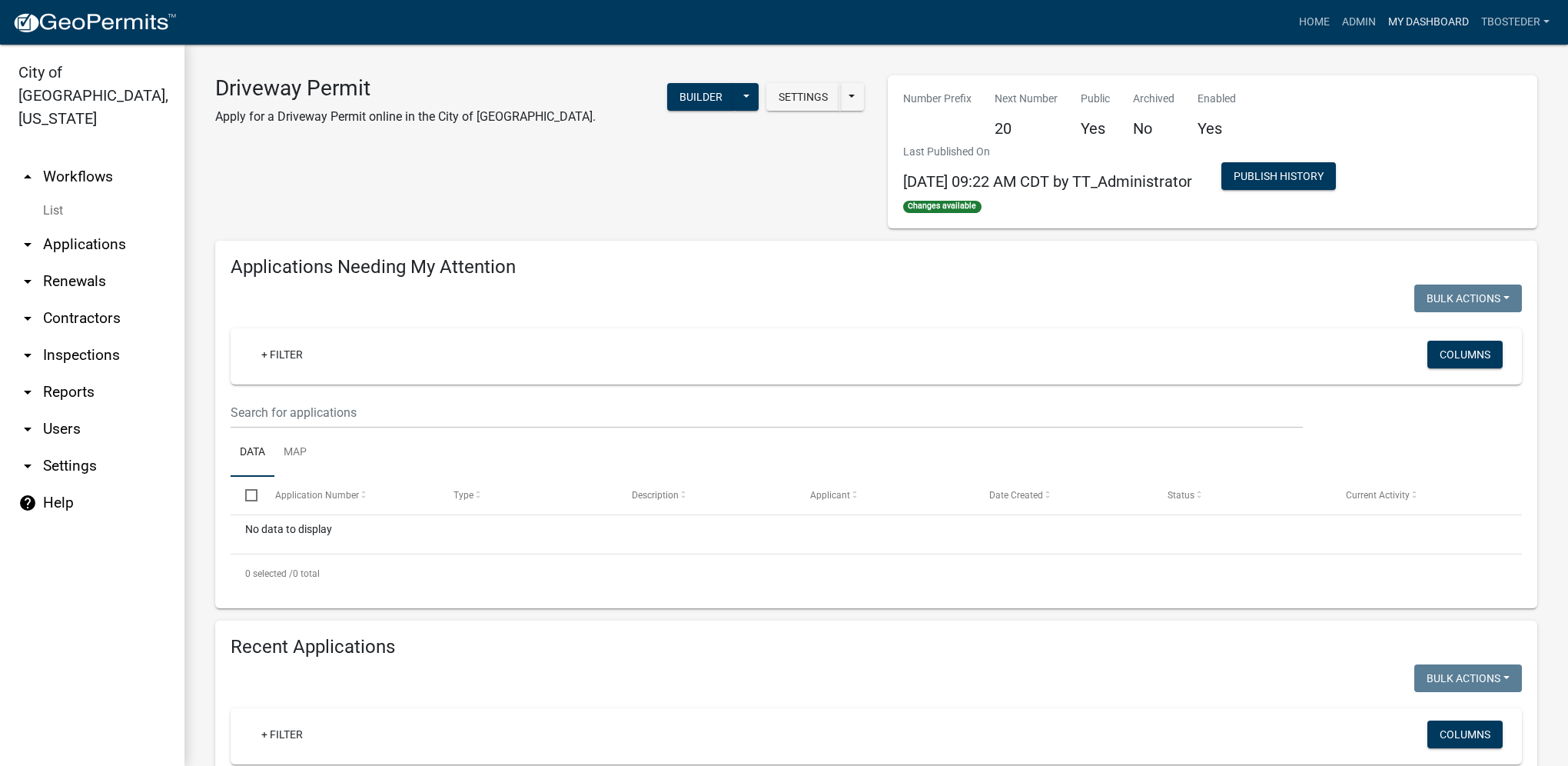
click at [1460, 16] on link "My Dashboard" at bounding box center [1428, 22] width 93 height 29
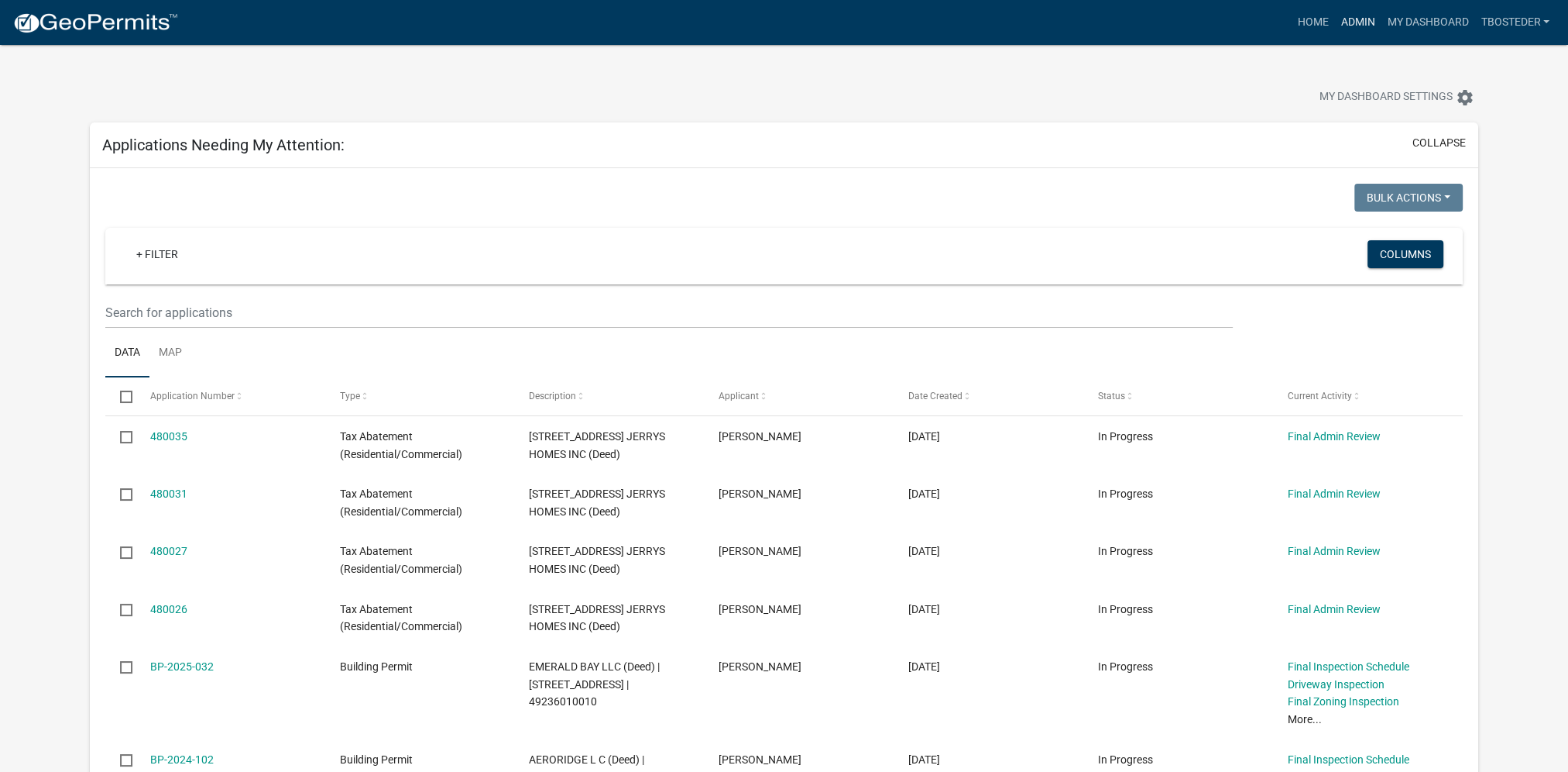
drag, startPoint x: 1363, startPoint y: 19, endPoint x: 934, endPoint y: 251, distance: 487.7
click at [1363, 19] on link "Admin" at bounding box center [1357, 22] width 46 height 30
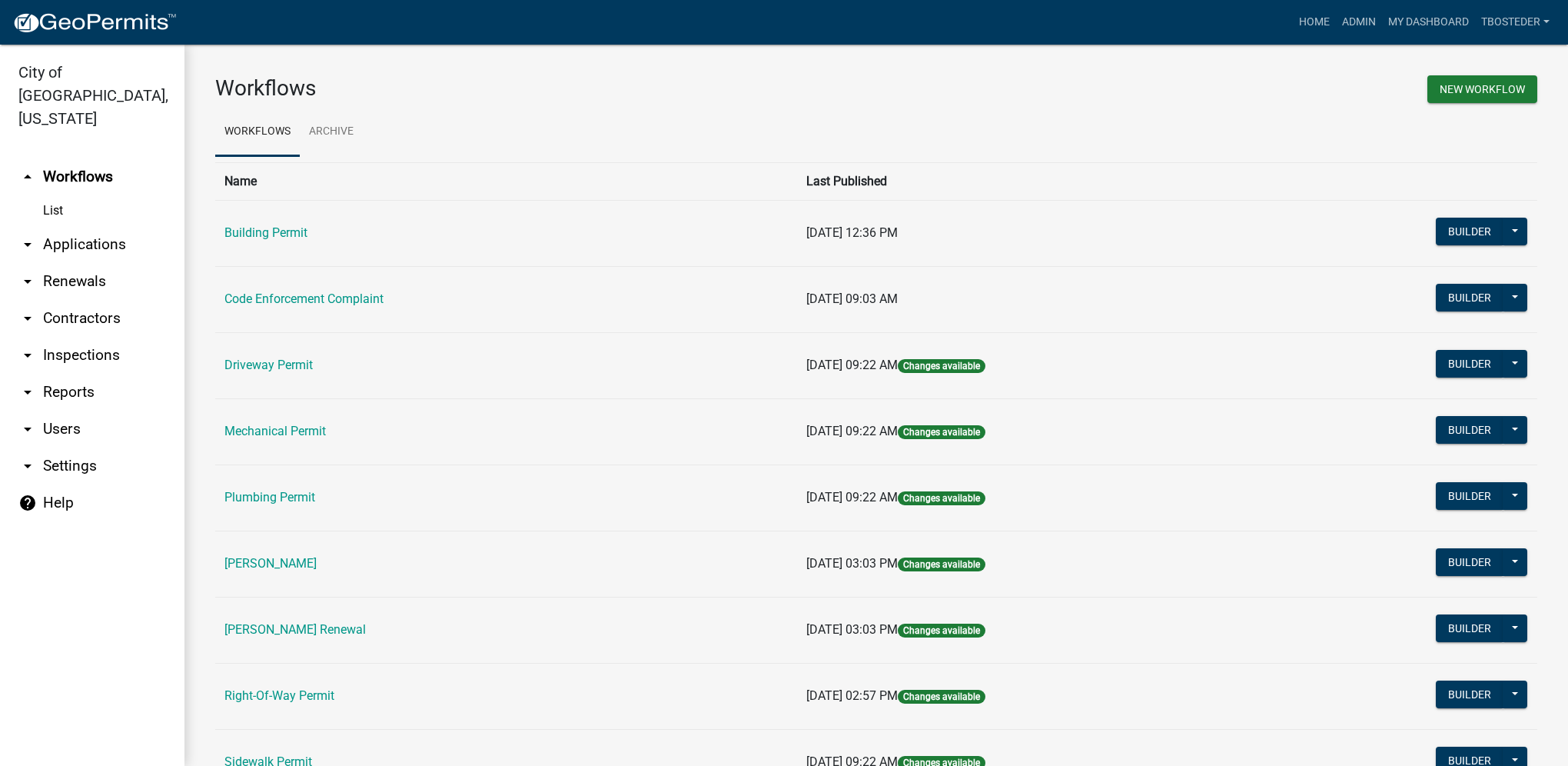
drag, startPoint x: 298, startPoint y: 232, endPoint x: 308, endPoint y: 249, distance: 19.7
click at [298, 233] on link "Building Permit" at bounding box center [265, 232] width 83 height 15
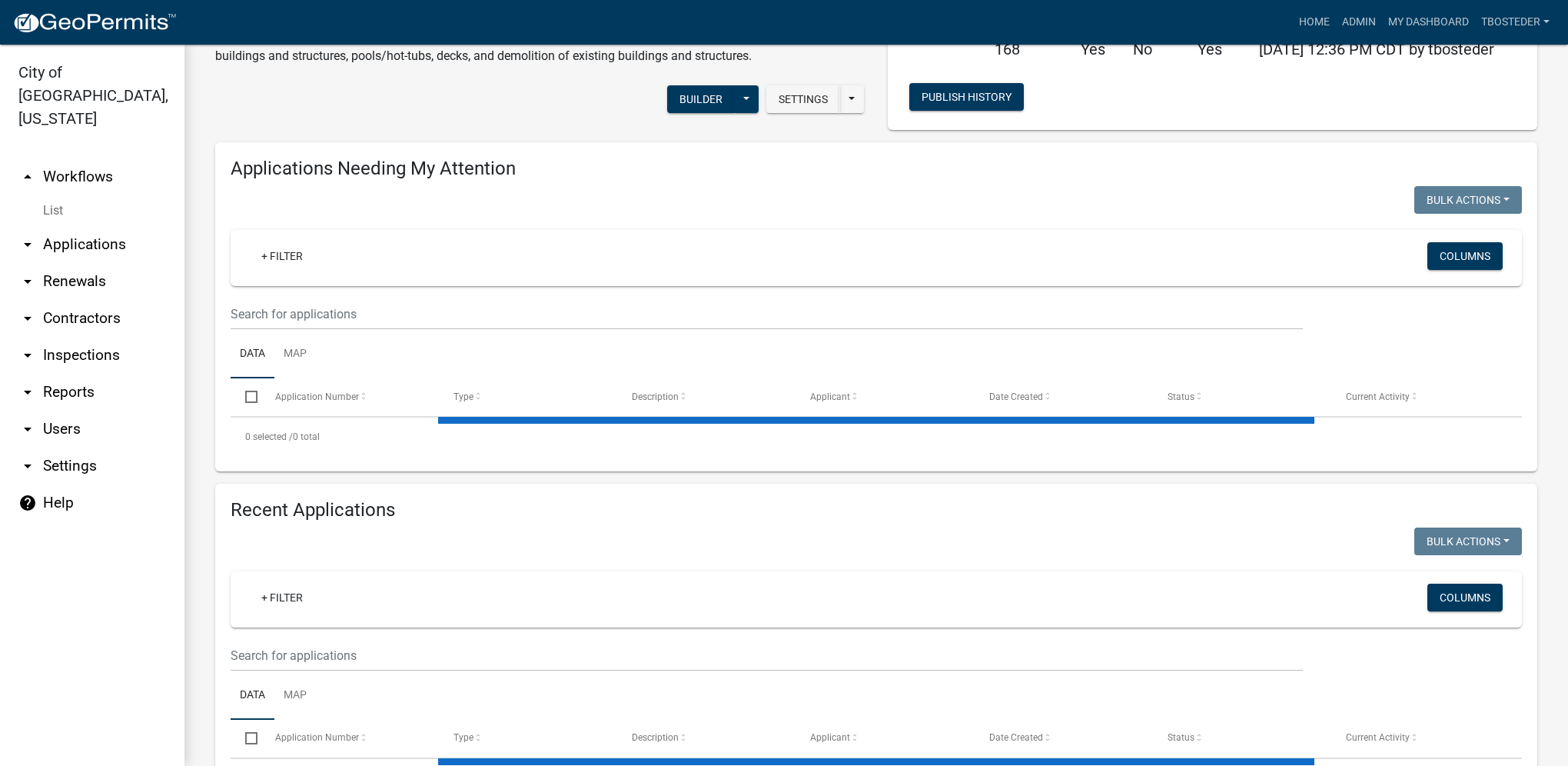
select select "1: 25"
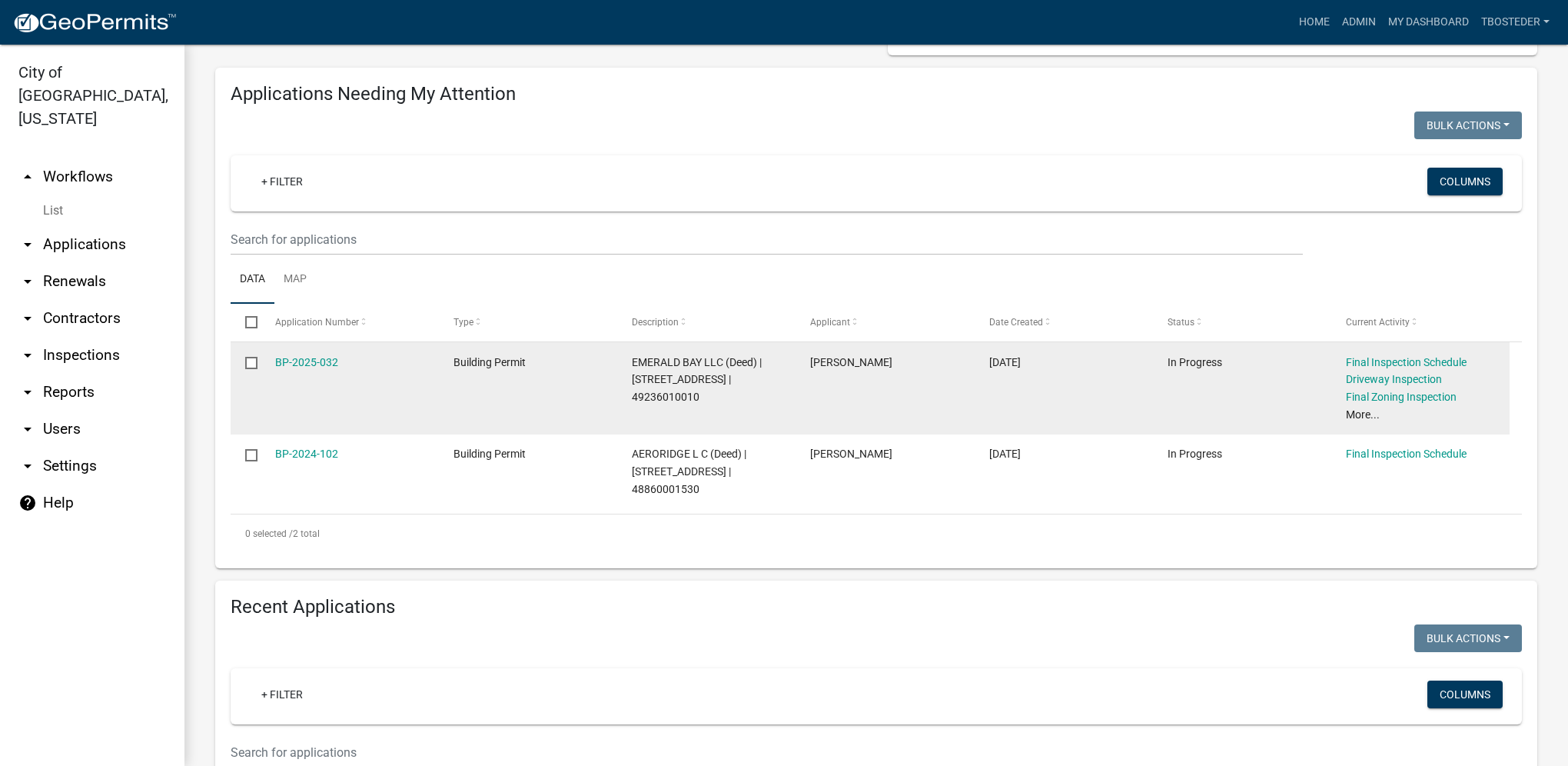
scroll to position [385, 0]
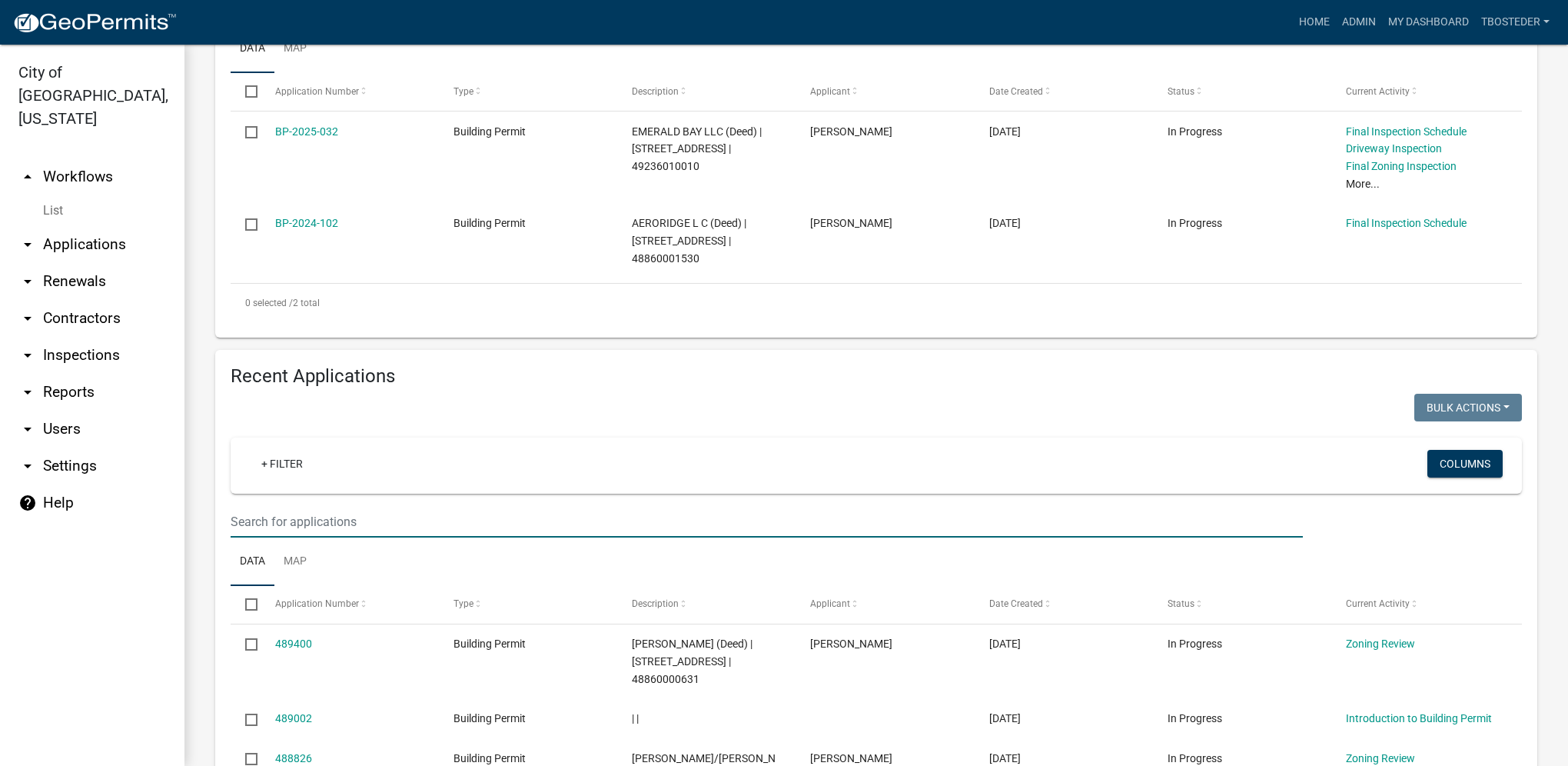
click at [278, 518] on input "text" at bounding box center [767, 522] width 1072 height 31
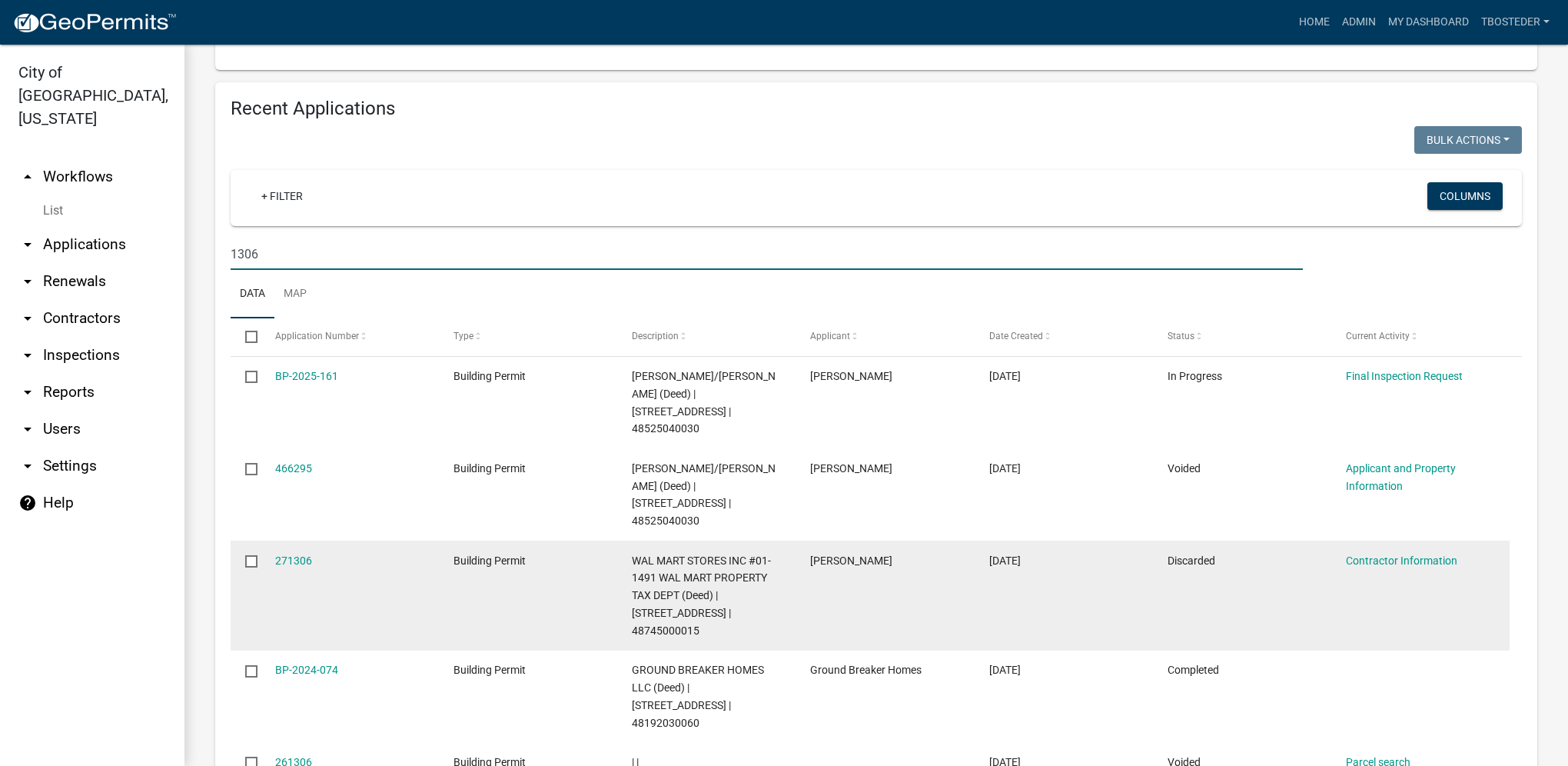
scroll to position [692, 0]
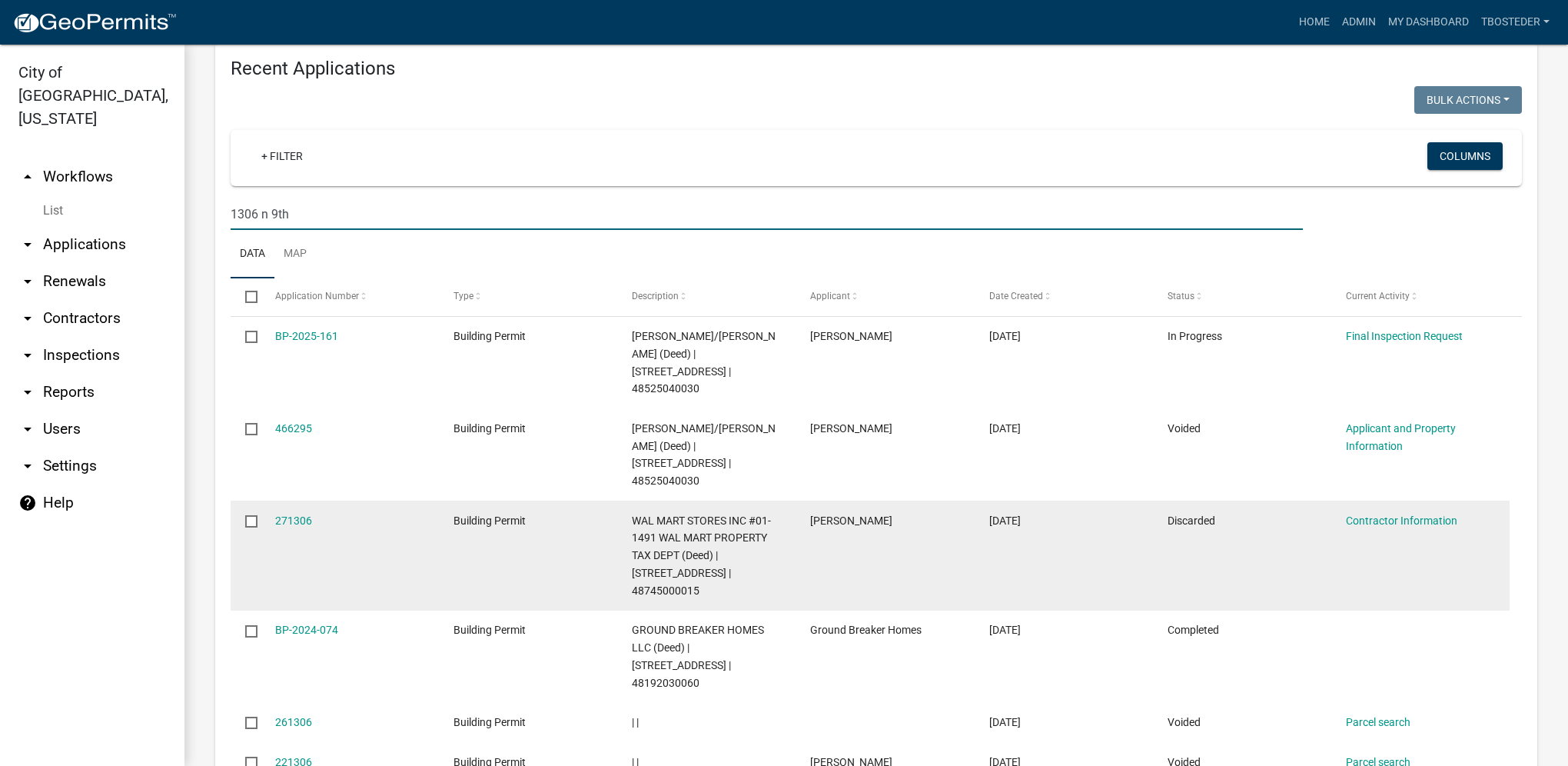
type input "1306 n 9th"
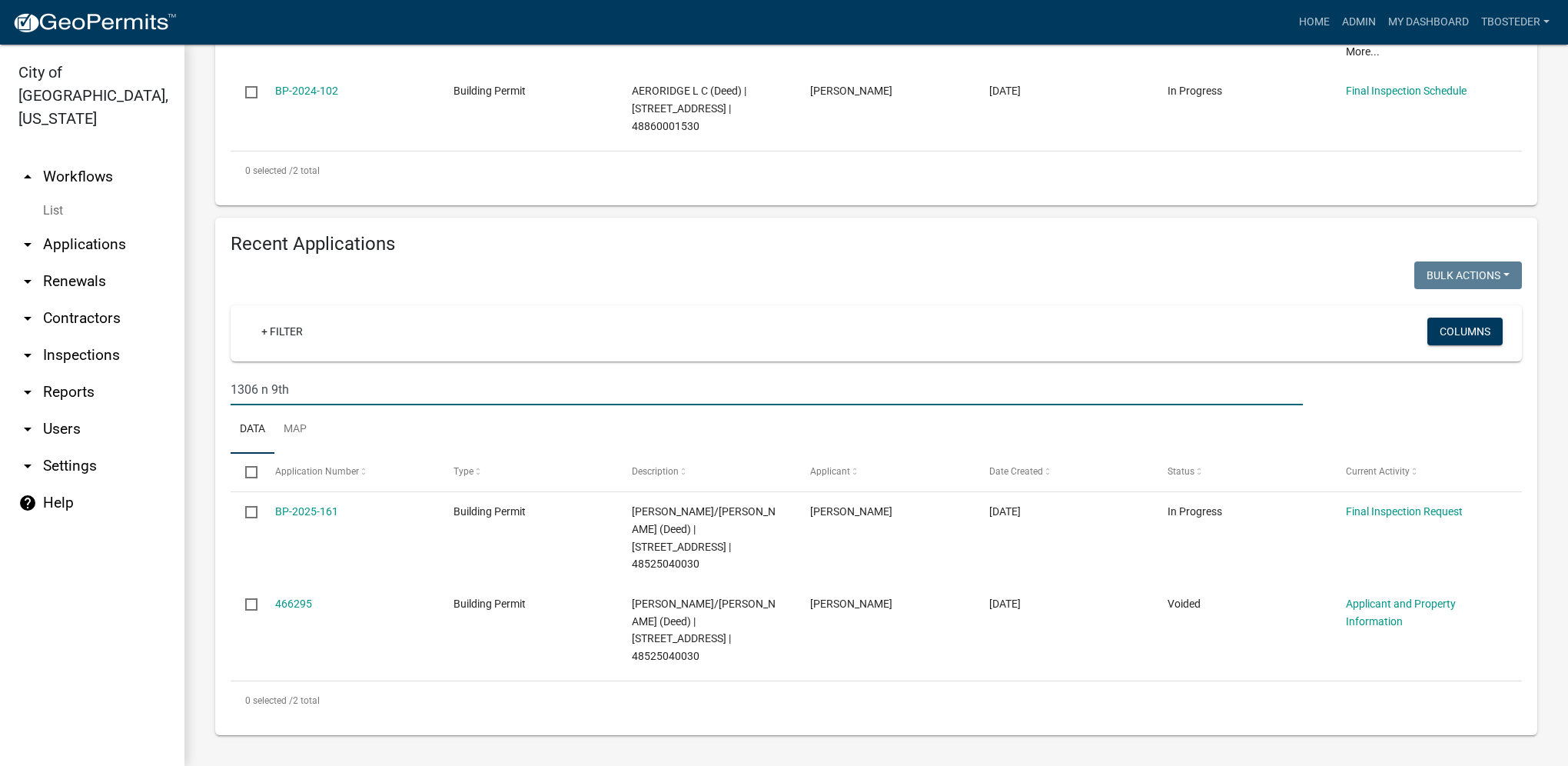
scroll to position [484, 0]
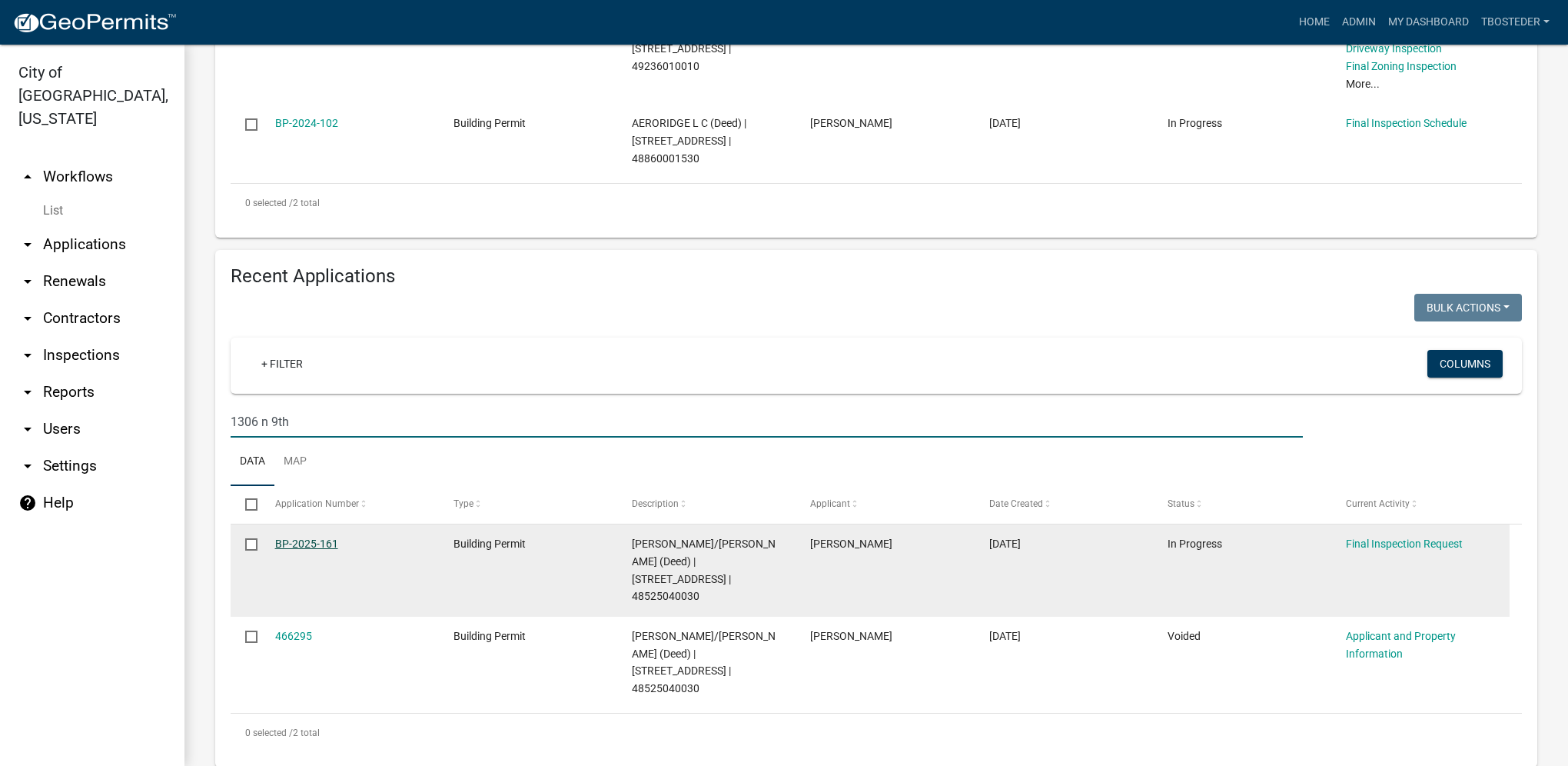
click at [319, 549] on link "BP-2025-161" at bounding box center [307, 543] width 63 height 12
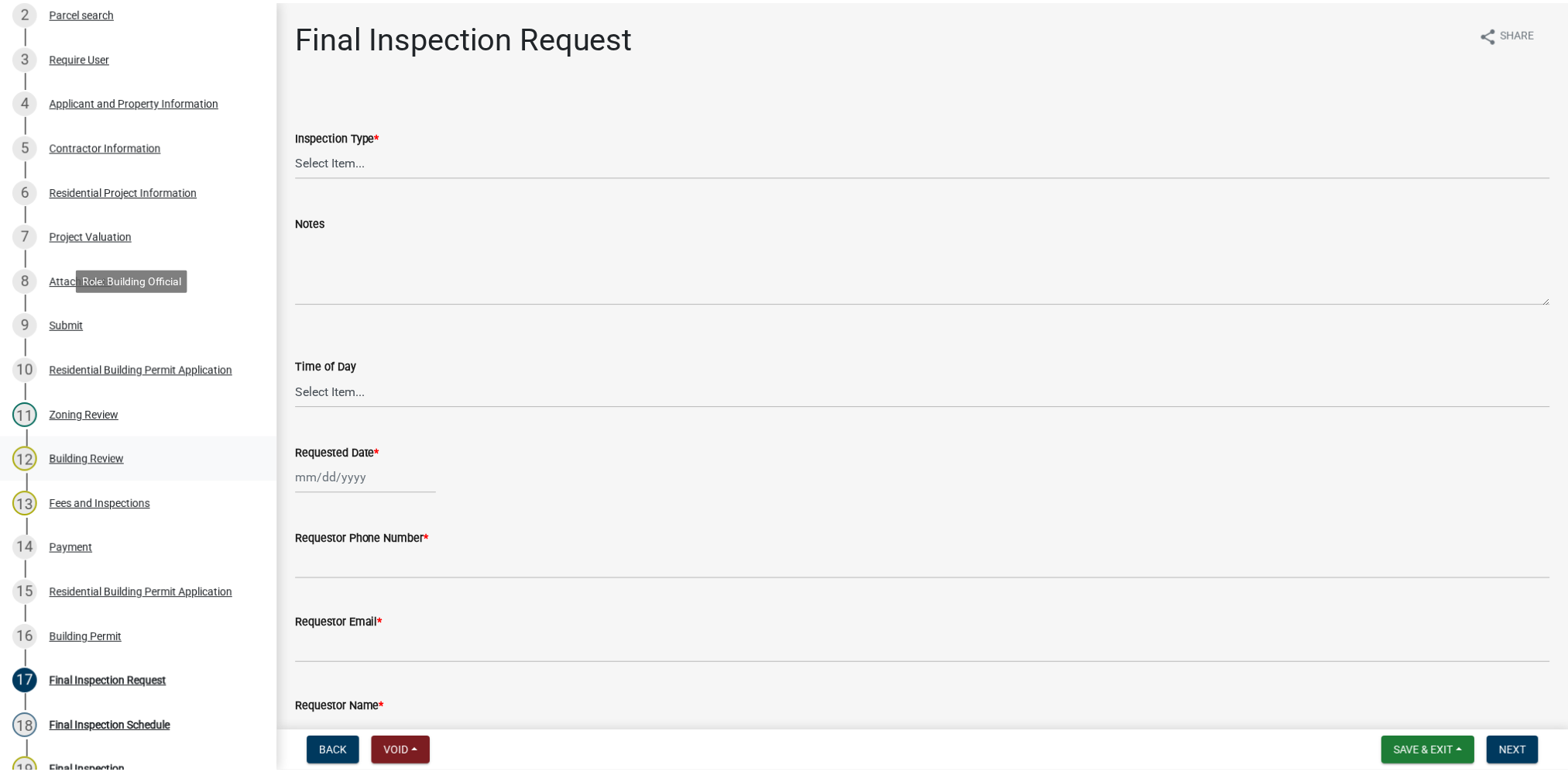
scroll to position [465, 0]
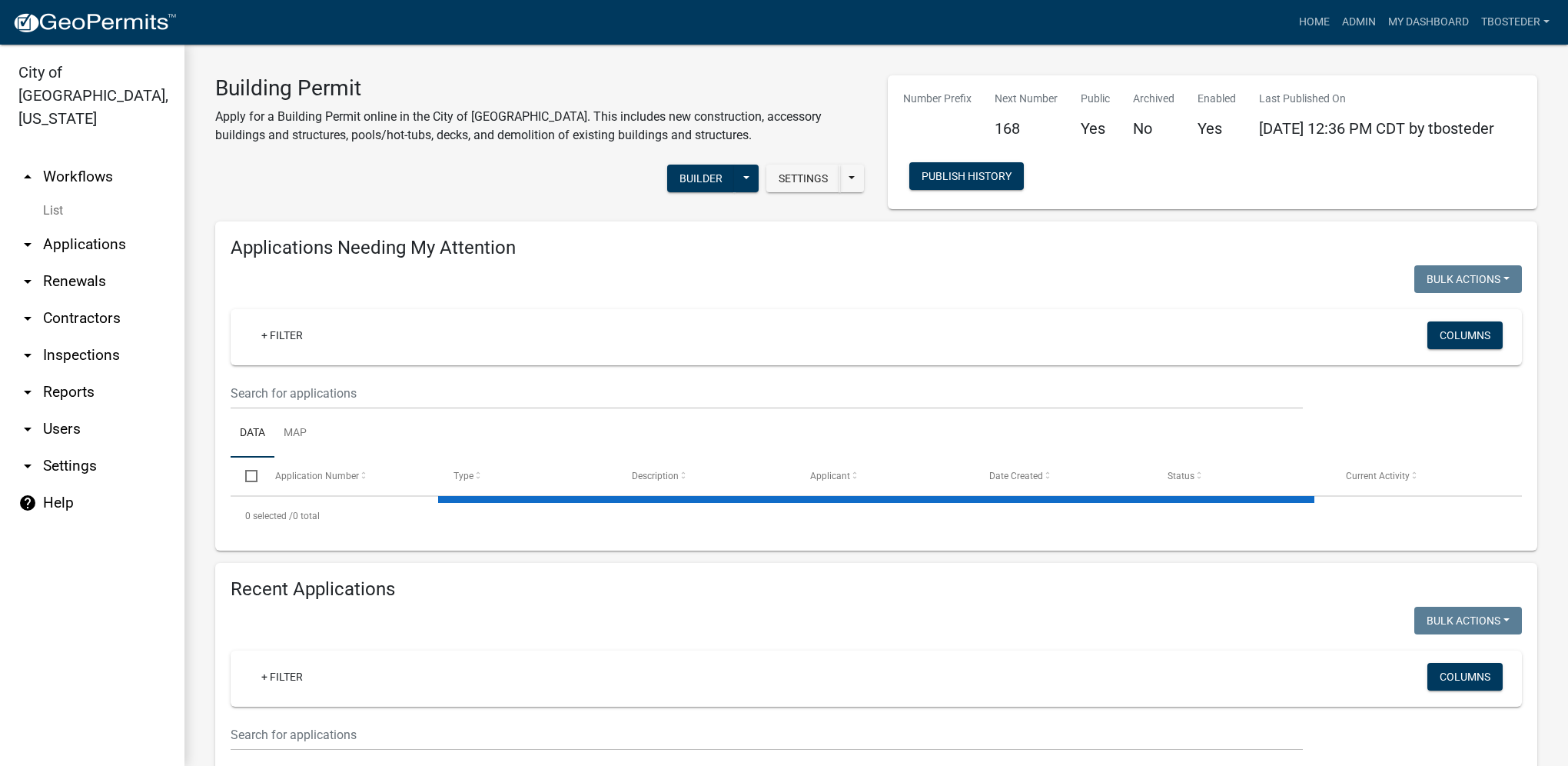
select select "1: 25"
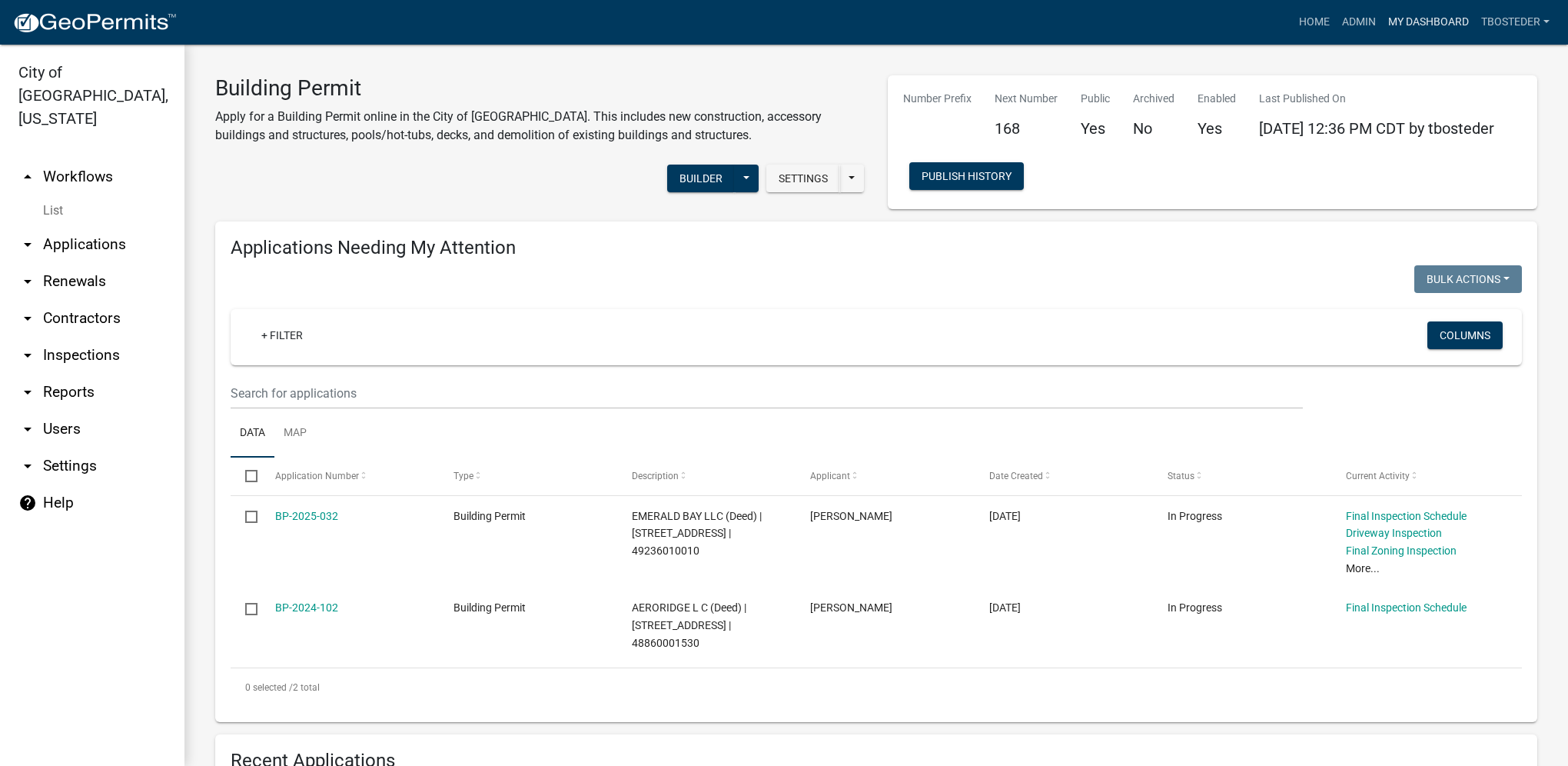
click at [1417, 21] on link "My Dashboard" at bounding box center [1428, 22] width 93 height 29
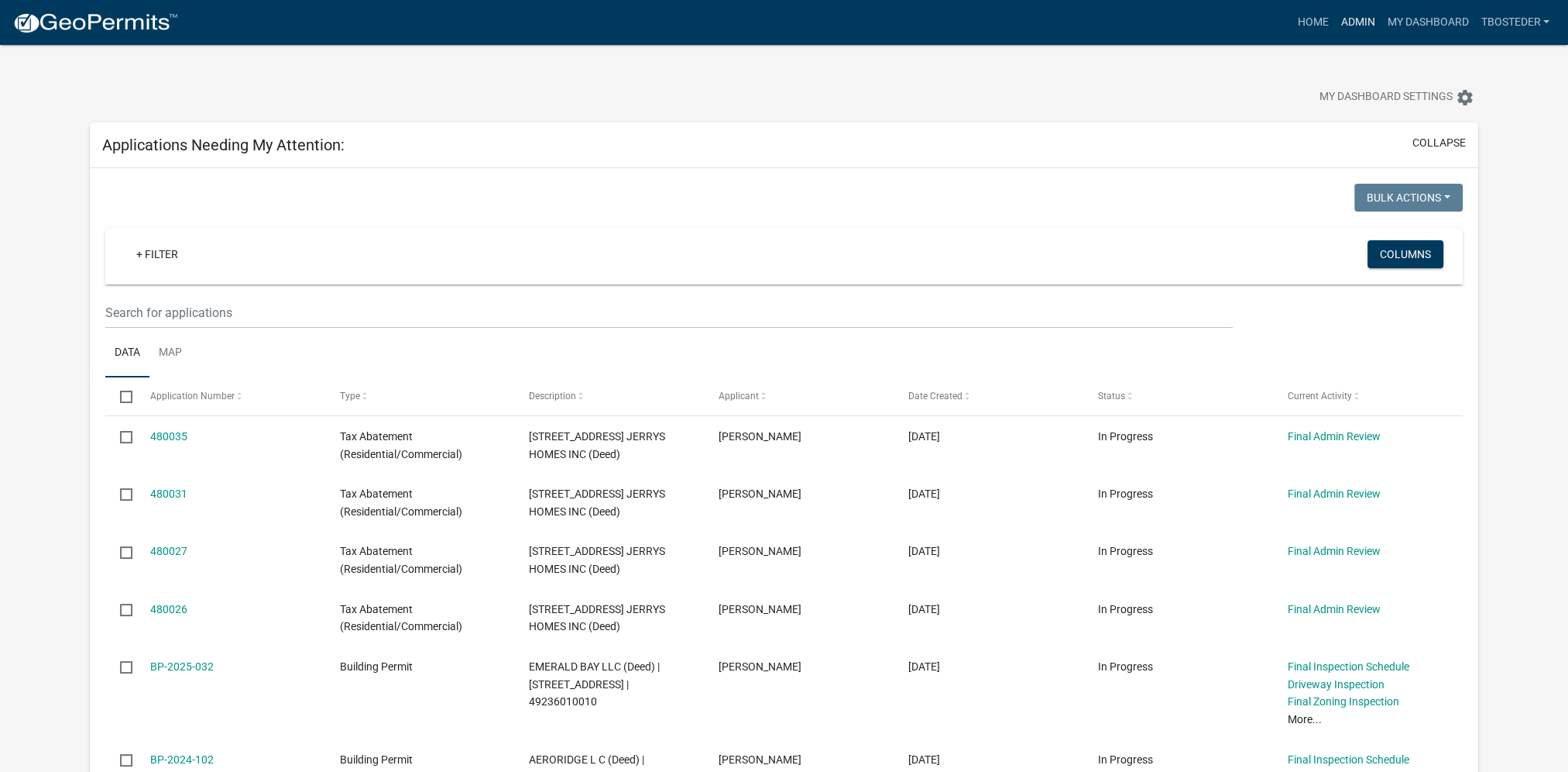
click at [1352, 21] on link "Admin" at bounding box center [1357, 22] width 46 height 30
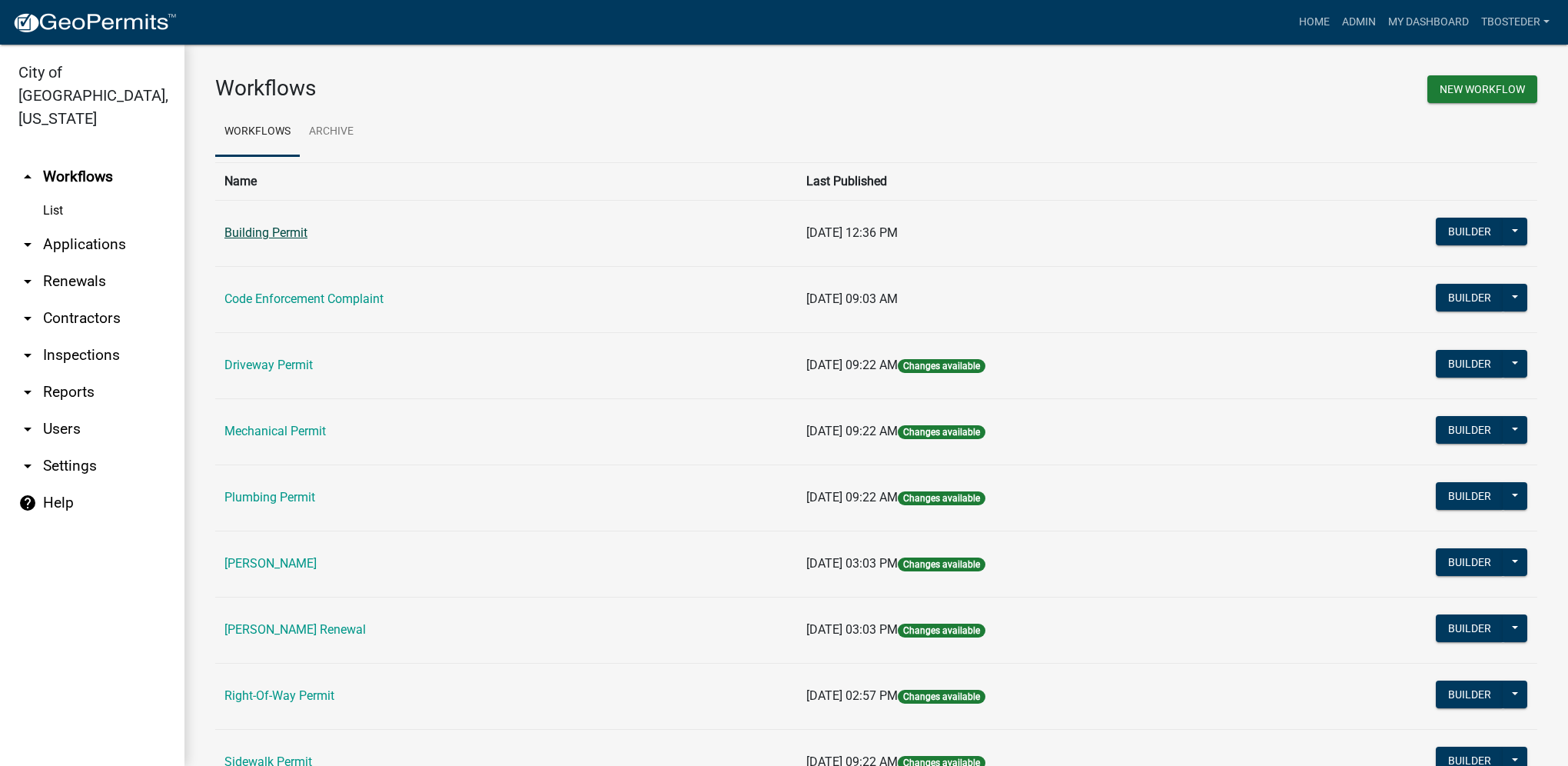
click at [290, 234] on link "Building Permit" at bounding box center [265, 232] width 83 height 15
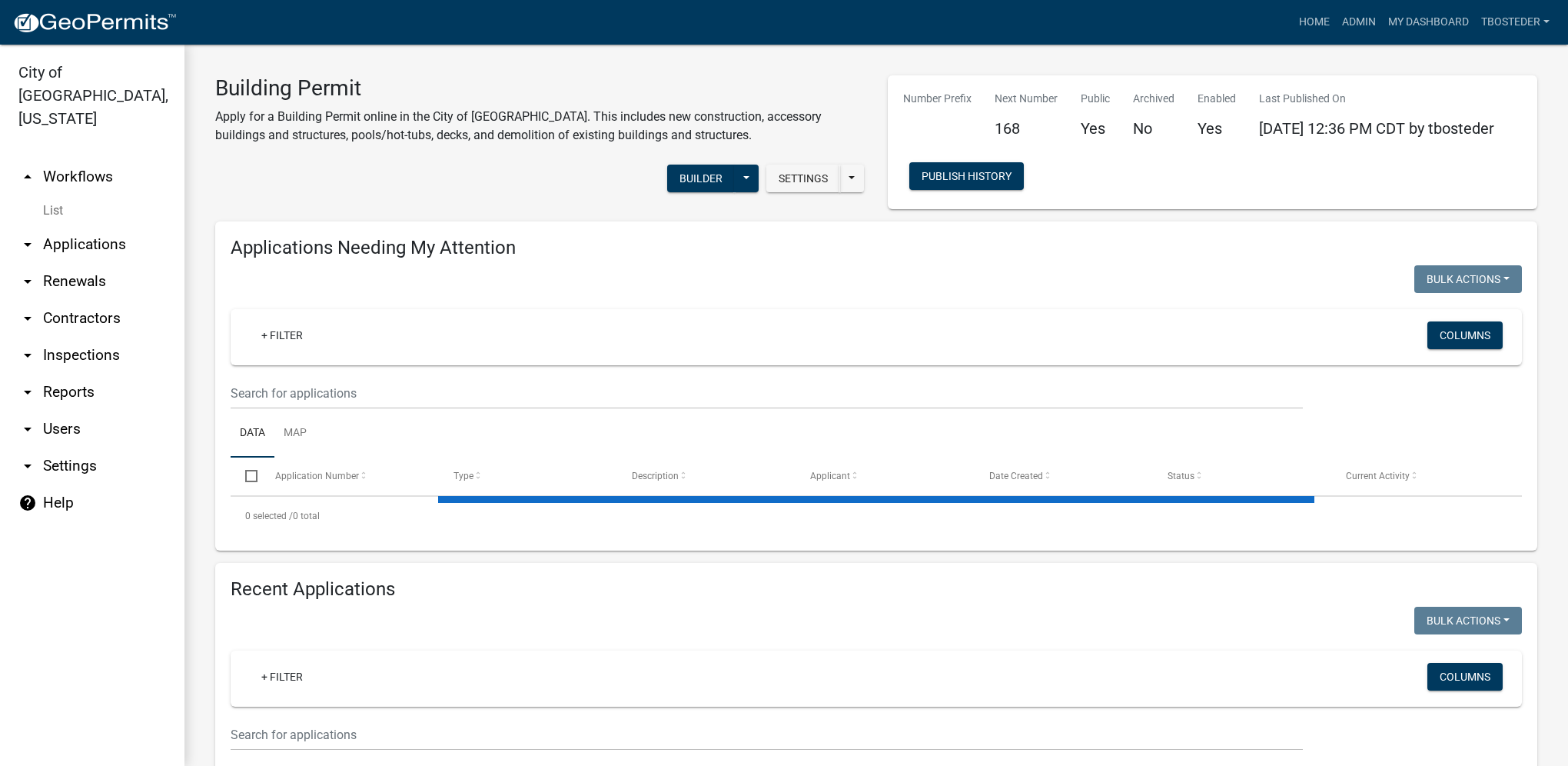
select select "1: 25"
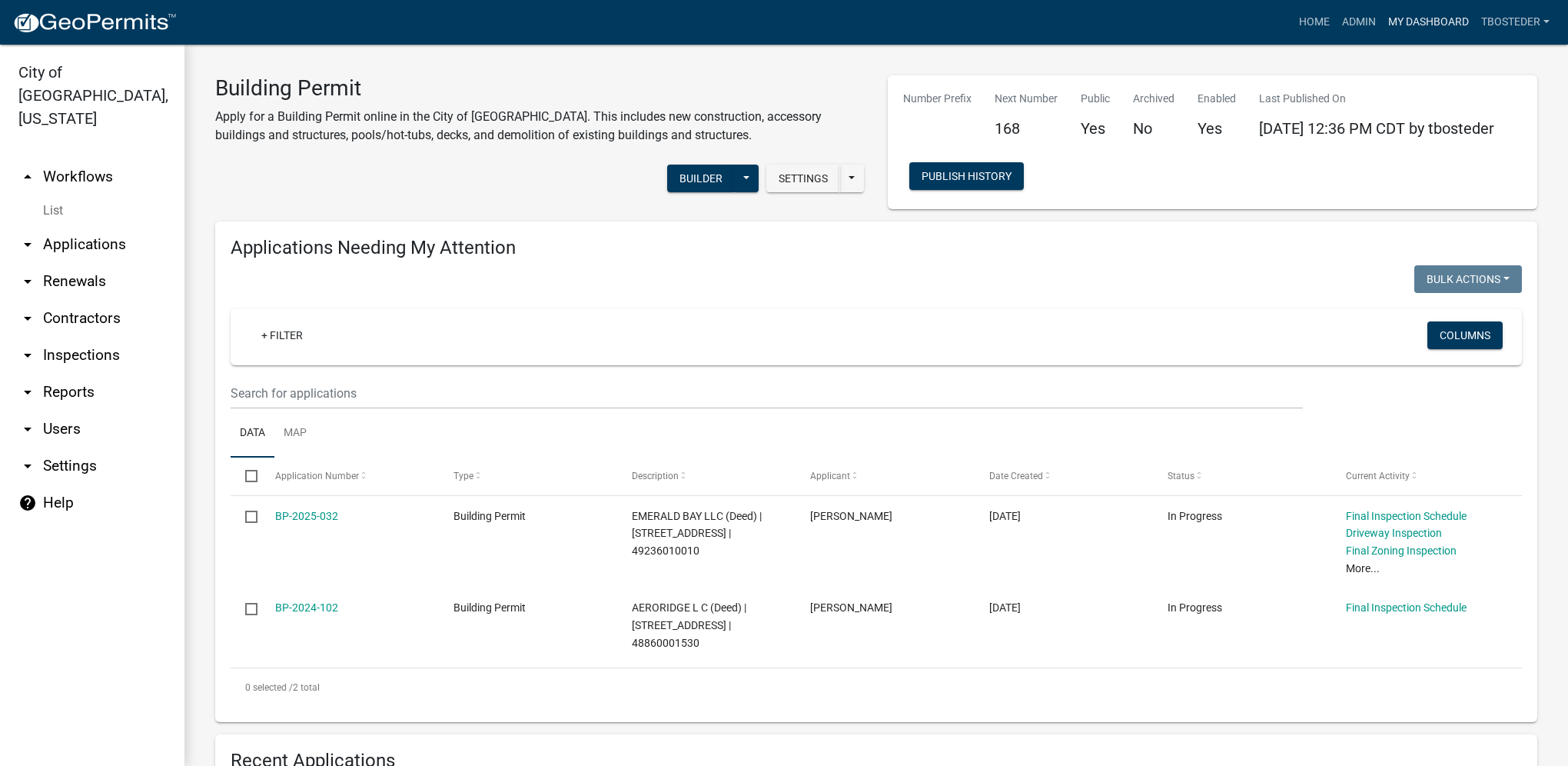
click at [1394, 24] on link "My Dashboard" at bounding box center [1428, 22] width 93 height 29
